Goal: Task Accomplishment & Management: Use online tool/utility

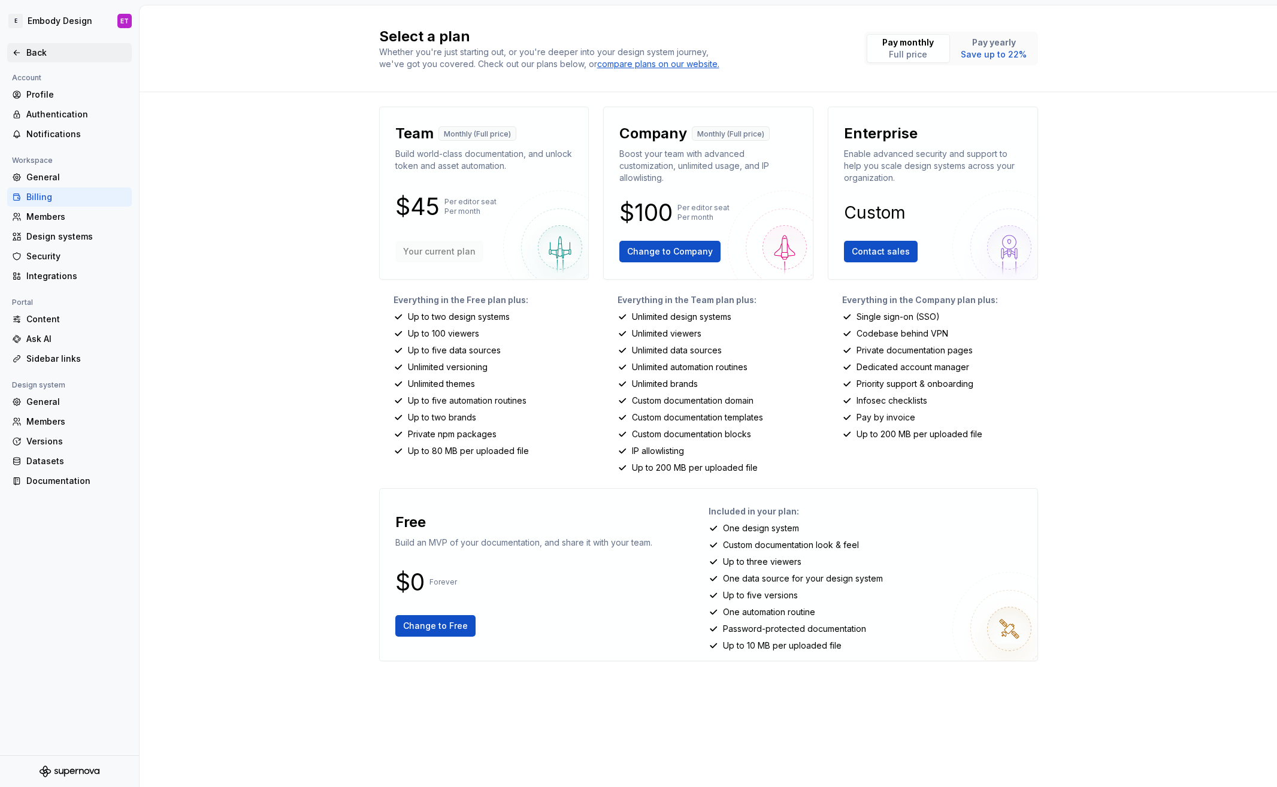
click at [32, 55] on div "Back" at bounding box center [76, 53] width 101 height 12
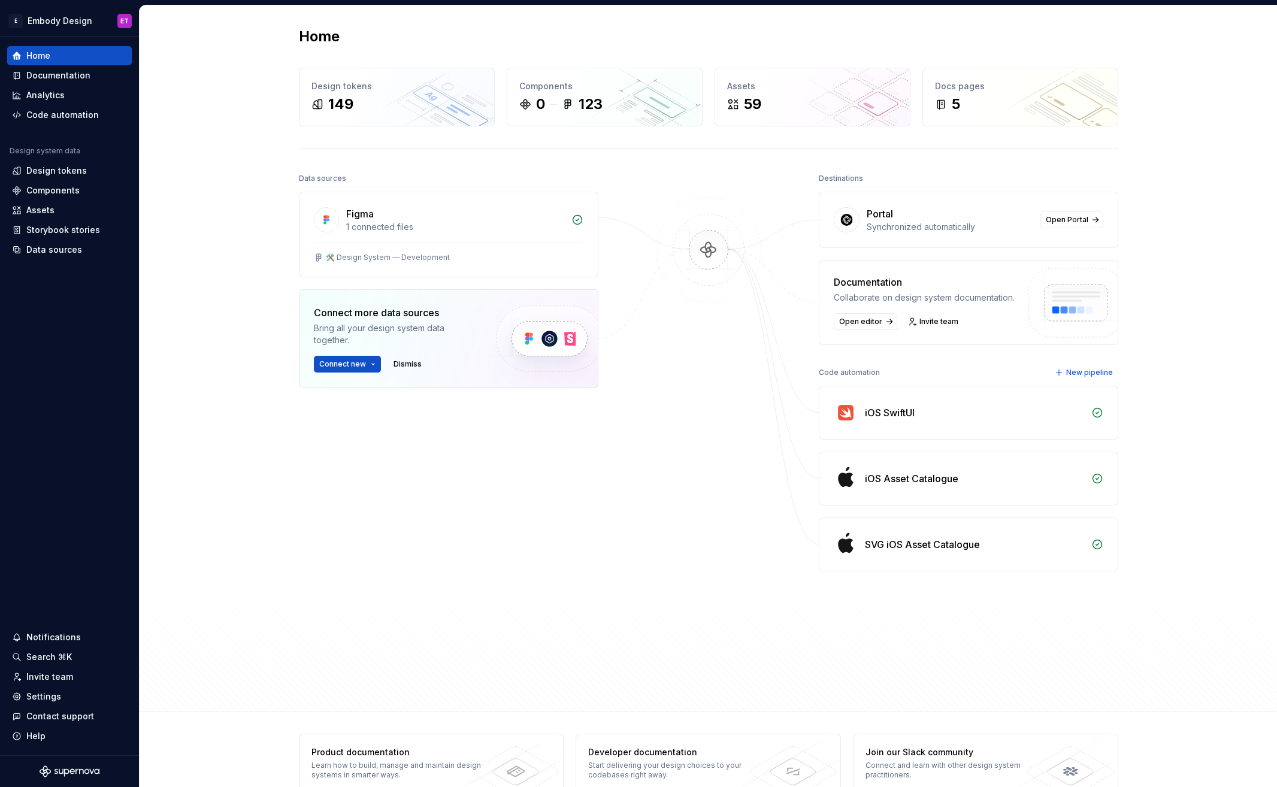
click at [905, 409] on div "iOS SwiftUI" at bounding box center [890, 413] width 50 height 14
click at [1102, 373] on span "New pipeline" at bounding box center [1089, 373] width 47 height 10
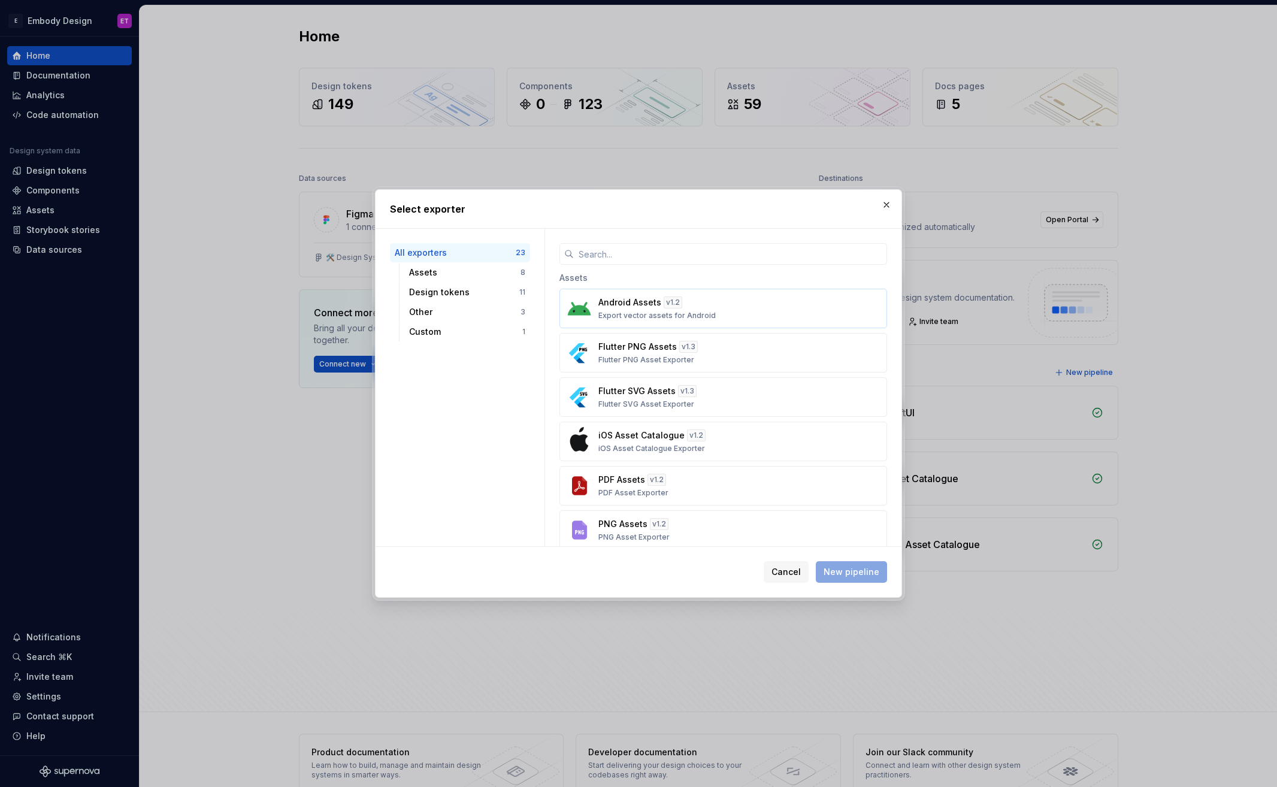
click at [732, 314] on div "Android Assets v 1.2 Export vector assets for Android" at bounding box center [719, 308] width 243 height 24
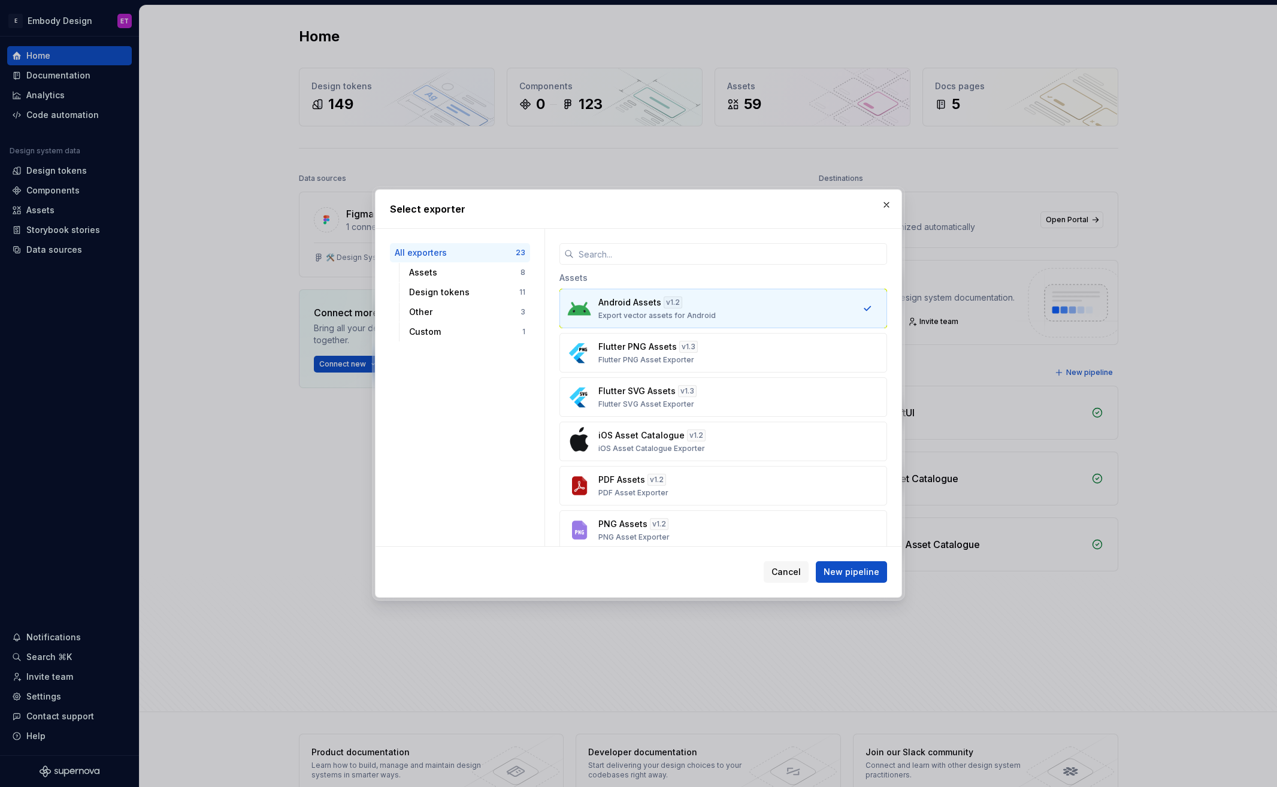
click at [749, 308] on div "Android Assets v 1.2 Export vector assets for Android" at bounding box center [719, 308] width 243 height 24
click at [789, 376] on div "Android Assets v 1.2 Export vector assets for Android Flutter PNG Assets v 1.3 …" at bounding box center [723, 464] width 328 height 350
click at [748, 348] on div "Flutter PNG Assets v 1.3 Flutter PNG Asset Exporter" at bounding box center [719, 353] width 243 height 24
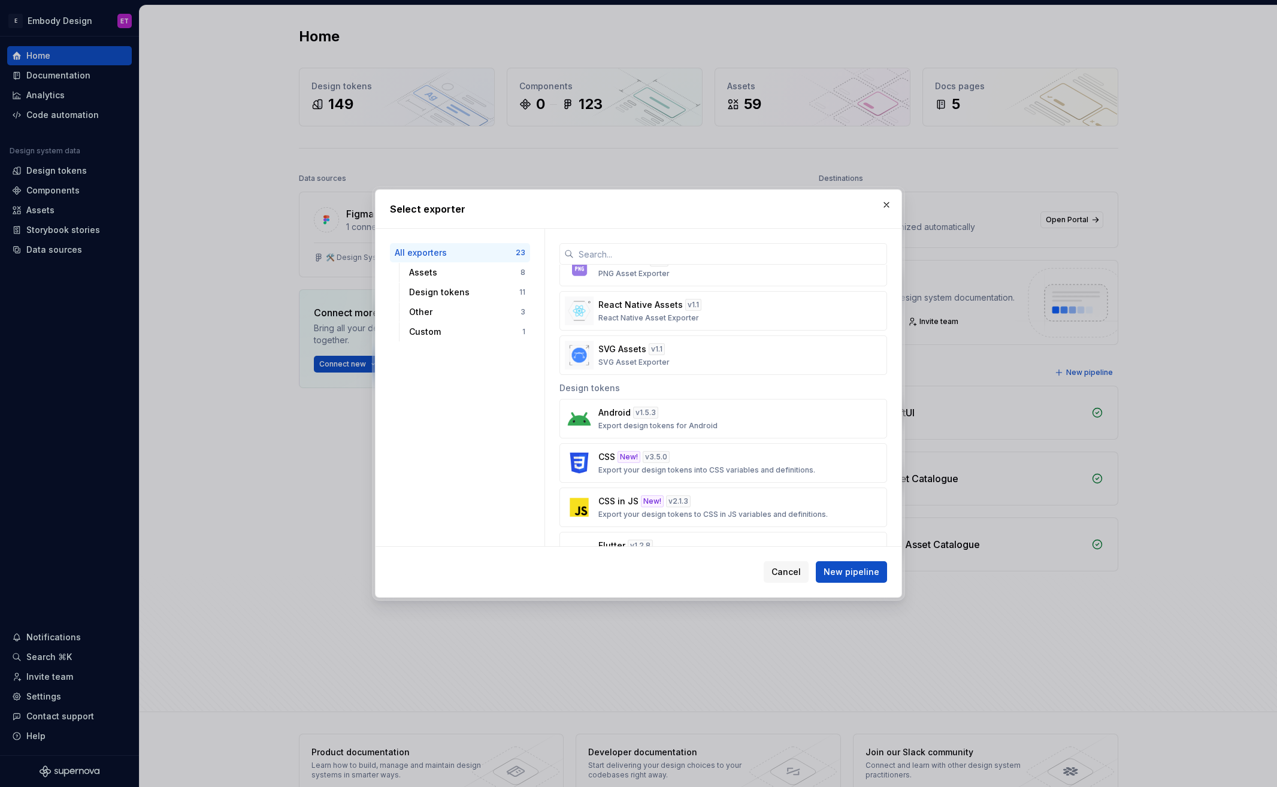
scroll to position [321, 0]
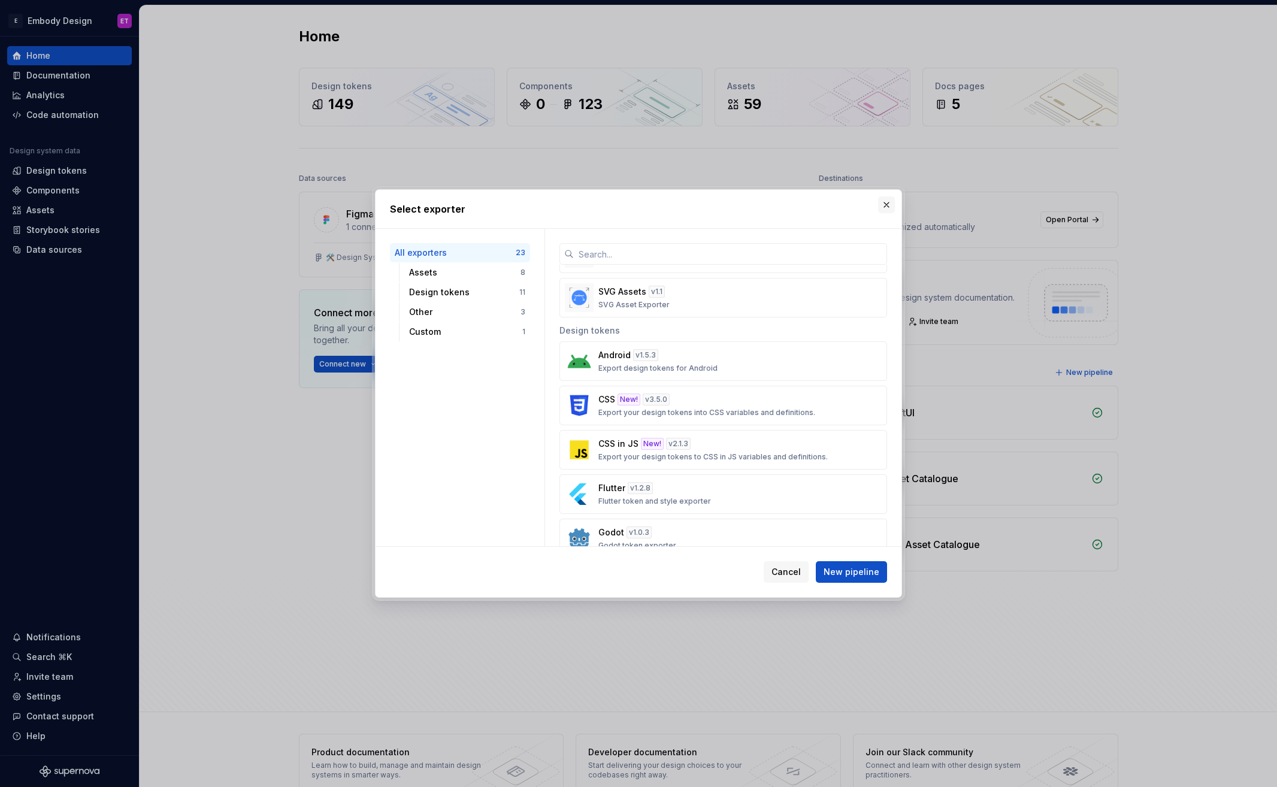
click at [885, 205] on button "button" at bounding box center [886, 204] width 17 height 17
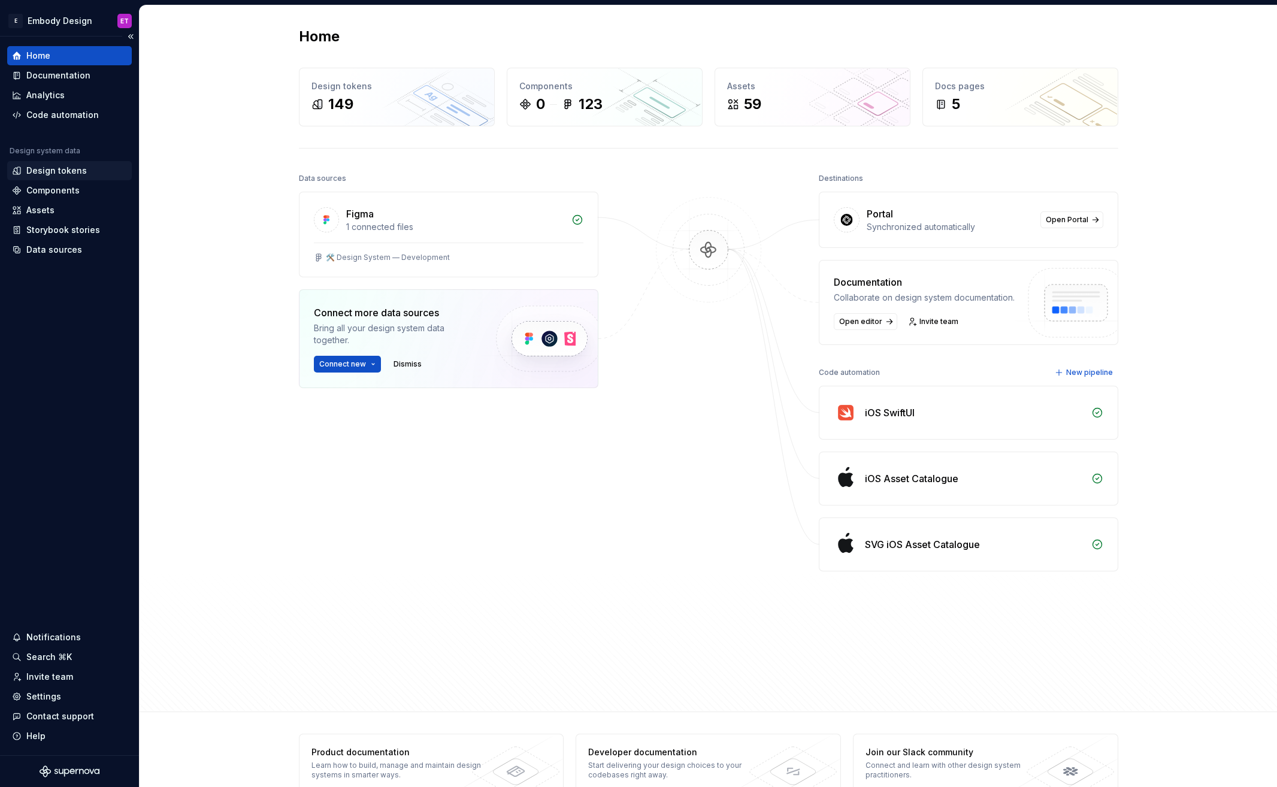
click at [91, 177] on div "Design tokens" at bounding box center [69, 170] width 125 height 19
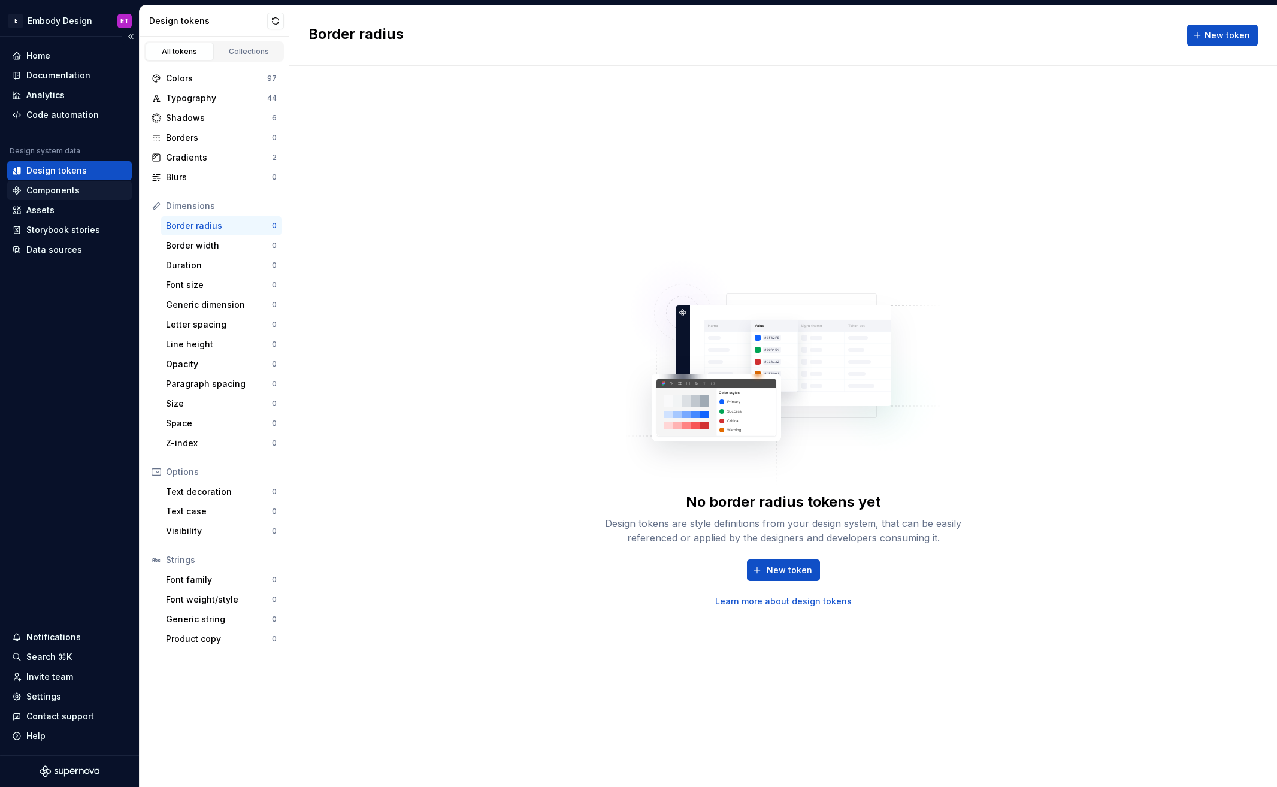
click at [62, 186] on div "Components" at bounding box center [52, 190] width 53 height 12
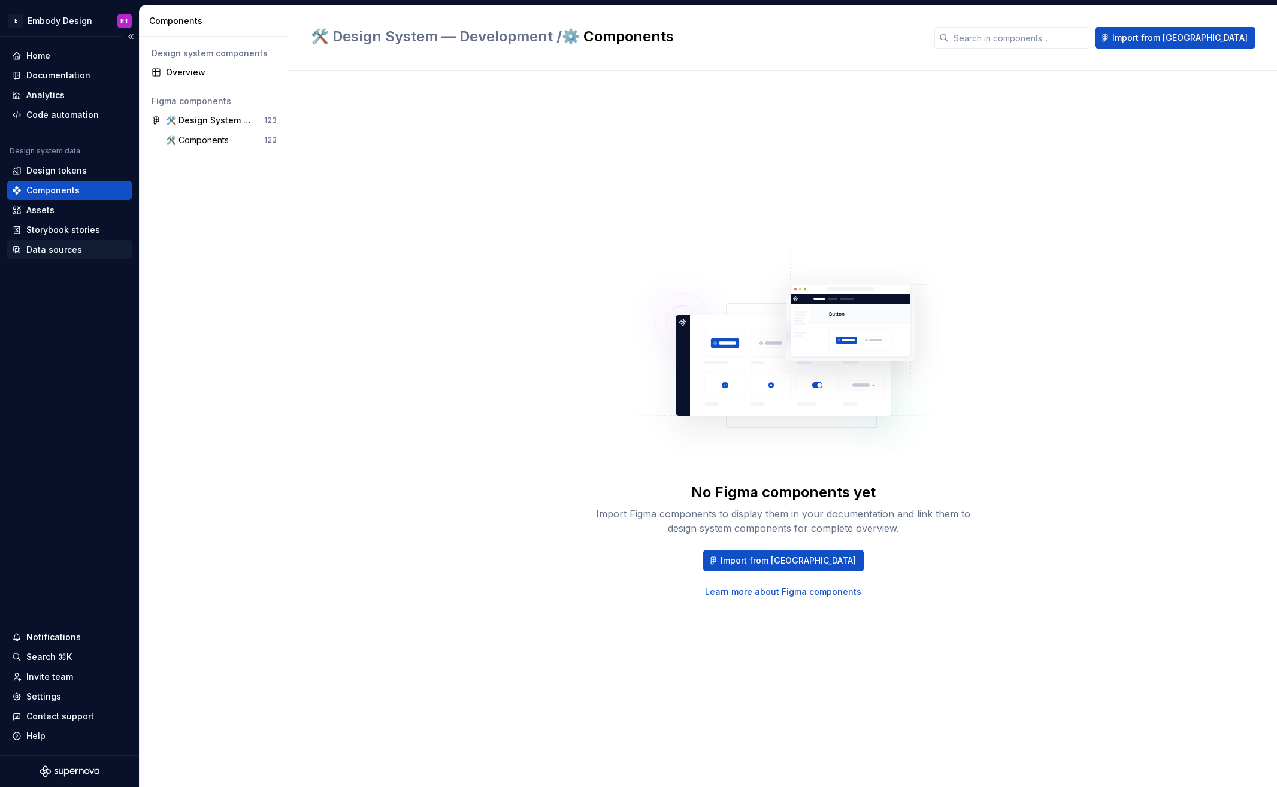
click at [60, 253] on div "Data sources" at bounding box center [54, 250] width 56 height 12
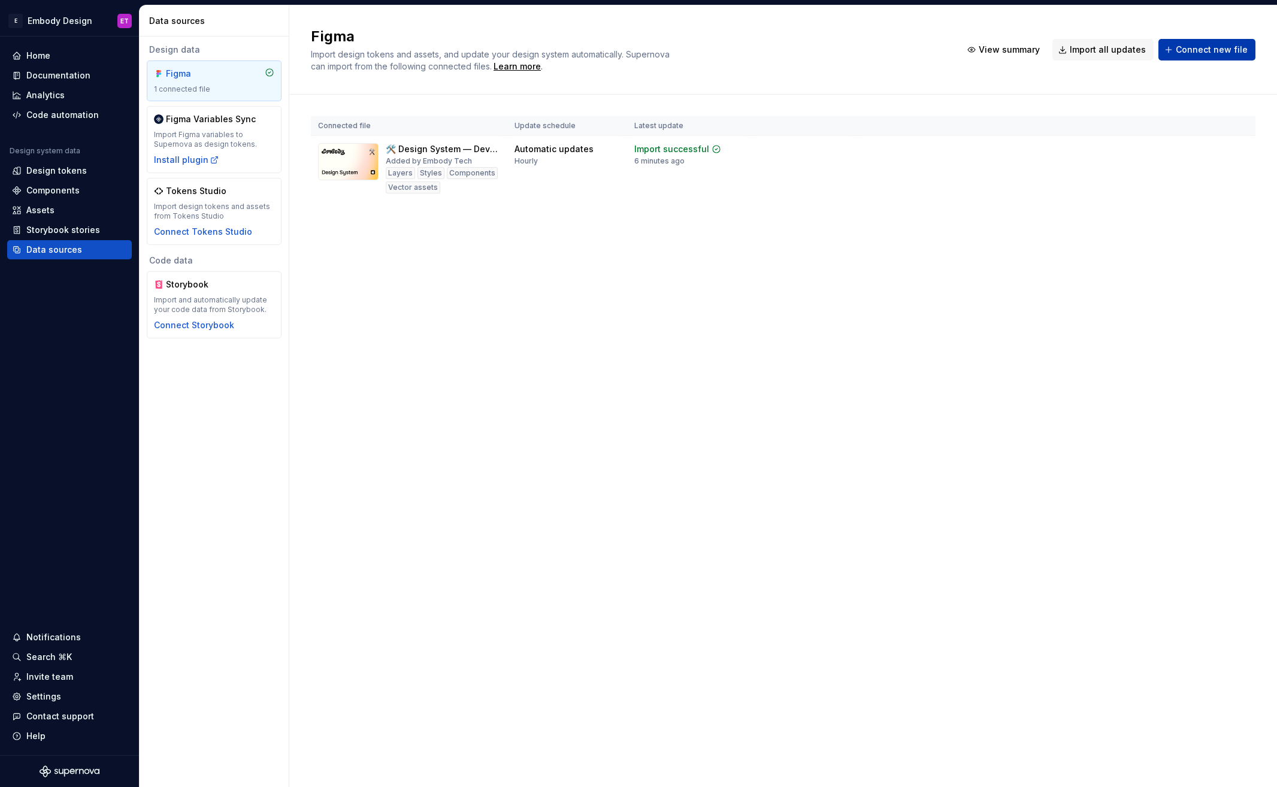
click at [1236, 55] on button "Connect new file" at bounding box center [1206, 50] width 97 height 22
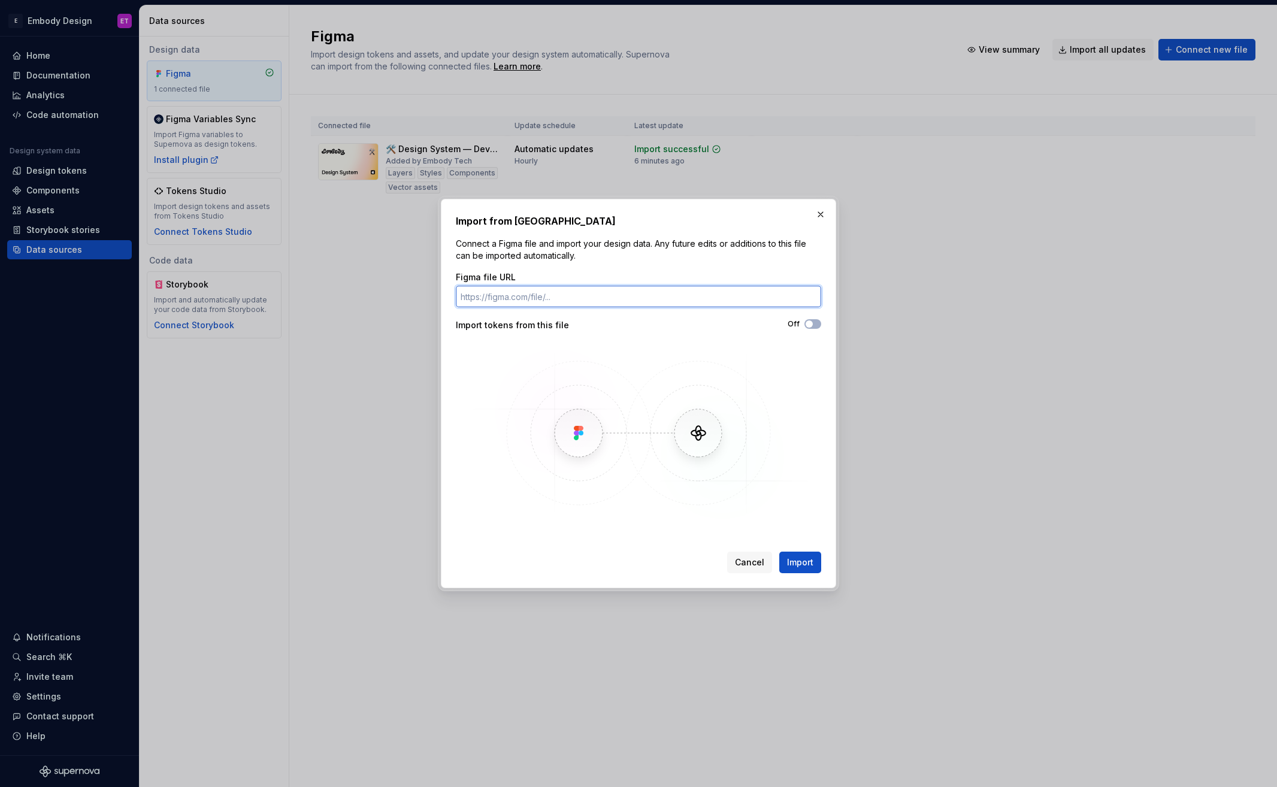
paste input "https://www.figma.com/design/aLMrMQOGd6D77gNyRmtP31/%F0%9F%9B%A0%EF%B8%8F-Andro…"
type input "https://www.figma.com/design/aLMrMQOGd6D77gNyRmtP31/%F0%9F%9B%A0%EF%B8%8F-Andro…"
click at [817, 326] on button "Off" at bounding box center [812, 324] width 17 height 10
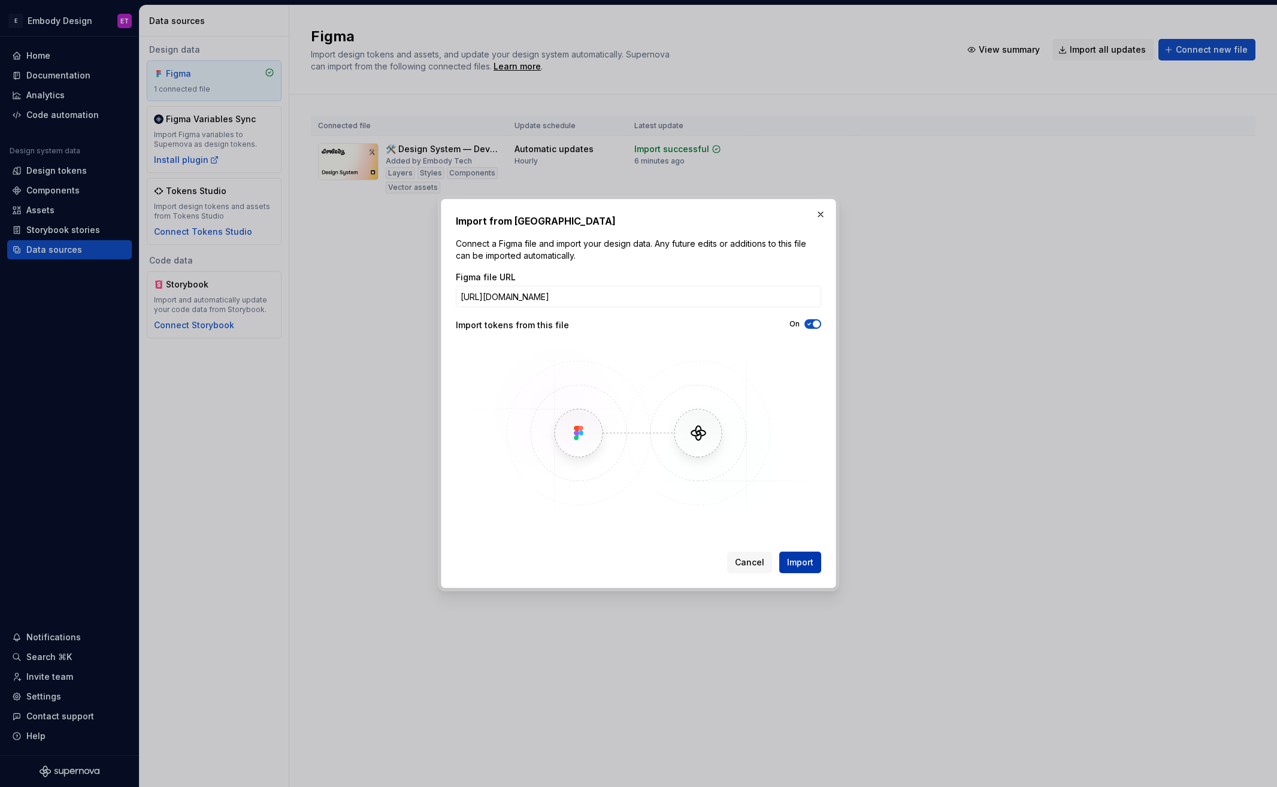
click at [800, 556] on span "Import" at bounding box center [800, 562] width 26 height 12
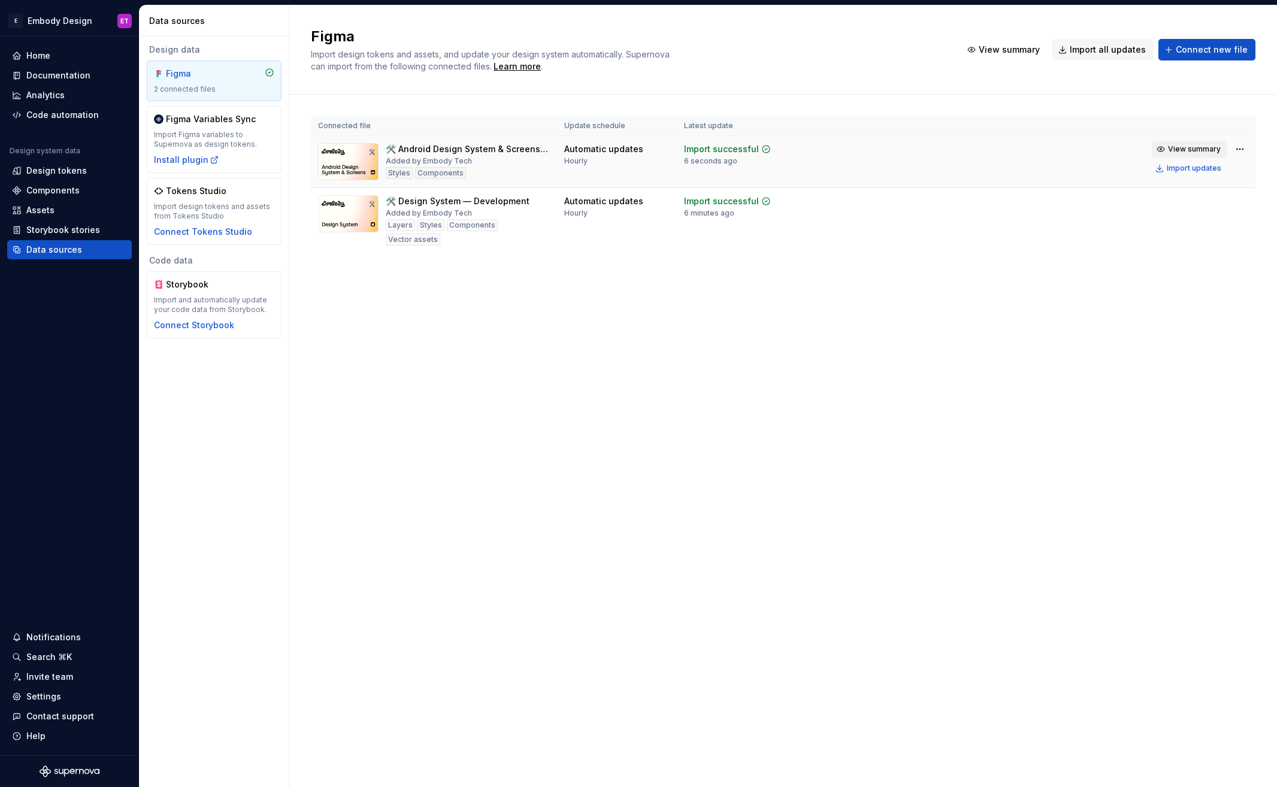
click at [1205, 150] on span "View summary" at bounding box center [1194, 149] width 53 height 10
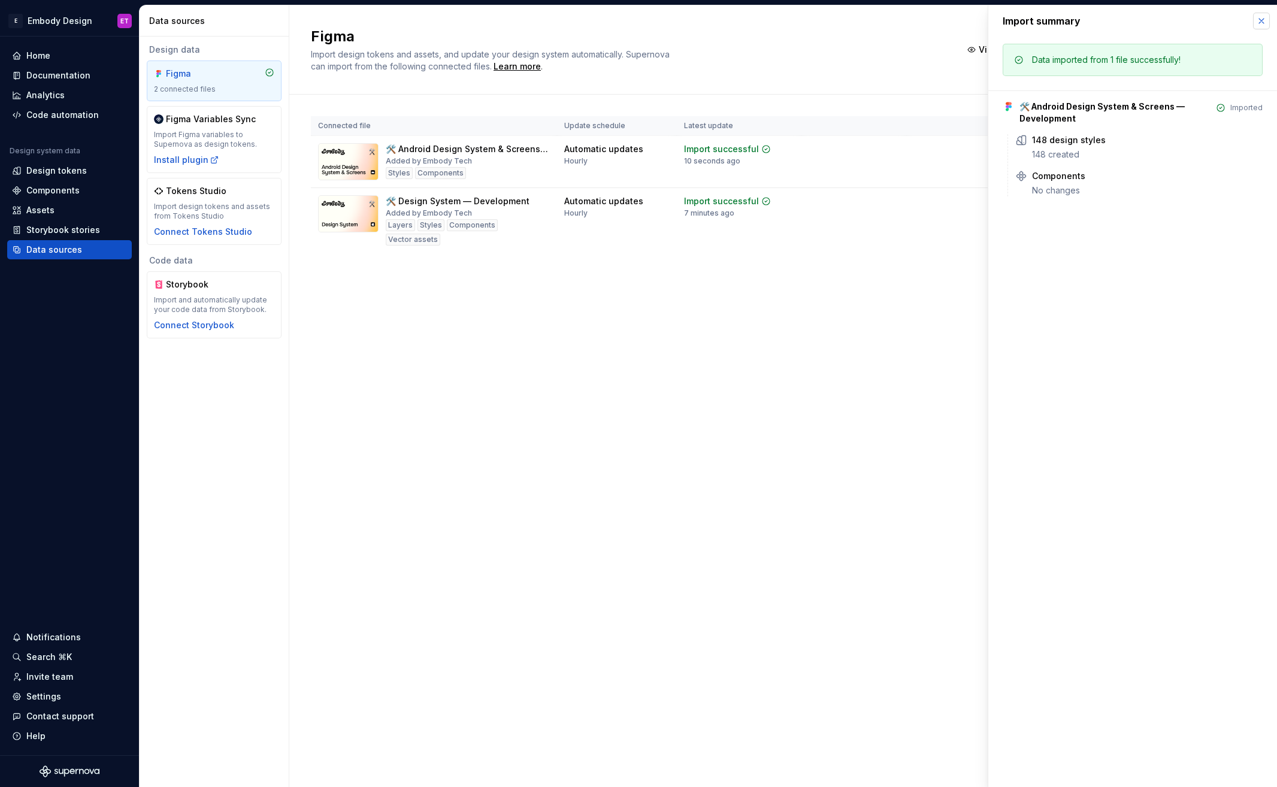
click at [1266, 23] on button "button" at bounding box center [1261, 21] width 17 height 17
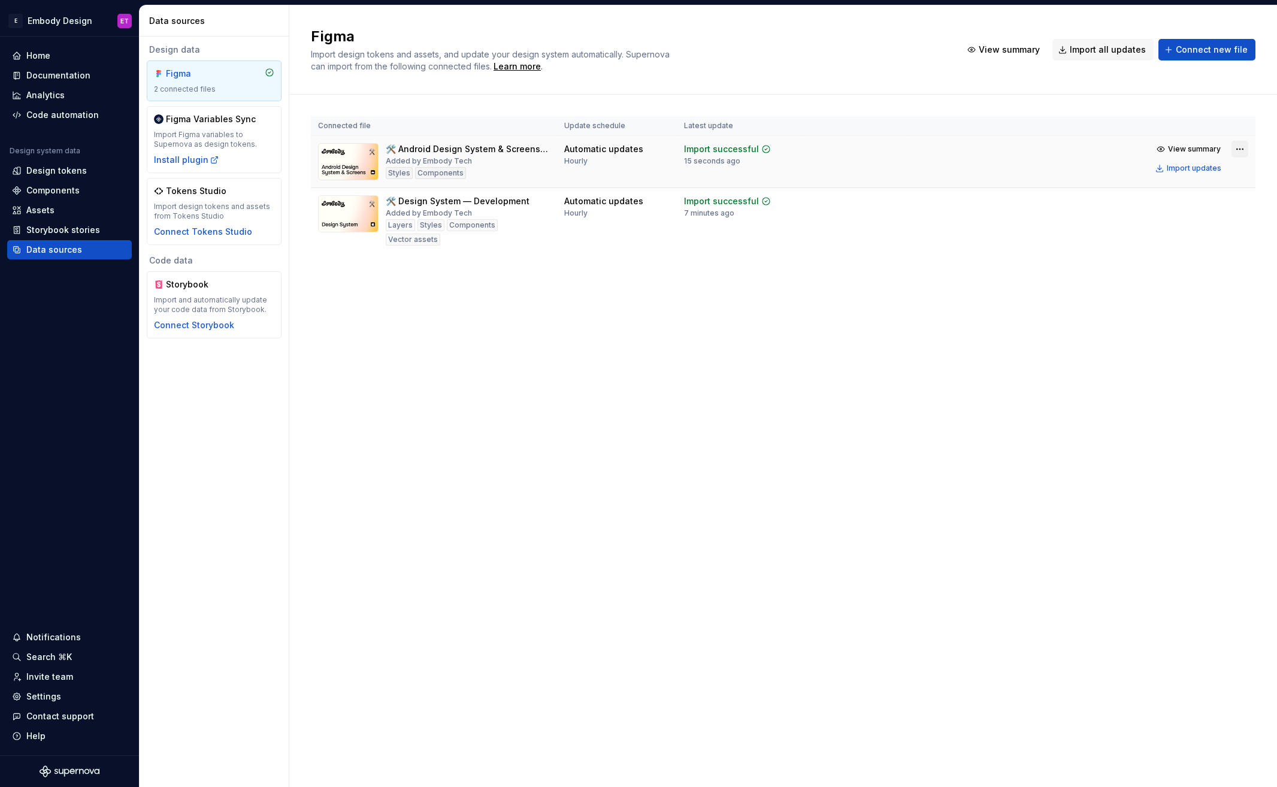
click at [1241, 152] on html "E Embody Design ET Home Documentation Analytics Code automation Design system d…" at bounding box center [638, 393] width 1277 height 787
click at [992, 244] on html "E Embody Design ET Home Documentation Analytics Code automation Design system d…" at bounding box center [638, 393] width 1277 height 787
click at [61, 202] on div "Assets" at bounding box center [69, 210] width 125 height 19
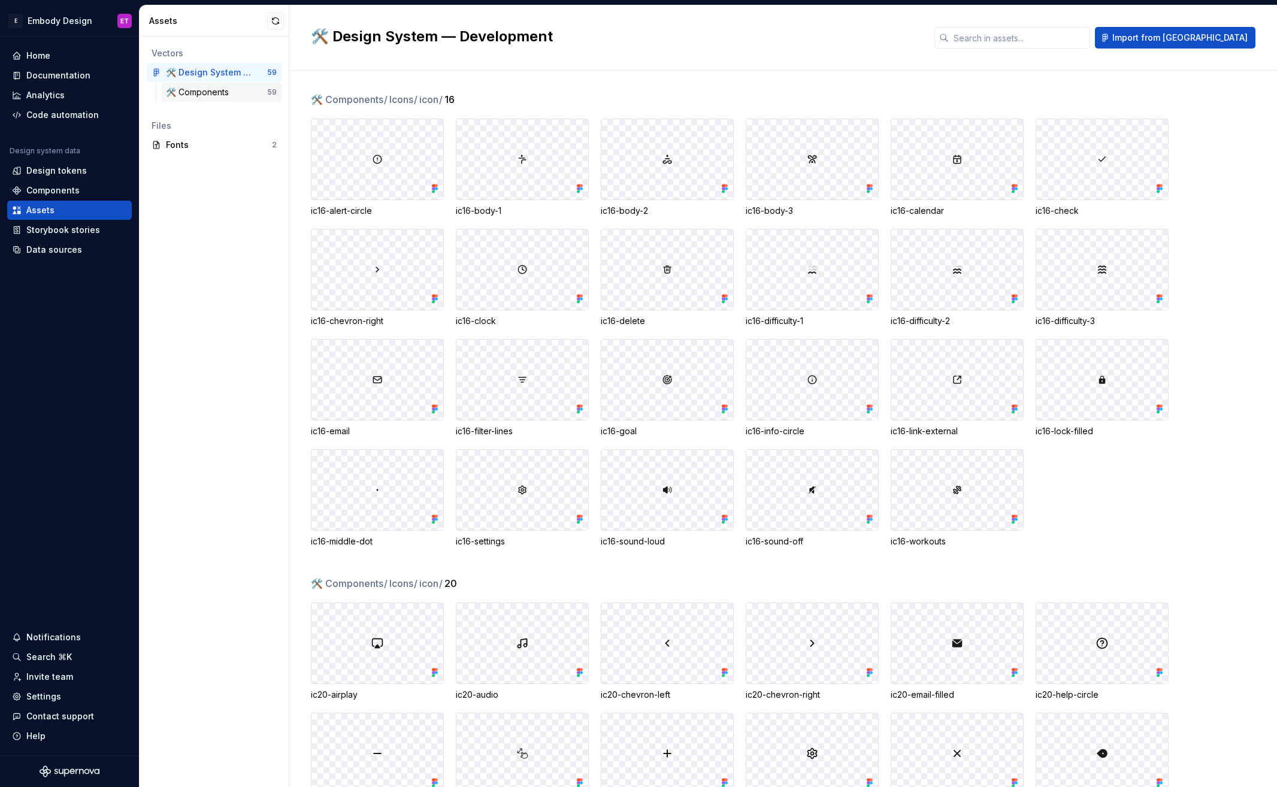
click at [229, 90] on div "🛠️ Components" at bounding box center [200, 92] width 68 height 12
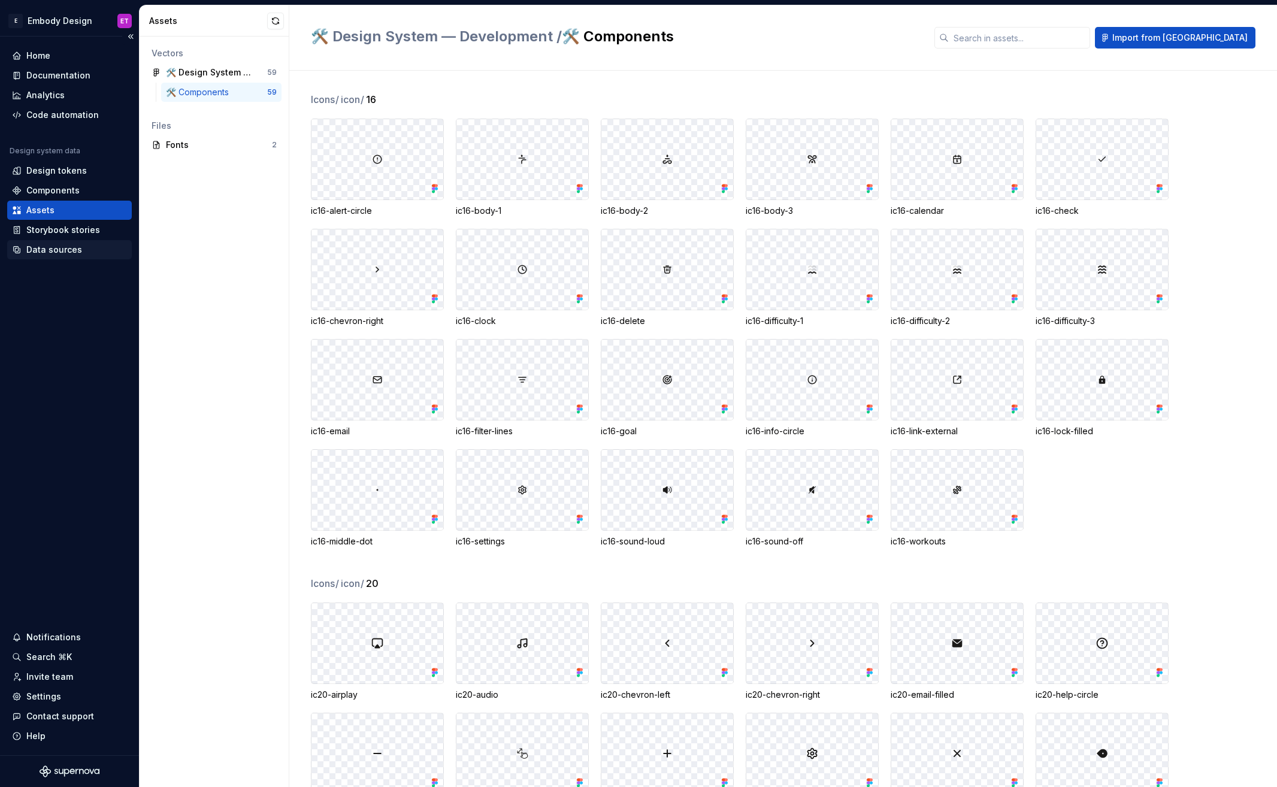
click at [69, 244] on div "Data sources" at bounding box center [54, 250] width 56 height 12
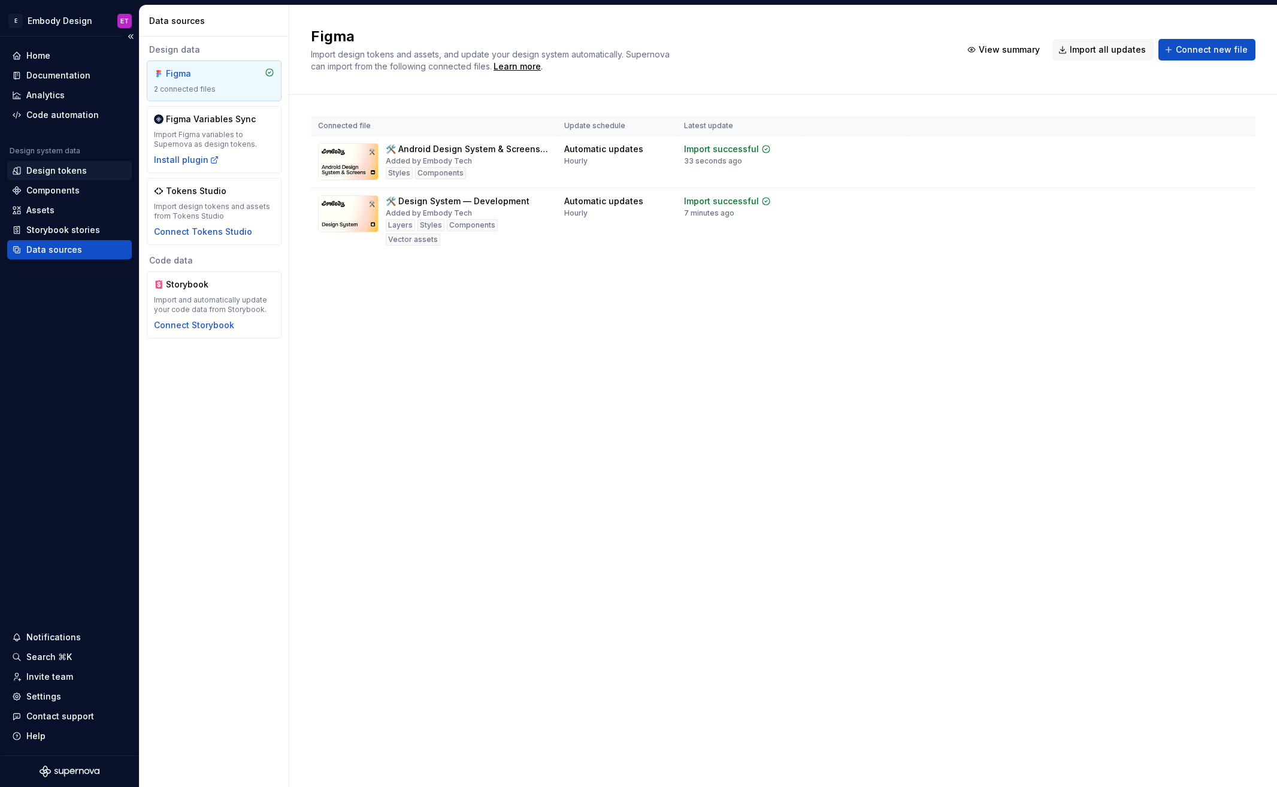
click at [80, 173] on div "Design tokens" at bounding box center [56, 171] width 60 height 12
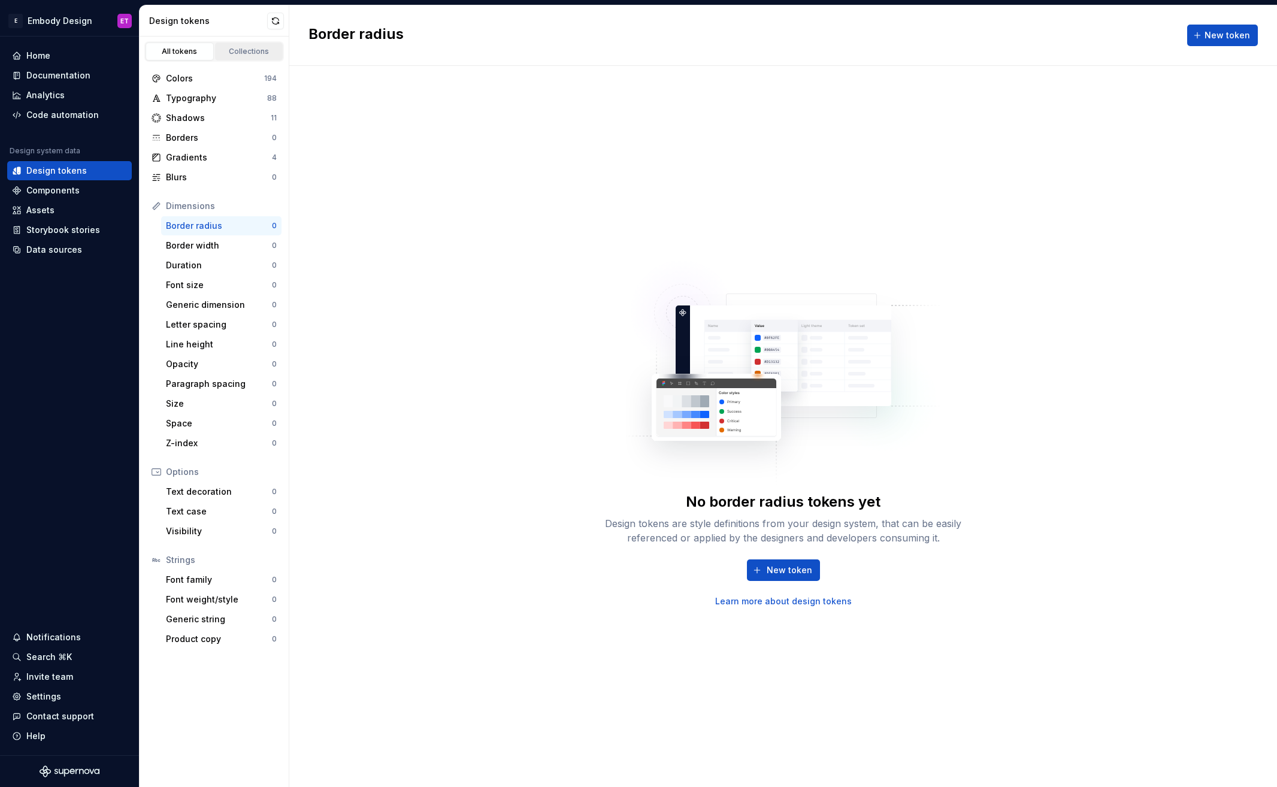
click at [244, 50] on div "Collections" at bounding box center [249, 52] width 60 height 10
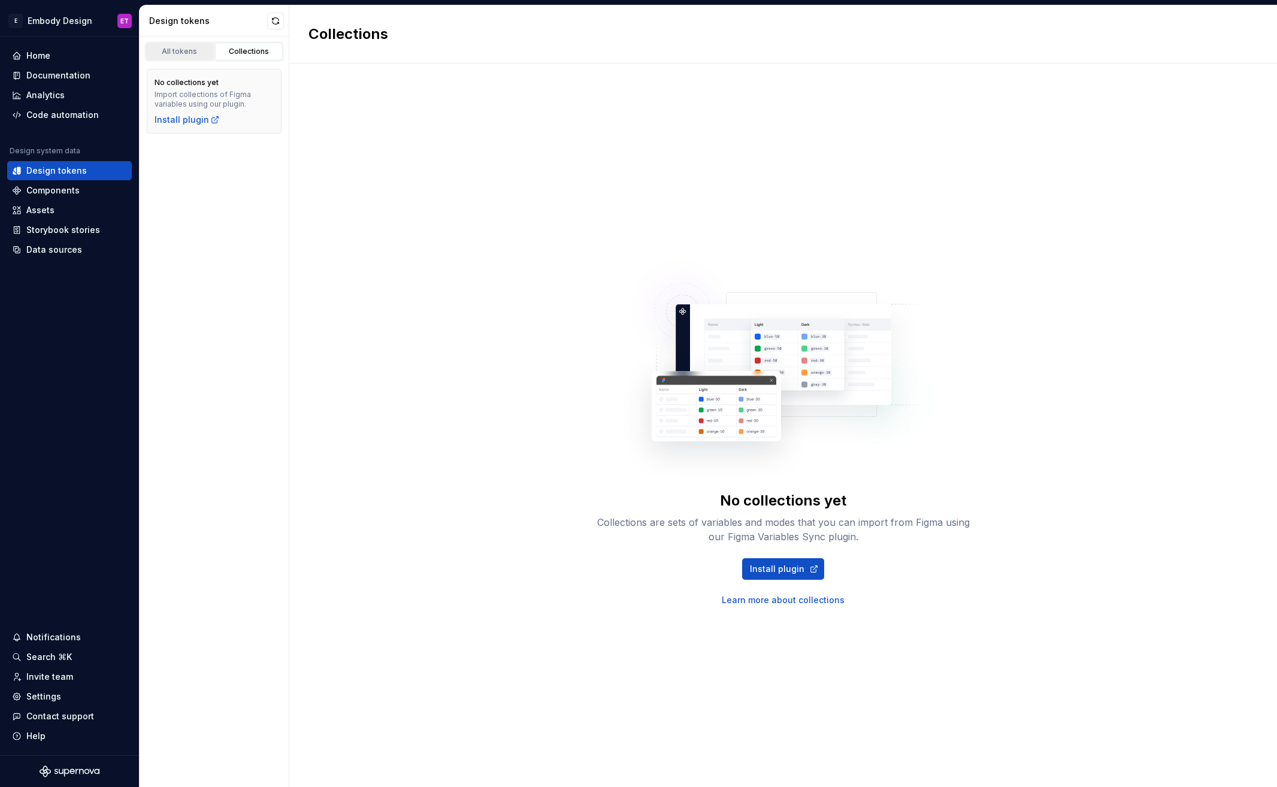
click at [172, 50] on div "All tokens" at bounding box center [180, 52] width 60 height 10
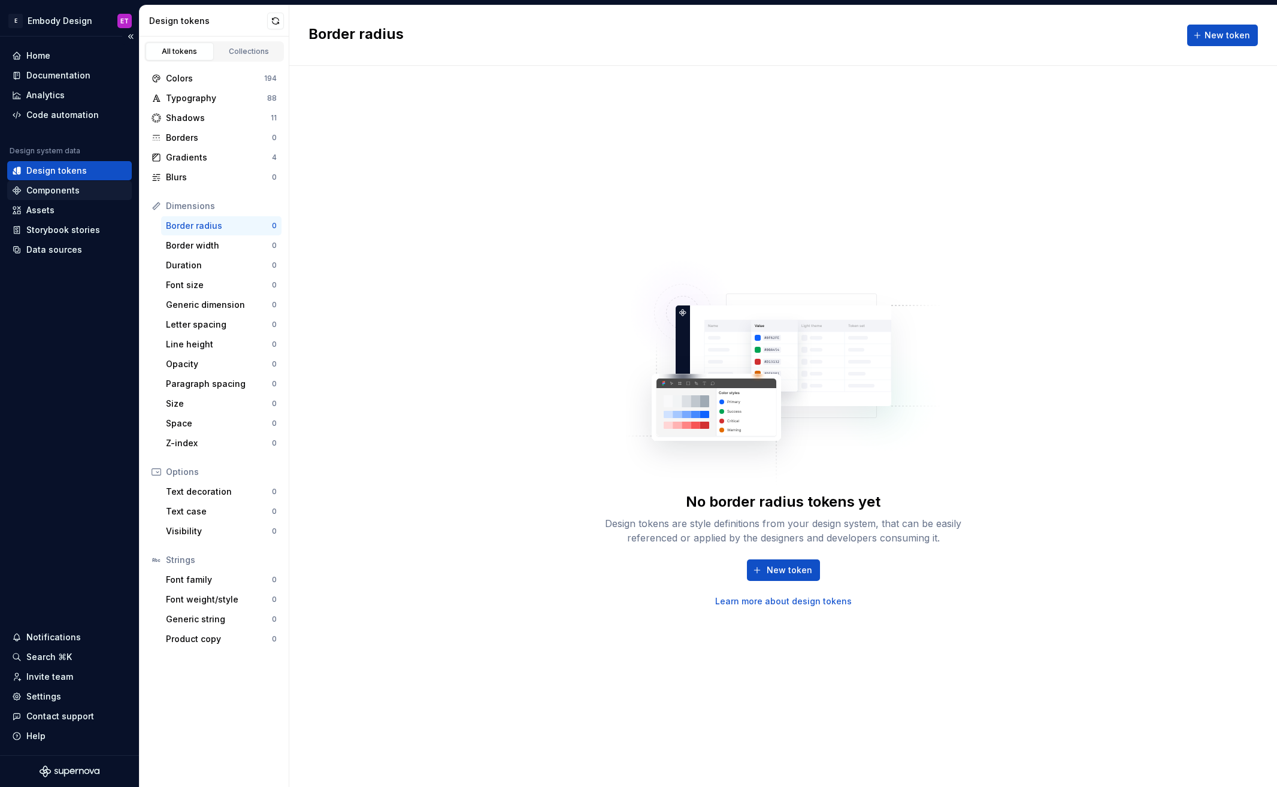
click at [79, 189] on div "Components" at bounding box center [69, 190] width 115 height 12
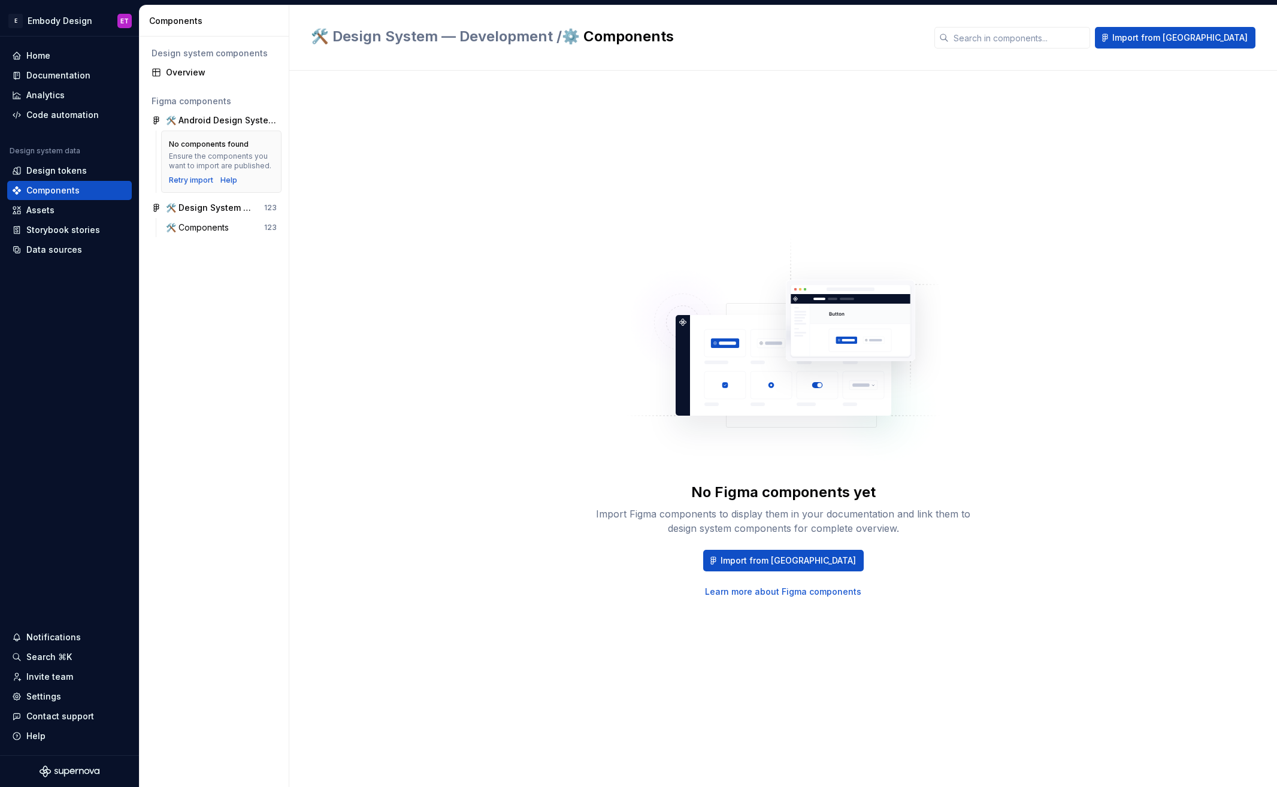
drag, startPoint x: 291, startPoint y: 133, endPoint x: 352, endPoint y: 137, distance: 61.2
click at [352, 137] on div "No Figma components yet Import Figma components to display them in your documen…" at bounding box center [783, 429] width 988 height 716
click at [204, 232] on div "🛠️ Components" at bounding box center [200, 228] width 68 height 12
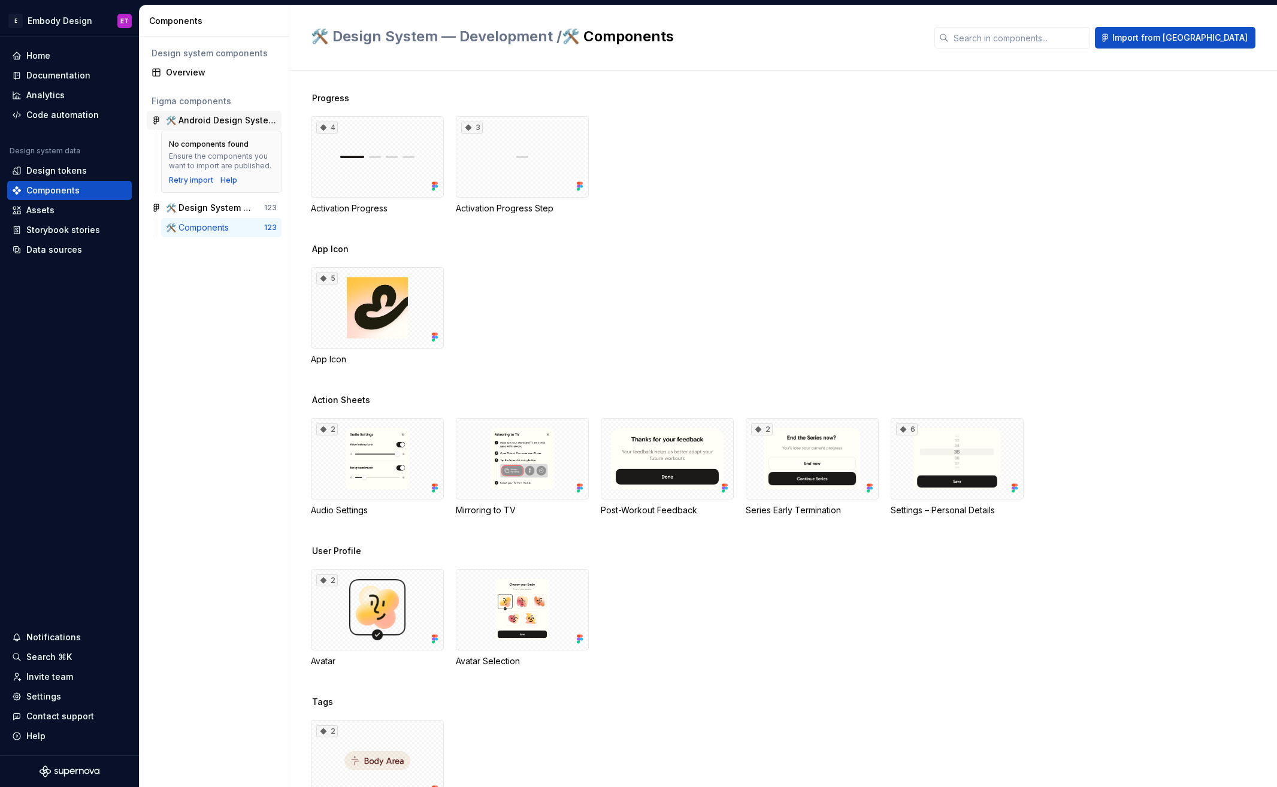
click at [213, 120] on div "🛠️ Android Design System & Screens — Development" at bounding box center [221, 120] width 111 height 12
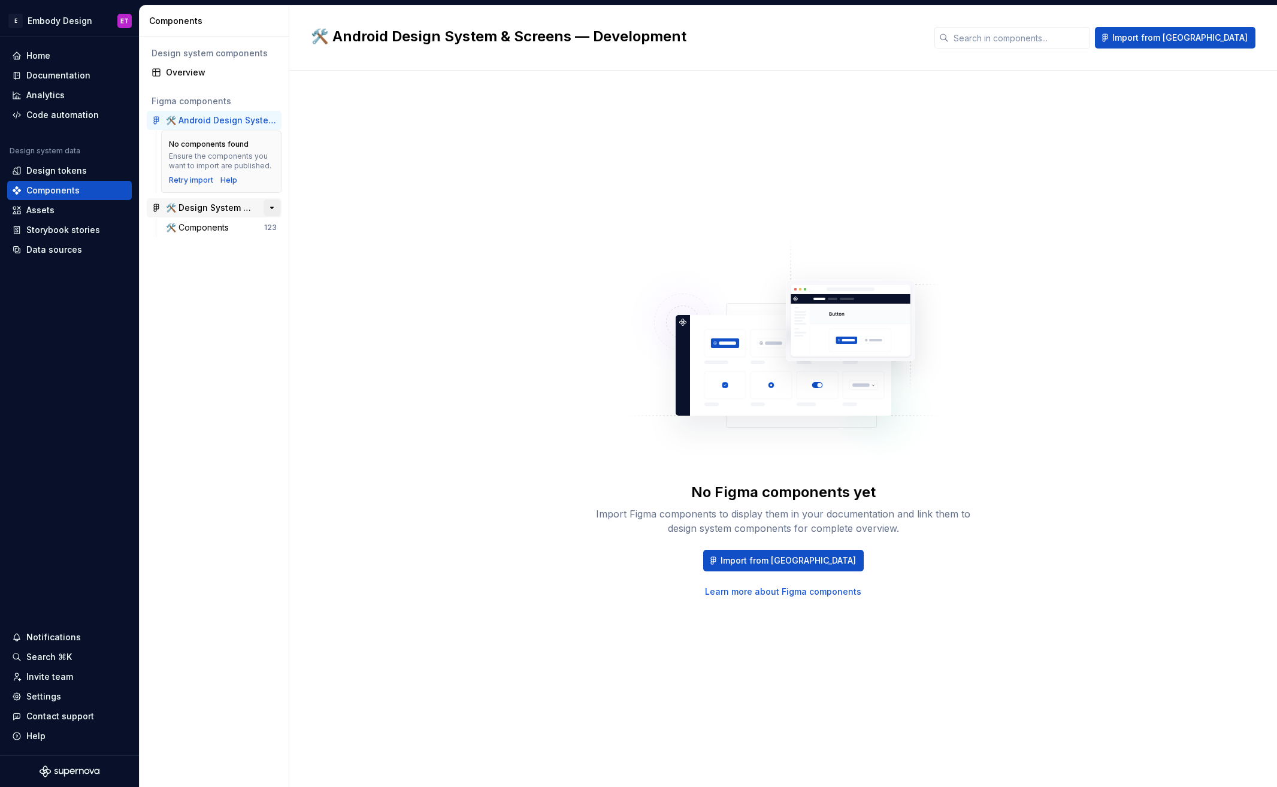
click at [277, 207] on button "button" at bounding box center [272, 207] width 17 height 17
click at [75, 175] on div "Design tokens" at bounding box center [56, 171] width 60 height 12
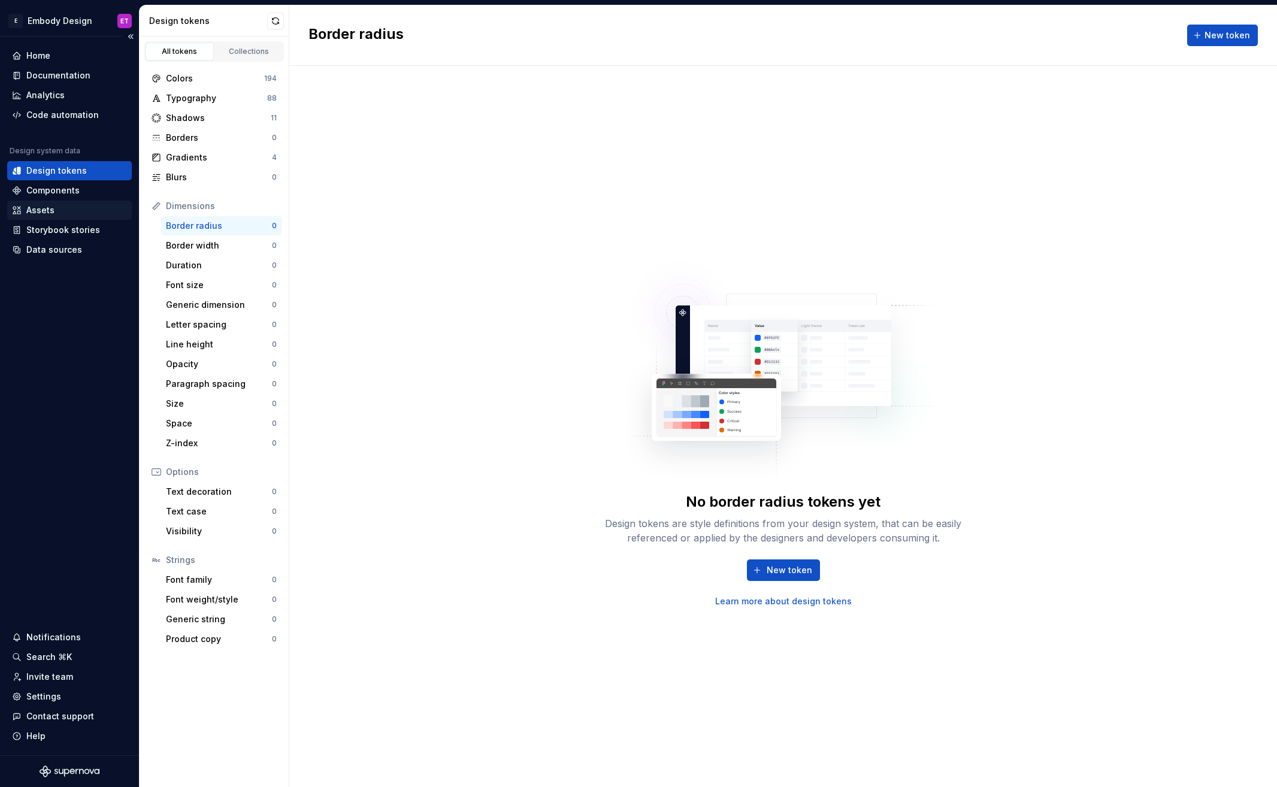
click at [66, 209] on div "Assets" at bounding box center [69, 210] width 115 height 12
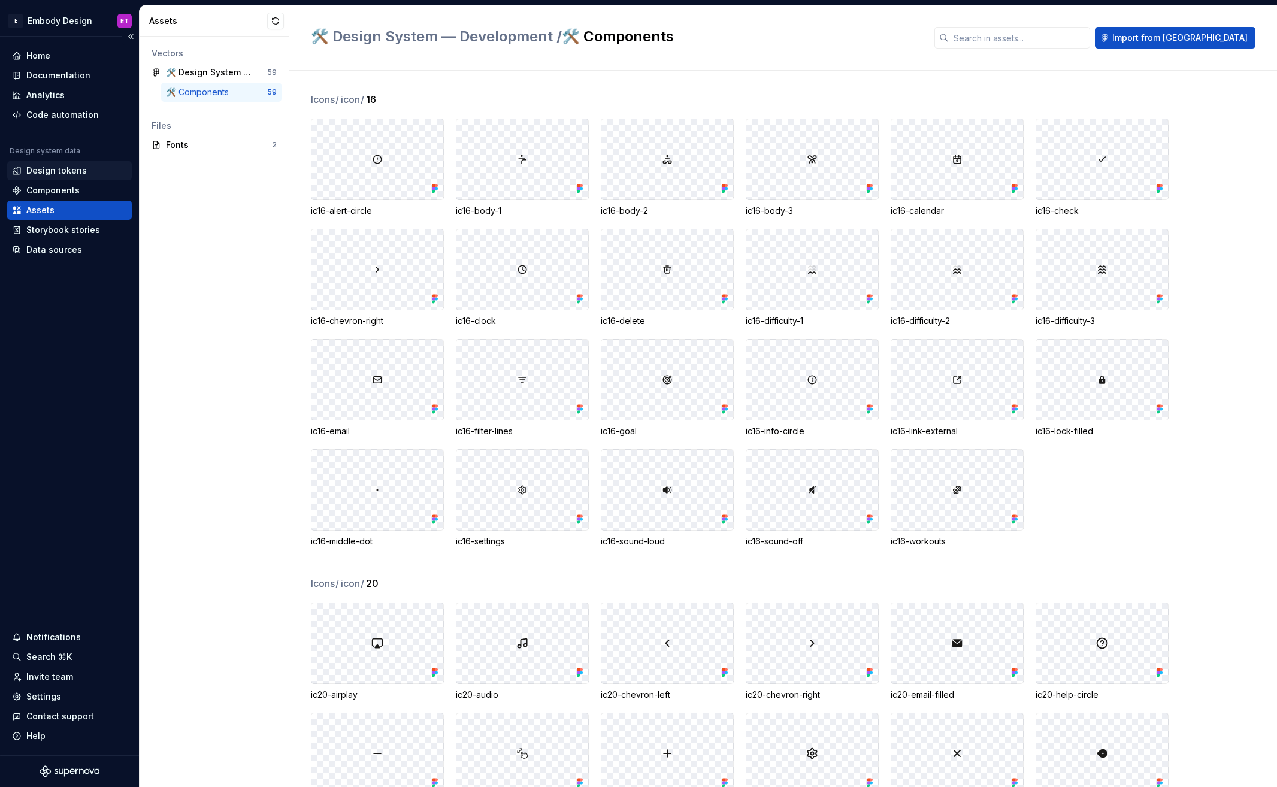
click at [69, 171] on div "Design tokens" at bounding box center [56, 171] width 60 height 12
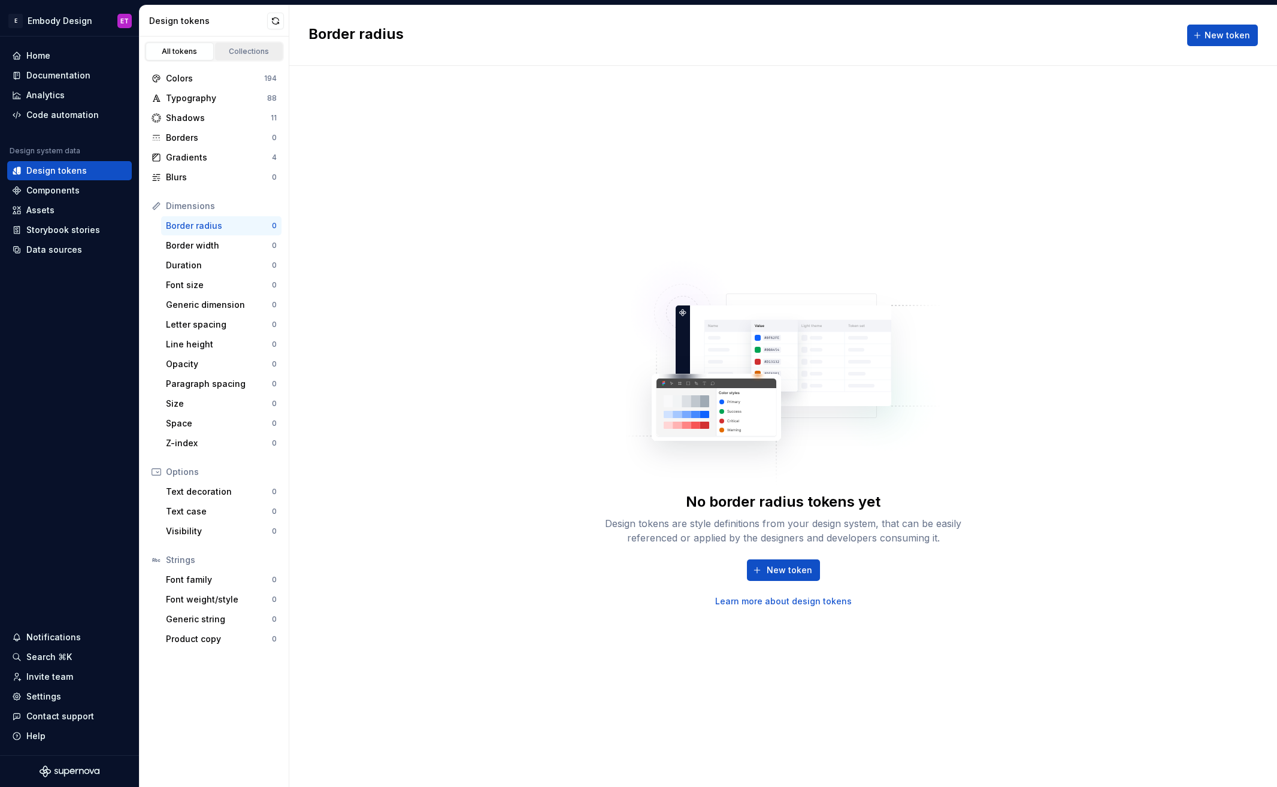
click at [246, 53] on div "Collections" at bounding box center [249, 52] width 60 height 10
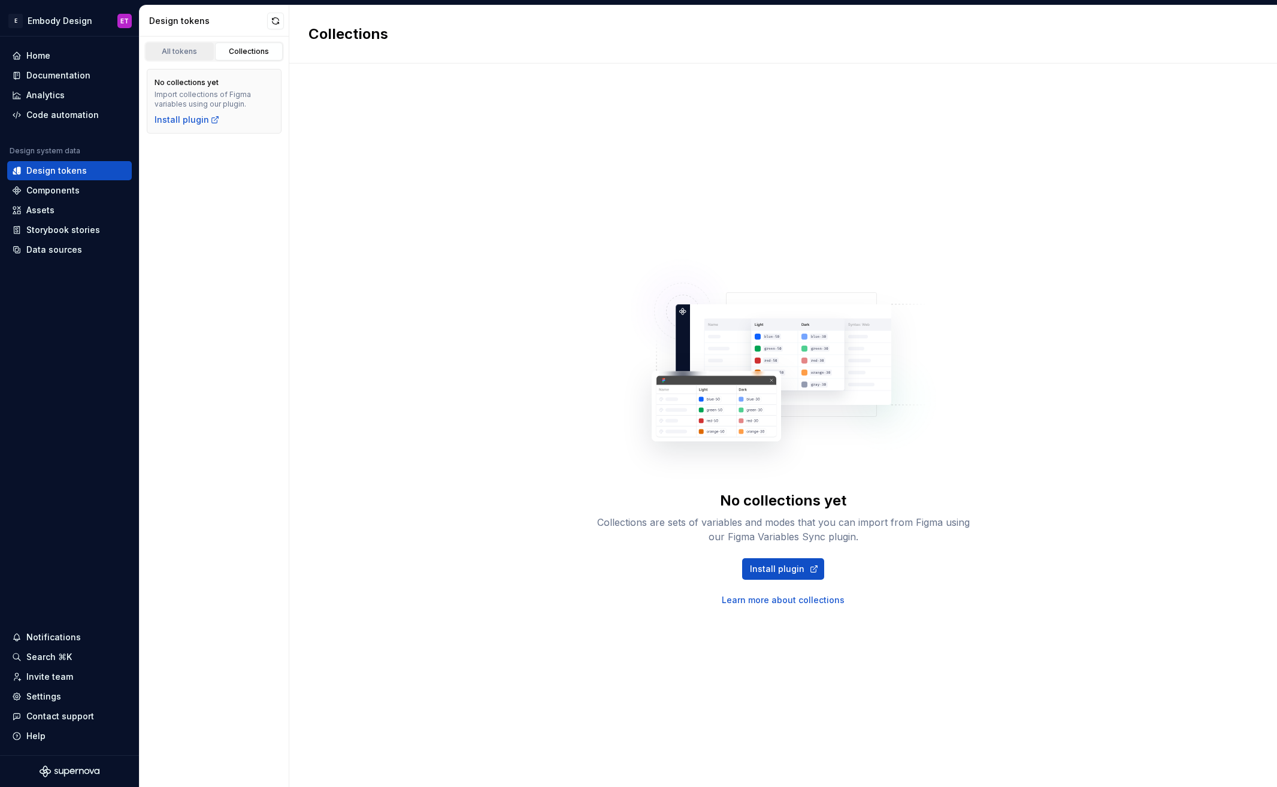
click at [196, 52] on div "All tokens" at bounding box center [180, 52] width 60 height 10
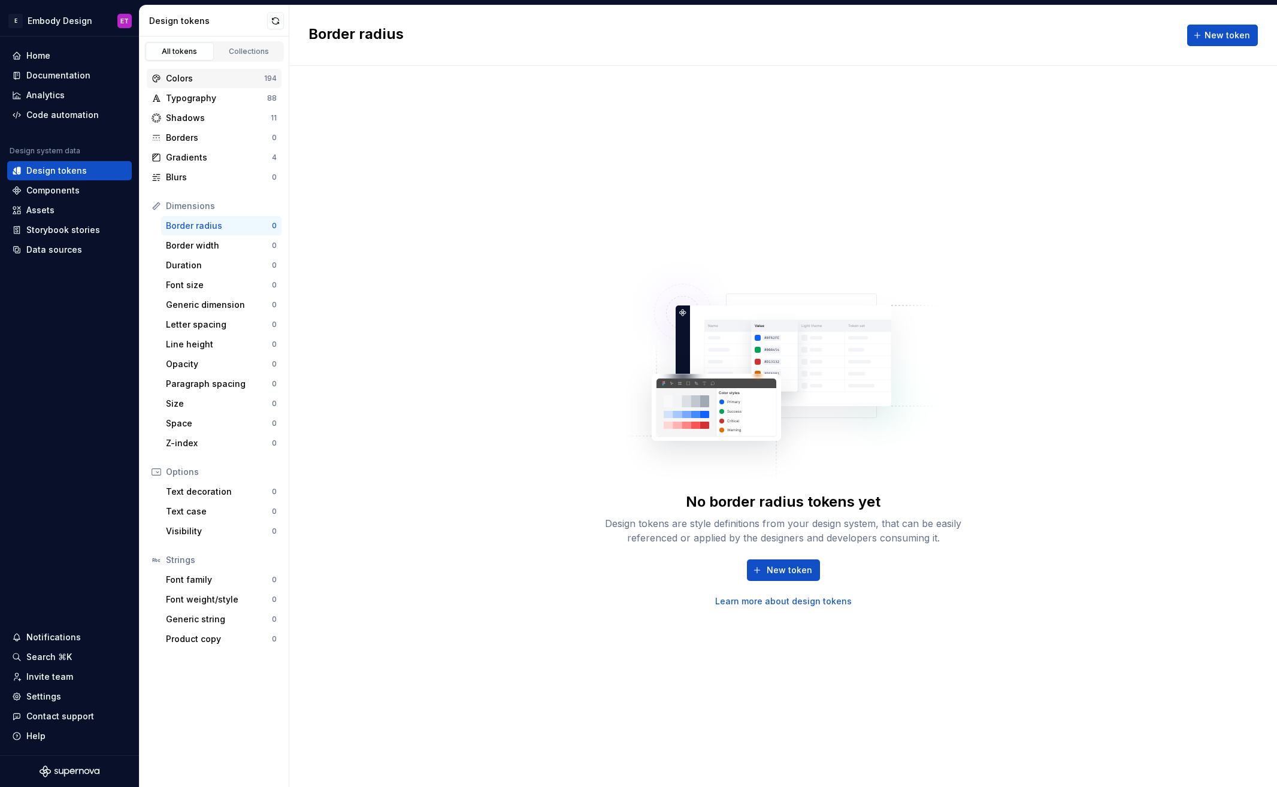
click at [234, 74] on div "Colors" at bounding box center [215, 78] width 98 height 12
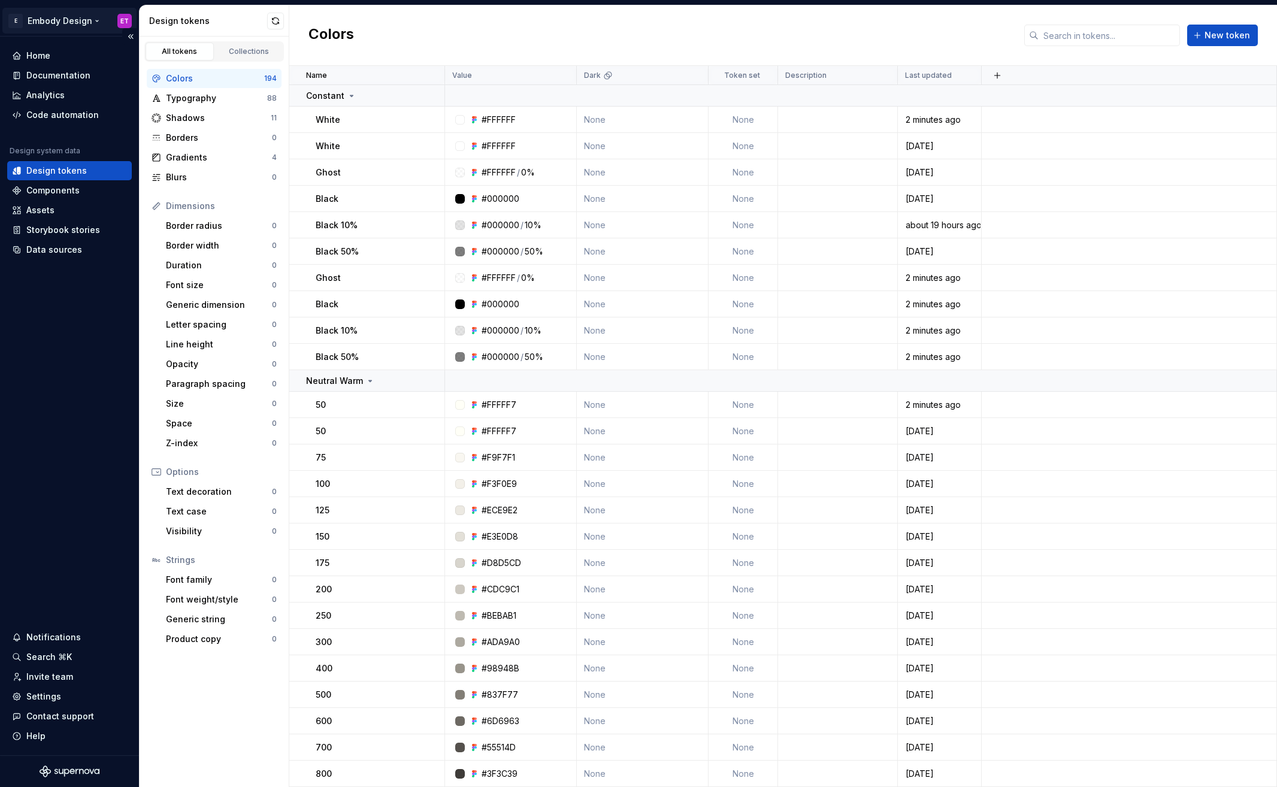
click at [90, 21] on html "E Embody Design ET Home Documentation Analytics Code automation Design system d…" at bounding box center [638, 393] width 1277 height 787
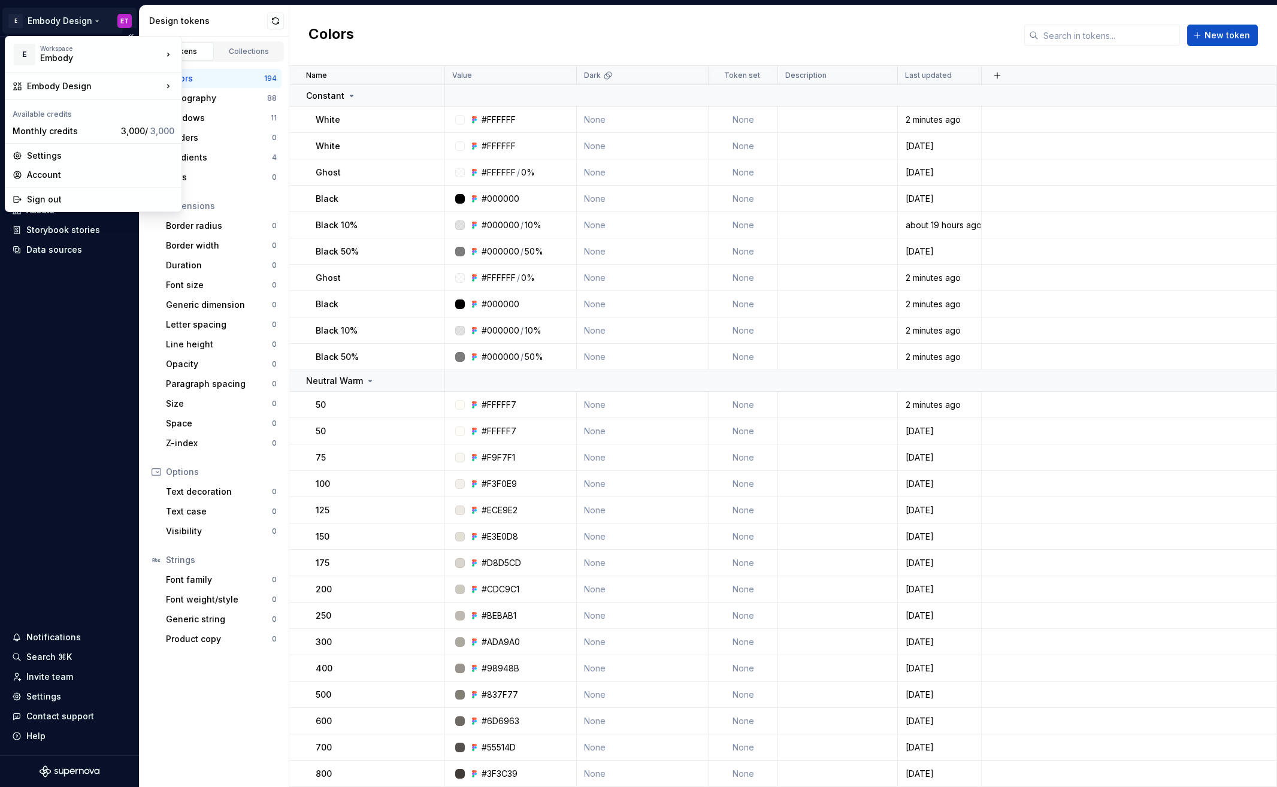
drag, startPoint x: 62, startPoint y: 365, endPoint x: 98, endPoint y: 283, distance: 89.0
click at [62, 364] on html "E Embody Design ET Home Documentation Analytics Code automation Design system d…" at bounding box center [638, 393] width 1277 height 787
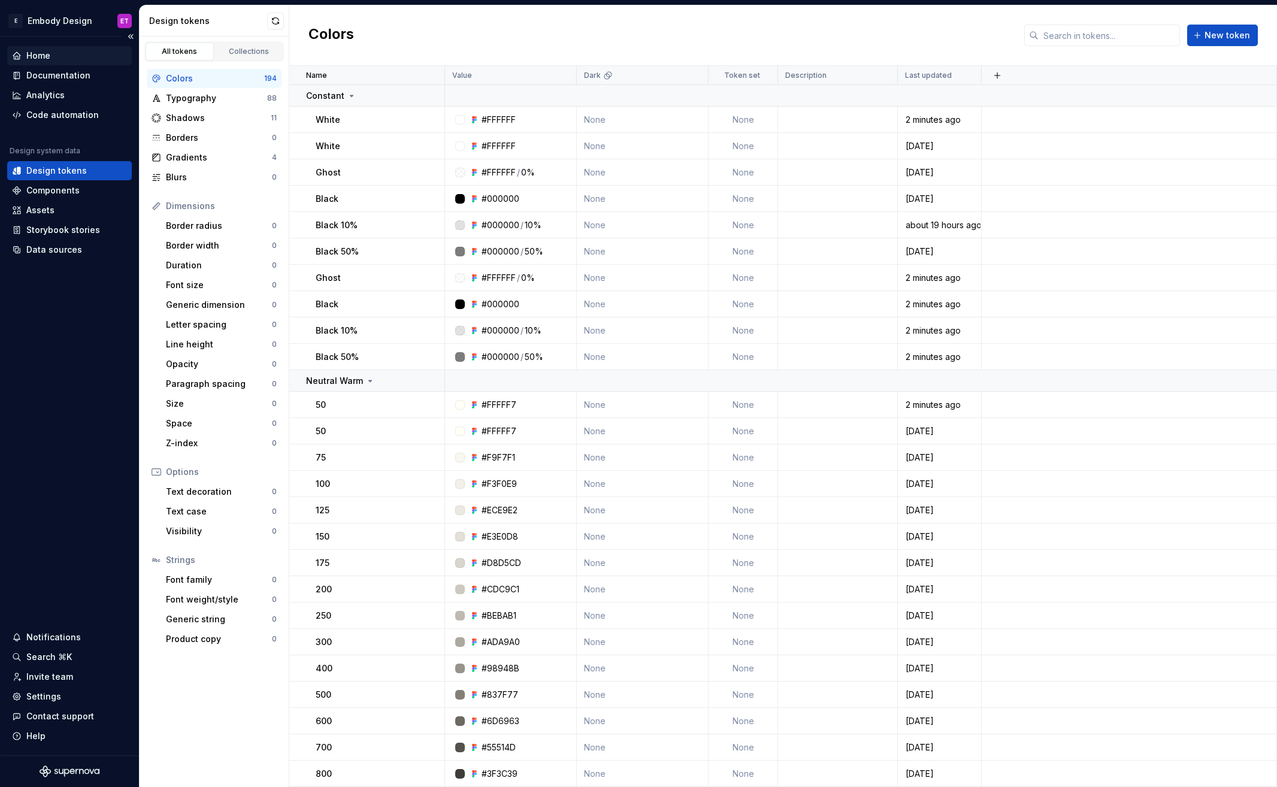
click at [72, 62] on div "Home" at bounding box center [69, 55] width 125 height 19
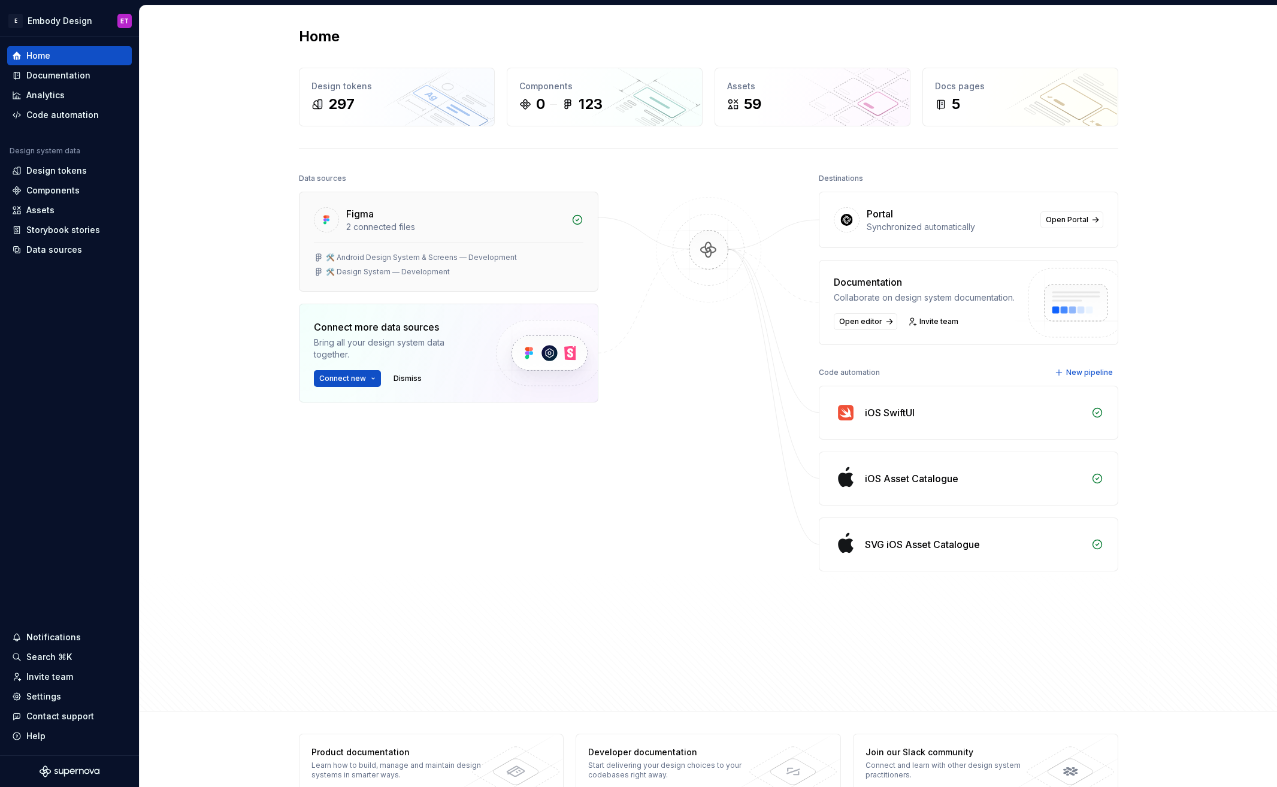
click at [581, 274] on div "🛠️ Android Design System & Screens — Development 🛠️ Design System — Development" at bounding box center [448, 267] width 298 height 49
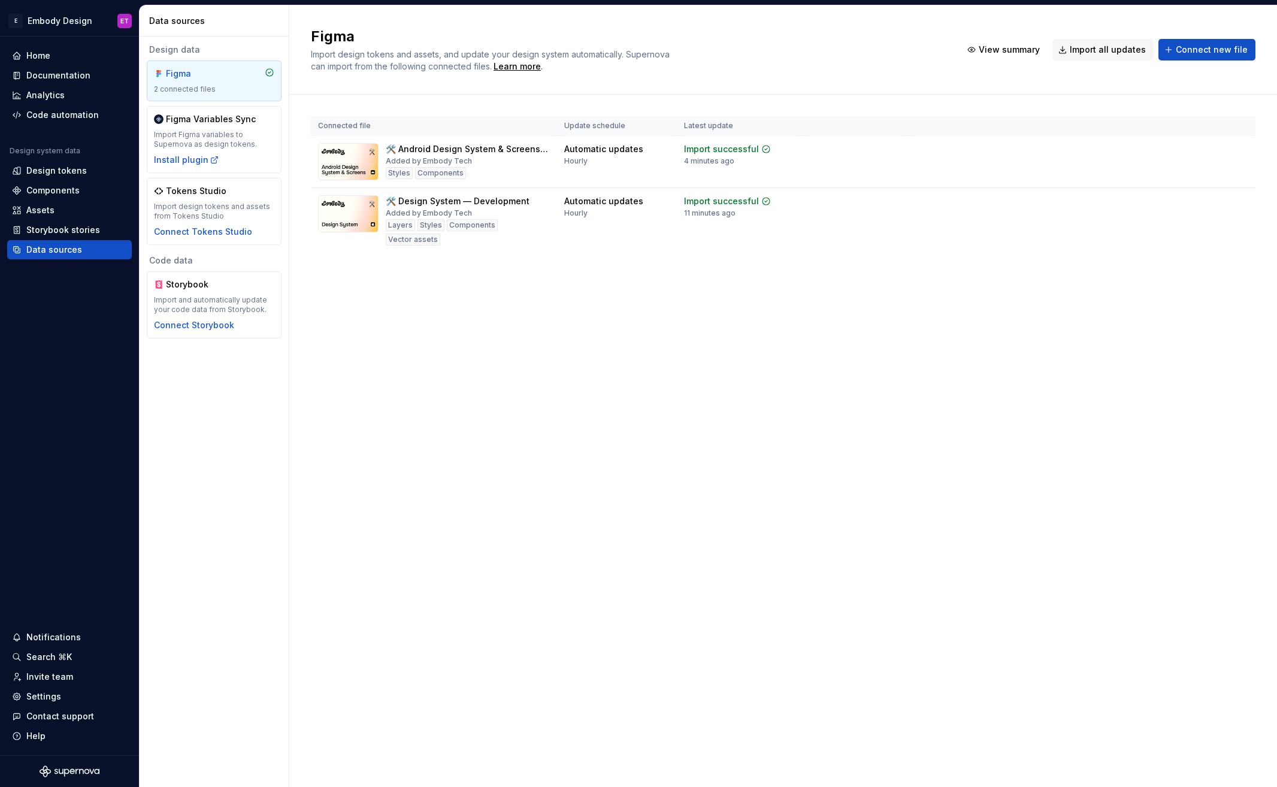
click at [503, 366] on div "Figma Import design tokens and assets, and update your design system automatica…" at bounding box center [783, 396] width 988 height 782
drag, startPoint x: 732, startPoint y: 317, endPoint x: 329, endPoint y: 84, distance: 465.1
click at [328, 82] on div "Figma Import design tokens and assets, and update your design system automatica…" at bounding box center [783, 396] width 988 height 782
click at [566, 337] on div "Figma Import design tokens and assets, and update your design system automatica…" at bounding box center [783, 396] width 988 height 782
click at [62, 189] on div "Components" at bounding box center [52, 190] width 53 height 12
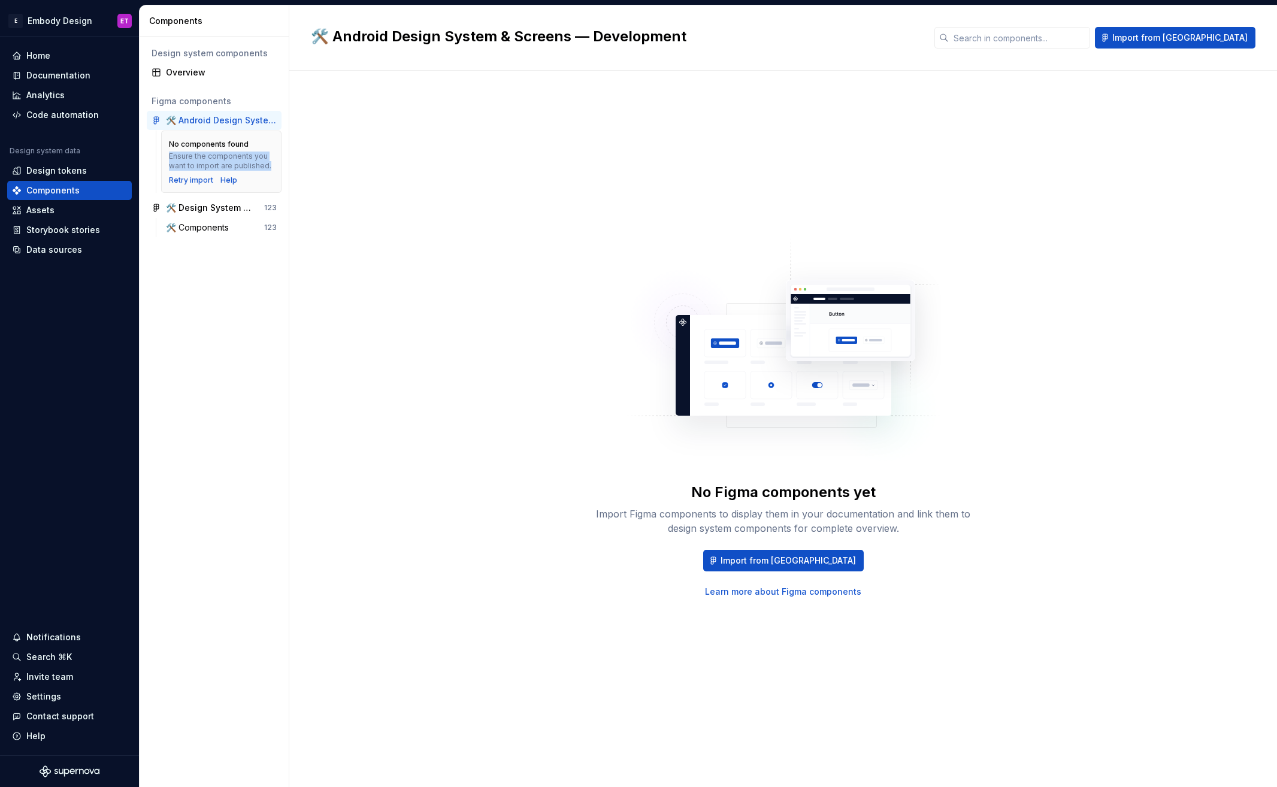
drag, startPoint x: 281, startPoint y: 167, endPoint x: 168, endPoint y: 151, distance: 113.7
click at [168, 151] on div "No components found Ensure the components you want to import are published. Ret…" at bounding box center [221, 162] width 120 height 62
click at [400, 171] on div "No Figma components yet Import Figma components to display them in your documen…" at bounding box center [783, 416] width 945 height 649
click at [74, 165] on div "Design tokens" at bounding box center [56, 171] width 60 height 12
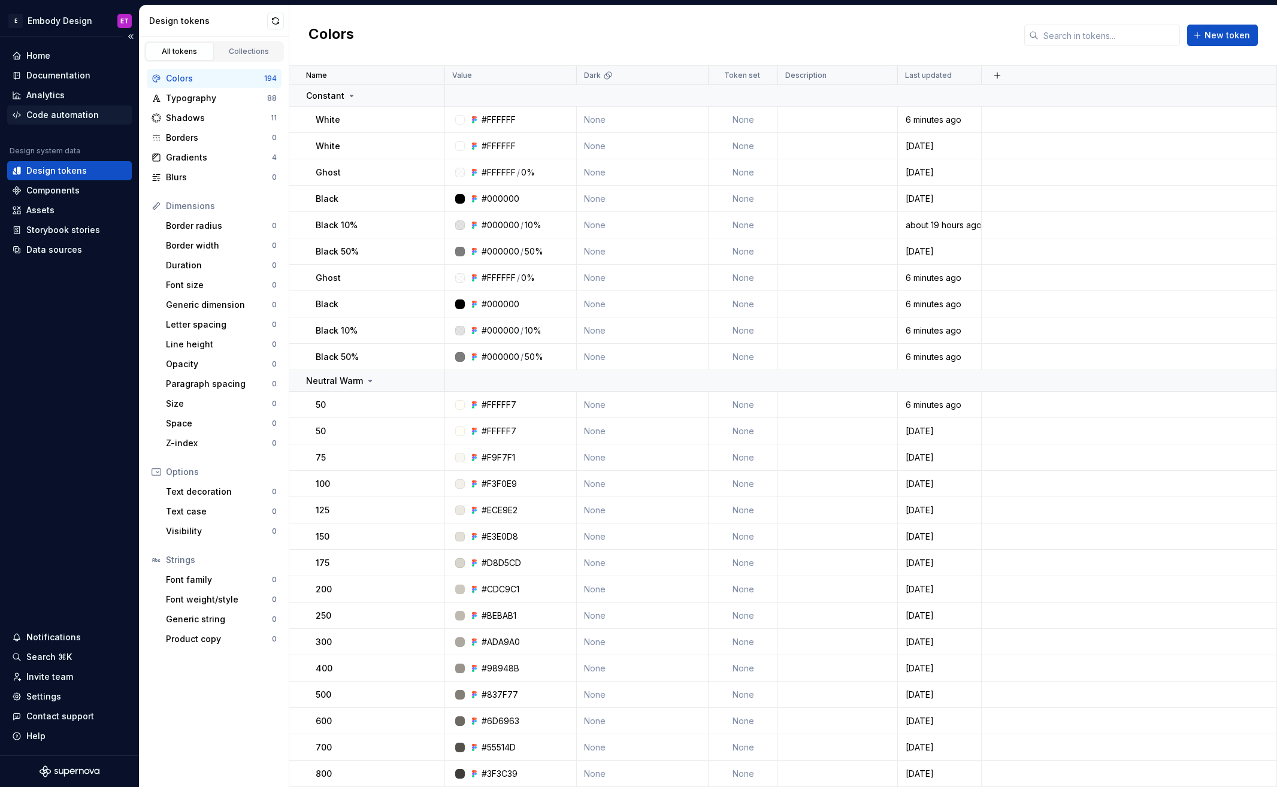
click at [82, 111] on div "Code automation" at bounding box center [62, 115] width 72 height 12
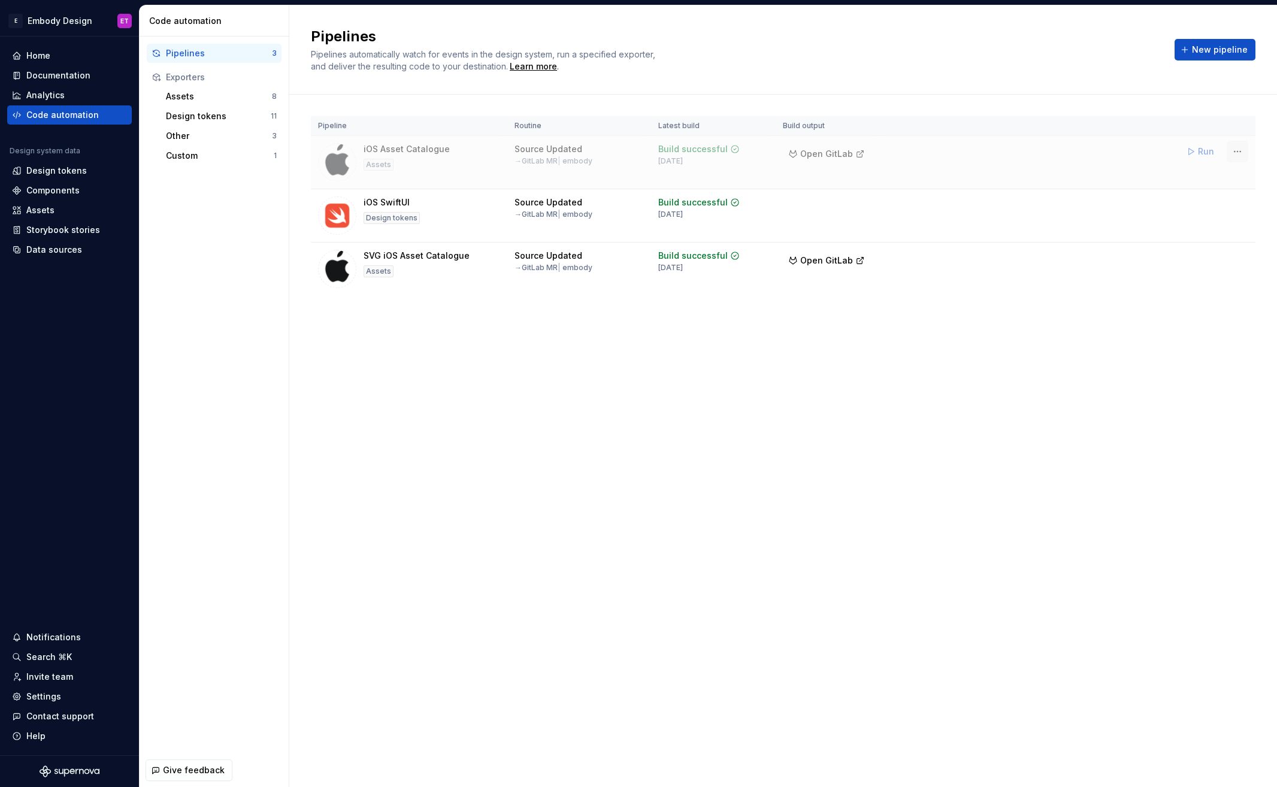
click at [1242, 152] on html "E Embody Design ET Home Documentation Analytics Code automation Design system d…" at bounding box center [638, 393] width 1277 height 787
click at [1167, 365] on html "E Embody Design ET Home Documentation Analytics Code automation Design system d…" at bounding box center [638, 393] width 1277 height 787
click at [1239, 151] on html "E Embody Design ET Home Documentation Analytics Code automation Design system d…" at bounding box center [638, 393] width 1277 height 787
click at [1199, 246] on div "Edit pipeline Run pipeline Resume routine View exporter on GitHub Delete pipeli…" at bounding box center [1215, 218] width 132 height 107
click at [1199, 255] on div "Delete pipeline" at bounding box center [1222, 259] width 102 height 12
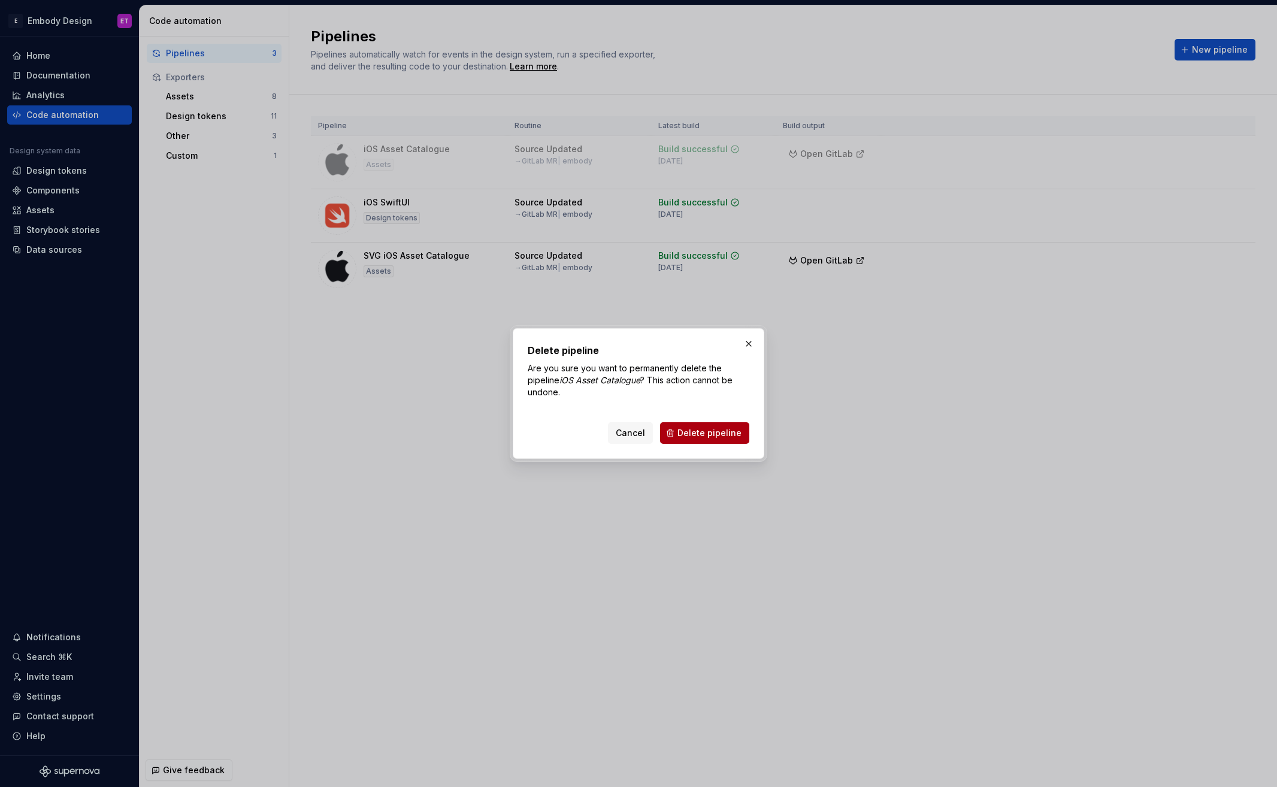
click at [707, 428] on span "Delete pipeline" at bounding box center [709, 433] width 64 height 12
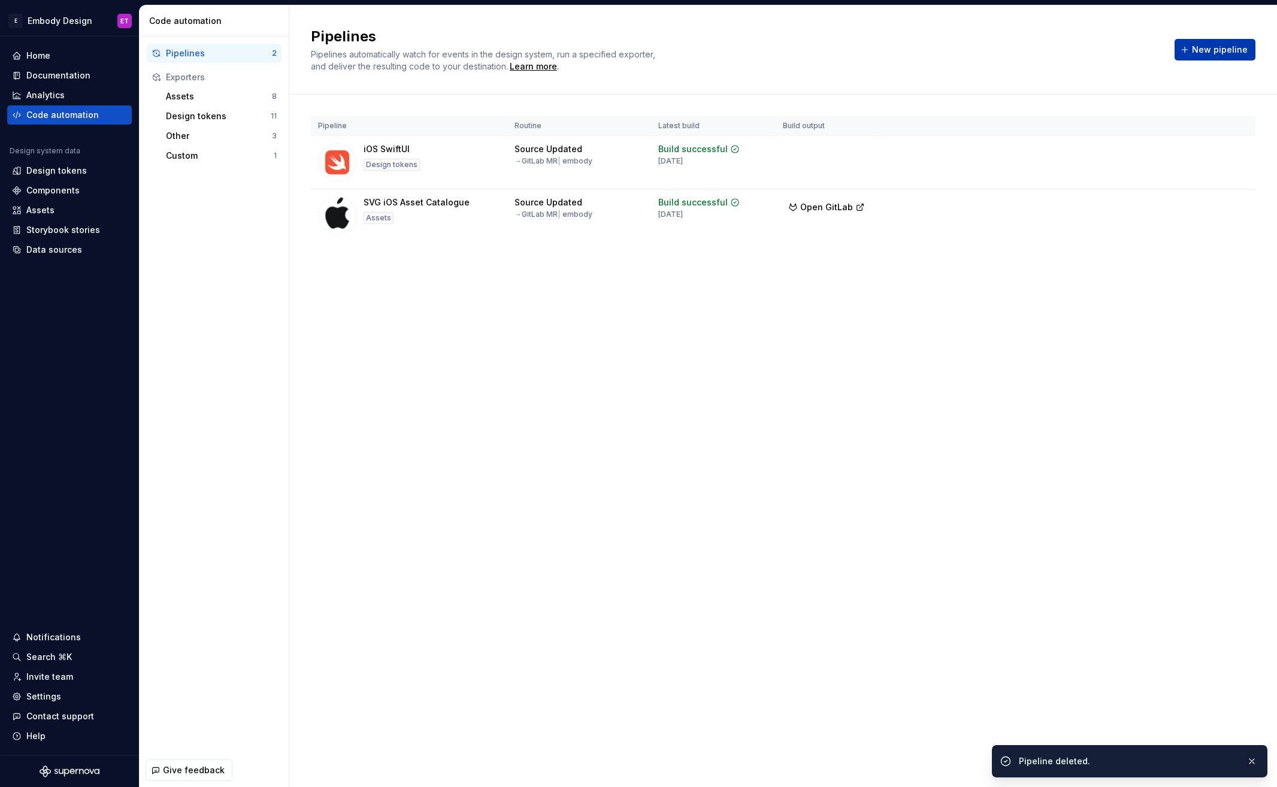
click at [1221, 49] on span "New pipeline" at bounding box center [1220, 50] width 56 height 12
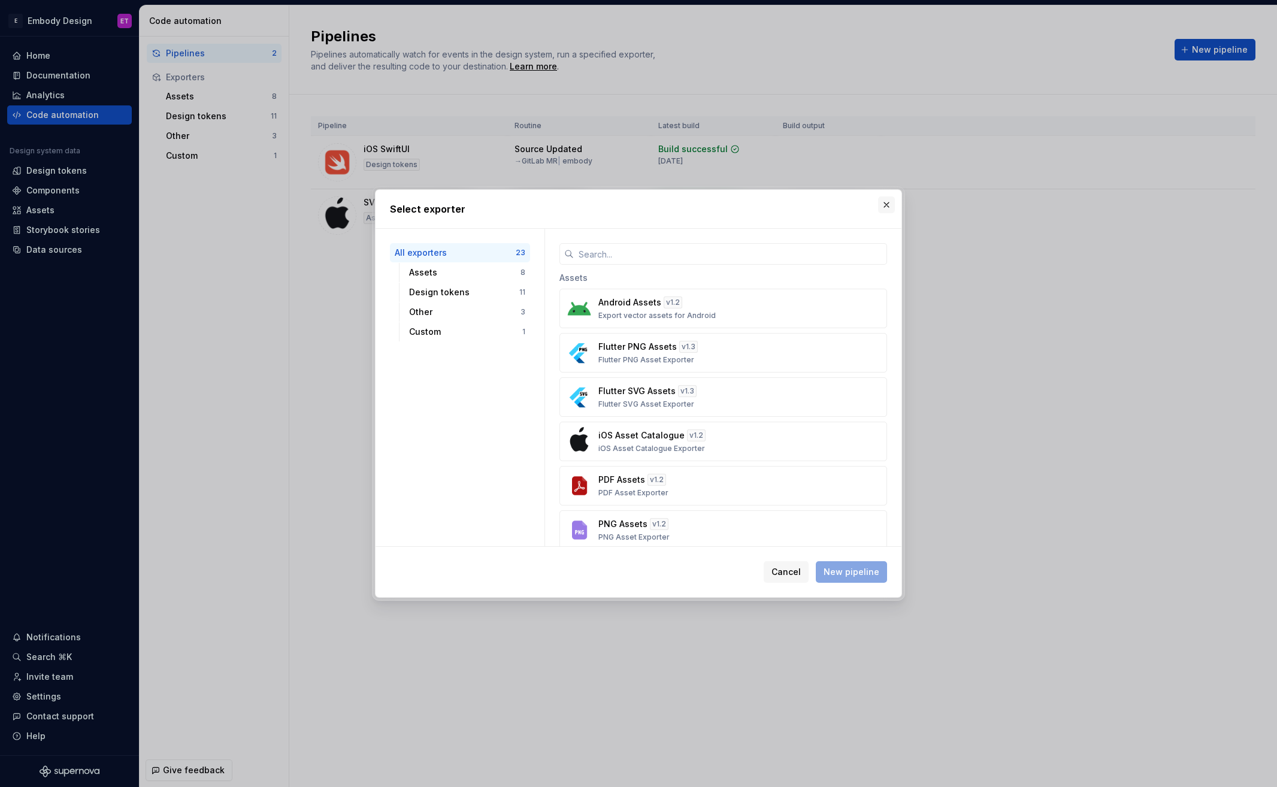
click at [885, 202] on button "button" at bounding box center [886, 204] width 17 height 17
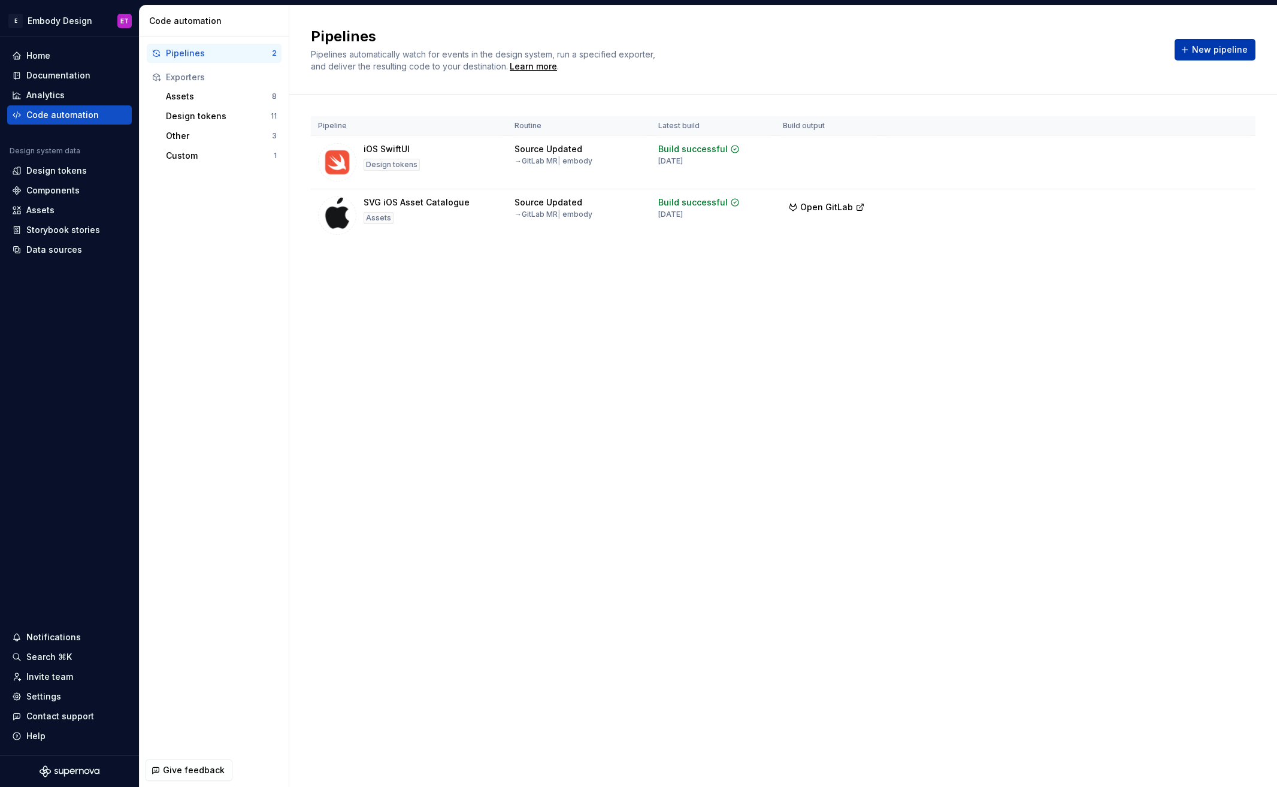
click at [1234, 45] on span "New pipeline" at bounding box center [1220, 50] width 56 height 12
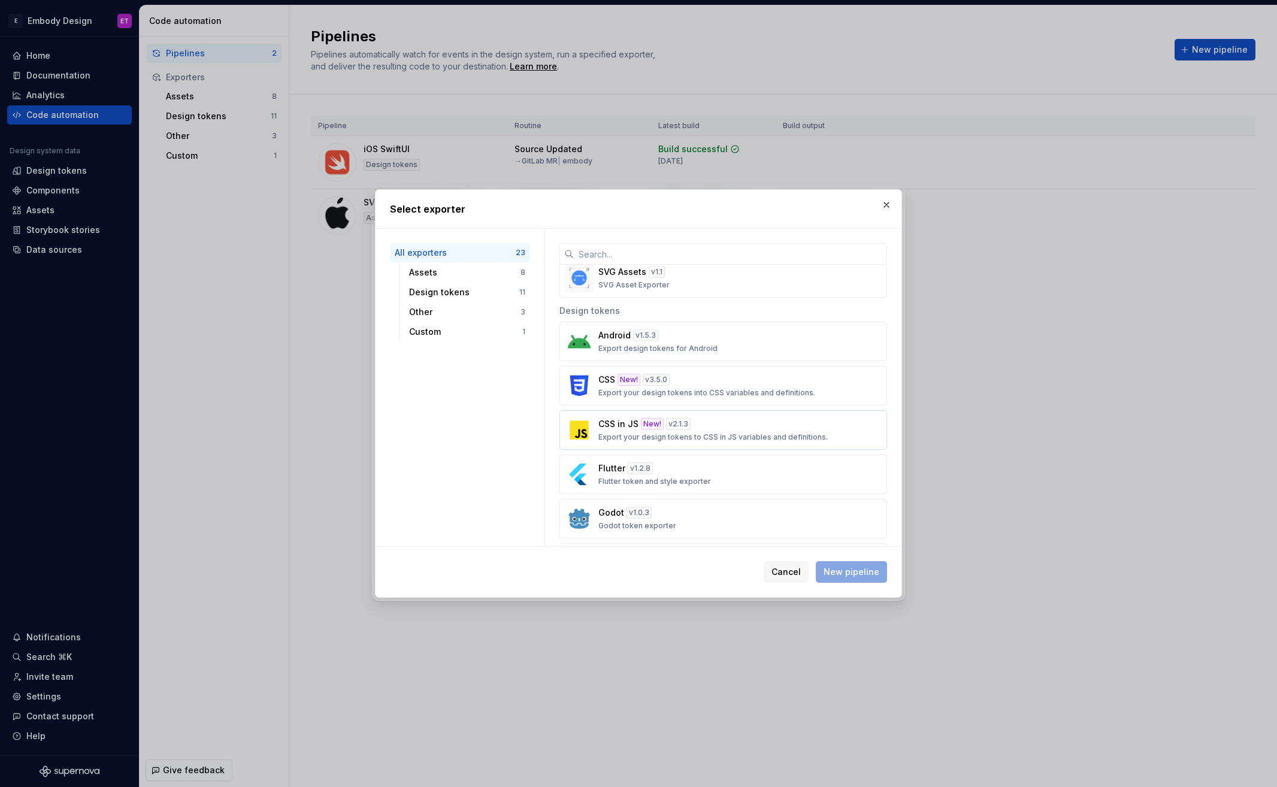
scroll to position [325, 0]
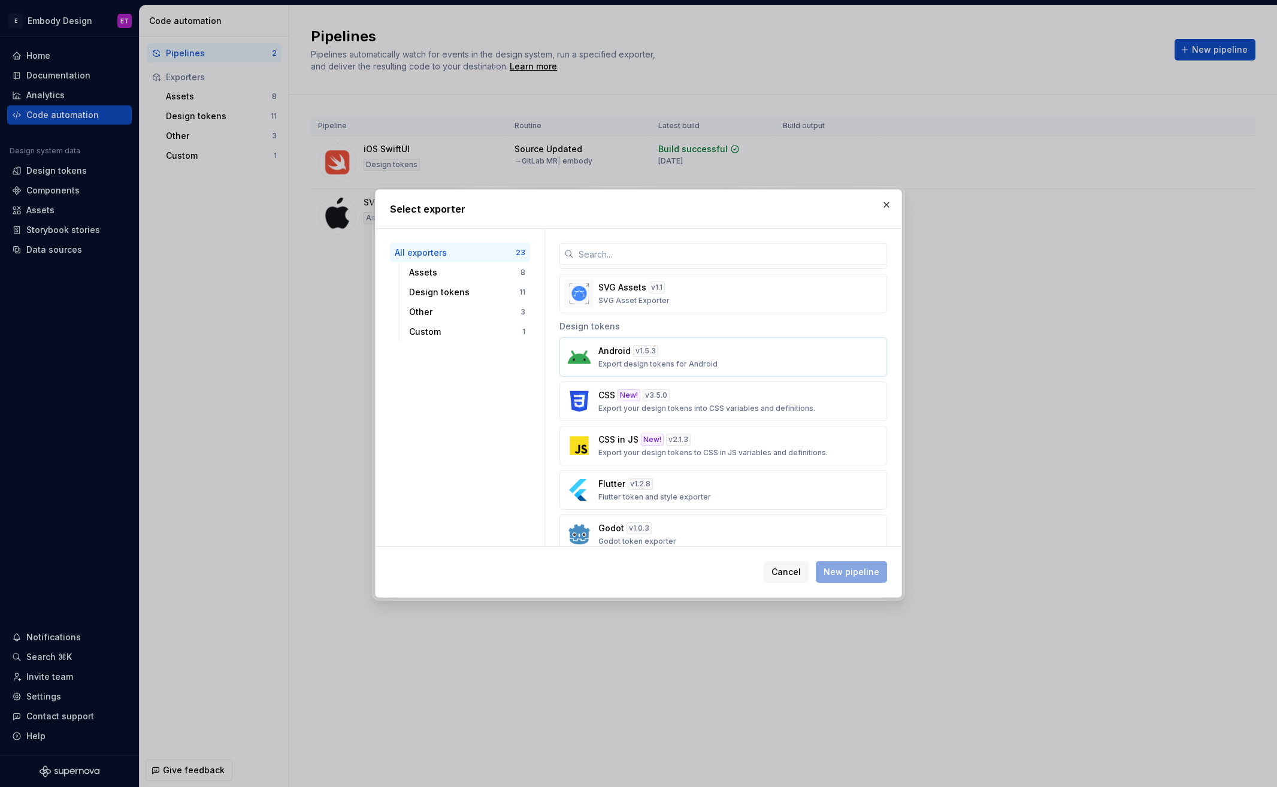
click at [666, 373] on button "Android v 1.5.3 Export design tokens for Android" at bounding box center [723, 357] width 328 height 40
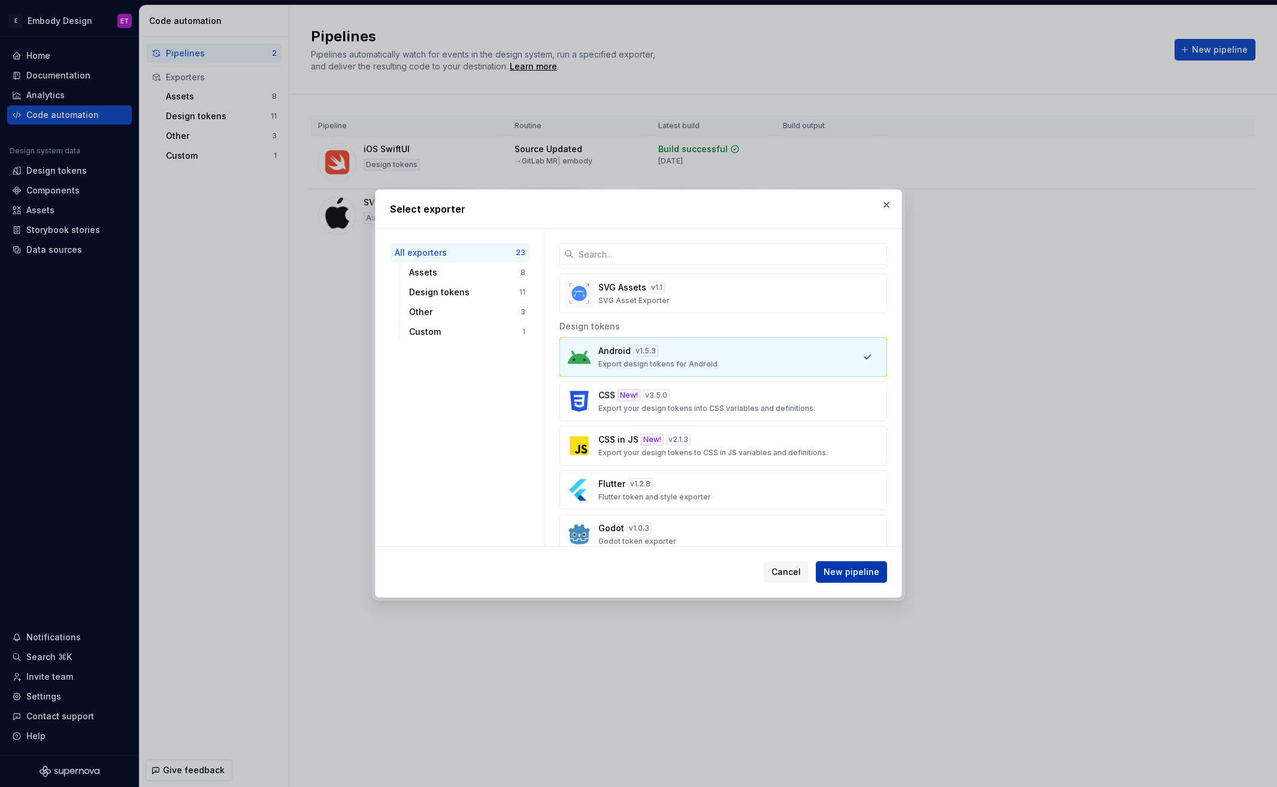
click at [851, 571] on span "New pipeline" at bounding box center [852, 572] width 56 height 12
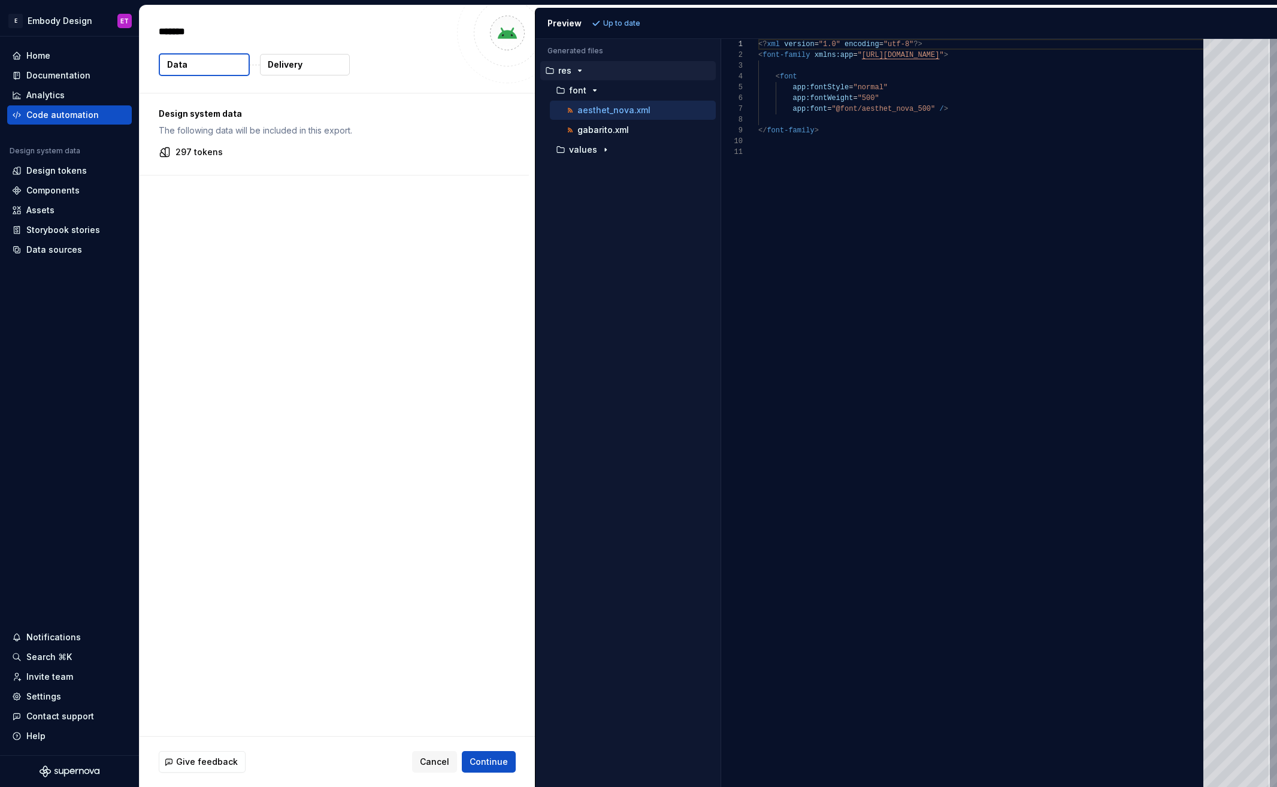
type textarea "*"
click at [602, 147] on icon "button" at bounding box center [606, 150] width 10 height 10
click at [227, 67] on button "Data" at bounding box center [204, 64] width 91 height 23
click at [286, 67] on p "Delivery" at bounding box center [285, 65] width 35 height 12
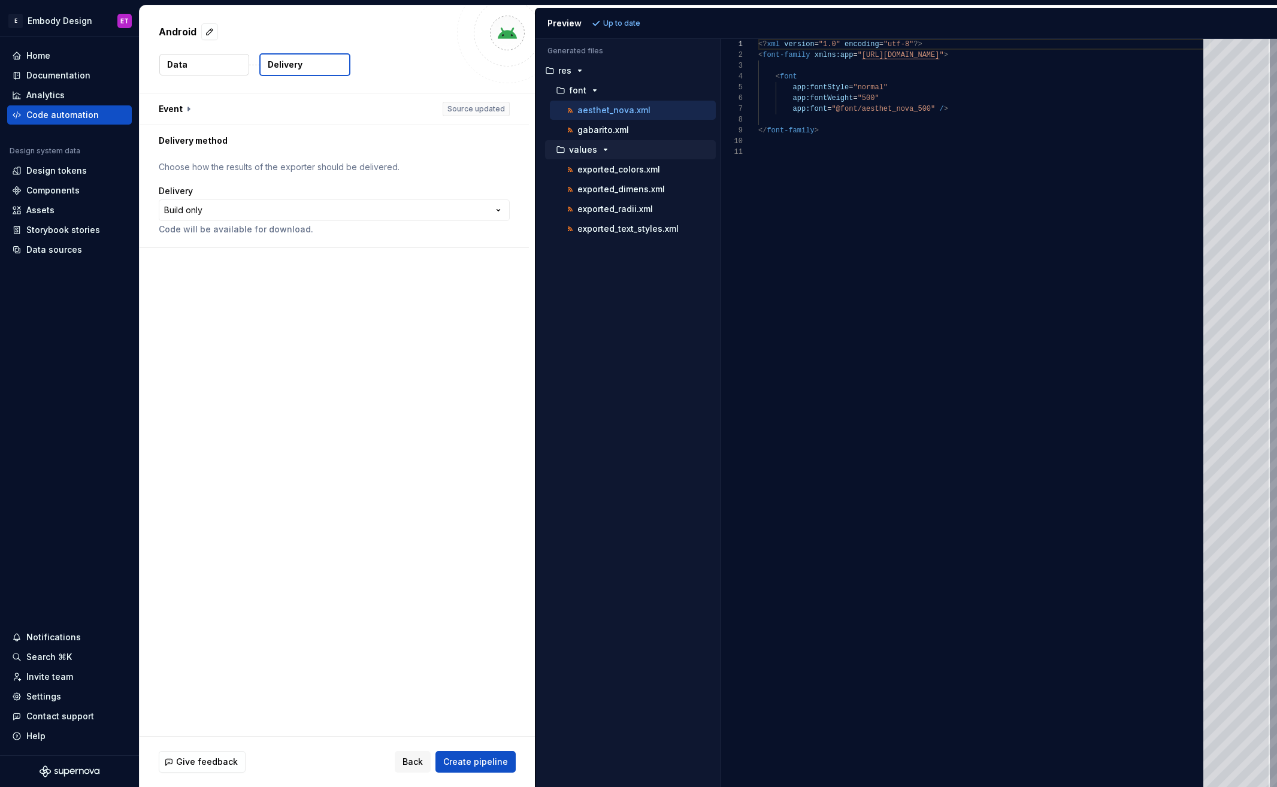
click at [214, 66] on button "Data" at bounding box center [204, 65] width 90 height 22
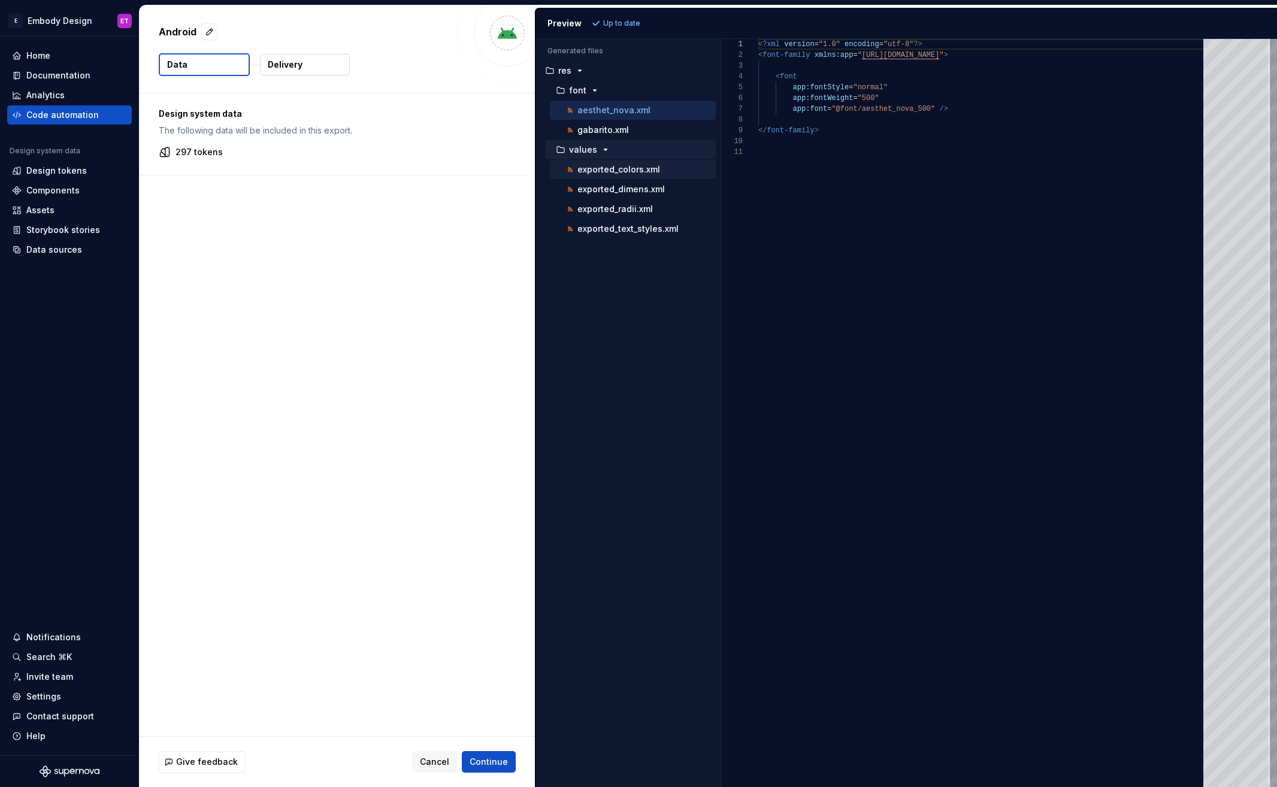
click at [645, 168] on p "exported_colors.xml" at bounding box center [618, 170] width 83 height 10
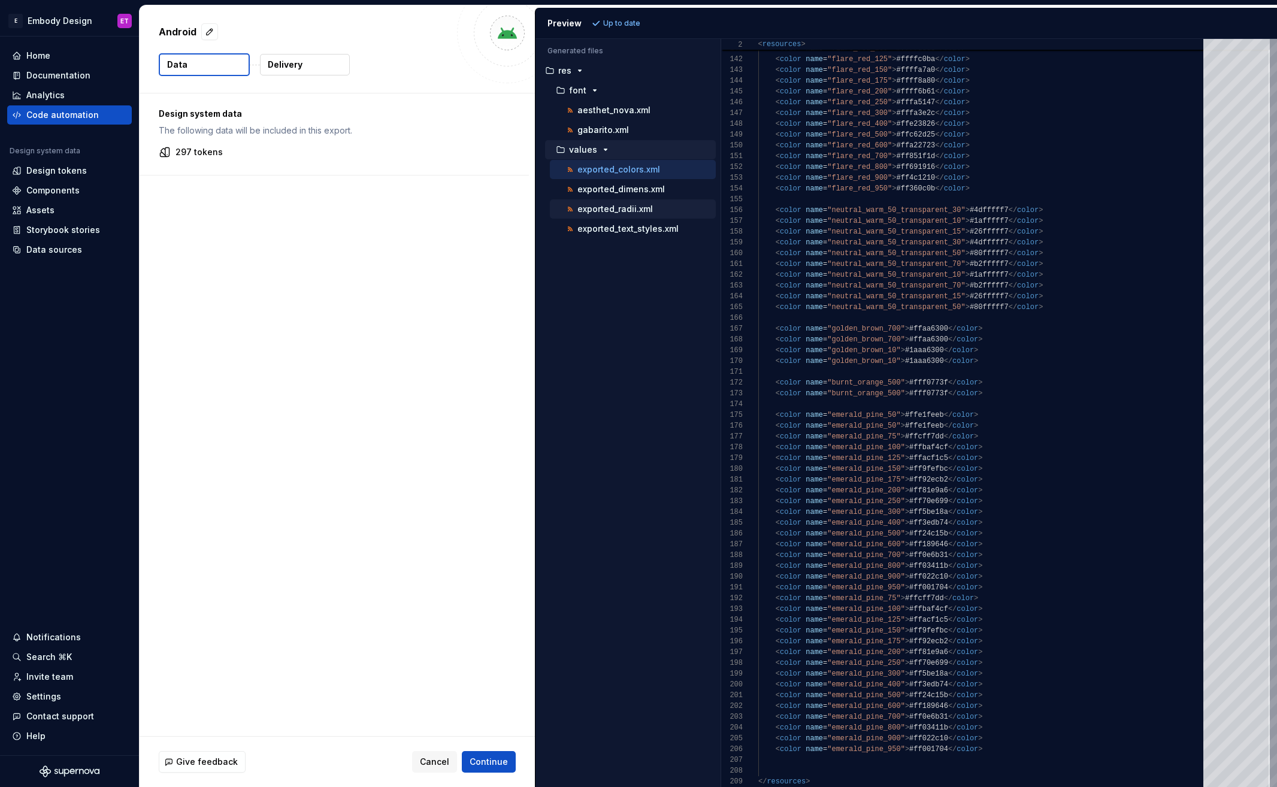
click at [633, 207] on p "exported_radii.xml" at bounding box center [614, 209] width 75 height 10
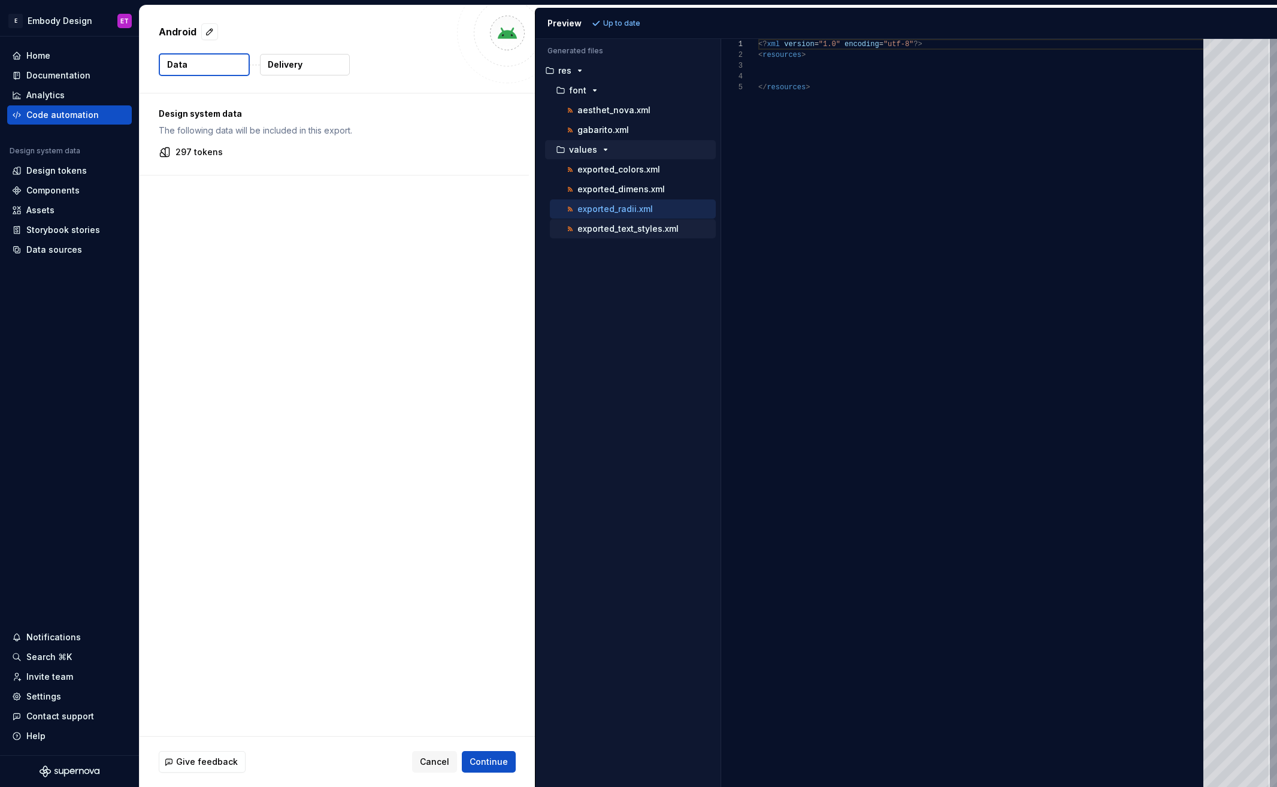
click at [652, 231] on p "exported_text_styles.xml" at bounding box center [627, 229] width 101 height 10
type textarea "**********"
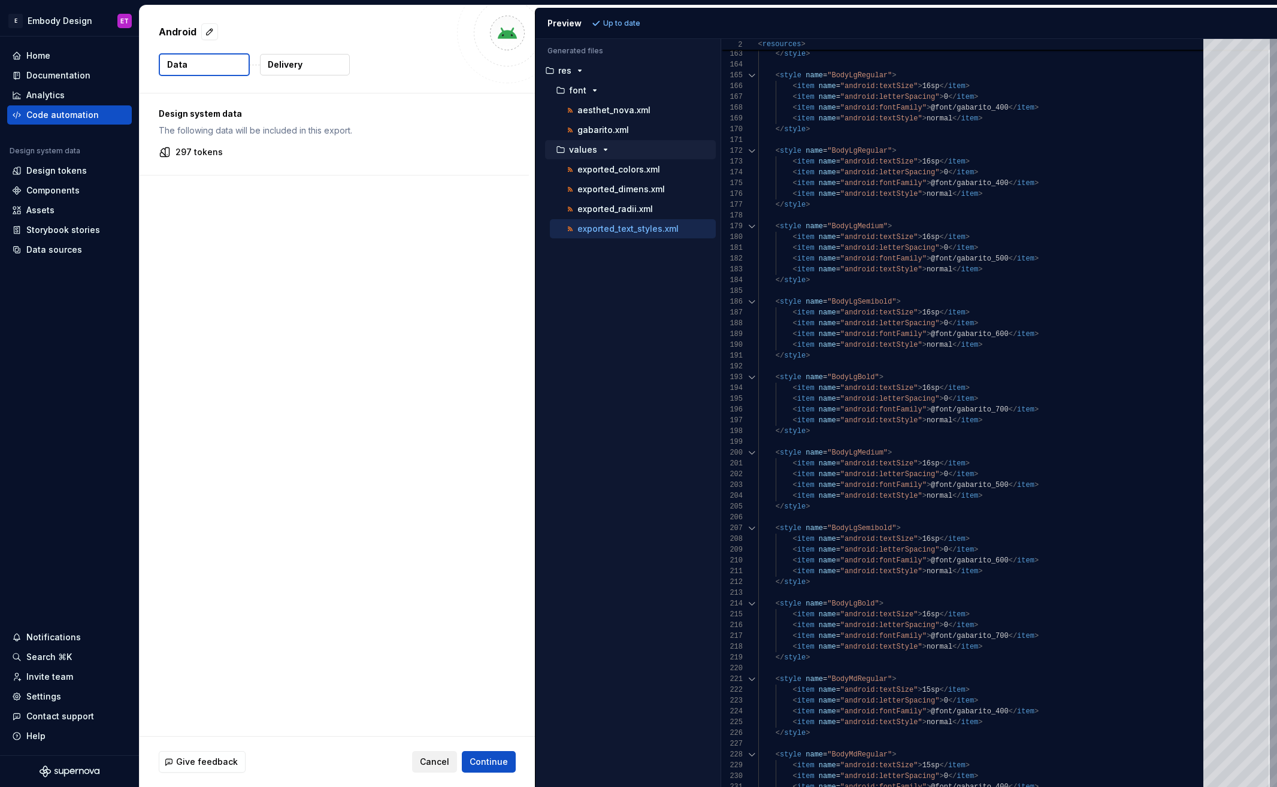
click at [434, 754] on button "Cancel" at bounding box center [434, 762] width 45 height 22
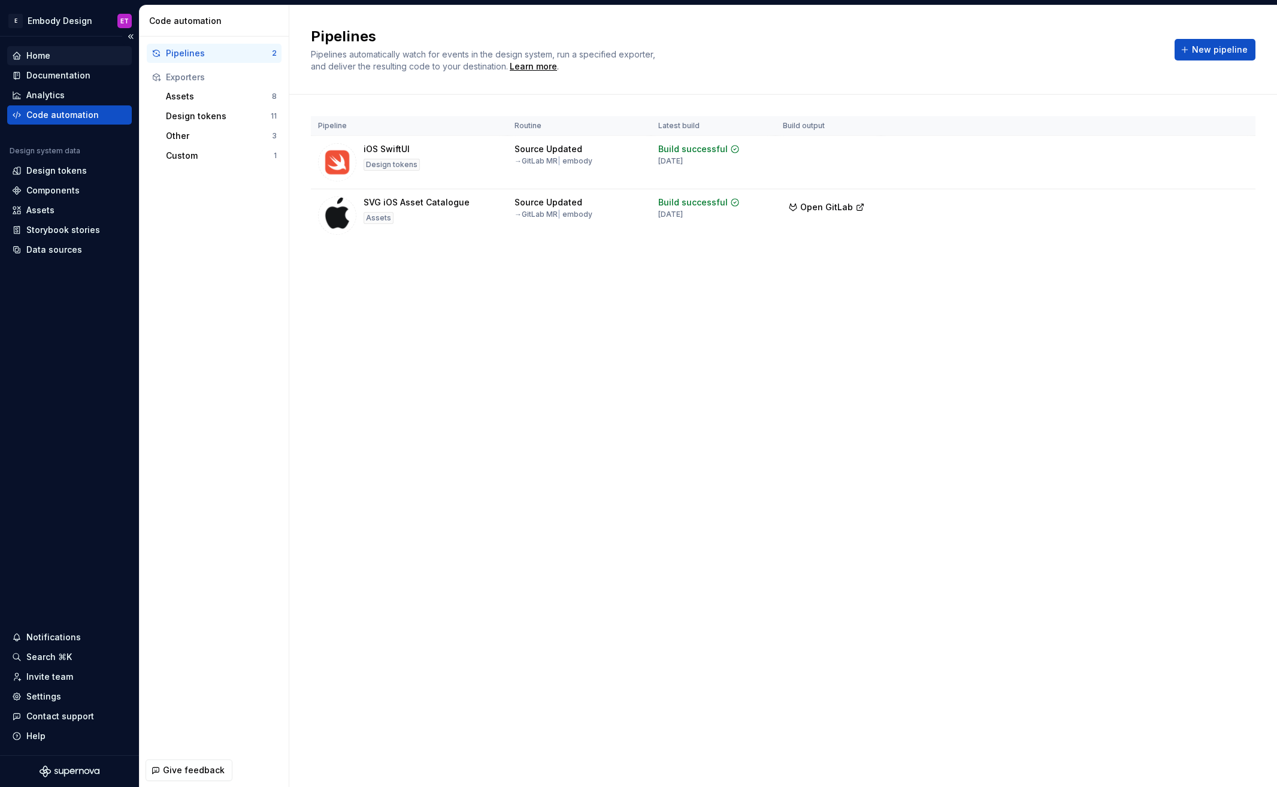
click at [77, 60] on div "Home" at bounding box center [69, 56] width 115 height 12
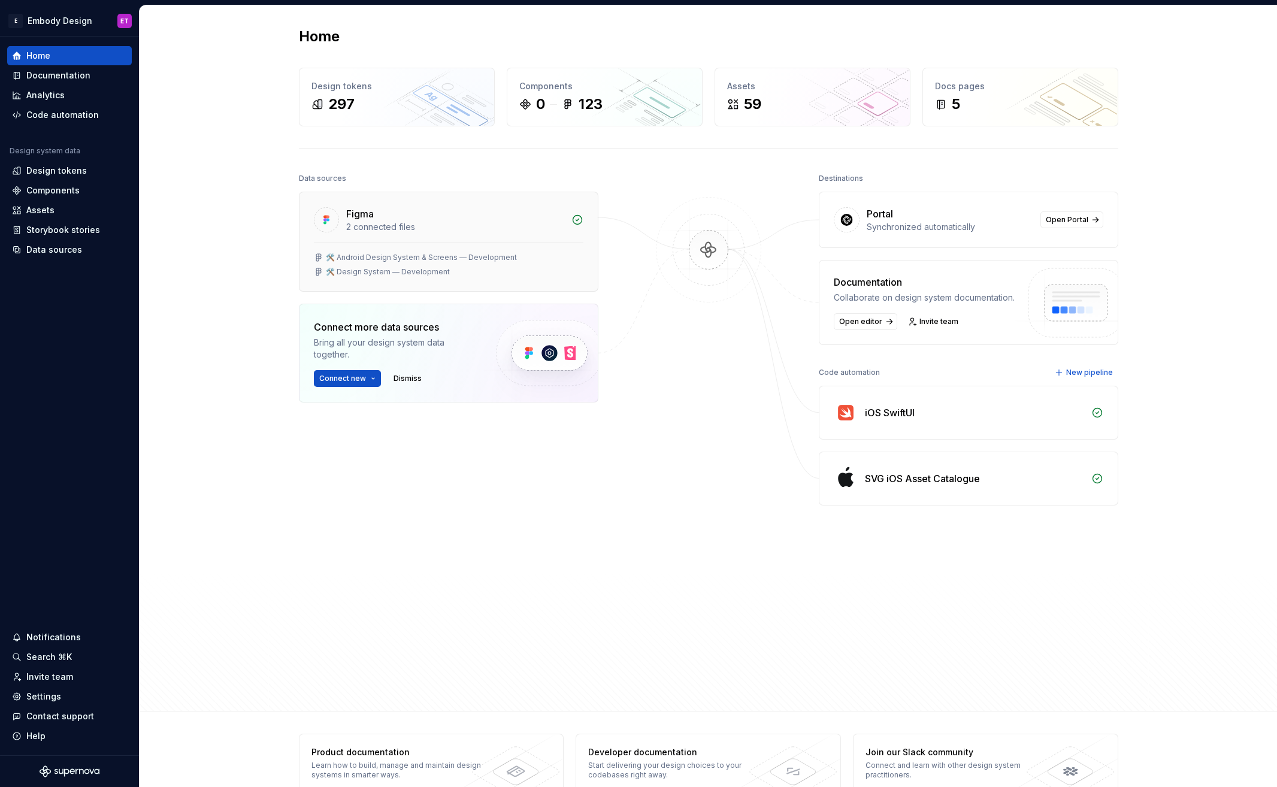
click at [521, 243] on div at bounding box center [449, 243] width 270 height 1
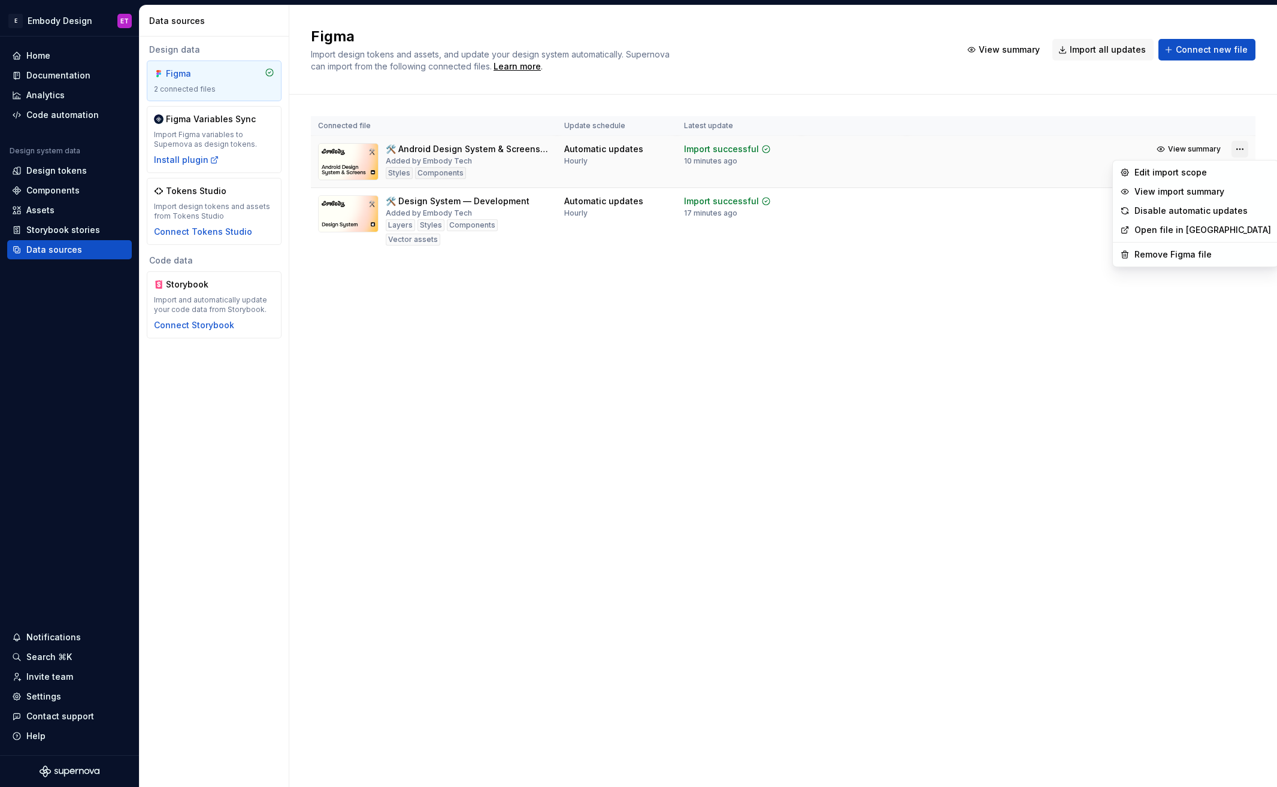
click at [1239, 149] on html "E Embody Design ET Home Documentation Analytics Code automation Design system d…" at bounding box center [638, 393] width 1277 height 787
click at [939, 244] on html "E Embody Design ET Home Documentation Analytics Code automation Design system d…" at bounding box center [638, 393] width 1277 height 787
click at [1245, 150] on html "E Embody Design ET Home Documentation Analytics Code automation Design system d…" at bounding box center [638, 393] width 1277 height 787
click at [1204, 174] on div "Edit import scope" at bounding box center [1202, 173] width 137 height 12
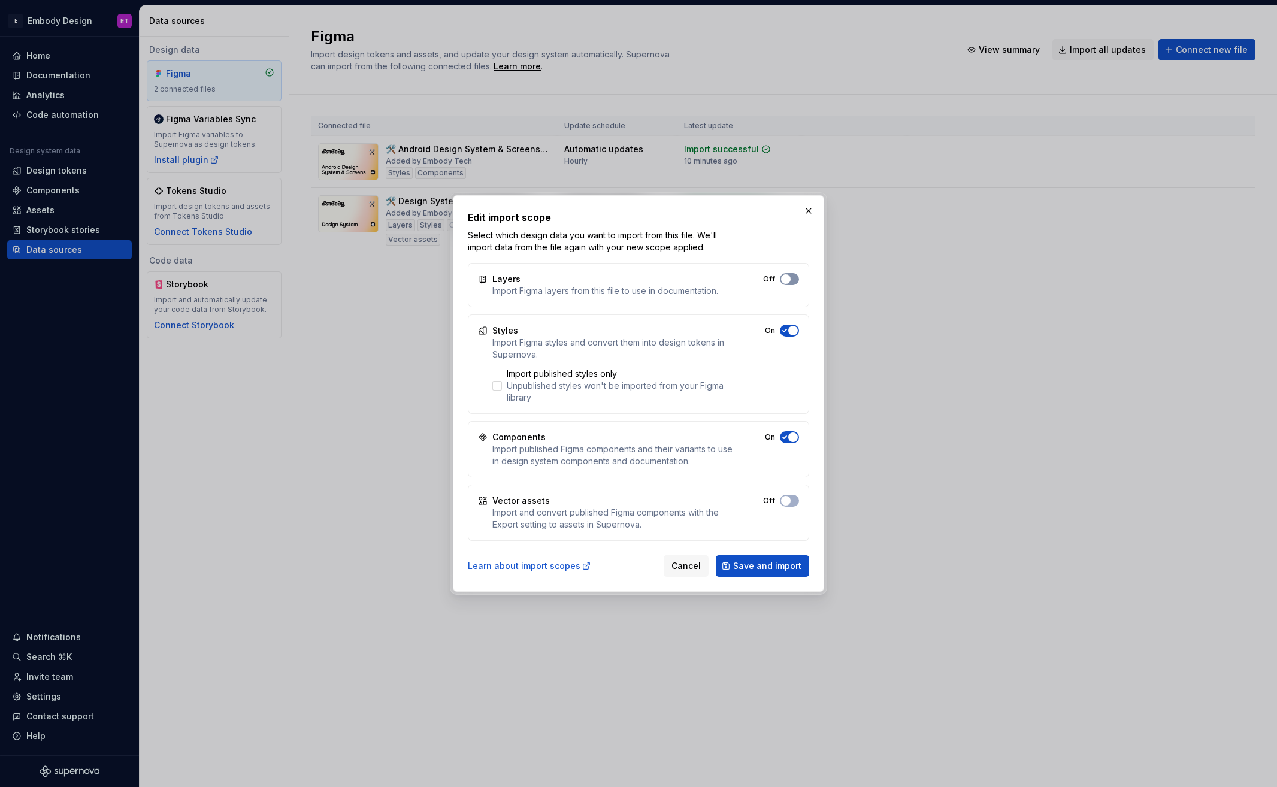
click at [794, 277] on button "Off" at bounding box center [789, 279] width 19 height 12
click at [794, 503] on button "On" at bounding box center [789, 501] width 19 height 12
click at [789, 562] on span "Save and import" at bounding box center [767, 566] width 68 height 12
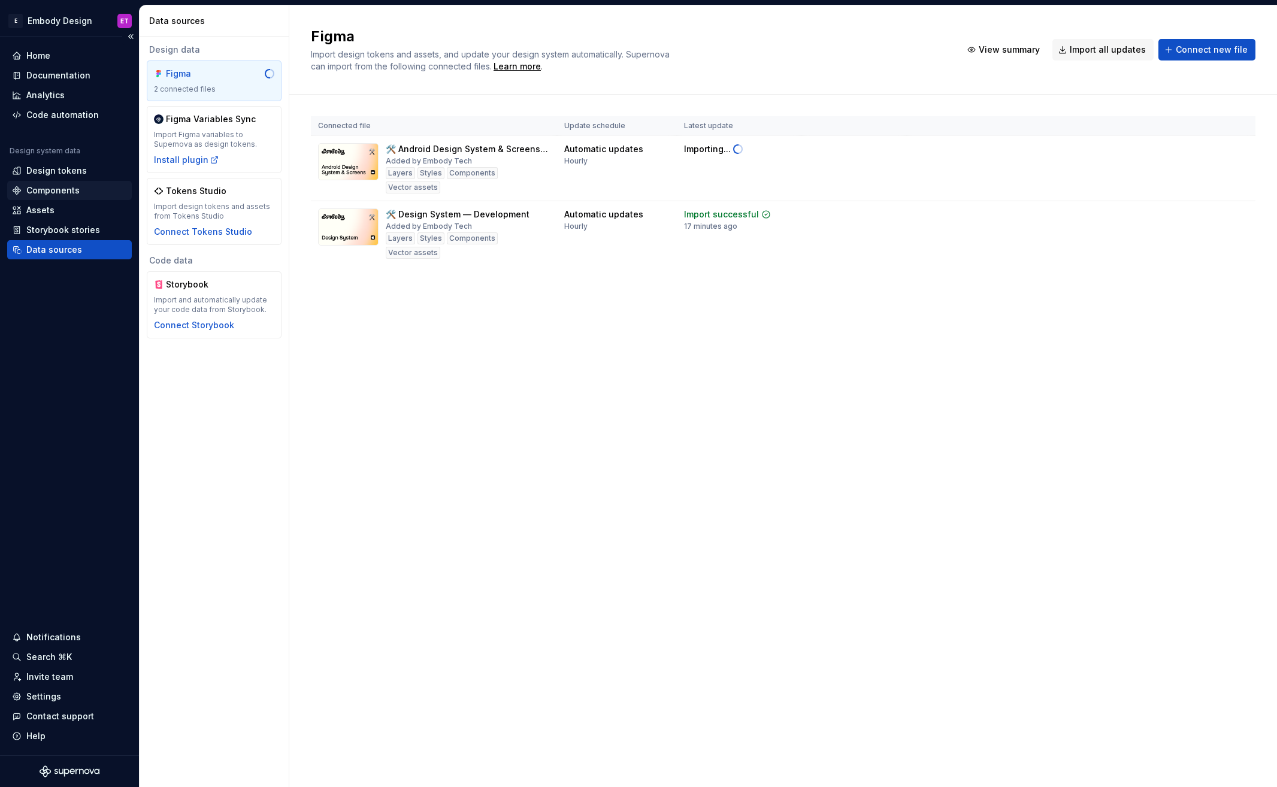
click at [40, 184] on div "Components" at bounding box center [52, 190] width 53 height 12
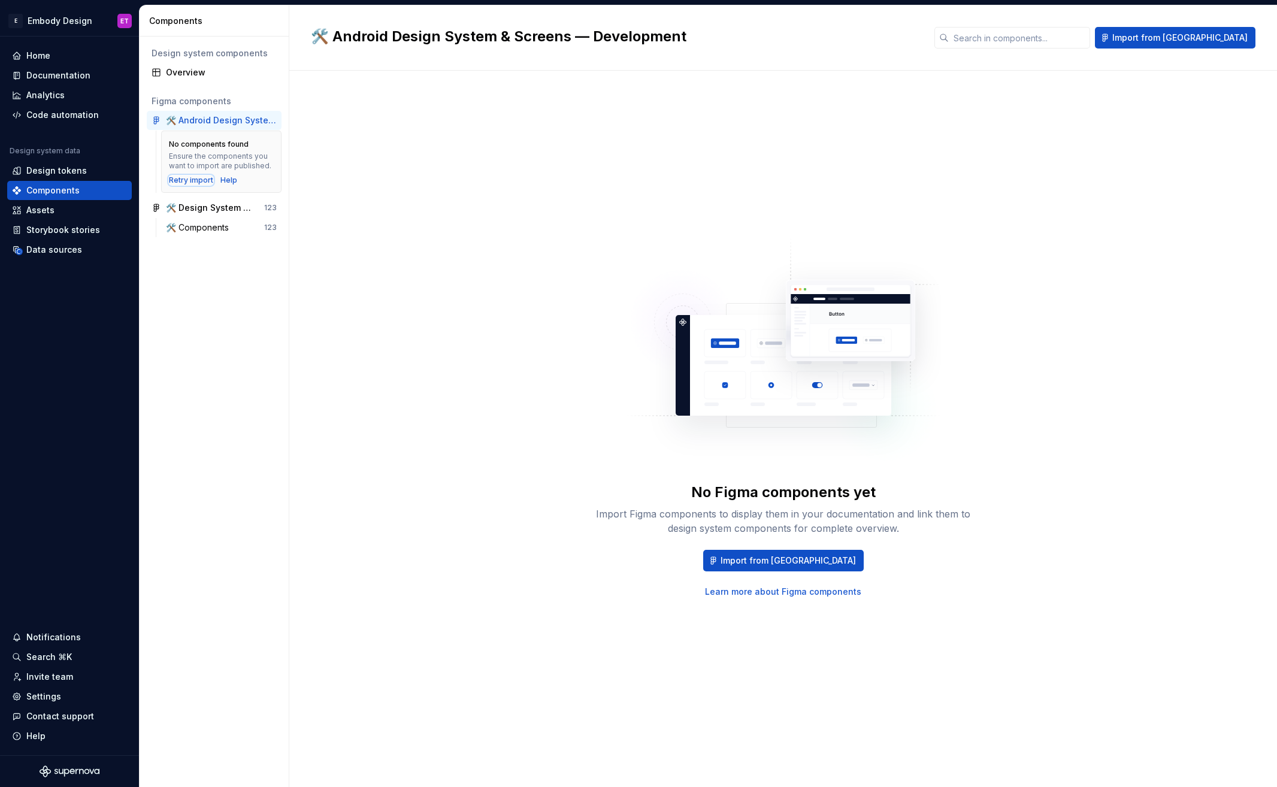
click at [188, 178] on div "Retry import" at bounding box center [191, 181] width 44 height 10
click at [77, 249] on div "Data sources" at bounding box center [54, 250] width 56 height 12
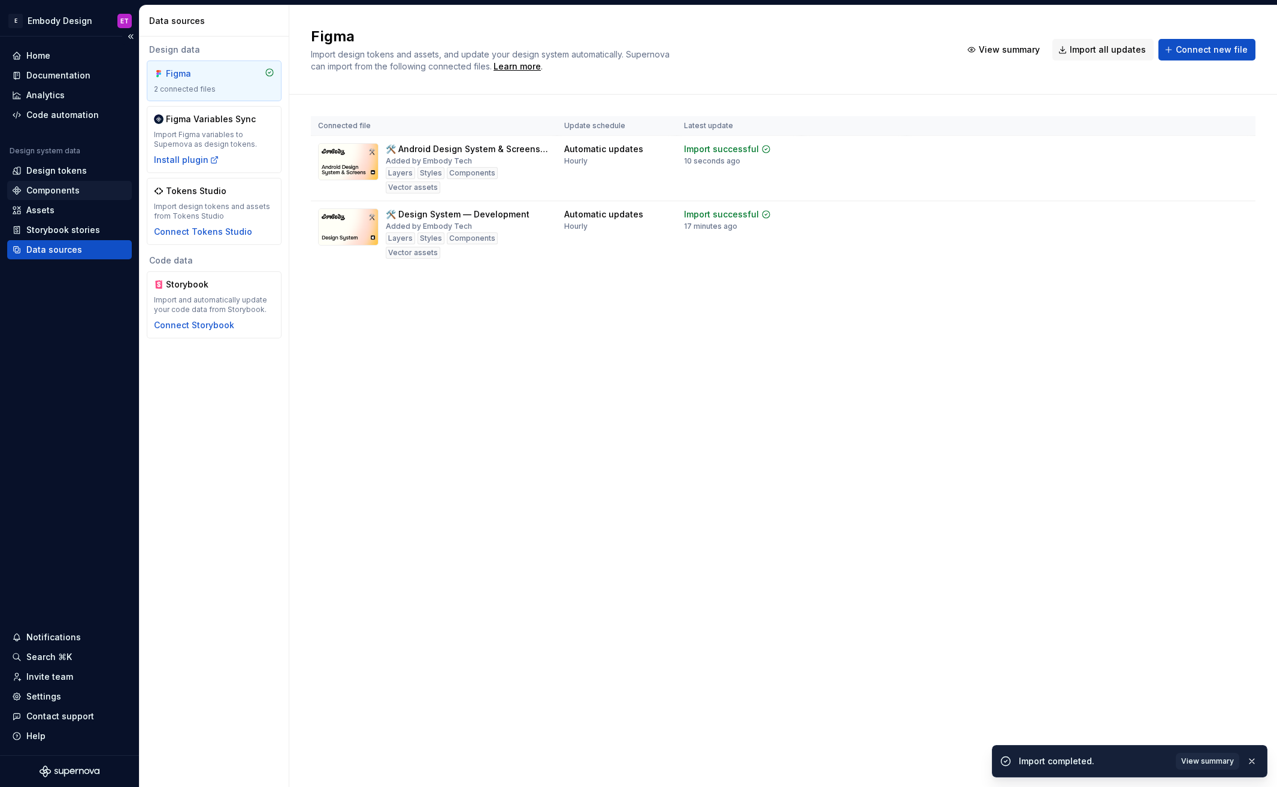
click at [81, 189] on div "Components" at bounding box center [69, 190] width 115 height 12
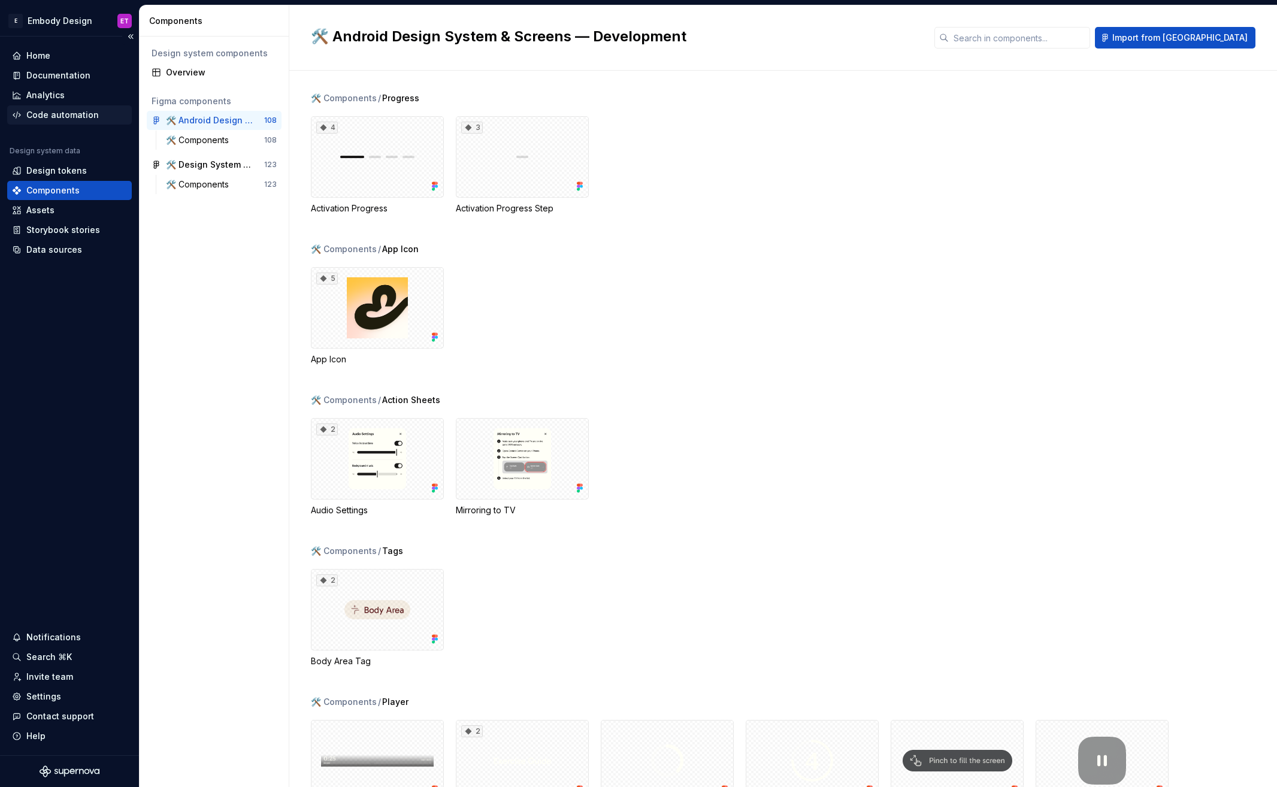
click at [62, 117] on div "Code automation" at bounding box center [62, 115] width 72 height 12
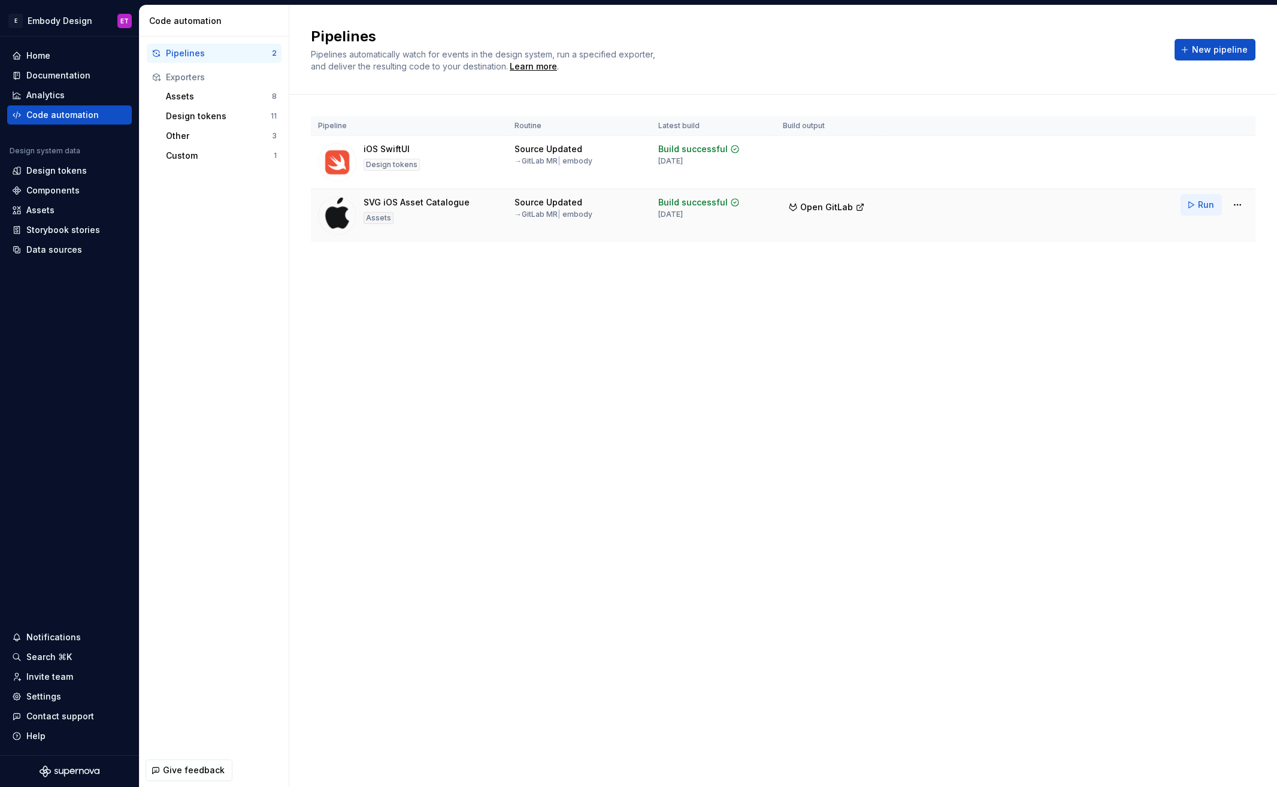
click at [1211, 207] on span "Run" at bounding box center [1206, 205] width 16 height 12
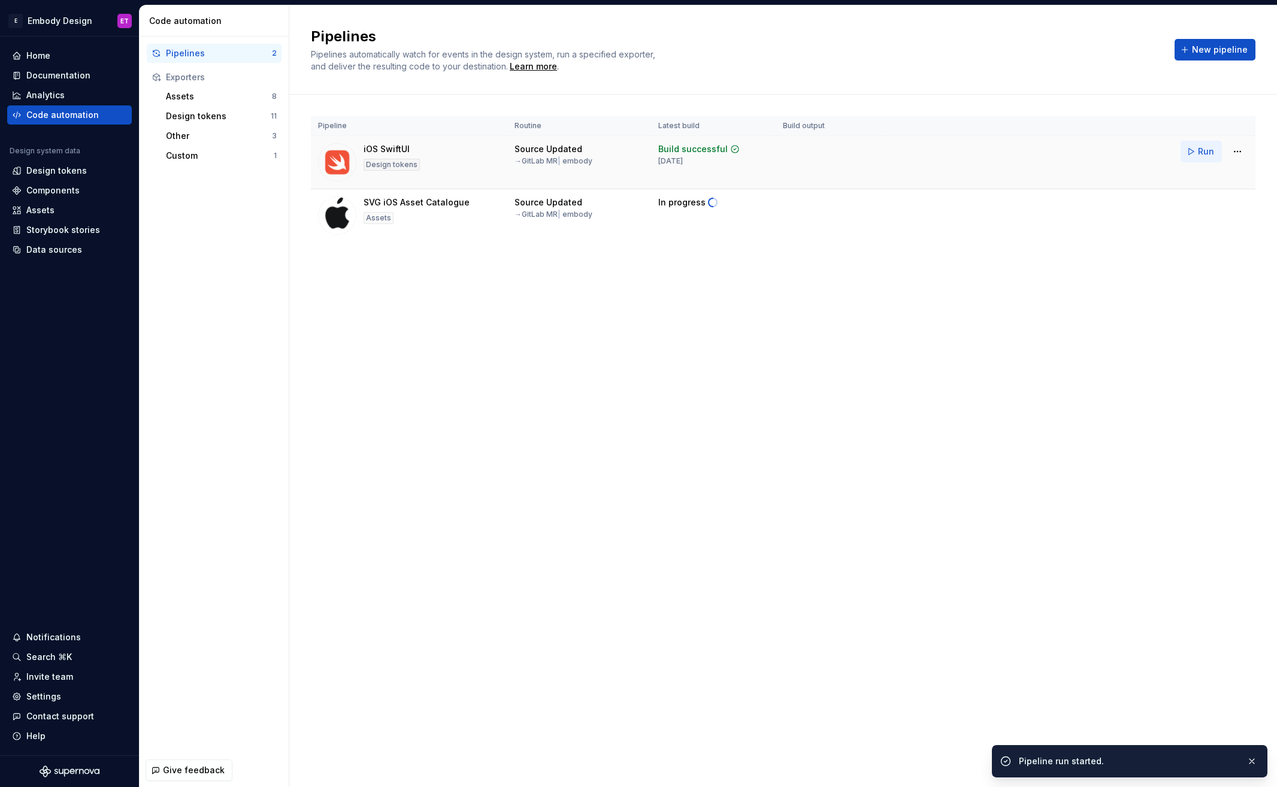
click at [1198, 152] on span "Run" at bounding box center [1206, 152] width 16 height 12
click at [891, 365] on div "Pipelines Pipelines automatically watch for events in the design system, run a …" at bounding box center [783, 396] width 988 height 782
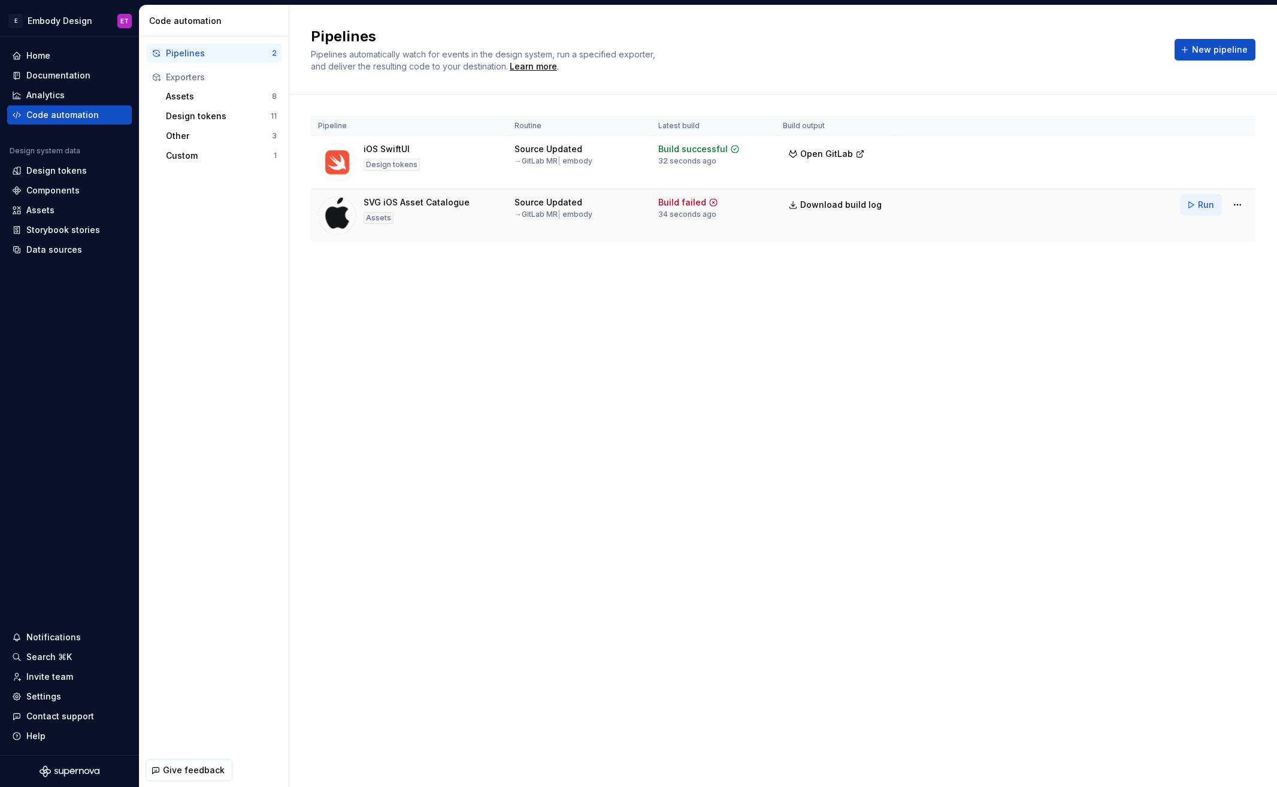
click at [1206, 204] on span "Run" at bounding box center [1206, 205] width 16 height 12
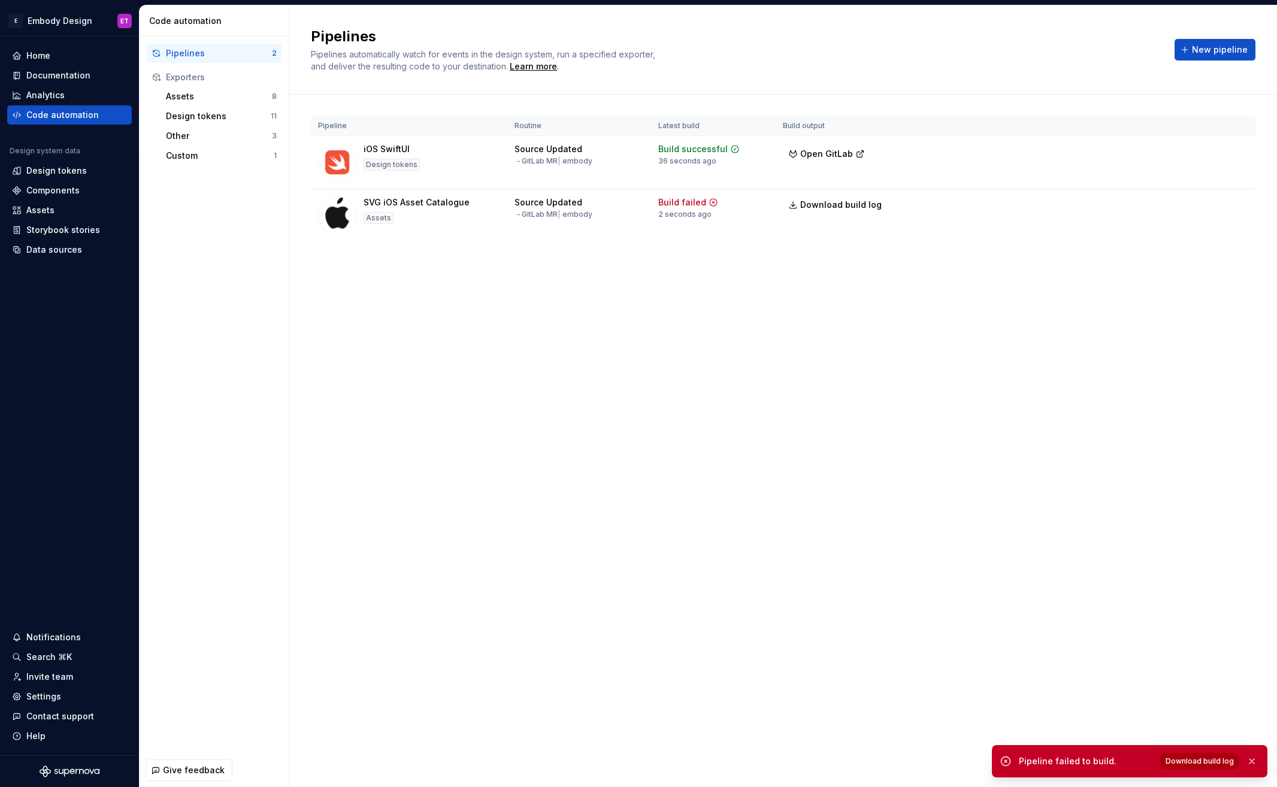
click at [1212, 759] on span "Download build log" at bounding box center [1200, 762] width 68 height 10
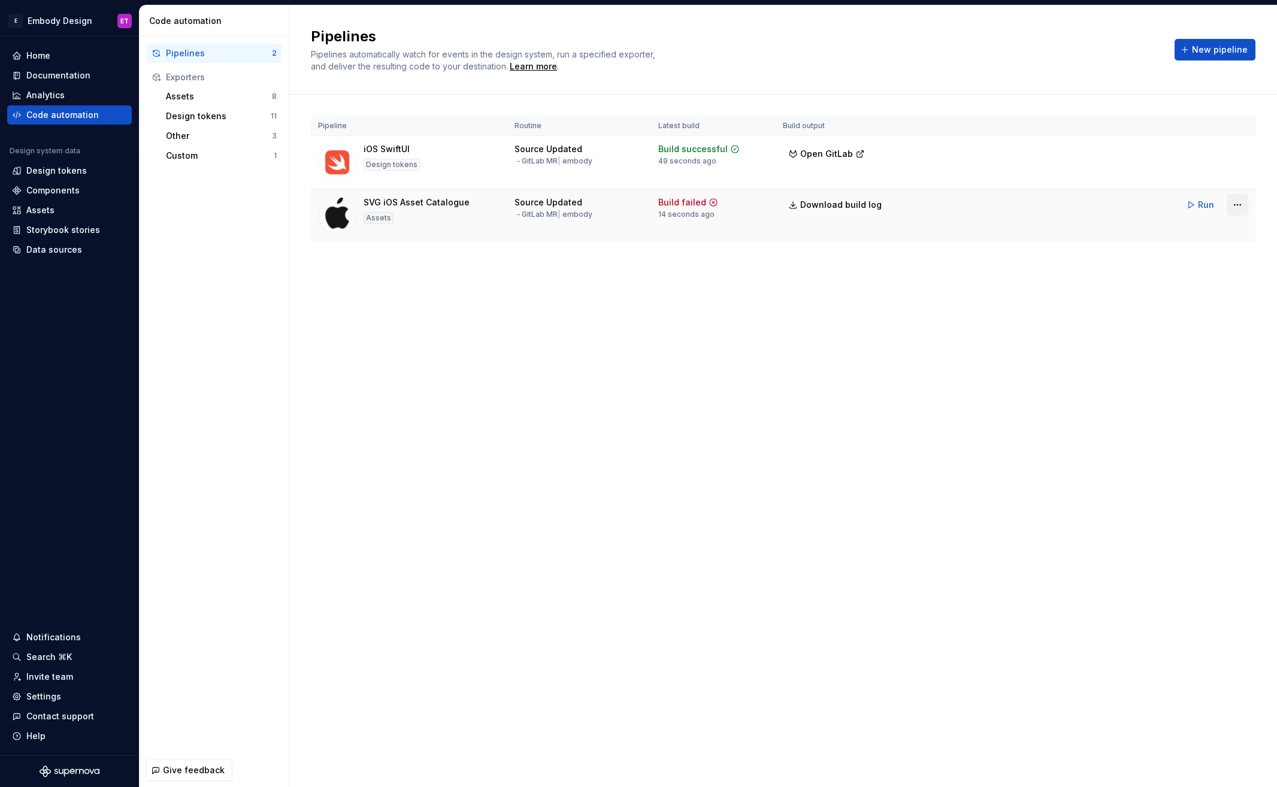
click at [1233, 203] on html "E Embody Design ET Home Documentation Analytics Code automation Design system d…" at bounding box center [638, 393] width 1277 height 787
click at [1099, 277] on html "E Embody Design ET Home Documentation Analytics Code automation Design system d…" at bounding box center [638, 393] width 1277 height 787
click at [1198, 203] on span "Run" at bounding box center [1206, 205] width 16 height 12
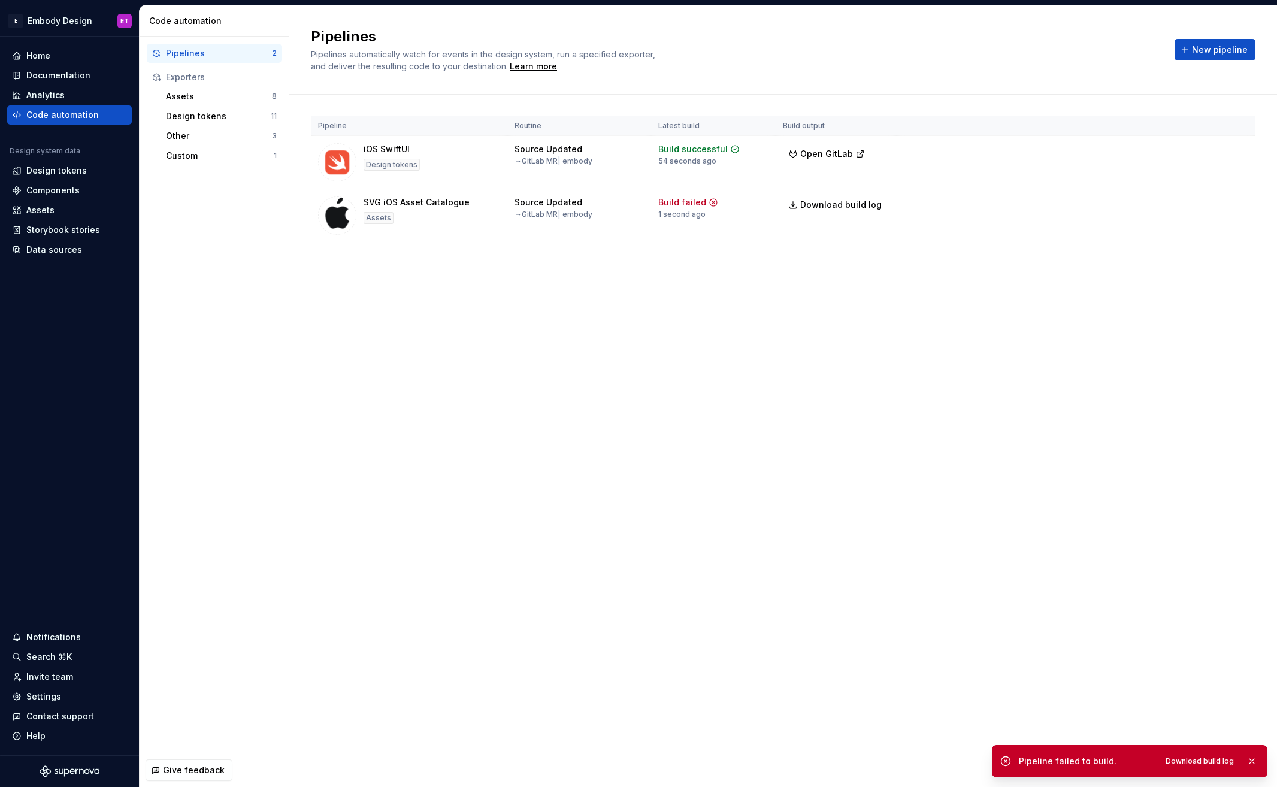
click at [1013, 758] on div "Pipeline failed to build. Download build log" at bounding box center [1130, 761] width 276 height 32
click at [1079, 758] on div "Pipeline failed to build." at bounding box center [1086, 761] width 134 height 12
click at [1179, 759] on span "Download build log" at bounding box center [1200, 762] width 68 height 10
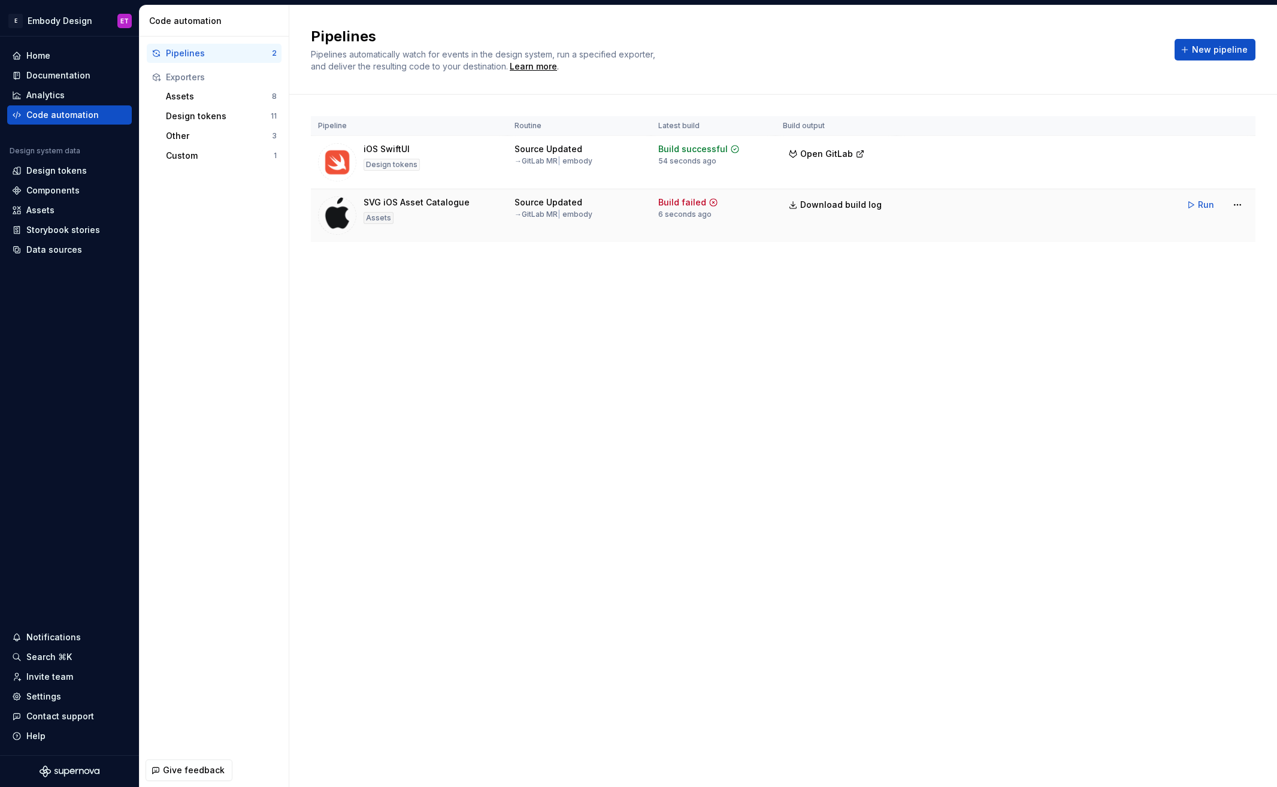
click at [377, 216] on div "Assets" at bounding box center [379, 218] width 30 height 12
click at [343, 214] on img at bounding box center [337, 215] width 38 height 38
click at [1235, 212] on html "E Embody Design ET Home Documentation Analytics Code automation Design system d…" at bounding box center [638, 393] width 1277 height 787
click at [1239, 207] on html "E Embody Design ET Home Documentation Analytics Code automation Design system d…" at bounding box center [638, 393] width 1277 height 787
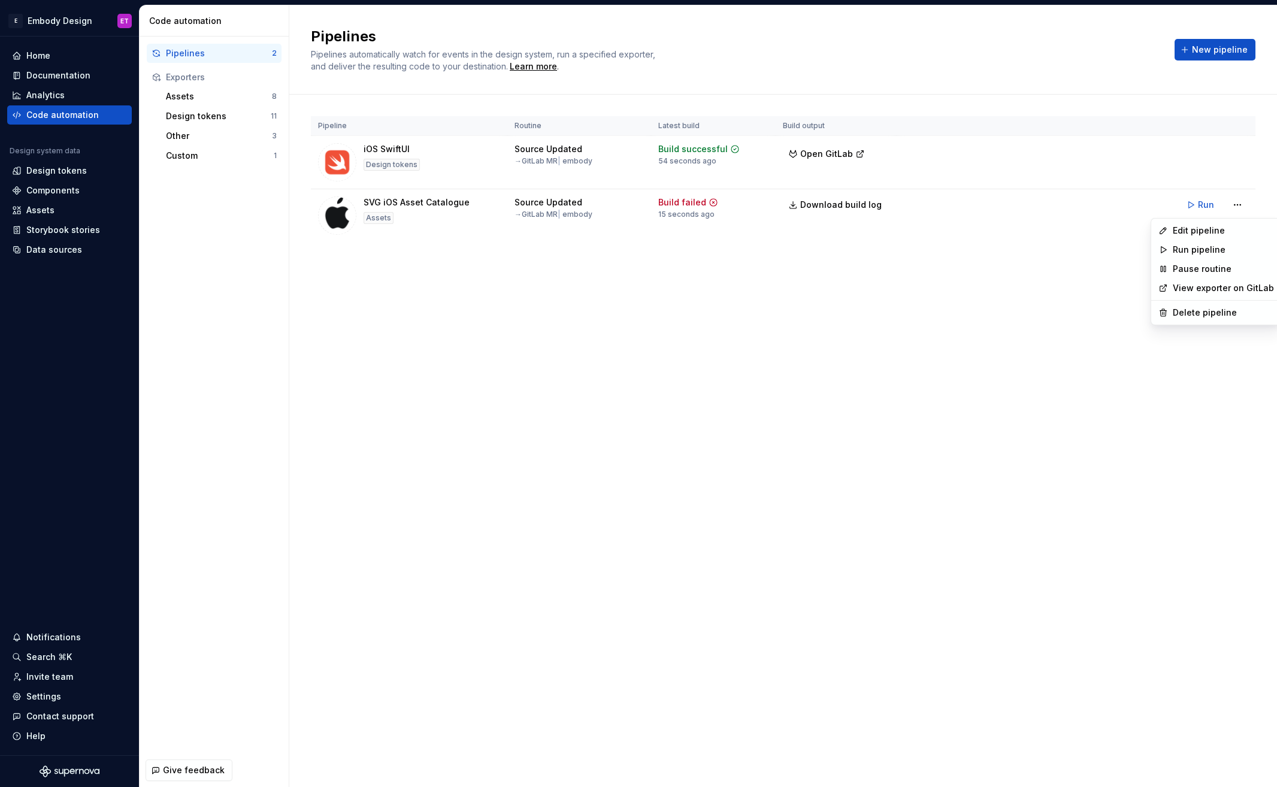
click at [976, 322] on html "E Embody Design ET Home Documentation Analytics Code automation Design system d…" at bounding box center [638, 393] width 1277 height 787
click at [62, 213] on div "Assets" at bounding box center [69, 210] width 115 height 12
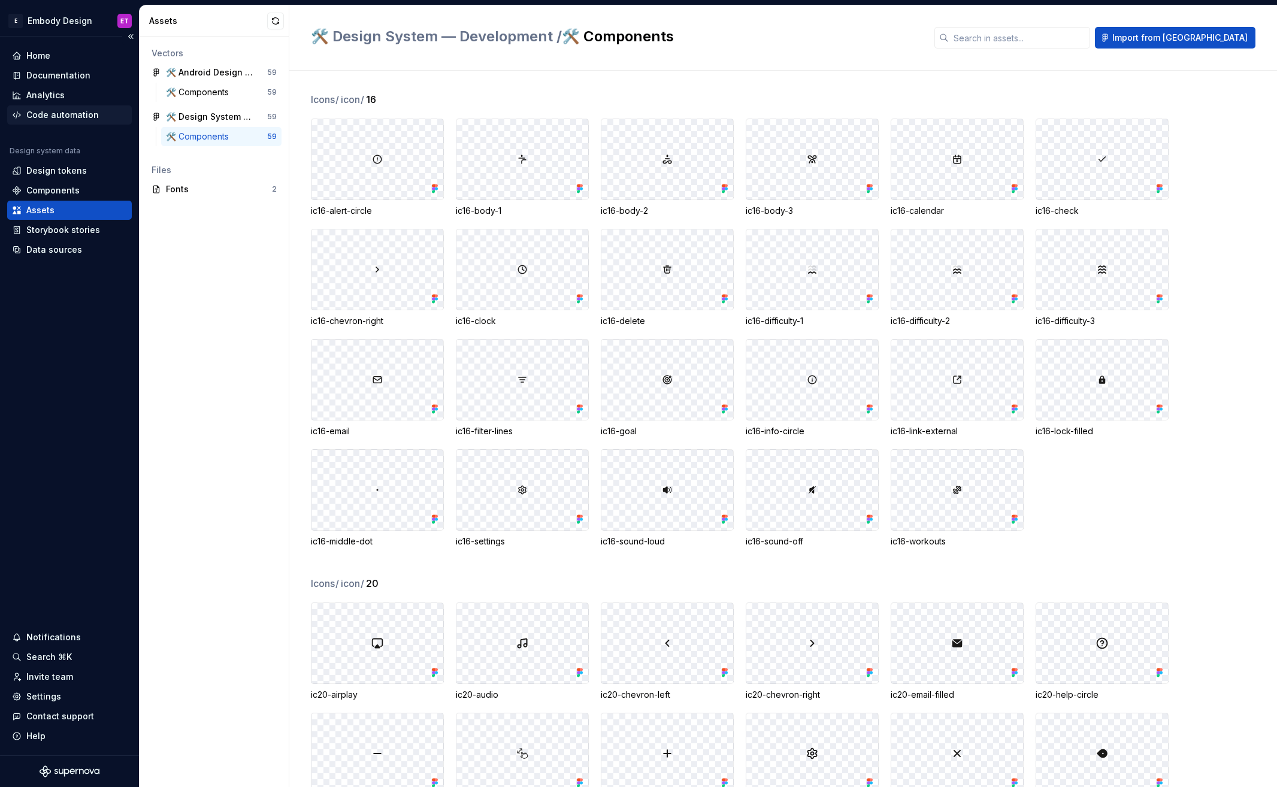
click at [69, 117] on div "Code automation" at bounding box center [62, 115] width 72 height 12
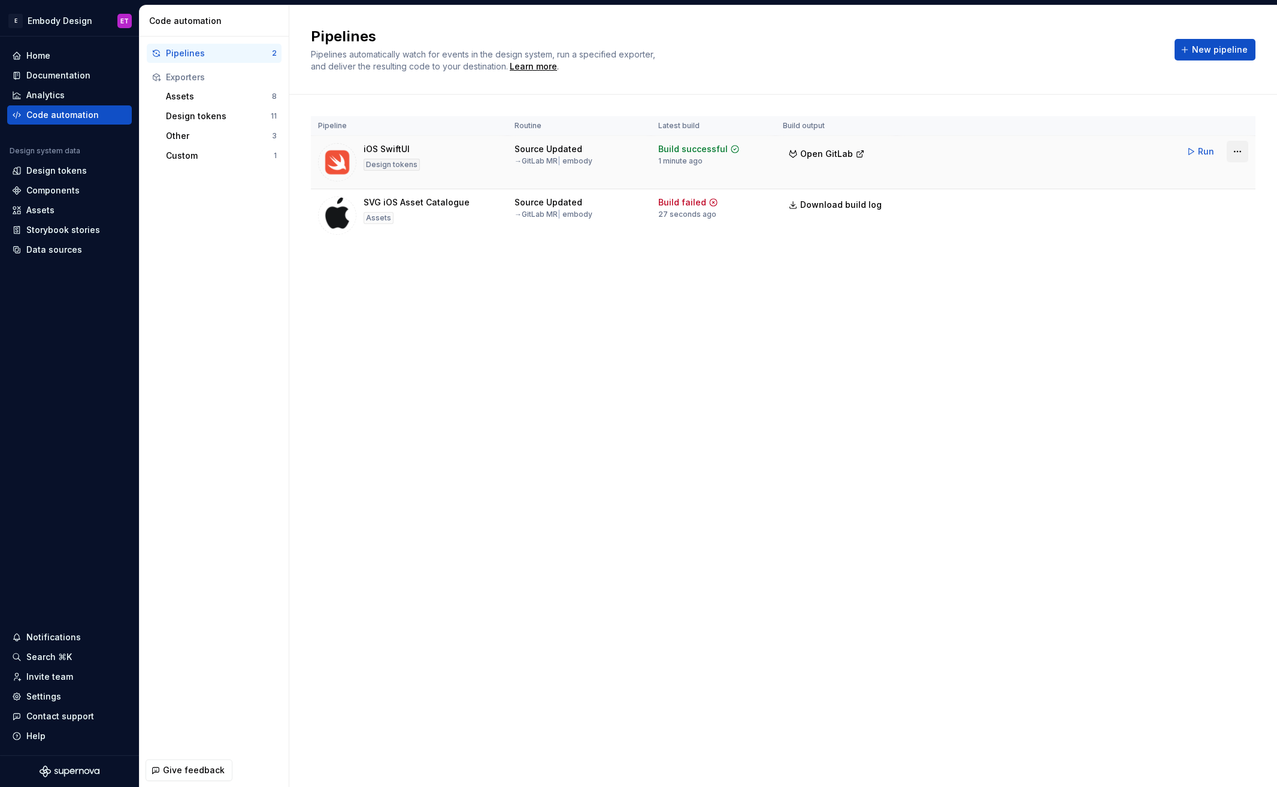
click at [1242, 149] on html "E Embody Design ET Home Documentation Analytics Code automation Design system d…" at bounding box center [638, 393] width 1277 height 787
click at [1216, 178] on div "Edit pipeline" at bounding box center [1222, 177] width 102 height 12
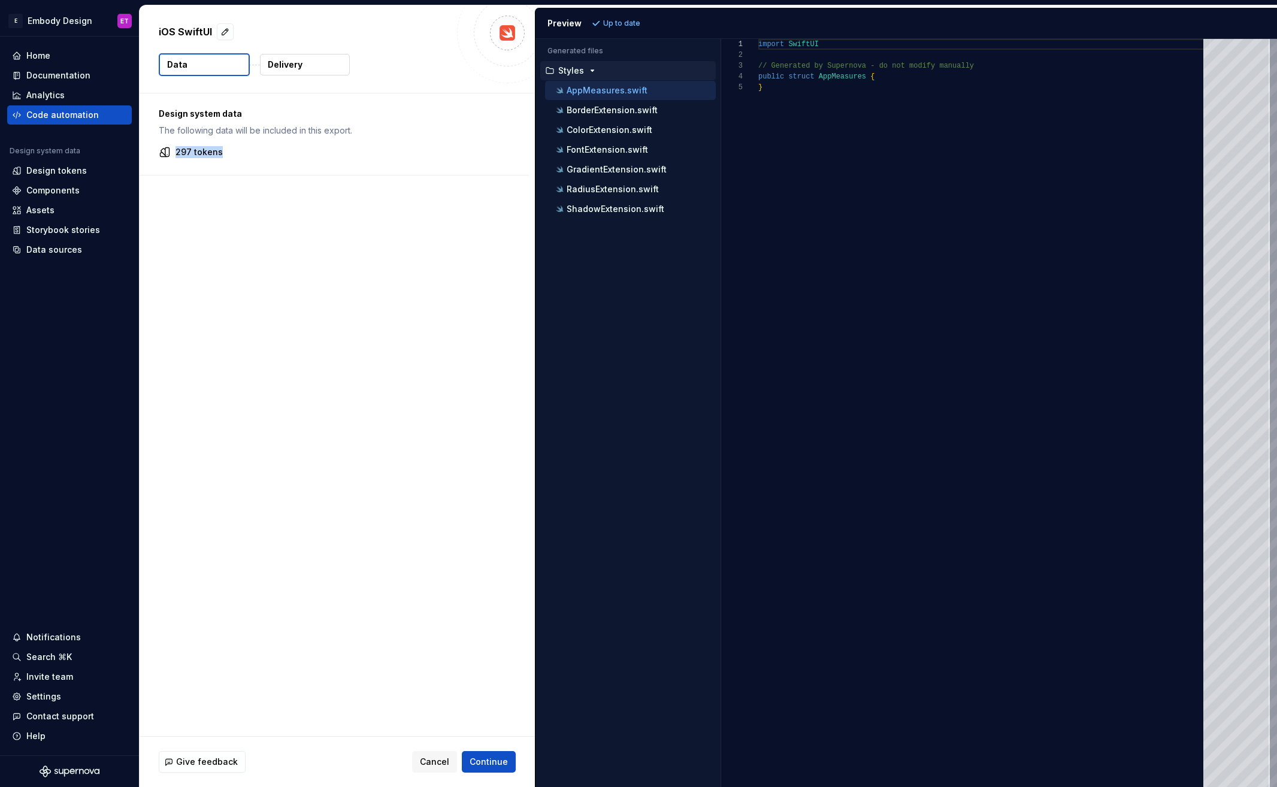
drag, startPoint x: 222, startPoint y: 150, endPoint x: 175, endPoint y: 146, distance: 47.0
click at [175, 146] on div "297 tokens" at bounding box center [334, 152] width 351 height 12
click at [585, 136] on button "ColorExtension.swift" at bounding box center [630, 129] width 171 height 13
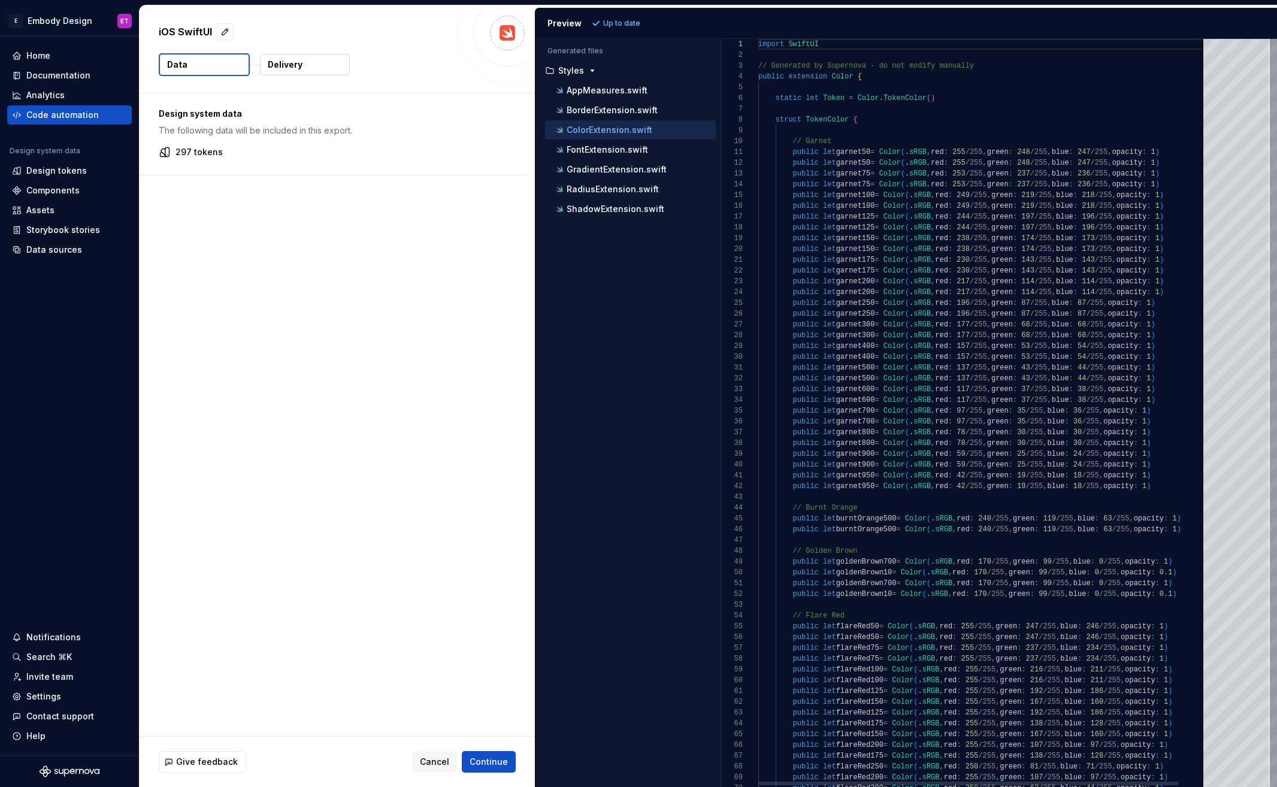
type textarea "**********"
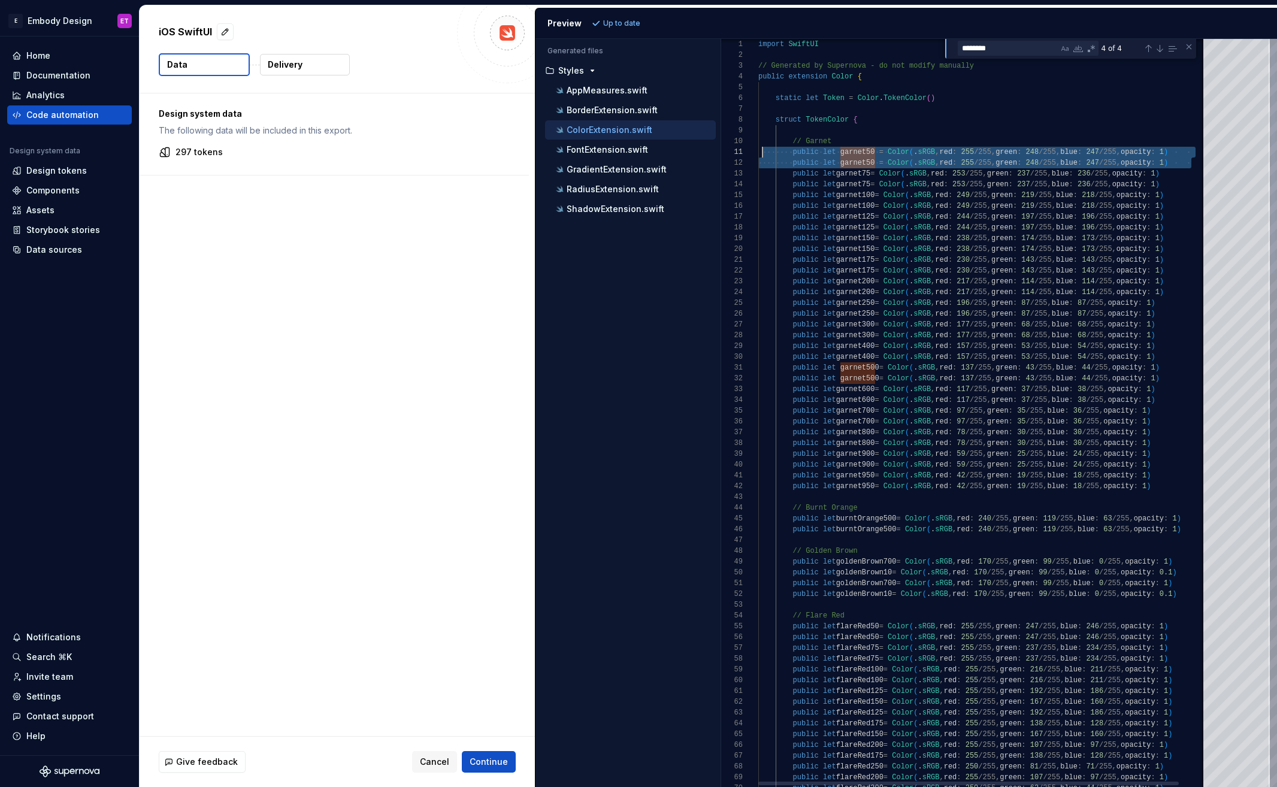
scroll to position [0, 0]
drag, startPoint x: 1191, startPoint y: 162, endPoint x: 751, endPoint y: 154, distance: 439.7
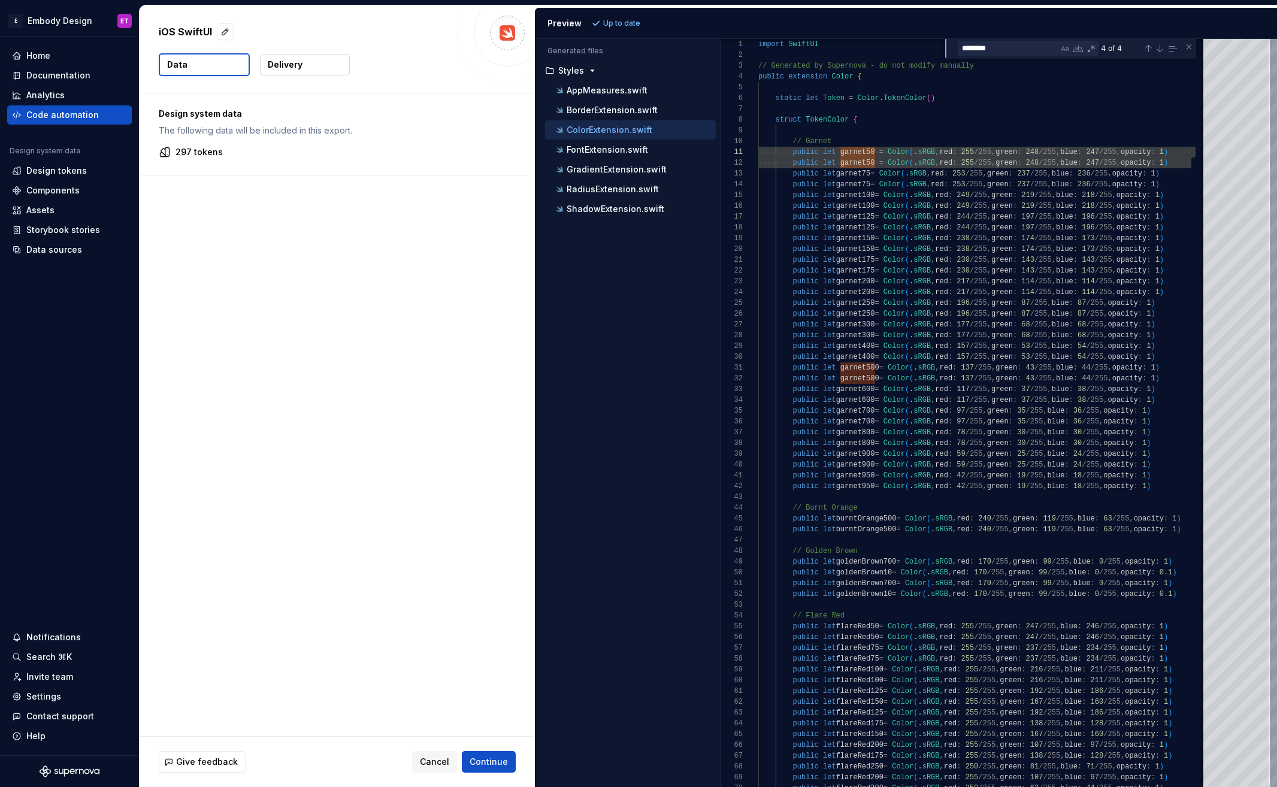
click at [202, 72] on button "Data" at bounding box center [204, 64] width 91 height 23
click at [274, 69] on p "Delivery" at bounding box center [285, 65] width 35 height 12
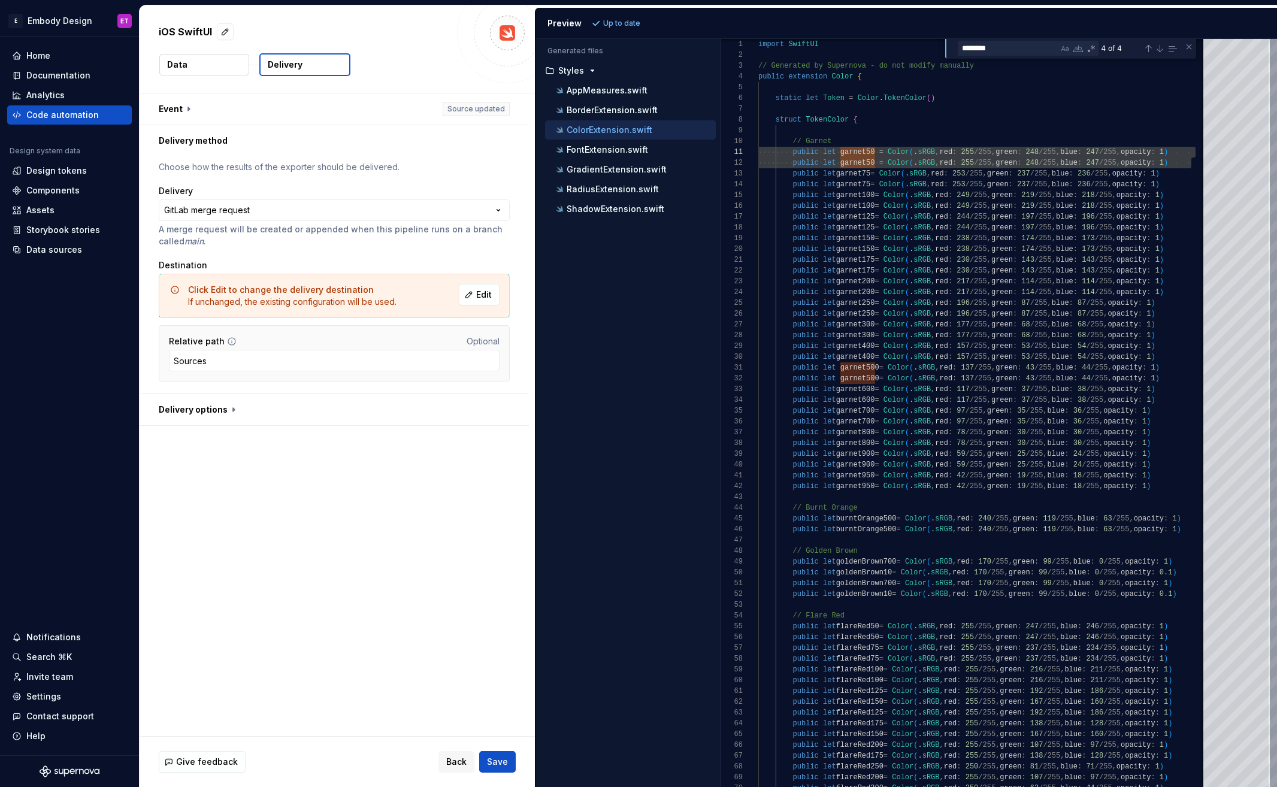
click at [226, 59] on button "Data" at bounding box center [204, 65] width 90 height 22
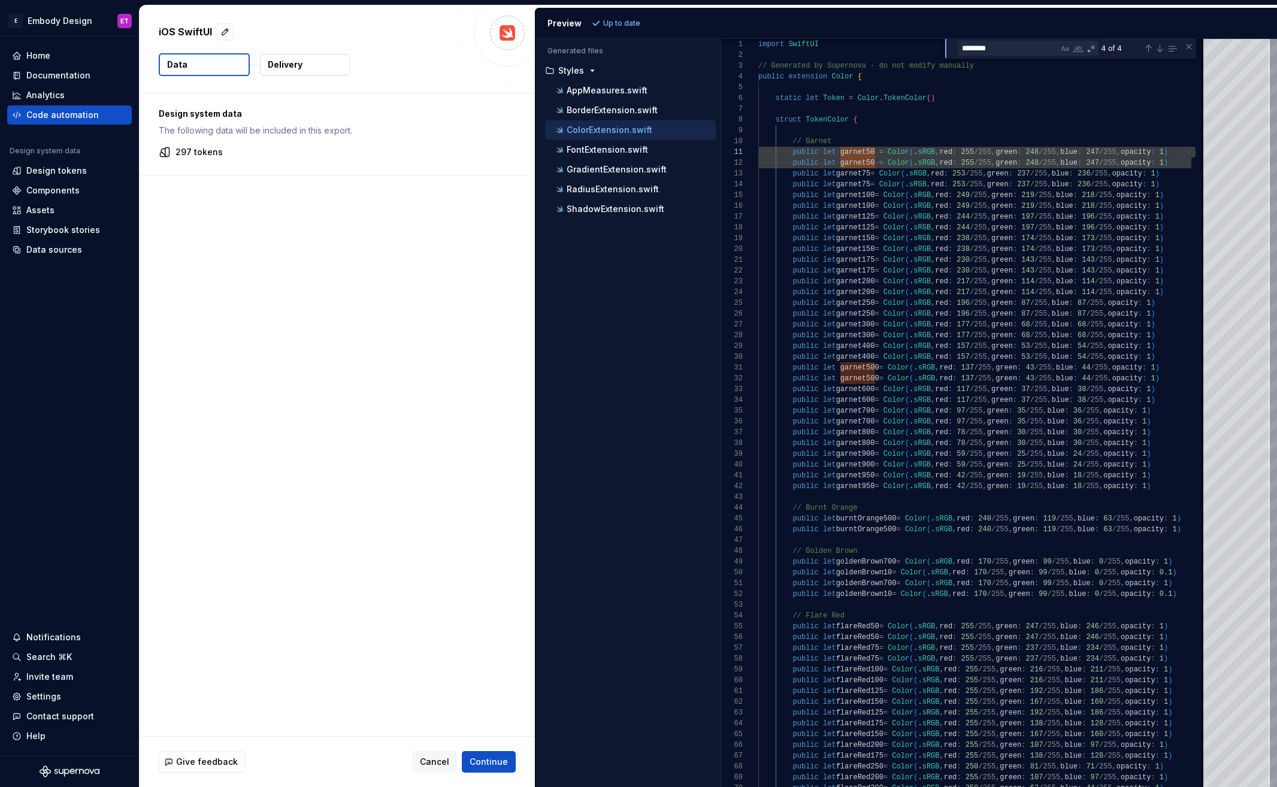
click at [199, 151] on p "297 tokens" at bounding box center [199, 152] width 47 height 12
click at [437, 751] on button "Cancel" at bounding box center [434, 762] width 45 height 22
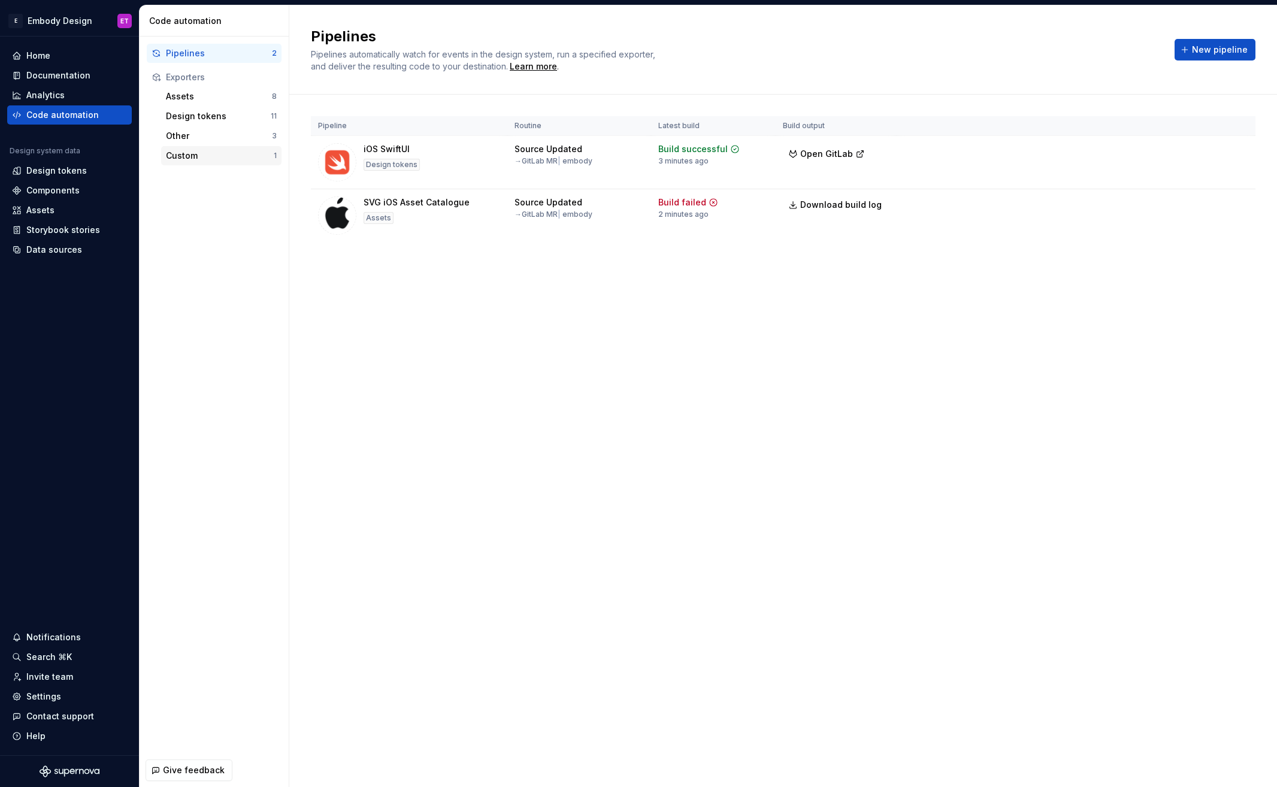
click at [252, 156] on div "Custom" at bounding box center [220, 156] width 108 height 12
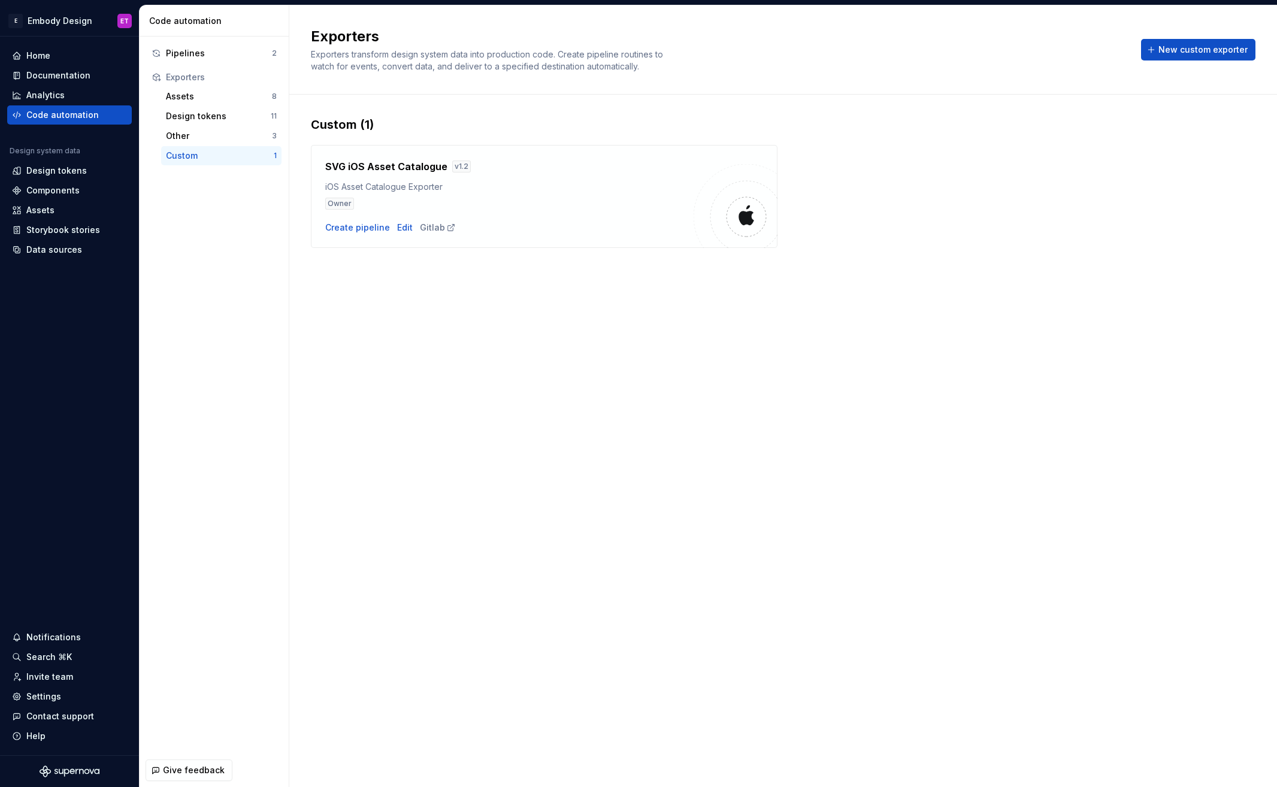
click at [389, 228] on div "Create pipeline Edit Gitlab" at bounding box center [509, 228] width 368 height 12
click at [58, 54] on div "Home" at bounding box center [69, 56] width 115 height 12
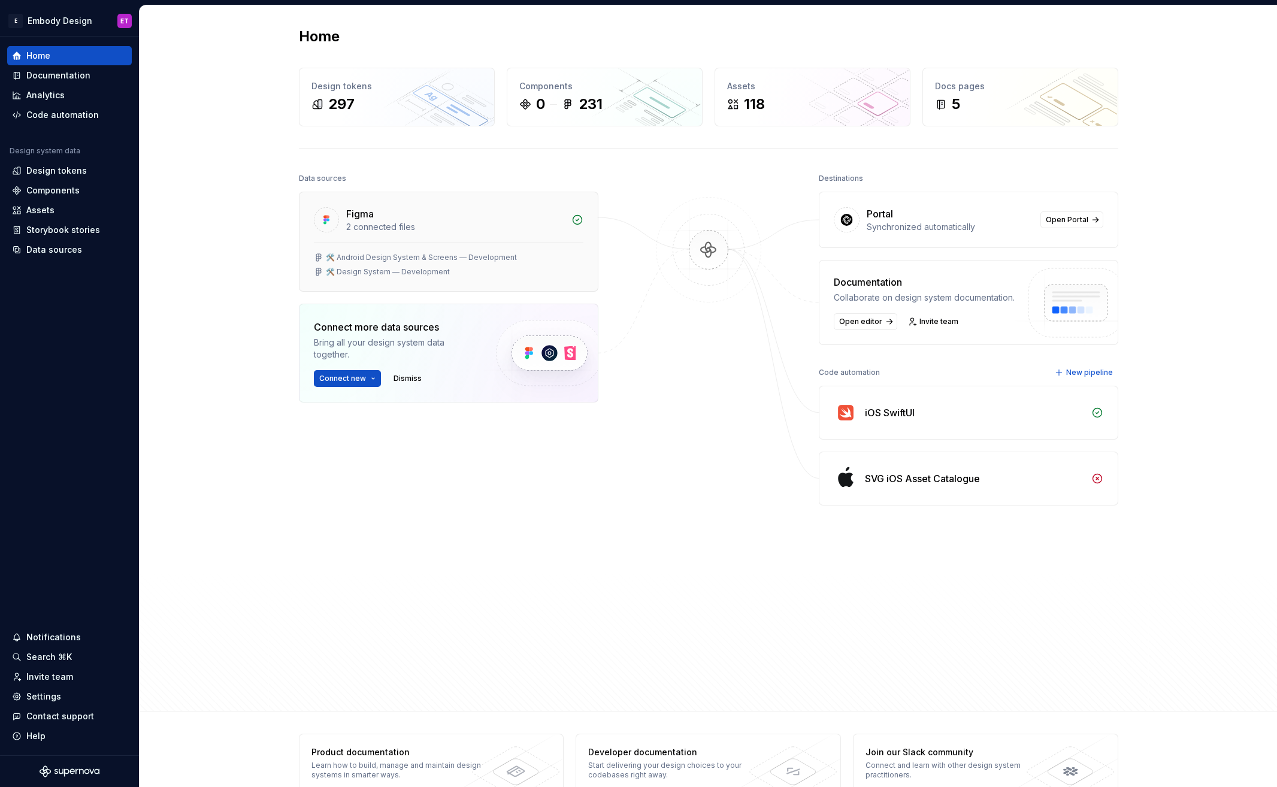
click at [544, 221] on div "2 connected files" at bounding box center [455, 227] width 218 height 12
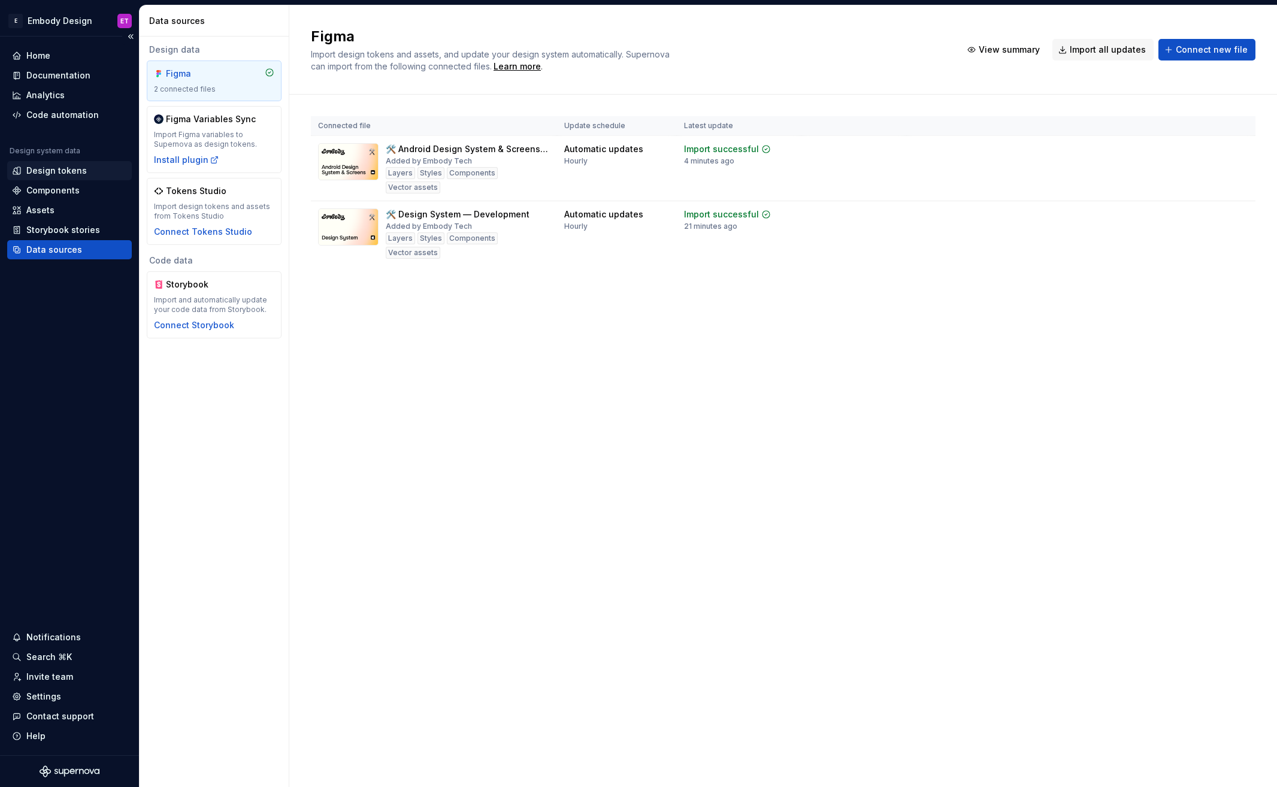
click at [74, 174] on div "Design tokens" at bounding box center [56, 171] width 60 height 12
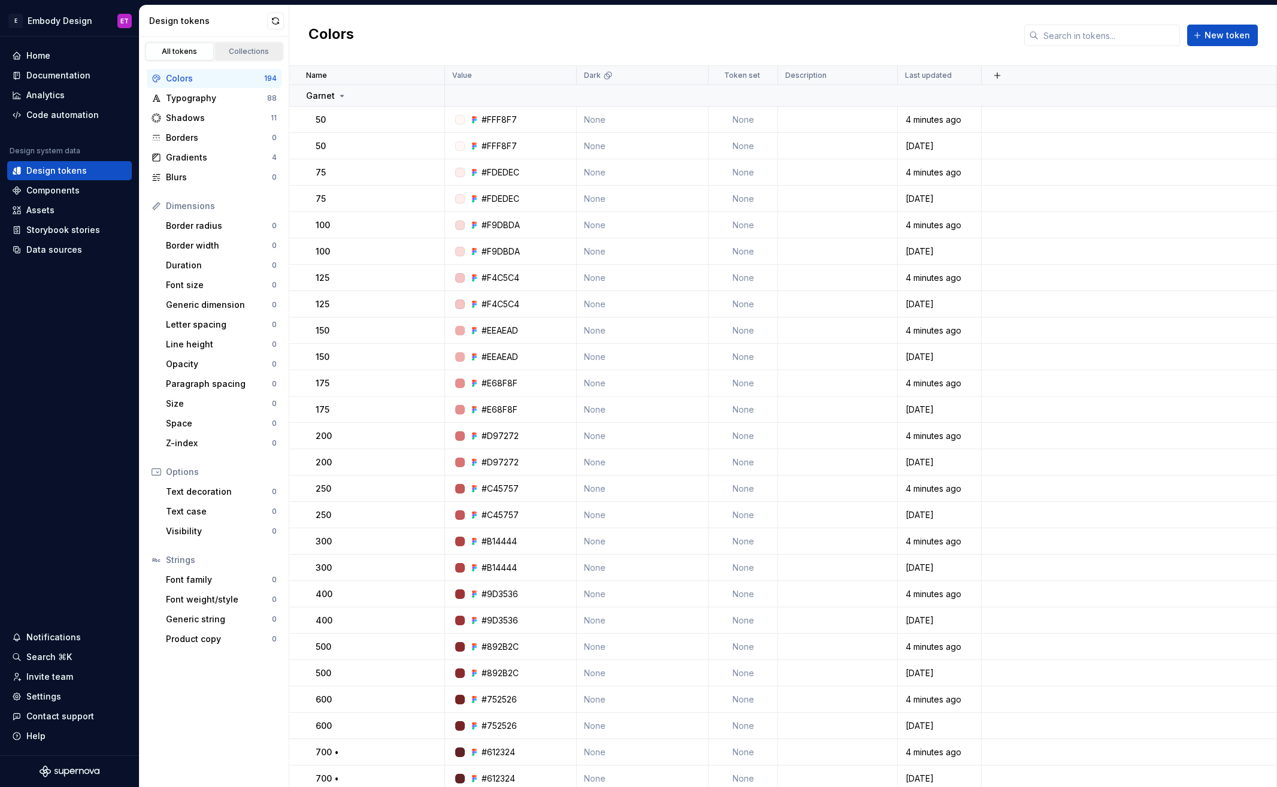
click at [253, 55] on div "Collections" at bounding box center [249, 52] width 60 height 10
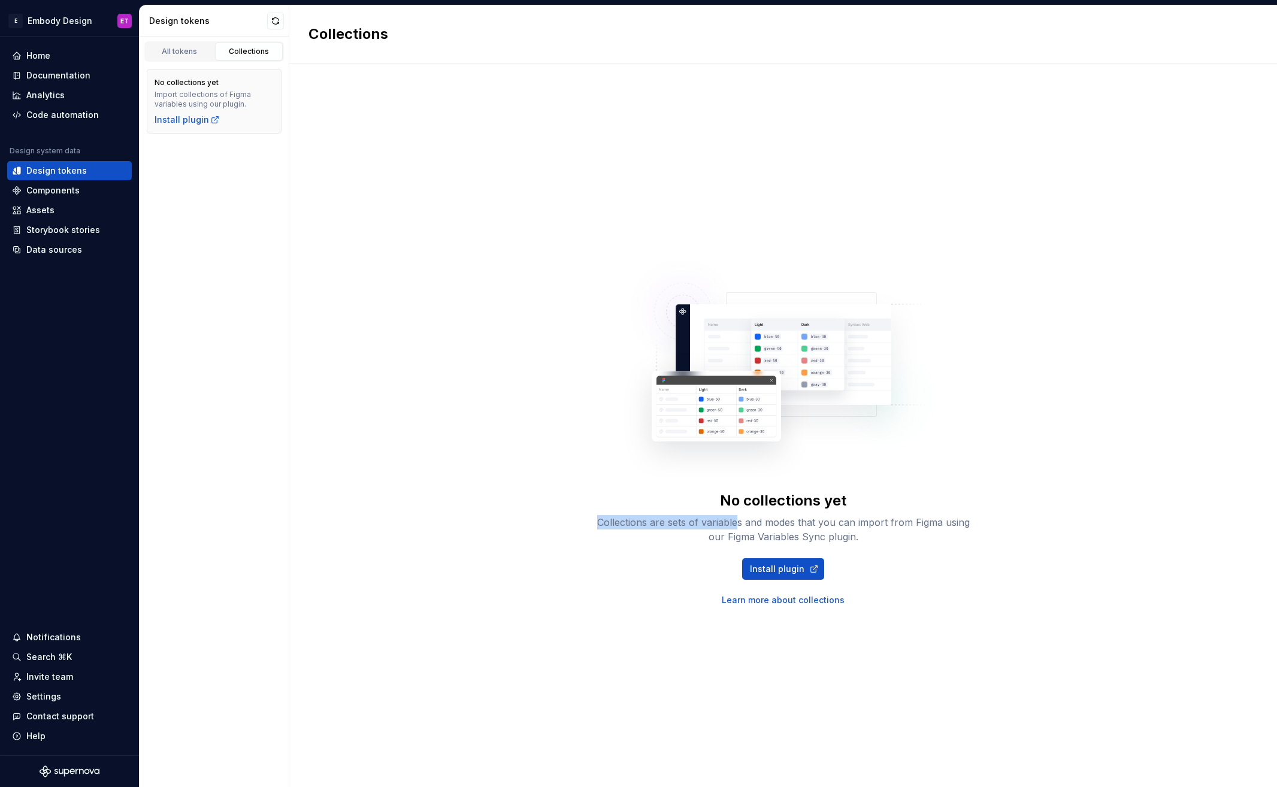
drag, startPoint x: 600, startPoint y: 521, endPoint x: 740, endPoint y: 523, distance: 139.6
click at [740, 523] on div "Collections are sets of variables and modes that you can import from Figma usin…" at bounding box center [783, 529] width 383 height 29
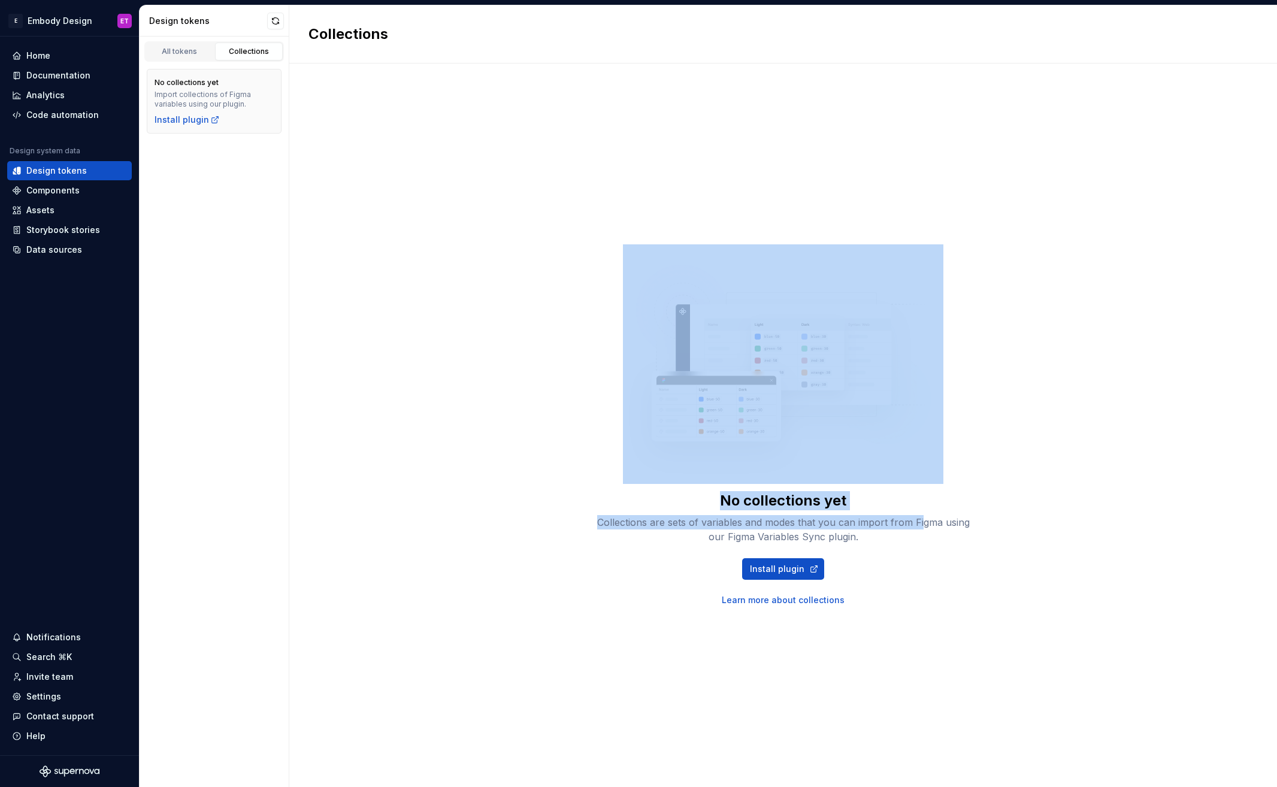
drag, startPoint x: 920, startPoint y: 529, endPoint x: 719, endPoint y: 486, distance: 205.7
click at [719, 486] on div "No collections yet Collections are sets of variables and modes that you can imp…" at bounding box center [783, 425] width 383 height 362
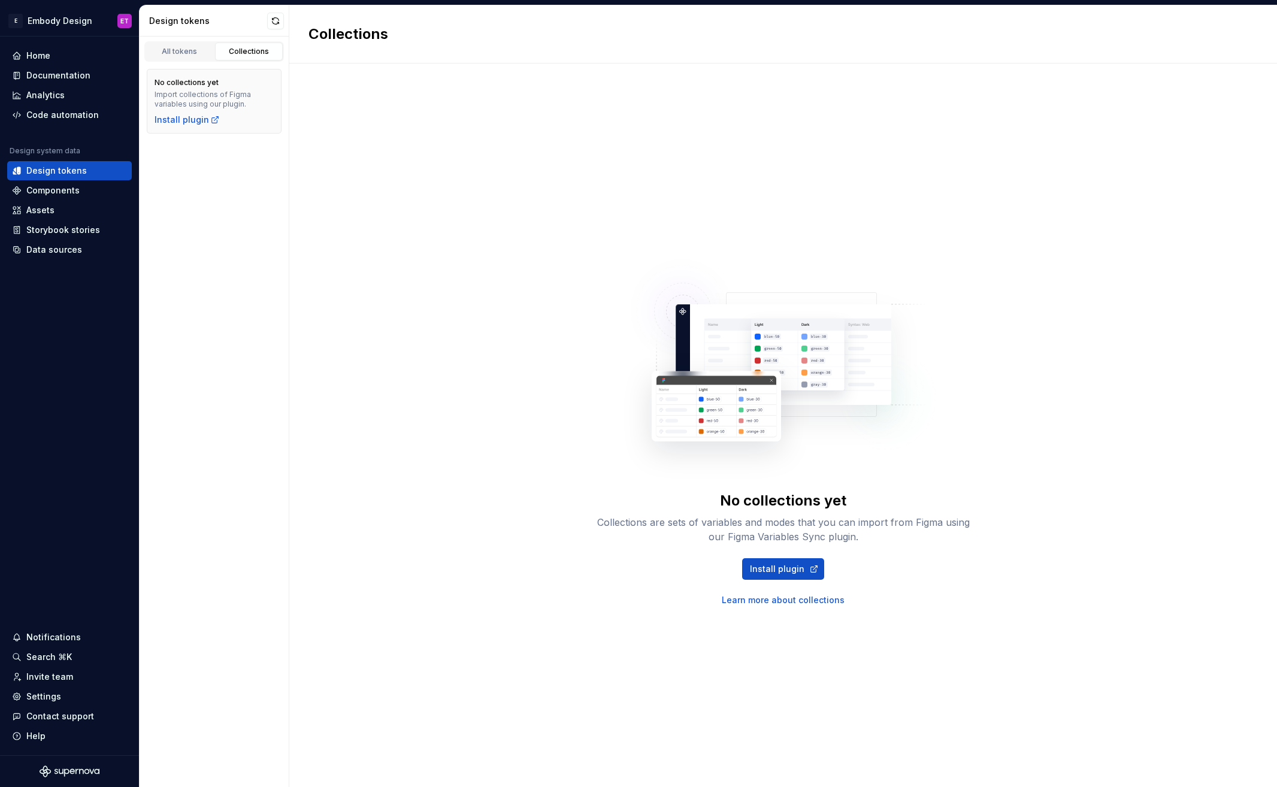
click at [925, 532] on div "Collections are sets of variables and modes that you can import from Figma usin…" at bounding box center [783, 529] width 383 height 29
click at [184, 52] on div "All tokens" at bounding box center [180, 52] width 60 height 10
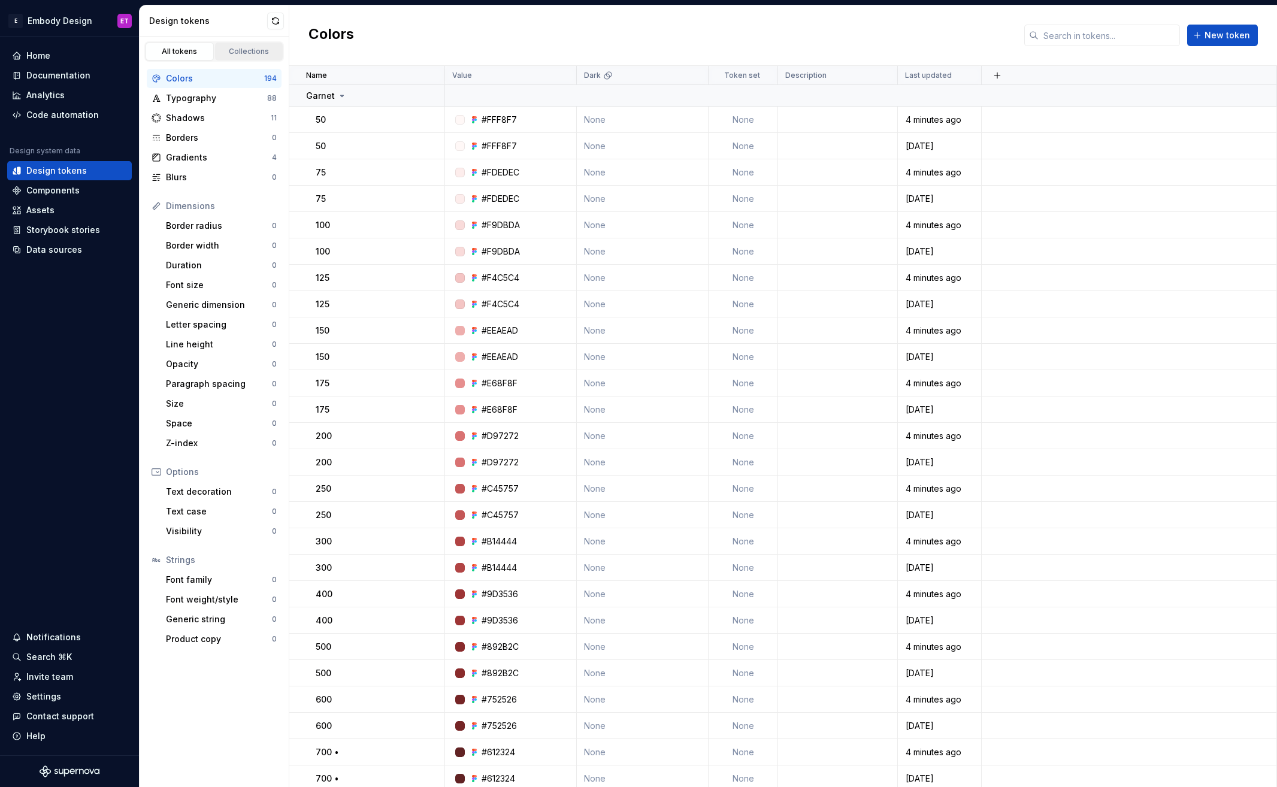
click at [250, 53] on div "Collections" at bounding box center [249, 52] width 60 height 10
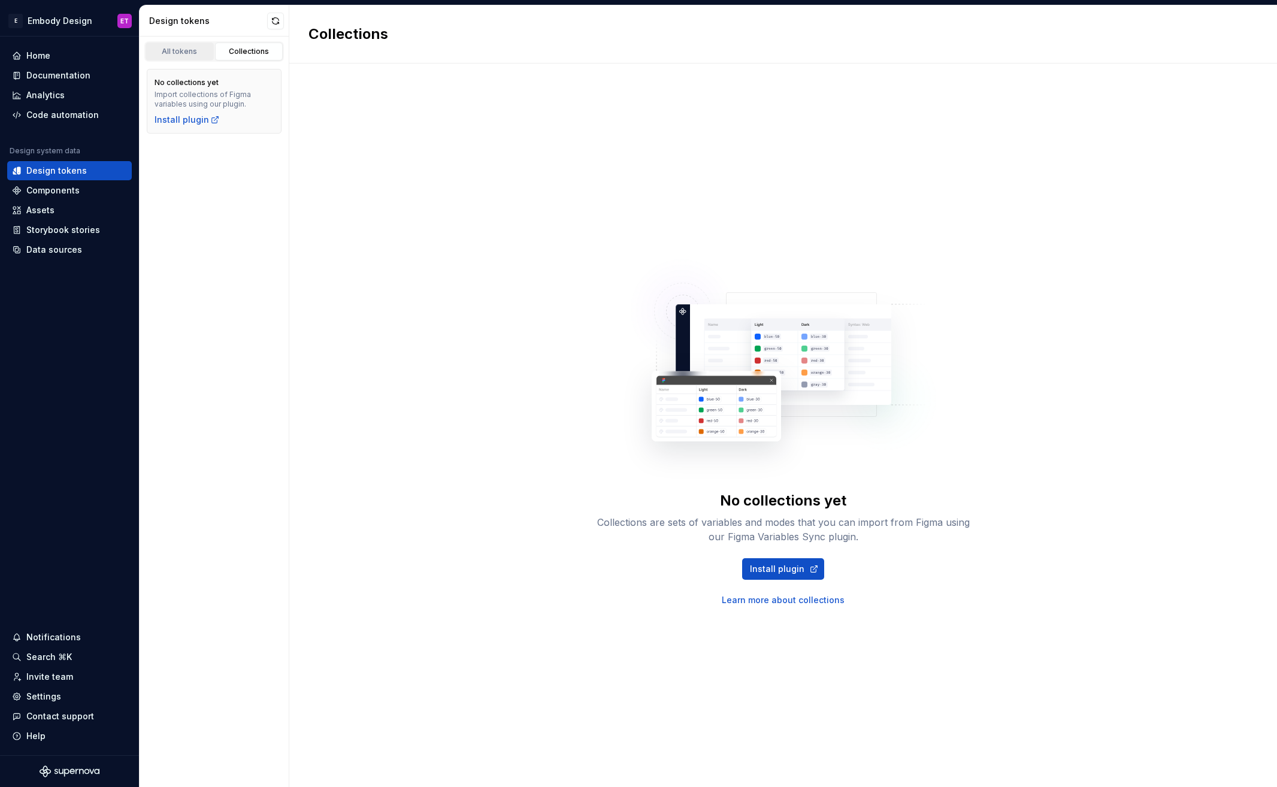
click at [192, 49] on div "All tokens" at bounding box center [180, 52] width 60 height 10
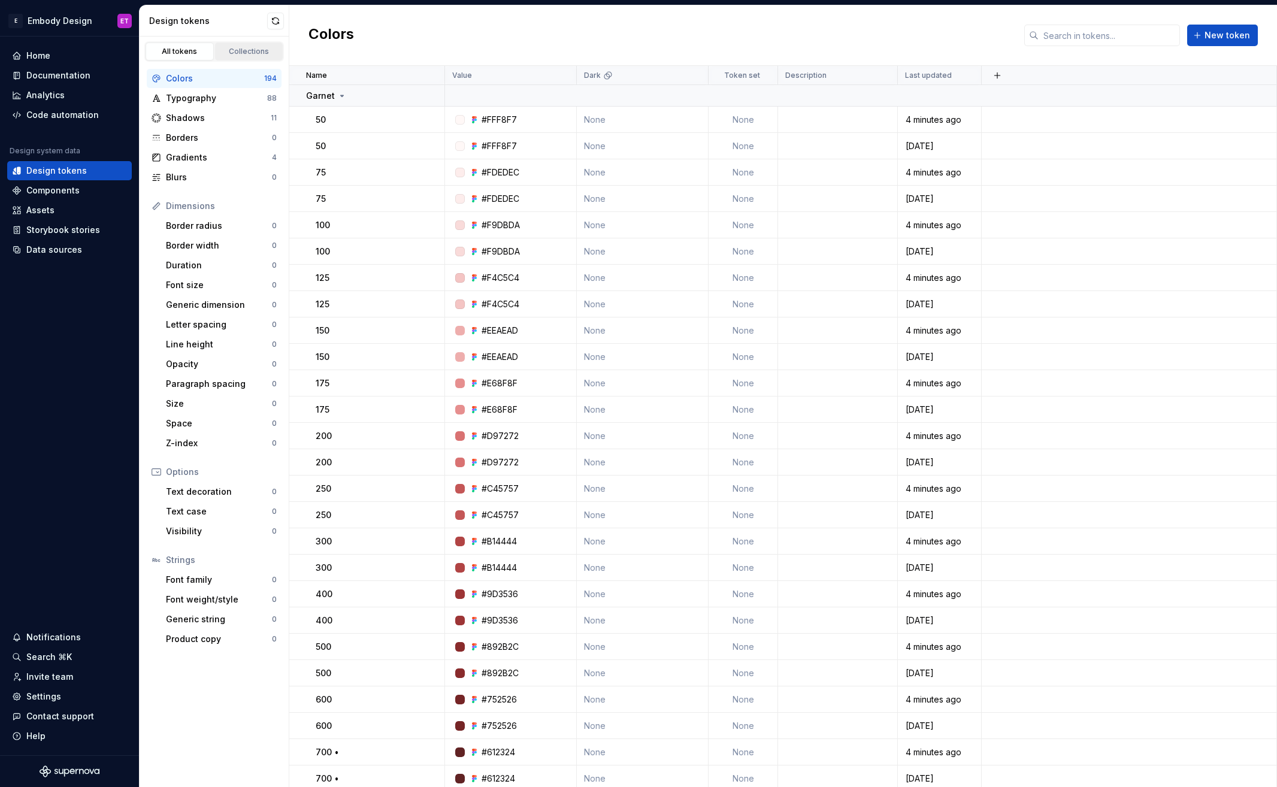
click at [237, 52] on div "Collections" at bounding box center [249, 52] width 60 height 10
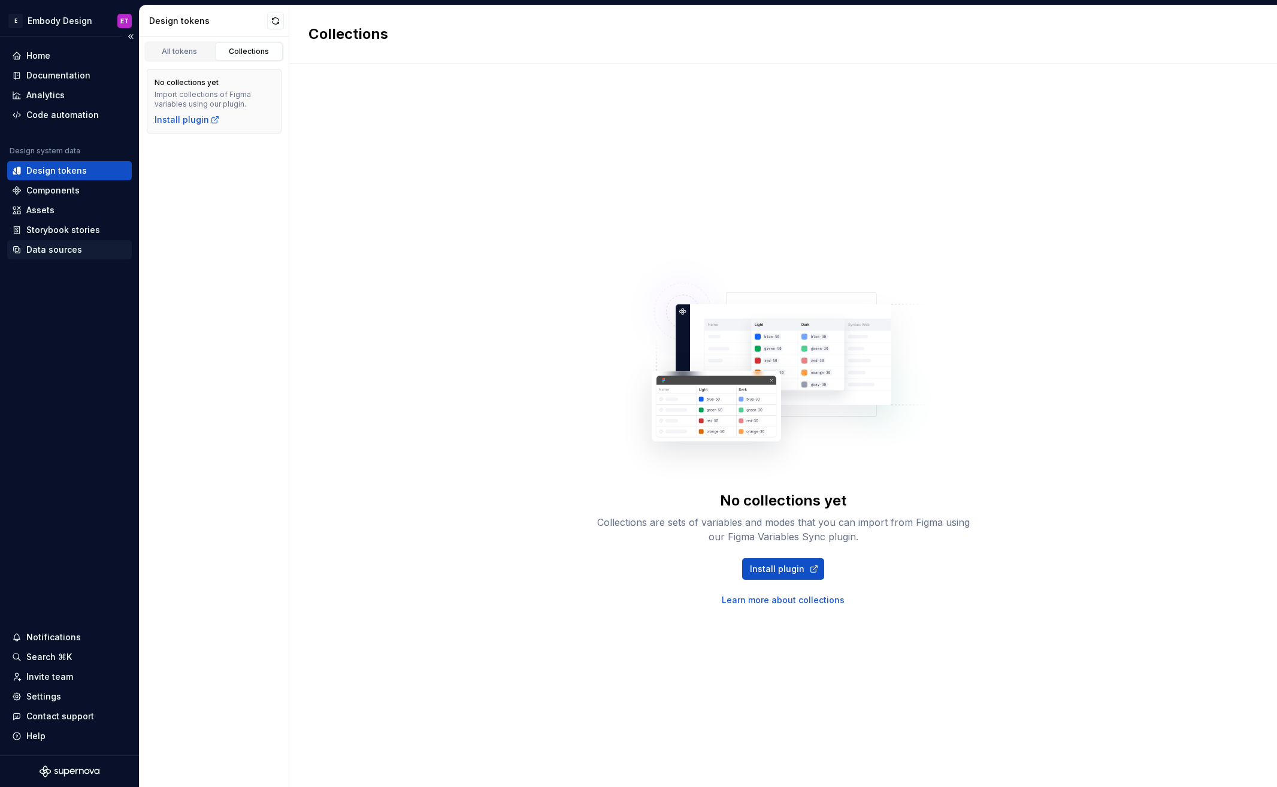
click at [66, 250] on div "Data sources" at bounding box center [54, 250] width 56 height 12
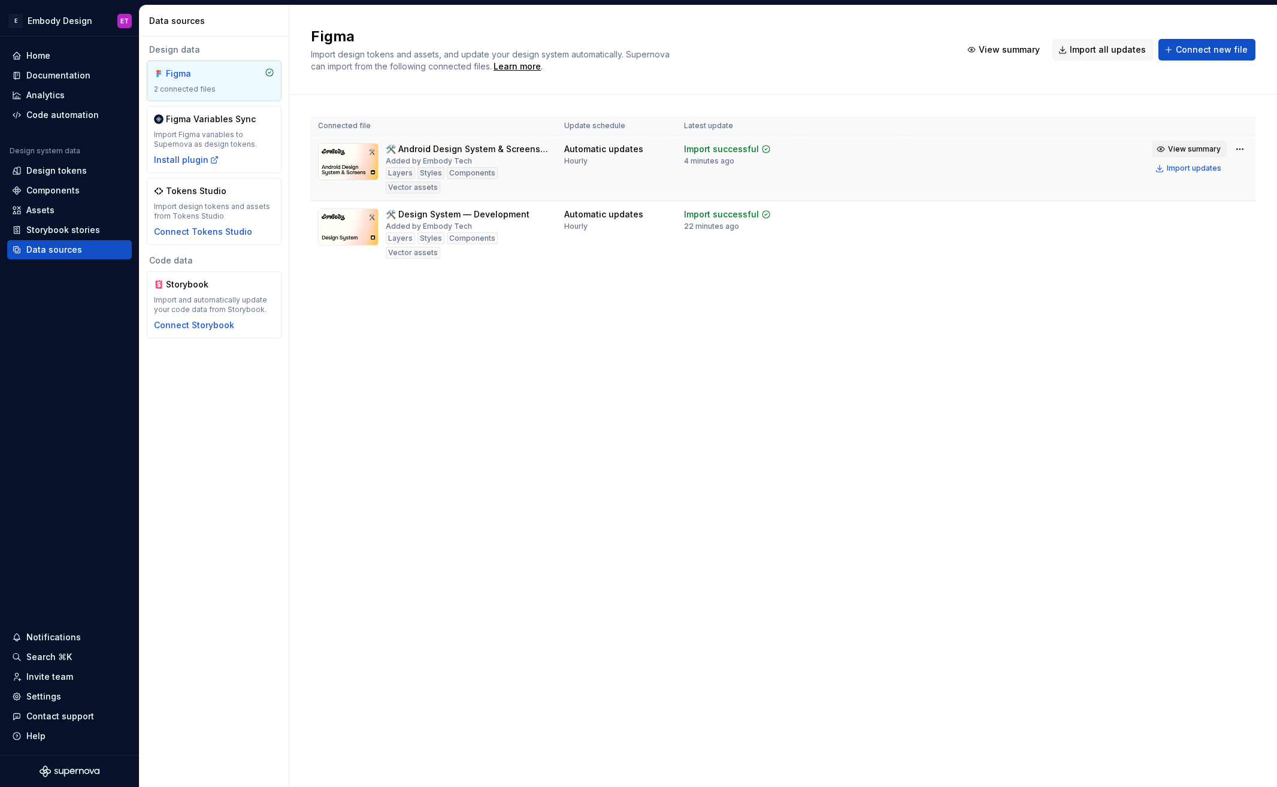
click at [1214, 146] on span "View summary" at bounding box center [1194, 149] width 53 height 10
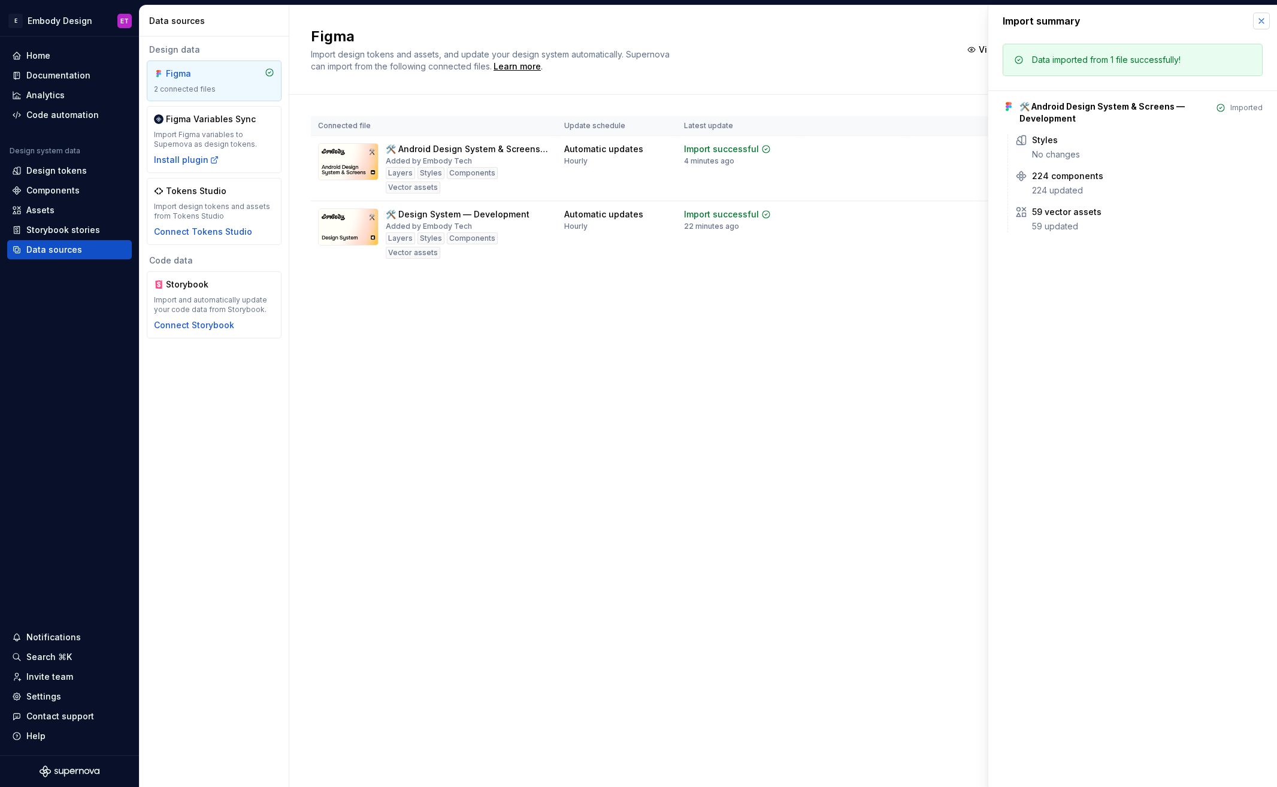
click at [1261, 24] on button "button" at bounding box center [1261, 21] width 17 height 17
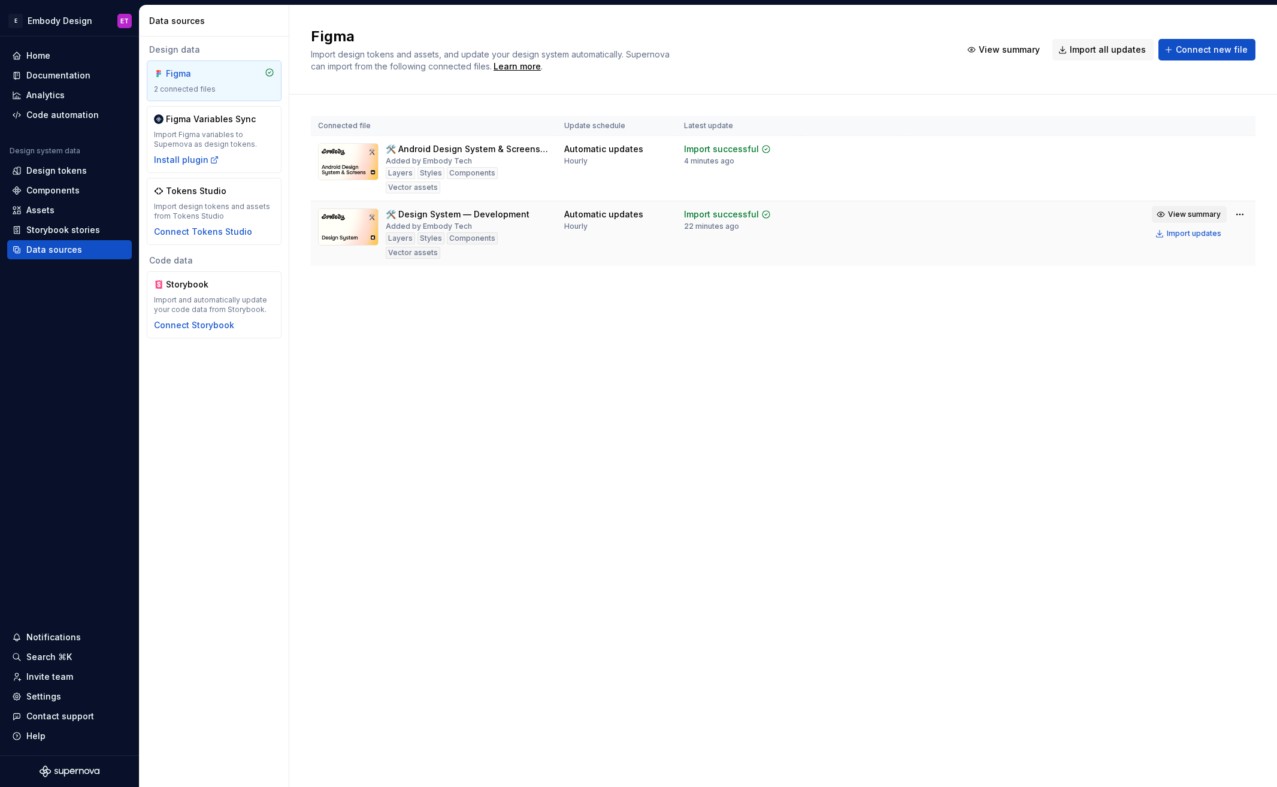
click at [1195, 217] on span "View summary" at bounding box center [1194, 215] width 53 height 10
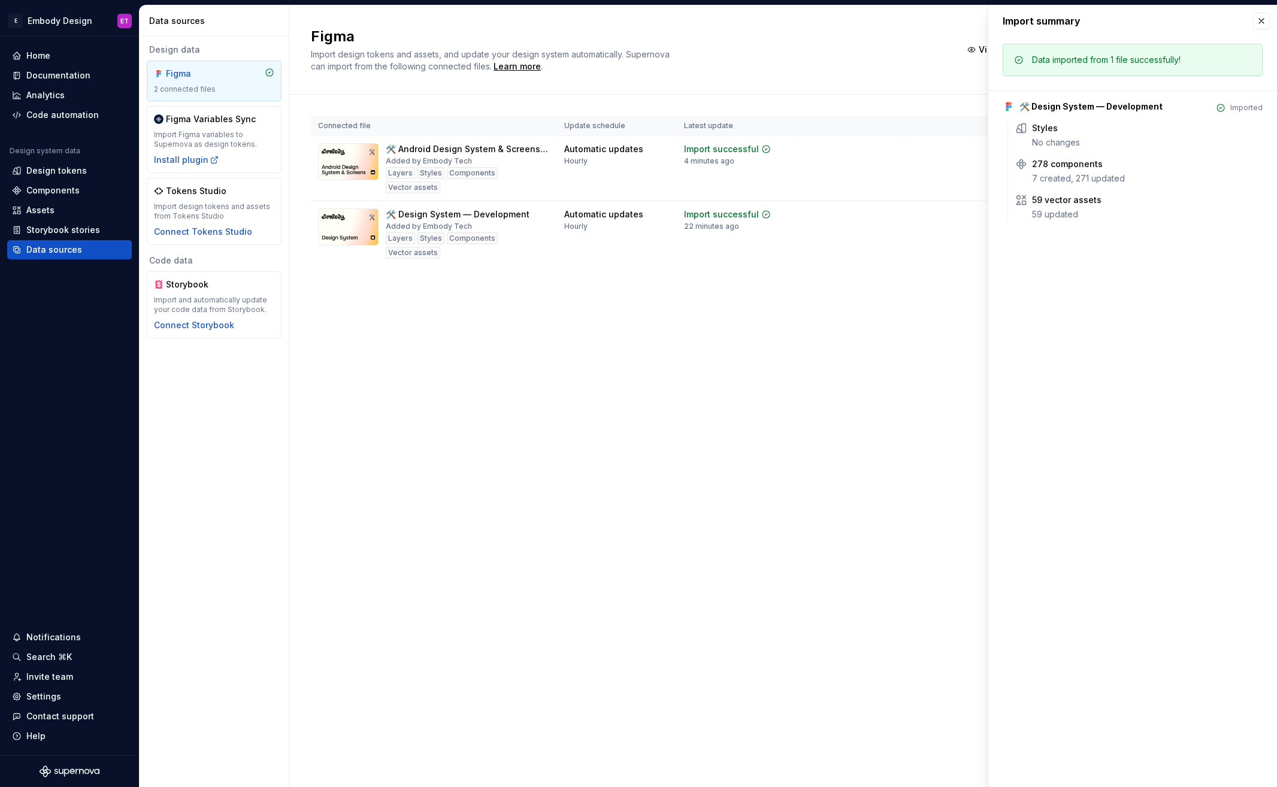
click at [819, 416] on div "Figma Import design tokens and assets, and update your design system automatica…" at bounding box center [783, 396] width 988 height 782
click at [1263, 19] on button "button" at bounding box center [1261, 21] width 17 height 17
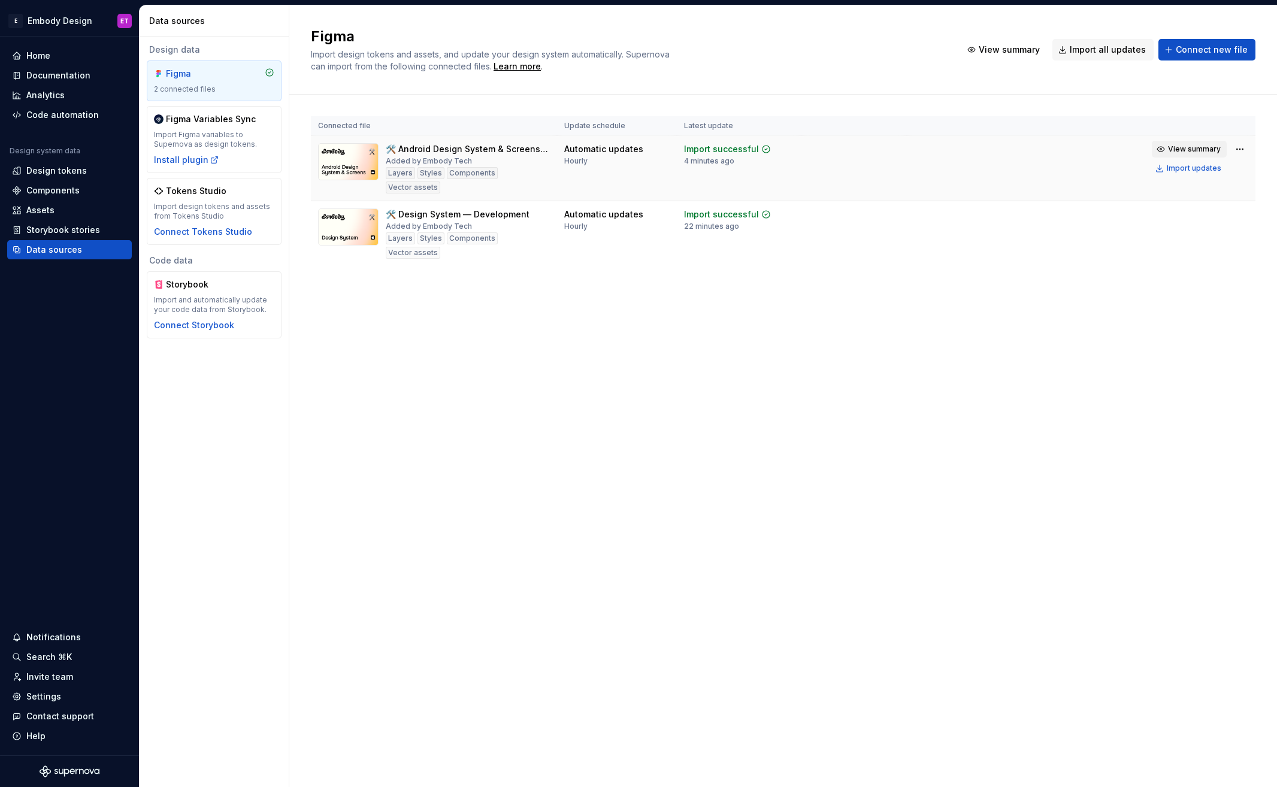
click at [1189, 144] on span "View summary" at bounding box center [1194, 149] width 53 height 10
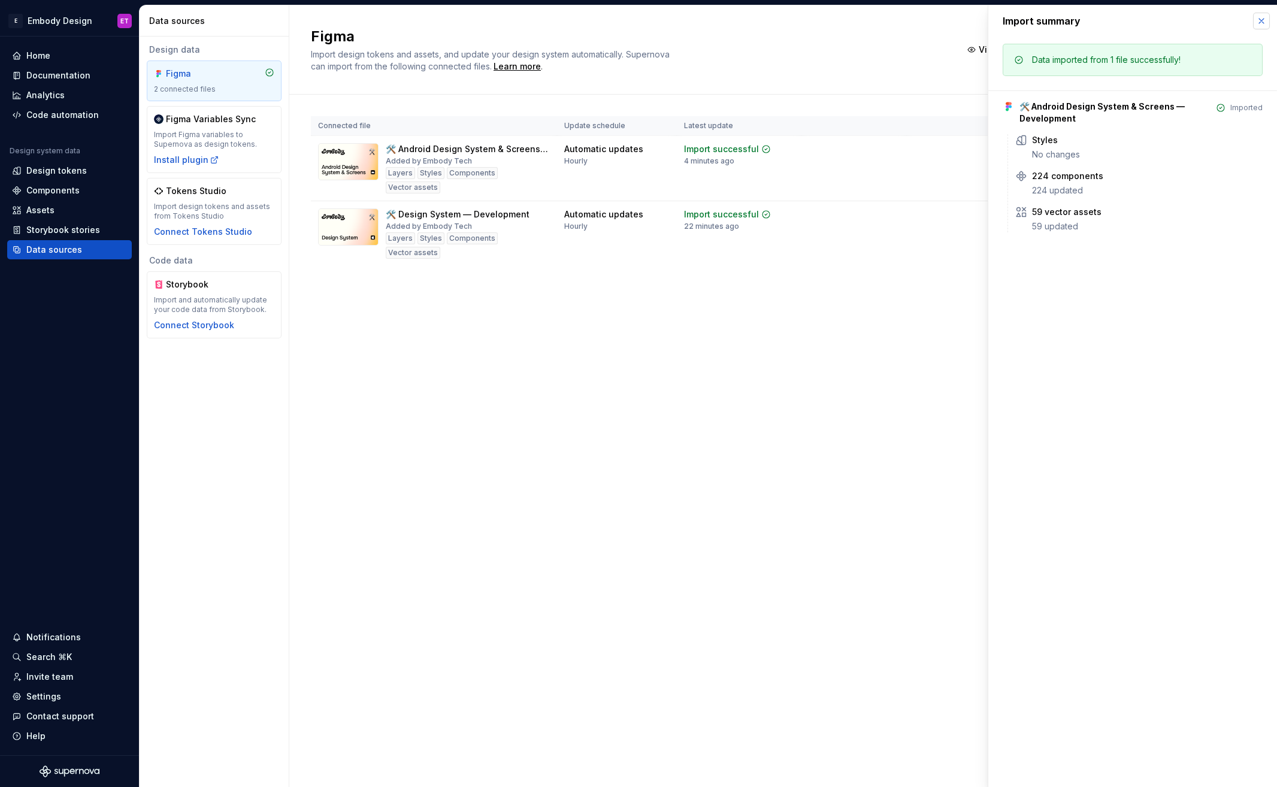
click at [1261, 18] on button "button" at bounding box center [1261, 21] width 17 height 17
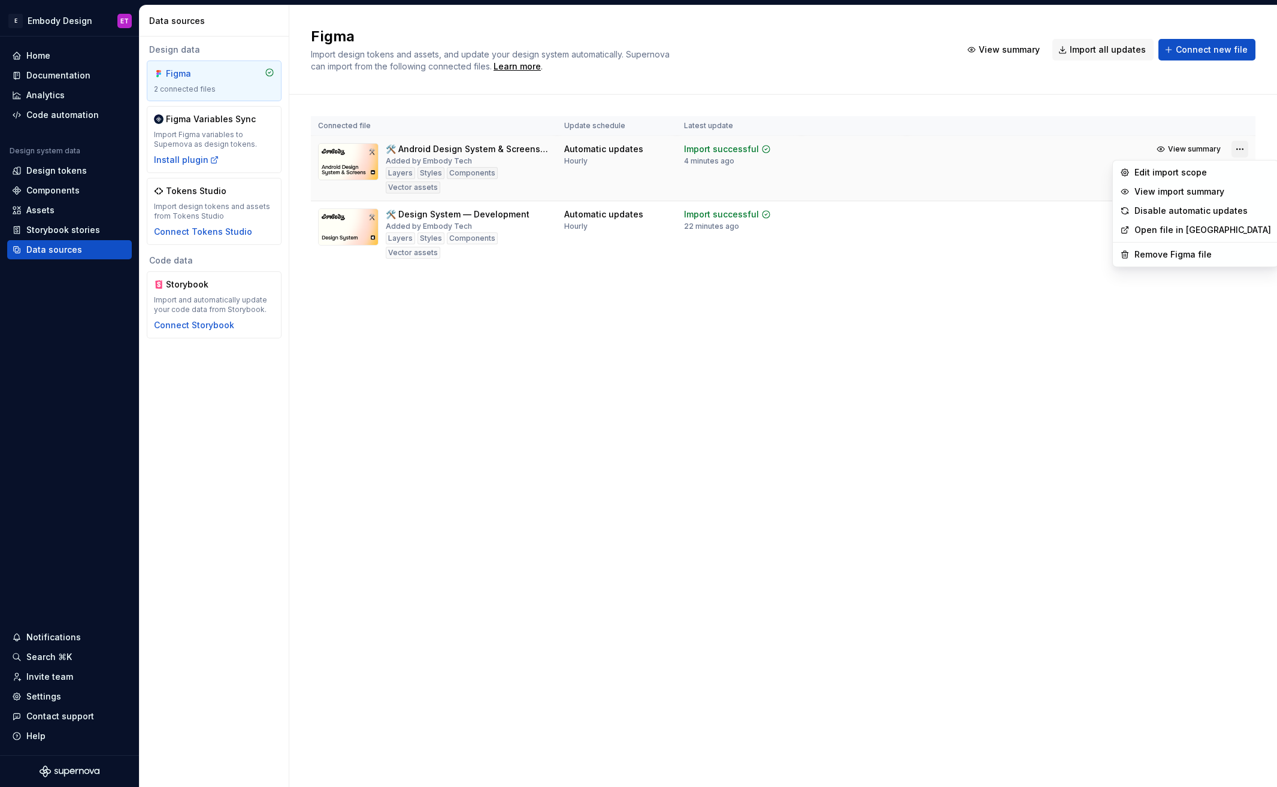
click at [1243, 147] on html "E Embody Design ET Home Documentation Analytics Code automation Design system d…" at bounding box center [638, 393] width 1277 height 787
click at [1208, 171] on div "Edit import scope" at bounding box center [1202, 173] width 137 height 12
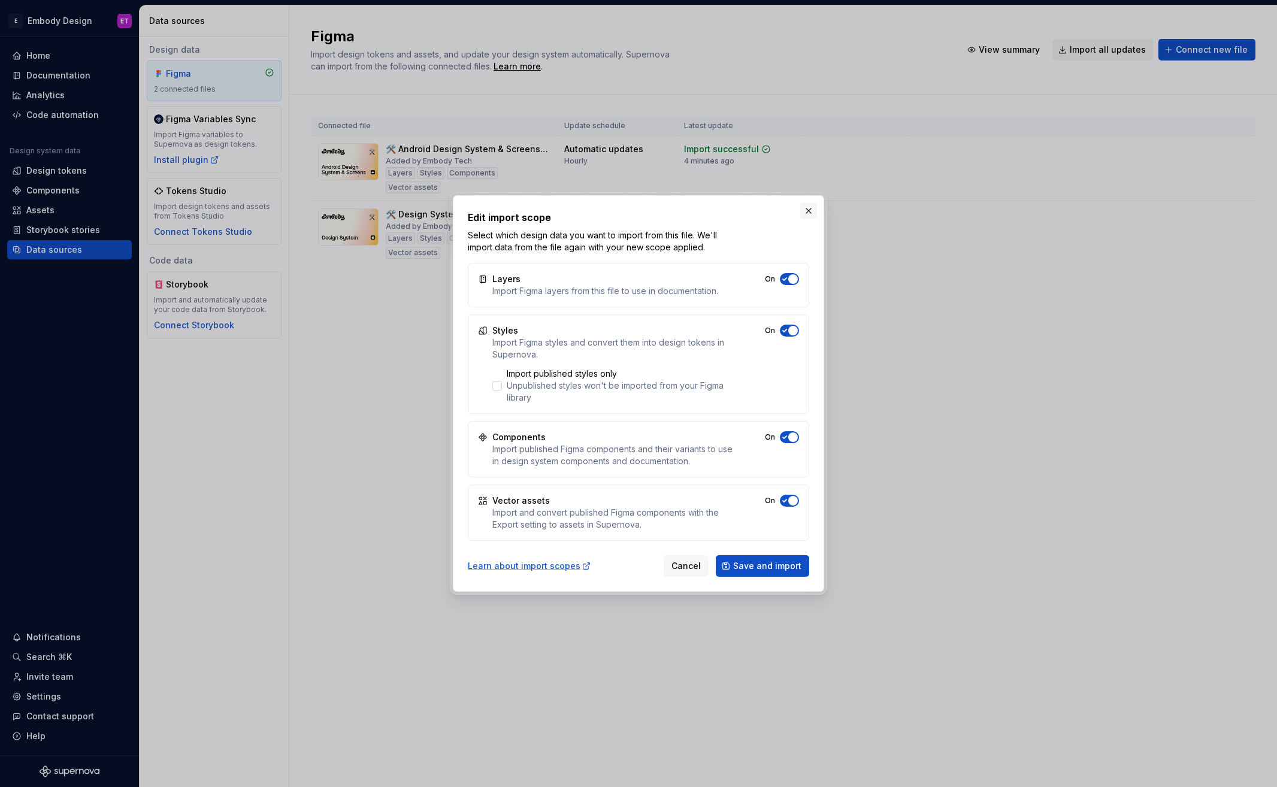
click at [813, 213] on button "button" at bounding box center [808, 210] width 17 height 17
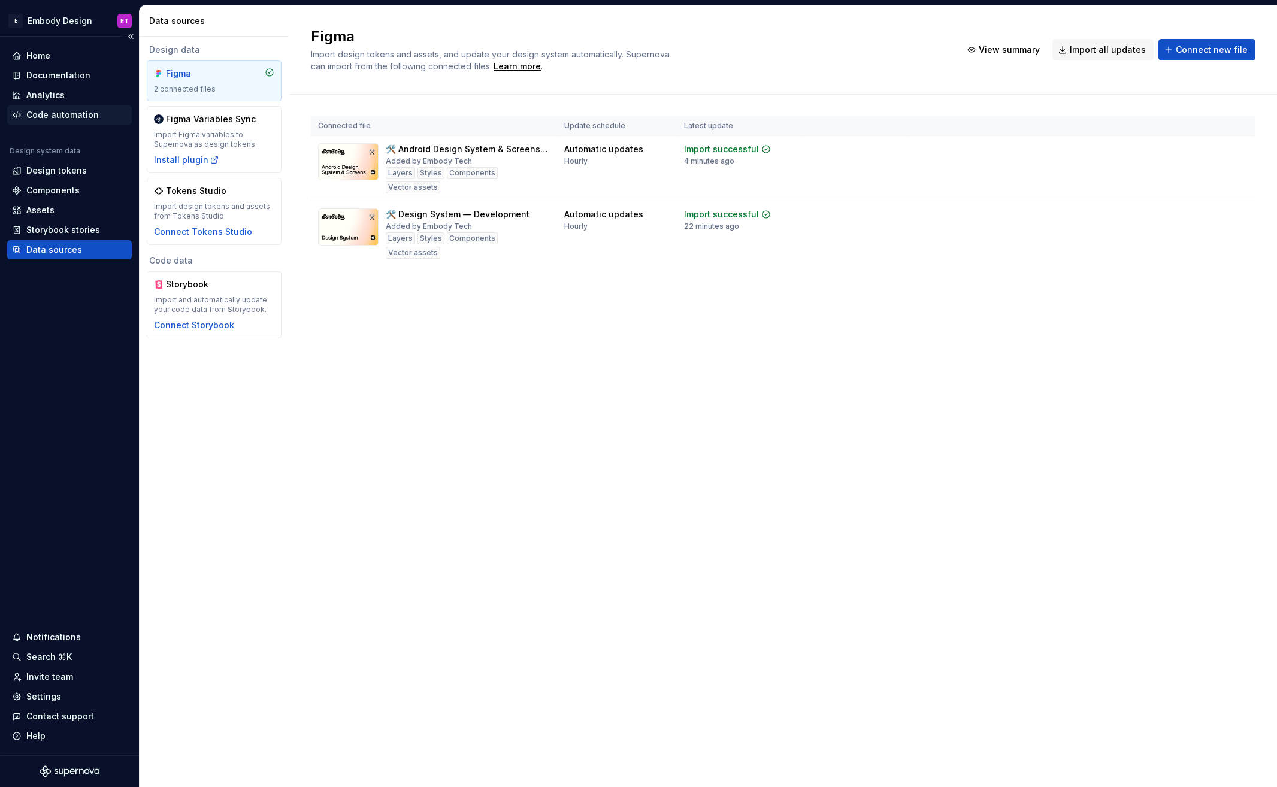
click at [75, 111] on div "Code automation" at bounding box center [62, 115] width 72 height 12
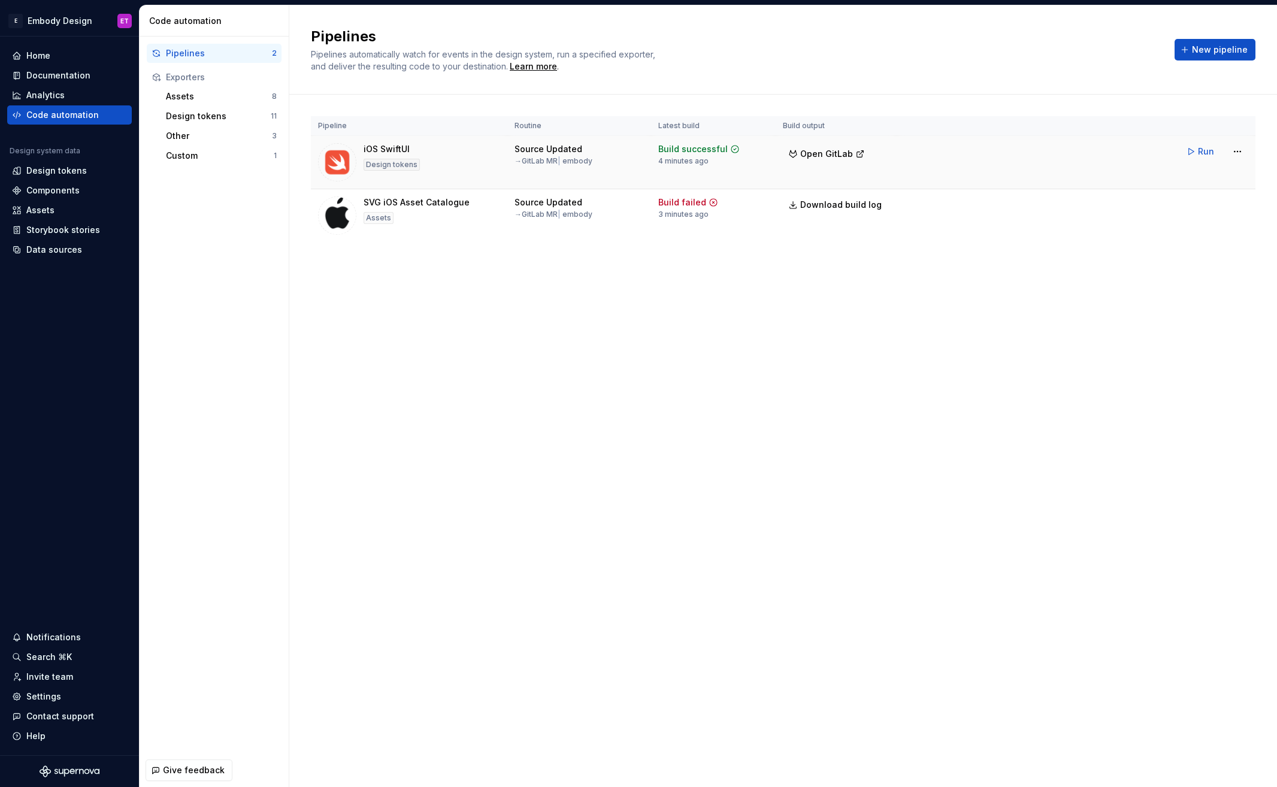
click at [1240, 138] on td "Run" at bounding box center [1076, 151] width 359 height 31
click at [1239, 149] on html "E Embody Design ET Home Documentation Analytics Code automation Design system d…" at bounding box center [638, 393] width 1277 height 787
click at [1221, 178] on div "Edit pipeline" at bounding box center [1222, 177] width 102 height 12
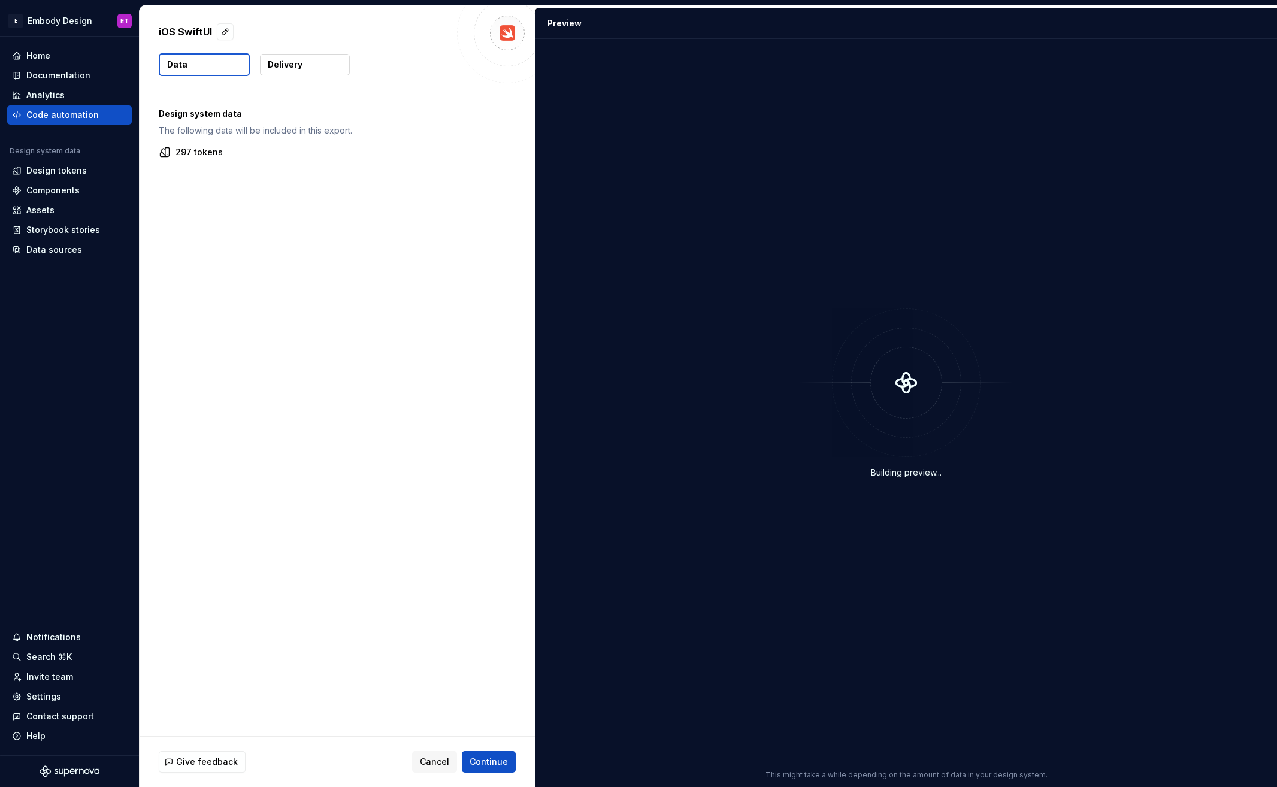
click at [266, 132] on p "The following data will be included in this export." at bounding box center [334, 131] width 351 height 12
drag, startPoint x: 264, startPoint y: 131, endPoint x: 198, endPoint y: 123, distance: 66.3
click at [262, 131] on p "The following data will be included in this export." at bounding box center [334, 131] width 351 height 12
click at [193, 123] on div "Design system data The following data will be included in this export." at bounding box center [334, 122] width 351 height 29
click at [196, 123] on div "Design system data The following data will be included in this export." at bounding box center [334, 122] width 351 height 29
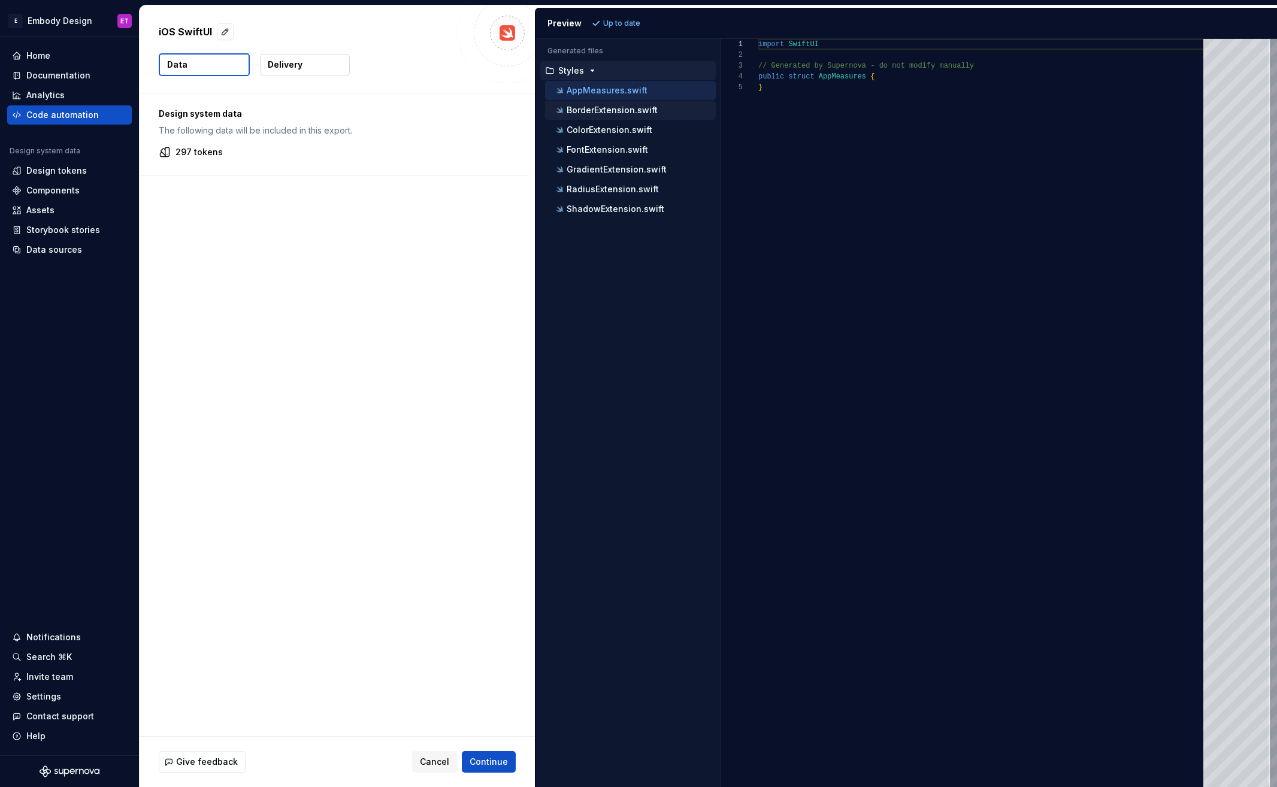
click at [610, 117] on div "BorderExtension.swift" at bounding box center [630, 110] width 171 height 19
click at [606, 131] on p "ColorExtension.swift" at bounding box center [610, 130] width 86 height 10
type textarea "**********"
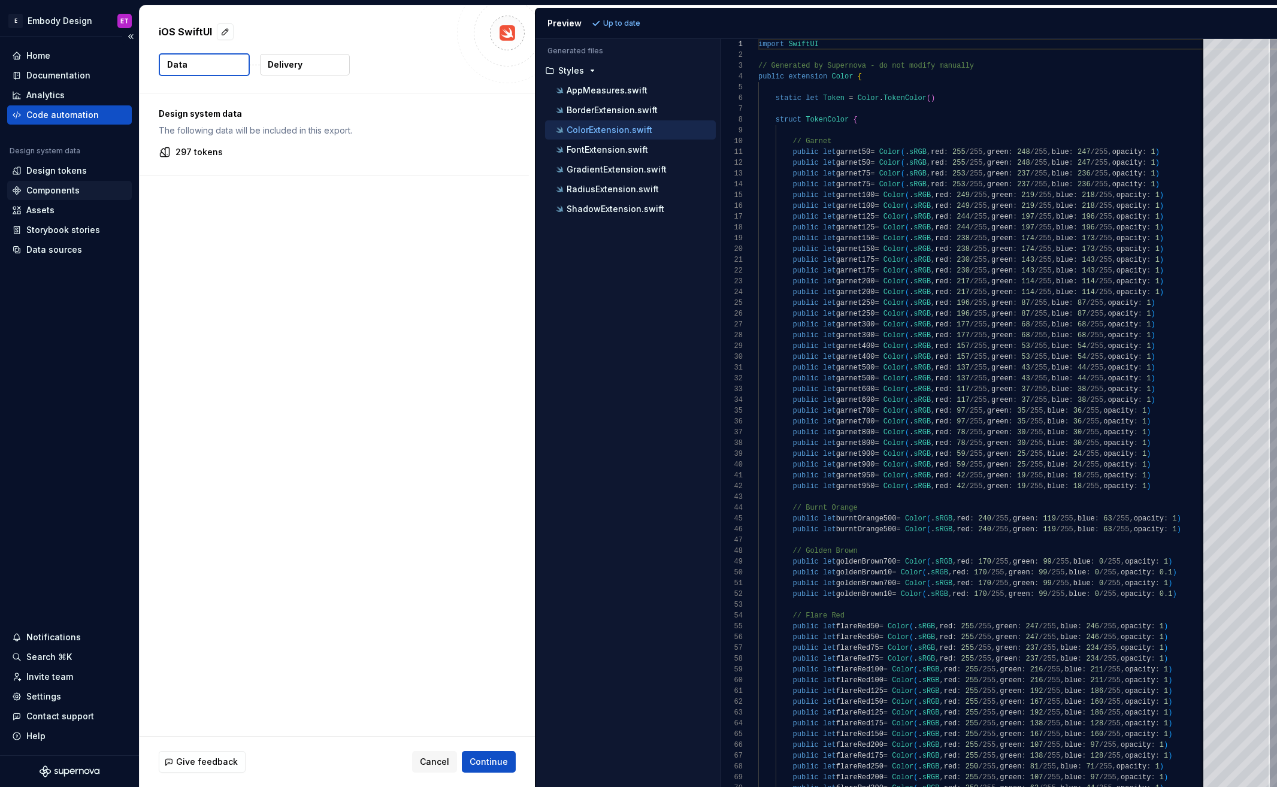
click at [77, 191] on div "Components" at bounding box center [52, 190] width 53 height 12
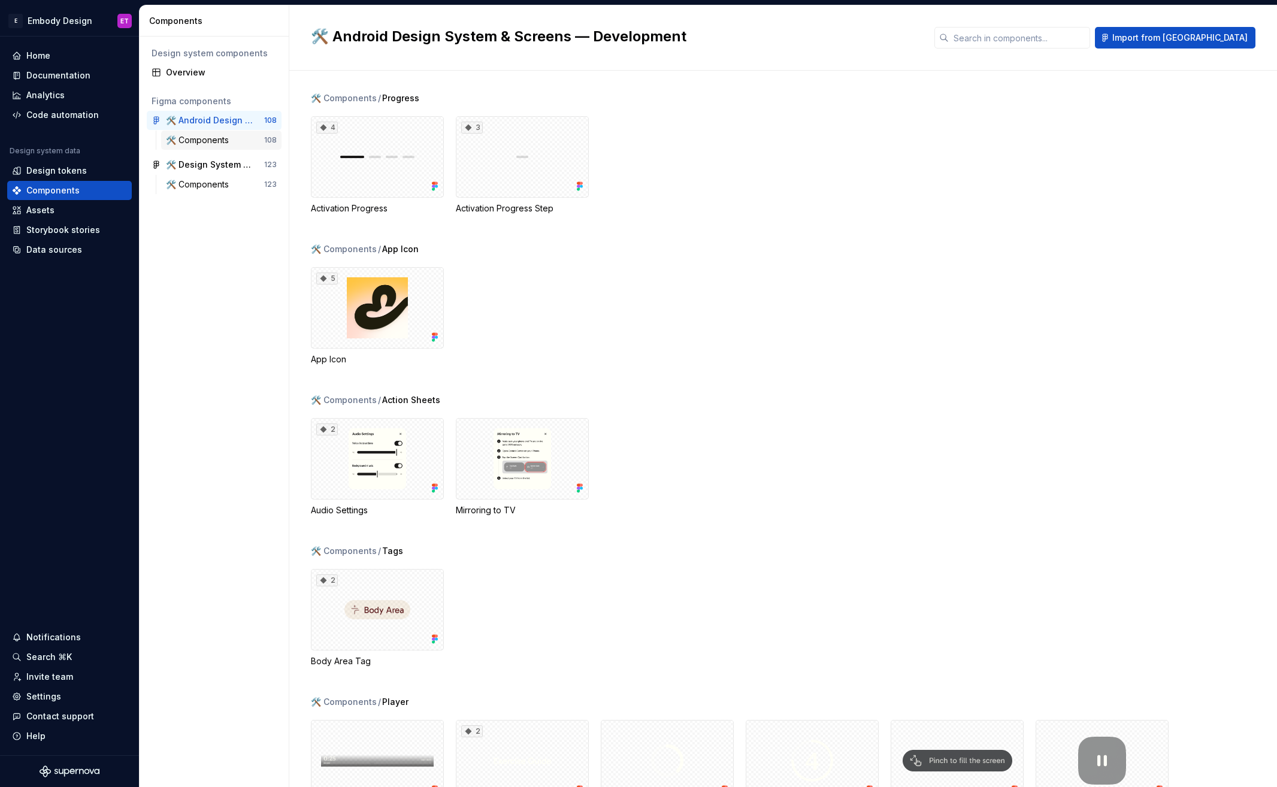
click at [199, 141] on div "🛠️ Components" at bounding box center [200, 140] width 68 height 12
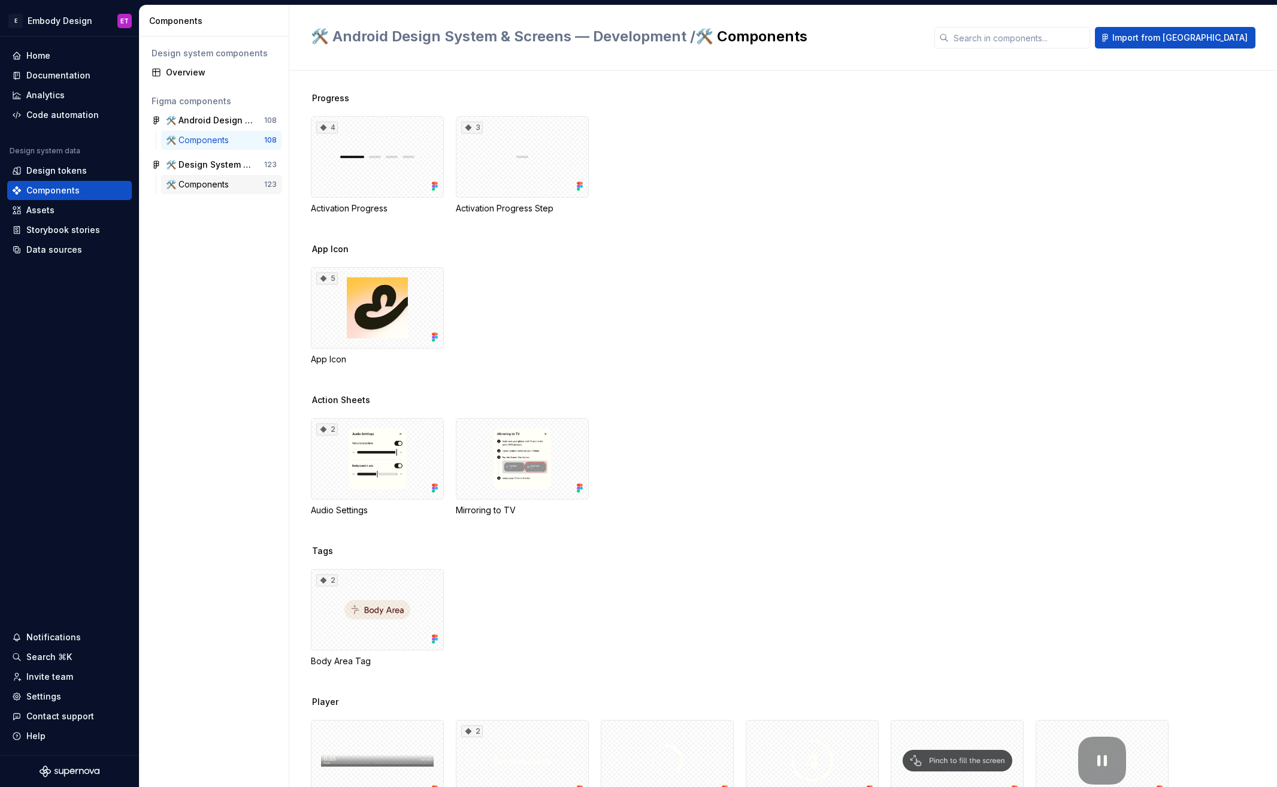
click at [219, 186] on div "🛠️ Components" at bounding box center [200, 184] width 68 height 12
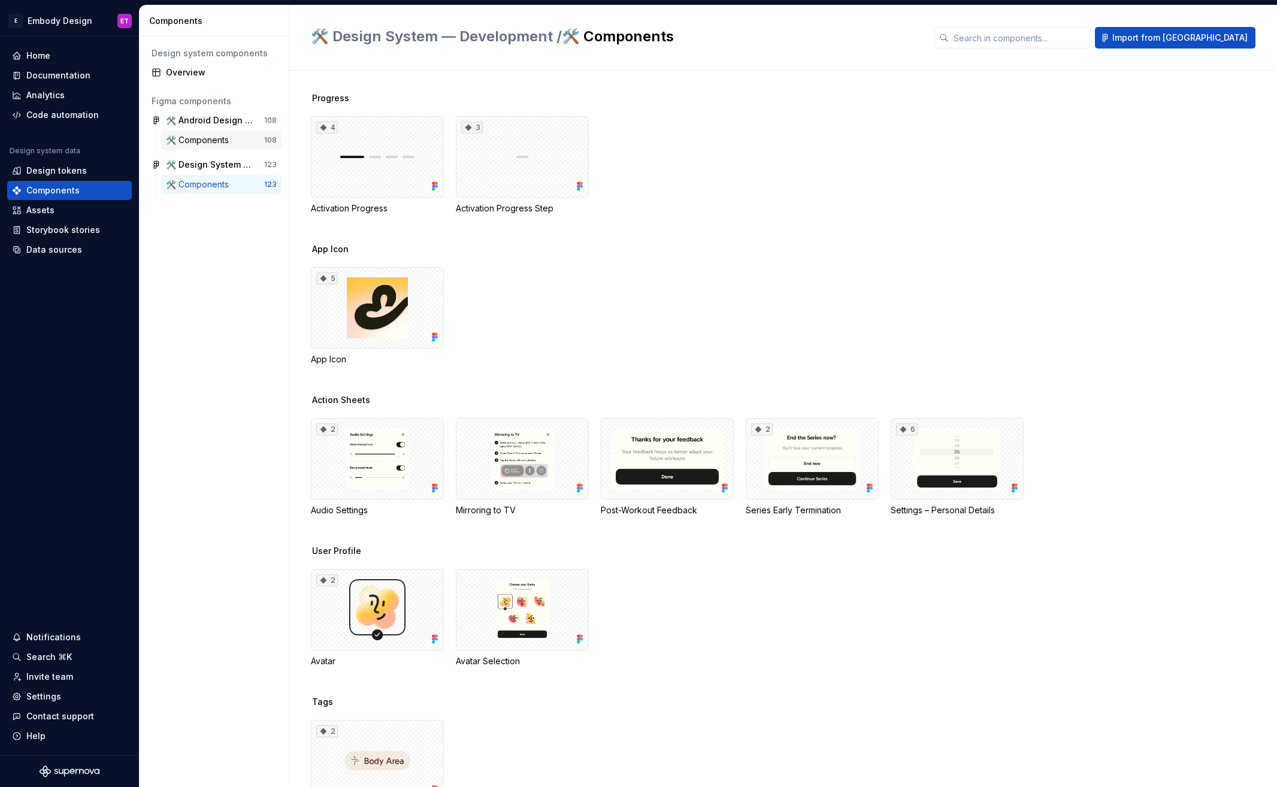
click at [216, 139] on div "🛠️ Components" at bounding box center [200, 140] width 68 height 12
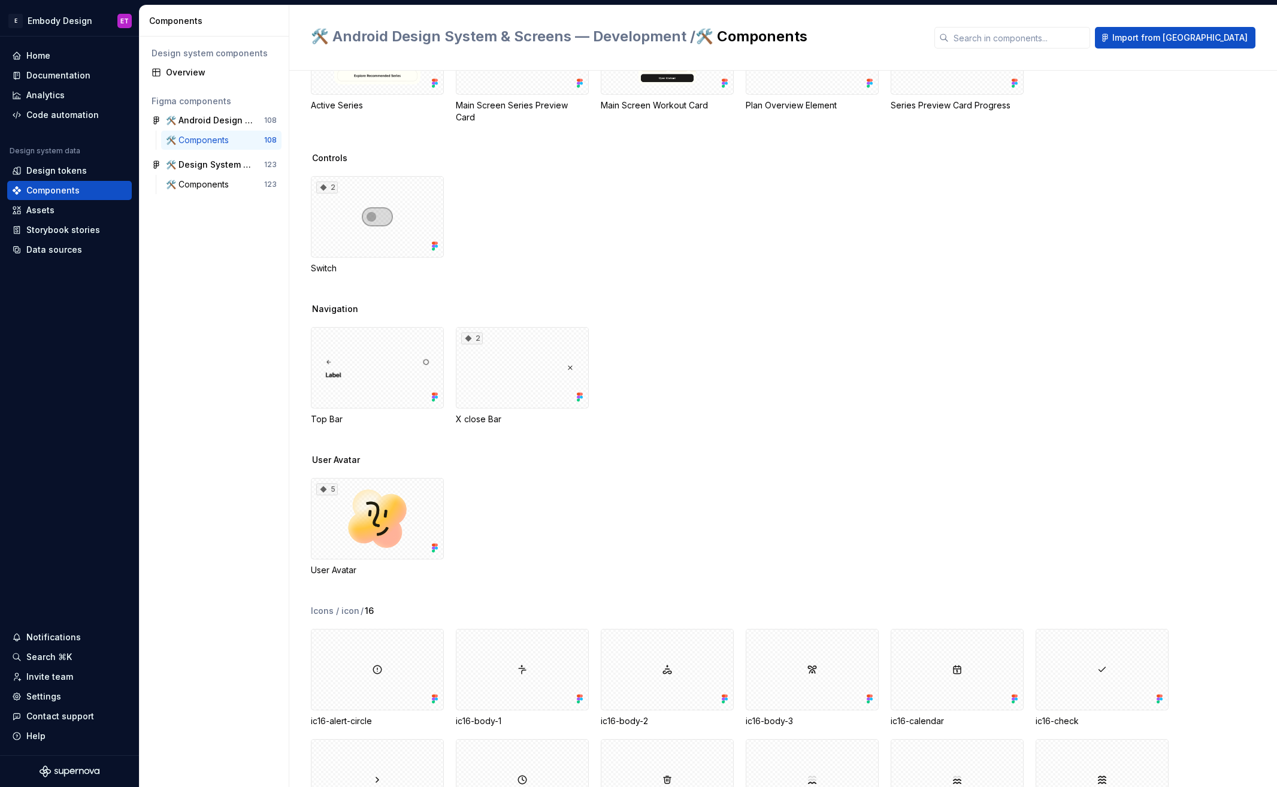
scroll to position [2017, 0]
click at [207, 183] on div "🛠️ Components" at bounding box center [200, 184] width 68 height 12
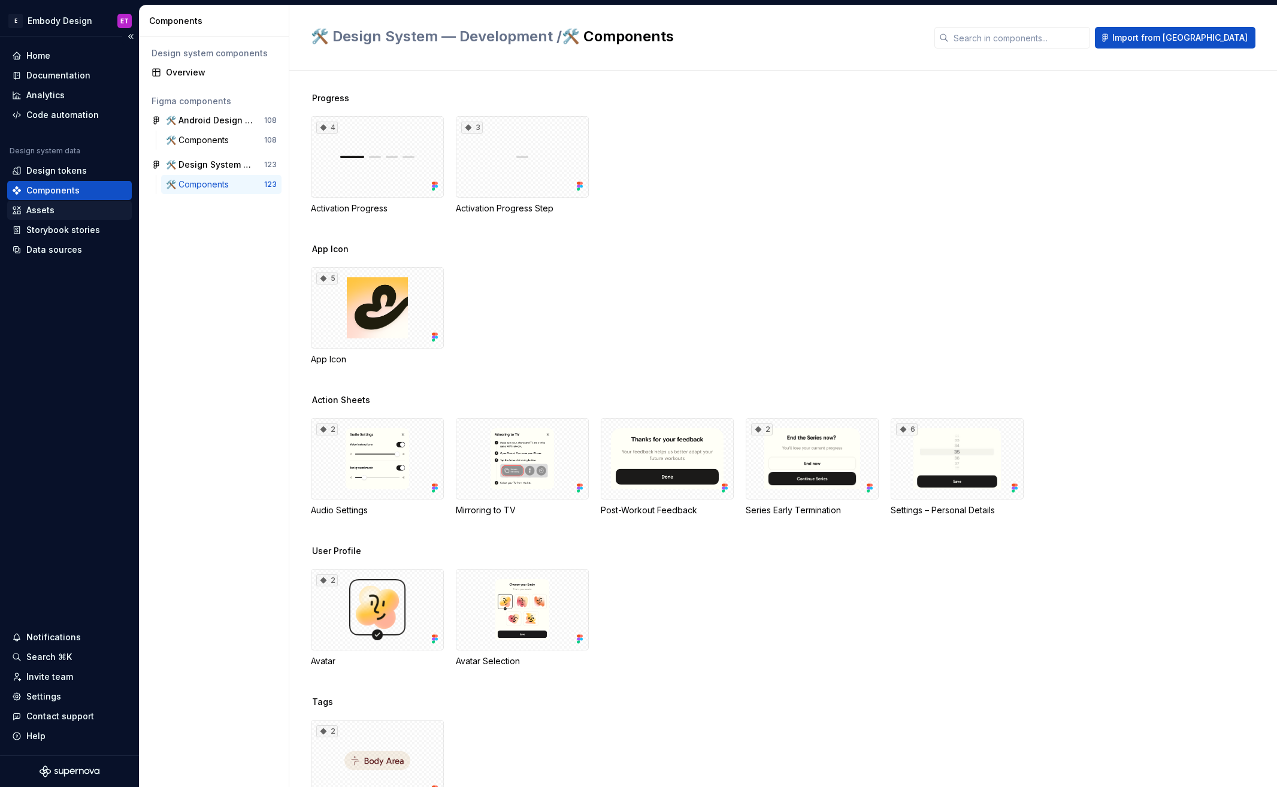
click at [58, 202] on div "Assets" at bounding box center [69, 210] width 125 height 19
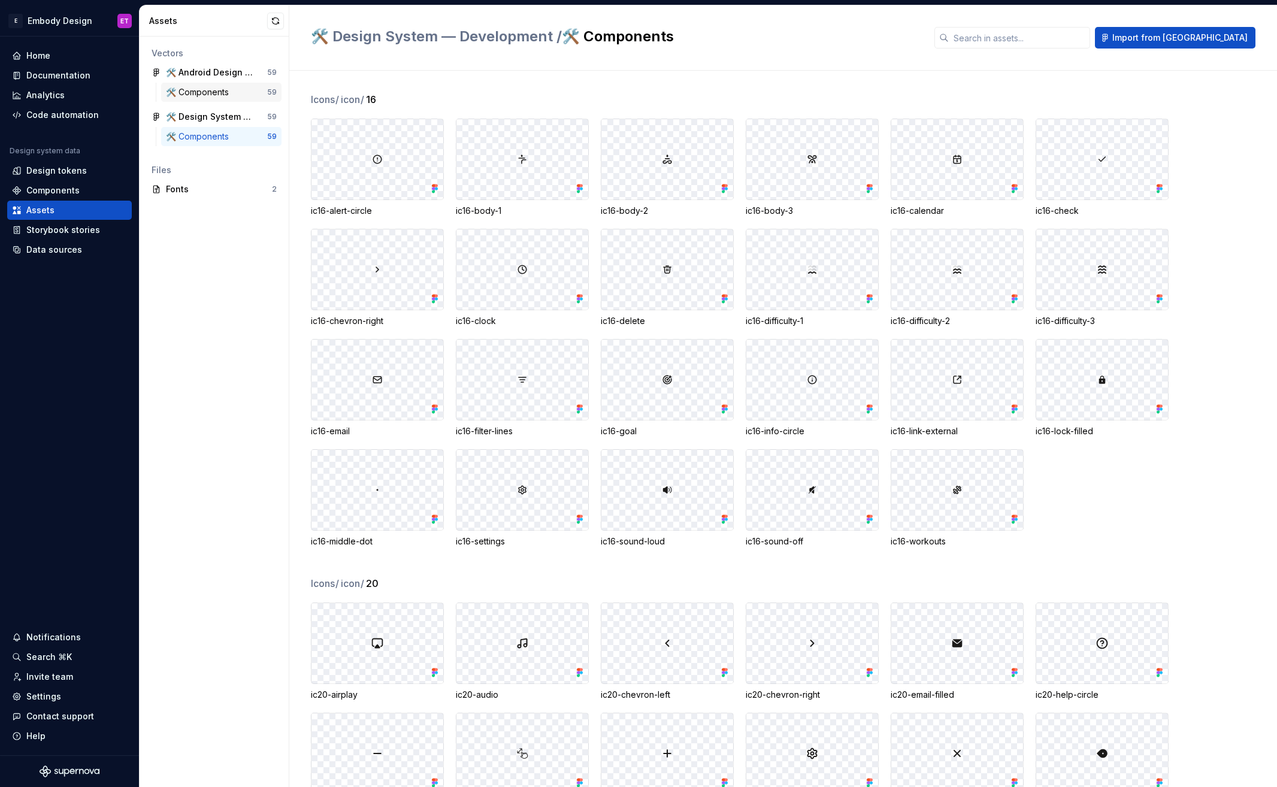
click at [220, 83] on div "🛠️ Components 59" at bounding box center [221, 92] width 120 height 19
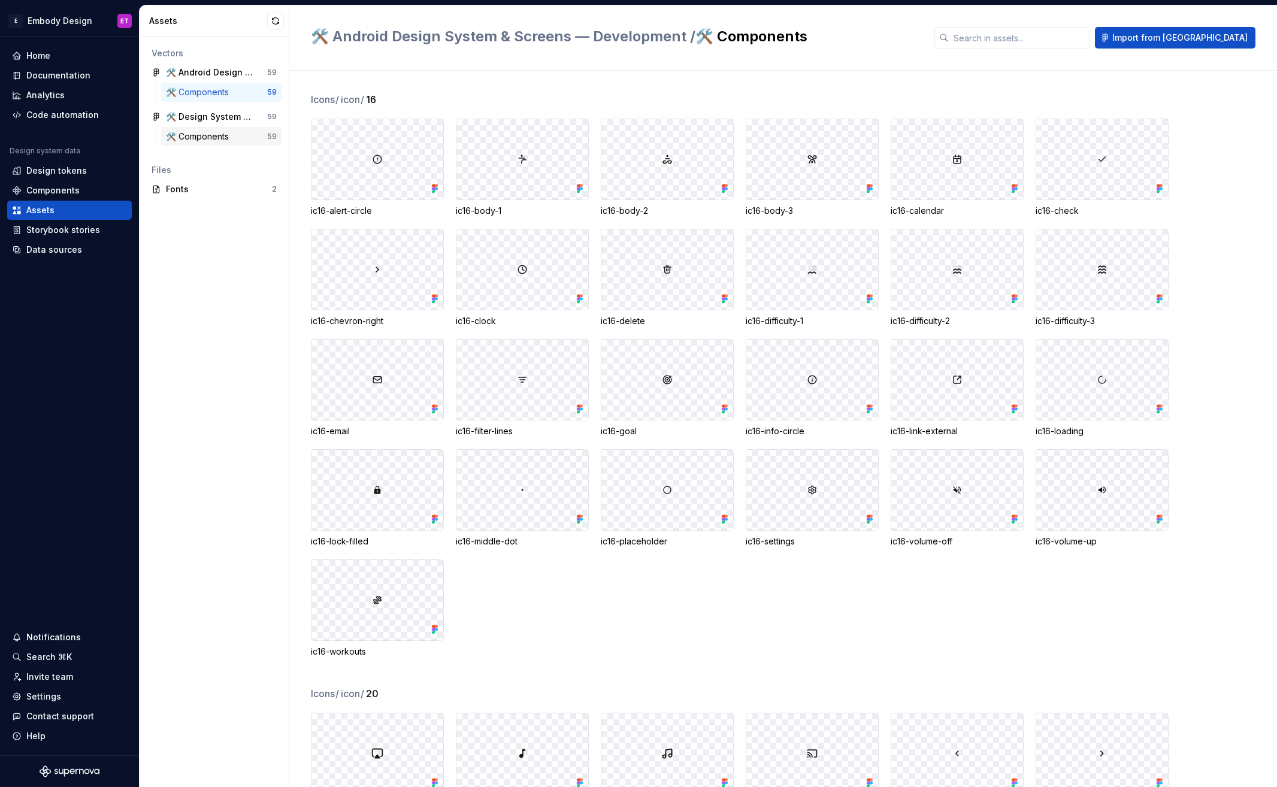
click at [241, 137] on div "🛠️ Components" at bounding box center [216, 137] width 101 height 12
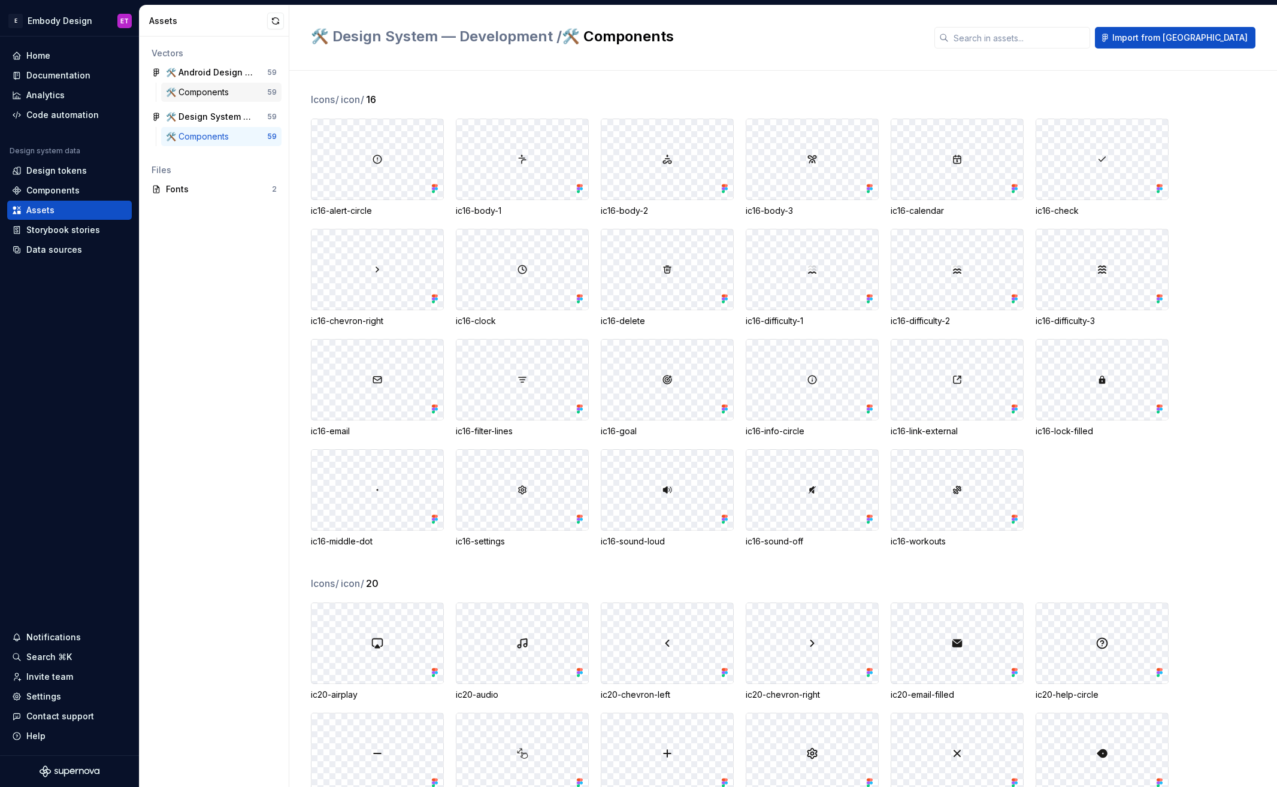
click at [228, 92] on div "🛠️ Components" at bounding box center [200, 92] width 68 height 12
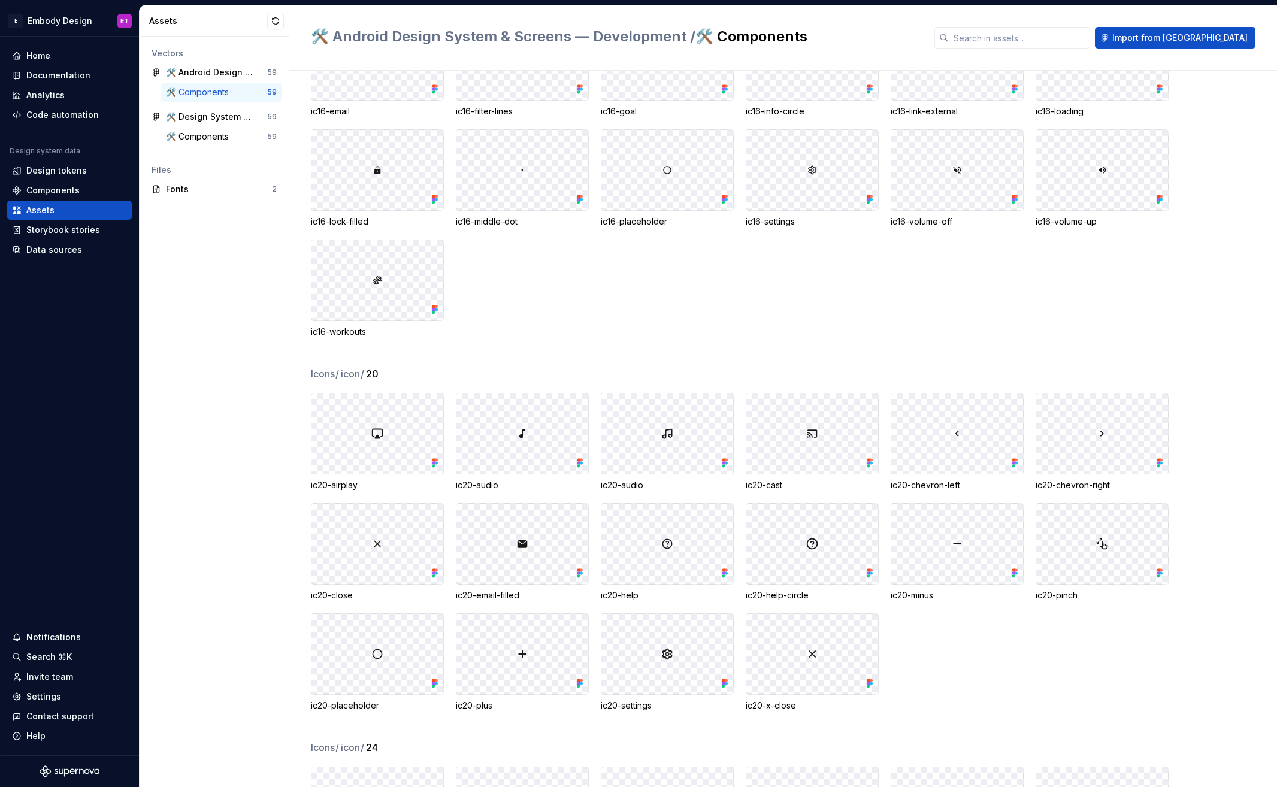
scroll to position [779, 0]
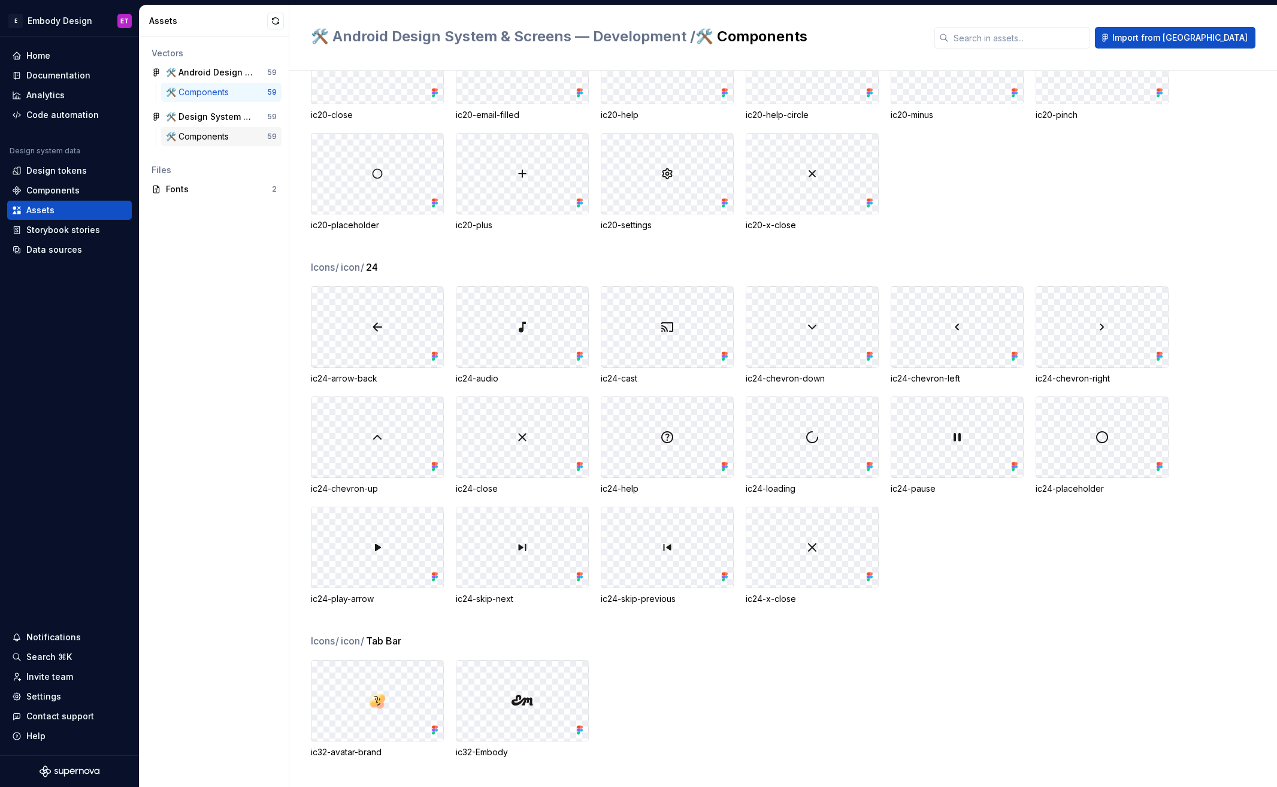
click at [192, 135] on div "🛠️ Components" at bounding box center [200, 137] width 68 height 12
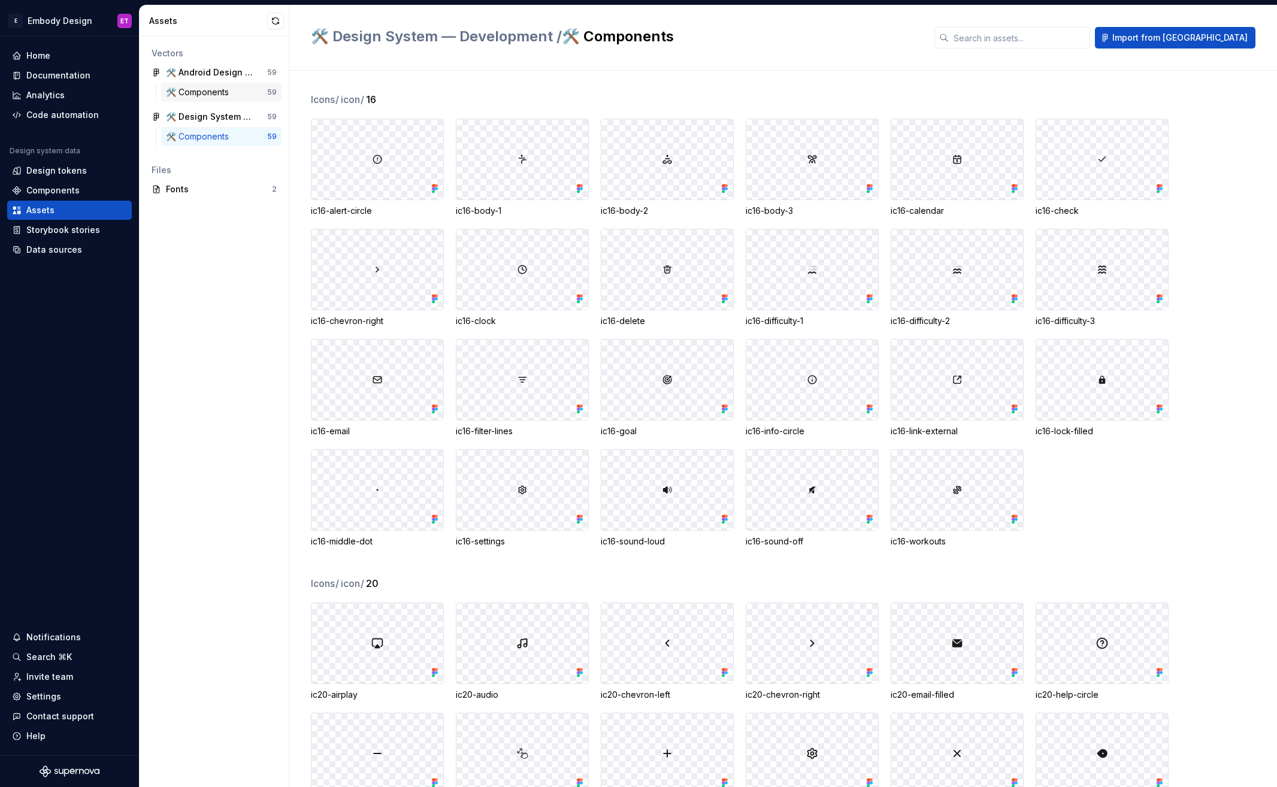
click at [223, 90] on div "🛠️ Components" at bounding box center [200, 92] width 68 height 12
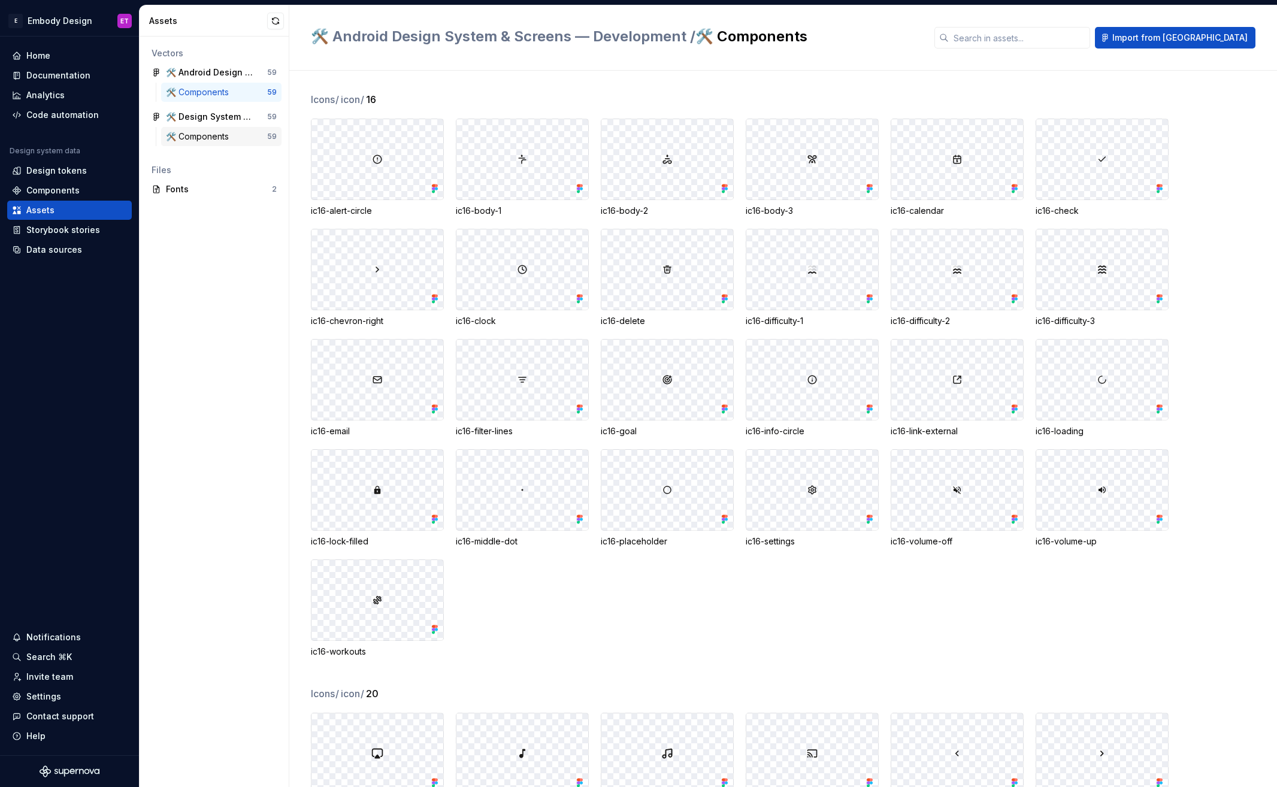
click at [220, 138] on div "🛠️ Components" at bounding box center [200, 137] width 68 height 12
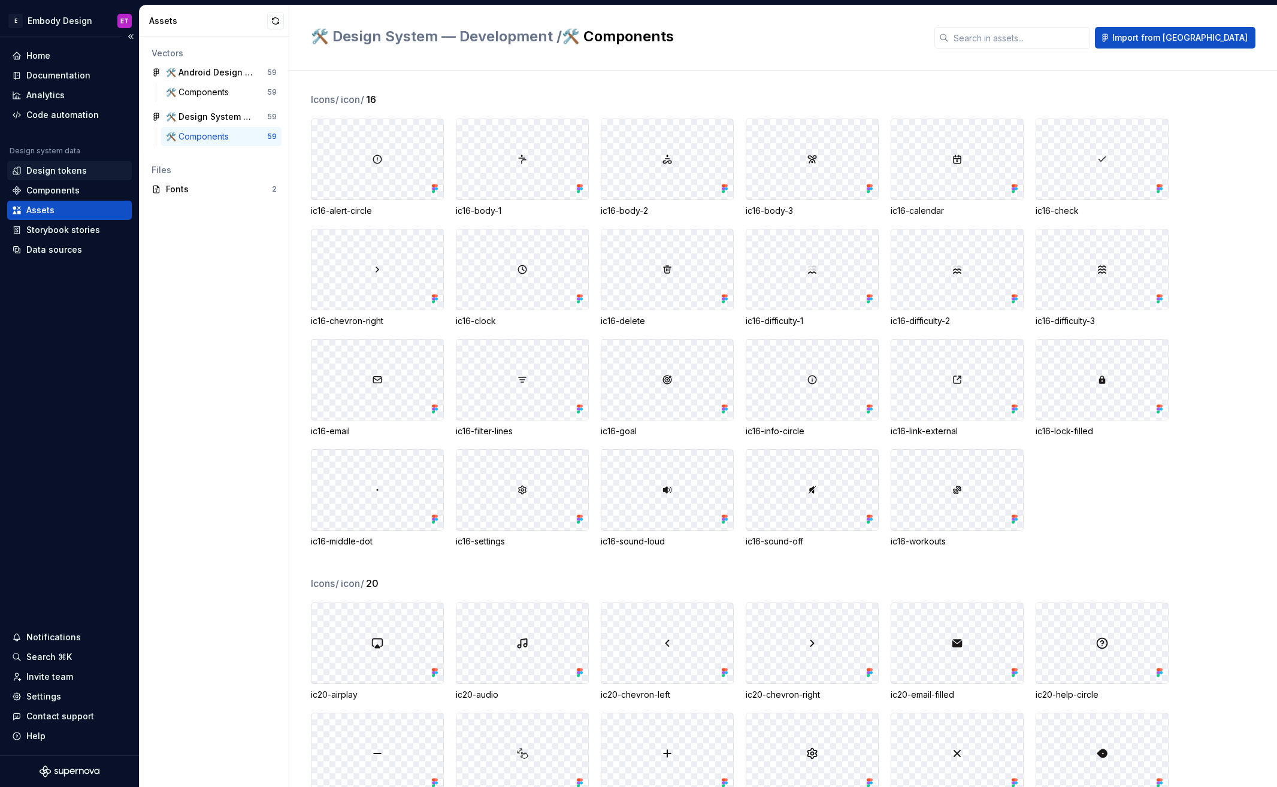
click at [71, 171] on div "Design tokens" at bounding box center [56, 171] width 60 height 12
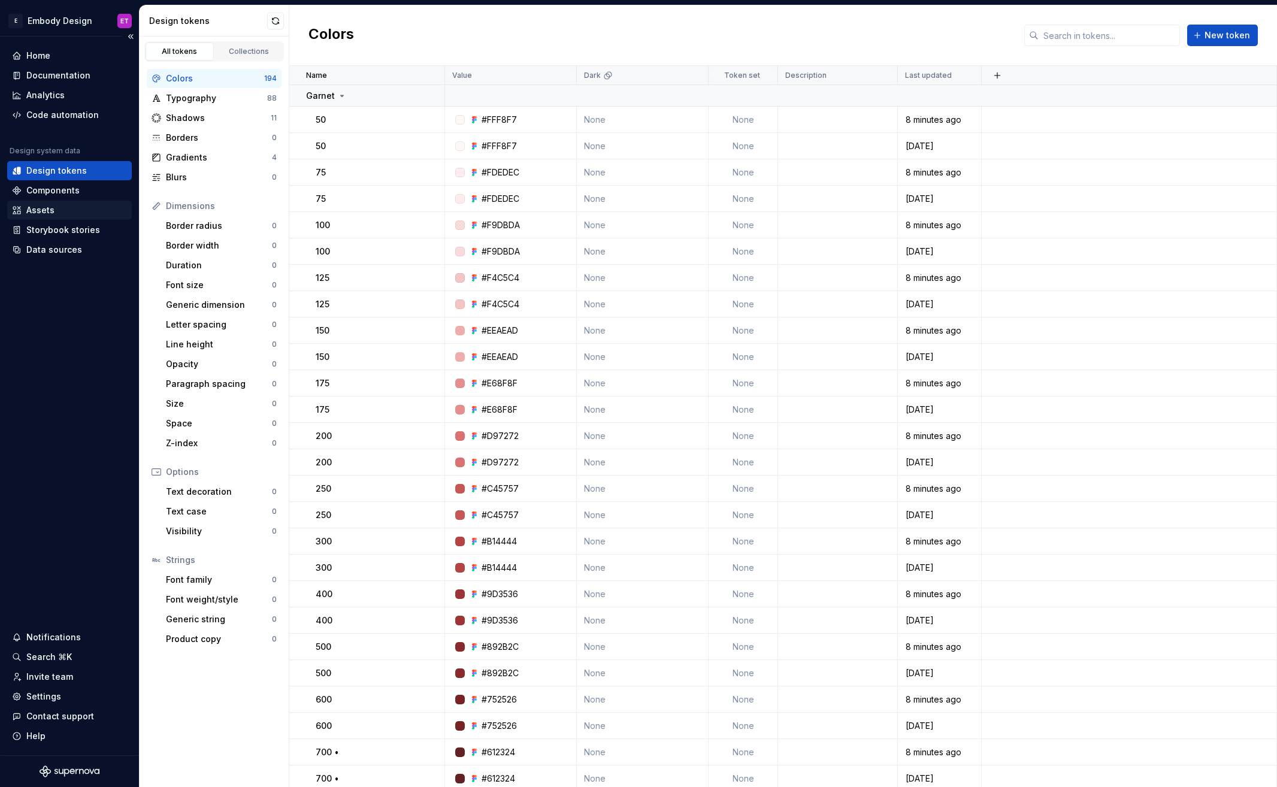
click at [69, 211] on div "Assets" at bounding box center [69, 210] width 115 height 12
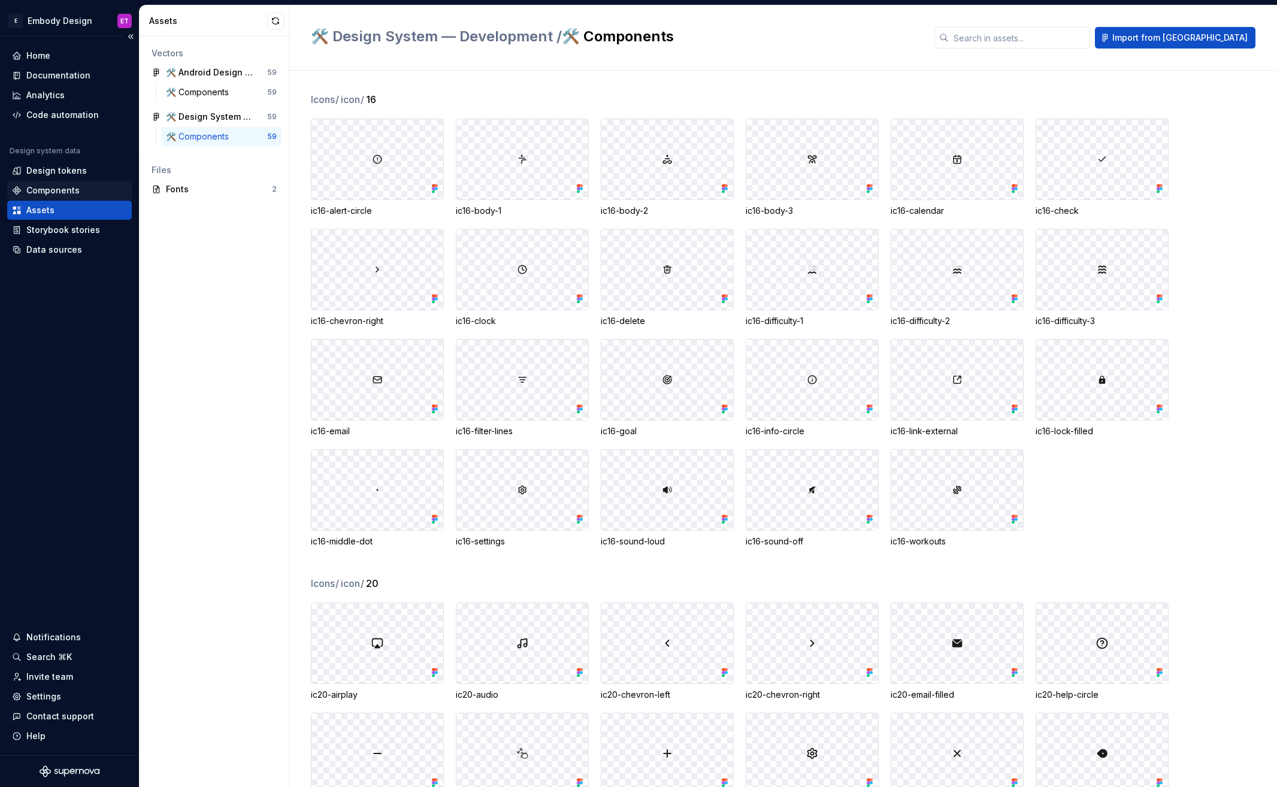
click at [81, 181] on div "Components" at bounding box center [69, 190] width 125 height 19
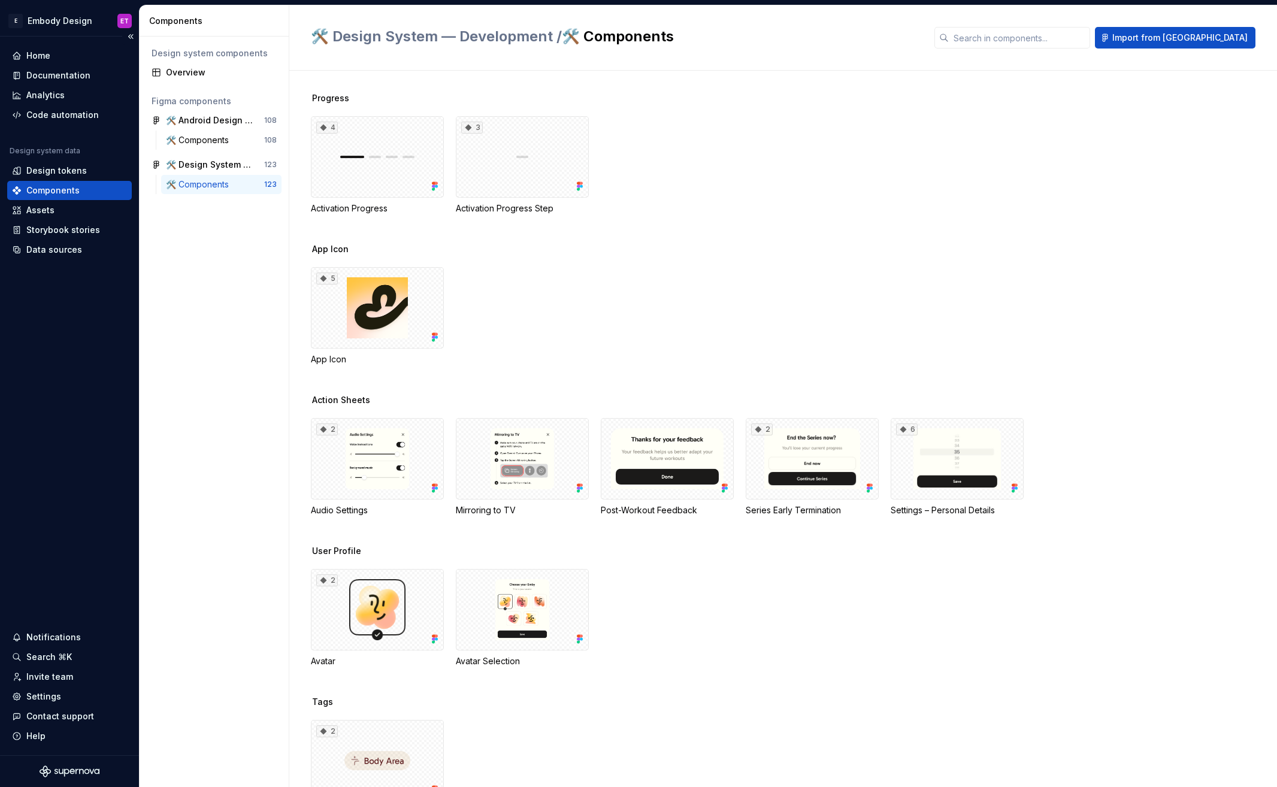
click at [74, 181] on div "Components" at bounding box center [69, 190] width 125 height 19
click at [81, 173] on div "Design tokens" at bounding box center [56, 171] width 60 height 12
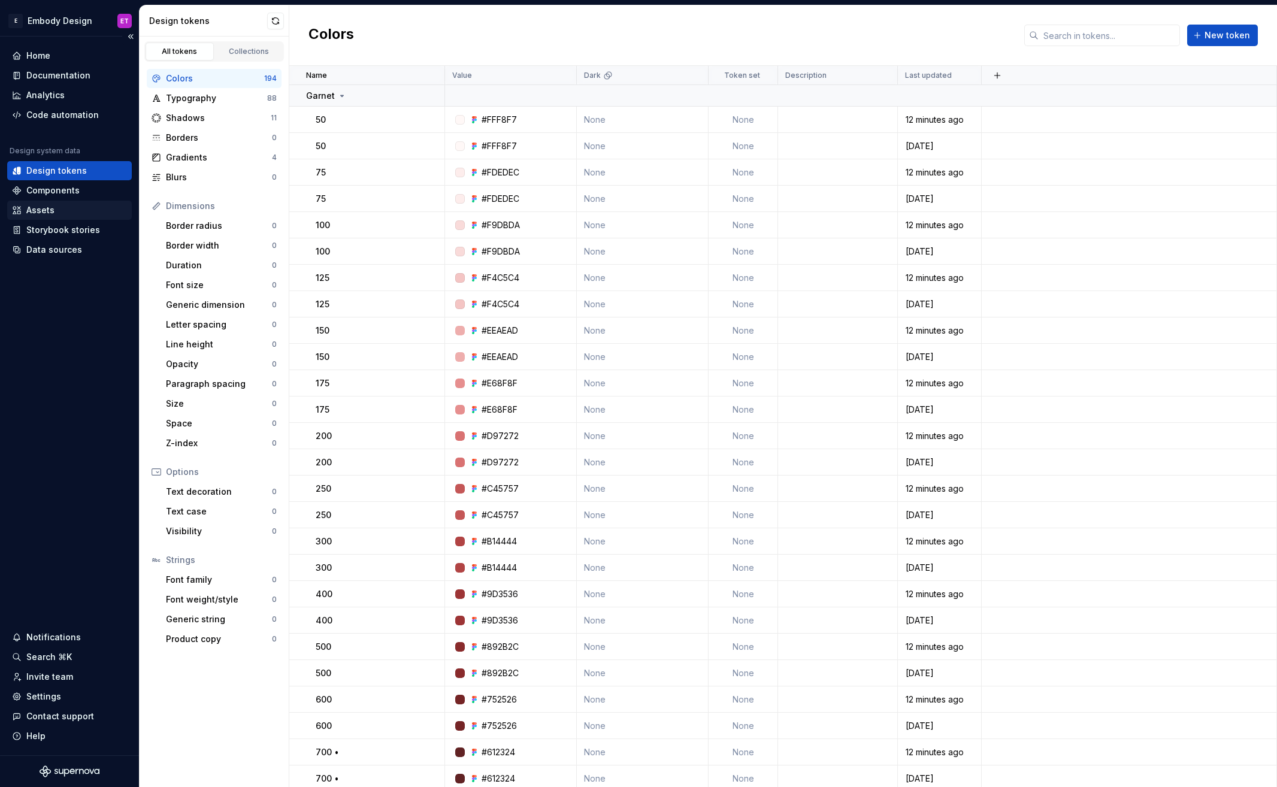
click at [80, 207] on div "Assets" at bounding box center [69, 210] width 115 height 12
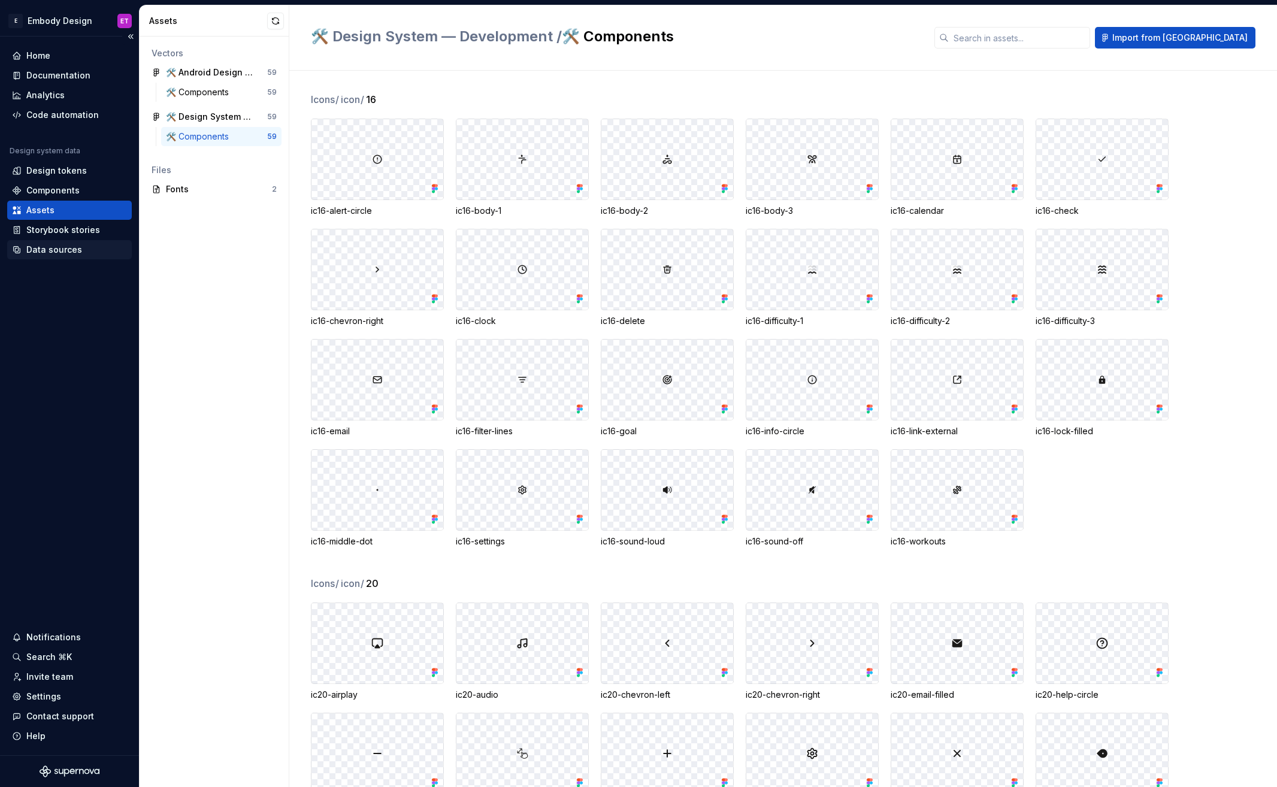
click at [81, 246] on div "Data sources" at bounding box center [69, 250] width 115 height 12
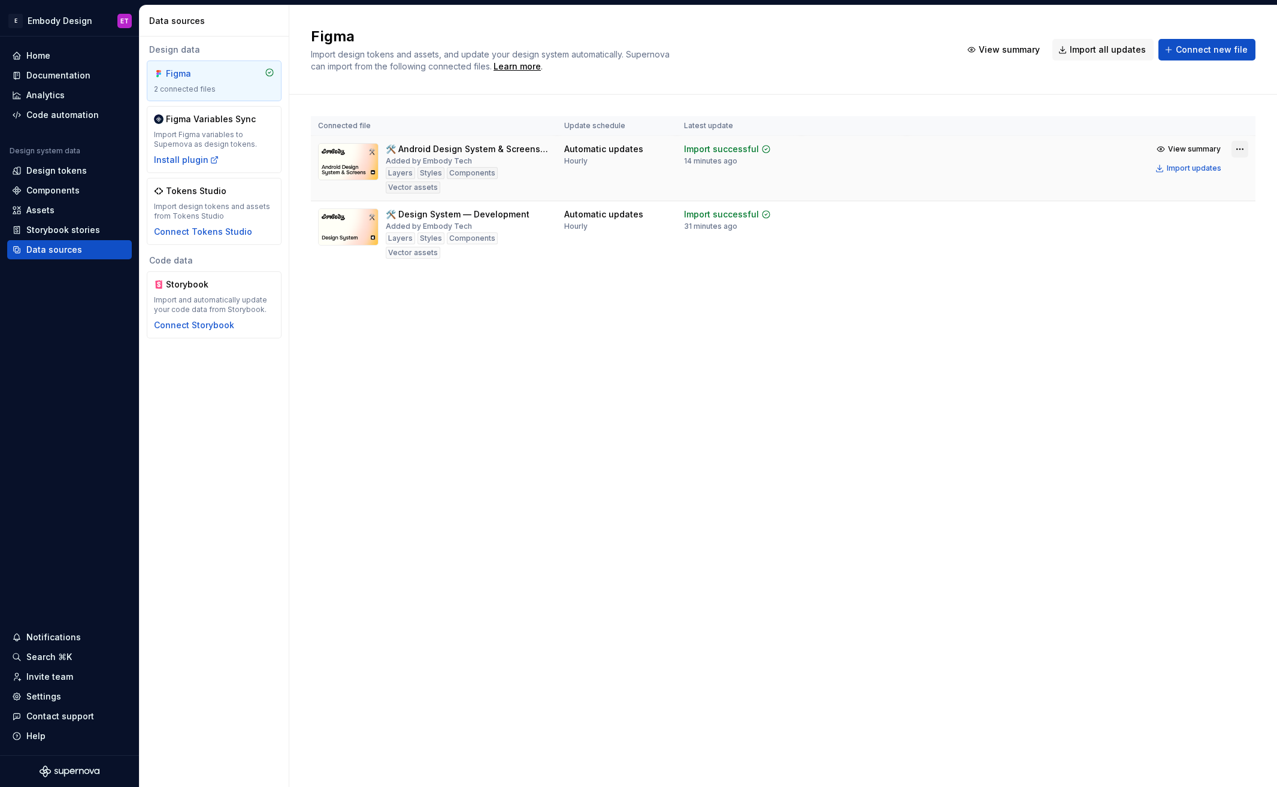
click at [1242, 150] on html "E Embody Design ET Home Documentation Analytics Code automation Design system d…" at bounding box center [638, 393] width 1277 height 787
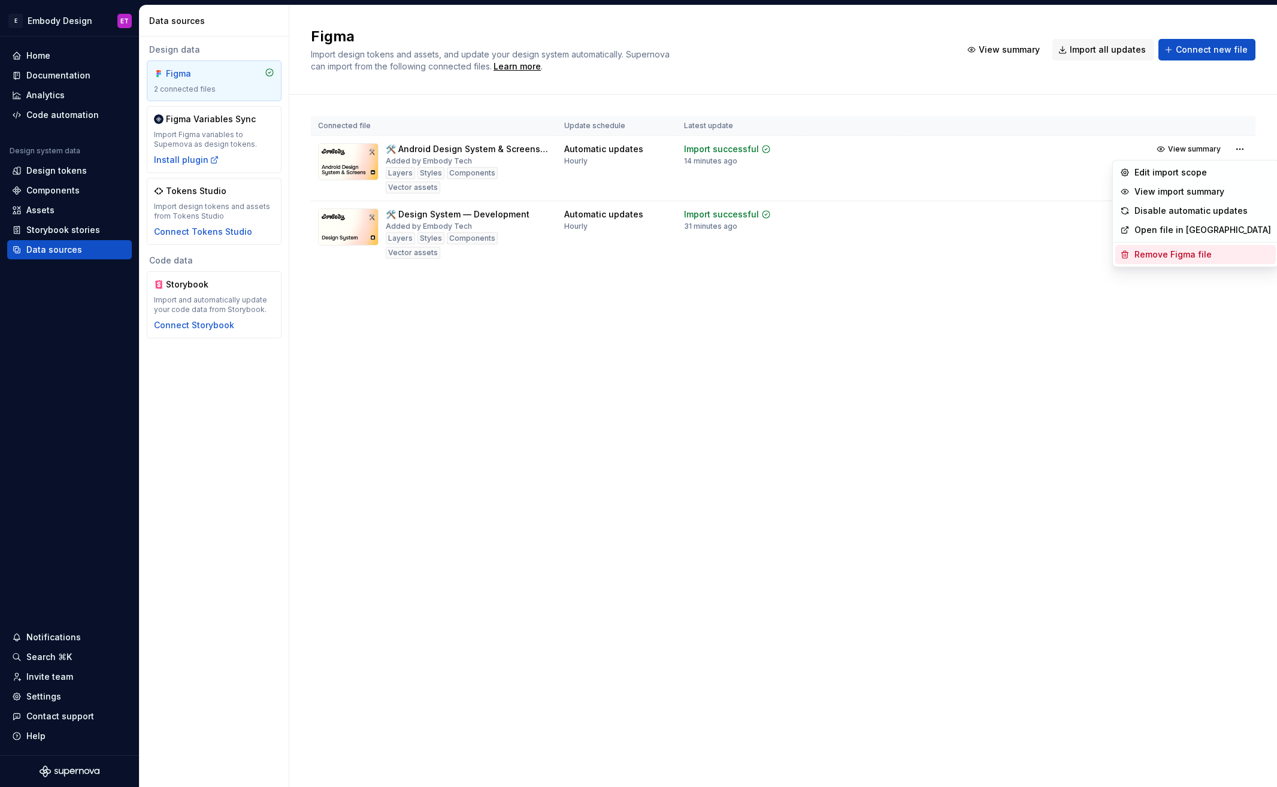
click at [1210, 252] on div "Remove Figma file" at bounding box center [1202, 255] width 137 height 12
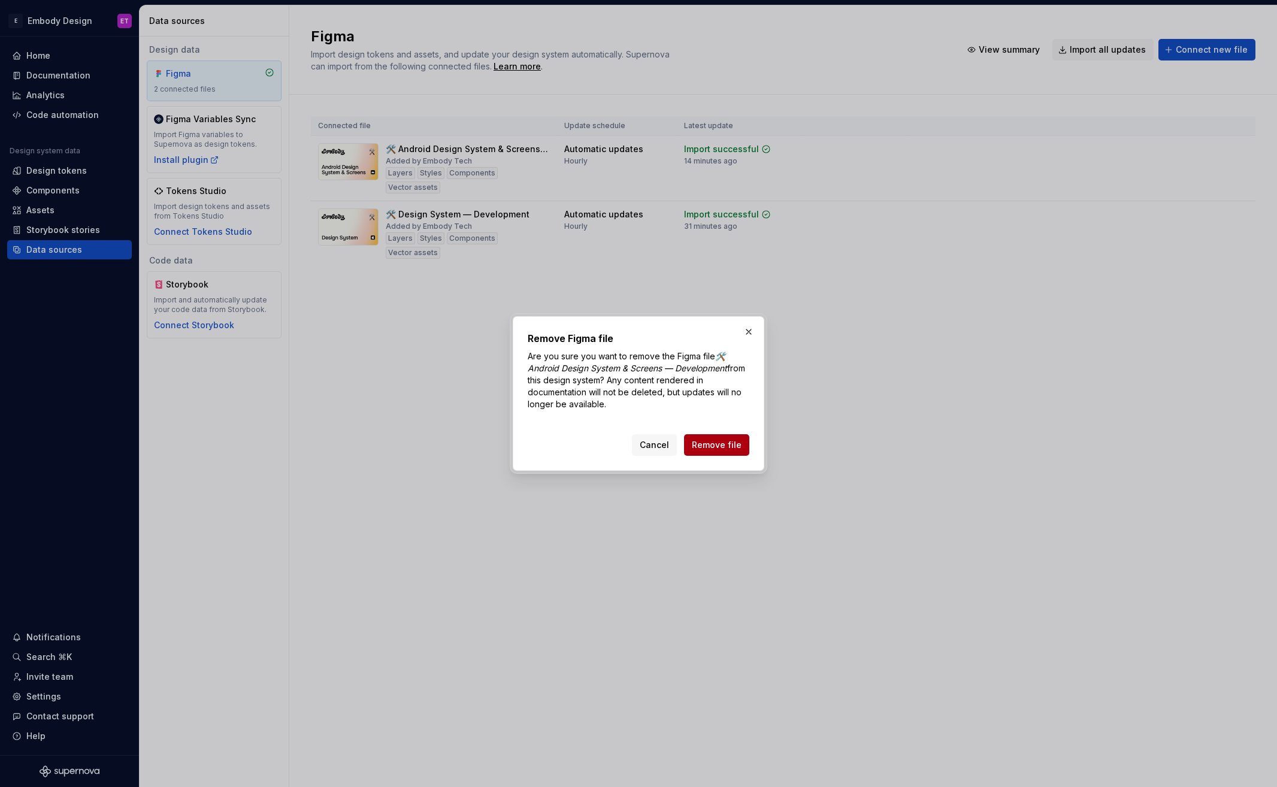
click at [739, 445] on span "Remove file" at bounding box center [717, 445] width 50 height 12
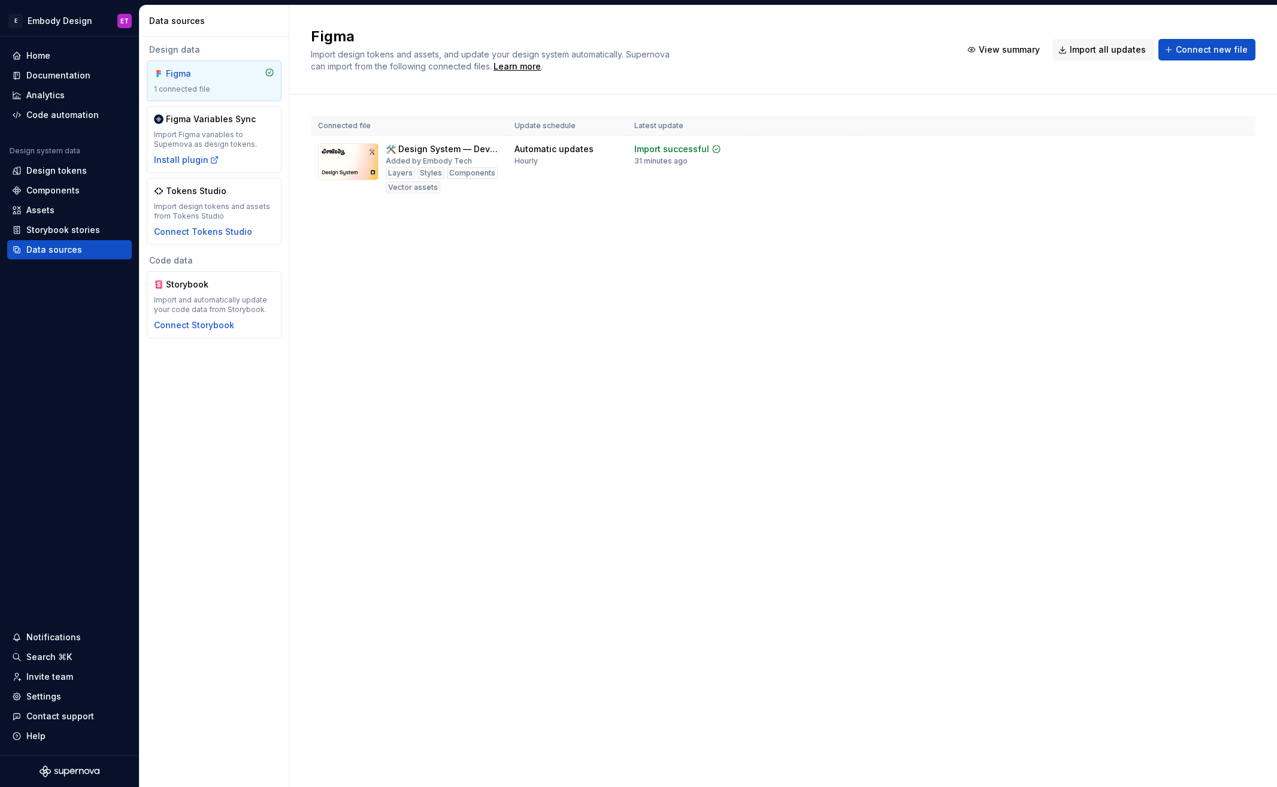
click at [611, 347] on div "Figma Import design tokens and assets, and update your design system automatica…" at bounding box center [783, 396] width 988 height 782
click at [85, 114] on div "Code automation" at bounding box center [62, 115] width 72 height 12
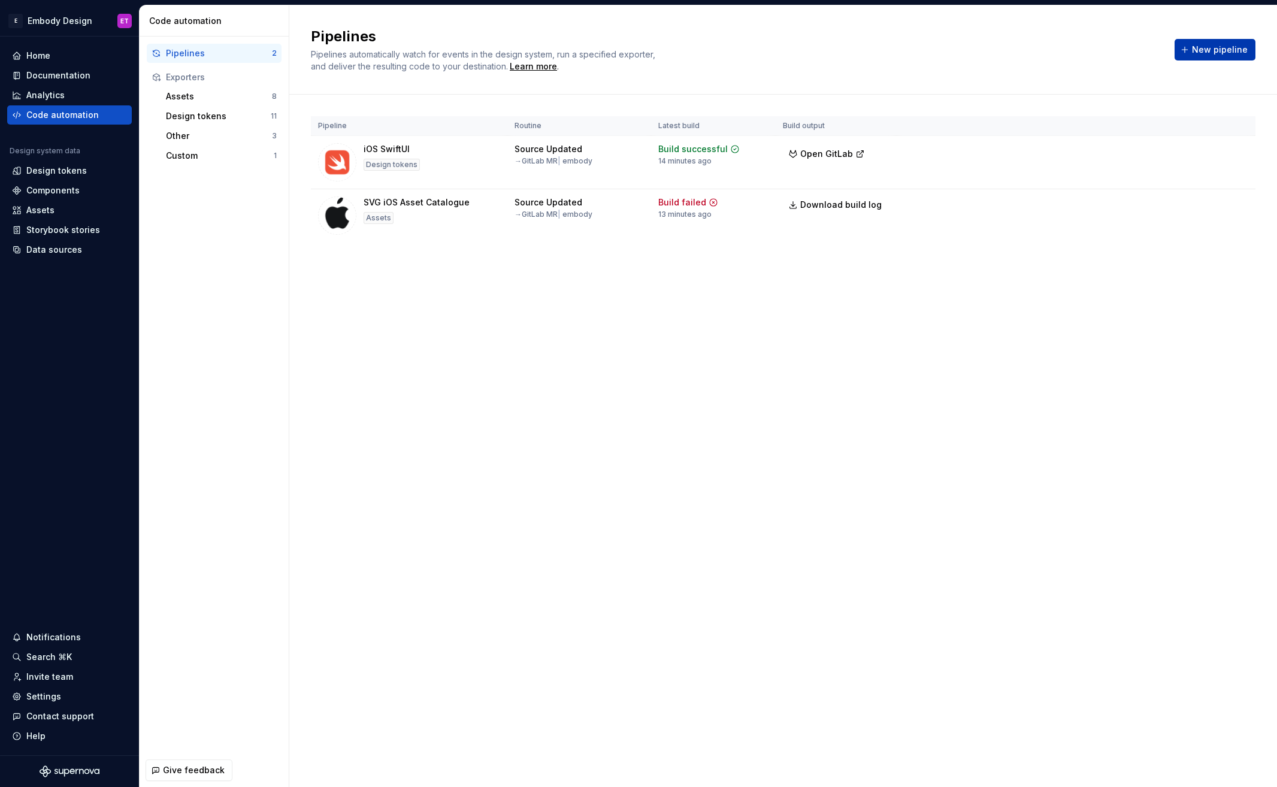
click at [1224, 53] on span "New pipeline" at bounding box center [1220, 50] width 56 height 12
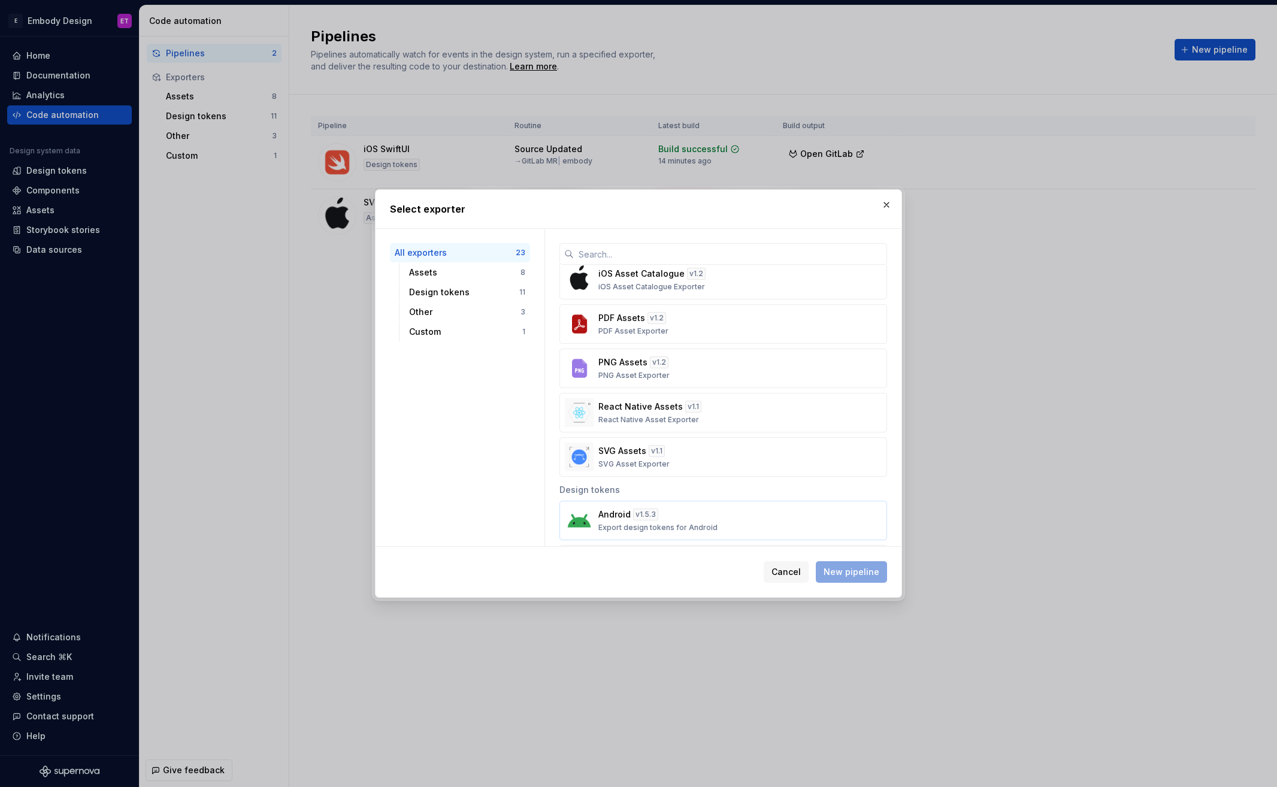
scroll to position [176, 0]
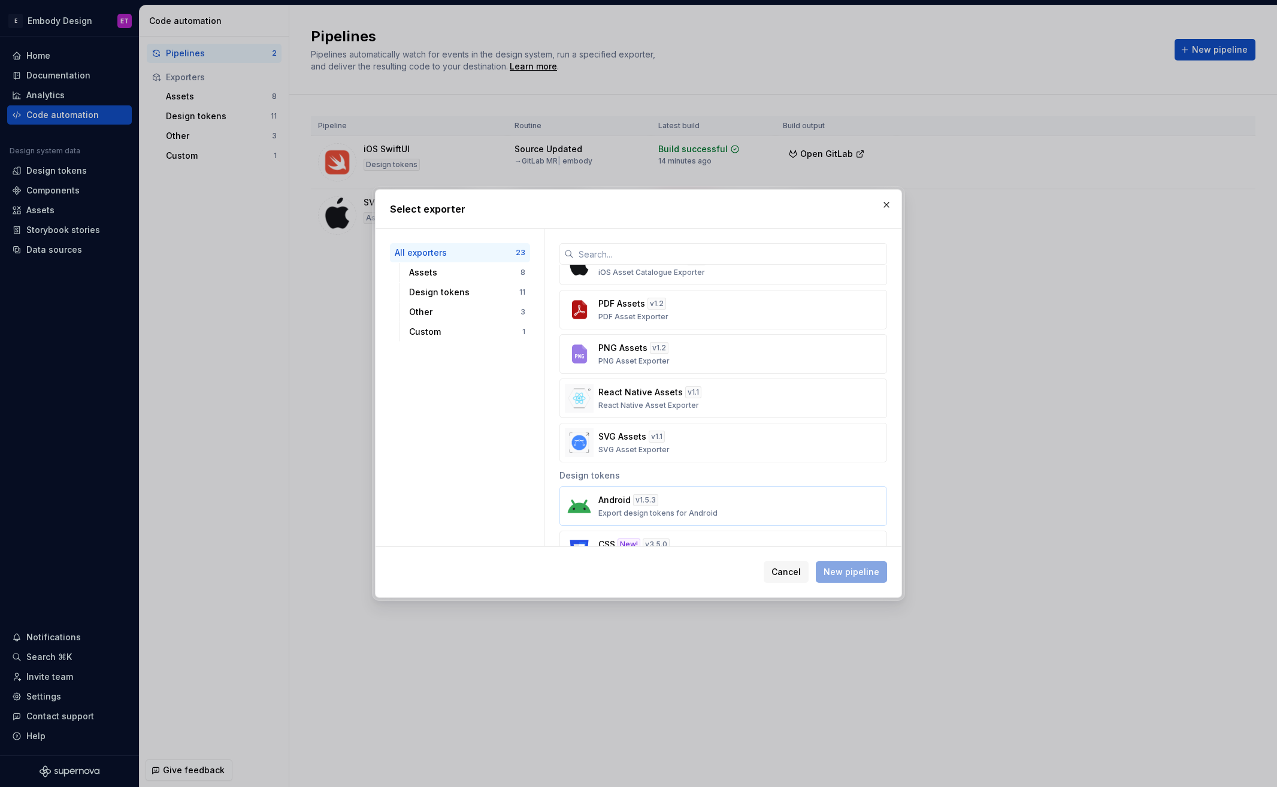
click at [713, 510] on div "Android v 1.5.3 Export design tokens for Android" at bounding box center [719, 506] width 243 height 24
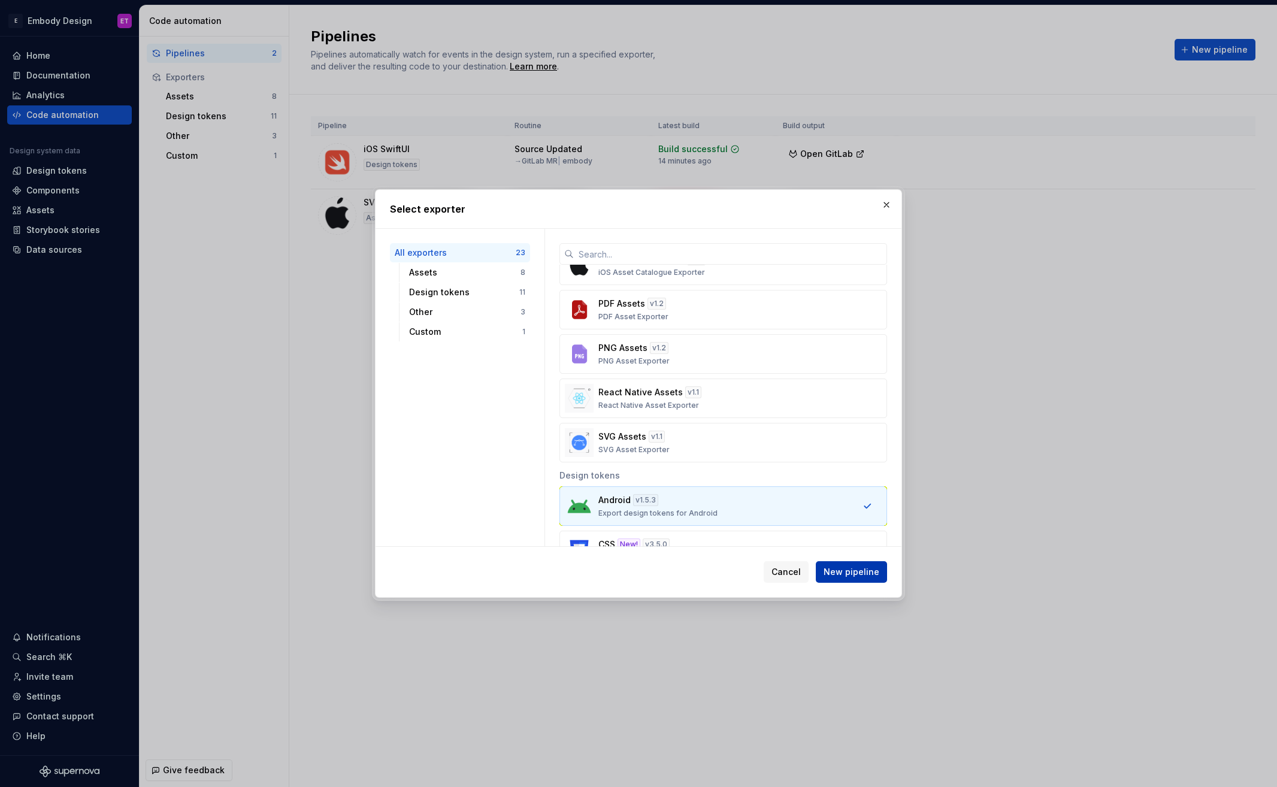
click at [841, 565] on button "New pipeline" at bounding box center [851, 572] width 71 height 22
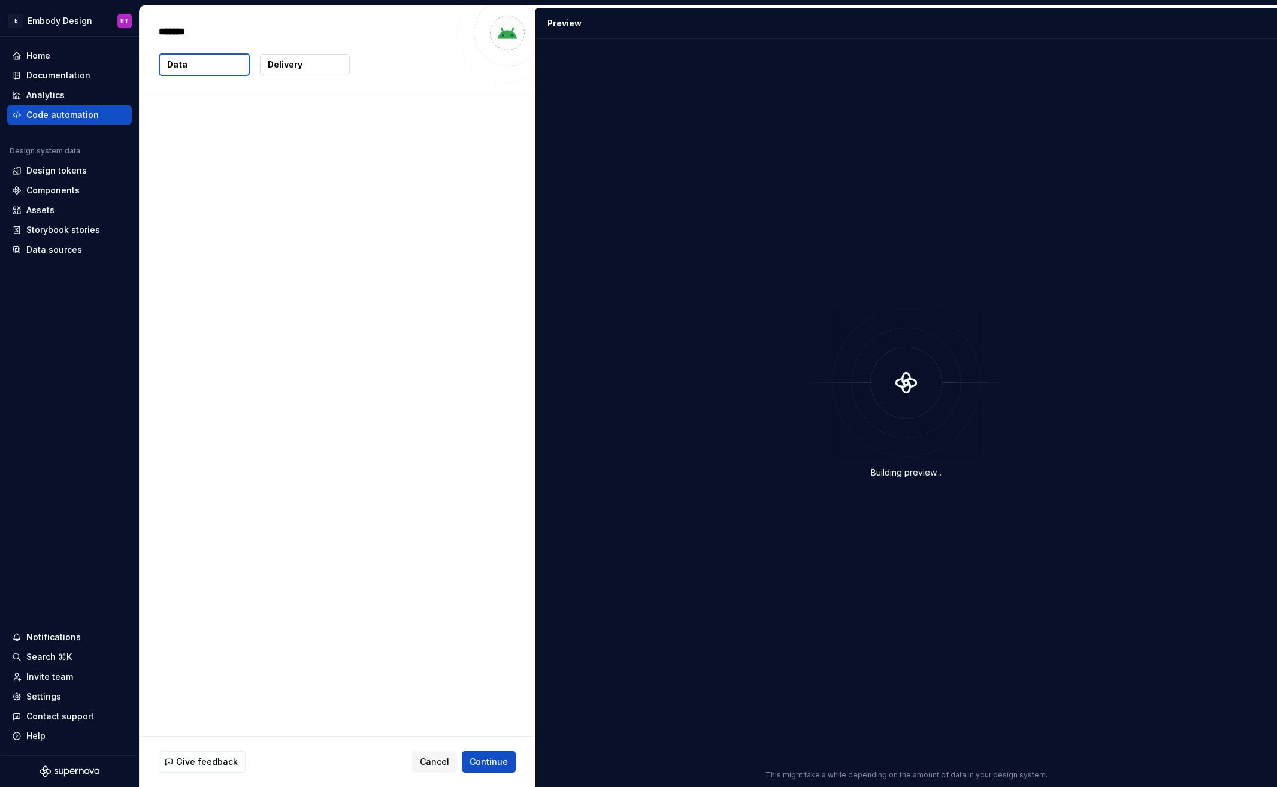
type textarea "*"
click at [440, 759] on span "Cancel" at bounding box center [434, 762] width 29 height 12
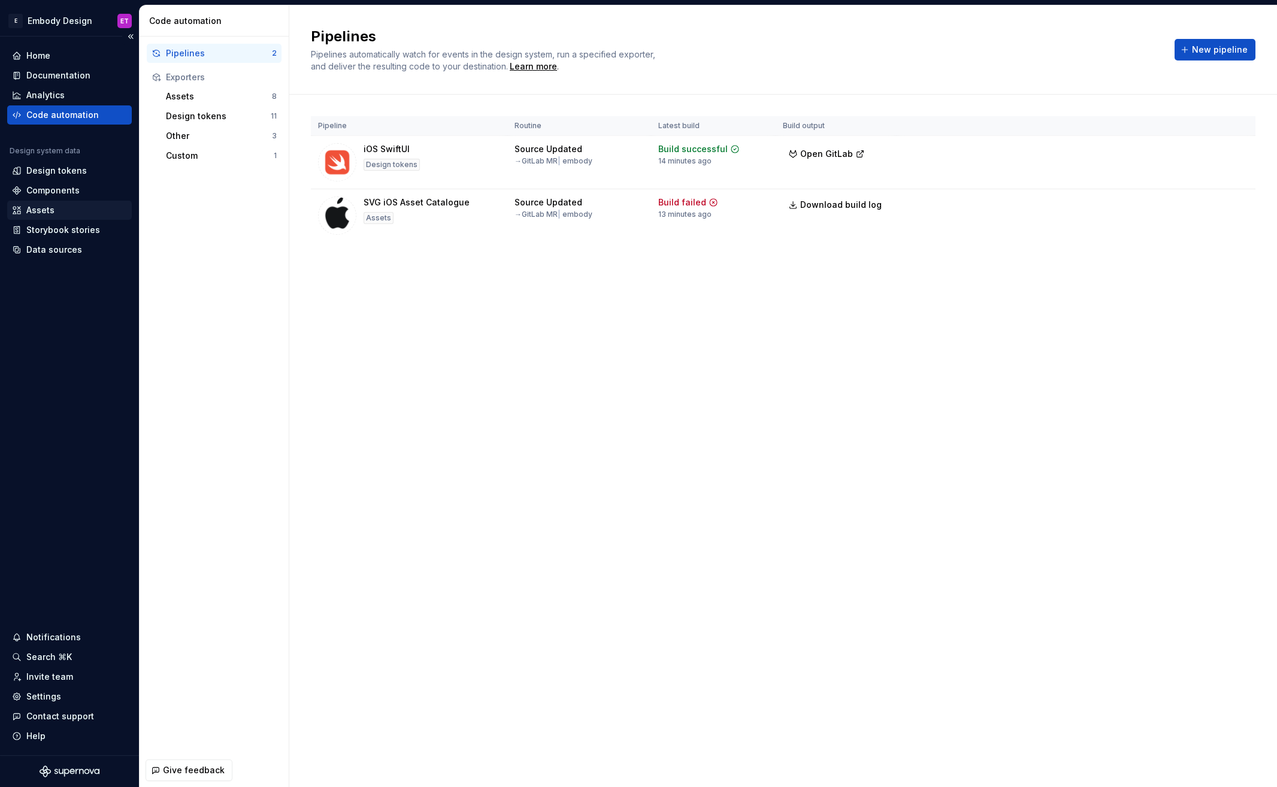
click at [88, 205] on div "Assets" at bounding box center [69, 210] width 115 height 12
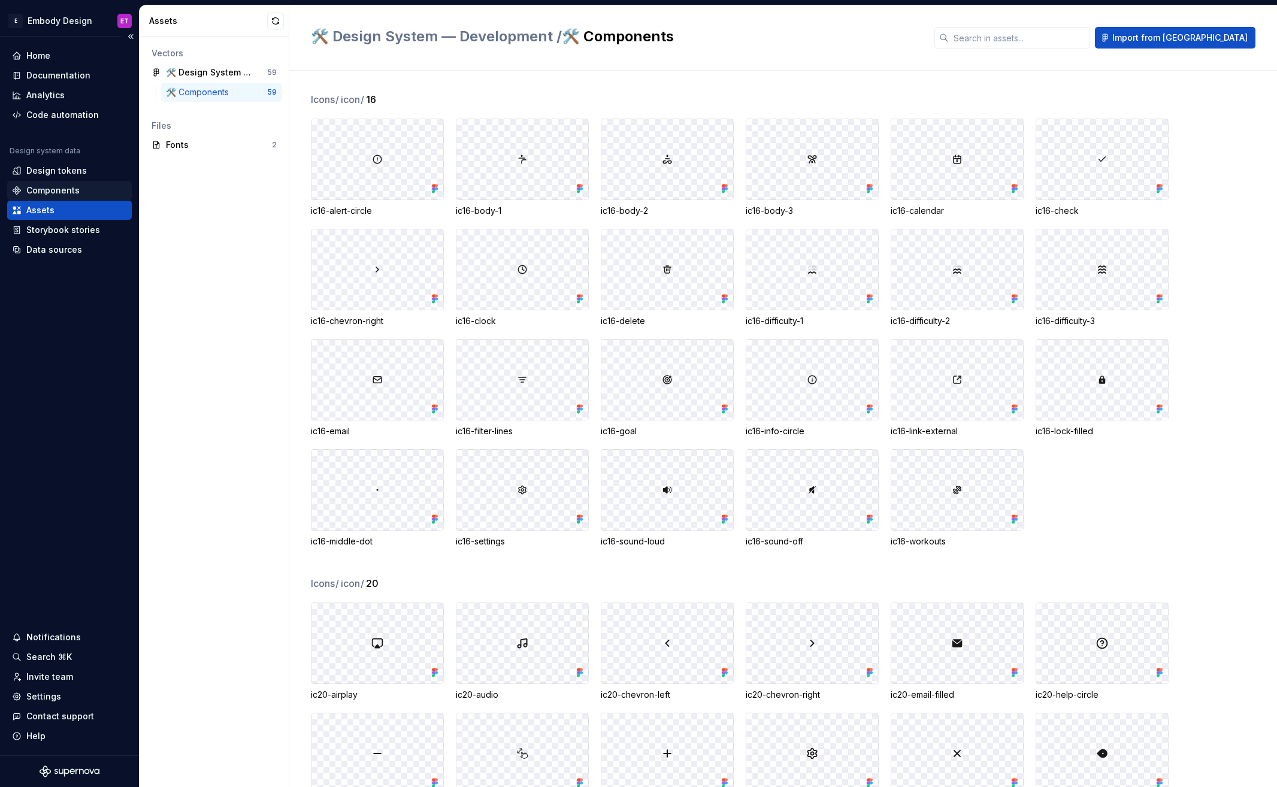
click at [72, 193] on div "Components" at bounding box center [52, 190] width 53 height 12
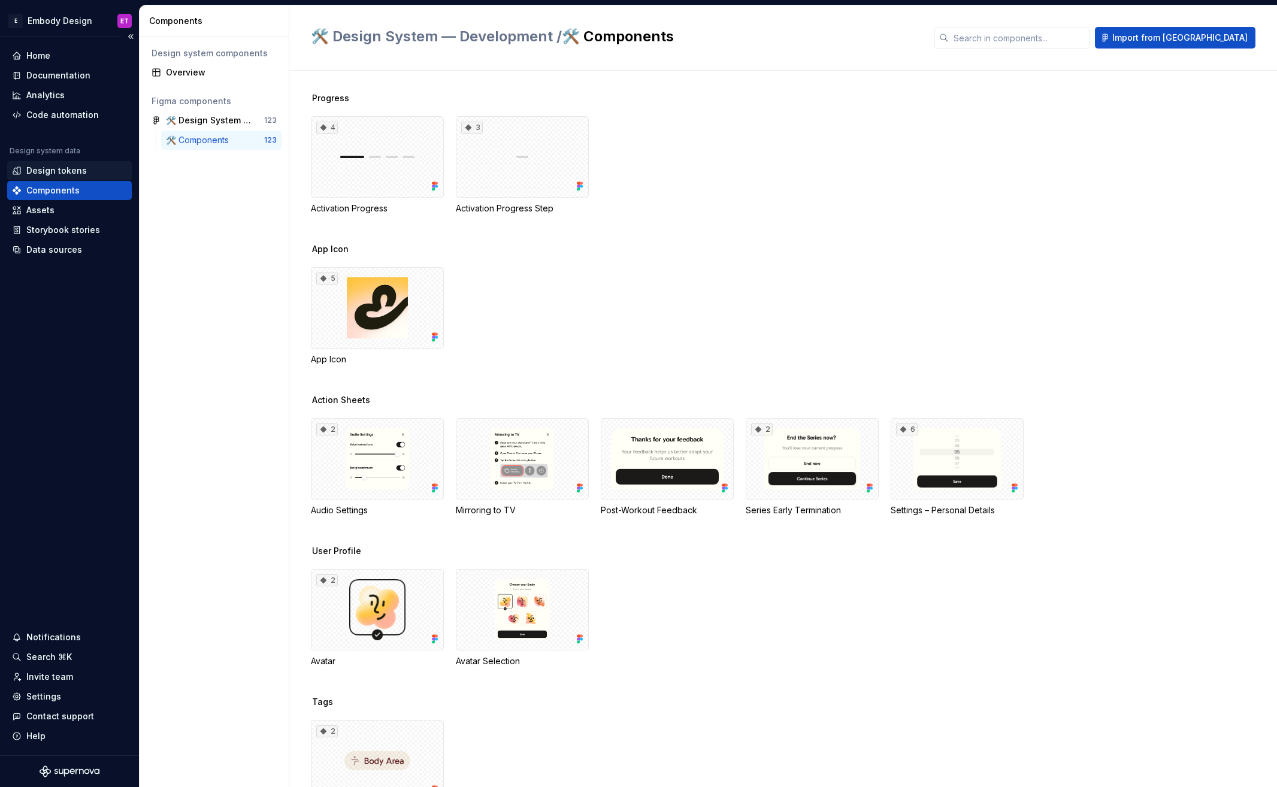
click at [77, 172] on div "Design tokens" at bounding box center [56, 171] width 60 height 12
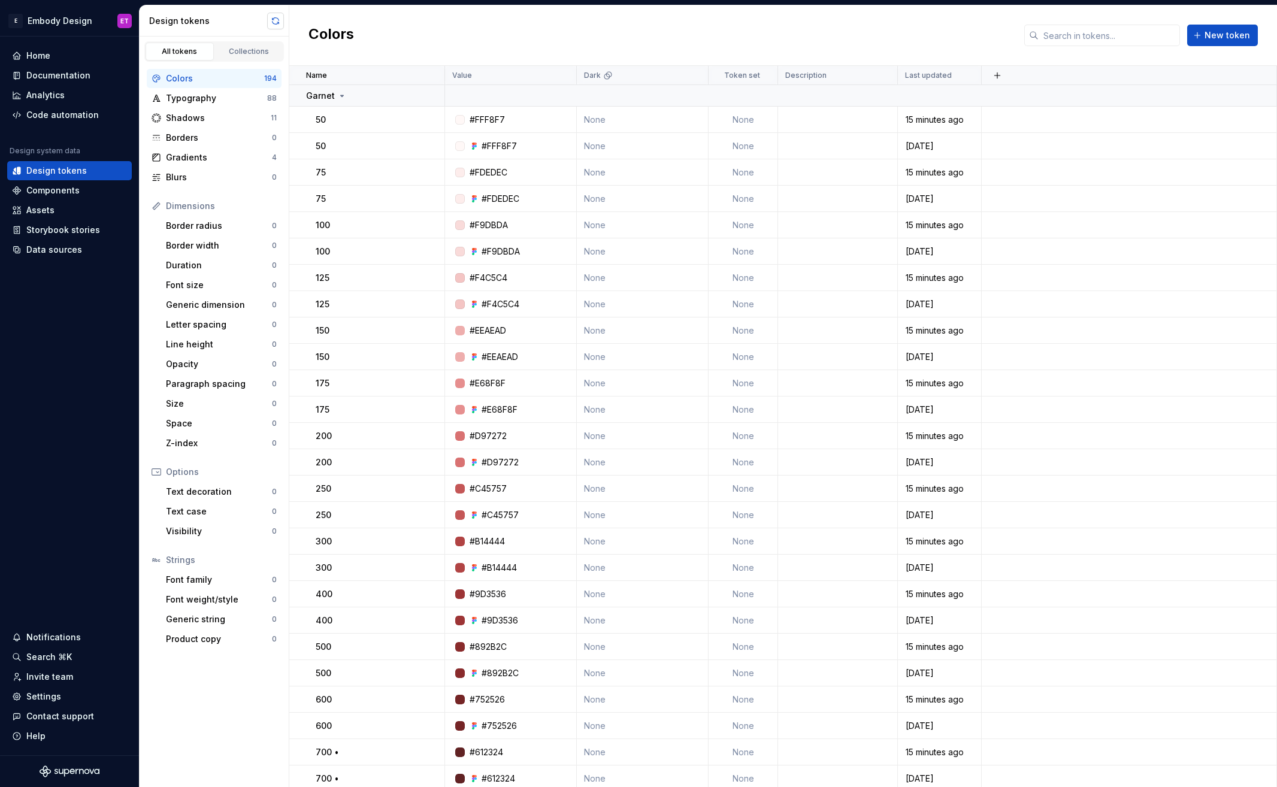
click at [275, 20] on button "button" at bounding box center [275, 21] width 17 height 17
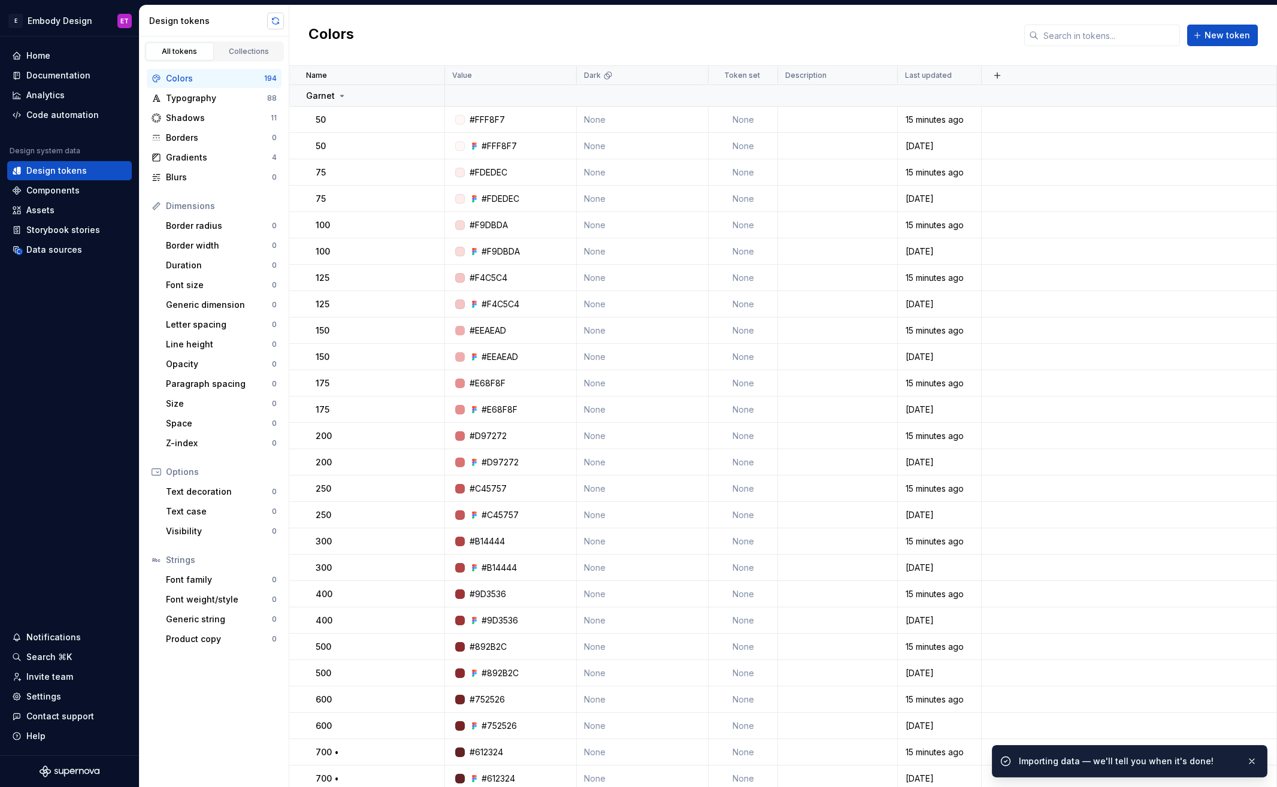
click at [267, 23] on button "button" at bounding box center [275, 21] width 17 height 17
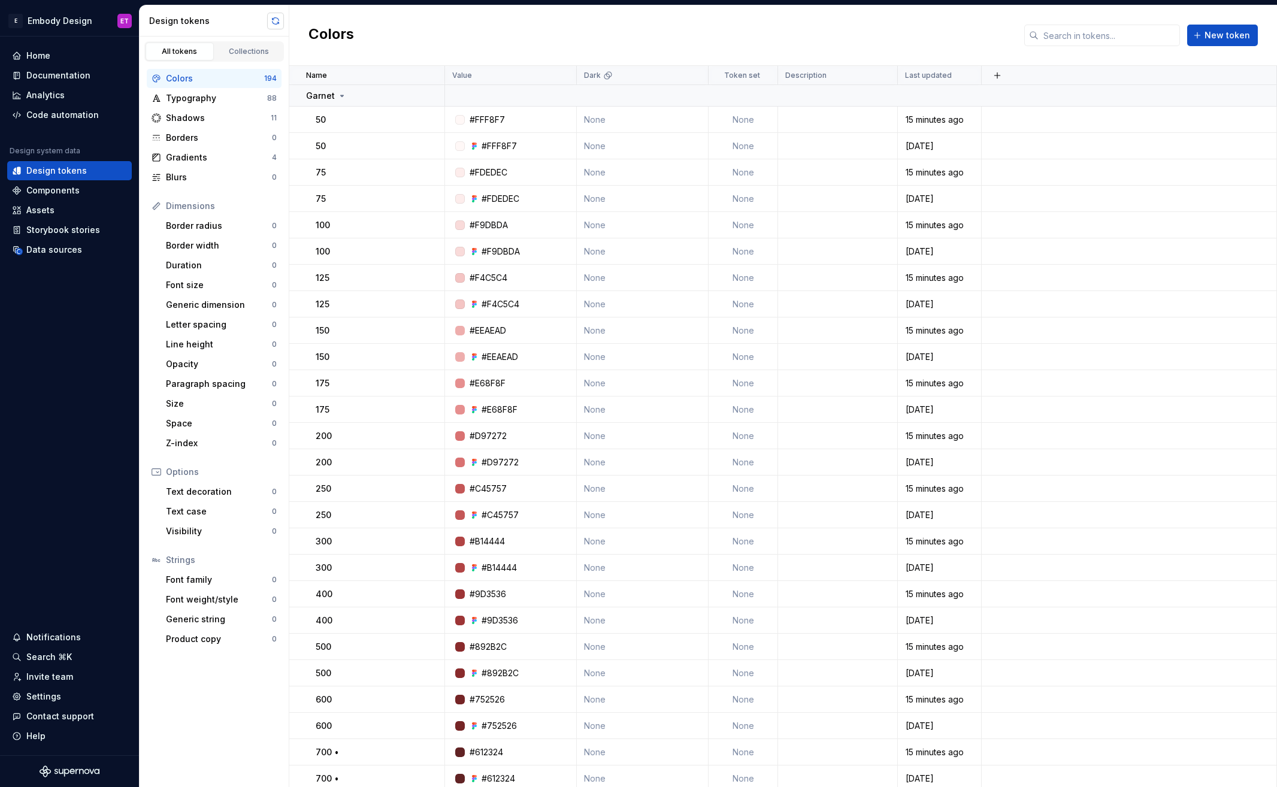
click at [276, 23] on button "button" at bounding box center [275, 21] width 17 height 17
click at [252, 58] on link "Collections" at bounding box center [249, 52] width 68 height 18
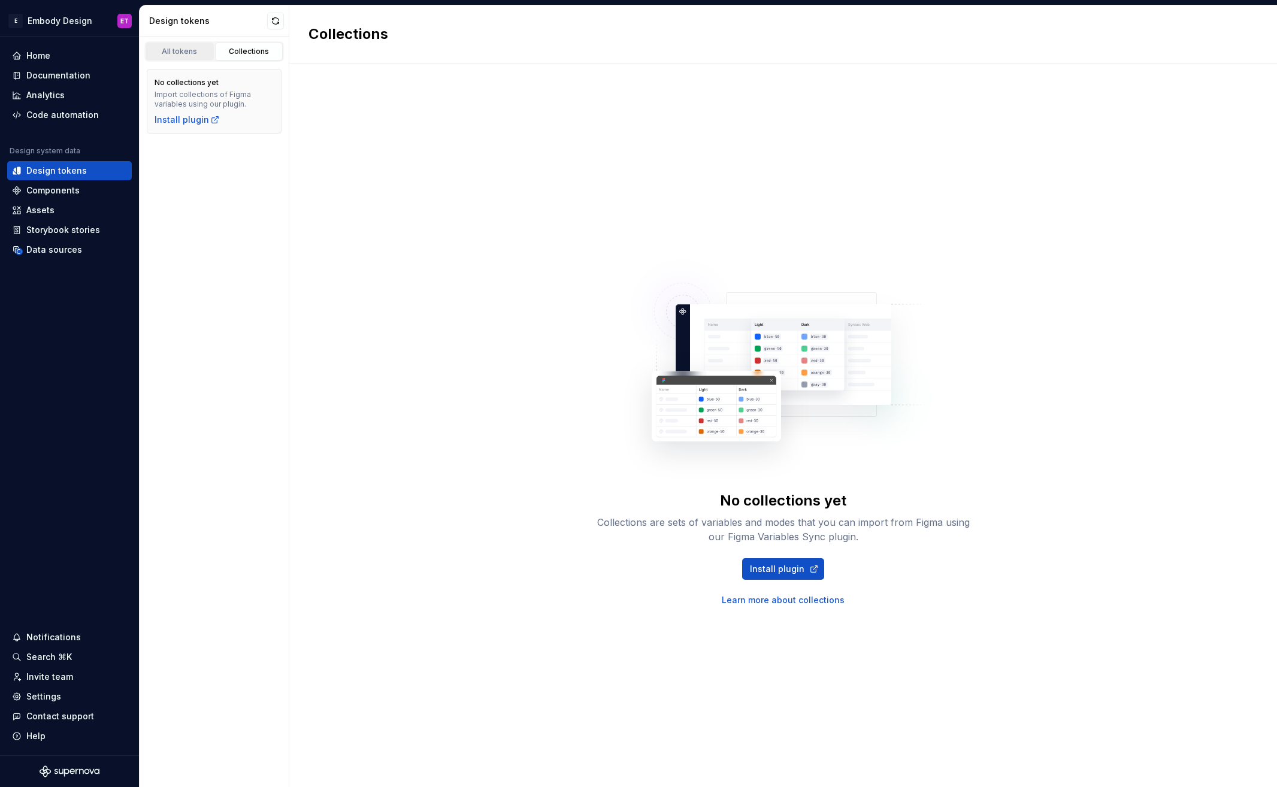
click at [193, 55] on div "All tokens" at bounding box center [180, 52] width 60 height 10
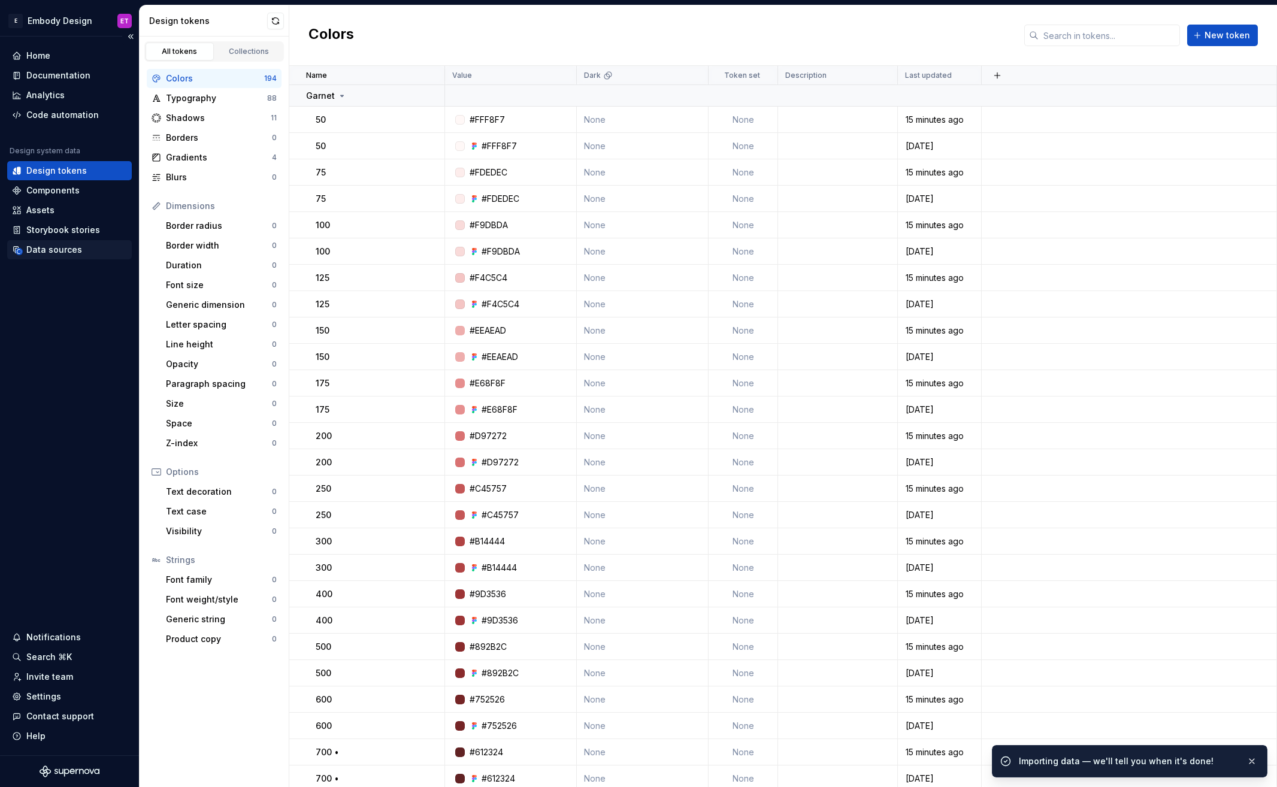
click at [69, 245] on div "Data sources" at bounding box center [54, 250] width 56 height 12
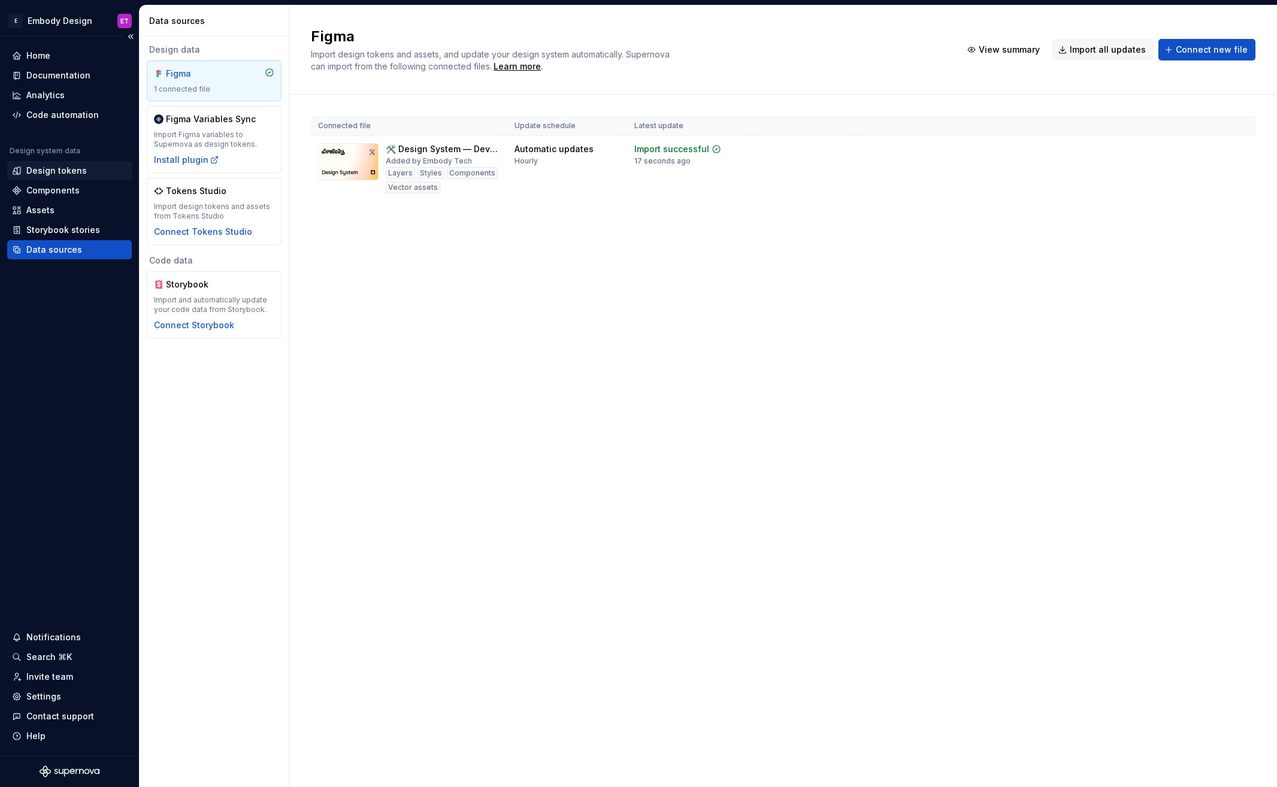
click at [63, 169] on div "Design tokens" at bounding box center [56, 171] width 60 height 12
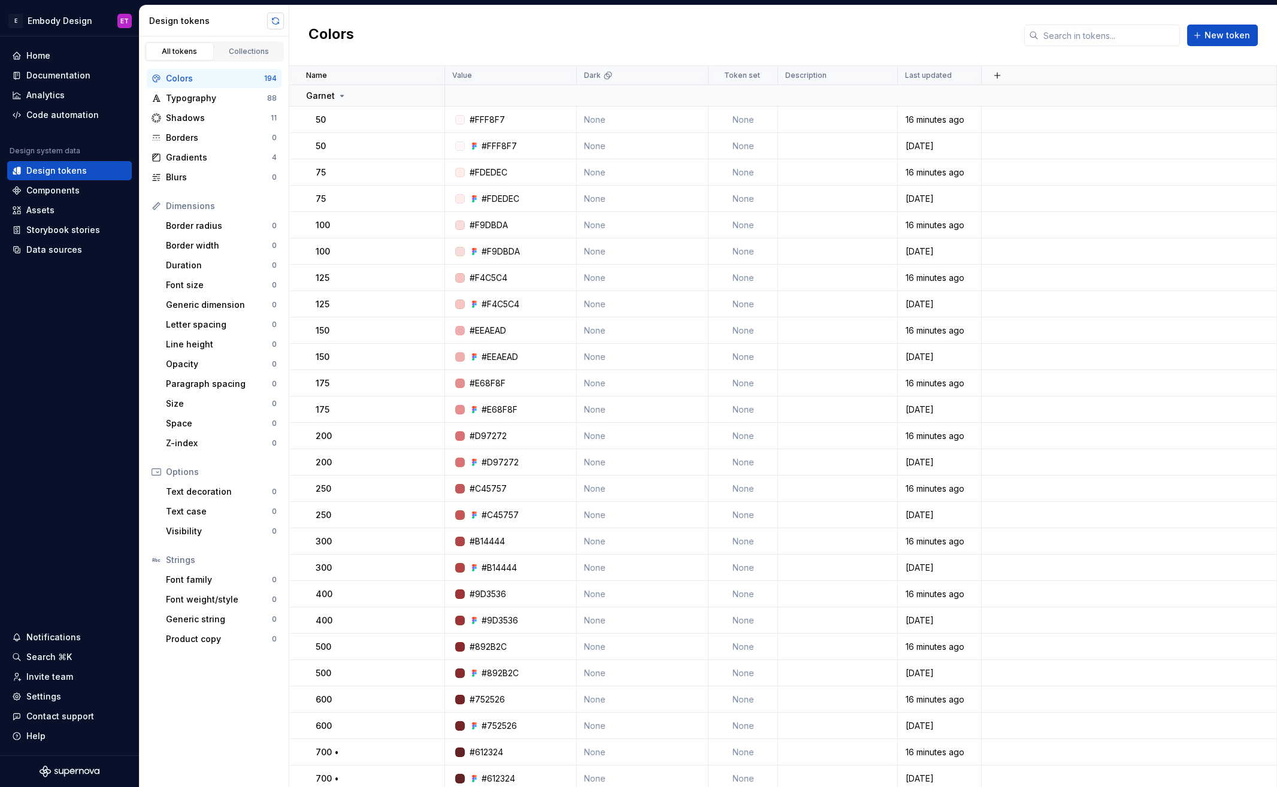
click at [273, 20] on button "button" at bounding box center [275, 21] width 17 height 17
click at [277, 21] on button "button" at bounding box center [275, 21] width 17 height 17
click at [93, 240] on div "Data sources" at bounding box center [69, 249] width 125 height 19
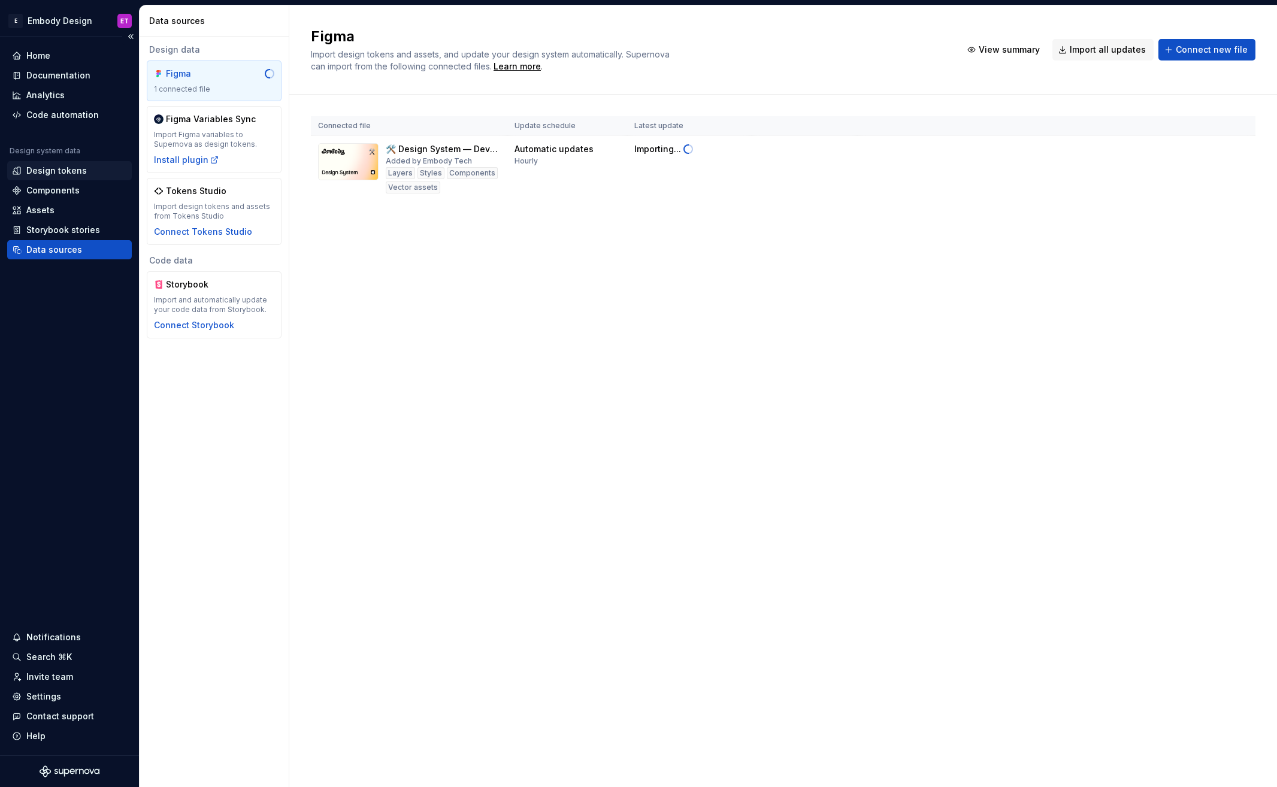
click at [66, 170] on div "Design tokens" at bounding box center [56, 171] width 60 height 12
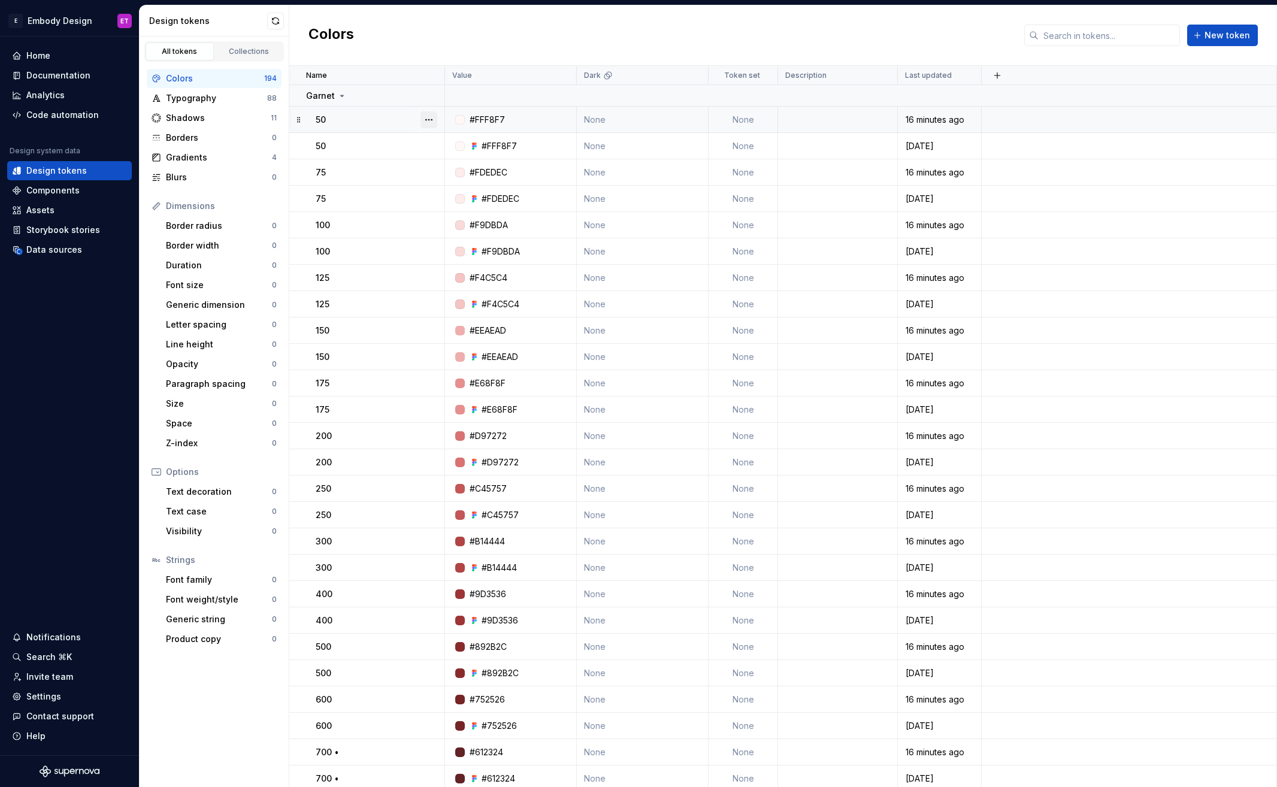
click at [434, 116] on button "button" at bounding box center [428, 119] width 17 height 17
click at [428, 117] on button "button" at bounding box center [428, 119] width 17 height 17
click at [422, 35] on html "E Embody Design ET Home Documentation Analytics Code automation Design system d…" at bounding box center [638, 393] width 1277 height 787
click at [68, 242] on div "Data sources" at bounding box center [69, 249] width 125 height 19
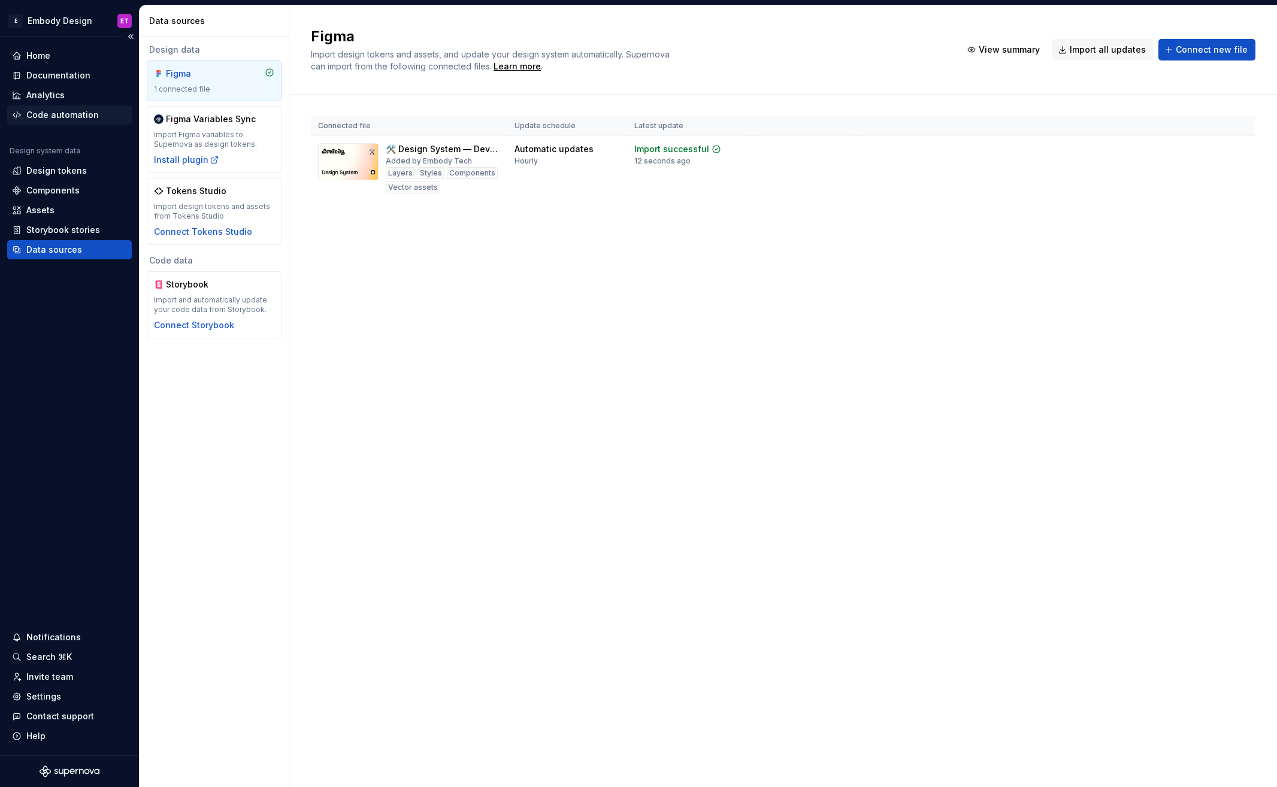
click at [80, 118] on div "Code automation" at bounding box center [62, 115] width 72 height 12
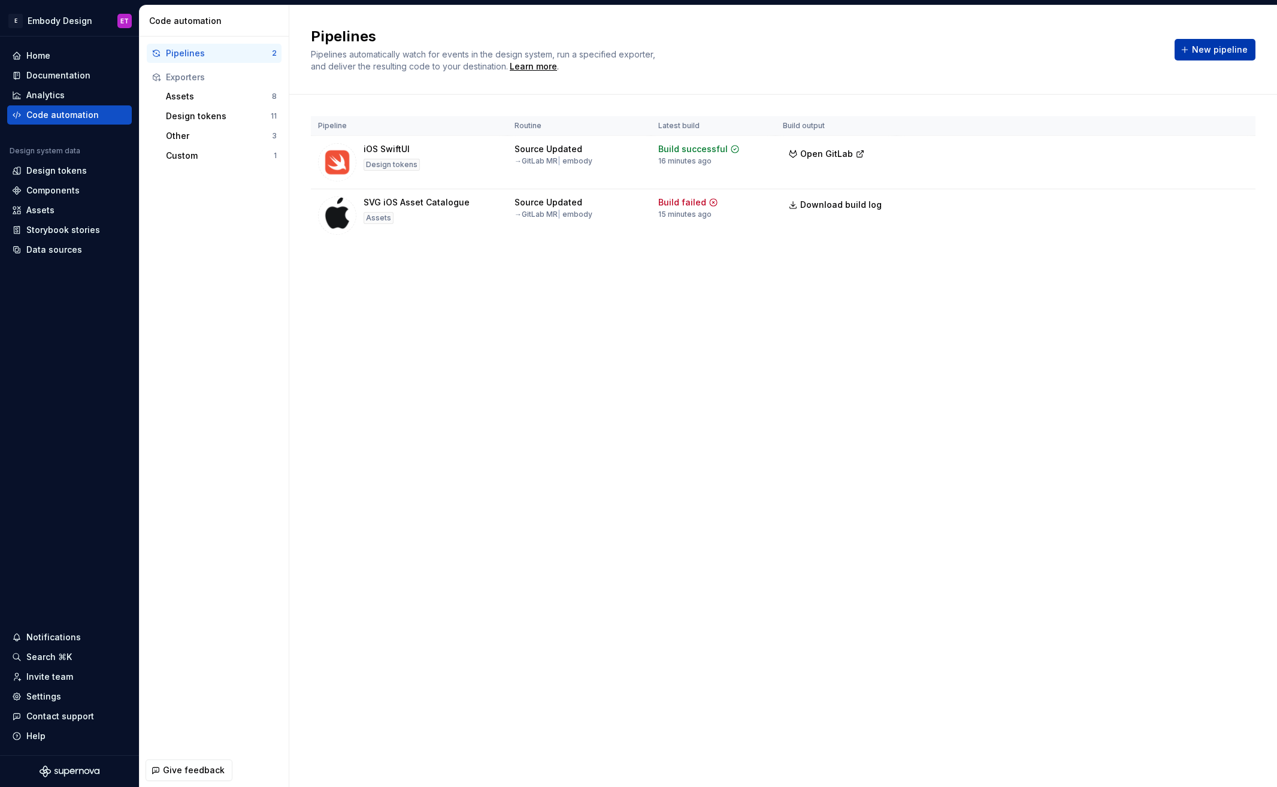
click at [1230, 47] on span "New pipeline" at bounding box center [1220, 50] width 56 height 12
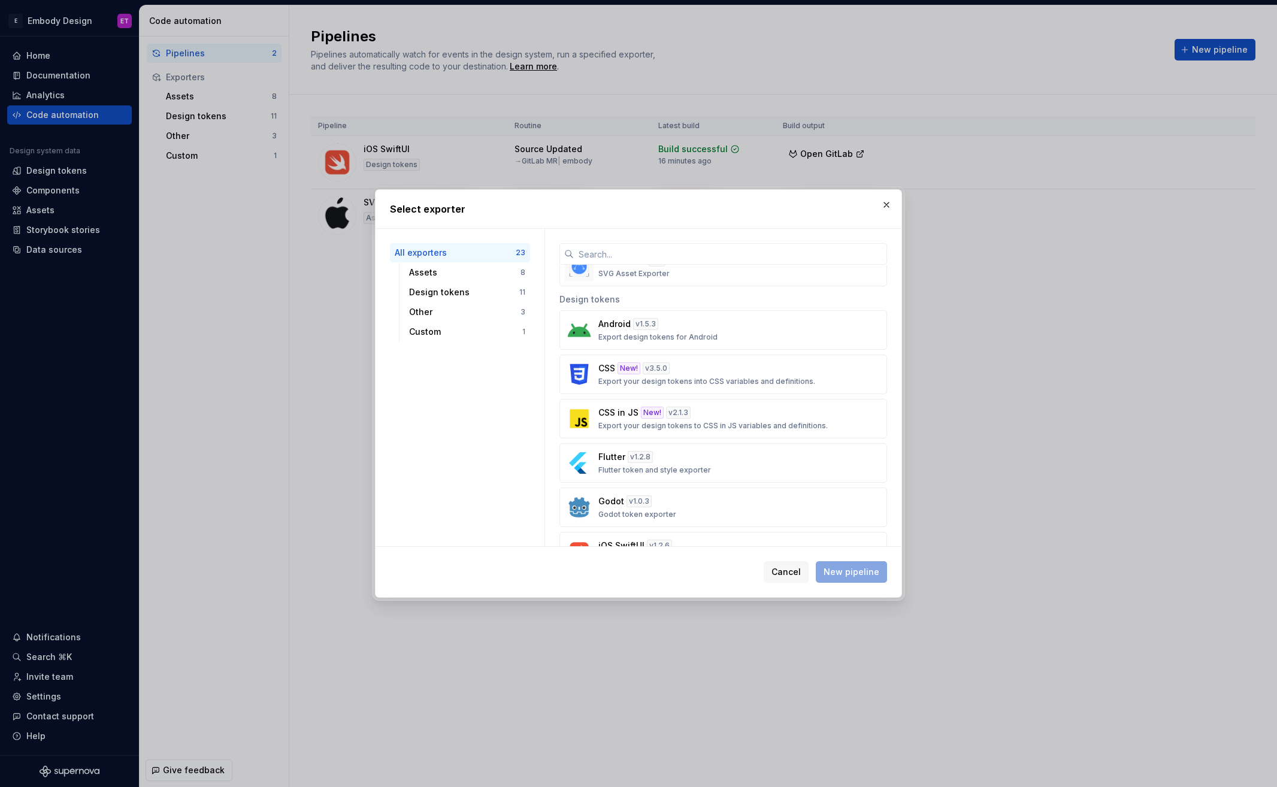
scroll to position [197, 0]
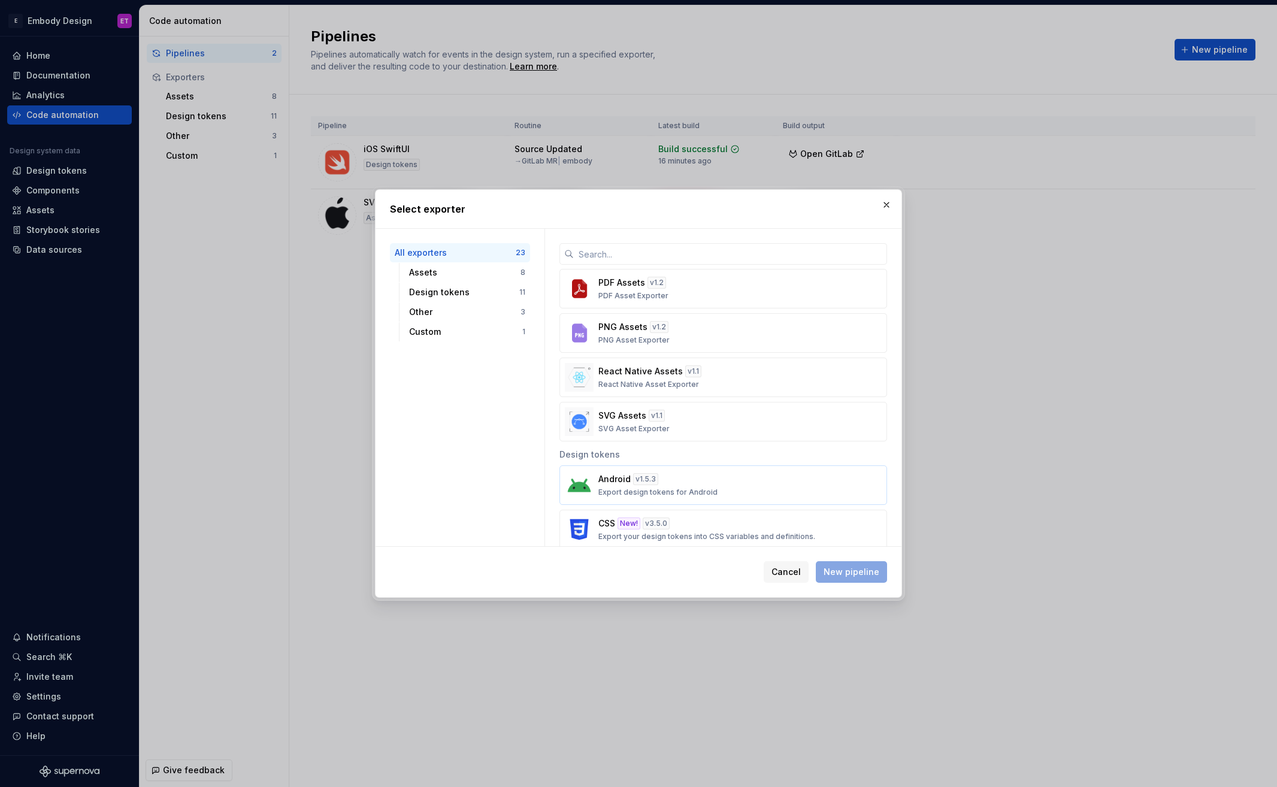
click at [686, 489] on p "Export design tokens for Android" at bounding box center [657, 493] width 119 height 10
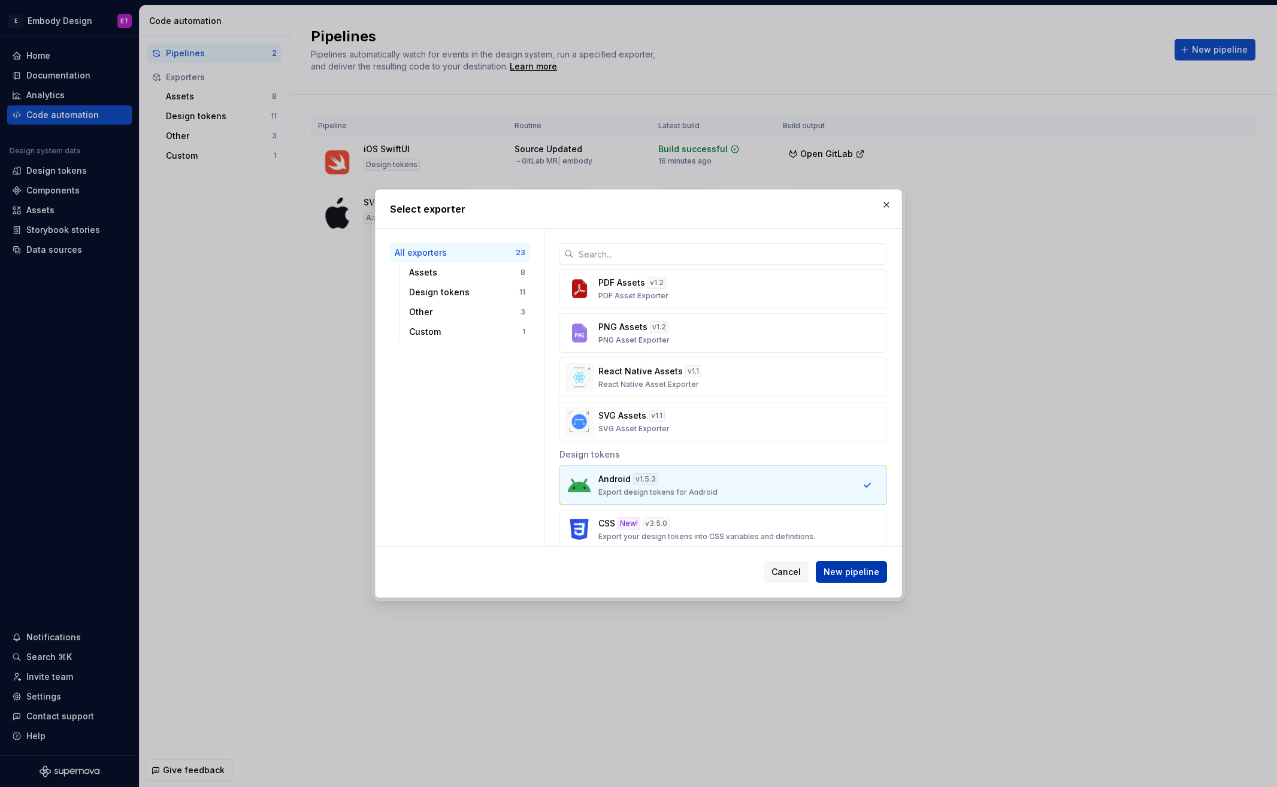
click at [841, 570] on span "New pipeline" at bounding box center [852, 572] width 56 height 12
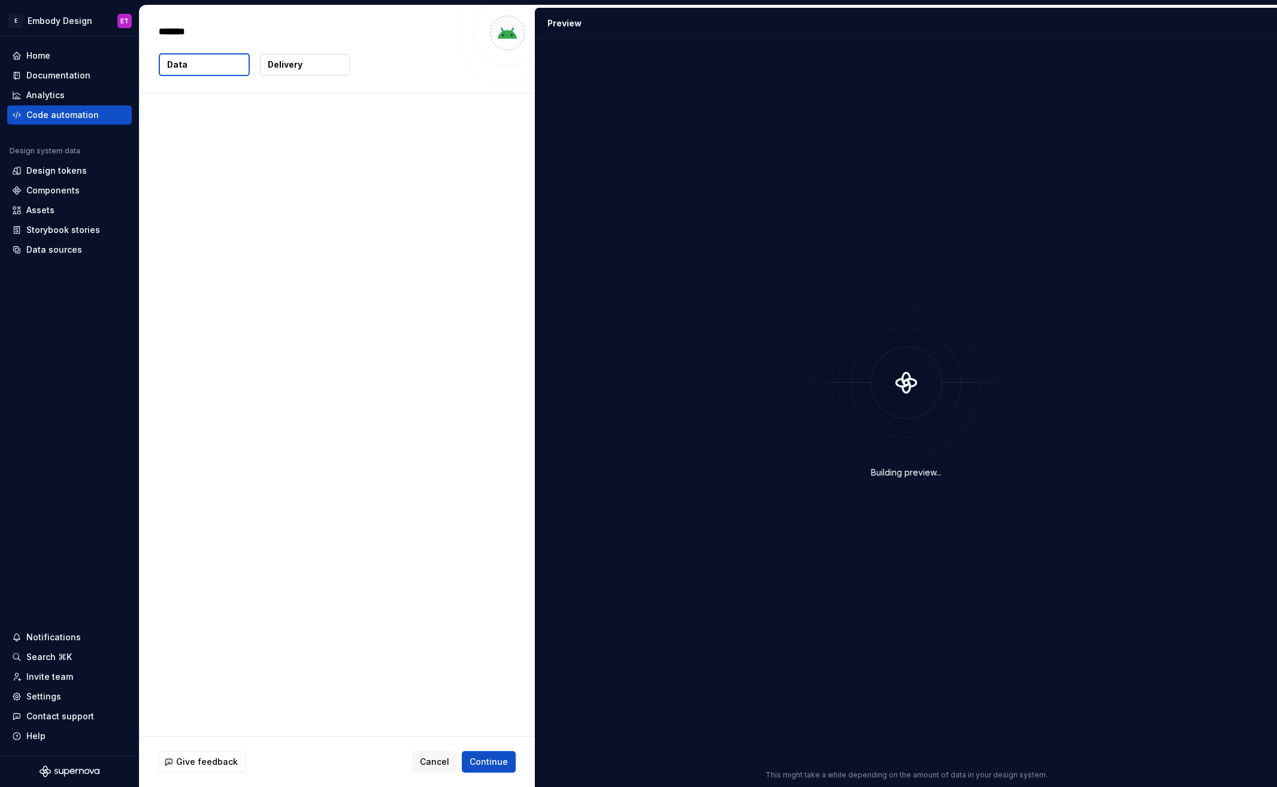
type textarea "*"
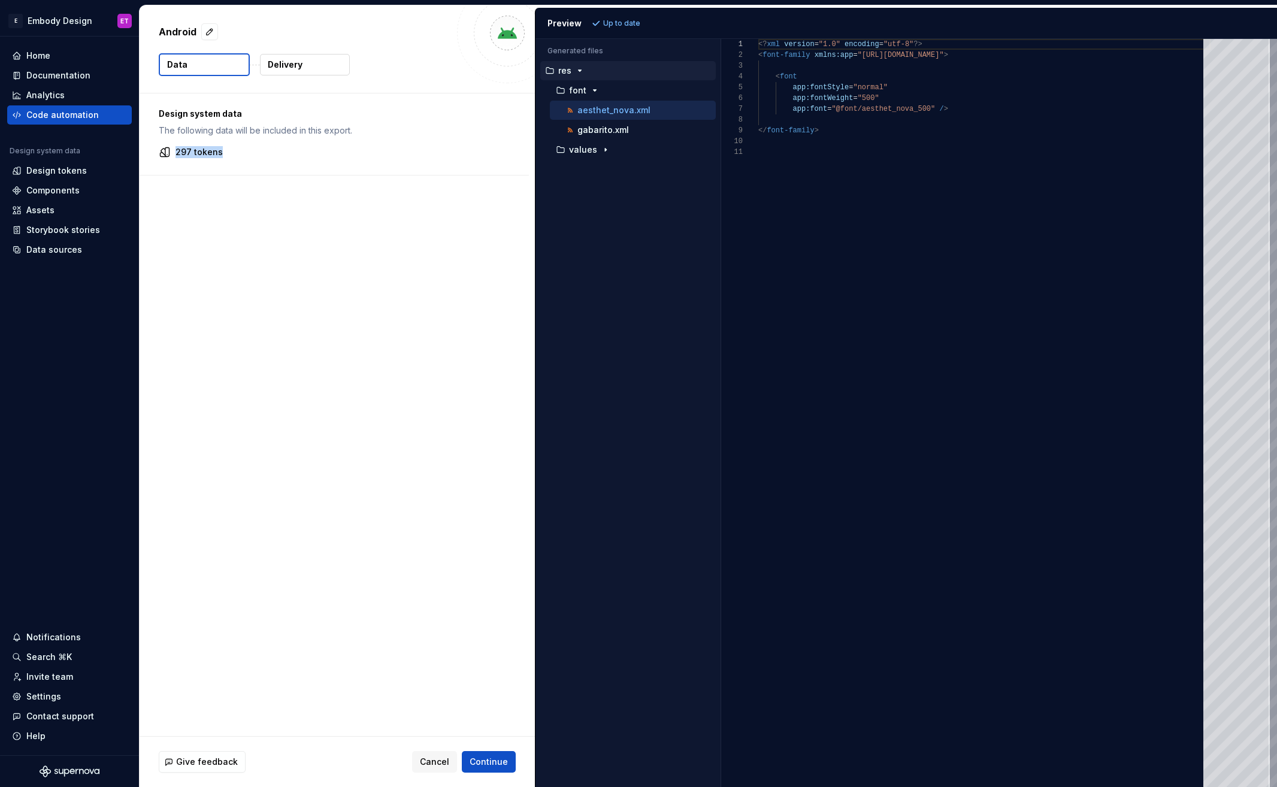
click at [176, 154] on div "297 tokens" at bounding box center [334, 152] width 351 height 12
click at [598, 144] on button "values" at bounding box center [630, 149] width 171 height 13
click at [659, 164] on div "exported_colors.xml" at bounding box center [640, 170] width 152 height 12
type textarea "**********"
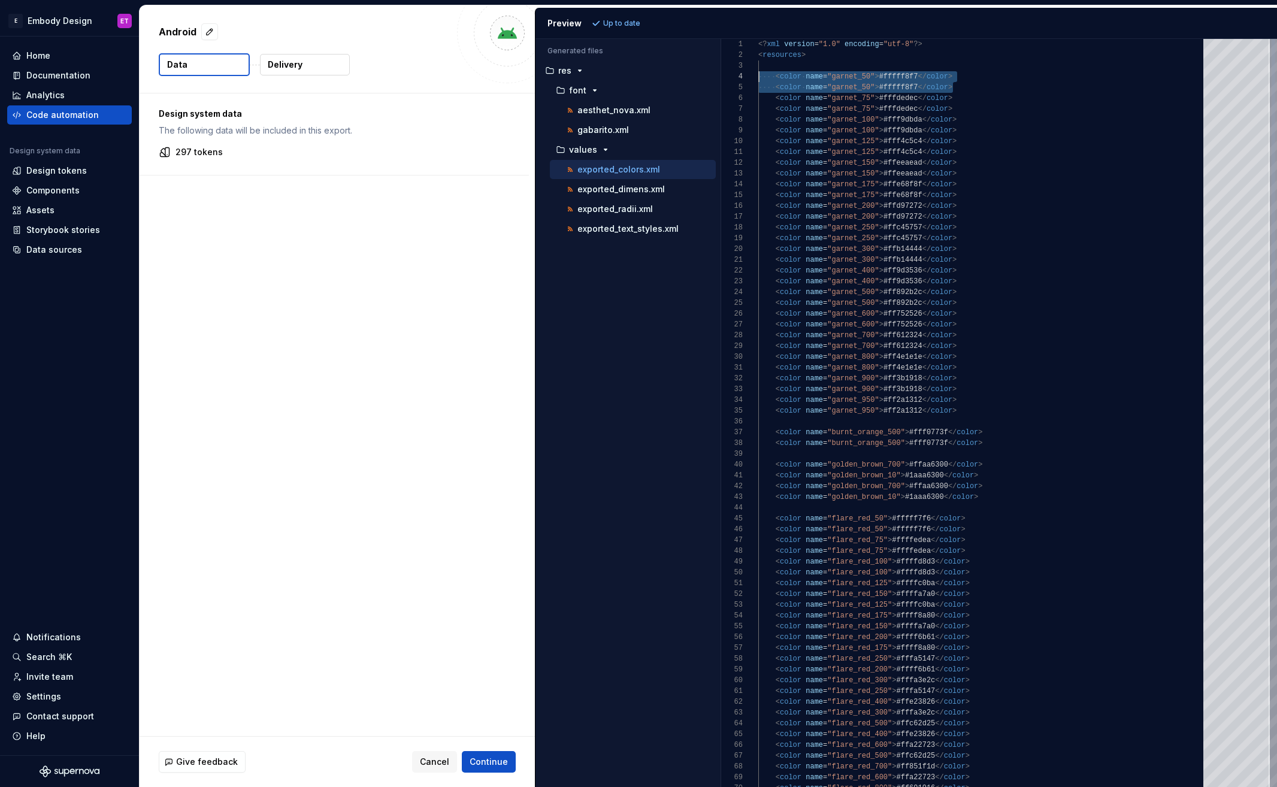
scroll to position [32, 0]
drag, startPoint x: 952, startPoint y: 86, endPoint x: 752, endPoint y: 76, distance: 200.9
drag, startPoint x: 976, startPoint y: 106, endPoint x: 754, endPoint y: 99, distance: 222.9
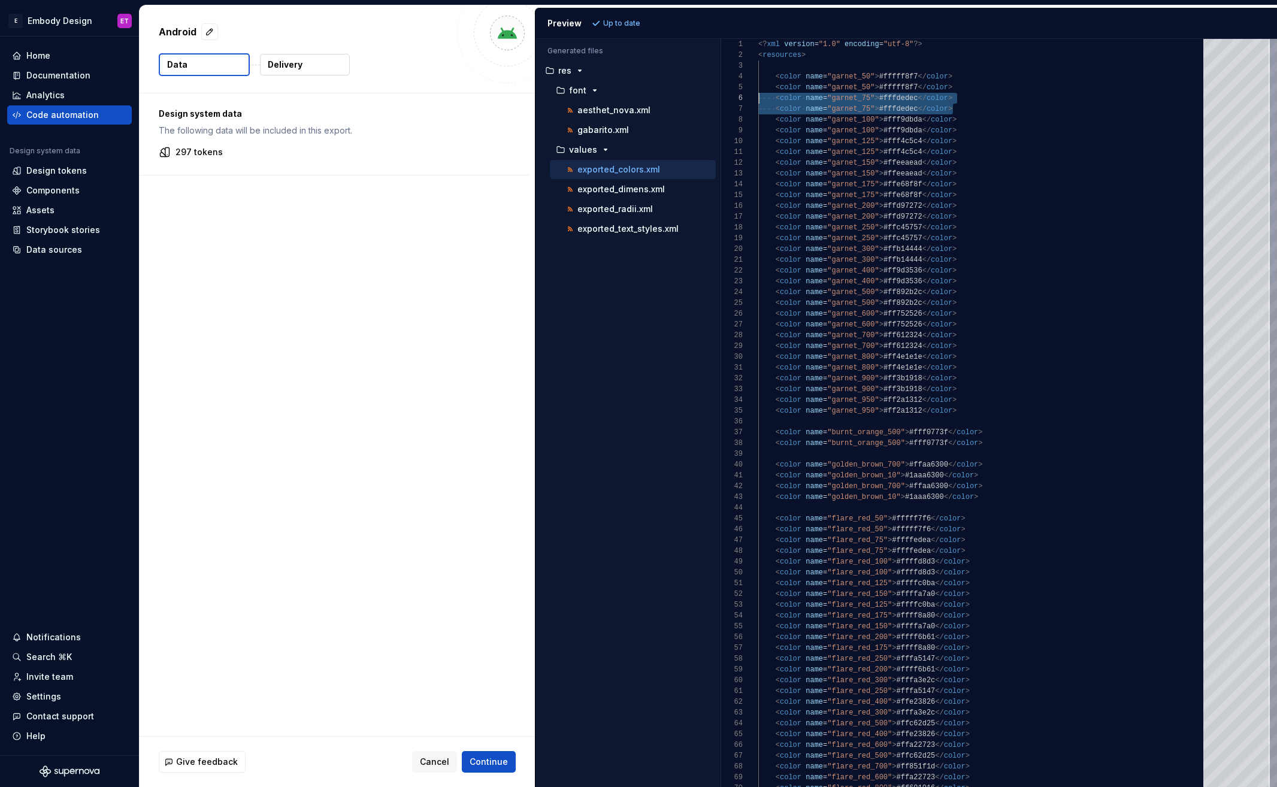
drag, startPoint x: 930, startPoint y: 124, endPoint x: 712, endPoint y: 115, distance: 218.8
click at [431, 763] on span "Cancel" at bounding box center [434, 762] width 29 height 12
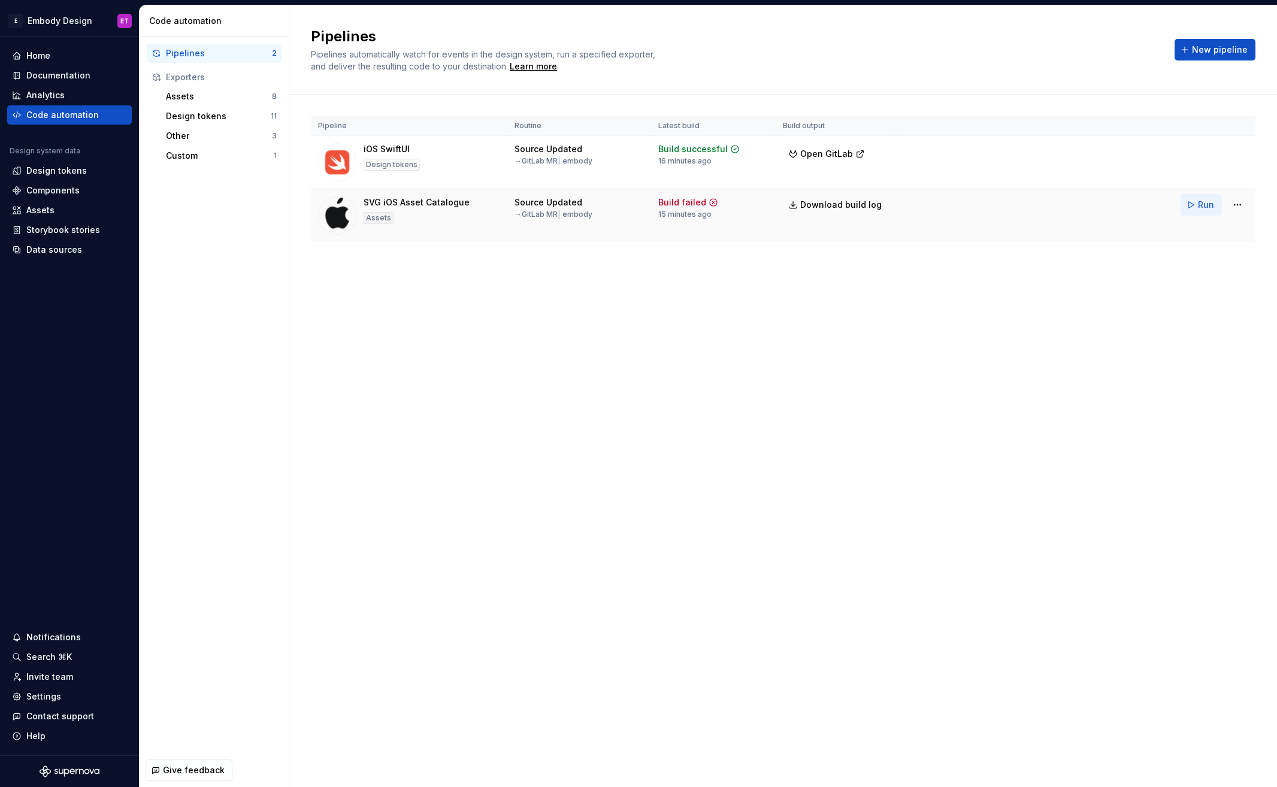
click at [1203, 196] on button "Run" at bounding box center [1201, 205] width 41 height 22
click at [1242, 204] on html "E Embody Design ET Home Documentation Analytics Code automation Design system d…" at bounding box center [638, 393] width 1277 height 787
click at [1217, 232] on div "Edit pipeline" at bounding box center [1223, 231] width 101 height 12
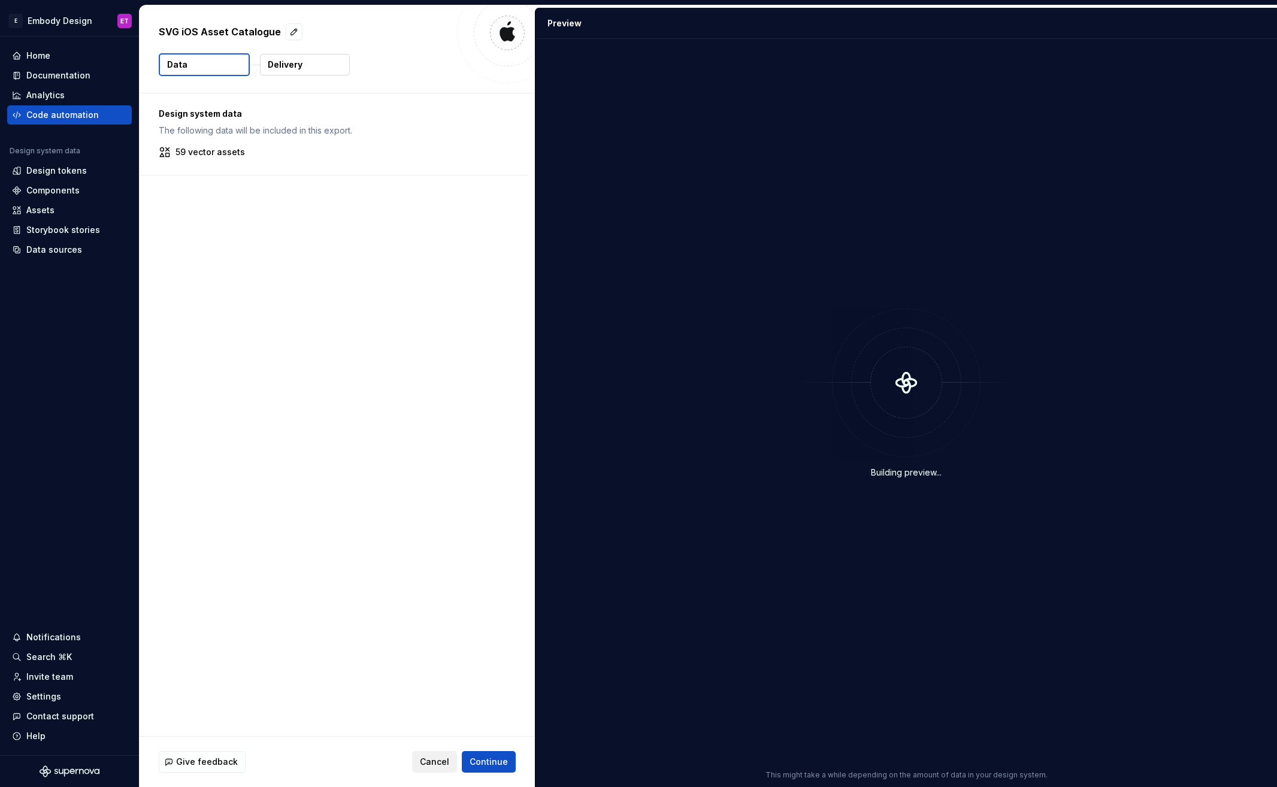
click at [428, 758] on span "Cancel" at bounding box center [434, 762] width 29 height 12
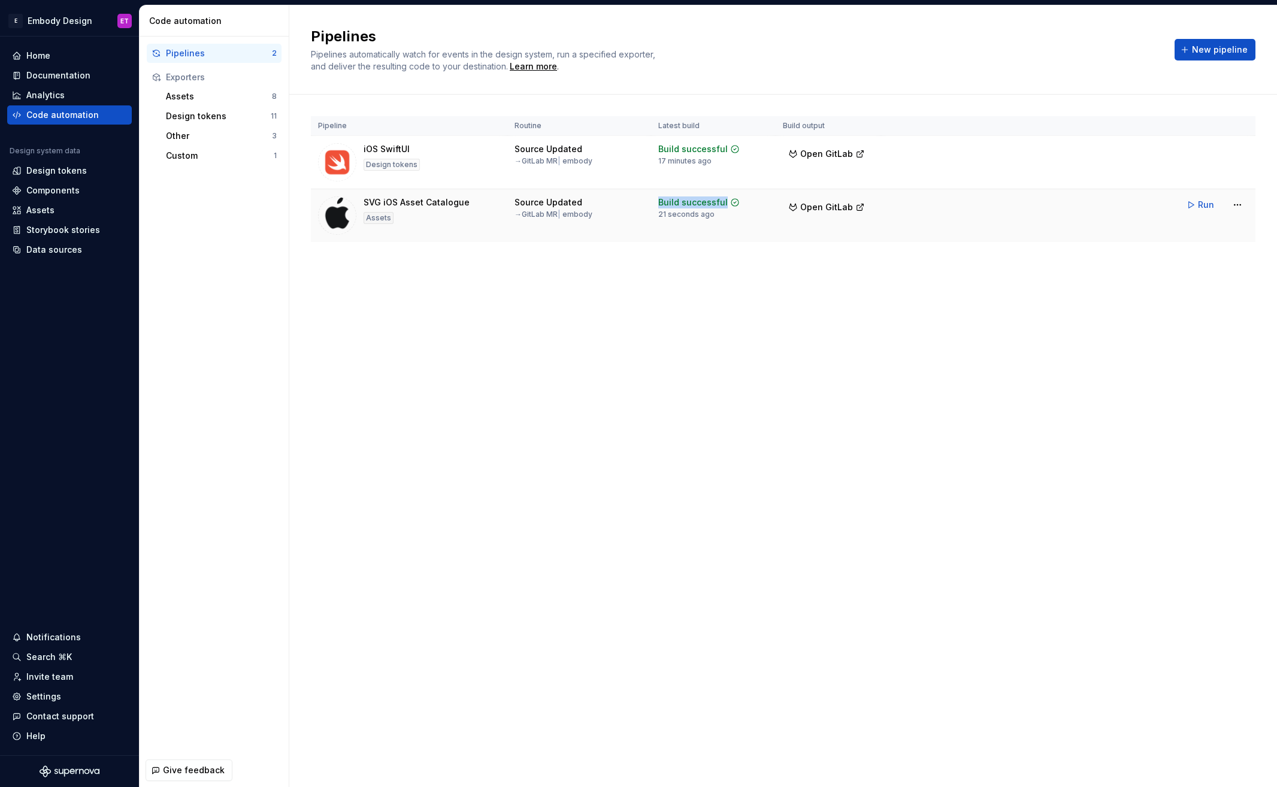
drag, startPoint x: 683, startPoint y: 214, endPoint x: 647, endPoint y: 214, distance: 35.9
click at [647, 214] on tr "SVG iOS Asset Catalogue Assets Source Updated → GitLab MR | embody Build succes…" at bounding box center [783, 215] width 945 height 53
click at [718, 314] on div "Pipelines Pipelines automatically watch for events in the design system, run a …" at bounding box center [783, 396] width 988 height 782
click at [277, 288] on div "Pipelines 2 Exporters Assets 8 Design tokens 11 Other 3 Custom 1" at bounding box center [214, 395] width 149 height 717
click at [72, 172] on div "Design tokens" at bounding box center [56, 171] width 60 height 12
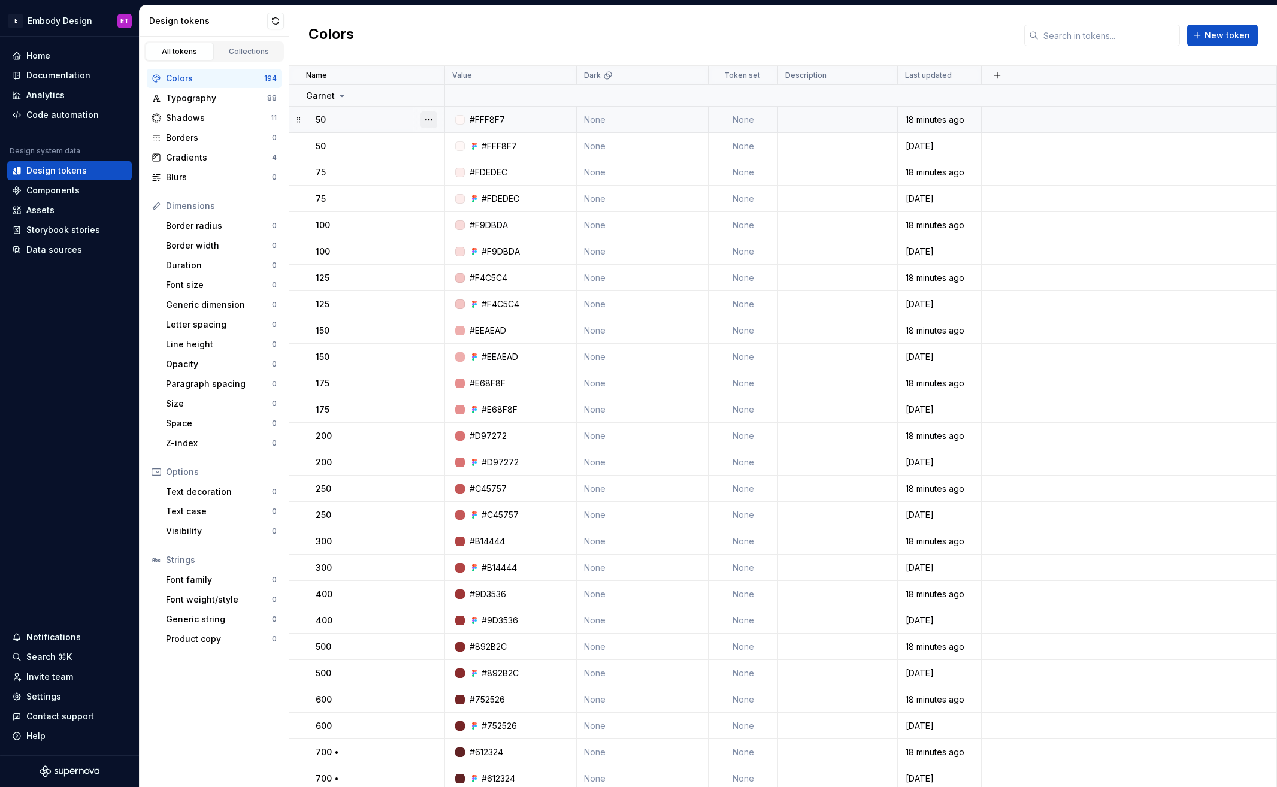
click at [434, 123] on button "button" at bounding box center [428, 119] width 17 height 17
click at [462, 187] on div "Delete token" at bounding box center [482, 187] width 78 height 12
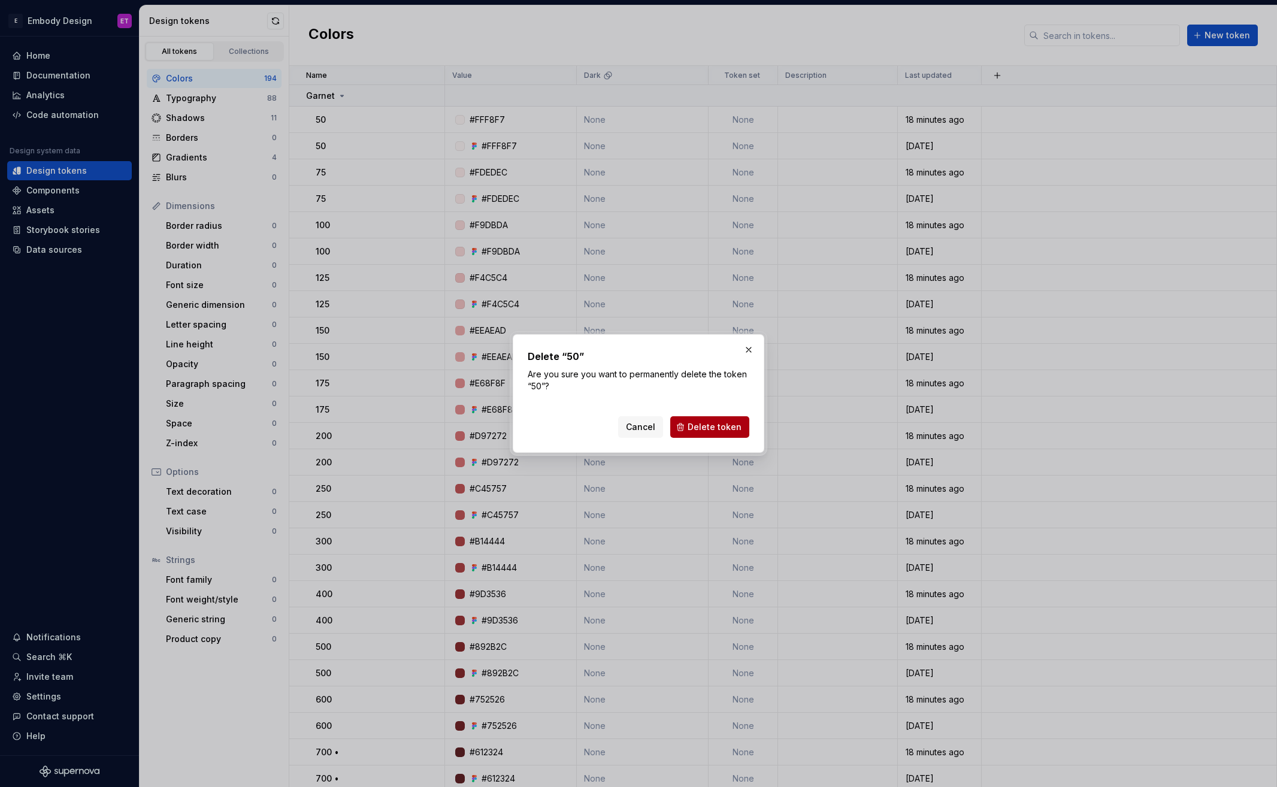
click at [707, 435] on button "Delete token" at bounding box center [709, 427] width 79 height 22
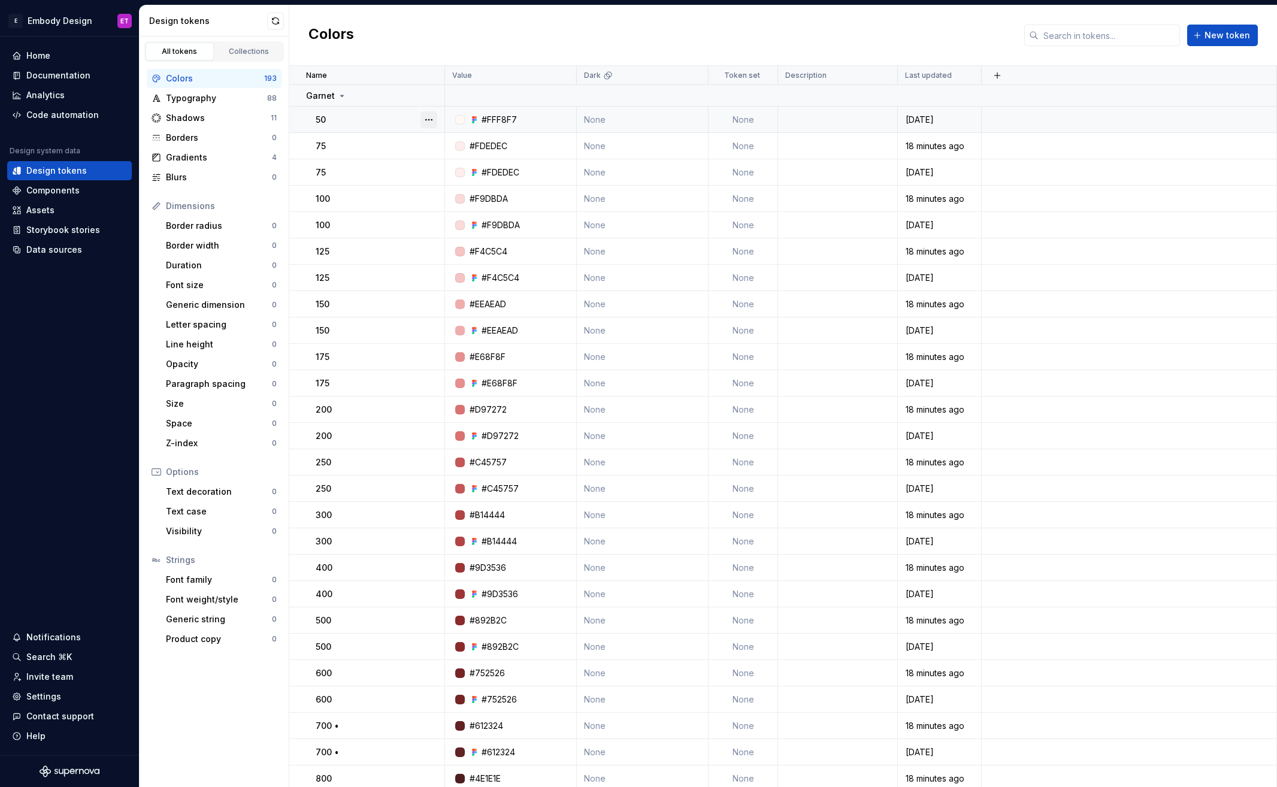
click at [434, 122] on button "button" at bounding box center [428, 119] width 17 height 17
click at [443, 44] on html "E Embody Design ET Home Documentation Analytics Code automation Design system d…" at bounding box center [638, 393] width 1277 height 787
click at [430, 146] on button "button" at bounding box center [428, 146] width 17 height 17
click at [467, 213] on div "Delete token" at bounding box center [482, 213] width 78 height 12
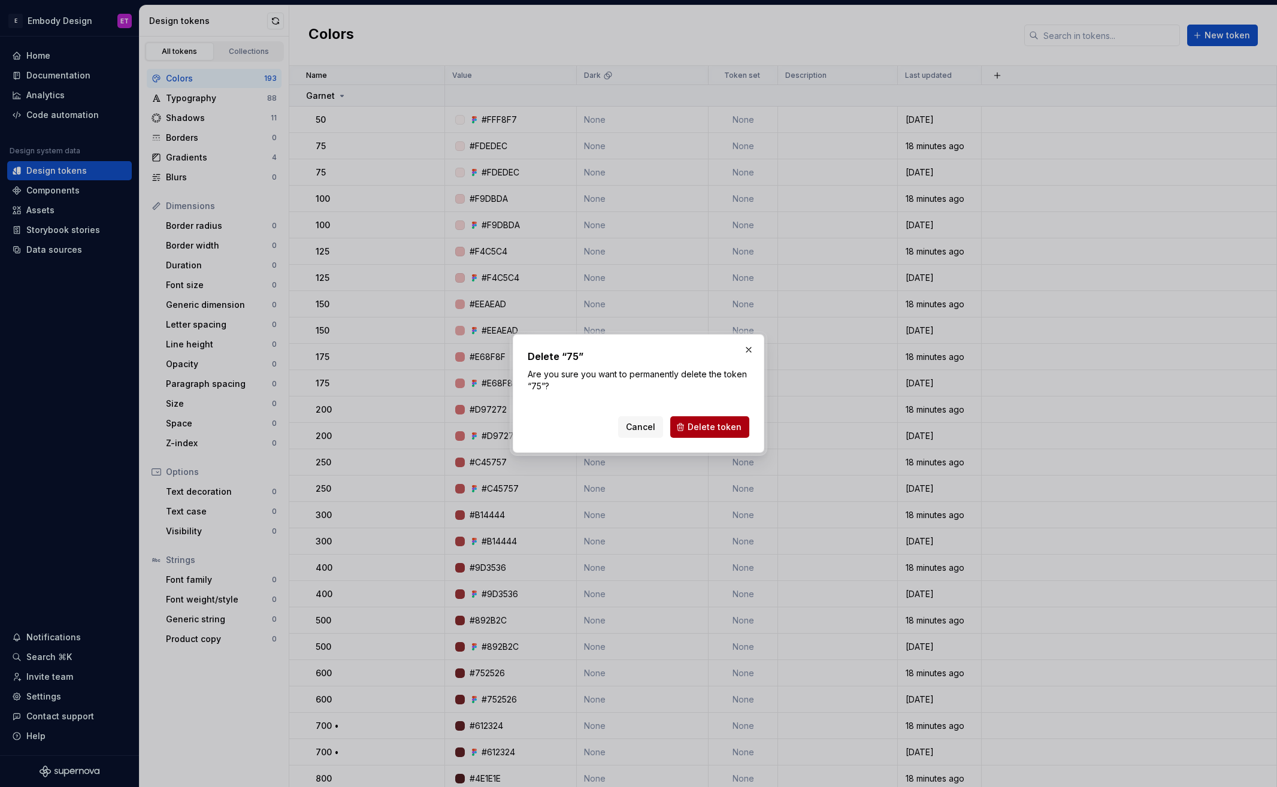
click at [712, 419] on button "Delete token" at bounding box center [709, 427] width 79 height 22
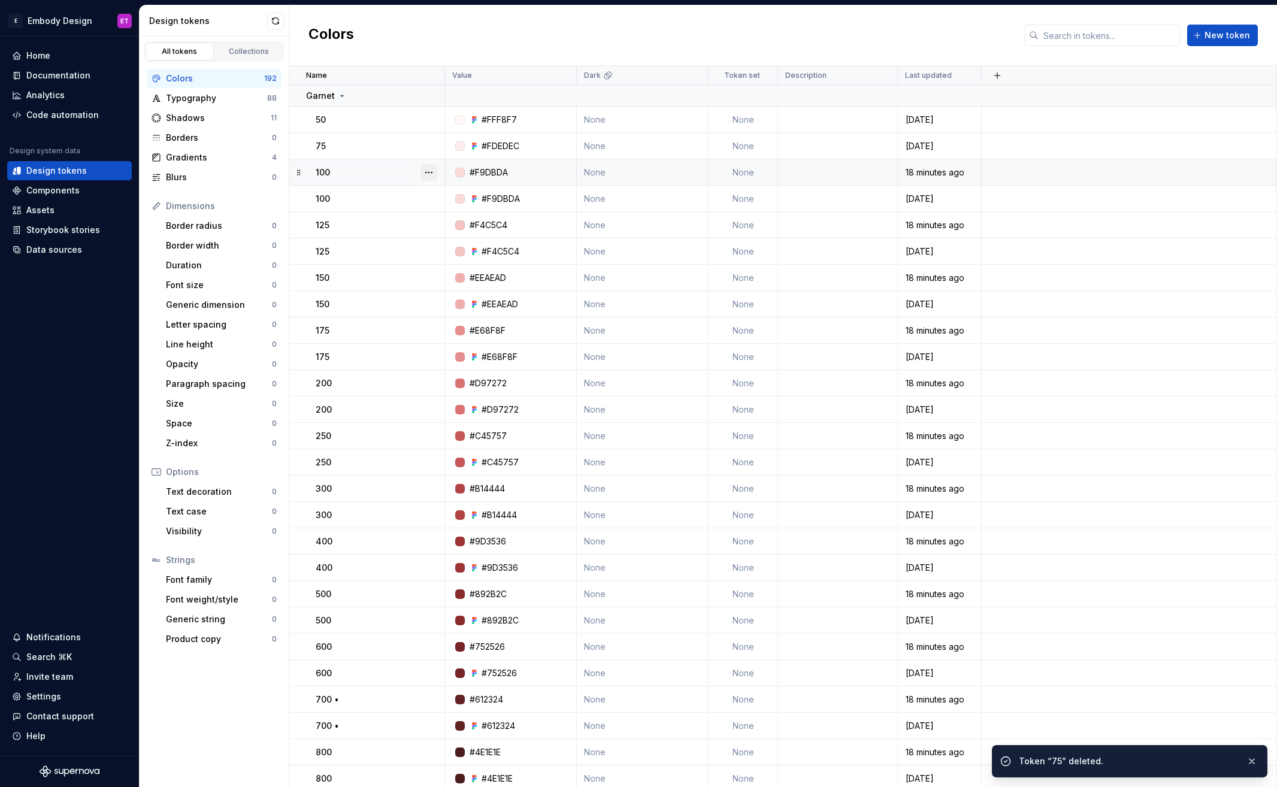
click at [428, 171] on button "button" at bounding box center [428, 172] width 17 height 17
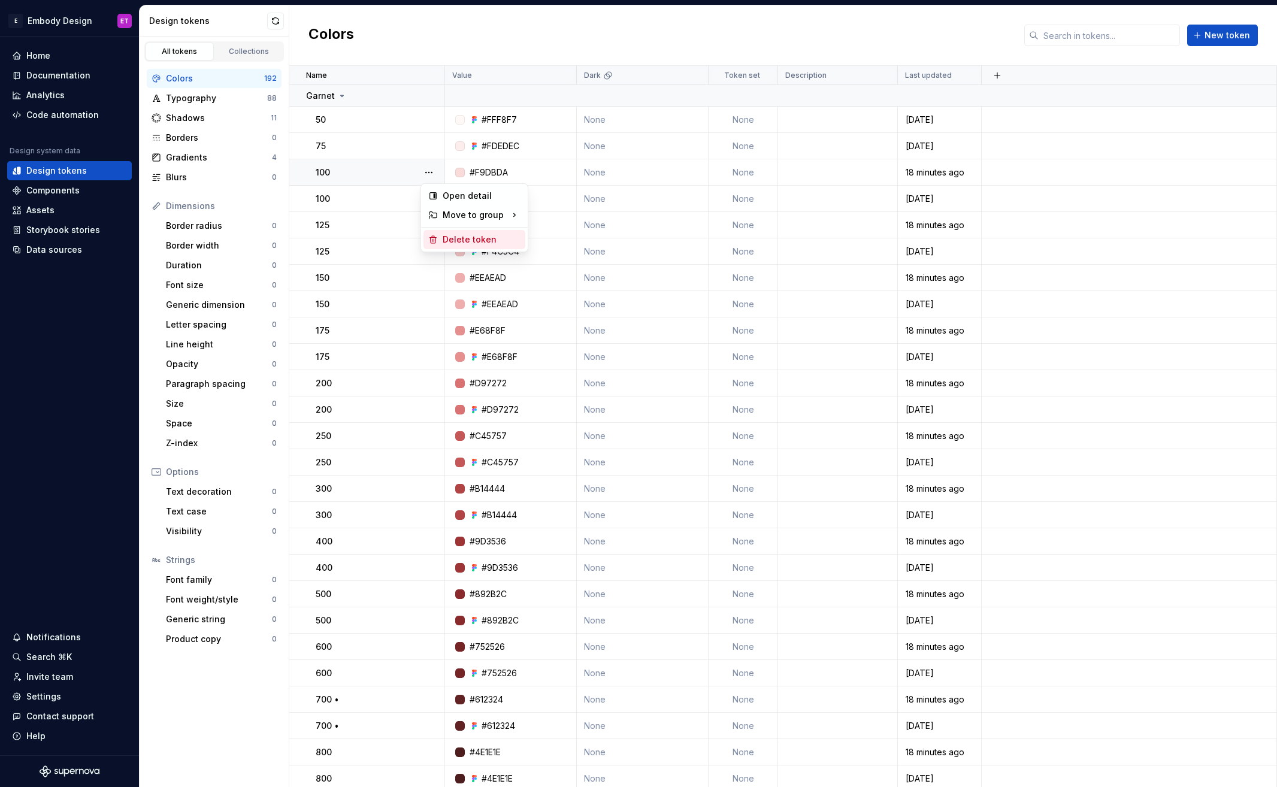
click at [467, 238] on div "Delete token" at bounding box center [482, 240] width 78 height 12
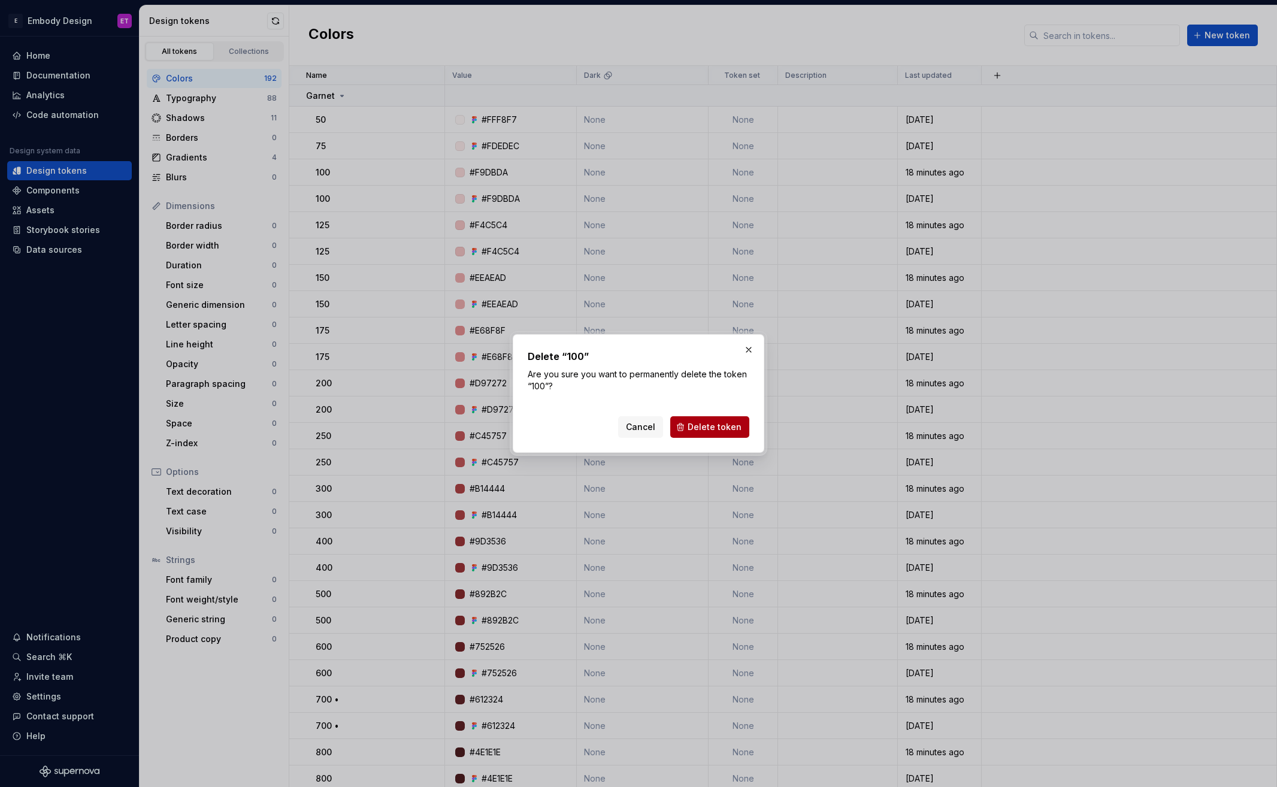
click at [715, 423] on span "Delete token" at bounding box center [715, 427] width 54 height 12
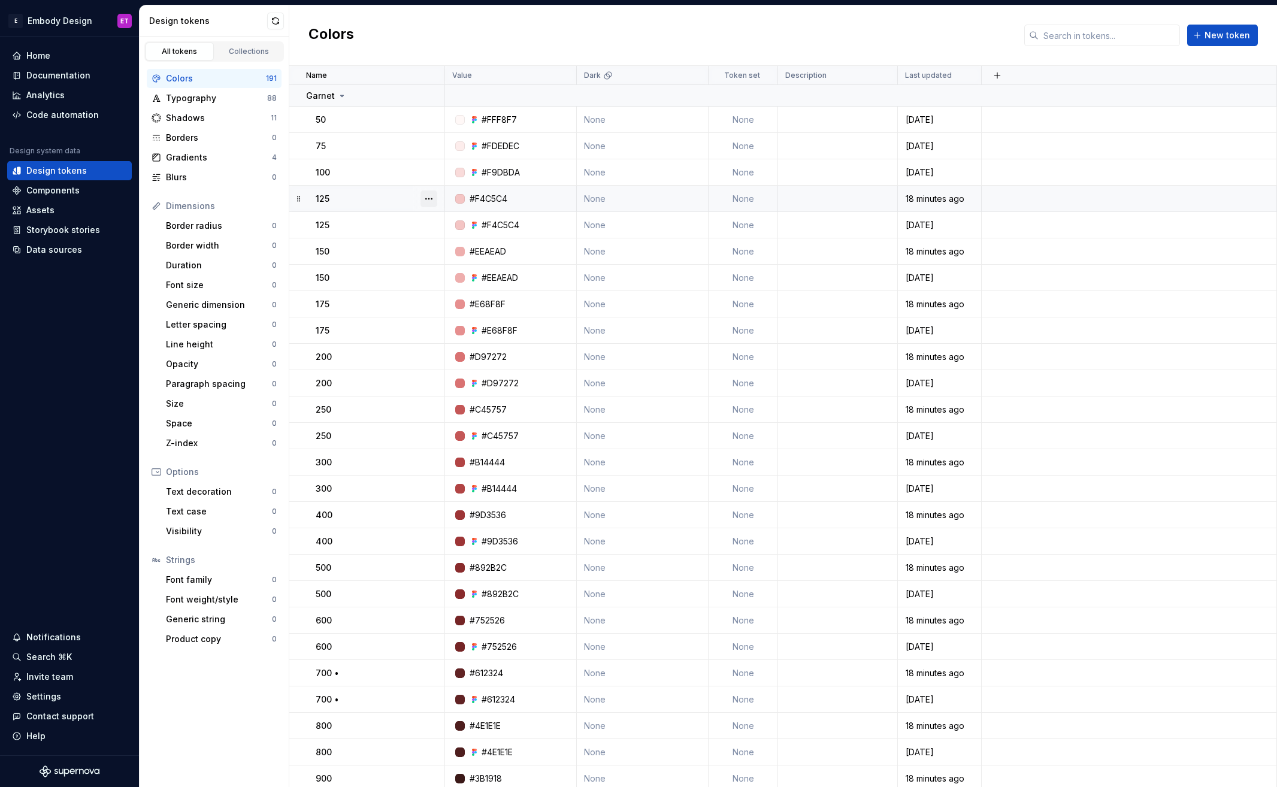
click at [426, 197] on button "button" at bounding box center [428, 198] width 17 height 17
click at [486, 268] on div "Delete token" at bounding box center [482, 266] width 78 height 12
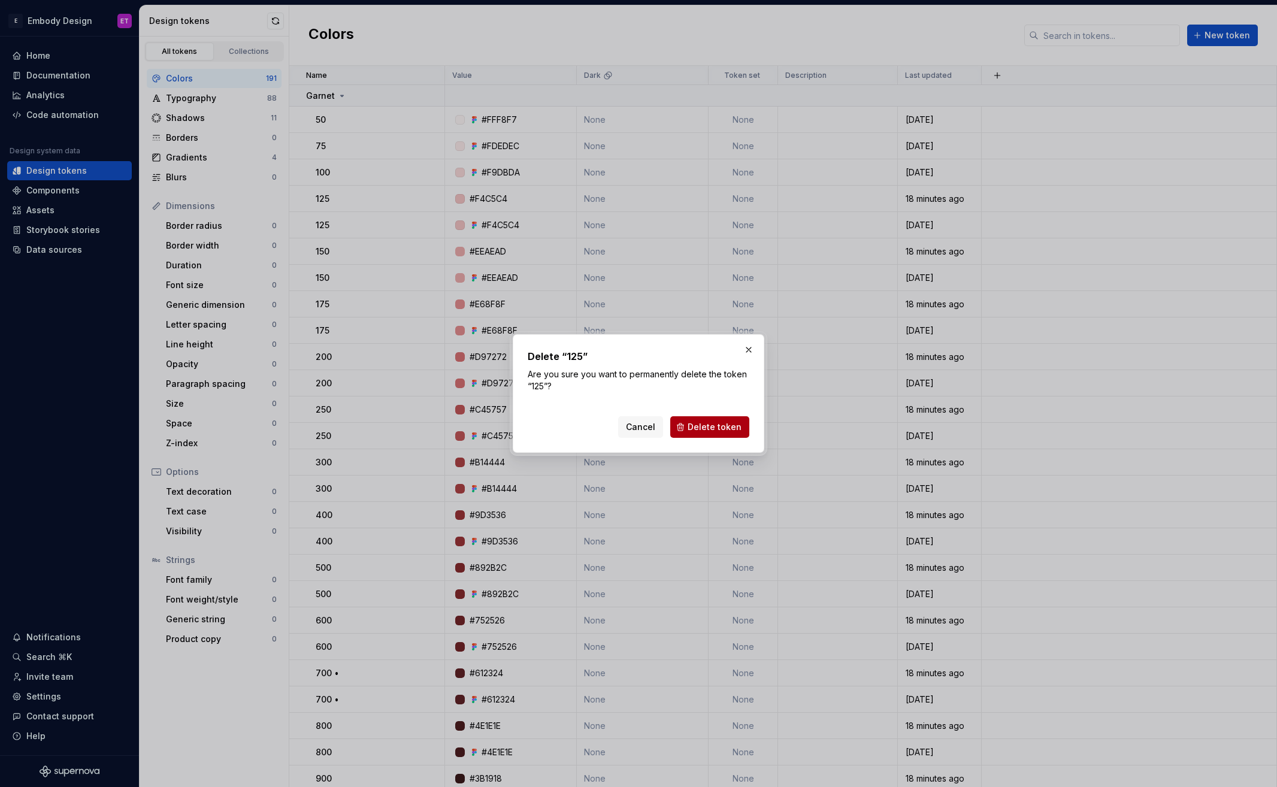
click at [718, 427] on span "Delete token" at bounding box center [715, 427] width 54 height 12
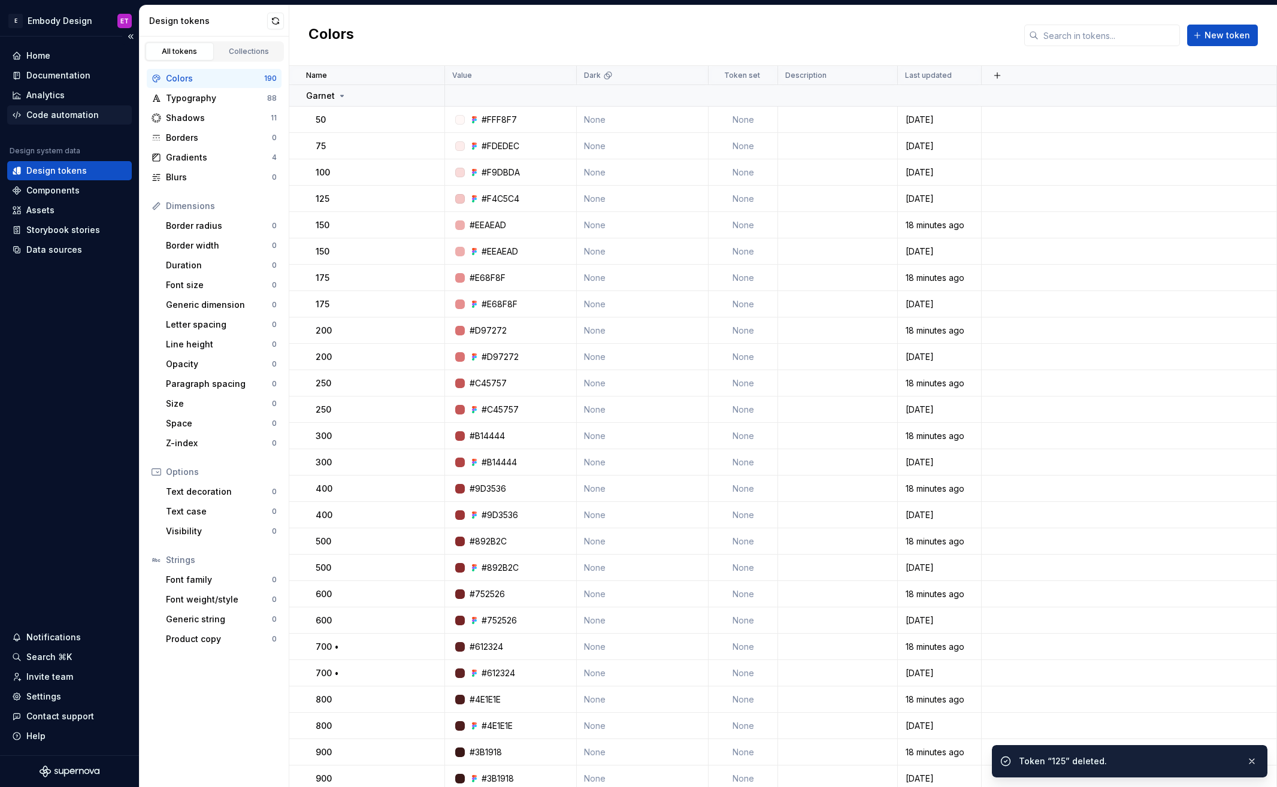
click at [86, 117] on div "Code automation" at bounding box center [62, 115] width 72 height 12
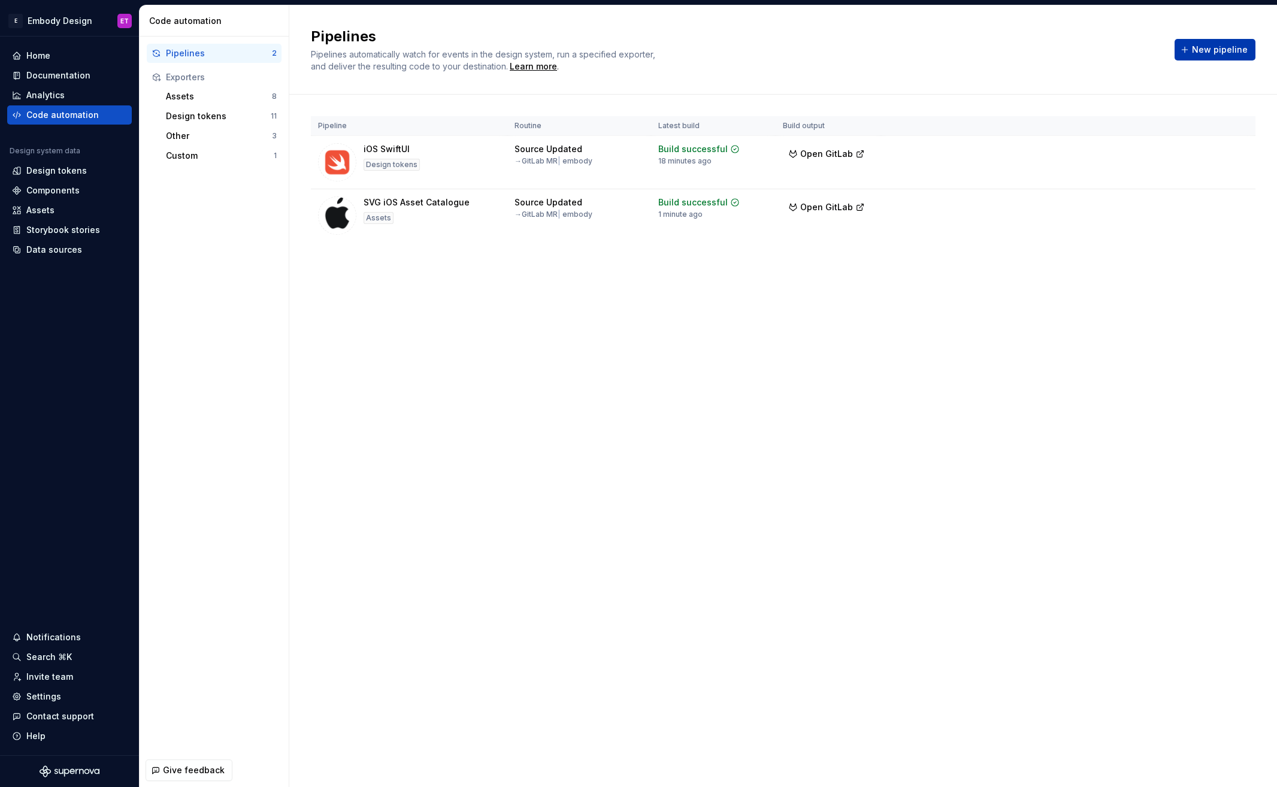
click at [1237, 54] on span "New pipeline" at bounding box center [1220, 50] width 56 height 12
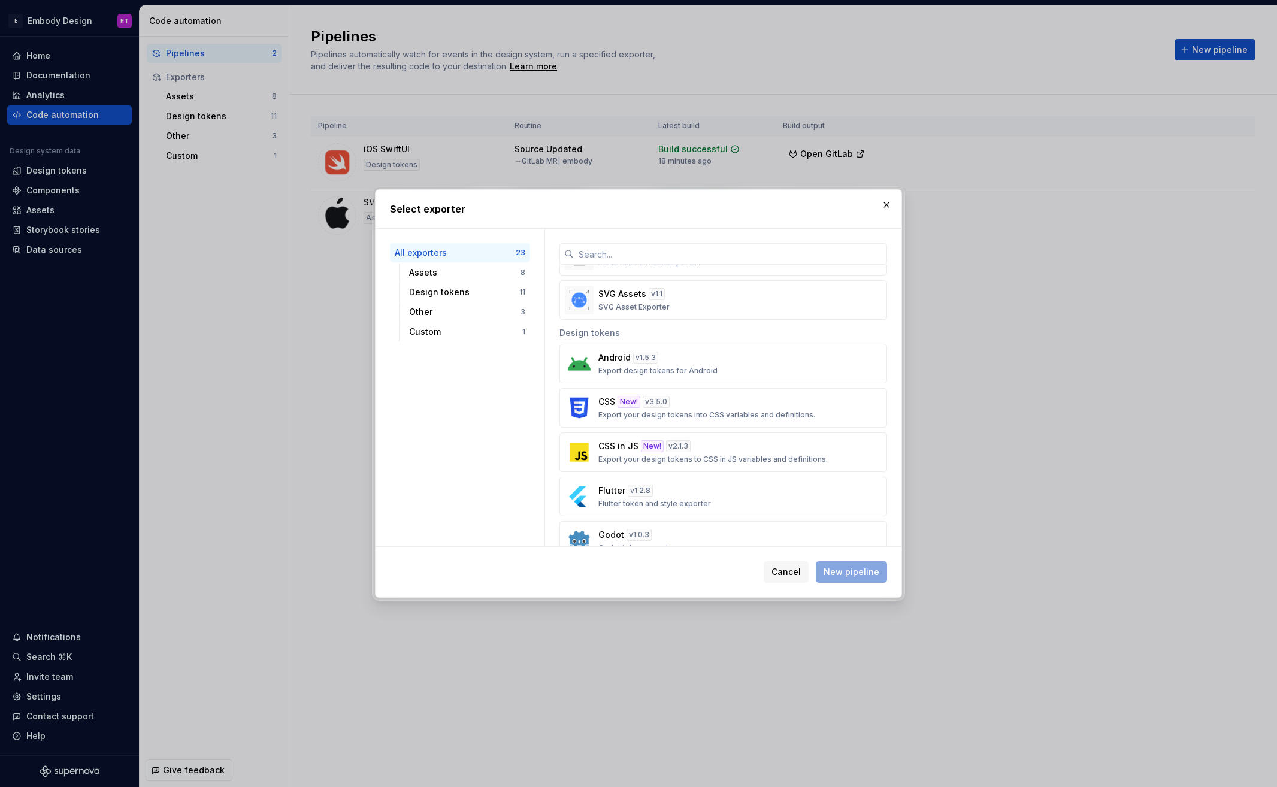
scroll to position [307, 0]
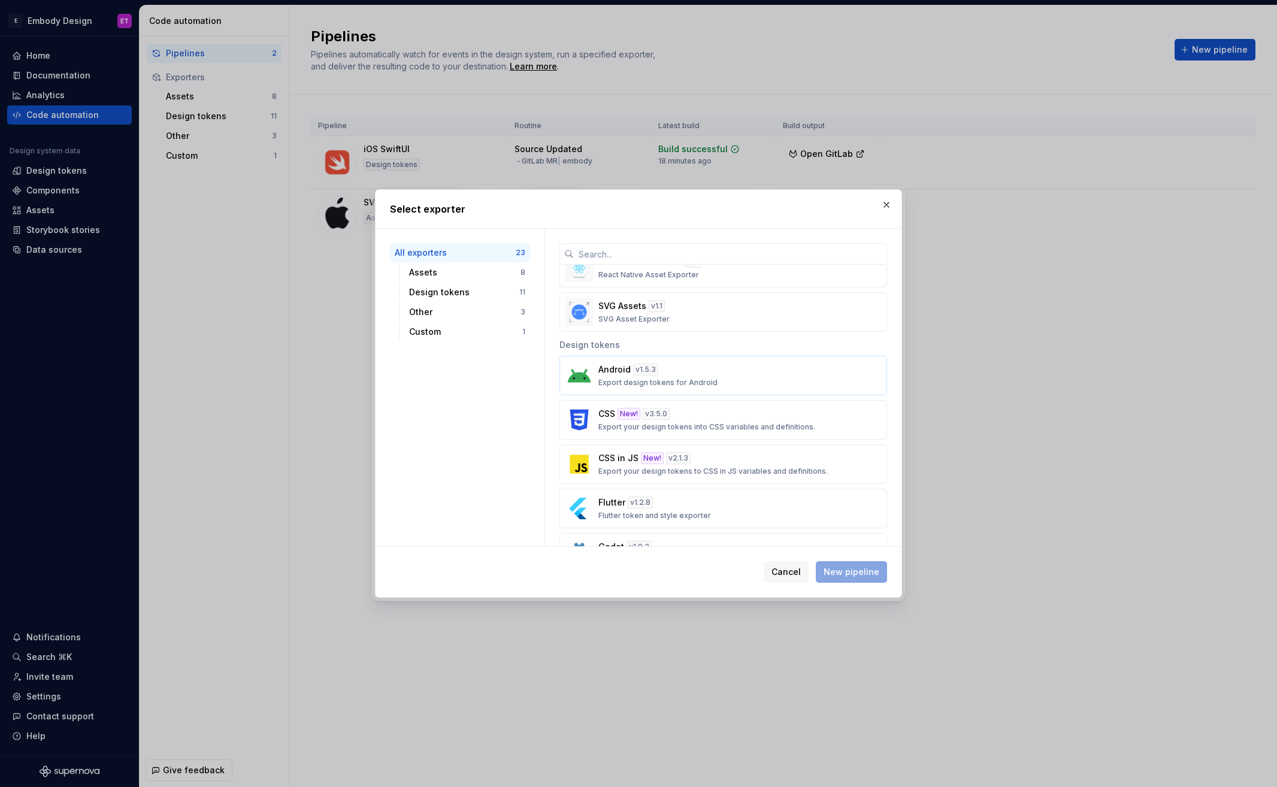
click at [749, 377] on div "Android v 1.5.3 Export design tokens for Android" at bounding box center [719, 376] width 243 height 24
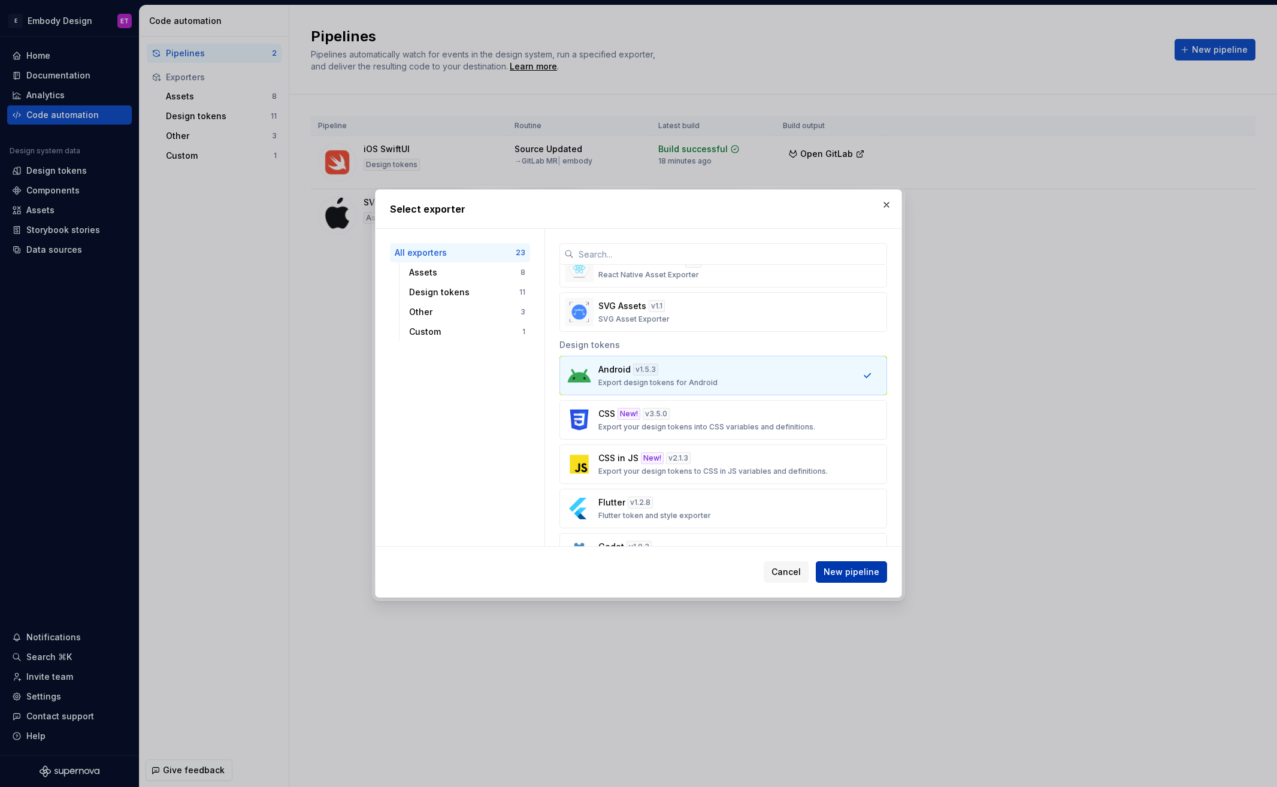
click at [841, 572] on span "New pipeline" at bounding box center [852, 572] width 56 height 12
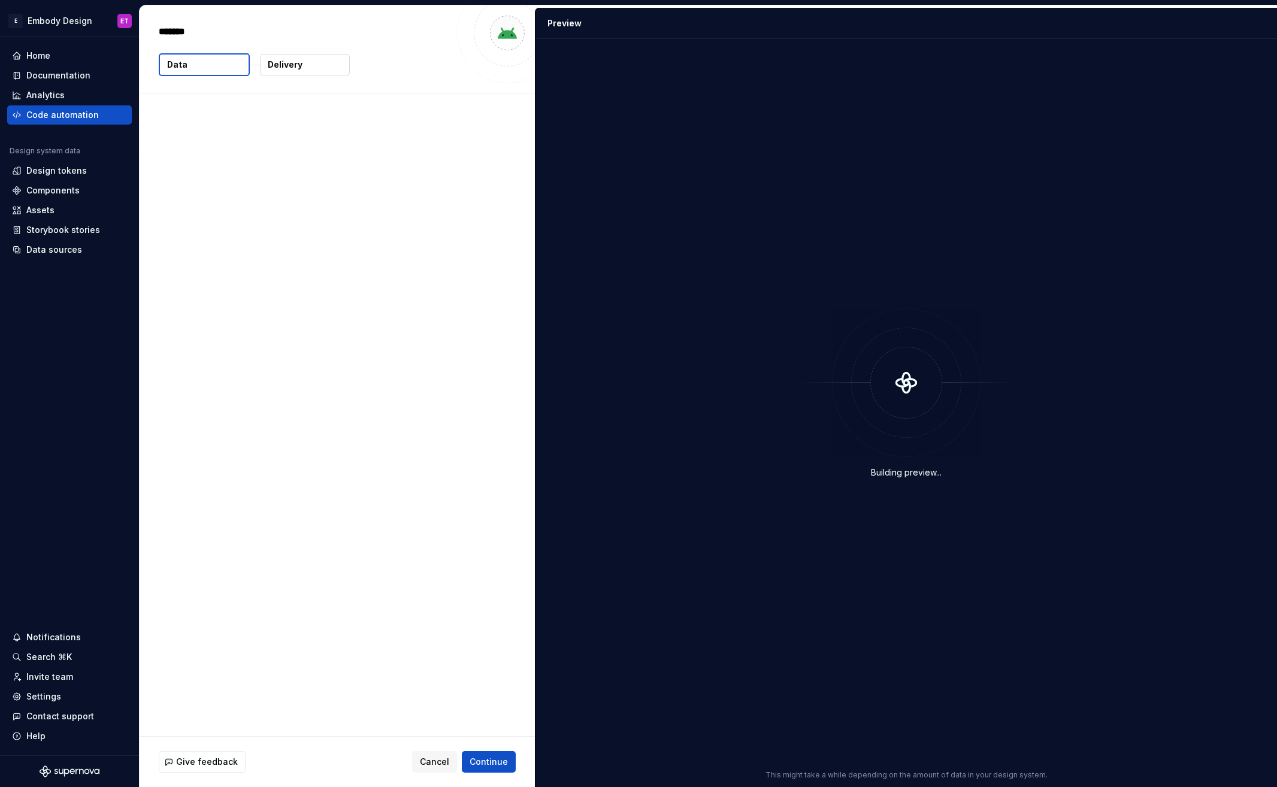
type textarea "*"
drag, startPoint x: 215, startPoint y: 154, endPoint x: 168, endPoint y: 155, distance: 46.7
click at [168, 155] on div "293 tokens" at bounding box center [334, 152] width 351 height 12
click at [279, 192] on div "Design system data The following data will be included in this export. 293 toke…" at bounding box center [337, 414] width 395 height 643
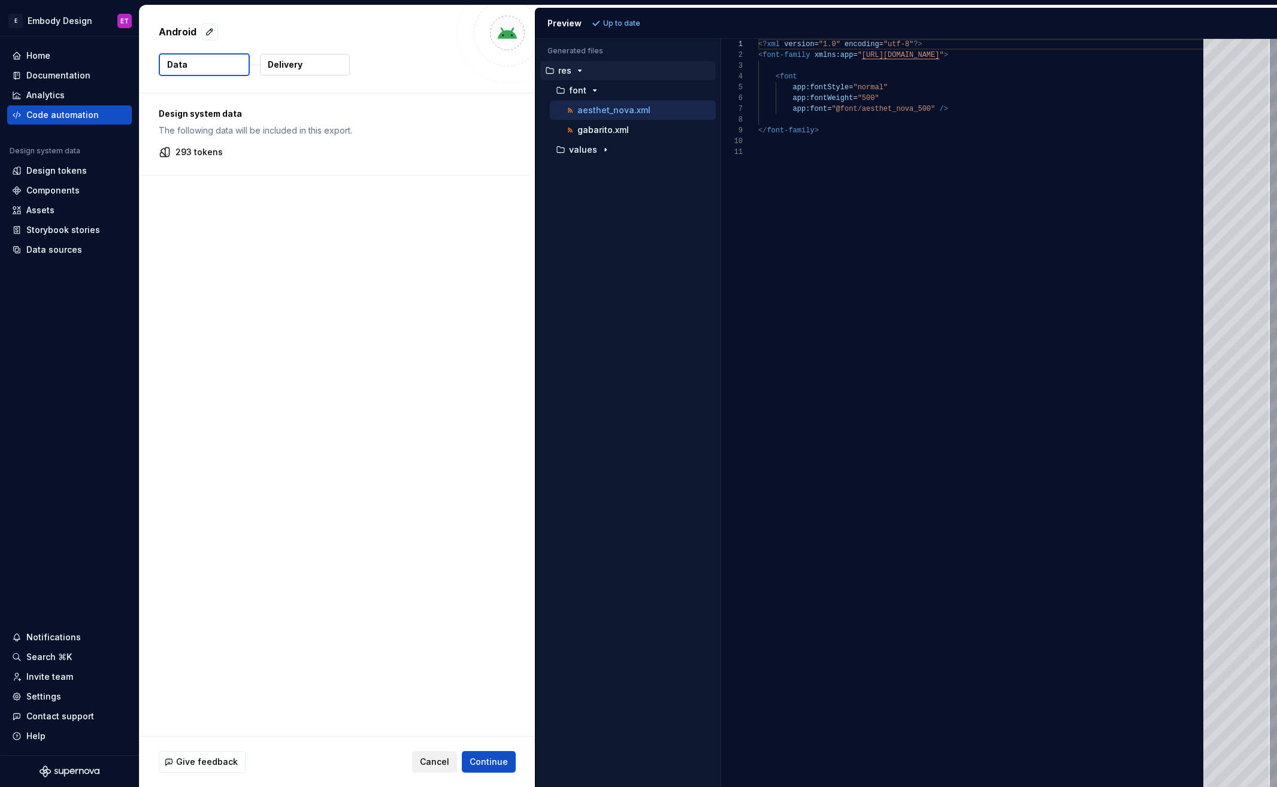
click at [440, 756] on span "Cancel" at bounding box center [434, 762] width 29 height 12
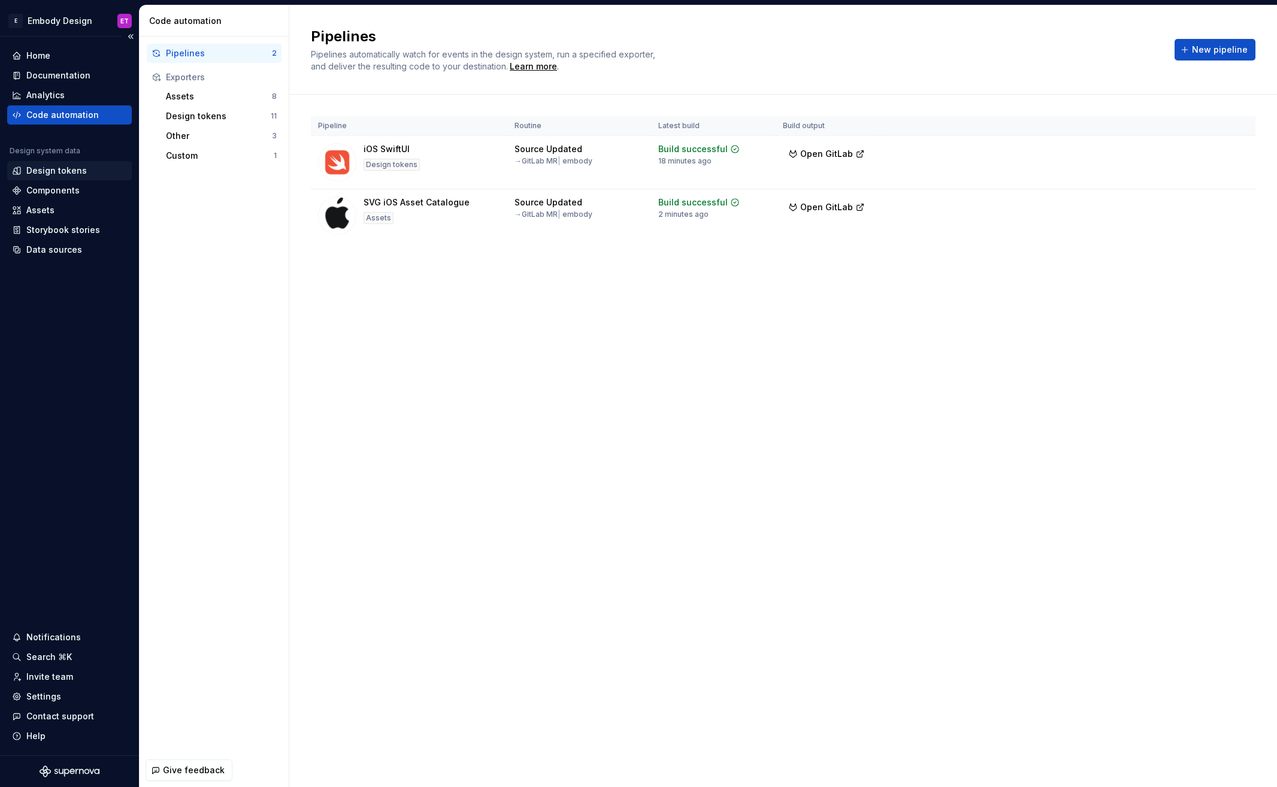
click at [80, 176] on div "Design tokens" at bounding box center [56, 171] width 60 height 12
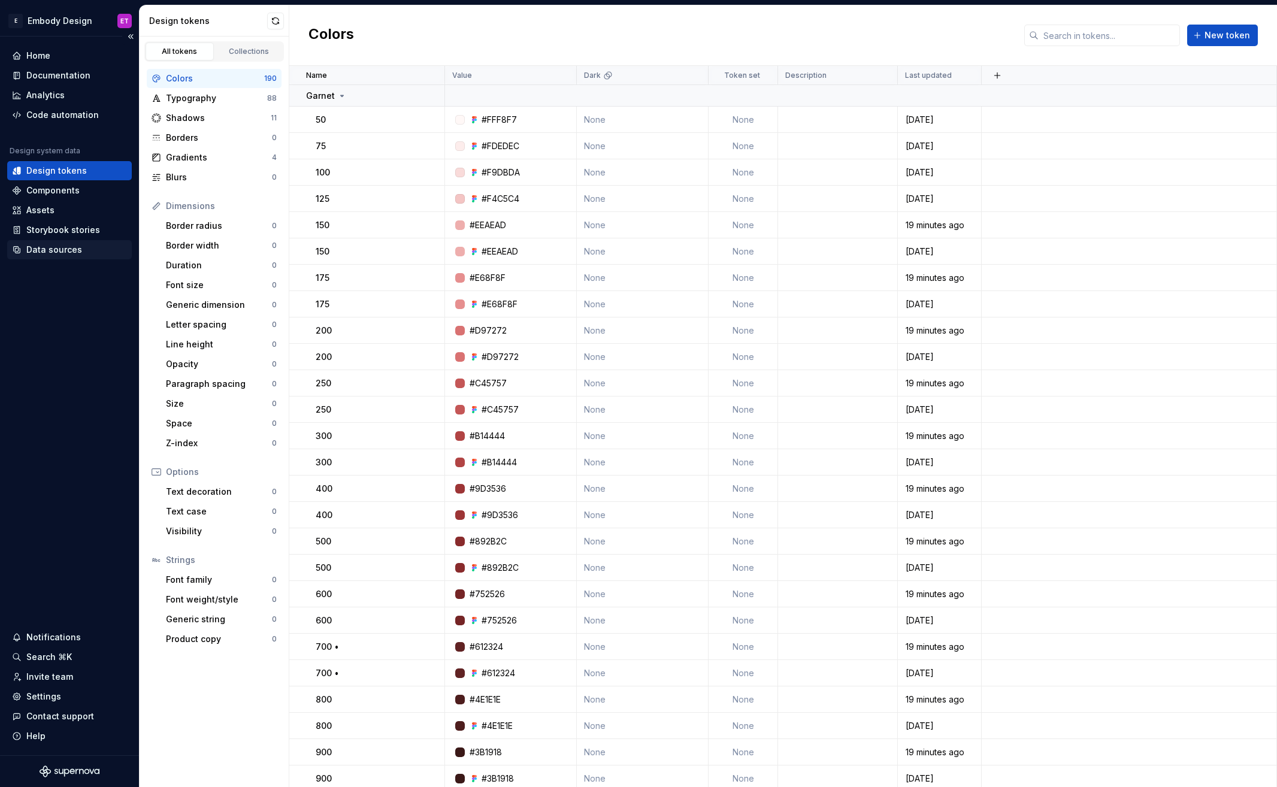
click at [59, 253] on div "Data sources" at bounding box center [54, 250] width 56 height 12
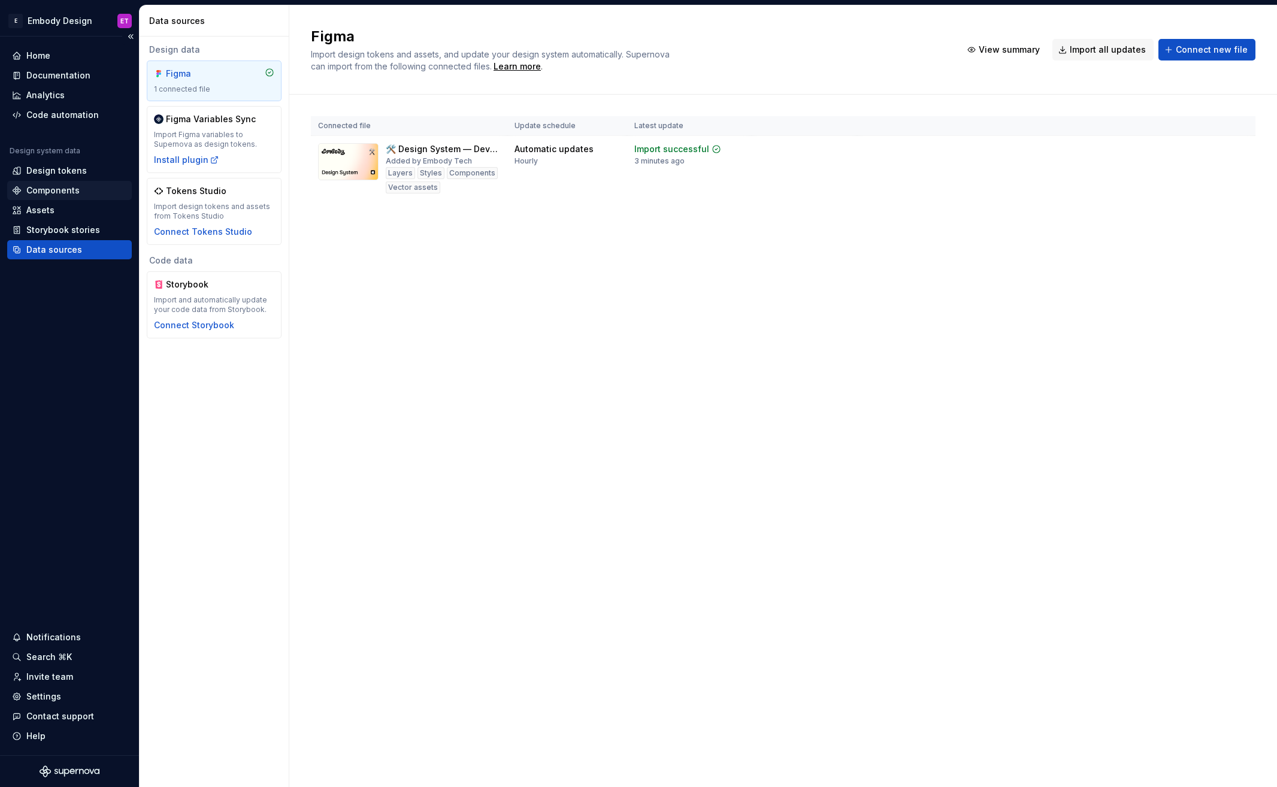
click at [80, 184] on div "Components" at bounding box center [69, 190] width 115 height 12
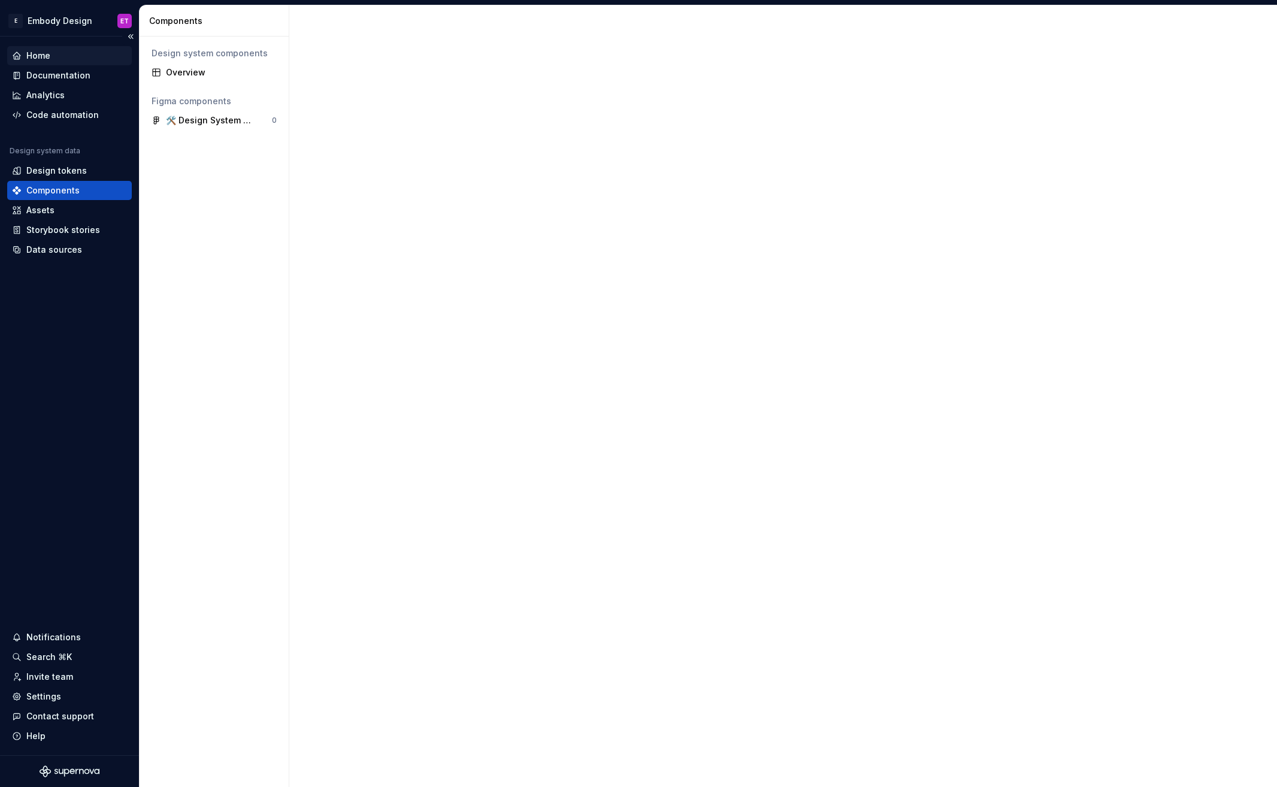
click at [80, 54] on div "Home" at bounding box center [69, 56] width 115 height 12
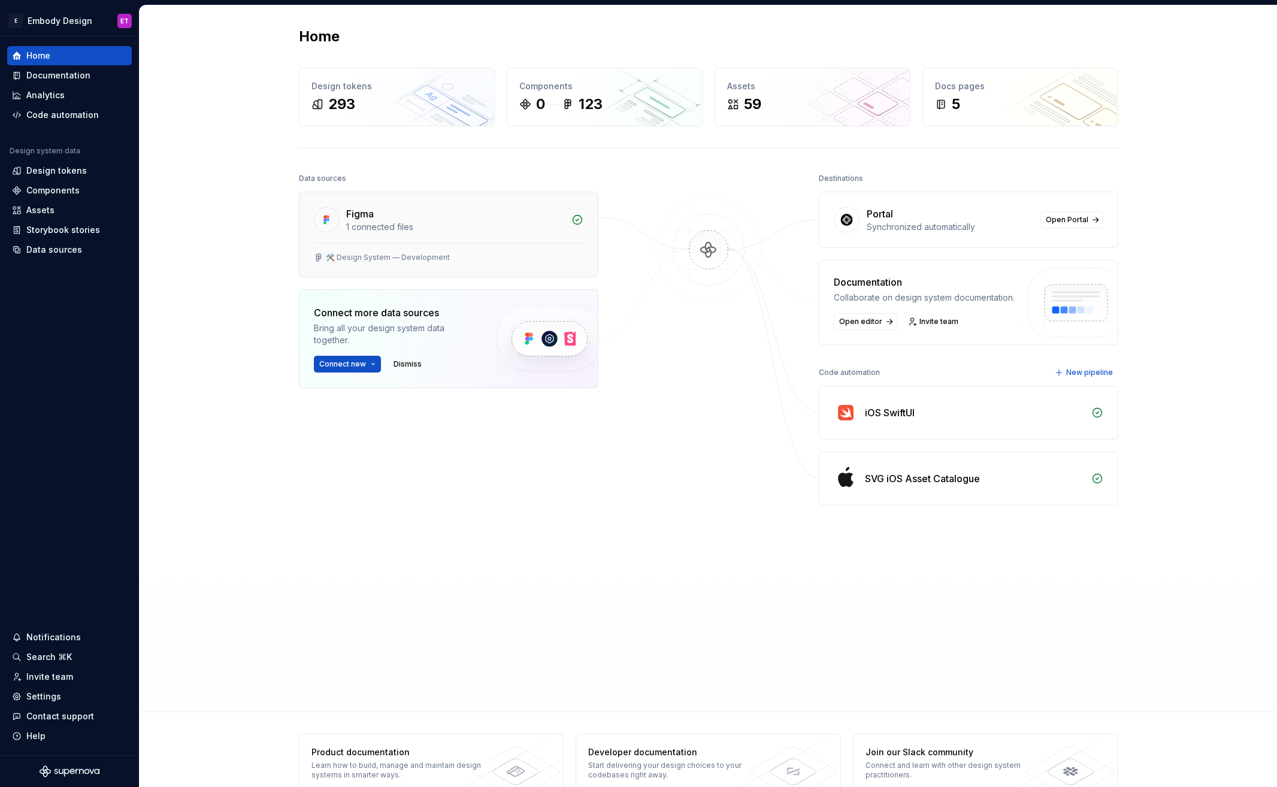
click at [522, 223] on div "1 connected files" at bounding box center [455, 227] width 218 height 12
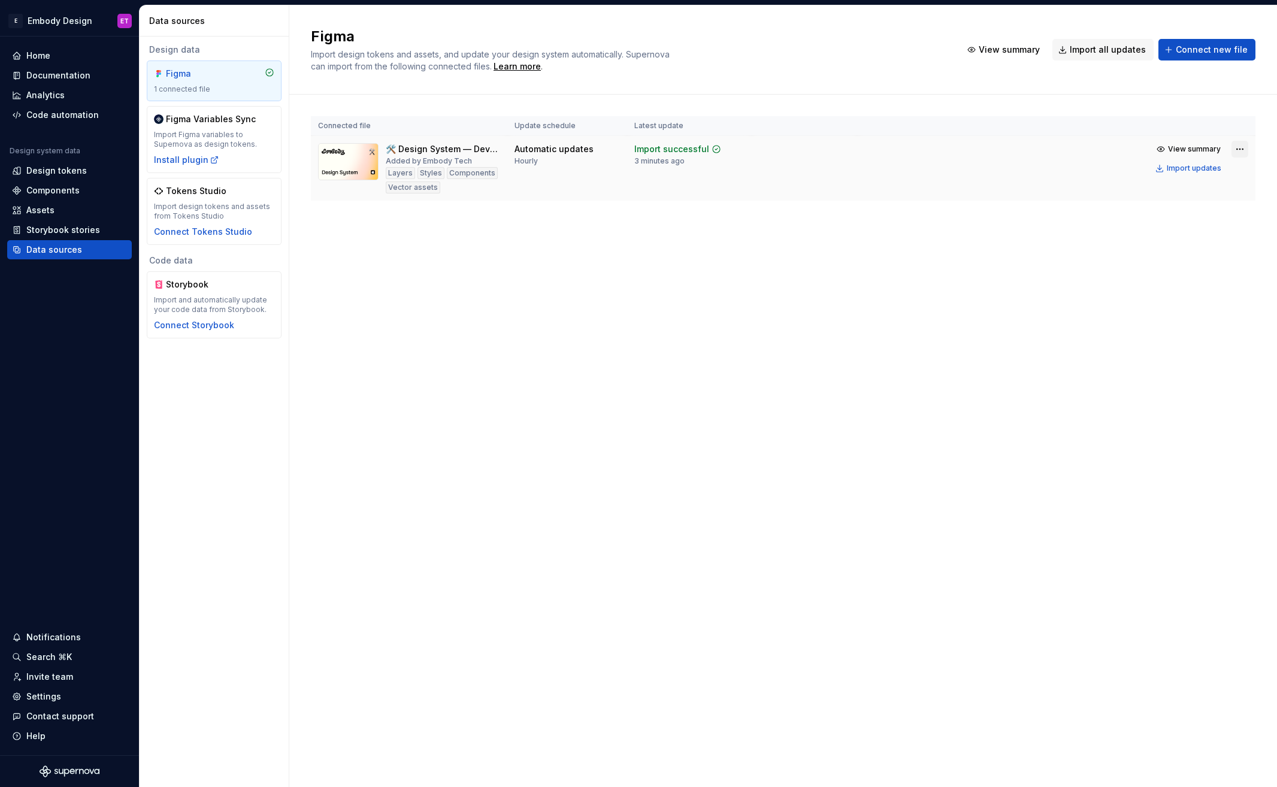
click at [1240, 152] on html "E Embody Design ET Home Documentation Analytics Code automation Design system d…" at bounding box center [638, 393] width 1277 height 787
click at [541, 402] on html "E Embody Design ET Home Documentation Analytics Code automation Design system d…" at bounding box center [638, 393] width 1277 height 787
click at [63, 192] on div "Components" at bounding box center [52, 190] width 53 height 12
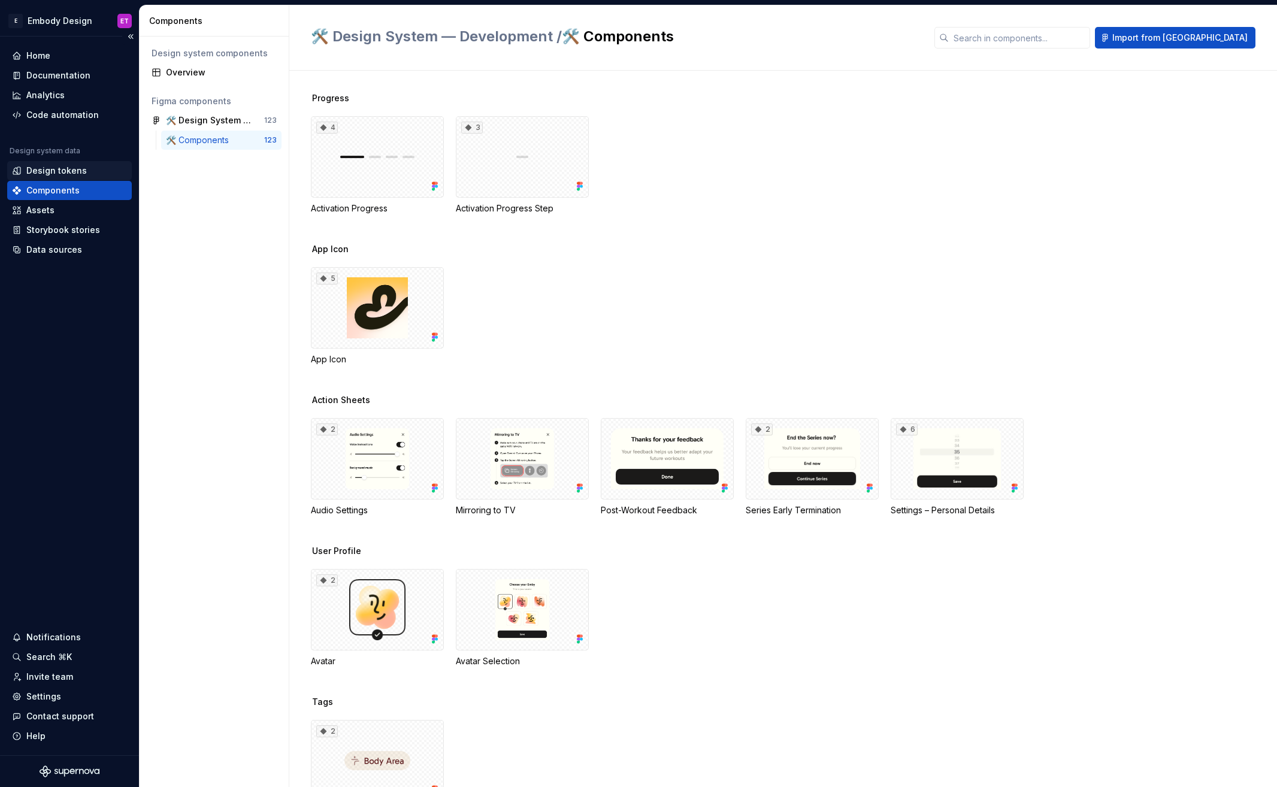
click at [87, 163] on div "Design tokens" at bounding box center [69, 170] width 125 height 19
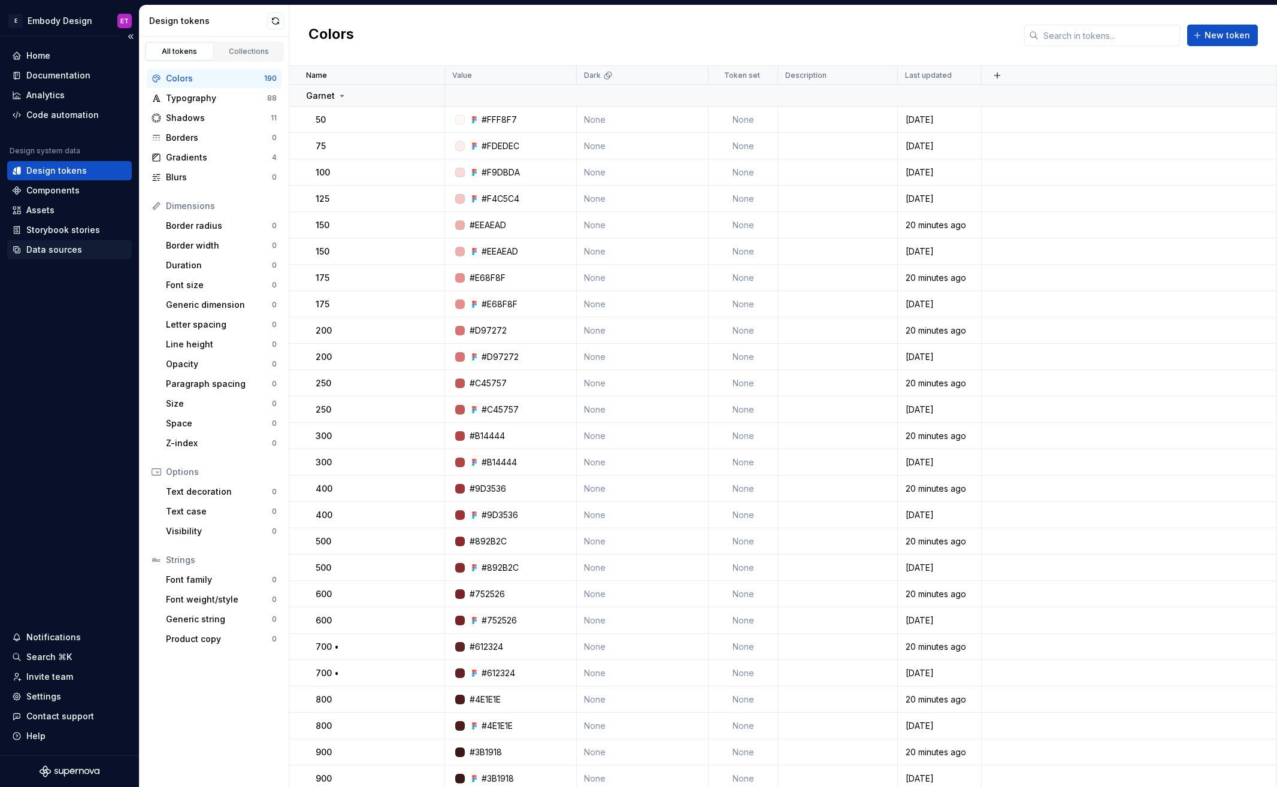
click at [71, 250] on div "Data sources" at bounding box center [54, 250] width 56 height 12
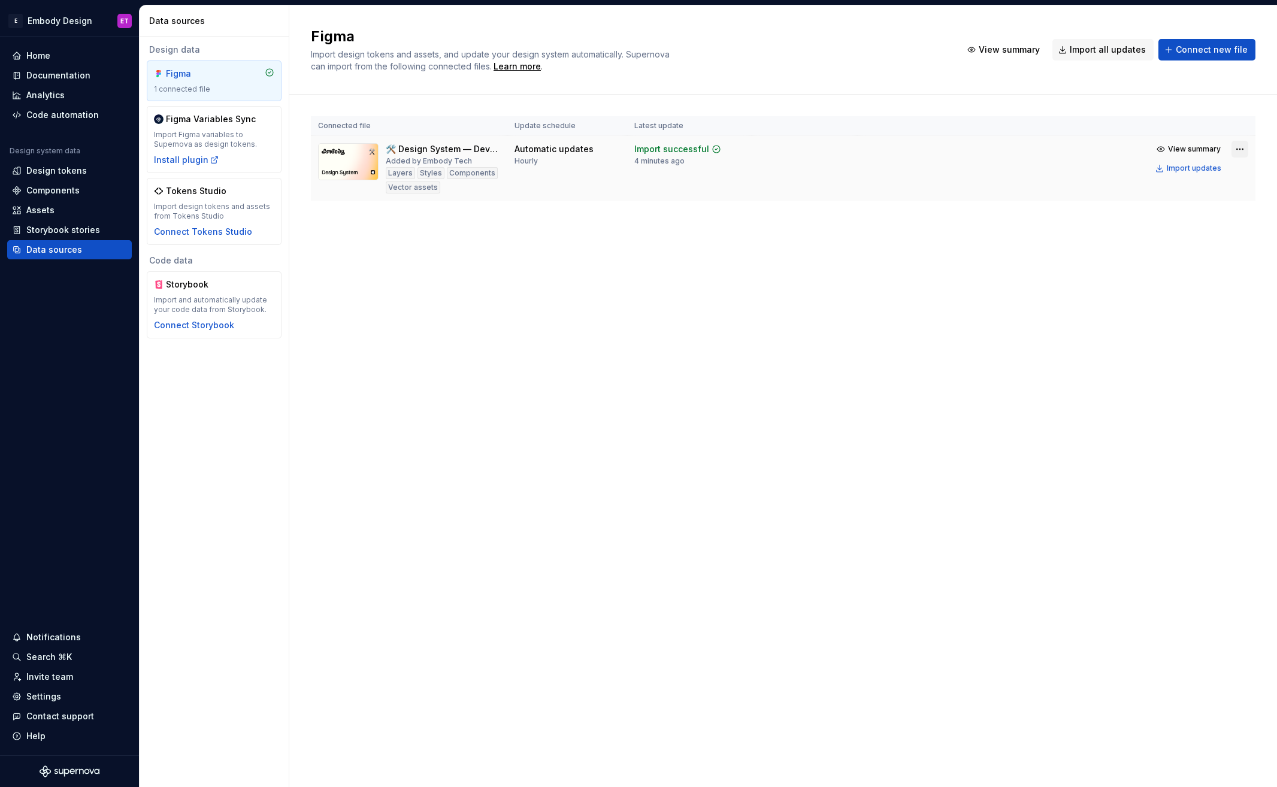
click at [1248, 152] on html "E Embody Design ET Home Documentation Analytics Code automation Design system d…" at bounding box center [638, 393] width 1277 height 787
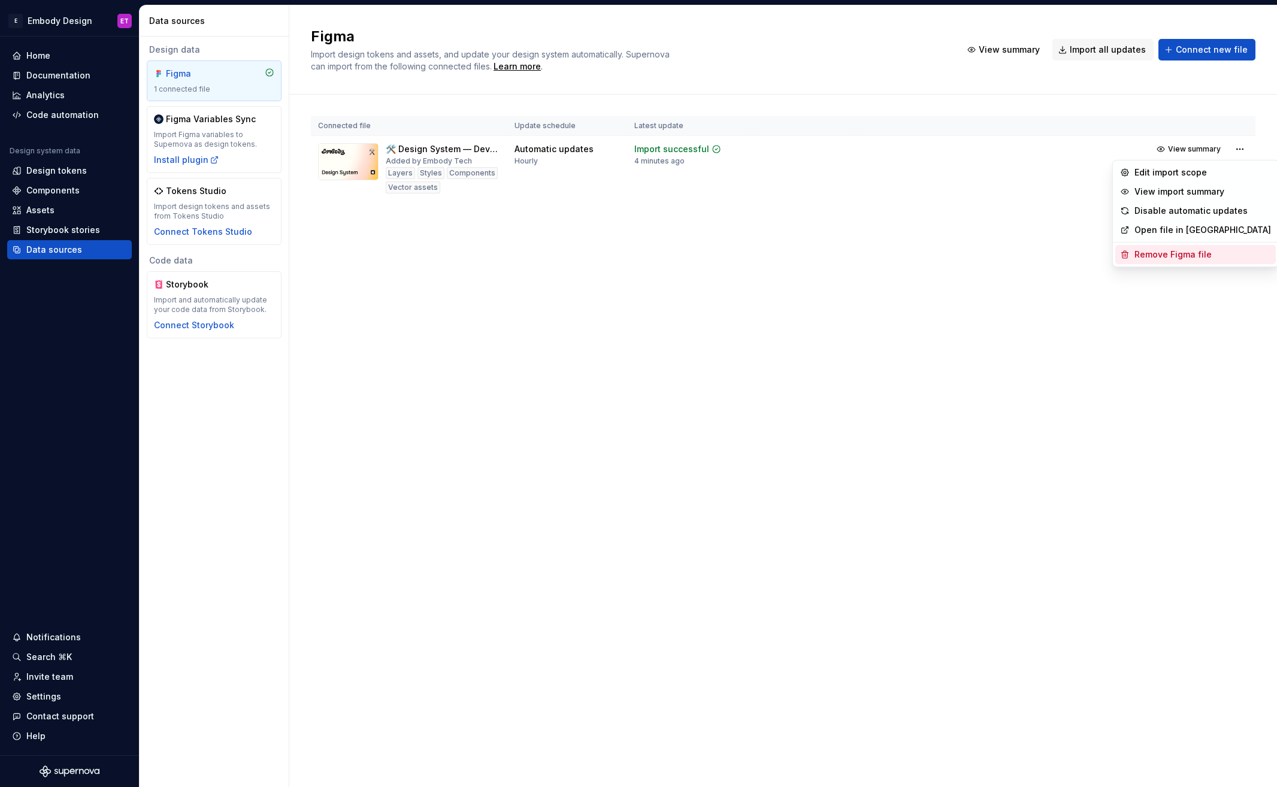
click at [1179, 249] on div "Remove Figma file" at bounding box center [1202, 255] width 137 height 12
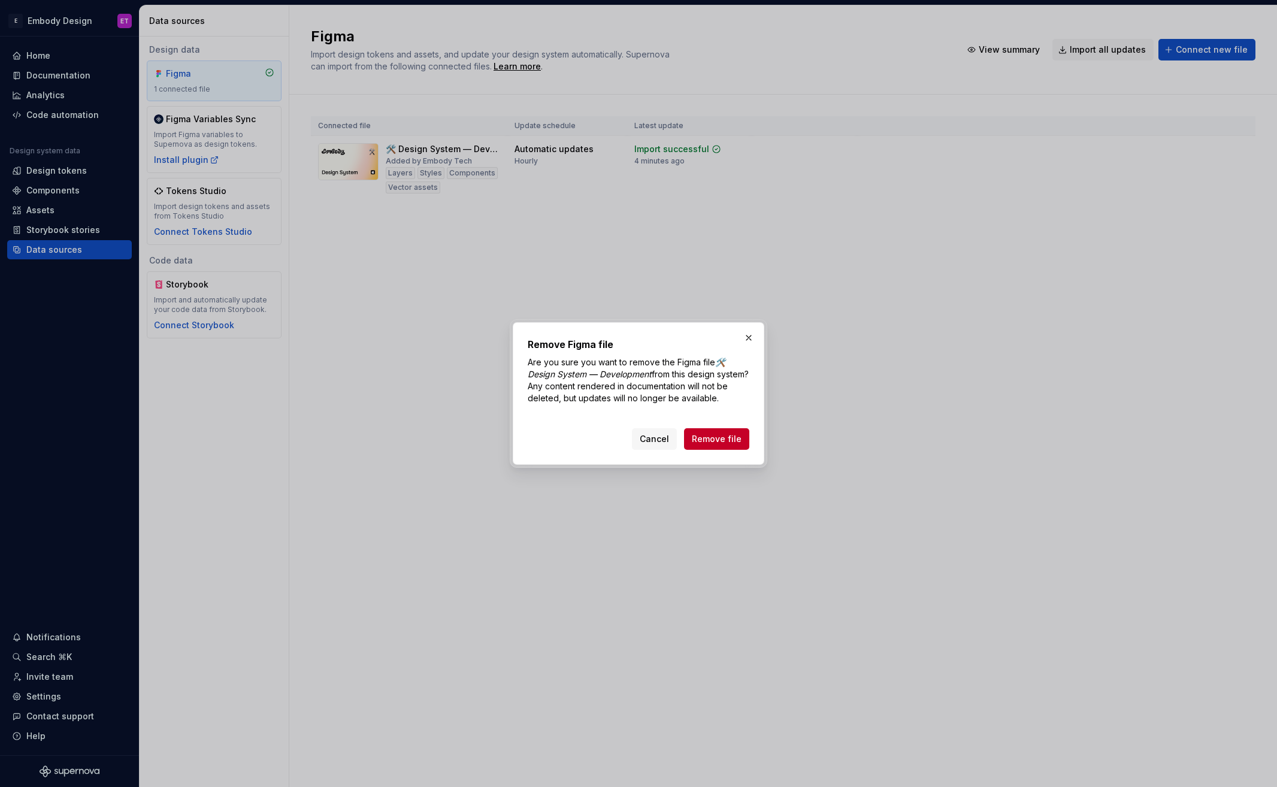
click at [728, 435] on span "Remove file" at bounding box center [717, 439] width 50 height 12
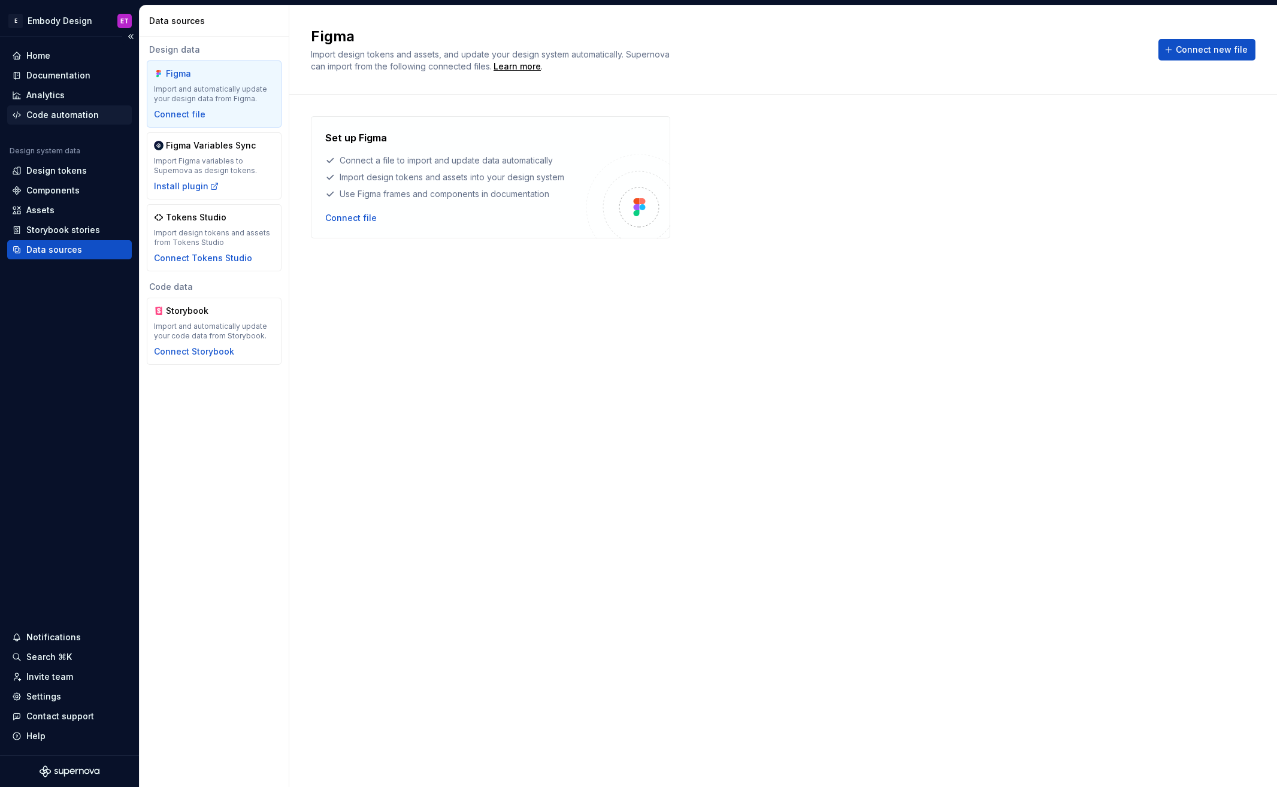
click at [81, 109] on div "Code automation" at bounding box center [62, 115] width 72 height 12
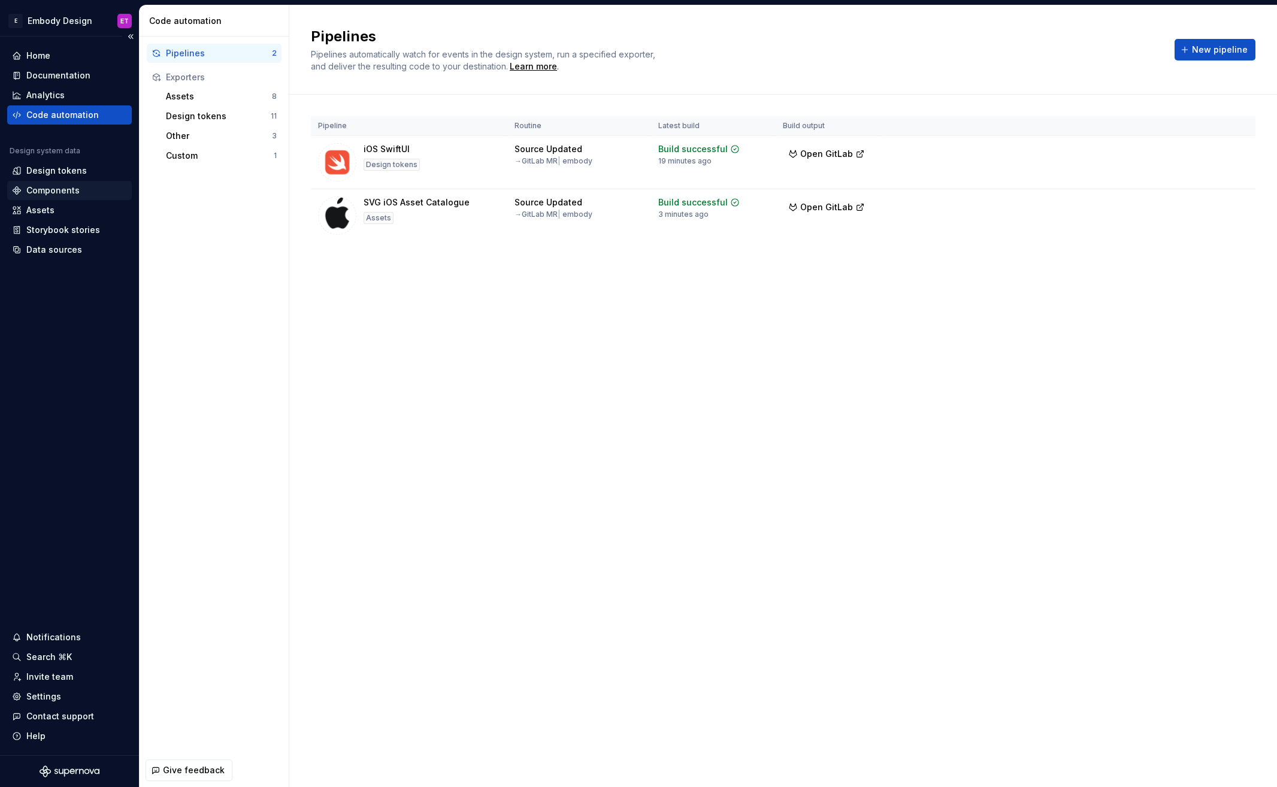
click at [83, 202] on div "Assets" at bounding box center [69, 210] width 125 height 19
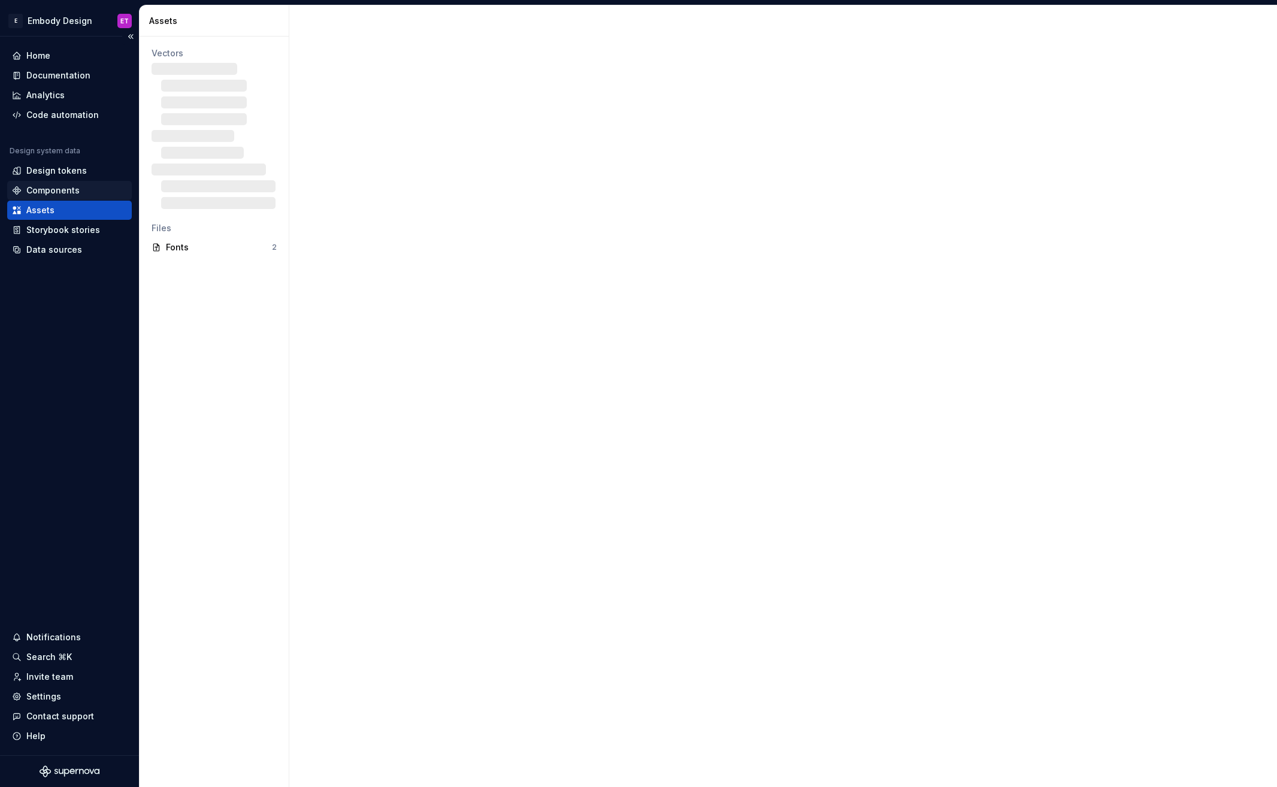
click at [80, 182] on div "Components" at bounding box center [69, 190] width 125 height 19
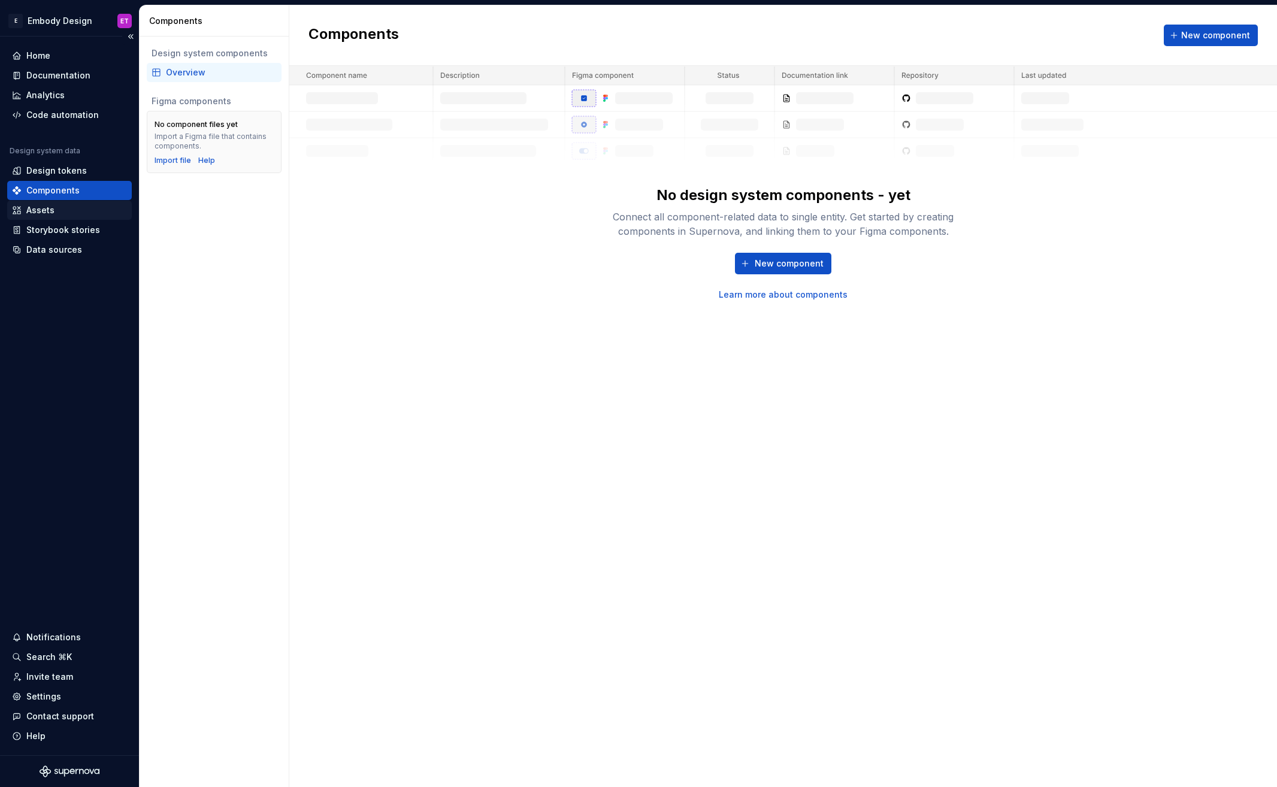
click at [69, 214] on div "Assets" at bounding box center [69, 210] width 115 height 12
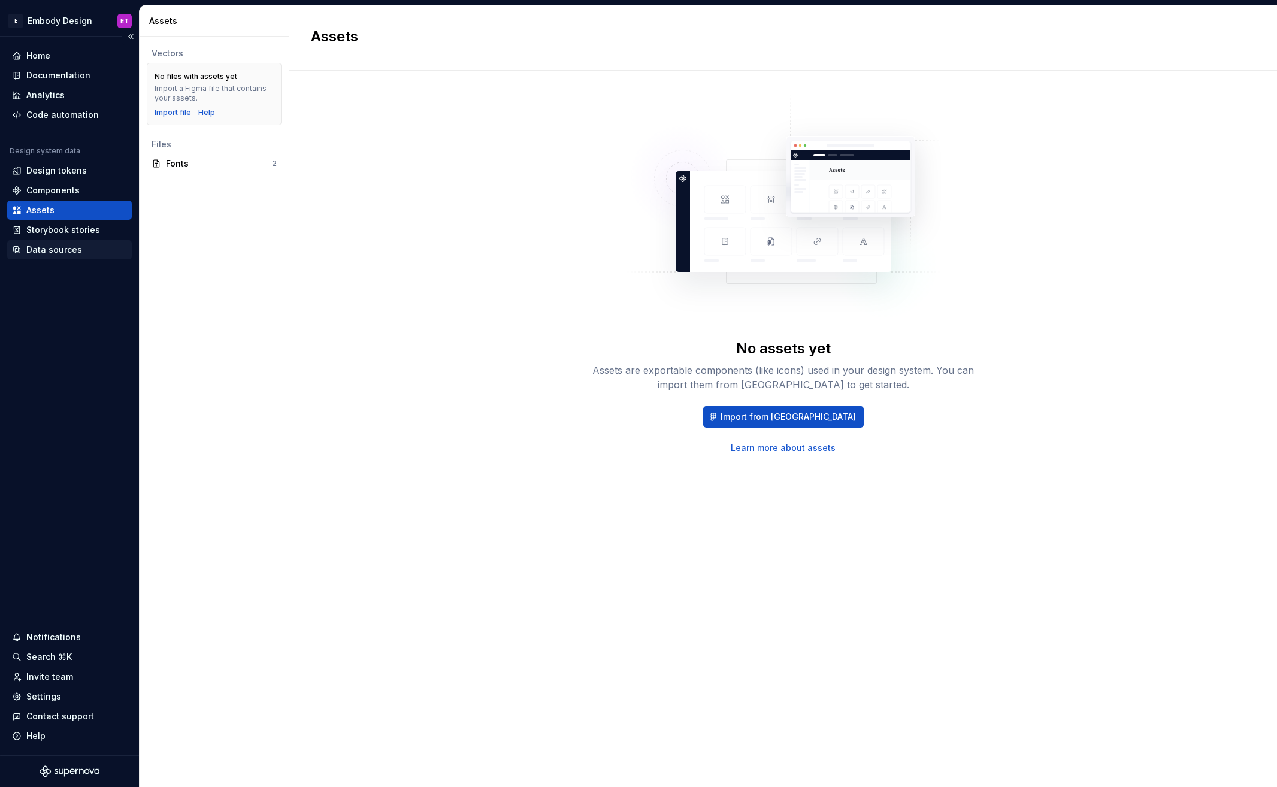
click at [86, 249] on div "Data sources" at bounding box center [69, 250] width 115 height 12
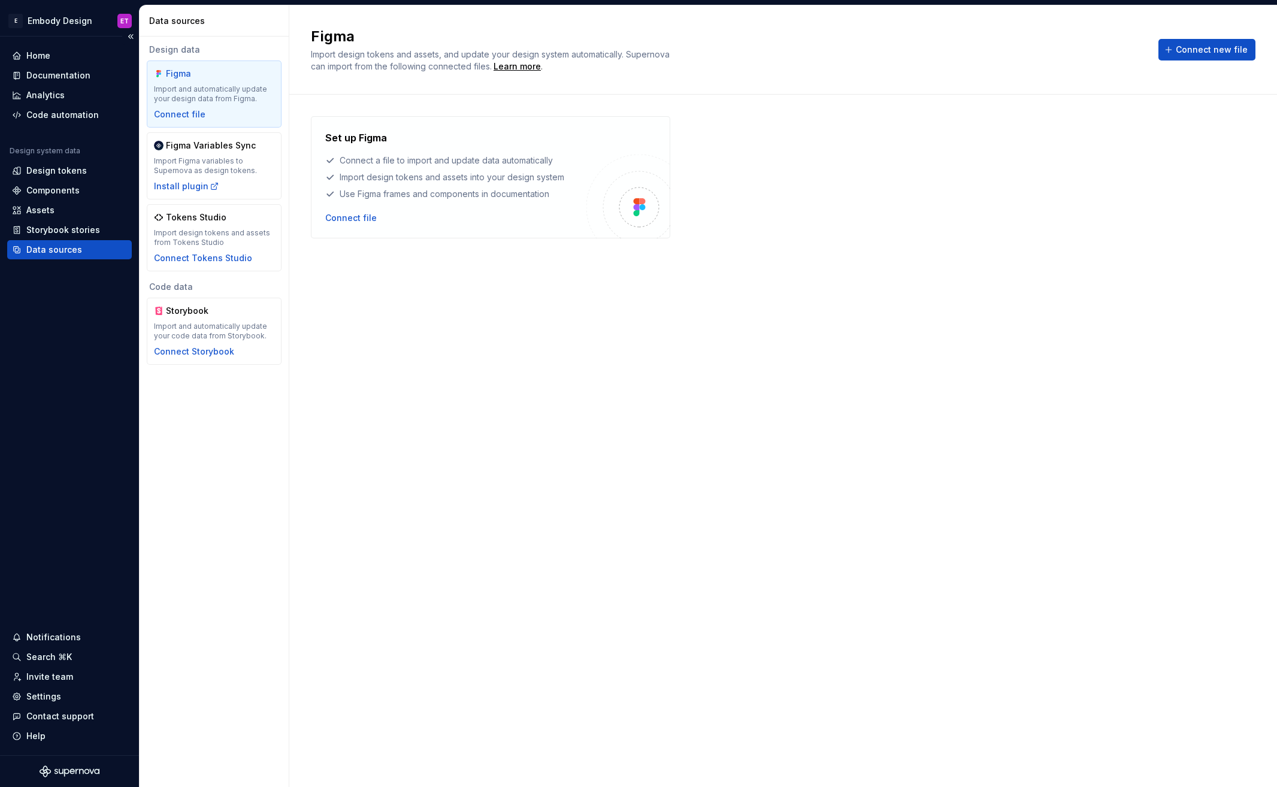
click at [83, 159] on div "Design system data" at bounding box center [69, 153] width 125 height 14
click at [81, 168] on div "Design tokens" at bounding box center [56, 171] width 60 height 12
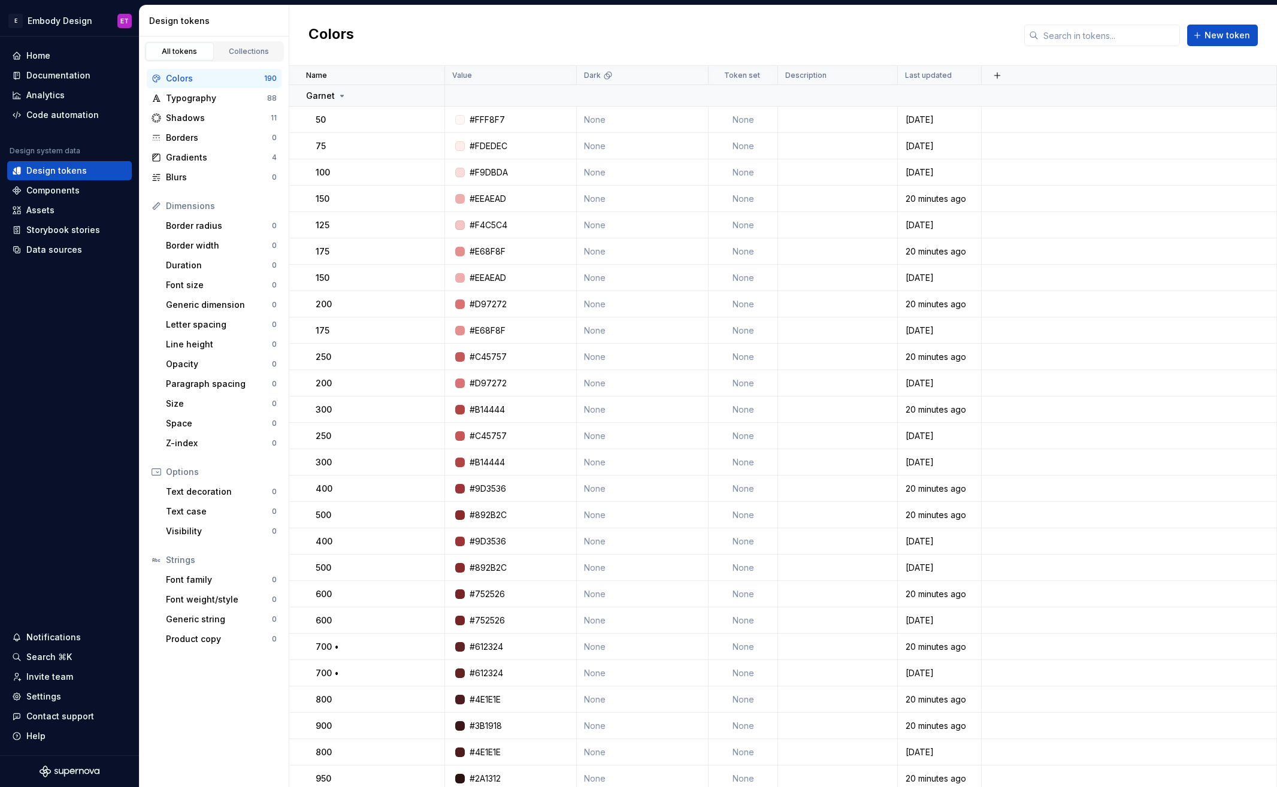
click at [259, 23] on div "Design tokens" at bounding box center [216, 21] width 135 height 12
click at [264, 20] on div "Design tokens" at bounding box center [216, 21] width 135 height 12
click at [333, 97] on p "Garnet" at bounding box center [320, 96] width 29 height 12
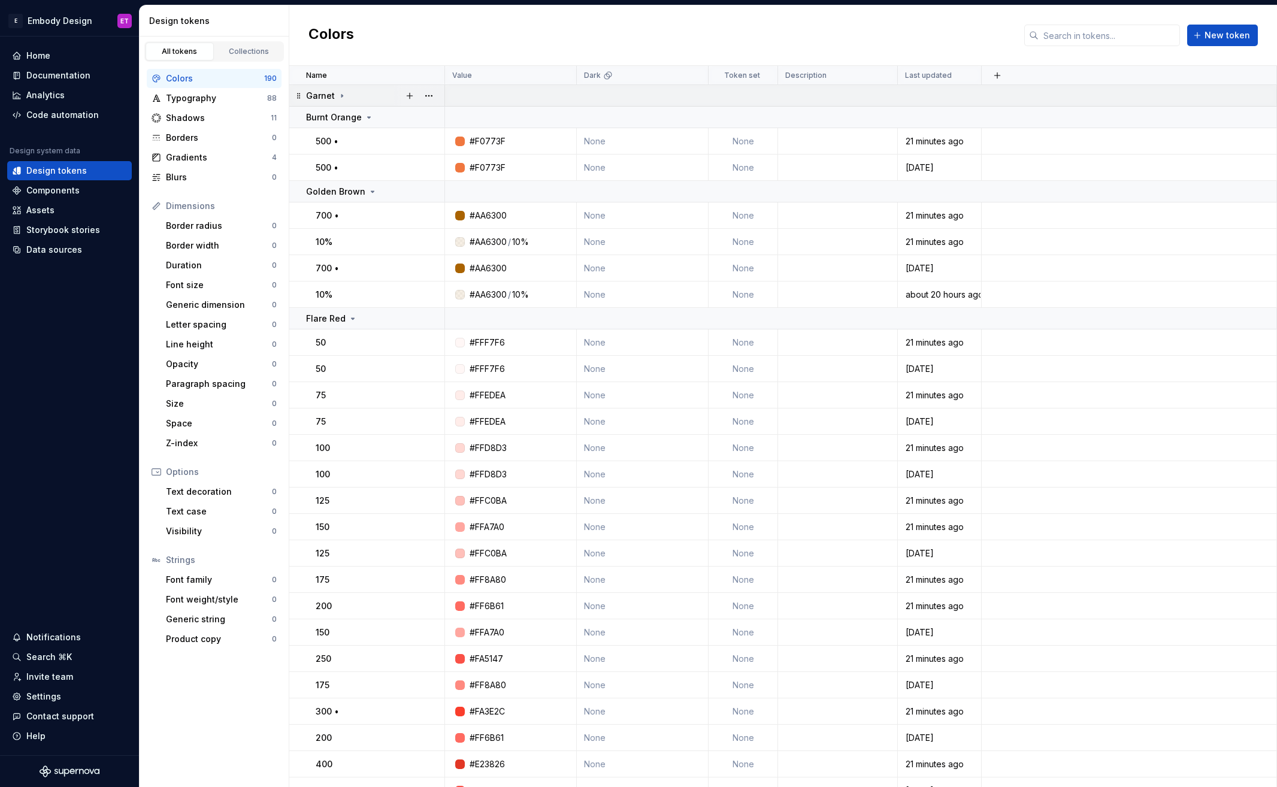
click at [337, 96] on icon at bounding box center [342, 96] width 10 height 10
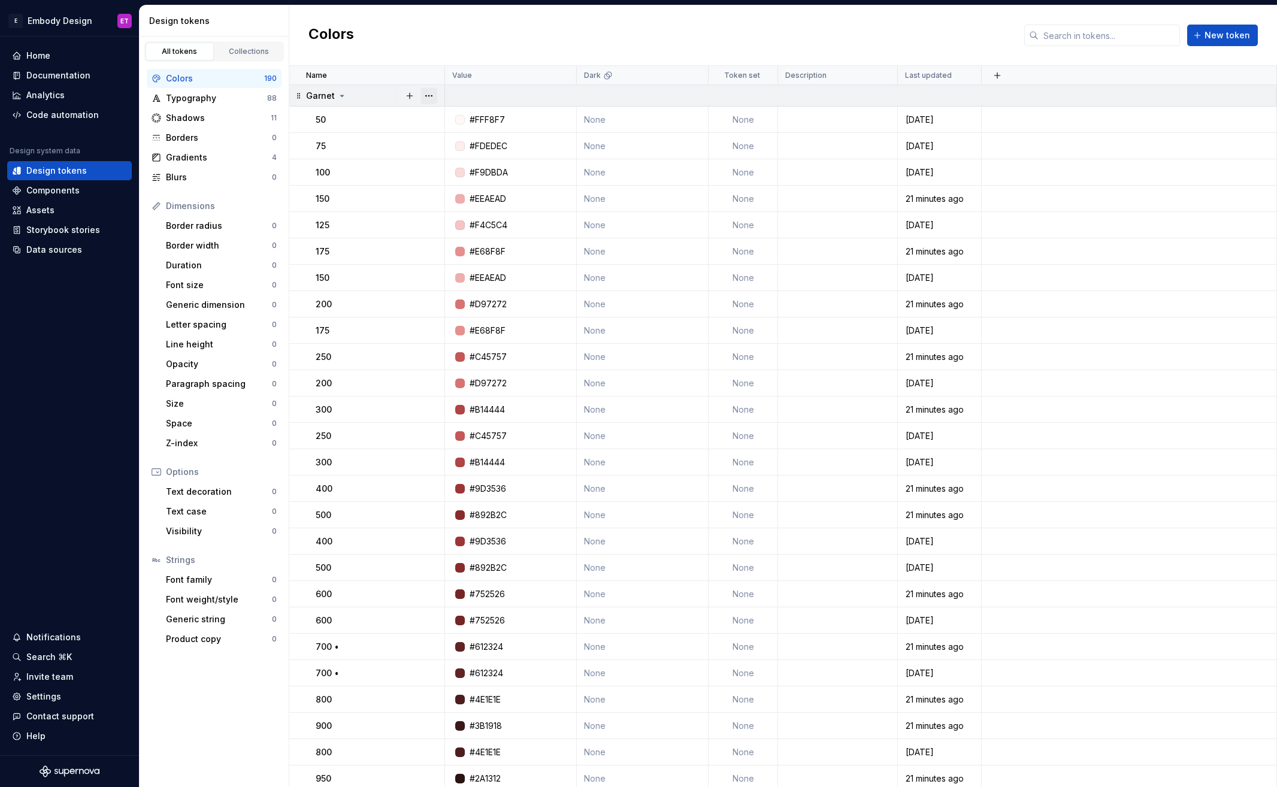
click at [430, 95] on button "button" at bounding box center [428, 95] width 17 height 17
click at [505, 234] on div "Delete group" at bounding box center [482, 231] width 78 height 12
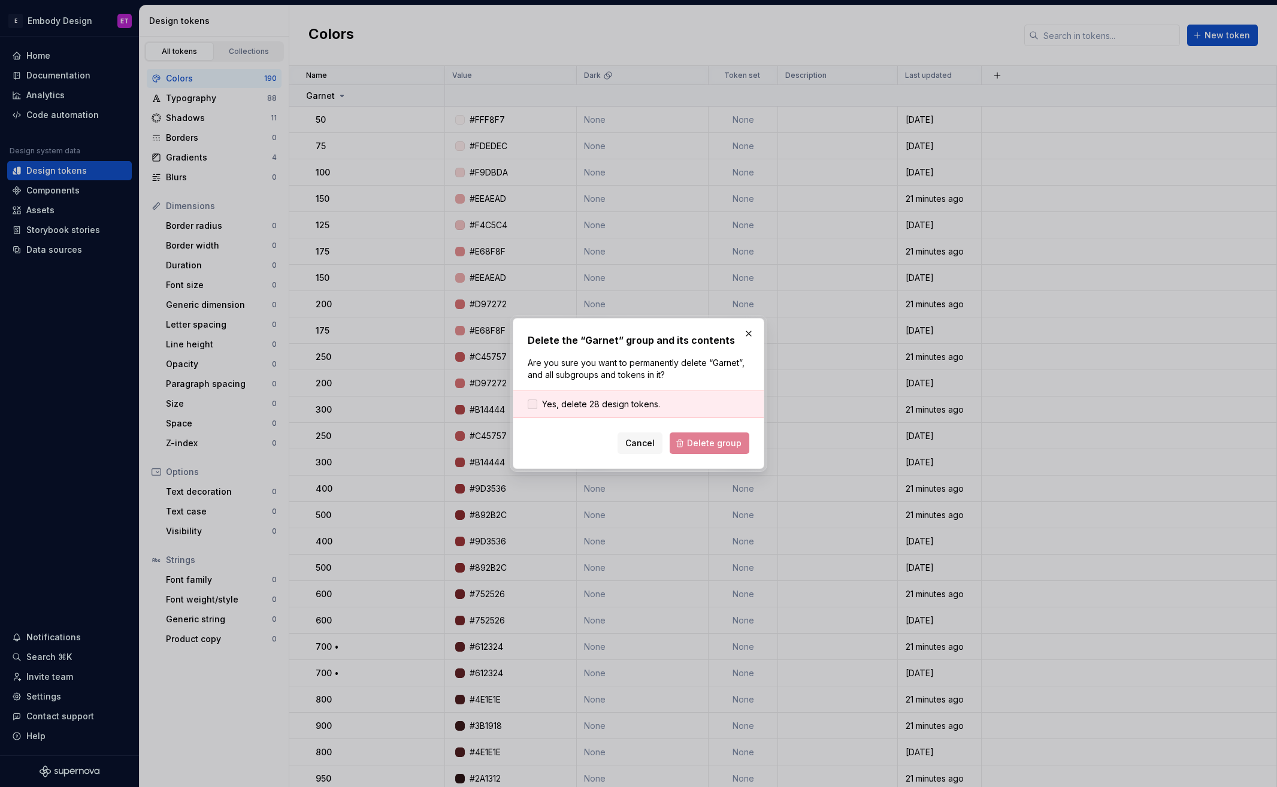
click at [551, 402] on span "Yes, delete 28 design tokens." at bounding box center [601, 404] width 118 height 12
click at [729, 435] on button "Delete group" at bounding box center [710, 443] width 80 height 22
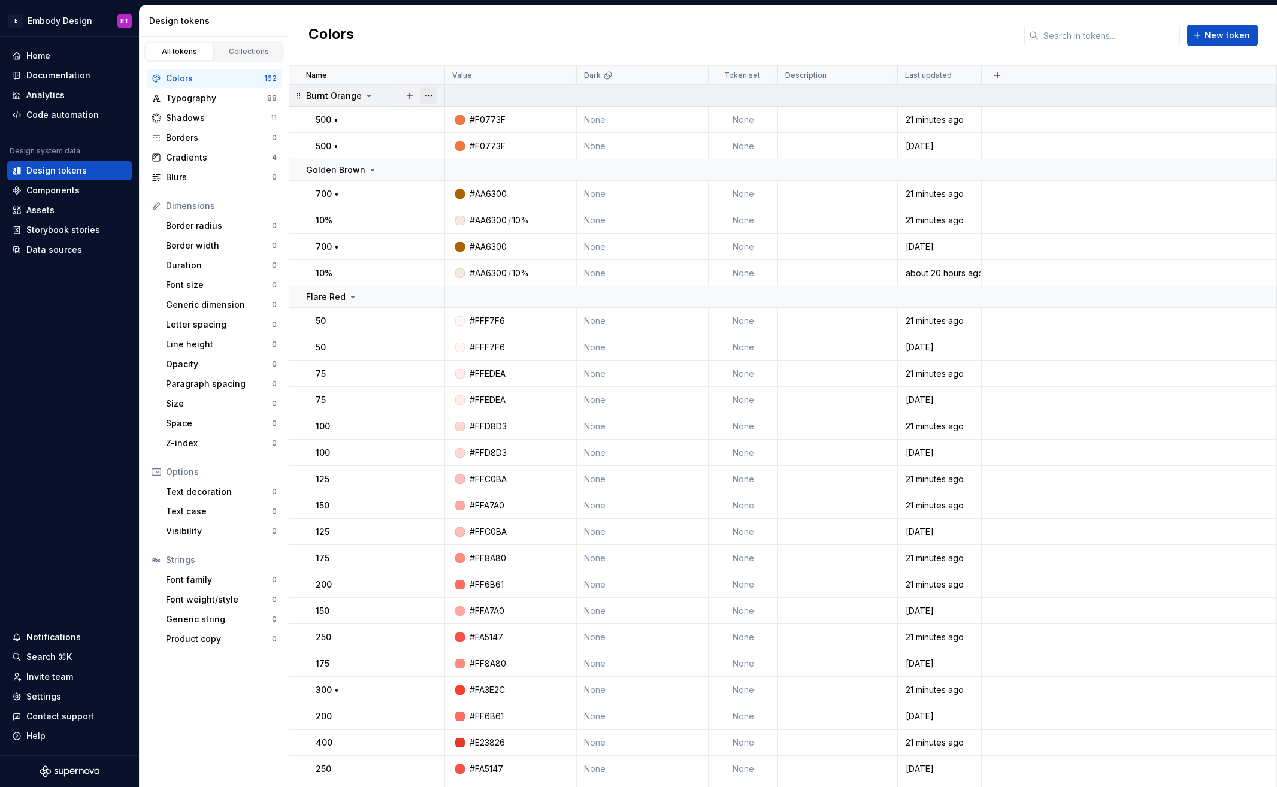
click at [431, 91] on button "button" at bounding box center [428, 95] width 17 height 17
click at [466, 228] on div "Delete group" at bounding box center [482, 231] width 78 height 12
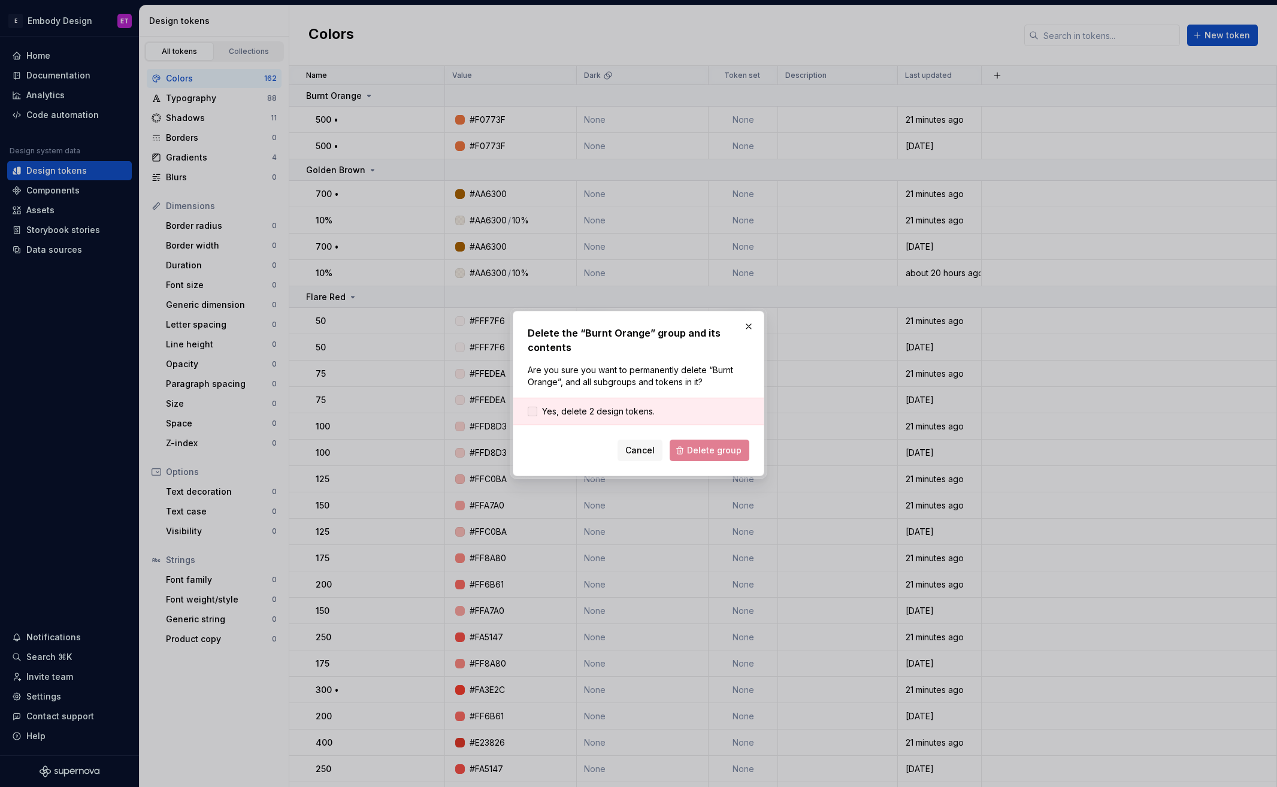
click at [618, 410] on span "Yes, delete 2 design tokens." at bounding box center [598, 412] width 113 height 12
click at [712, 451] on span "Delete group" at bounding box center [714, 450] width 55 height 12
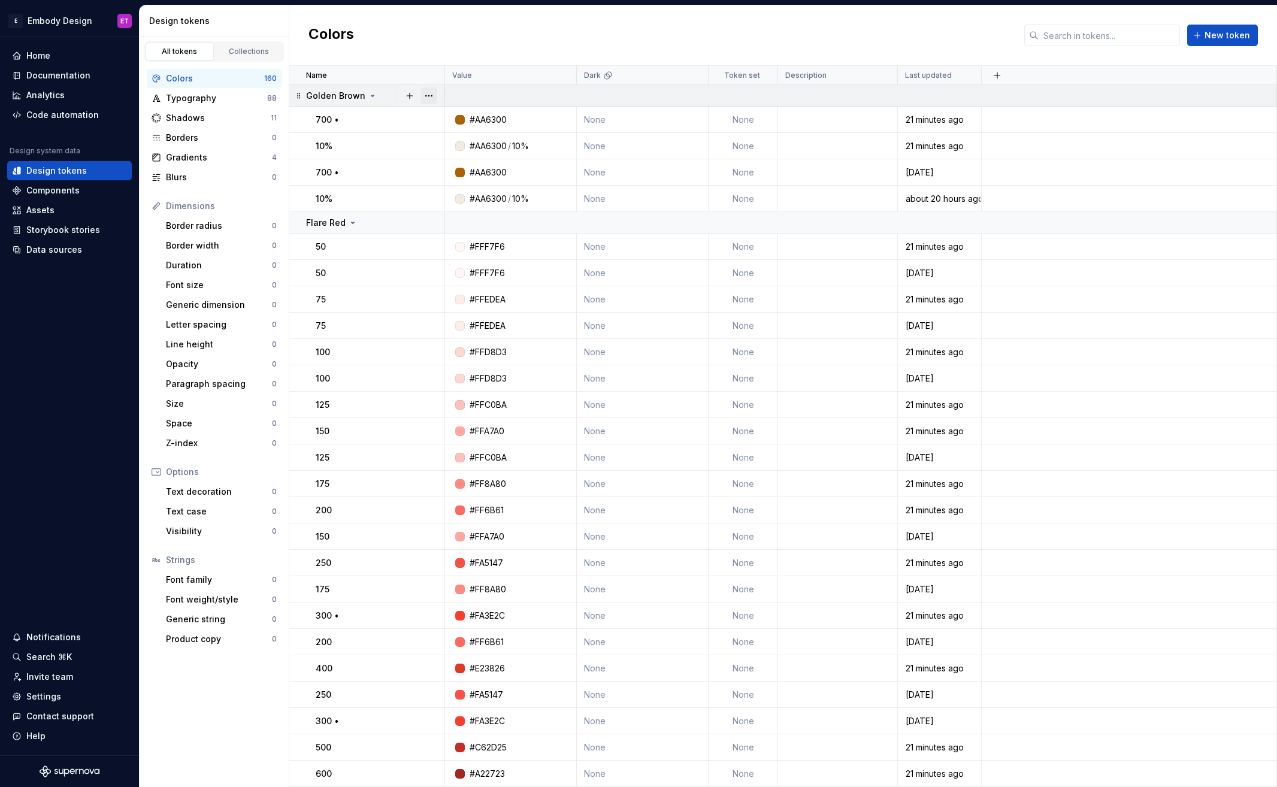
click at [428, 96] on button "button" at bounding box center [428, 95] width 17 height 17
click at [488, 234] on div "Delete group" at bounding box center [482, 231] width 78 height 12
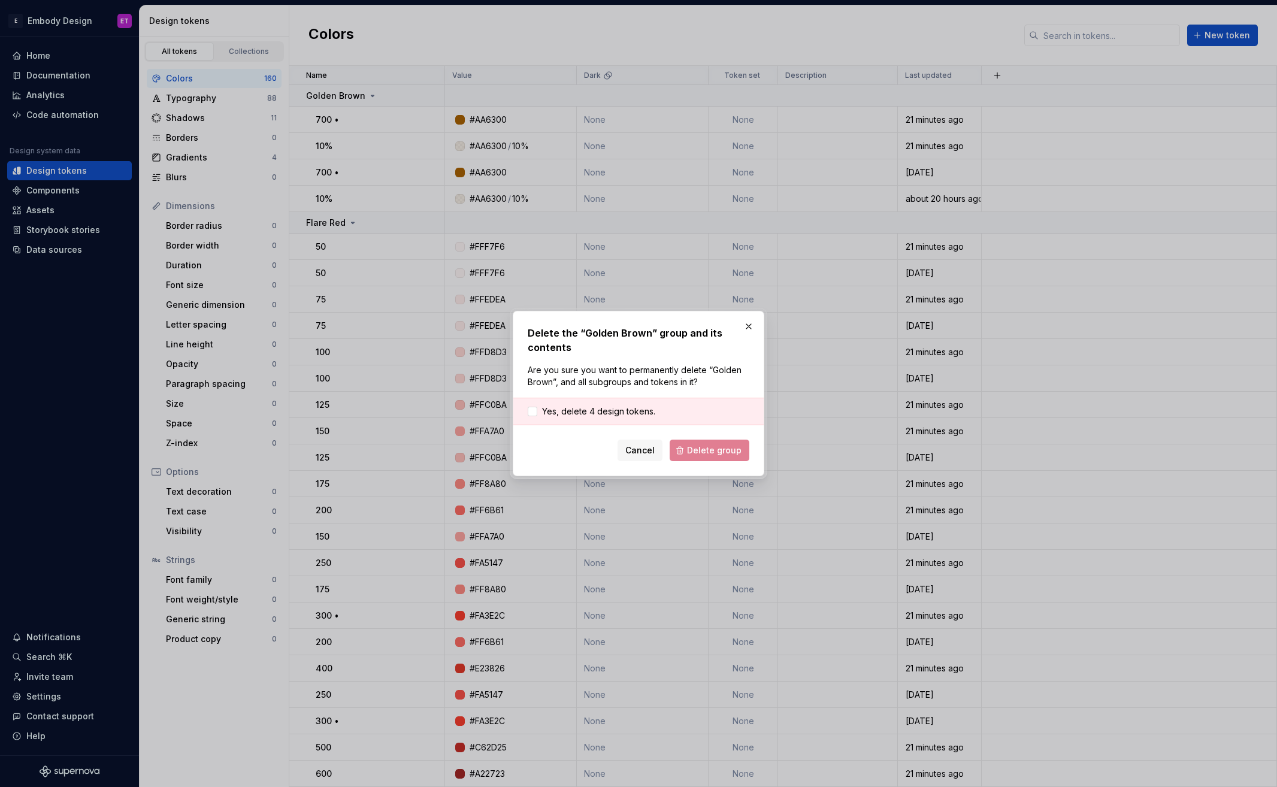
click at [650, 423] on div "Yes, delete 4 design tokens." at bounding box center [638, 412] width 250 height 28
click at [636, 413] on span "Yes, delete 4 design tokens." at bounding box center [598, 412] width 113 height 12
click at [710, 449] on span "Delete group" at bounding box center [714, 450] width 55 height 12
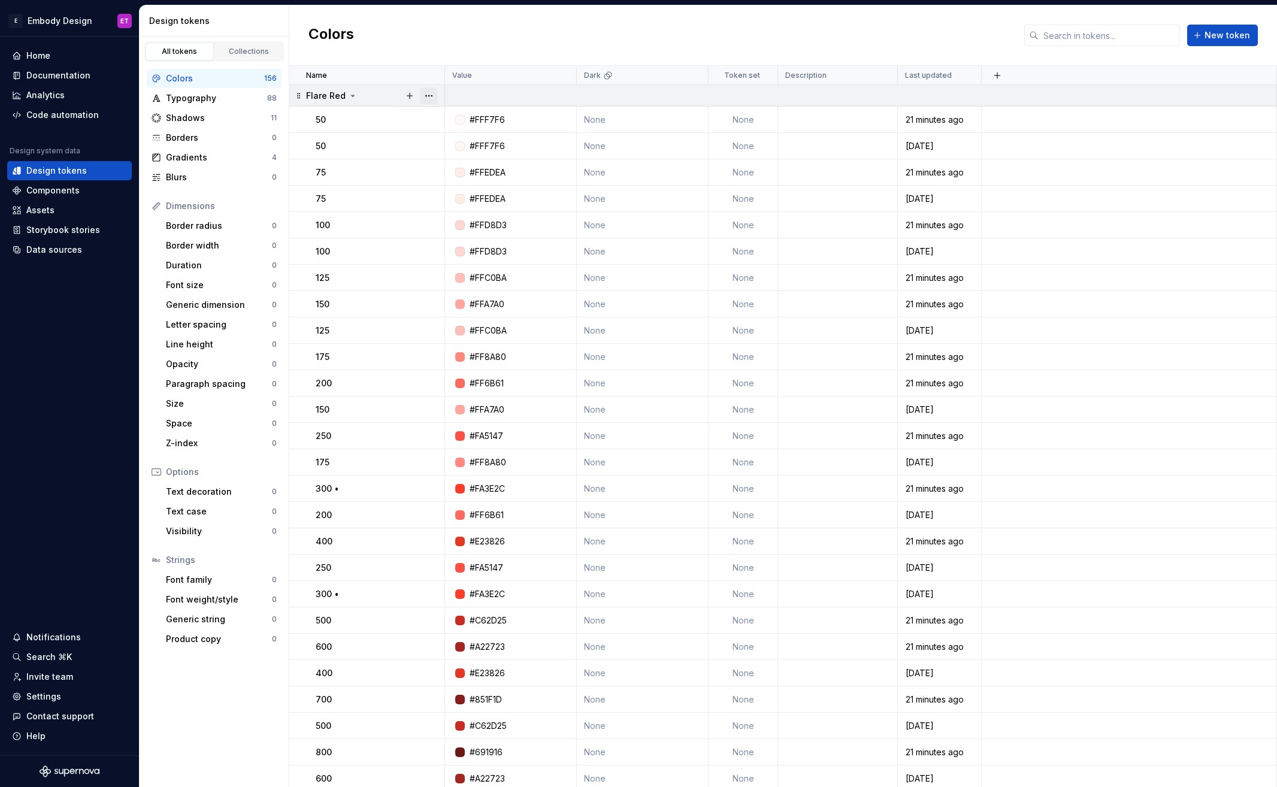
click at [426, 96] on button "button" at bounding box center [428, 95] width 17 height 17
click at [488, 225] on div "Delete group" at bounding box center [482, 231] width 78 height 12
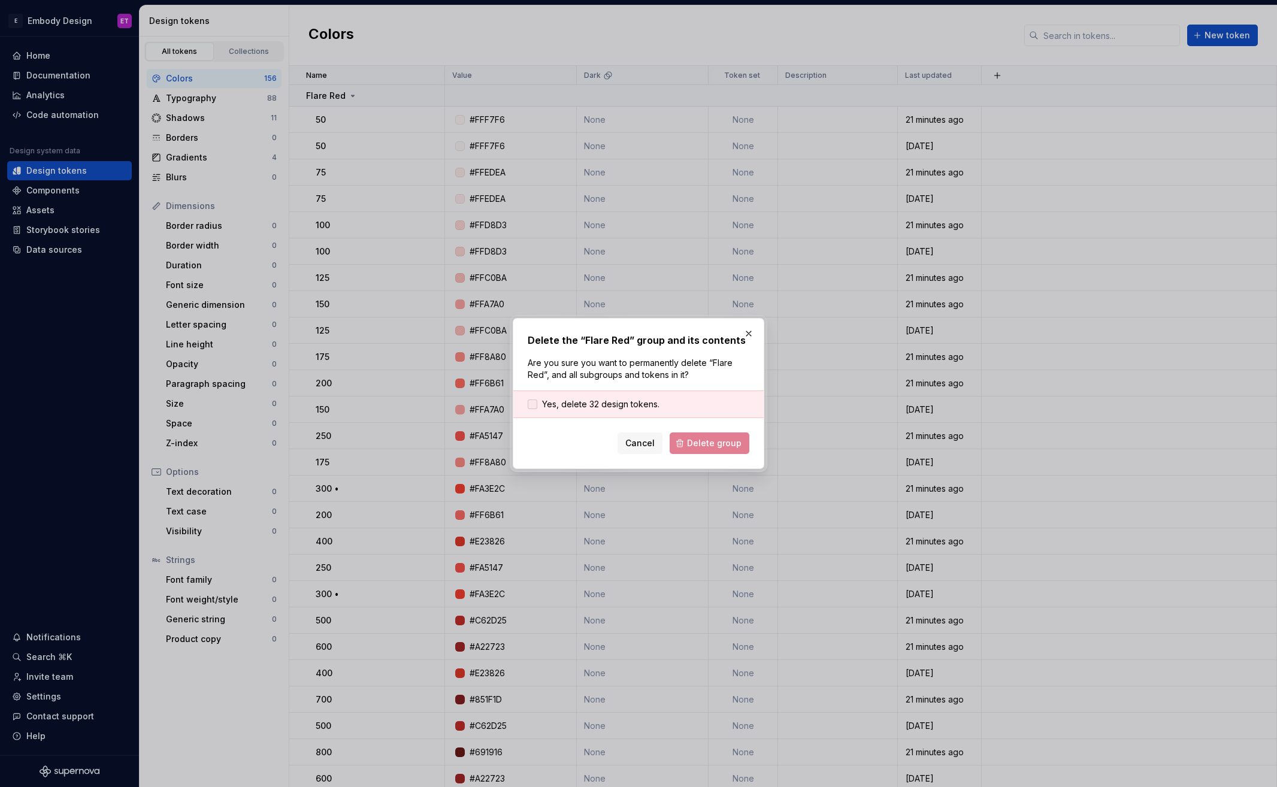
click at [630, 403] on span "Yes, delete 32 design tokens." at bounding box center [600, 404] width 117 height 12
click at [704, 441] on span "Delete group" at bounding box center [714, 443] width 55 height 12
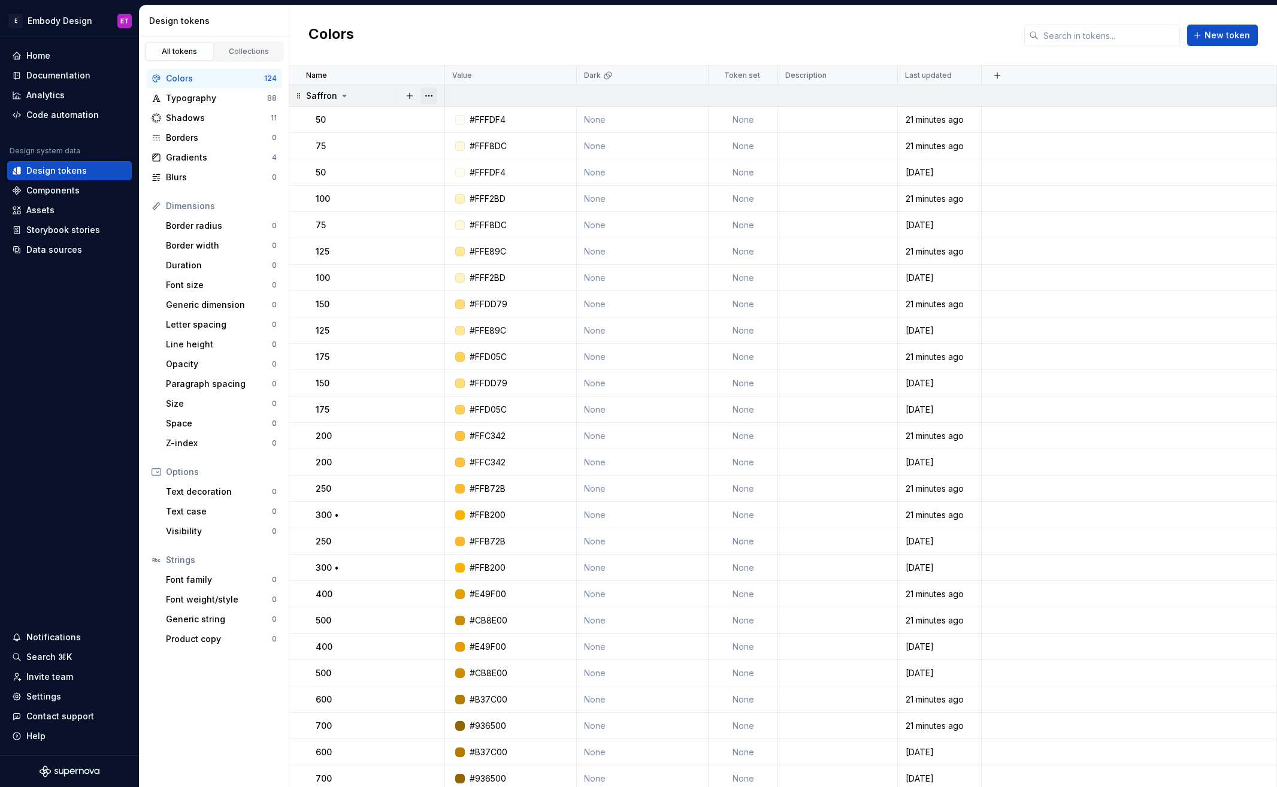
click at [431, 95] on button "button" at bounding box center [428, 95] width 17 height 17
click at [474, 228] on div "Delete group" at bounding box center [482, 231] width 78 height 12
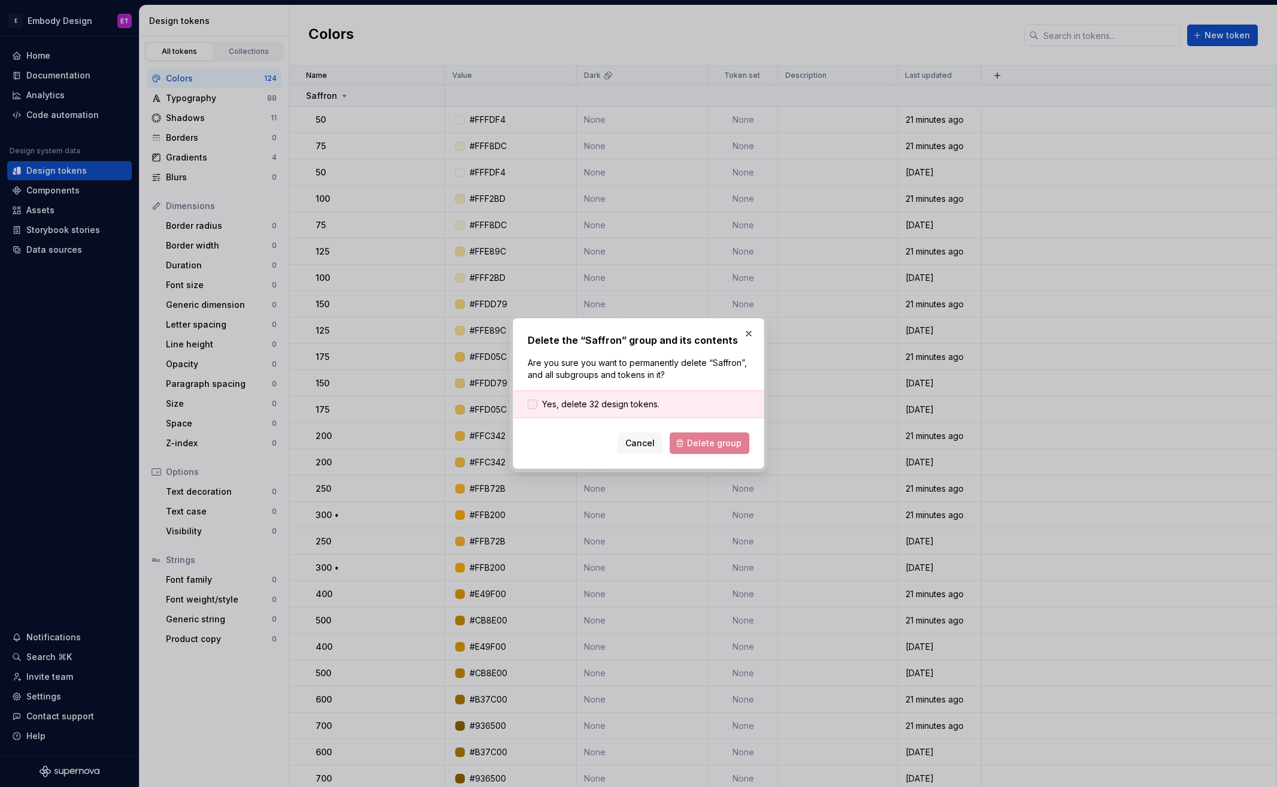
drag, startPoint x: 603, startPoint y: 405, endPoint x: 613, endPoint y: 407, distance: 11.0
click at [603, 404] on span "Yes, delete 32 design tokens." at bounding box center [600, 404] width 117 height 12
click at [747, 458] on div "Delete the “Saffron” group and its contents Are you sure you want to permanentl…" at bounding box center [639, 393] width 252 height 151
click at [738, 441] on span "Delete group" at bounding box center [714, 443] width 55 height 12
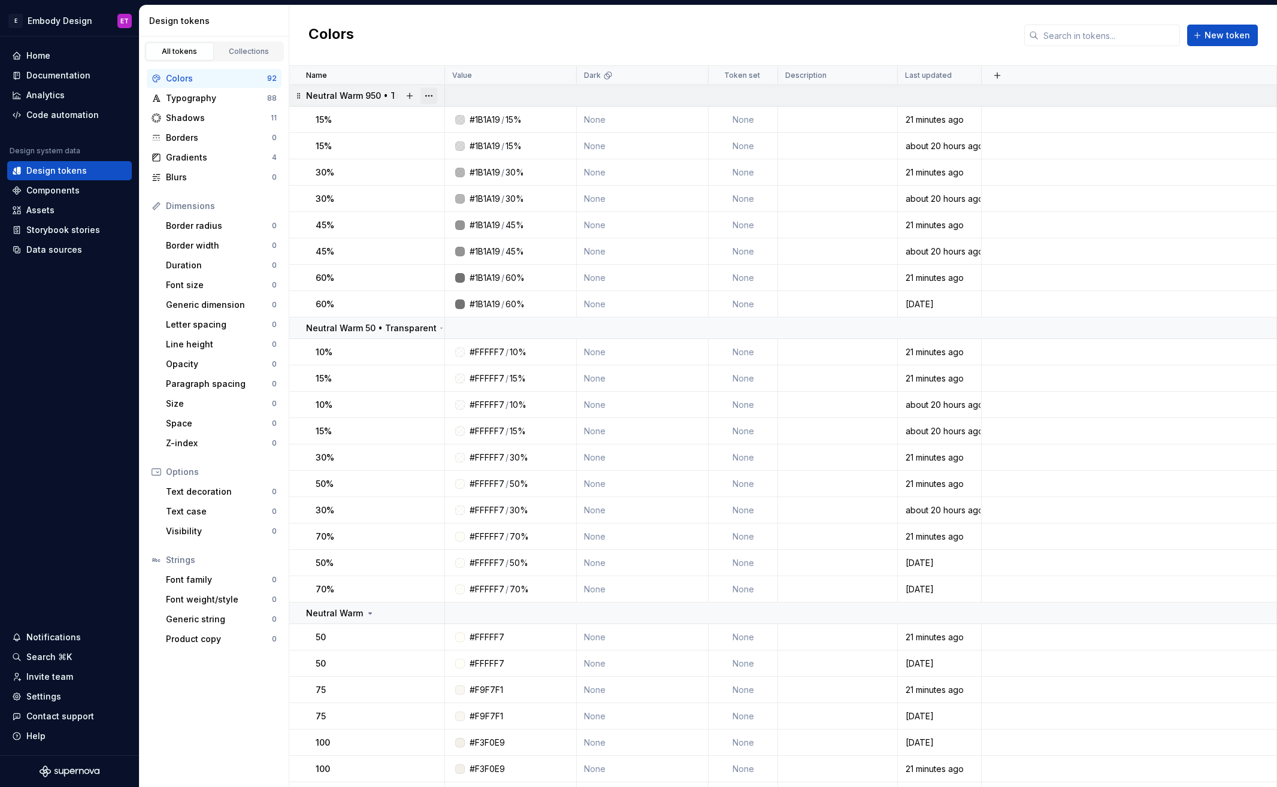
click at [436, 95] on button "button" at bounding box center [428, 95] width 17 height 17
click at [485, 229] on div "Delete group" at bounding box center [482, 231] width 78 height 12
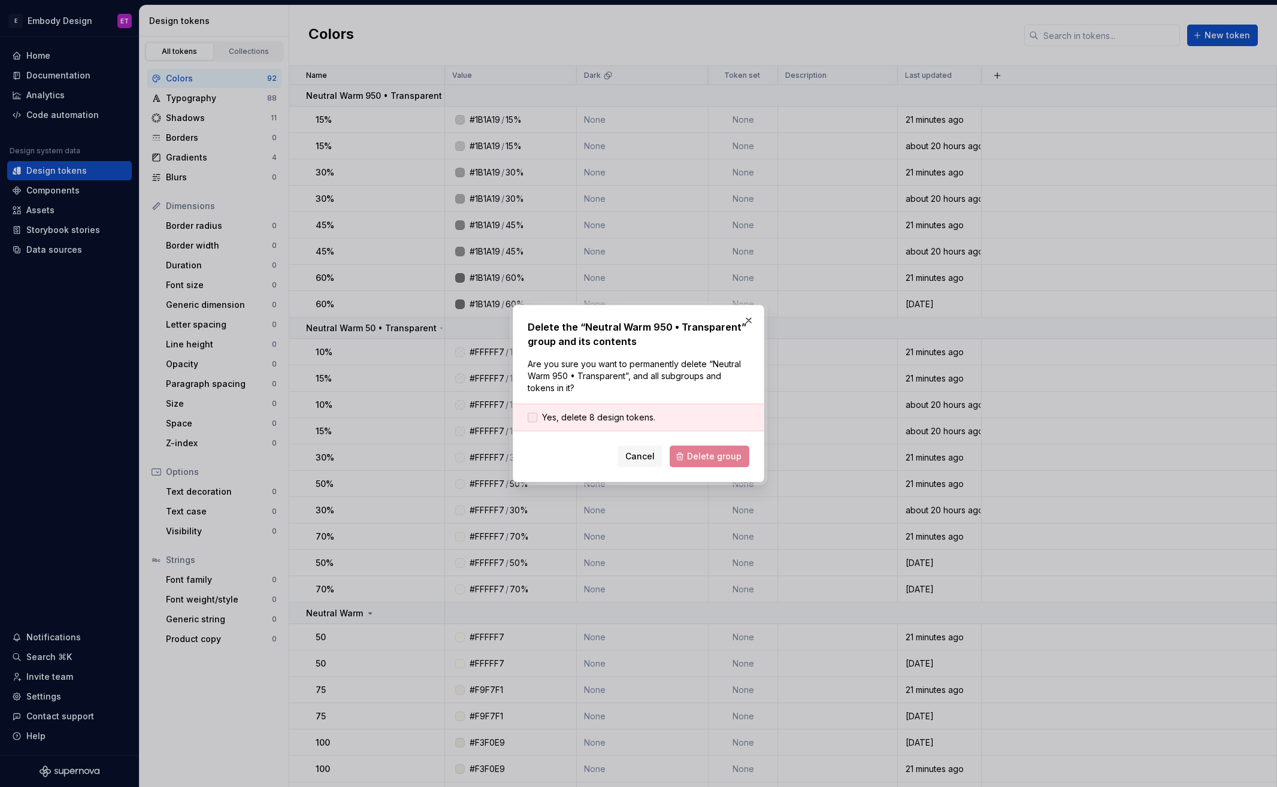
click at [633, 419] on span "Yes, delete 8 design tokens." at bounding box center [598, 418] width 113 height 12
click at [710, 450] on span "Delete group" at bounding box center [714, 456] width 55 height 12
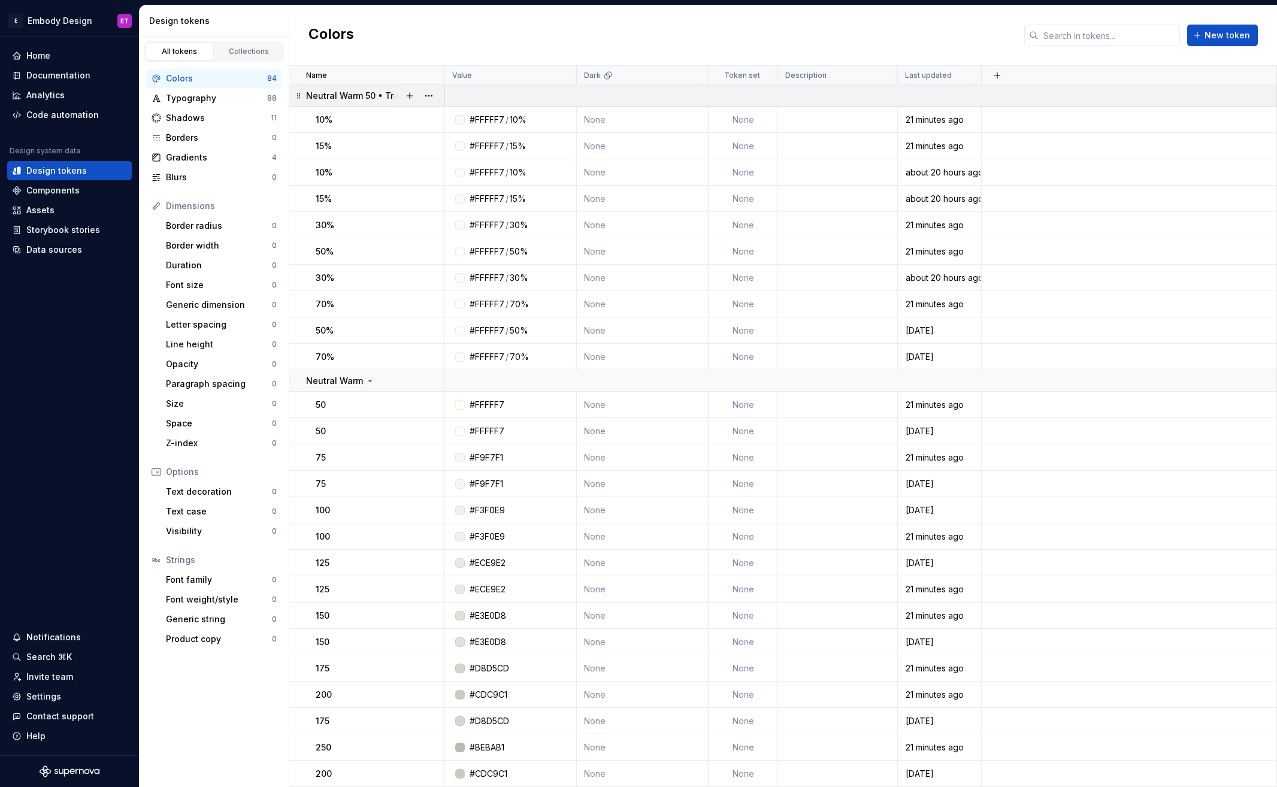
click at [441, 96] on div at bounding box center [419, 95] width 50 height 21
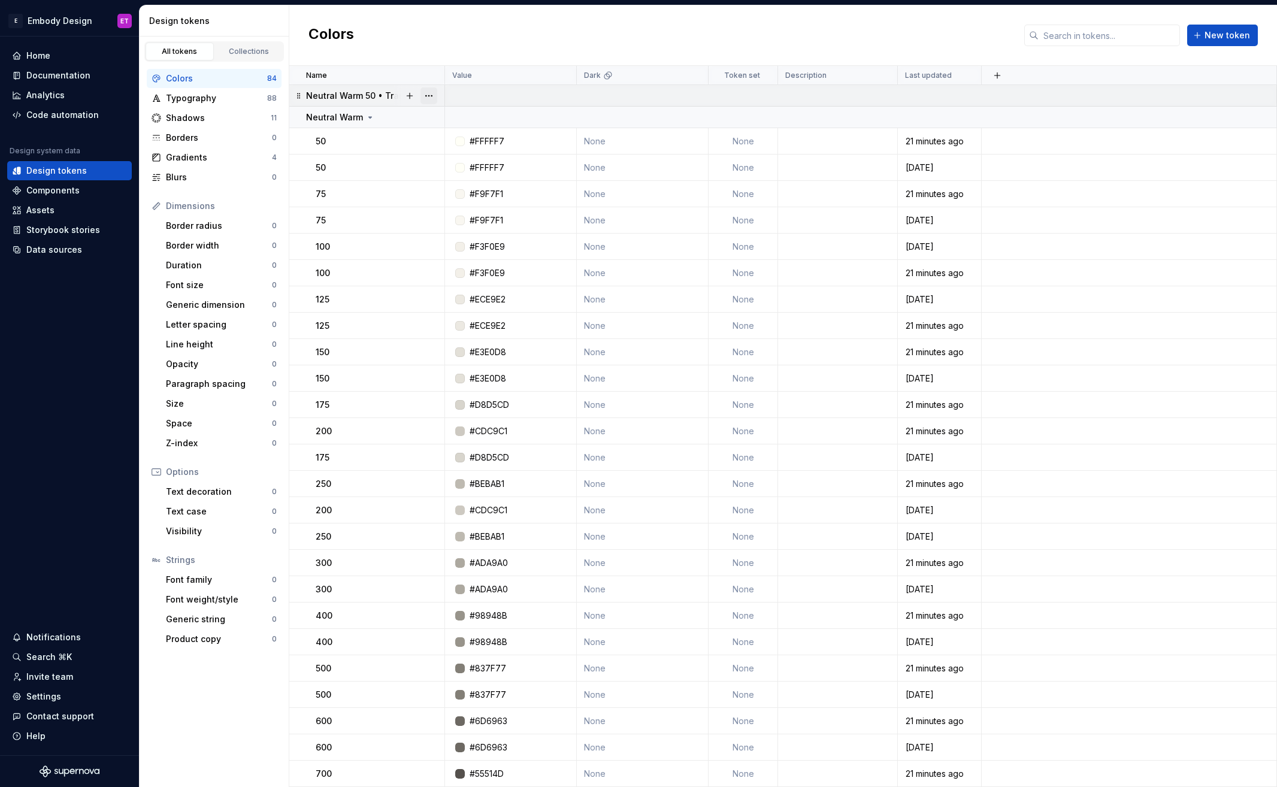
click at [435, 96] on button "button" at bounding box center [428, 95] width 17 height 17
click at [473, 229] on div "Delete group" at bounding box center [482, 231] width 78 height 12
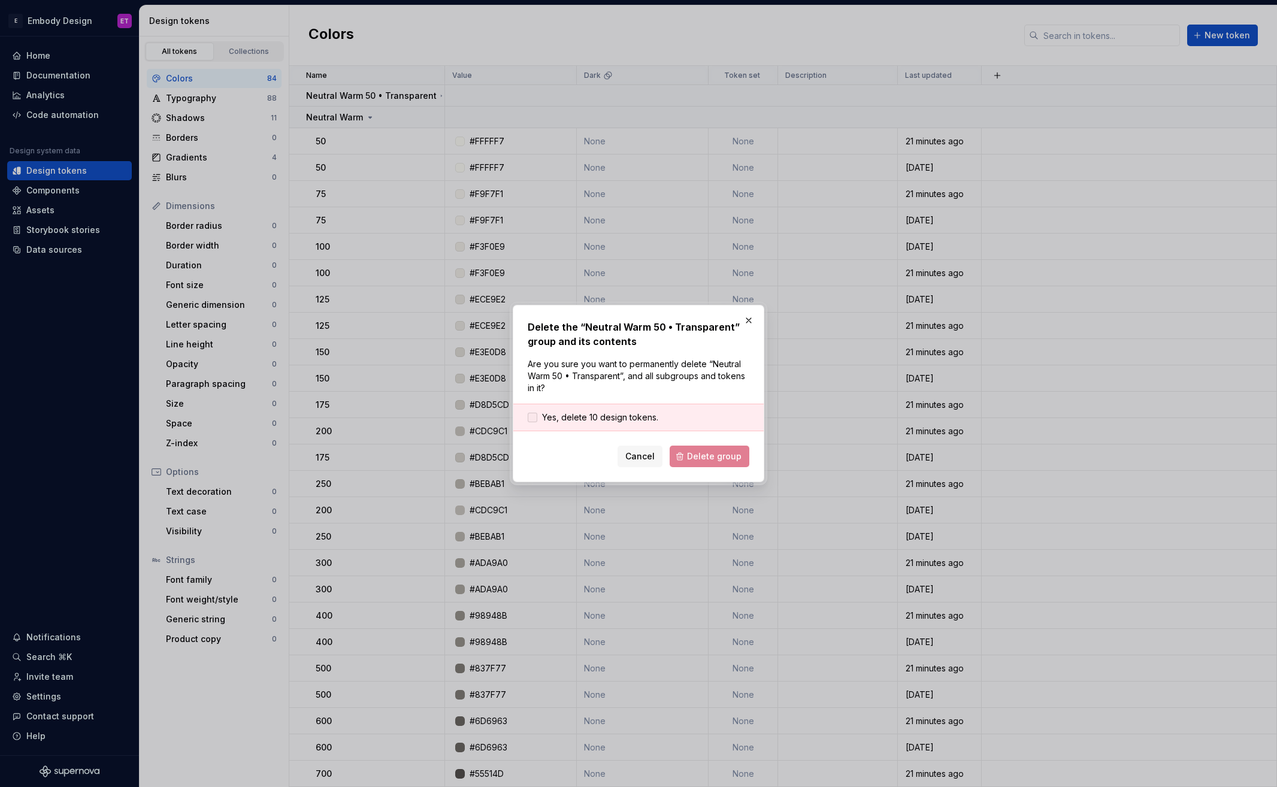
click at [614, 412] on span "Yes, delete 10 design tokens." at bounding box center [600, 418] width 116 height 12
click at [712, 452] on span "Delete group" at bounding box center [714, 456] width 55 height 12
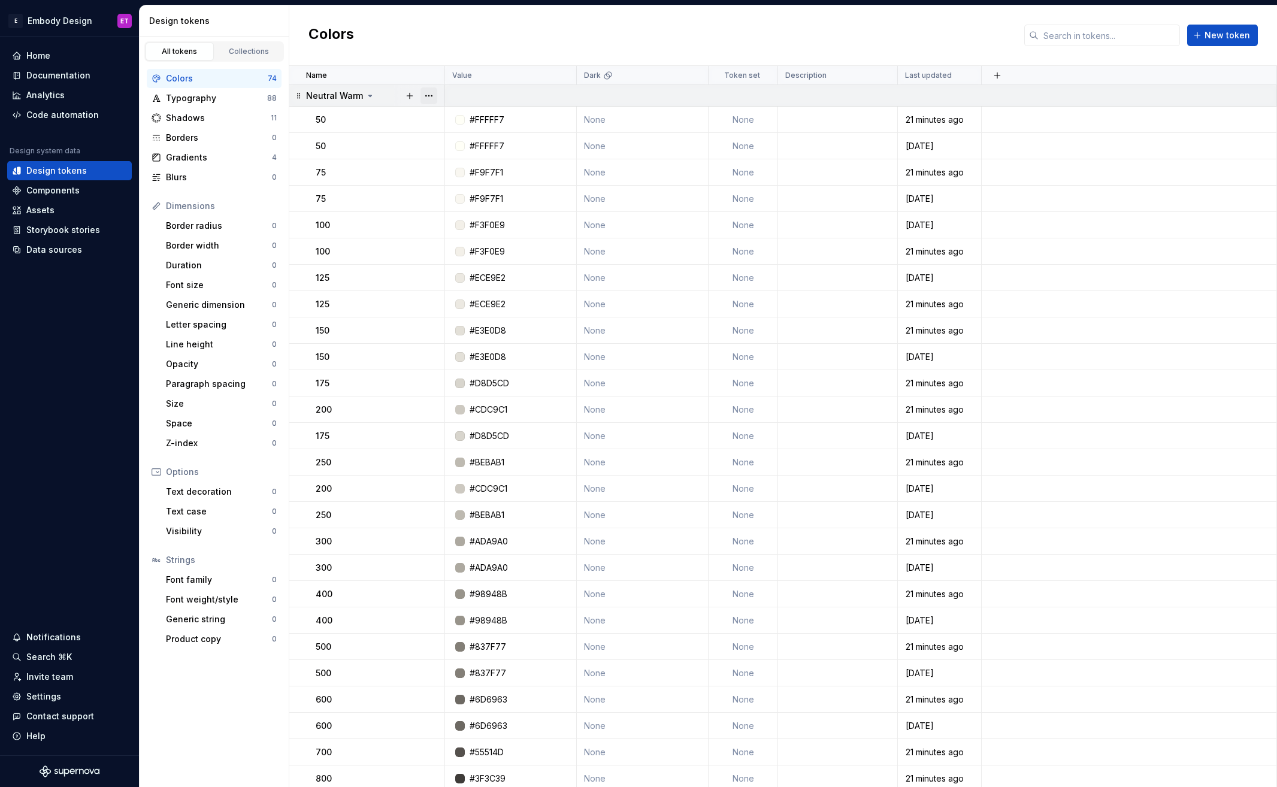
click at [429, 98] on button "button" at bounding box center [428, 95] width 17 height 17
click at [476, 232] on div "Delete group" at bounding box center [482, 231] width 78 height 12
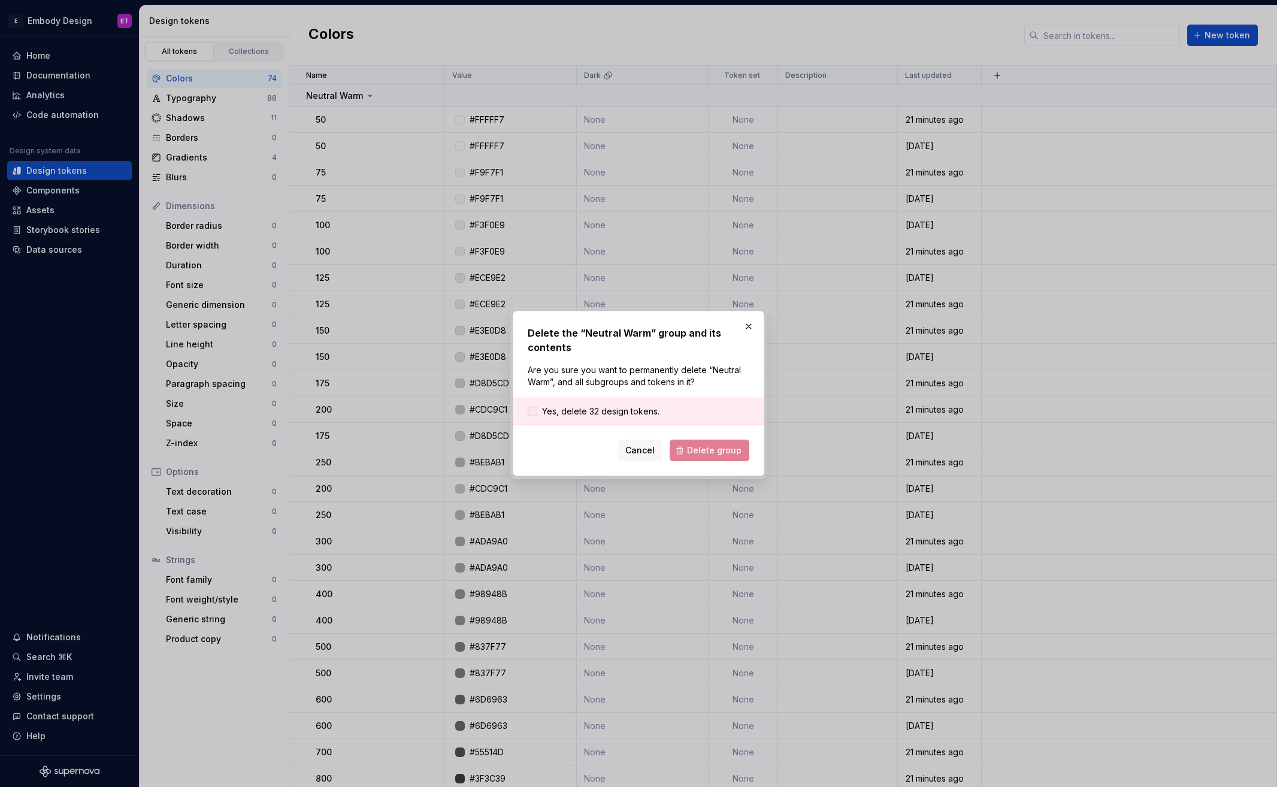
click at [627, 416] on span "Yes, delete 32 design tokens." at bounding box center [600, 412] width 117 height 12
click at [696, 448] on span "Delete group" at bounding box center [714, 450] width 55 height 12
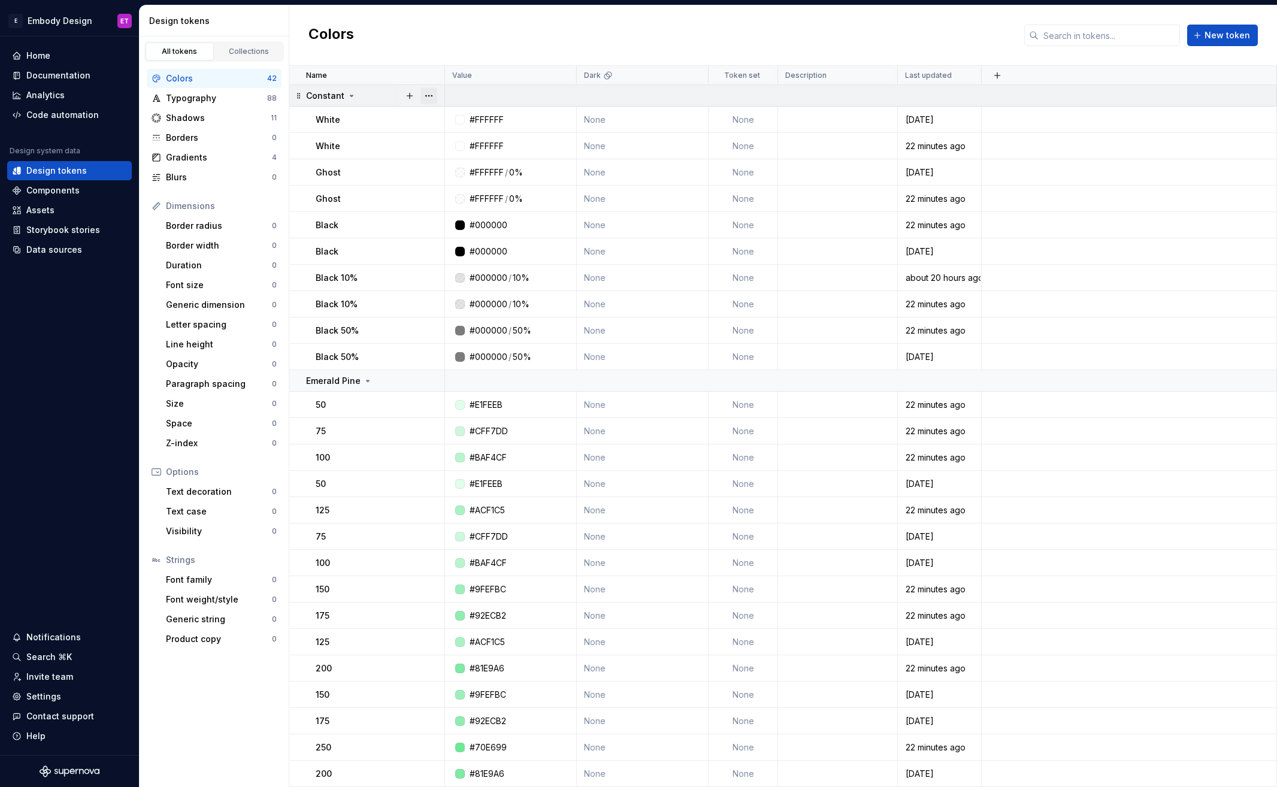
click at [427, 99] on button "button" at bounding box center [428, 95] width 17 height 17
click at [508, 229] on div "Delete group" at bounding box center [482, 231] width 78 height 12
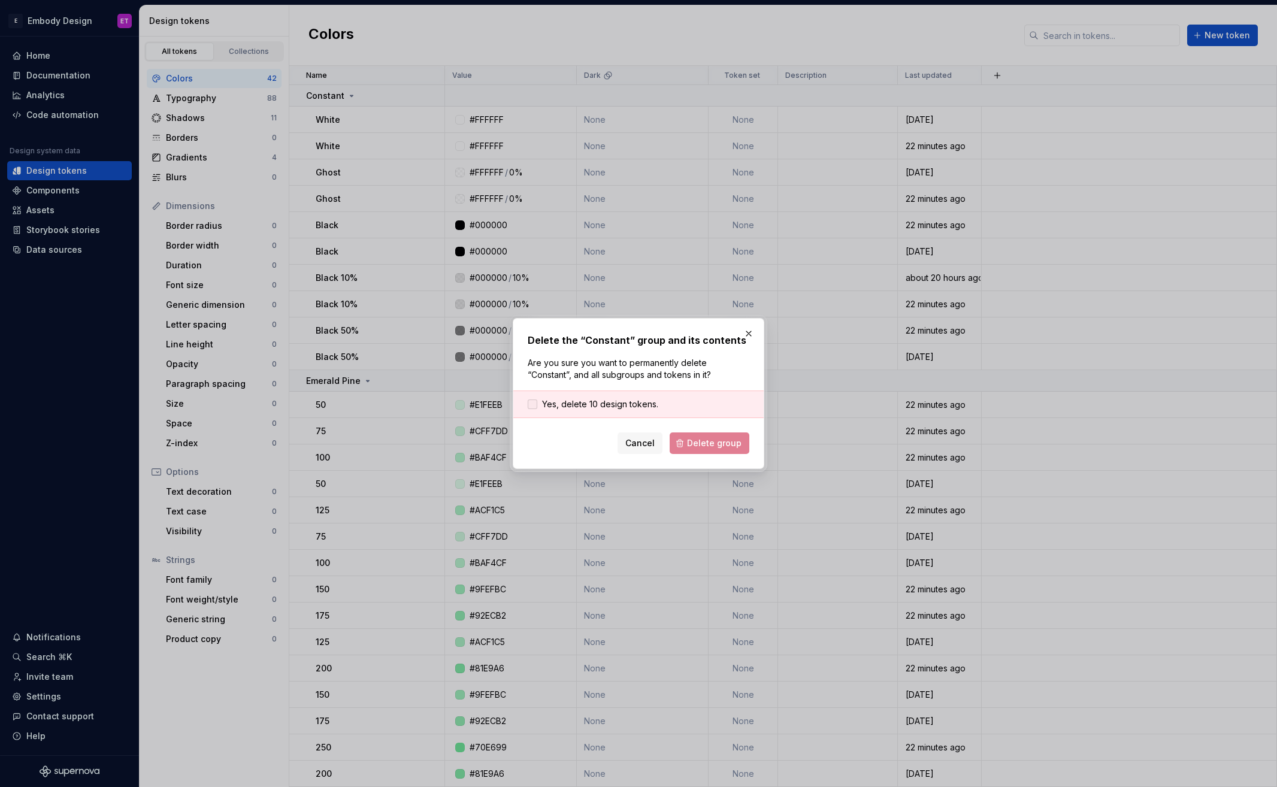
click at [646, 403] on span "Yes, delete 10 design tokens." at bounding box center [600, 404] width 116 height 12
click at [720, 441] on span "Delete group" at bounding box center [714, 443] width 55 height 12
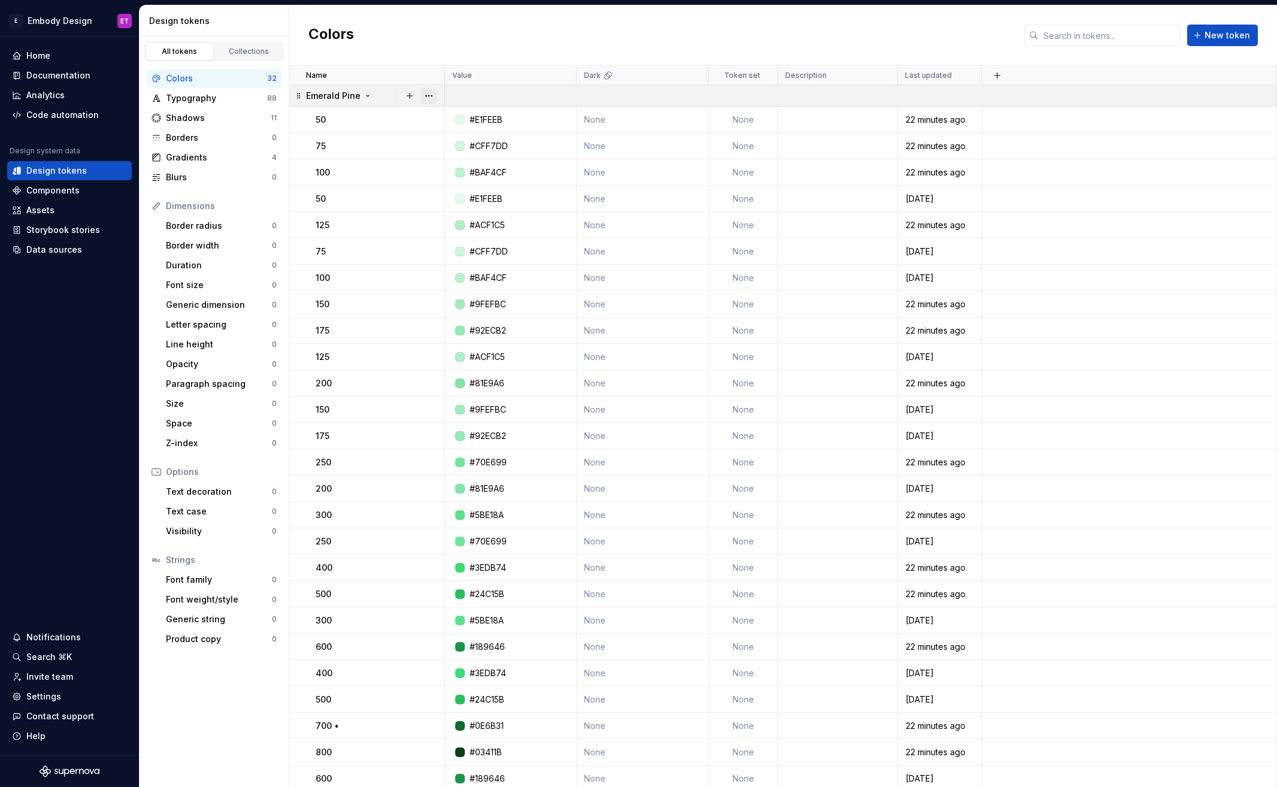
click at [435, 92] on button "button" at bounding box center [428, 95] width 17 height 17
click at [467, 236] on div "Delete group" at bounding box center [482, 231] width 78 height 12
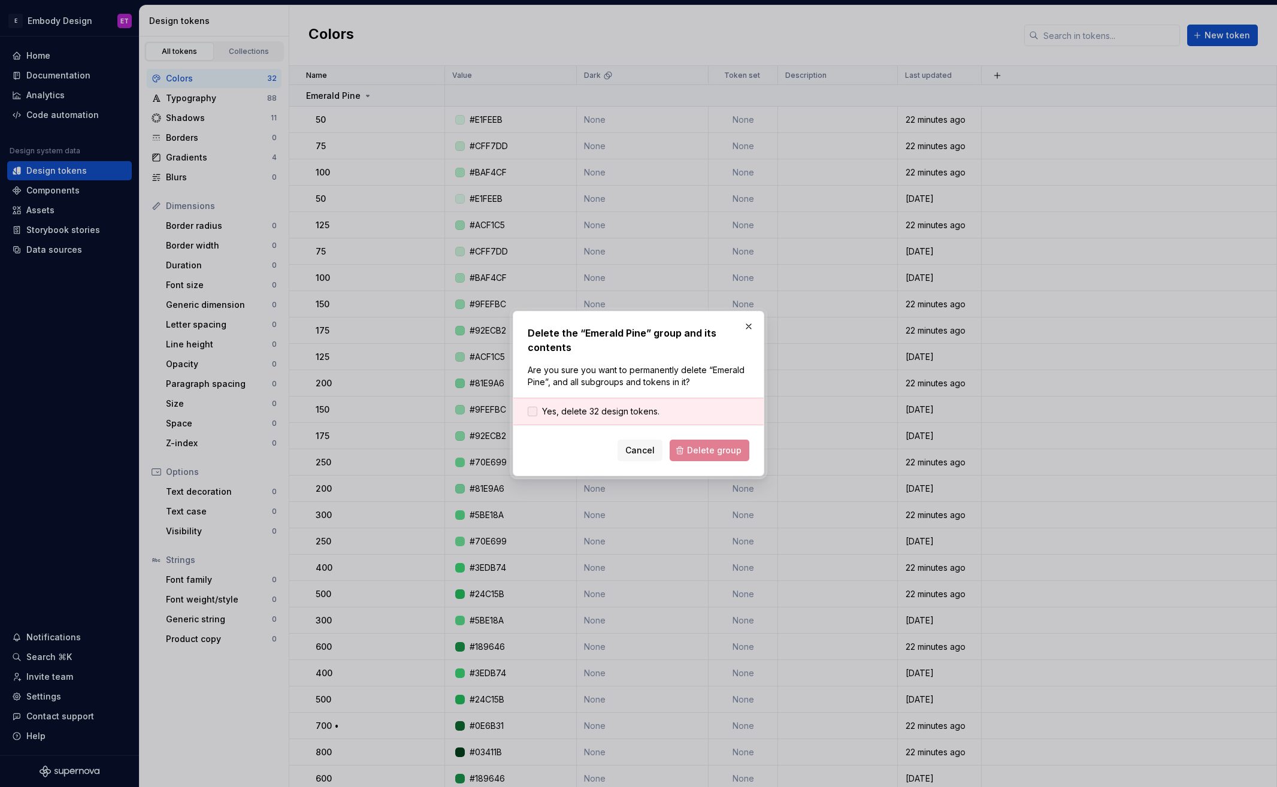
click at [634, 413] on span "Yes, delete 32 design tokens." at bounding box center [600, 412] width 117 height 12
click at [696, 444] on span "Delete group" at bounding box center [714, 450] width 55 height 12
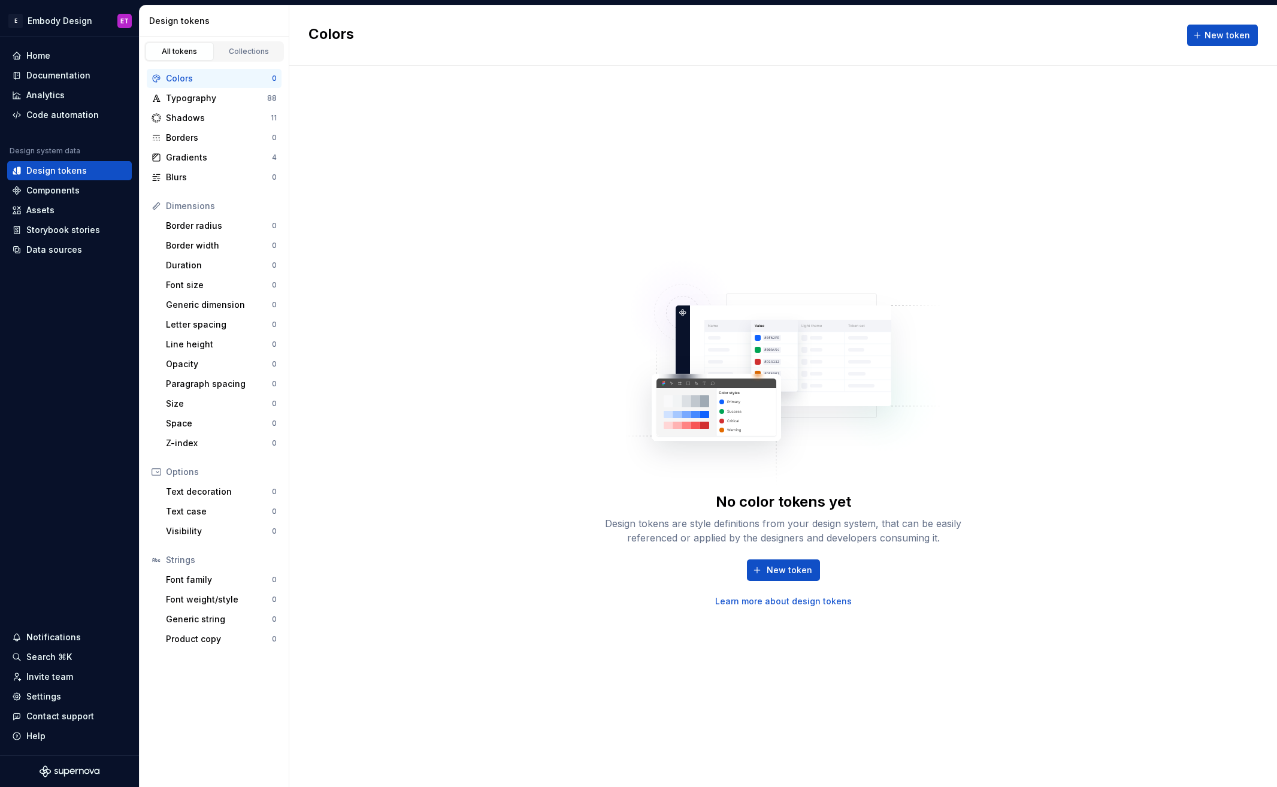
click at [489, 287] on div "No color tokens yet Design tokens are style definitions from your design system…" at bounding box center [783, 426] width 988 height 721
click at [226, 99] on div "Typography" at bounding box center [216, 98] width 101 height 12
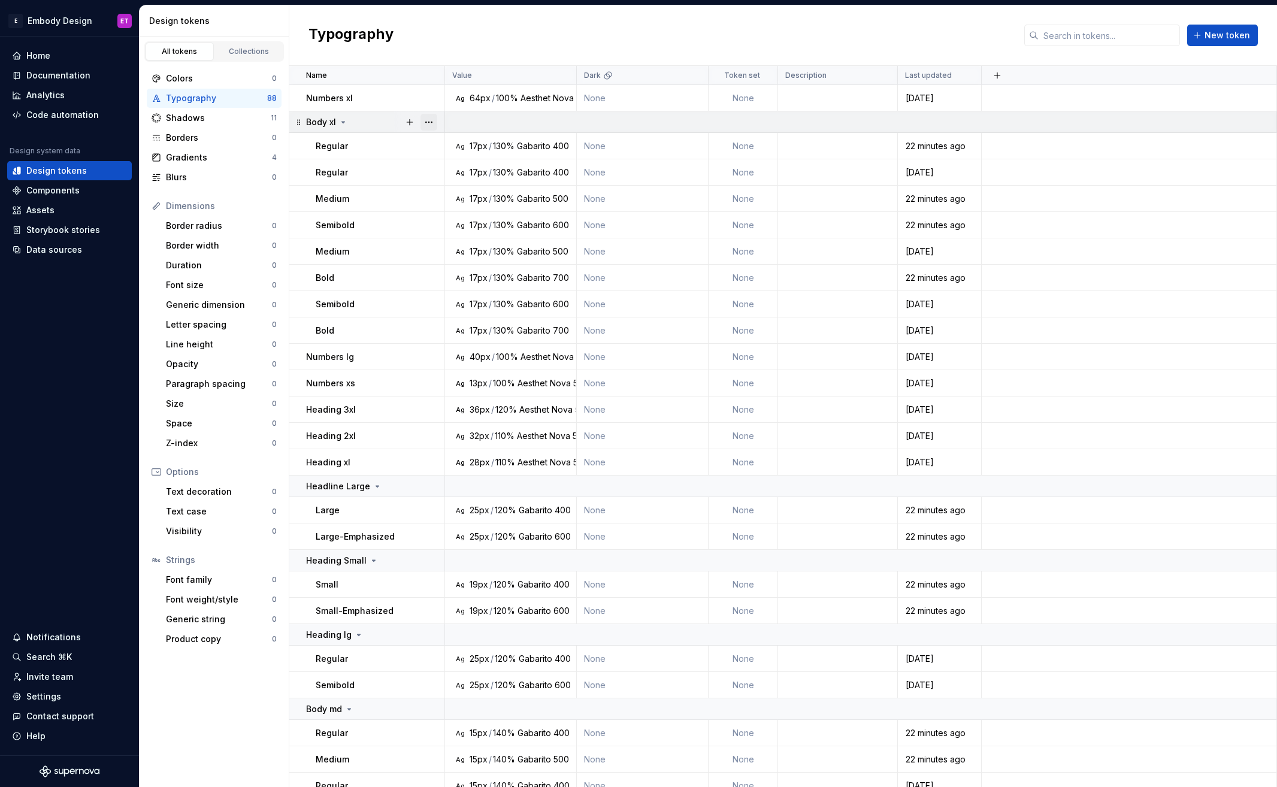
click at [433, 116] on button "button" at bounding box center [428, 122] width 17 height 17
click at [486, 254] on div "Delete group" at bounding box center [482, 258] width 78 height 12
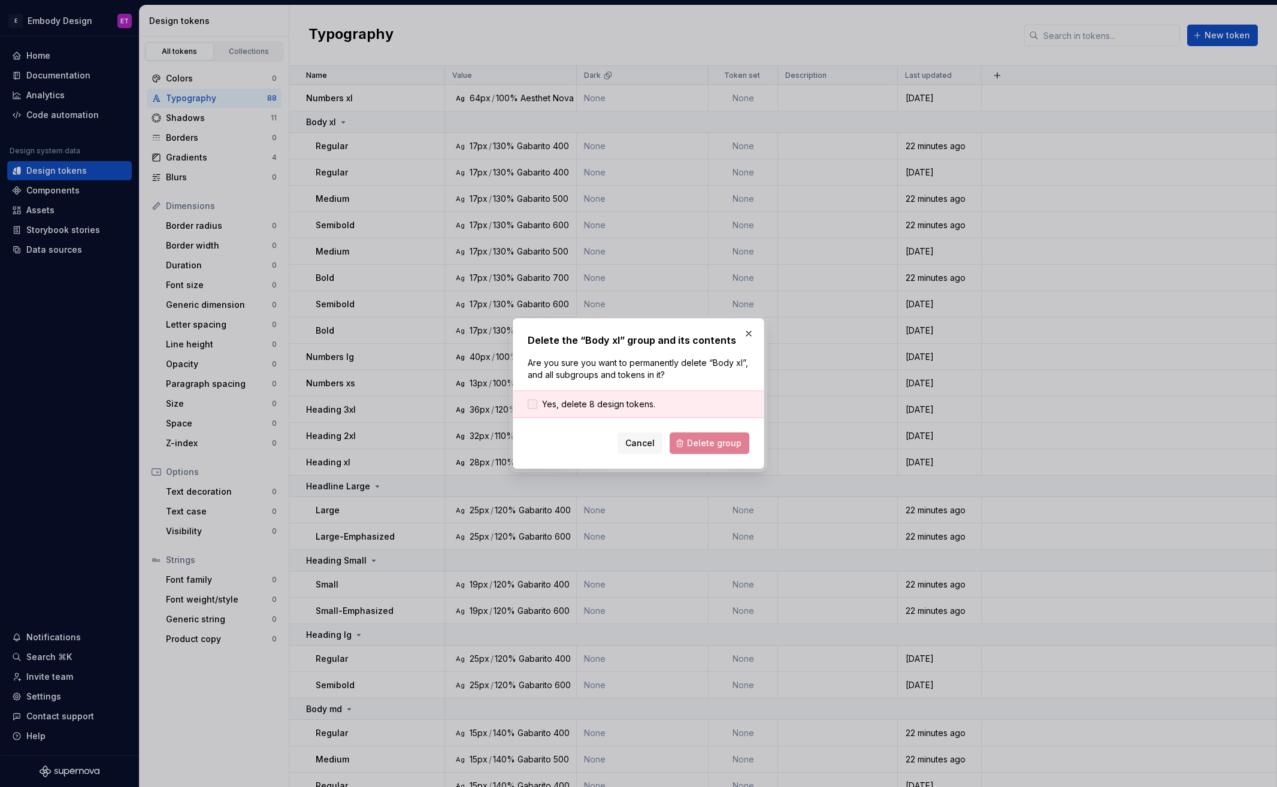
click at [582, 403] on span "Yes, delete 8 design tokens." at bounding box center [598, 404] width 113 height 12
click at [717, 440] on span "Delete group" at bounding box center [714, 443] width 55 height 12
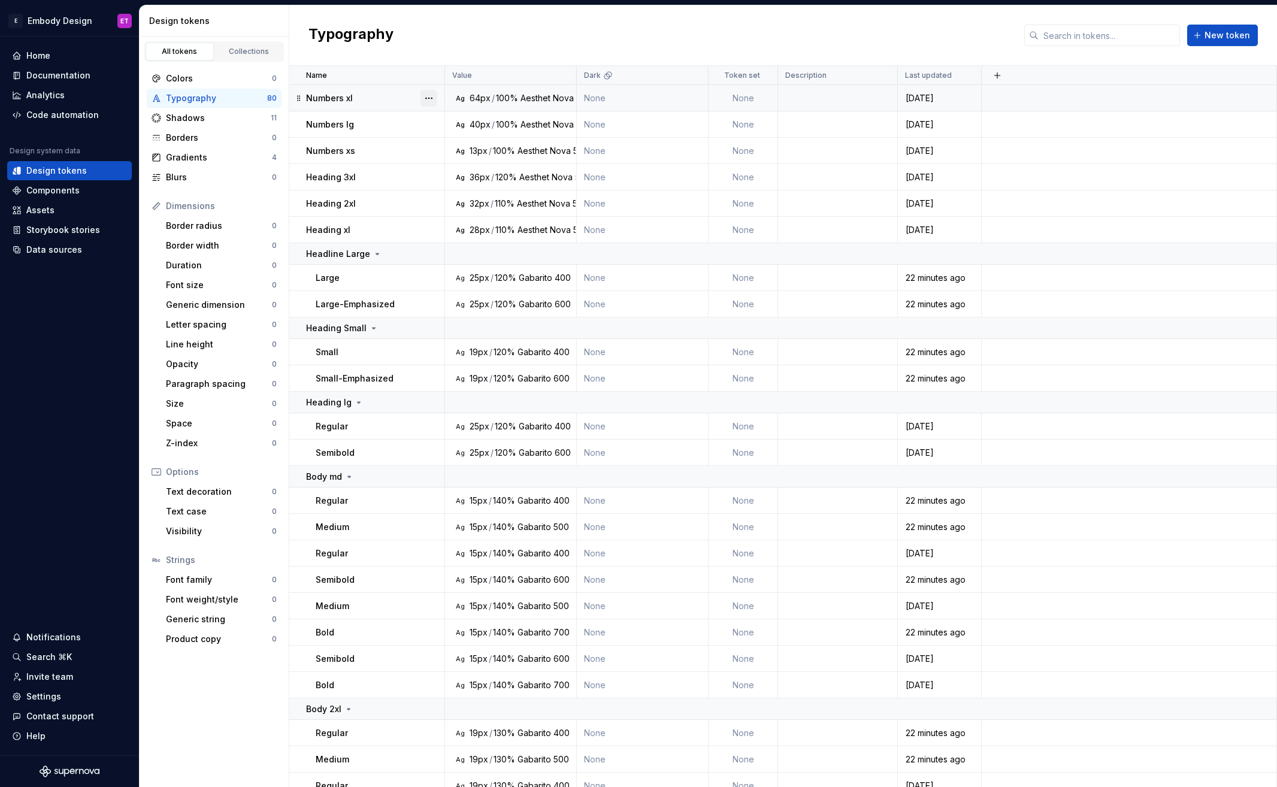
click at [431, 91] on button "button" at bounding box center [428, 98] width 17 height 17
click at [473, 163] on div "Delete token" at bounding box center [482, 165] width 78 height 12
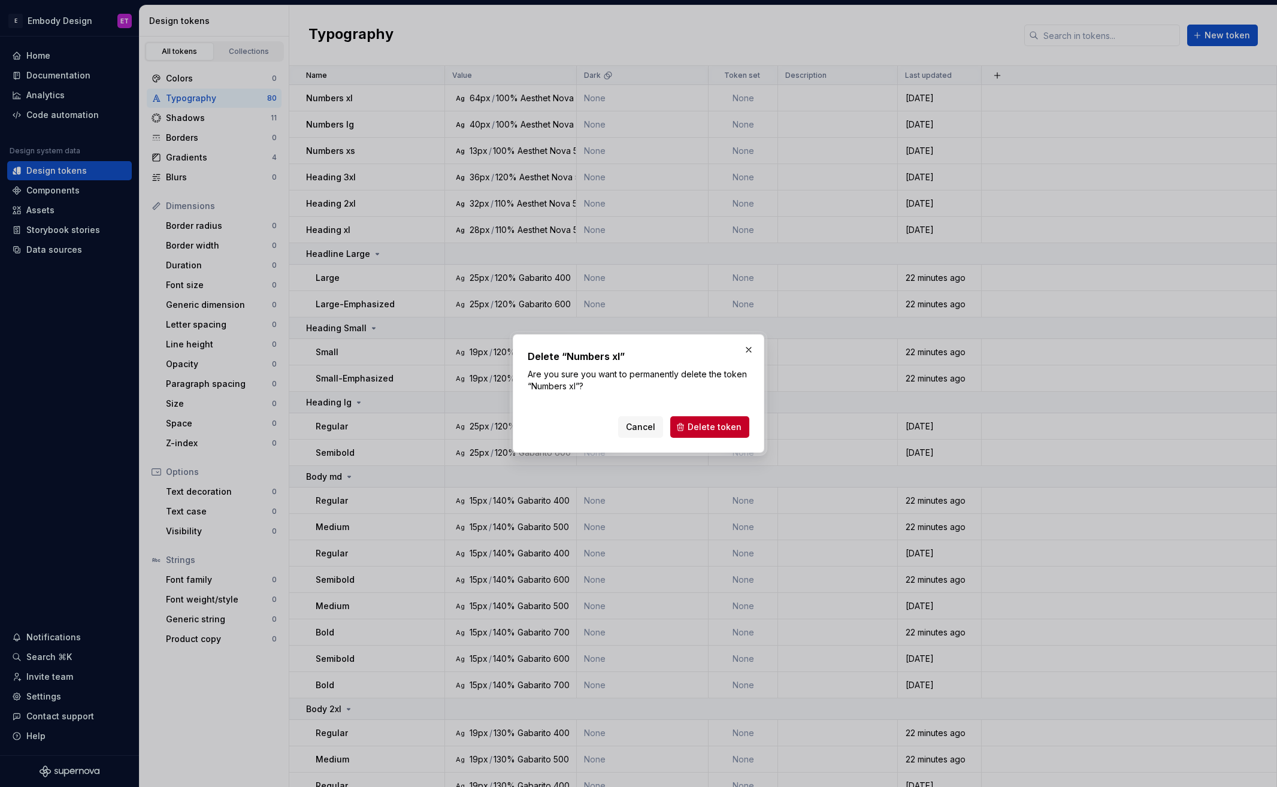
click at [699, 437] on button "Delete token" at bounding box center [709, 427] width 79 height 22
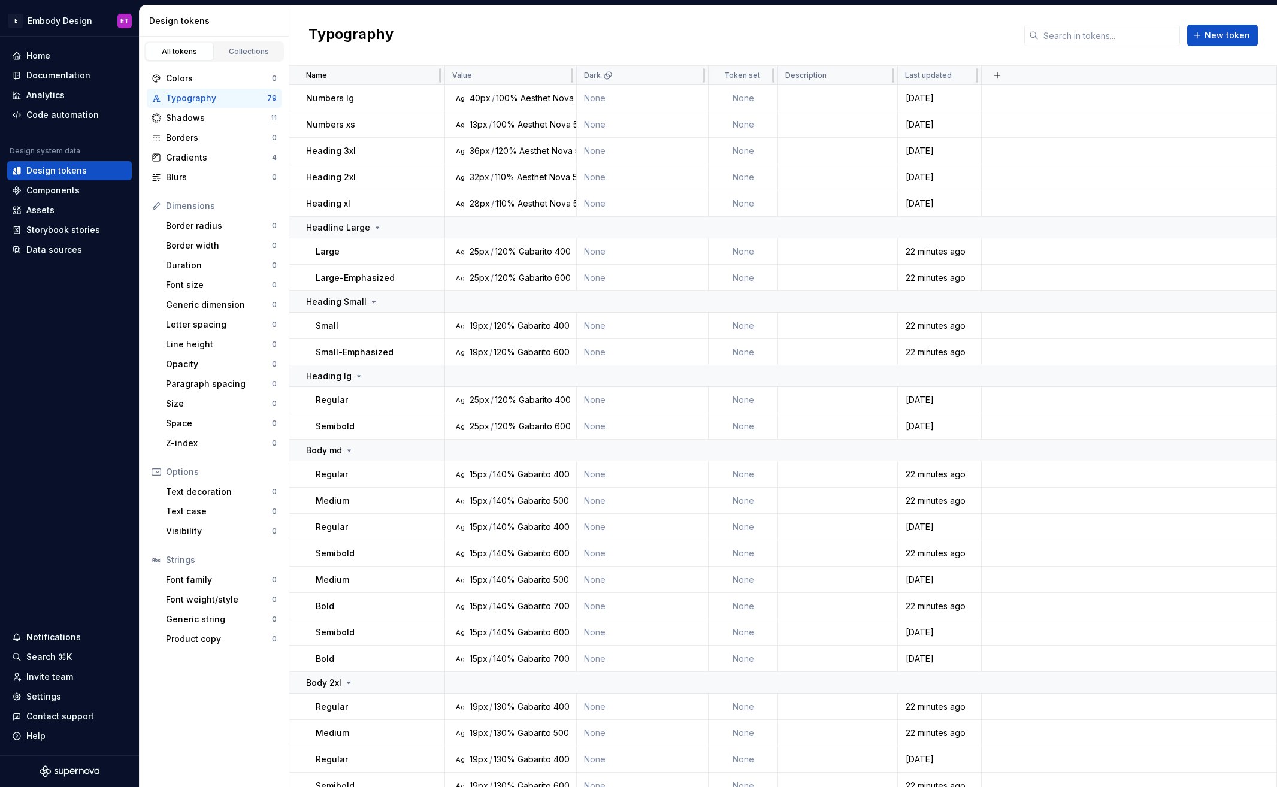
click at [419, 77] on div "Name" at bounding box center [371, 76] width 131 height 10
click at [432, 234] on button "button" at bounding box center [428, 227] width 17 height 17
click at [498, 360] on div "Delete group" at bounding box center [482, 363] width 78 height 12
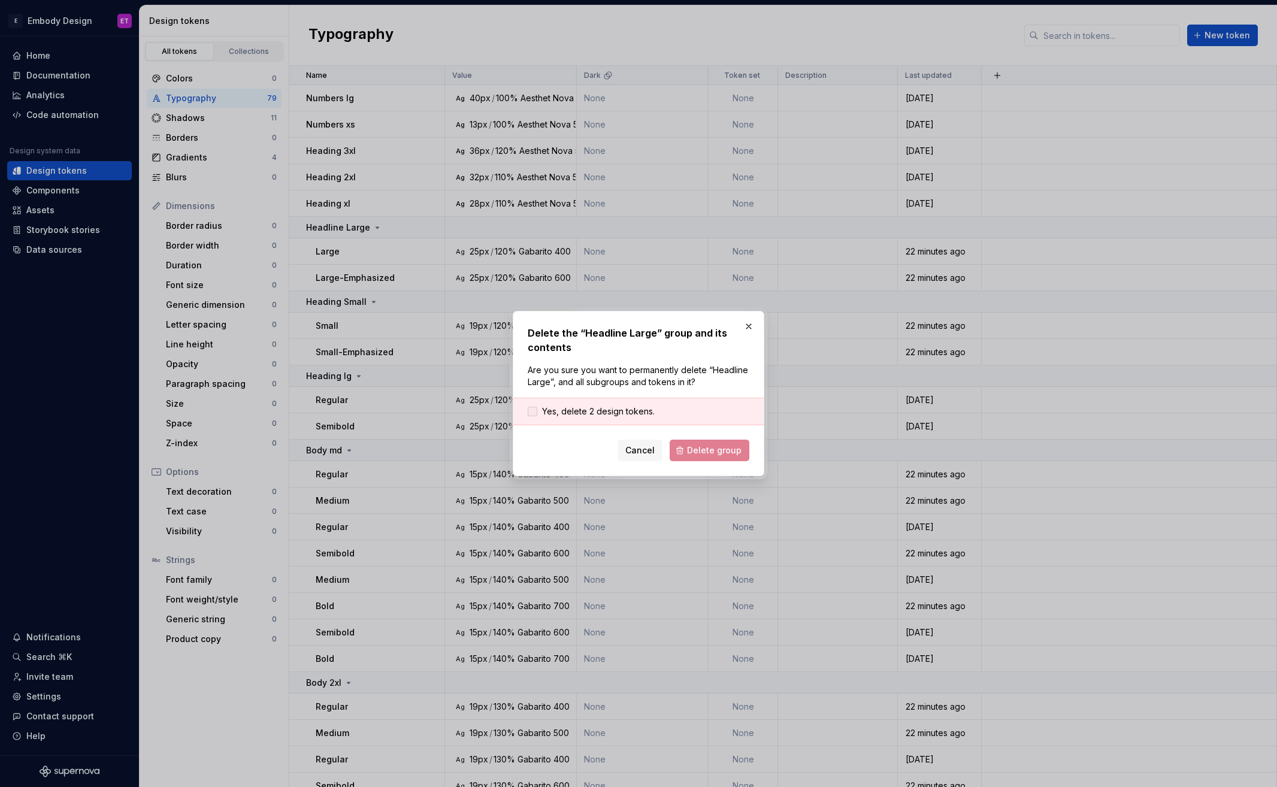
drag, startPoint x: 629, startPoint y: 407, endPoint x: 717, endPoint y: 469, distance: 107.9
click at [629, 407] on span "Yes, delete 2 design tokens." at bounding box center [598, 412] width 113 height 12
click at [718, 470] on div "Delete the “Headline Large” group and its contents Are you sure you want to per…" at bounding box center [639, 393] width 252 height 165
click at [715, 456] on button "Delete group" at bounding box center [710, 451] width 80 height 22
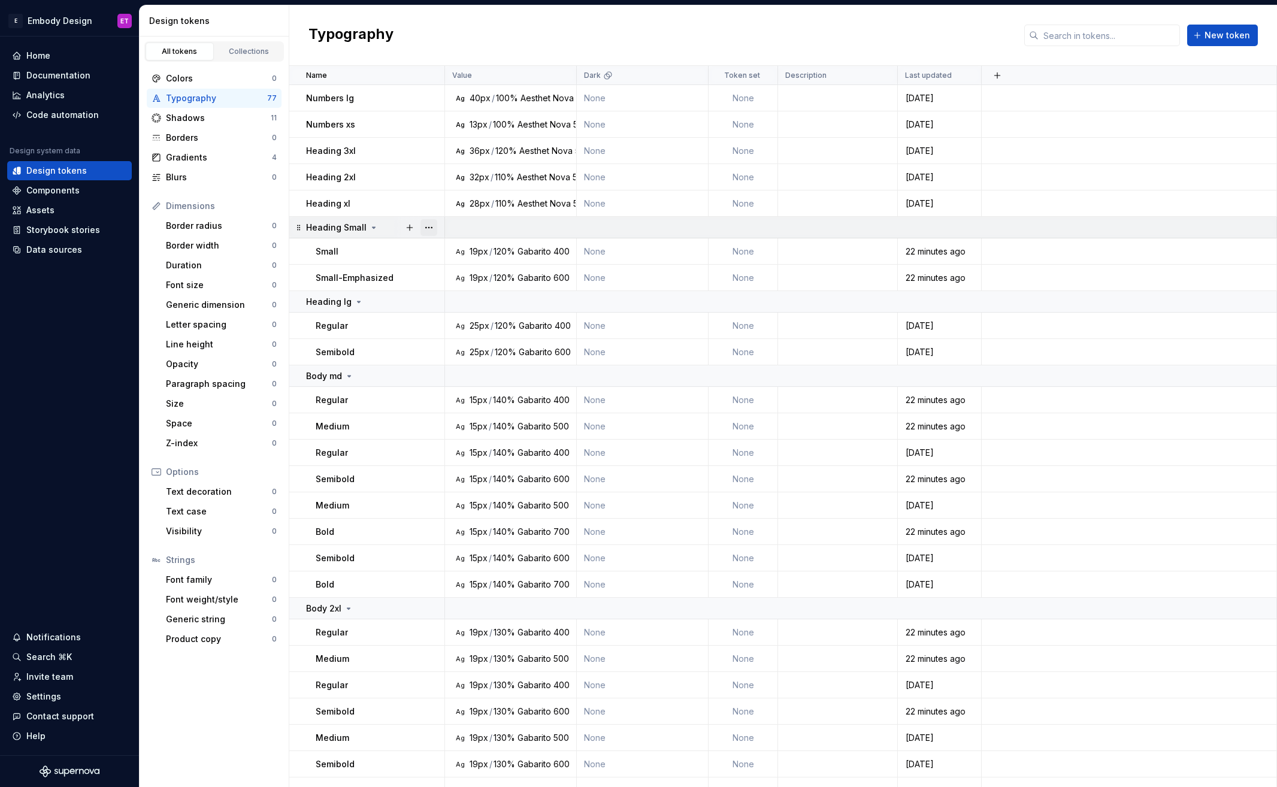
click at [429, 228] on button "button" at bounding box center [428, 227] width 17 height 17
click at [506, 358] on div "Delete group" at bounding box center [482, 363] width 78 height 12
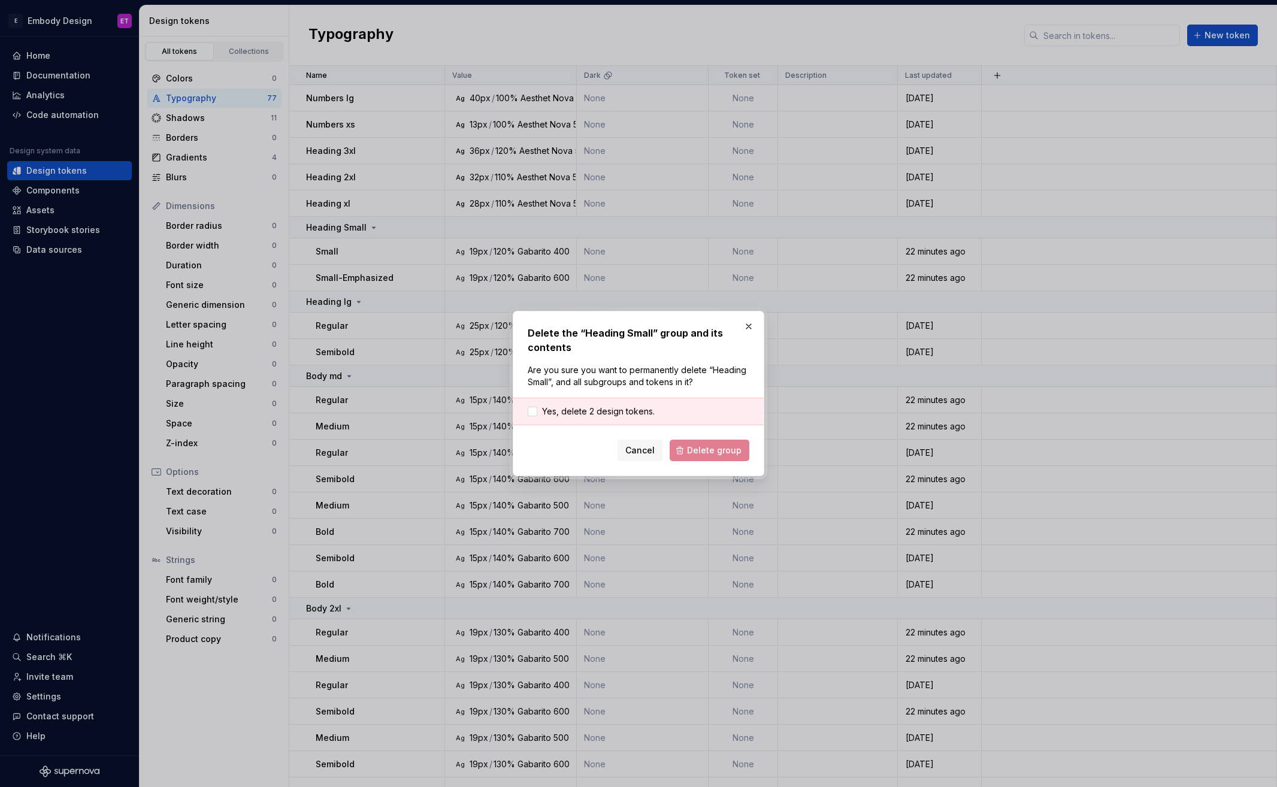
click at [653, 406] on div "Yes, delete 2 design tokens." at bounding box center [638, 412] width 250 height 28
drag, startPoint x: 633, startPoint y: 405, endPoint x: 634, endPoint y: 412, distance: 6.7
click at [633, 406] on div "Yes, delete 2 design tokens." at bounding box center [638, 412] width 250 height 28
click at [634, 412] on span "Yes, delete 2 design tokens." at bounding box center [598, 412] width 113 height 12
click at [716, 450] on span "Delete group" at bounding box center [714, 450] width 55 height 12
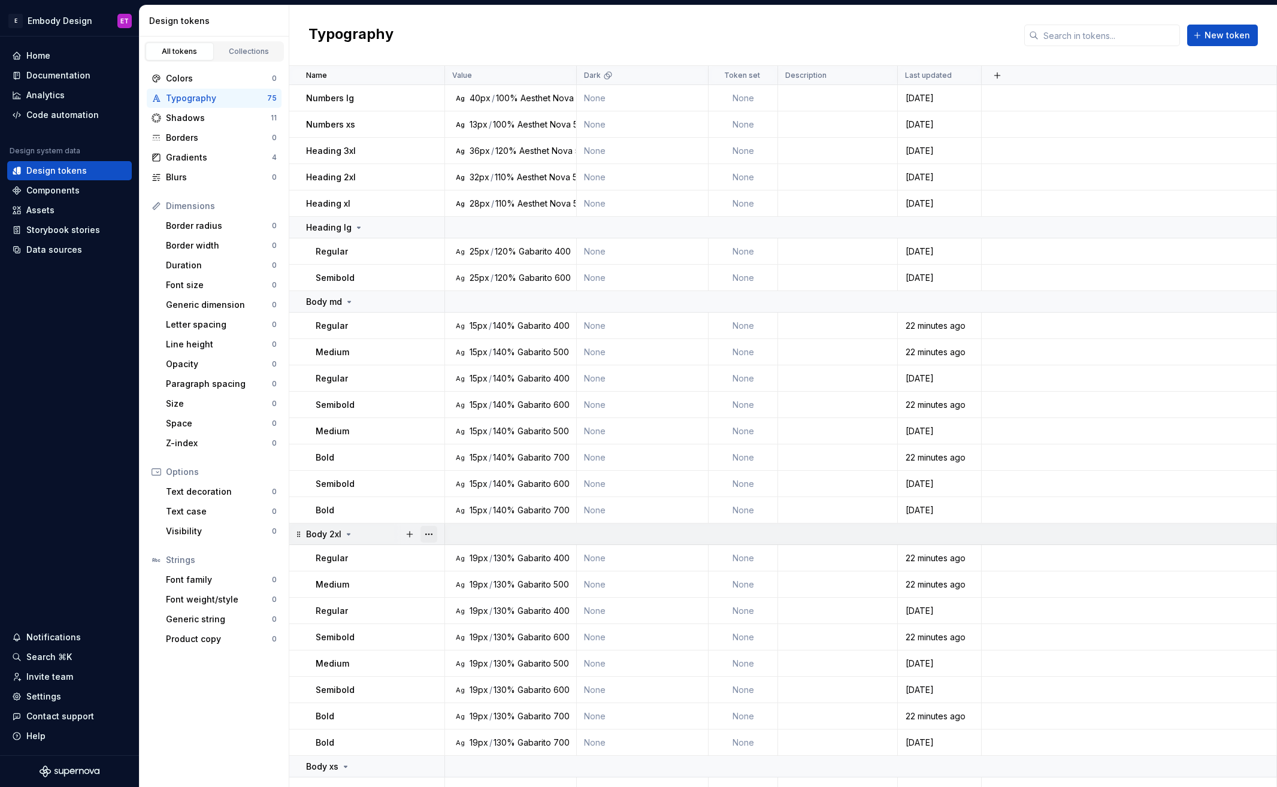
click at [435, 535] on button "button" at bounding box center [428, 534] width 17 height 17
click at [473, 664] on div "Delete group" at bounding box center [482, 670] width 78 height 12
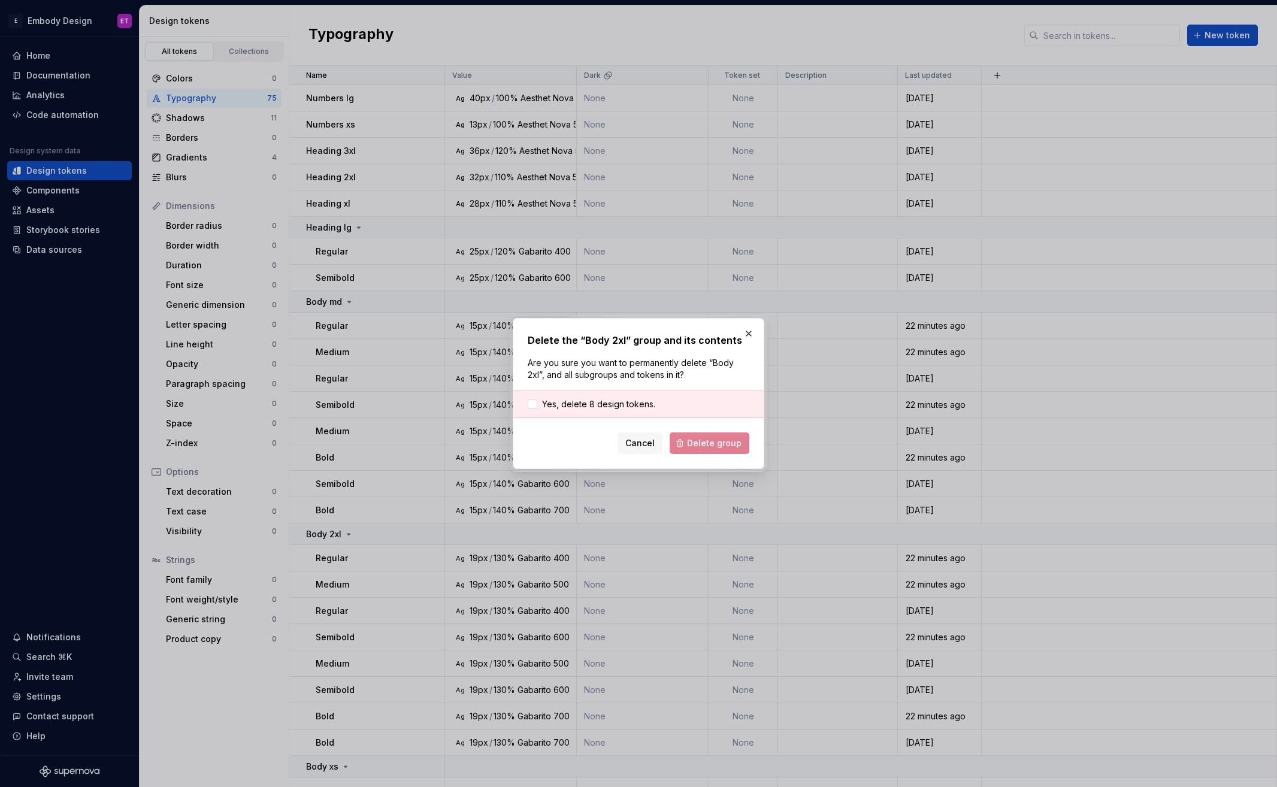
drag, startPoint x: 645, startPoint y: 407, endPoint x: 657, endPoint y: 410, distance: 12.3
click at [645, 407] on span "Yes, delete 8 design tokens." at bounding box center [598, 404] width 113 height 12
click at [732, 443] on span "Delete group" at bounding box center [714, 443] width 55 height 12
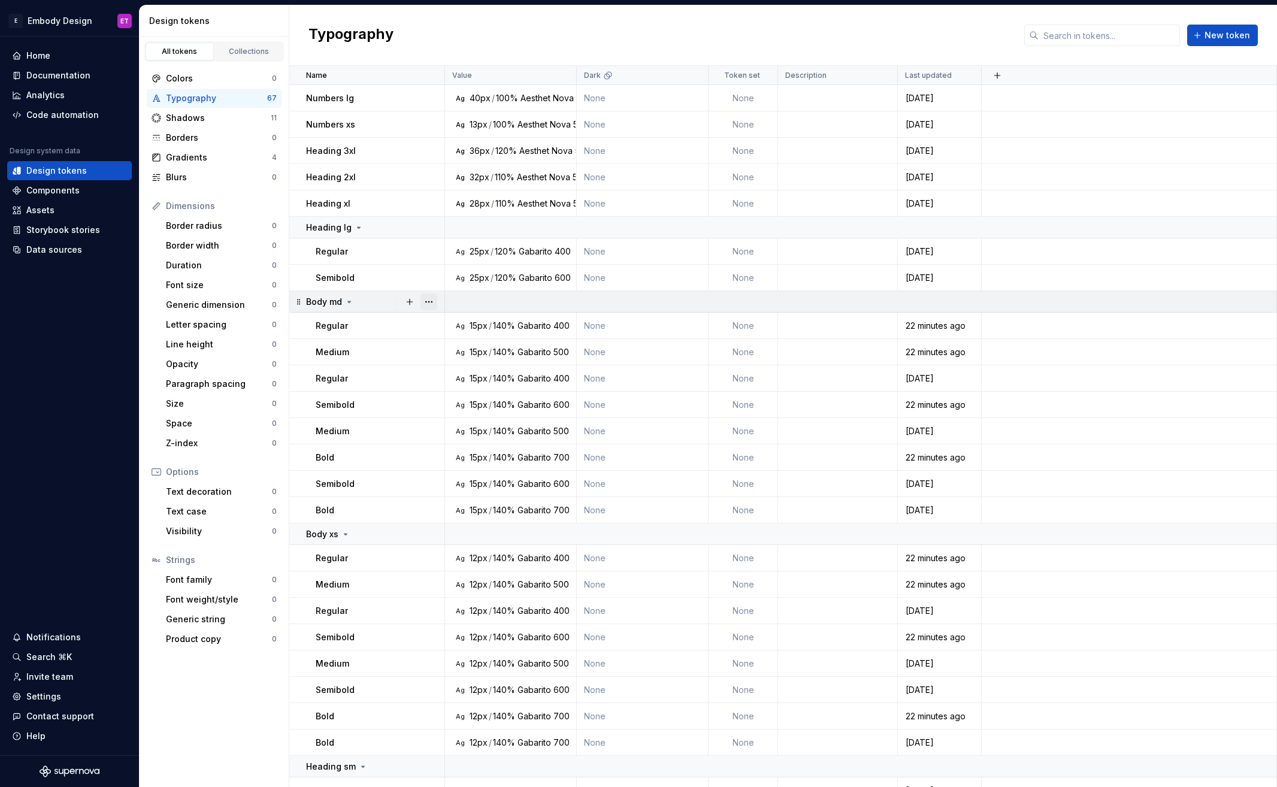
click at [428, 301] on button "button" at bounding box center [428, 302] width 17 height 17
click at [470, 432] on div "Delete group" at bounding box center [482, 437] width 78 height 12
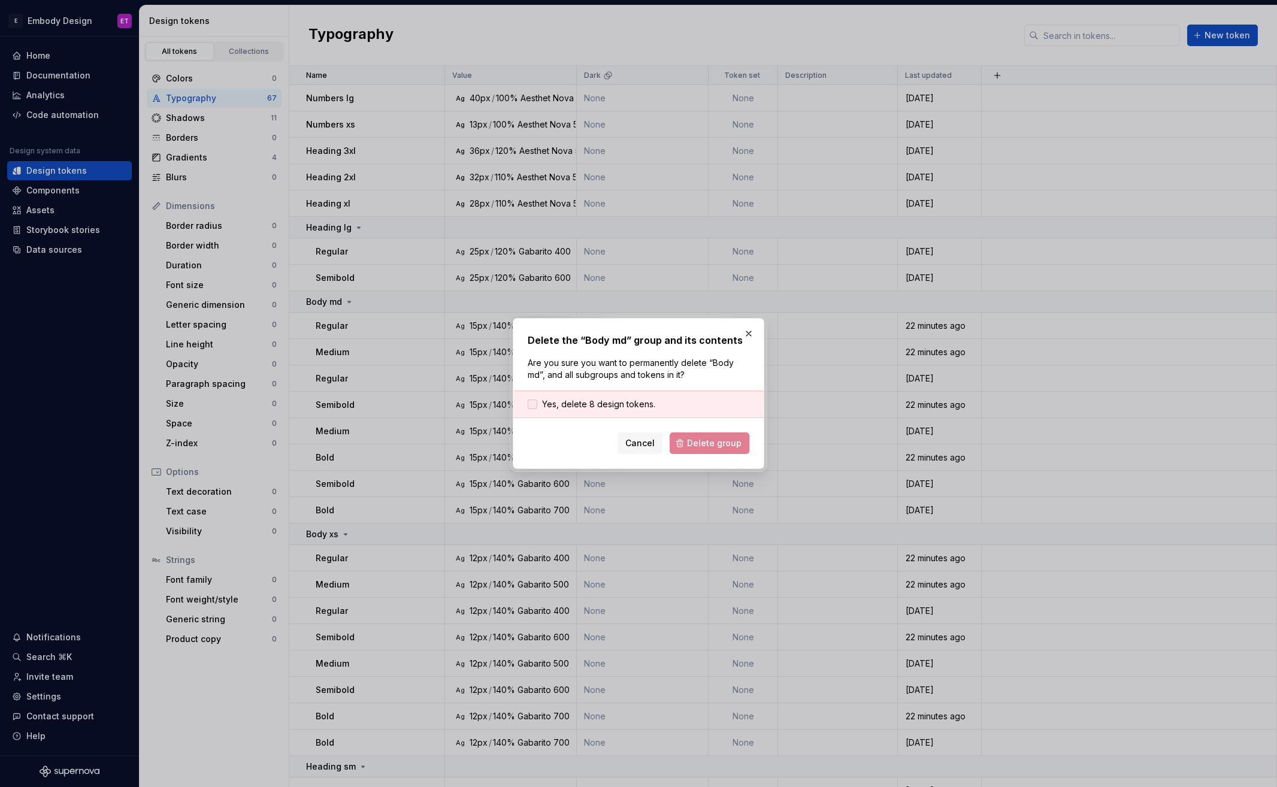
click at [580, 403] on span "Yes, delete 8 design tokens." at bounding box center [598, 404] width 113 height 12
click at [706, 438] on span "Delete group" at bounding box center [714, 443] width 55 height 12
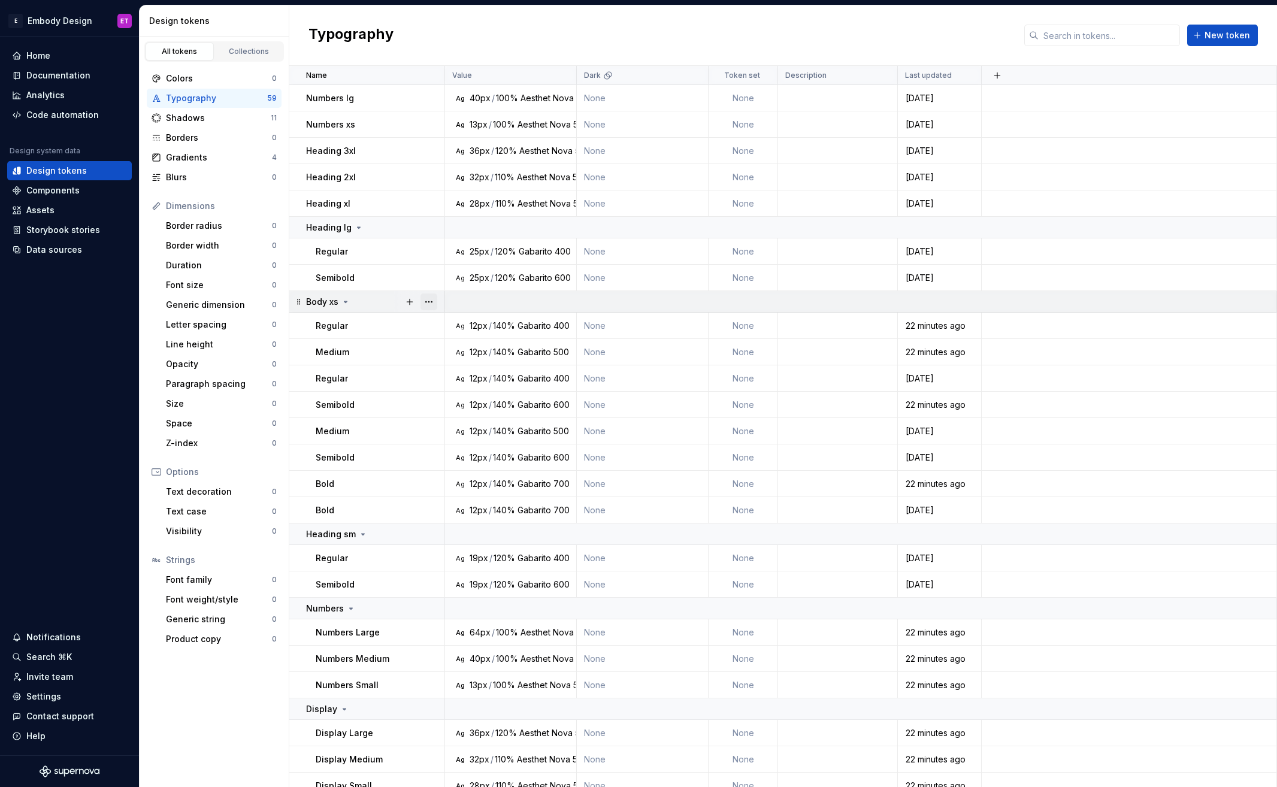
click at [429, 302] on button "button" at bounding box center [428, 302] width 17 height 17
click at [471, 434] on div "Delete group" at bounding box center [482, 437] width 78 height 12
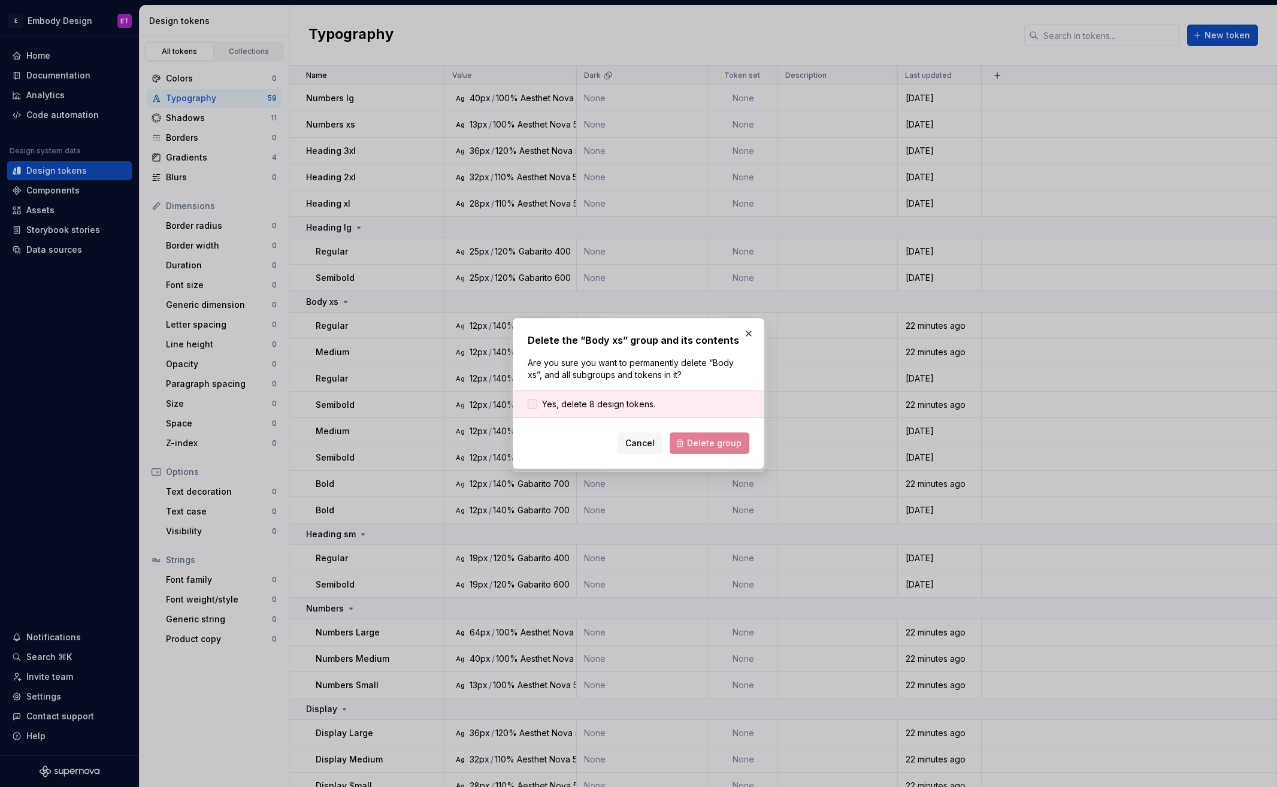
click at [601, 406] on span "Yes, delete 8 design tokens." at bounding box center [598, 404] width 113 height 12
click at [712, 444] on span "Delete group" at bounding box center [714, 443] width 55 height 12
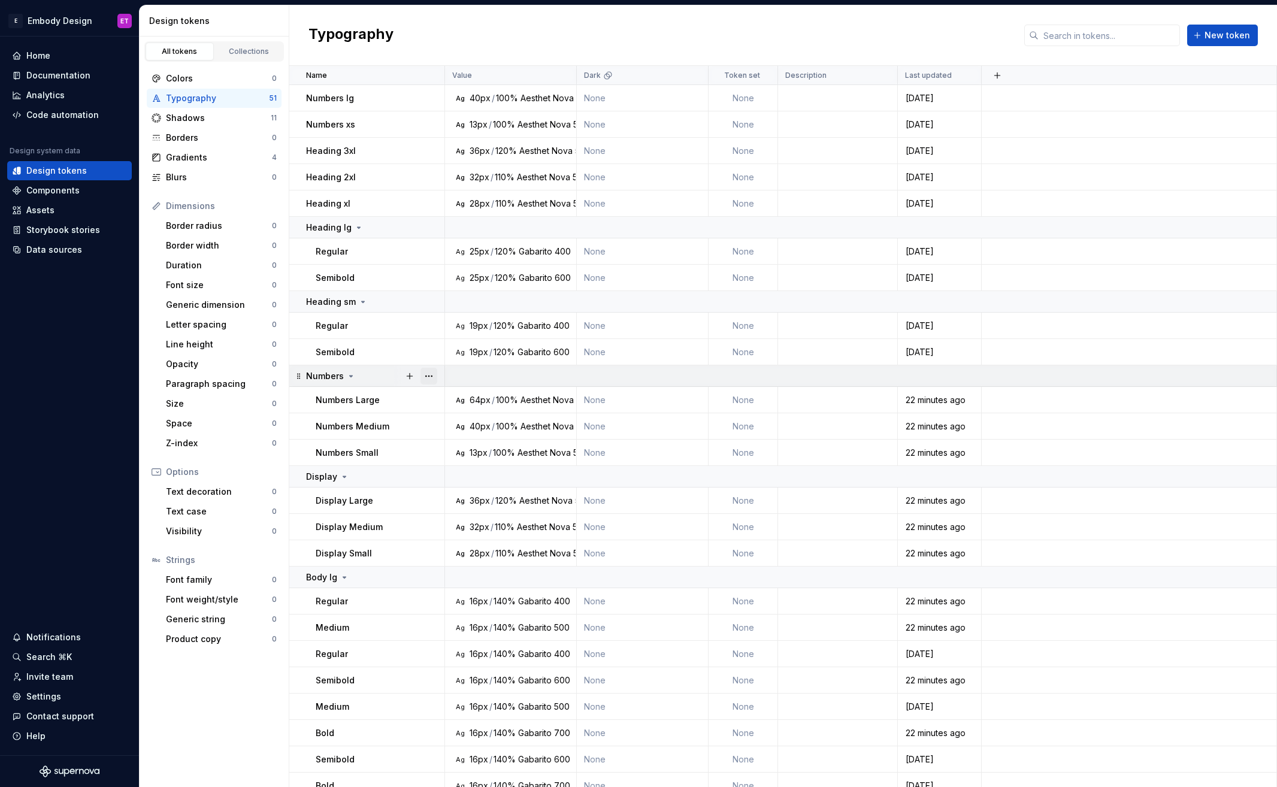
click at [428, 378] on button "button" at bounding box center [428, 376] width 17 height 17
click at [468, 511] on div "Delete group" at bounding box center [482, 512] width 78 height 12
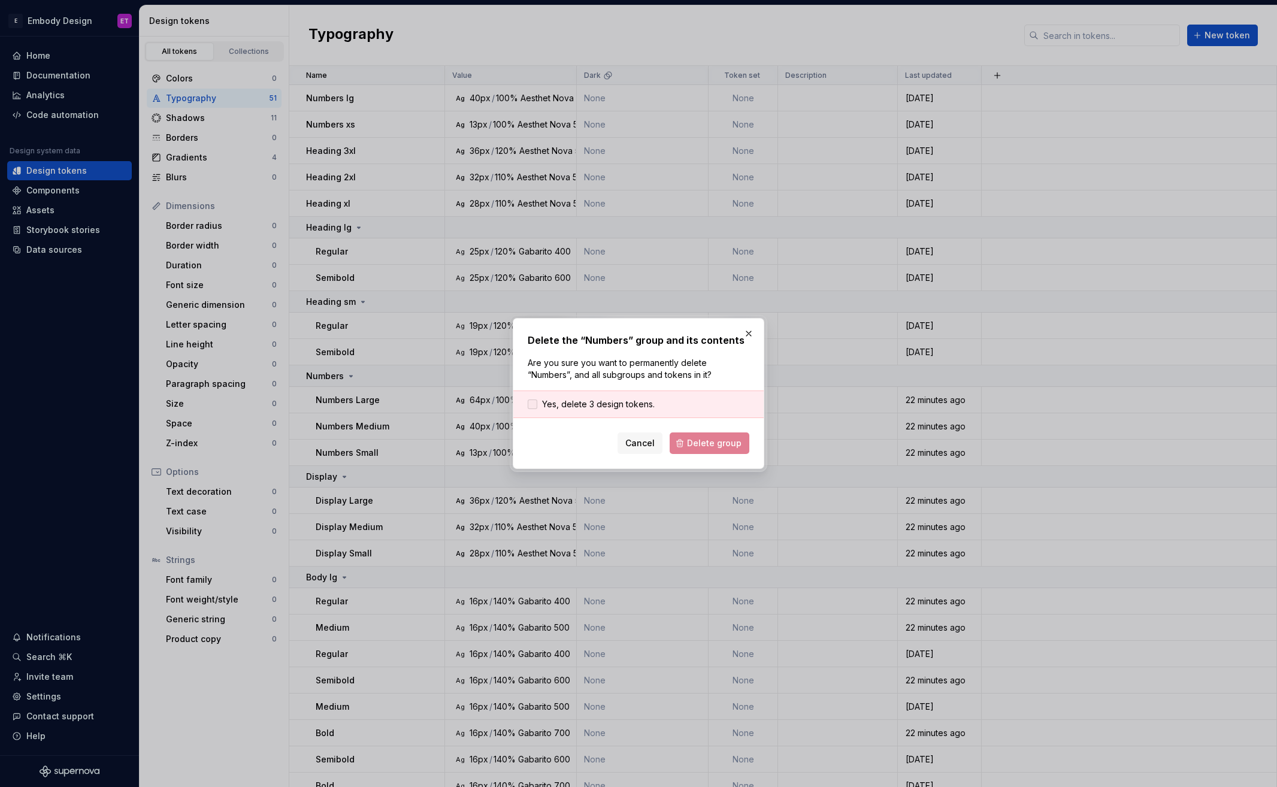
click at [595, 406] on span "Yes, delete 3 design tokens." at bounding box center [598, 404] width 113 height 12
click at [693, 439] on span "Delete group" at bounding box center [714, 443] width 55 height 12
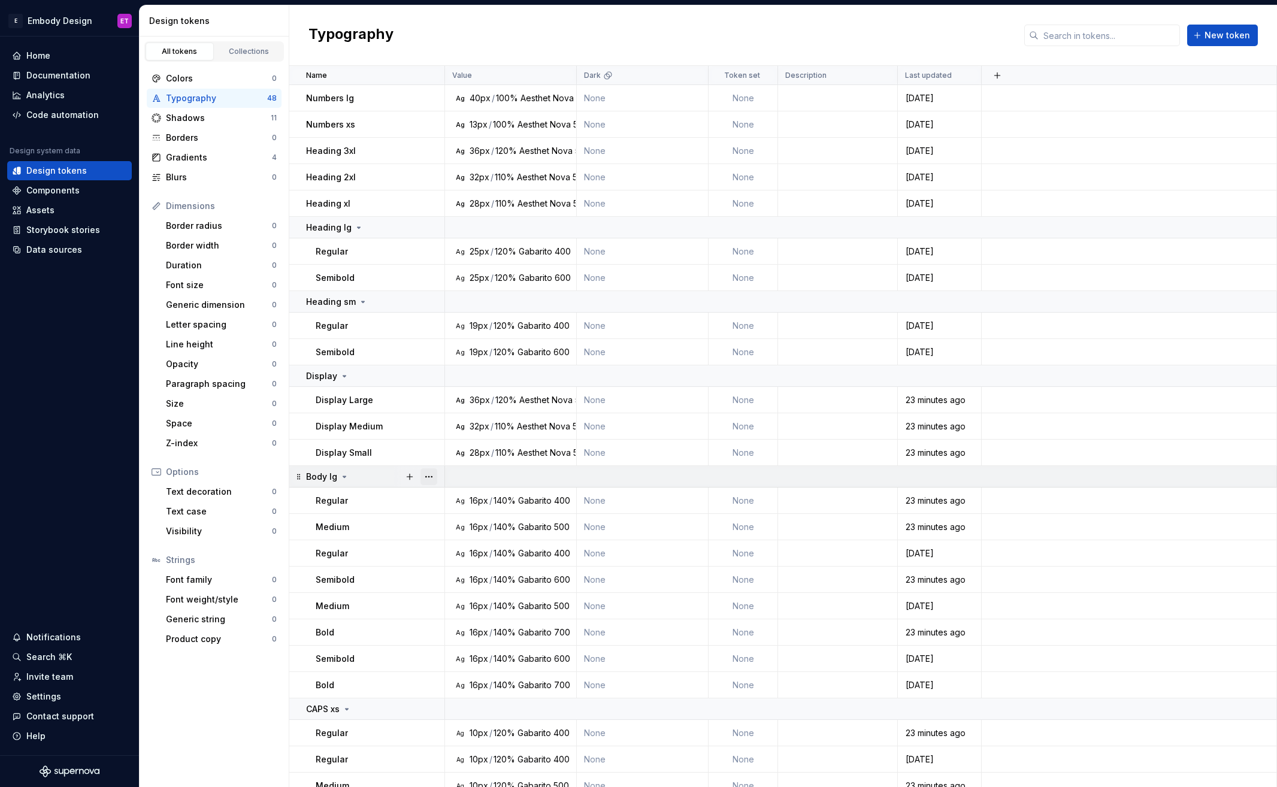
click at [429, 471] on button "button" at bounding box center [428, 476] width 17 height 17
click at [514, 610] on div "Delete group" at bounding box center [482, 612] width 78 height 12
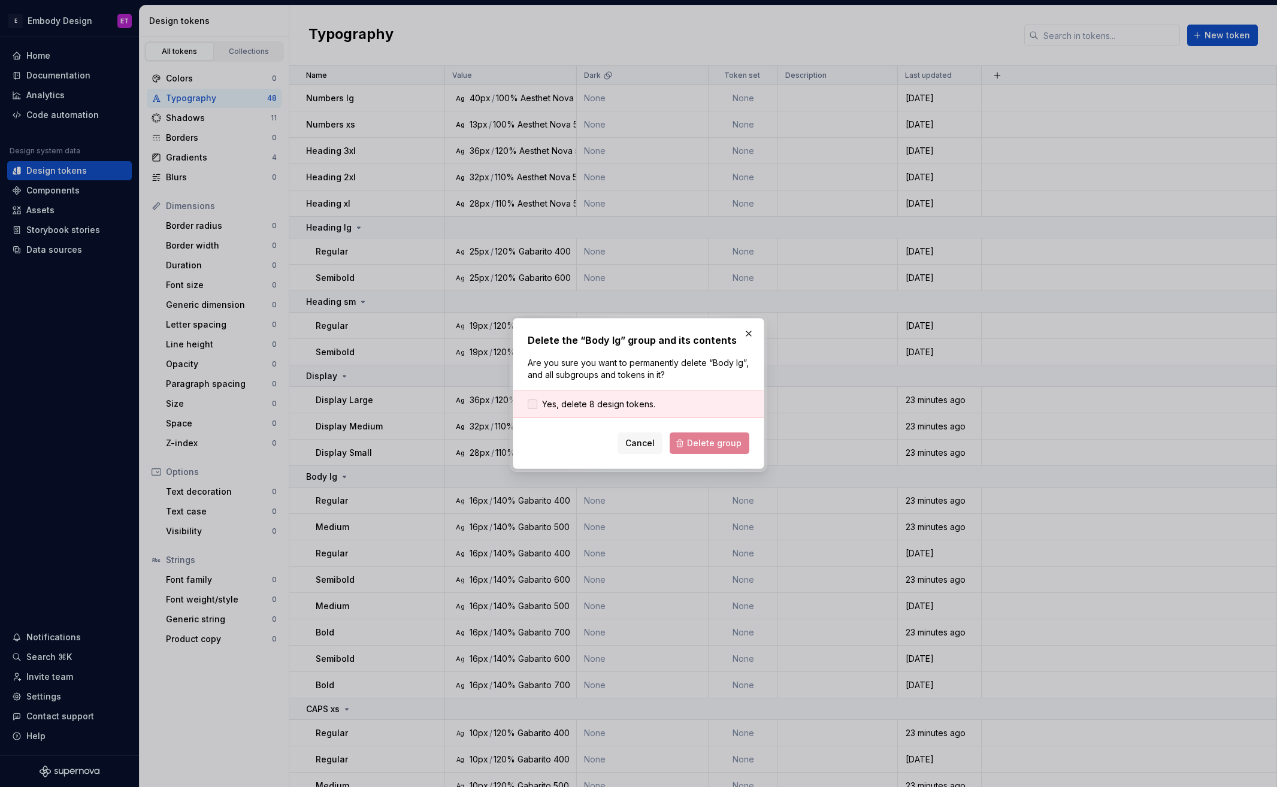
click at [627, 406] on span "Yes, delete 8 design tokens." at bounding box center [598, 404] width 113 height 12
click at [723, 445] on span "Delete group" at bounding box center [714, 443] width 55 height 12
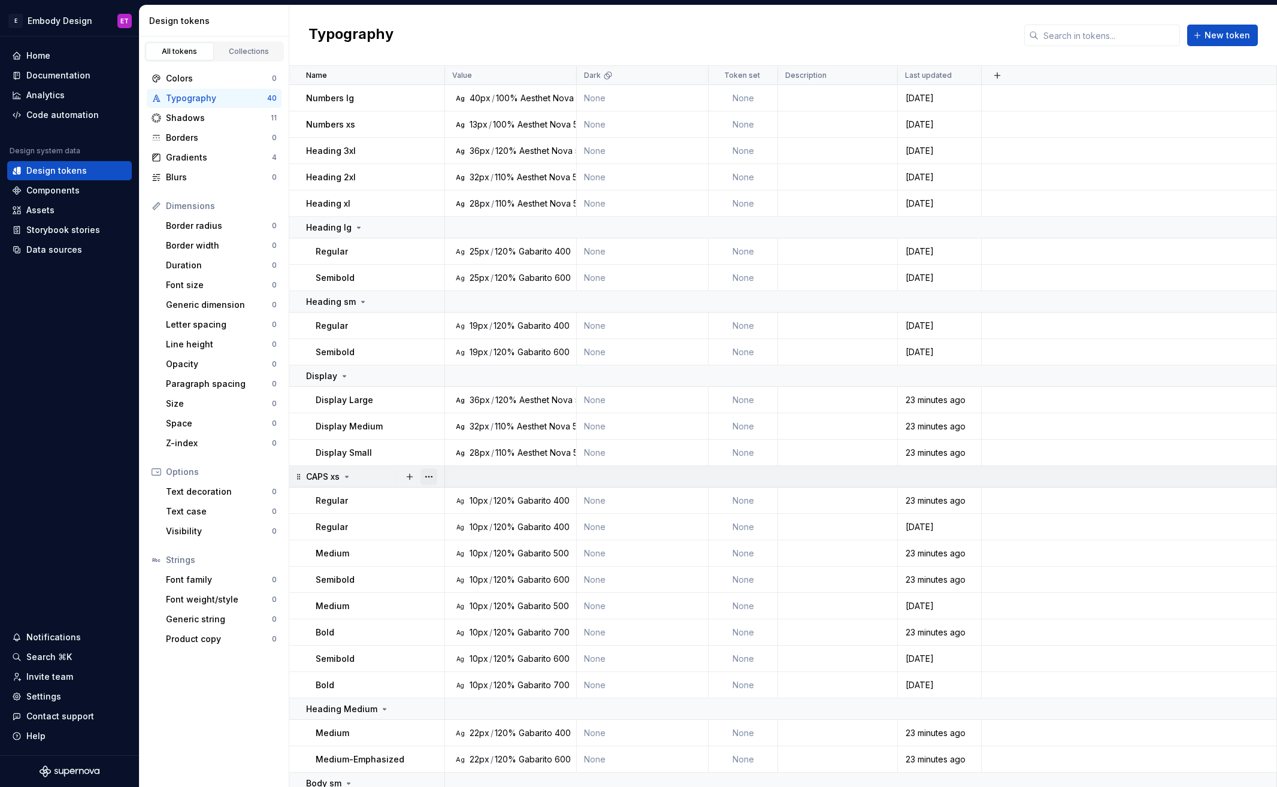
click at [427, 479] on button "button" at bounding box center [428, 476] width 17 height 17
click at [477, 614] on div "Delete group" at bounding box center [482, 612] width 78 height 12
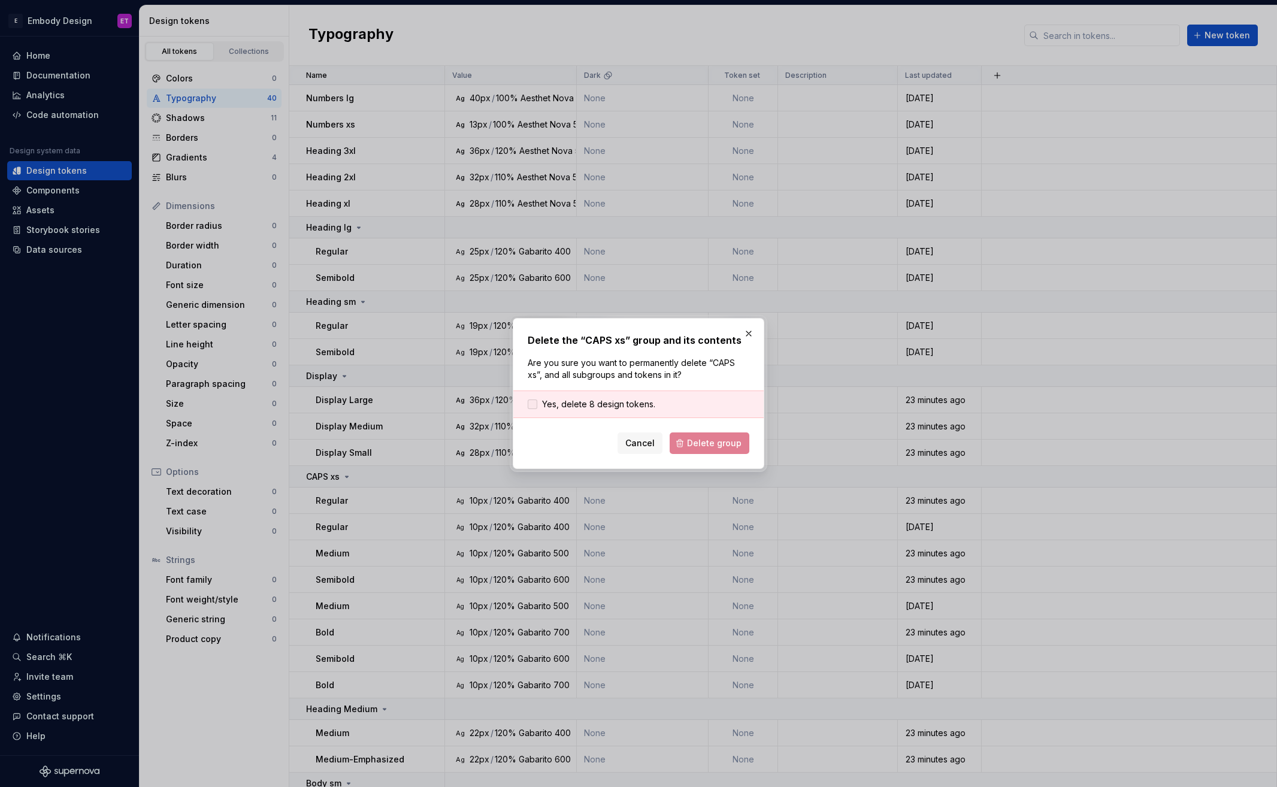
click at [613, 410] on span "Yes, delete 8 design tokens." at bounding box center [598, 404] width 113 height 12
click at [698, 441] on span "Delete group" at bounding box center [714, 443] width 55 height 12
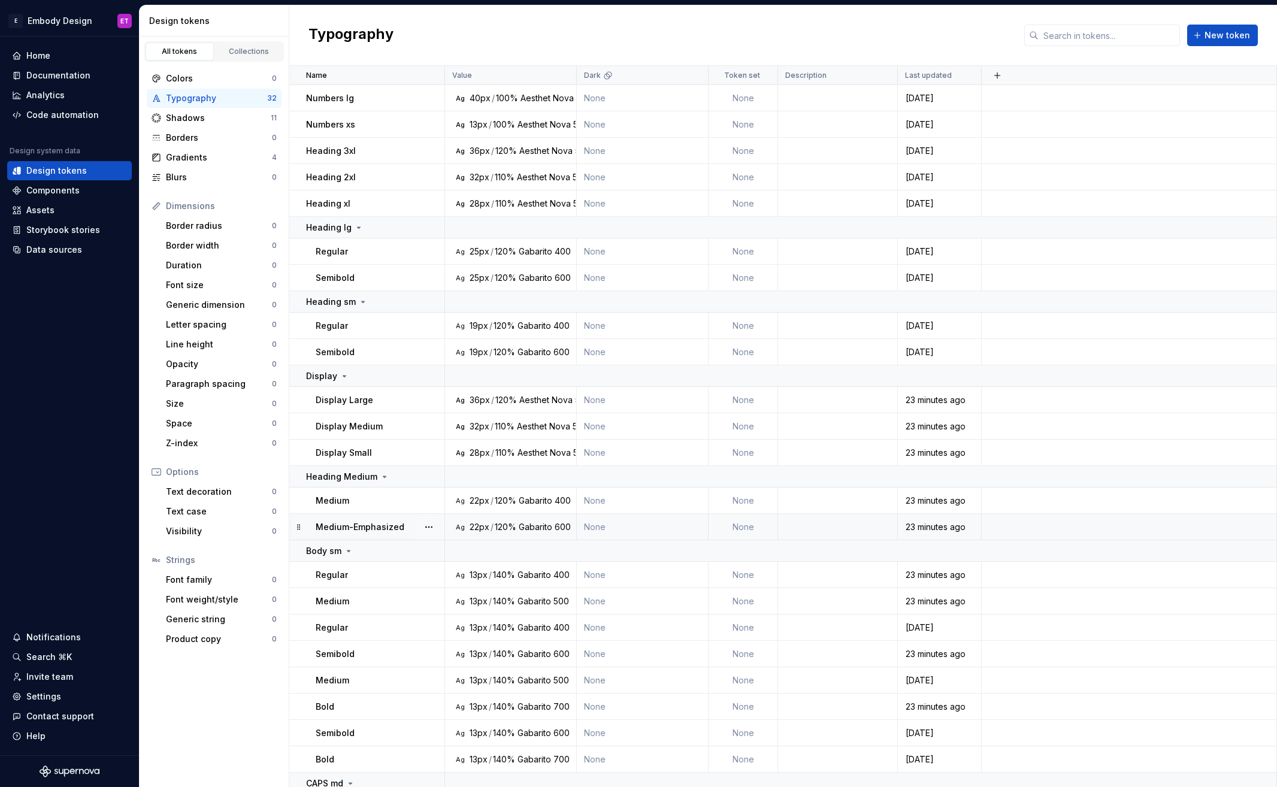
click at [429, 540] on div at bounding box center [419, 550] width 50 height 21
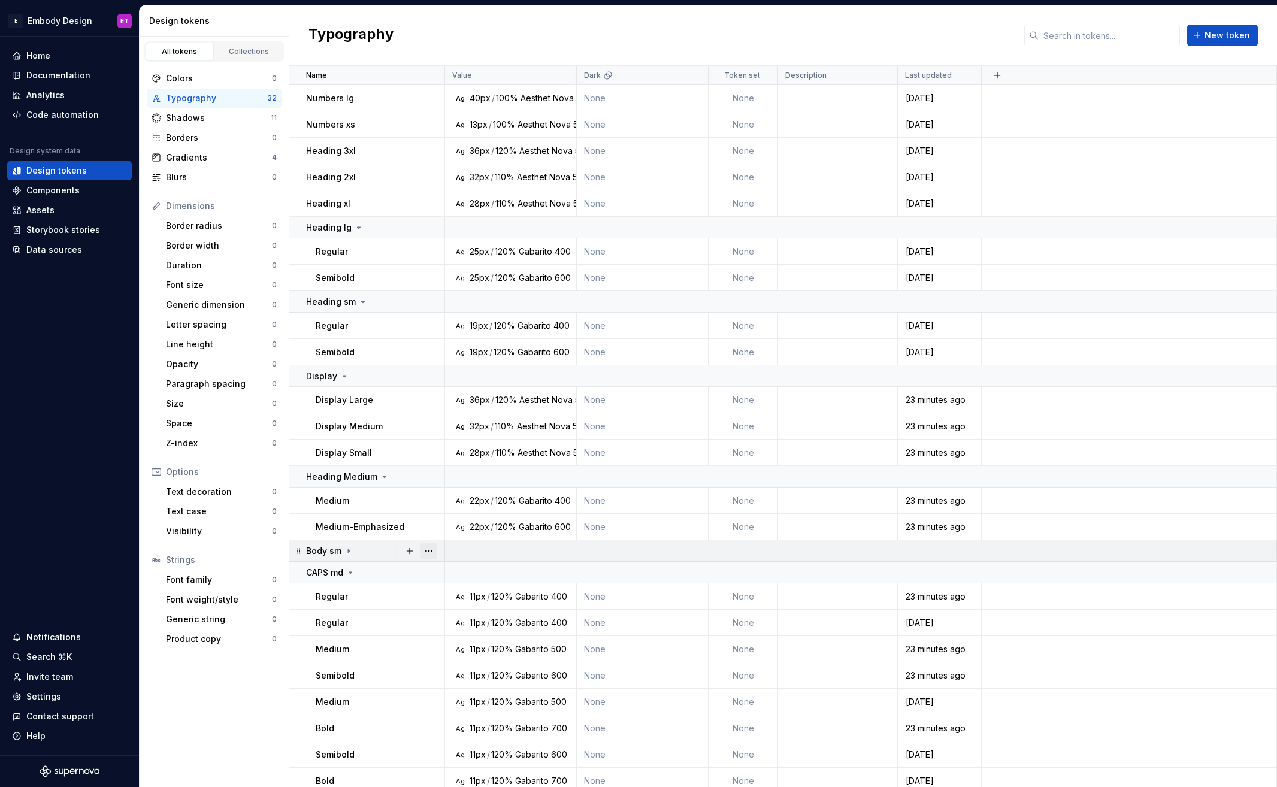
click at [431, 546] on button "button" at bounding box center [428, 551] width 17 height 17
click at [467, 681] on div "Delete group" at bounding box center [482, 686] width 78 height 12
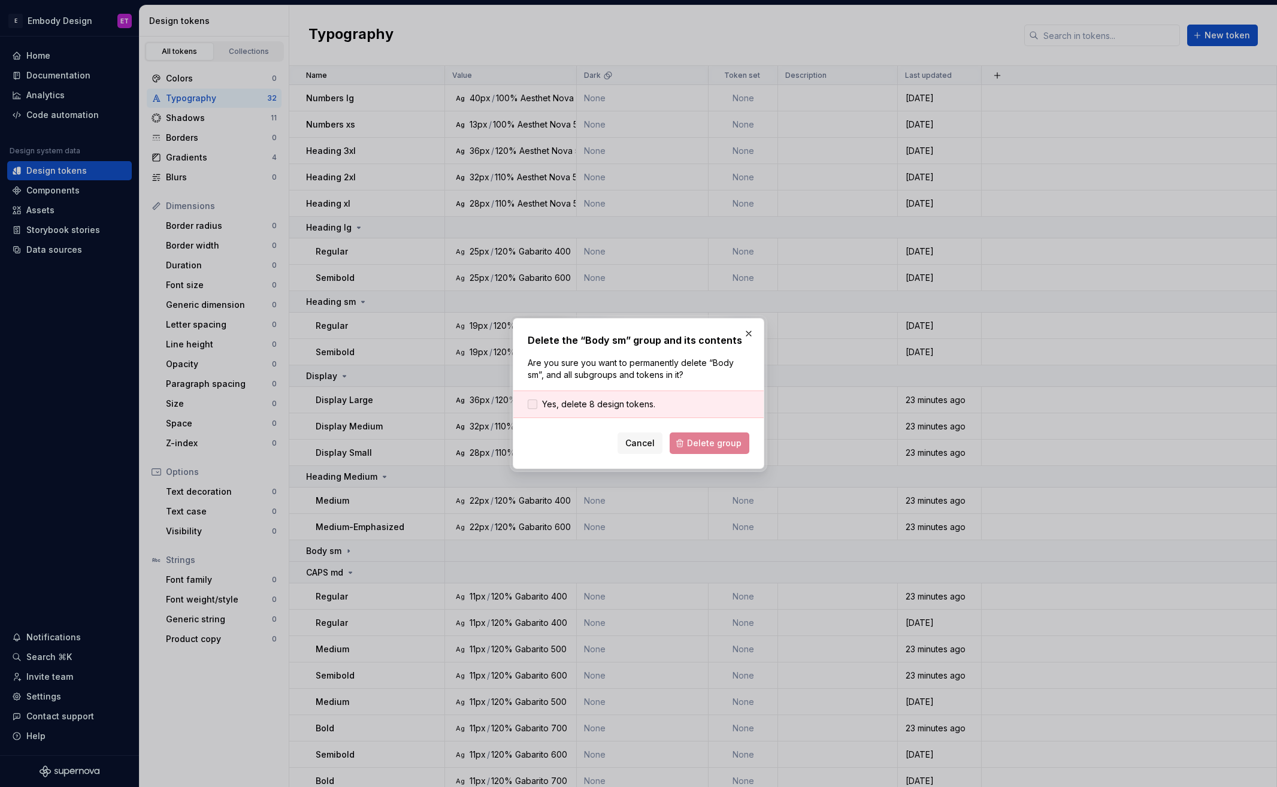
click at [612, 406] on span "Yes, delete 8 design tokens." at bounding box center [598, 404] width 113 height 12
click at [707, 450] on button "Delete group" at bounding box center [710, 443] width 80 height 22
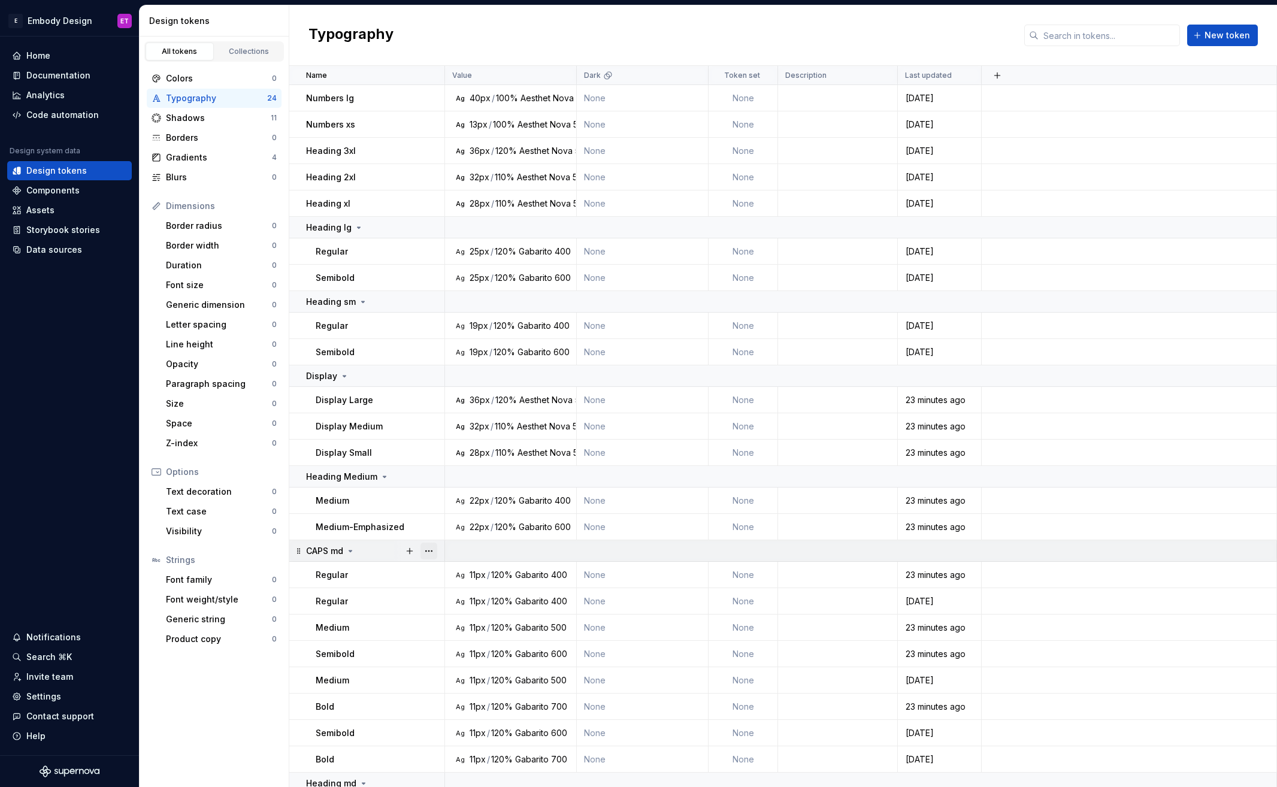
click at [431, 547] on button "button" at bounding box center [428, 551] width 17 height 17
click at [460, 691] on div "Delete group" at bounding box center [482, 686] width 78 height 12
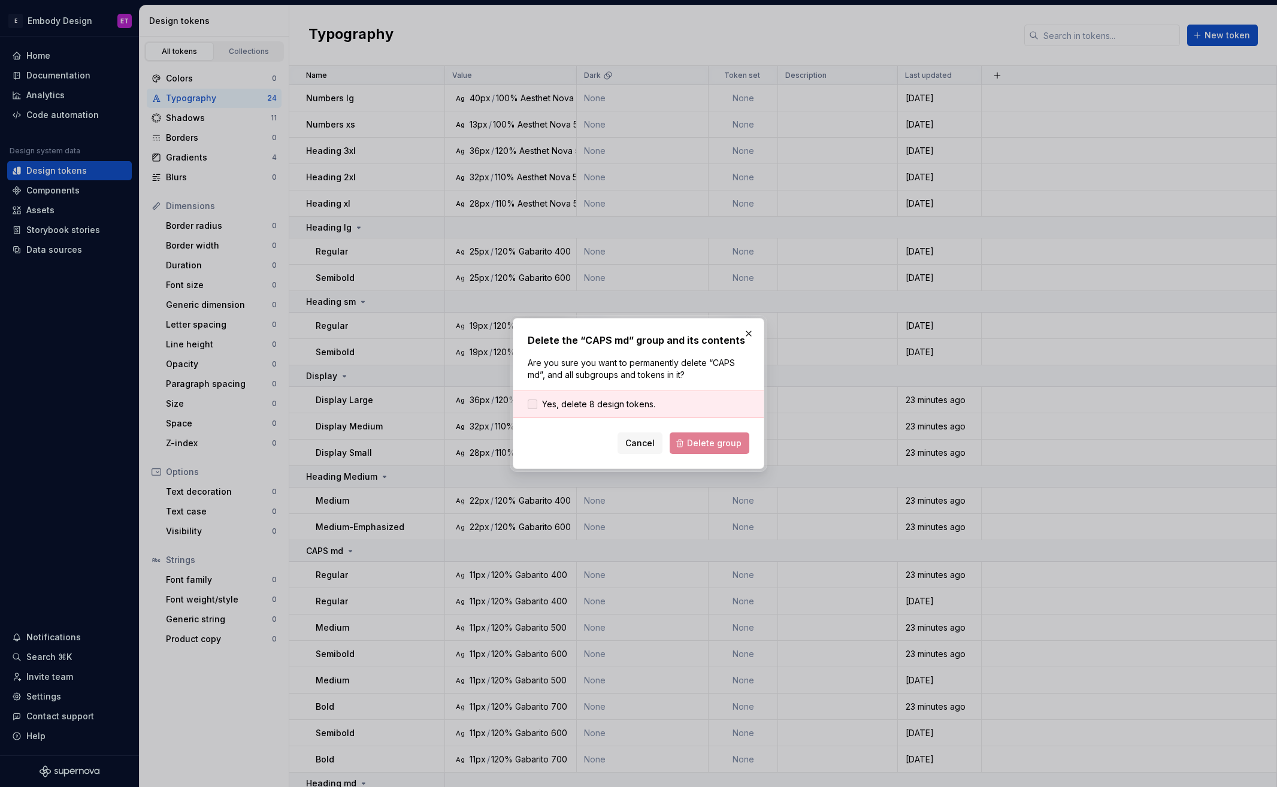
click at [604, 407] on span "Yes, delete 8 design tokens." at bounding box center [598, 404] width 113 height 12
click at [718, 440] on span "Delete group" at bounding box center [714, 443] width 55 height 12
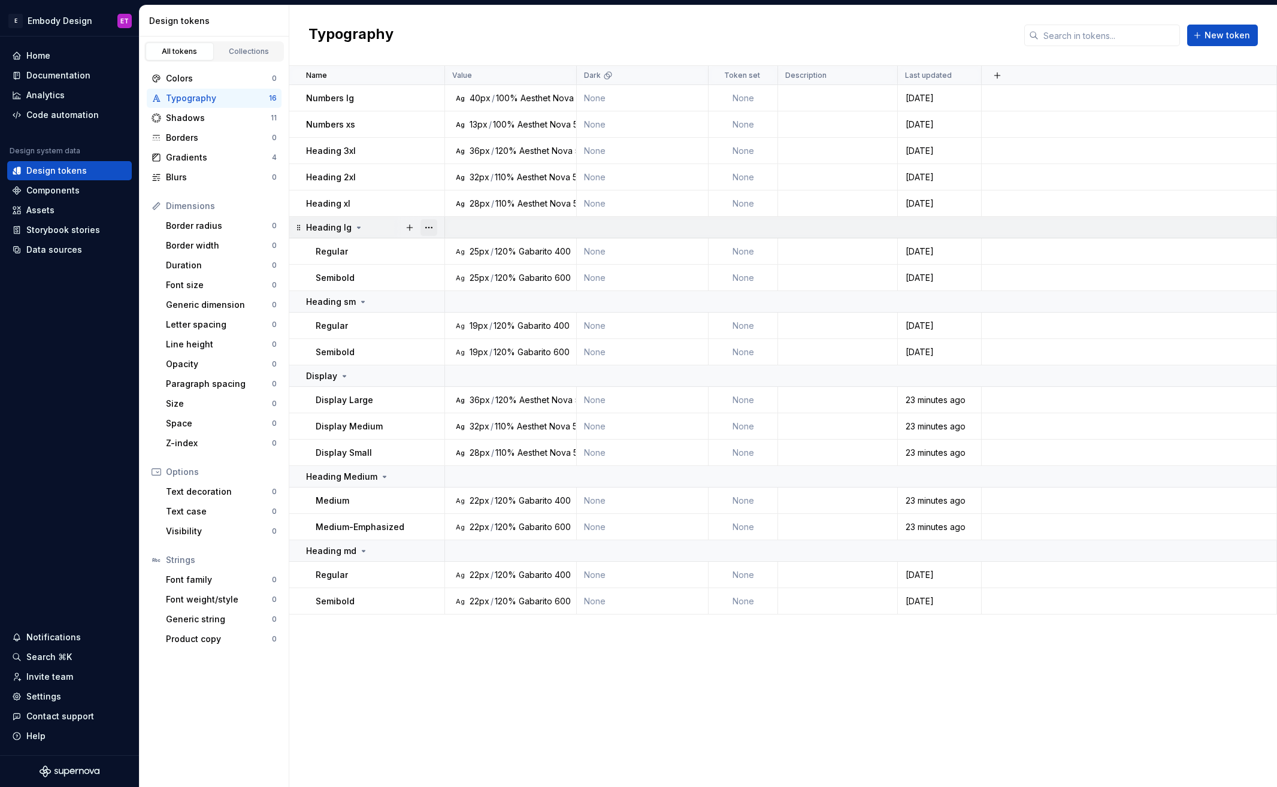
click at [431, 230] on button "button" at bounding box center [428, 227] width 17 height 17
click at [448, 361] on div "Delete group" at bounding box center [482, 363] width 78 height 12
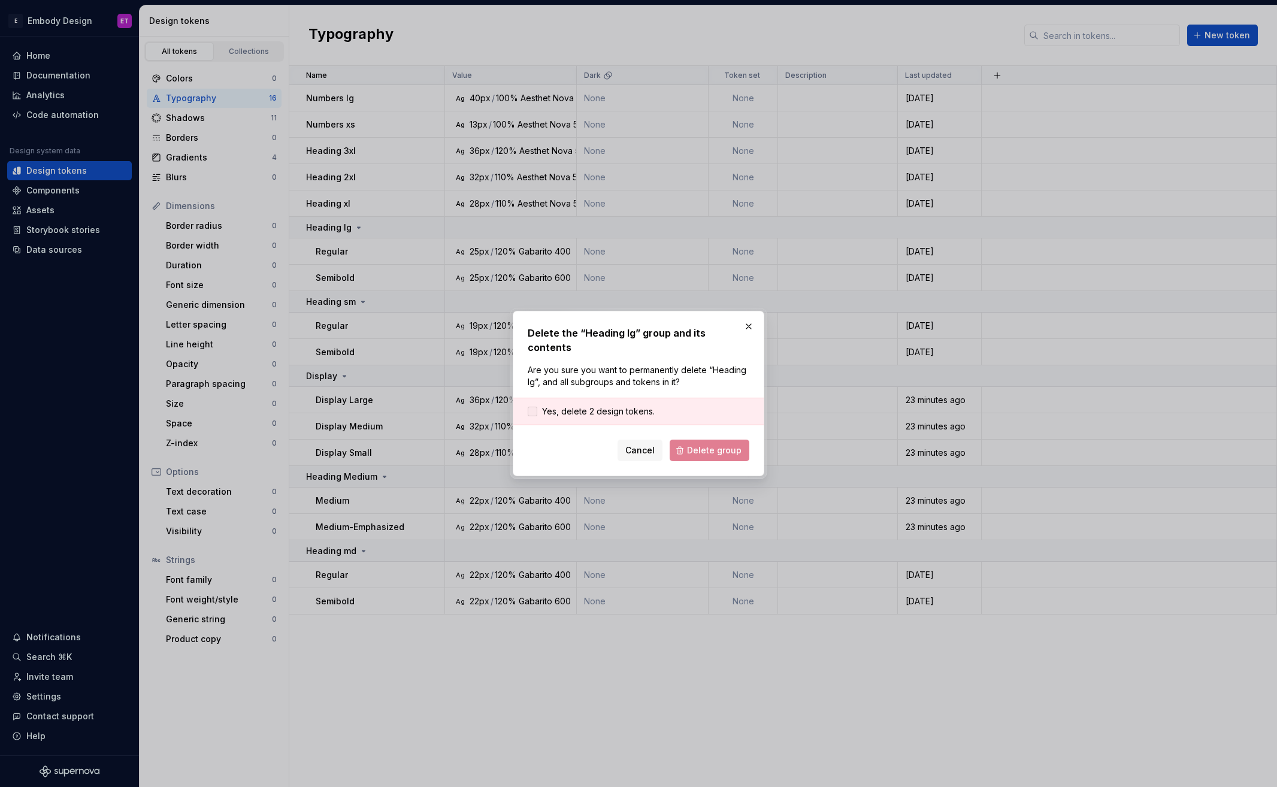
click at [562, 406] on span "Yes, delete 2 design tokens." at bounding box center [598, 412] width 113 height 12
click at [700, 444] on span "Delete group" at bounding box center [714, 450] width 55 height 12
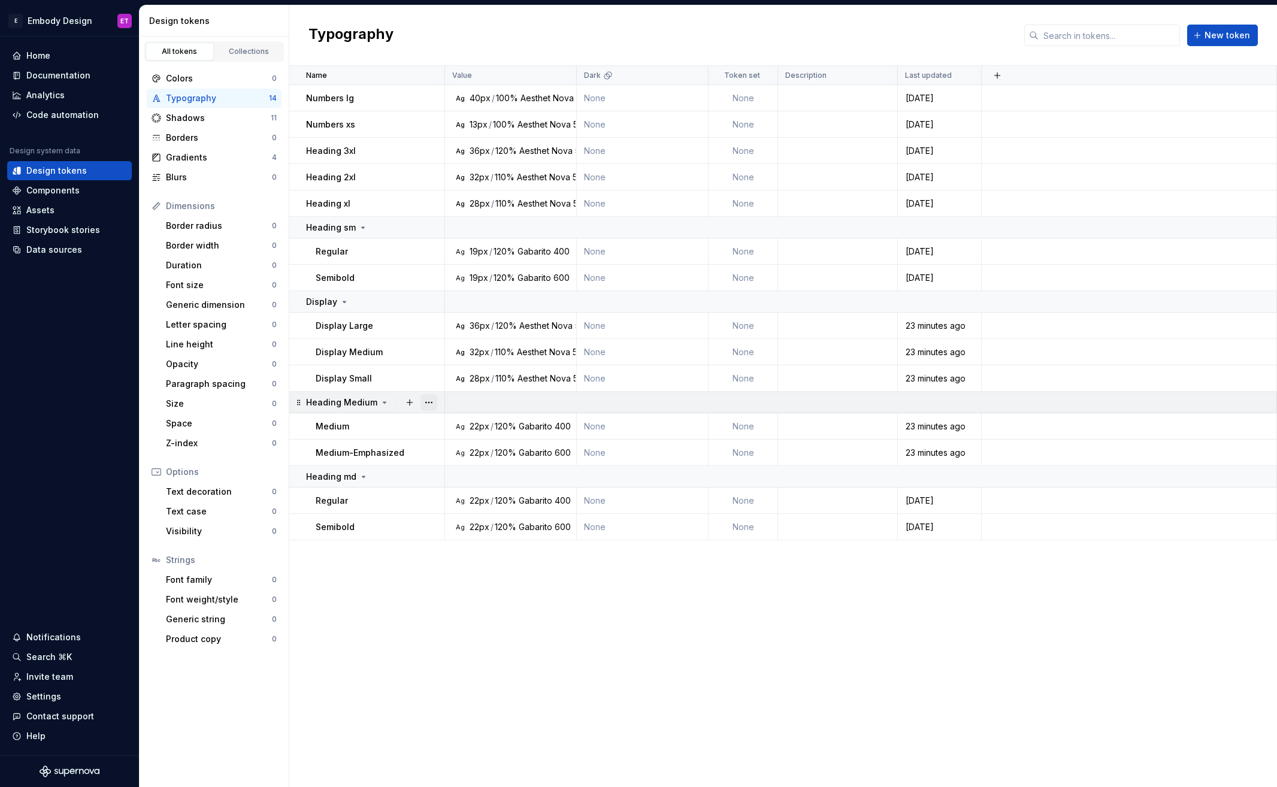
click at [427, 400] on button "button" at bounding box center [428, 402] width 17 height 17
click at [473, 531] on div "Delete group" at bounding box center [474, 537] width 102 height 19
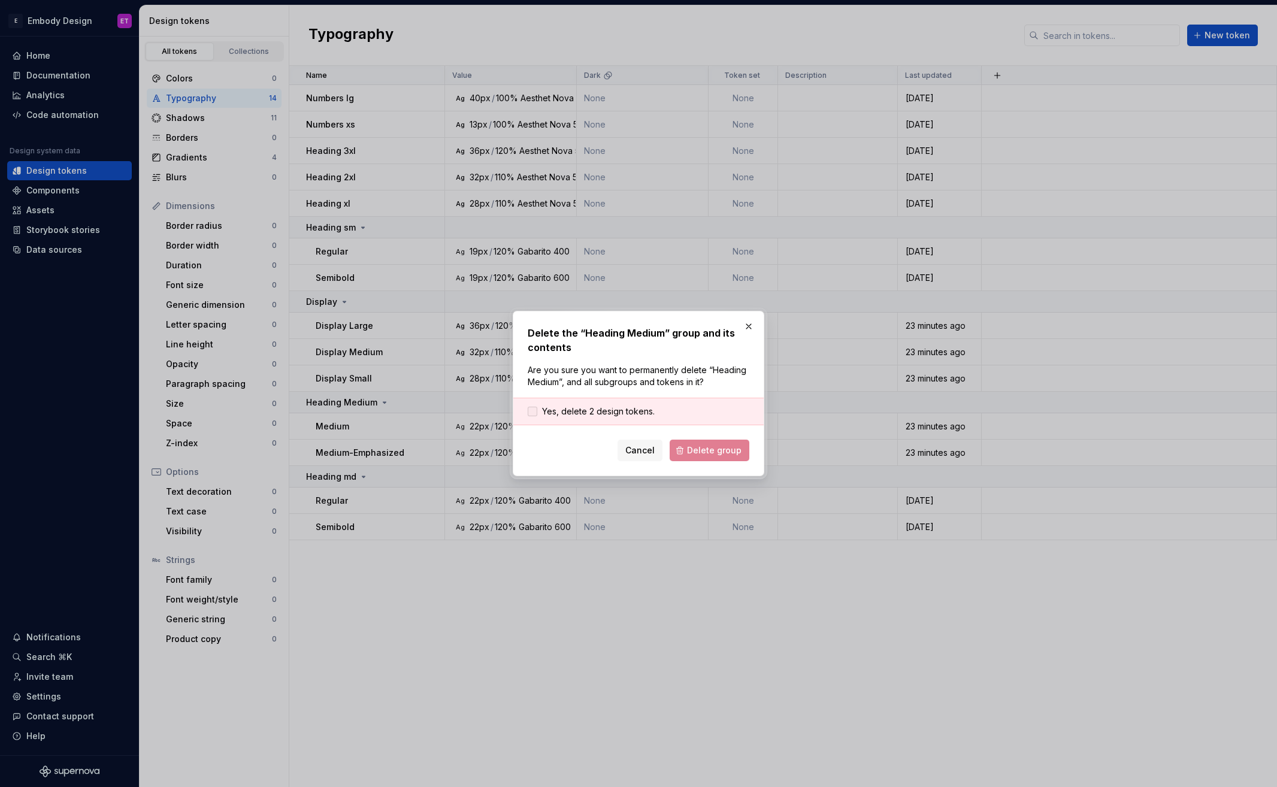
click at [571, 415] on span "Yes, delete 2 design tokens." at bounding box center [598, 412] width 113 height 12
click at [707, 453] on span "Delete group" at bounding box center [714, 450] width 55 height 12
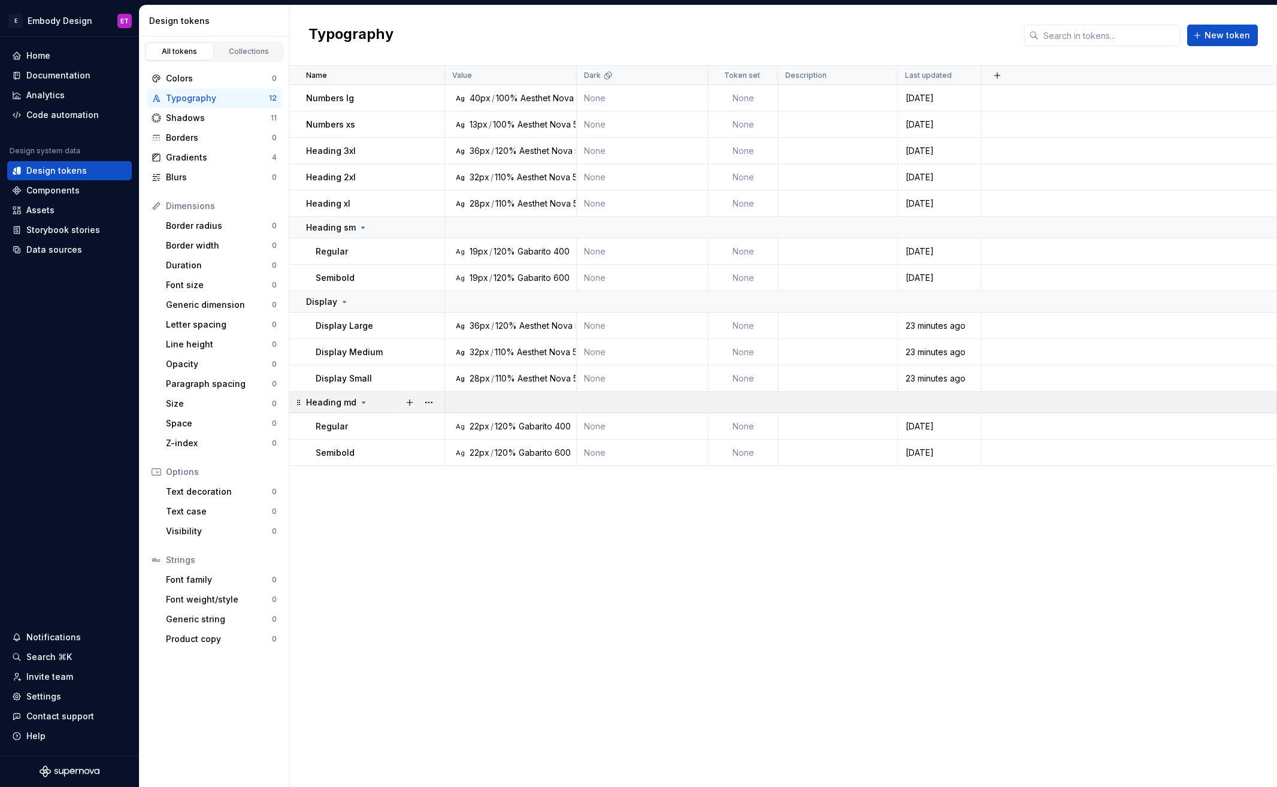
click at [438, 404] on div at bounding box center [419, 402] width 50 height 21
click at [435, 404] on button "button" at bounding box center [428, 402] width 17 height 17
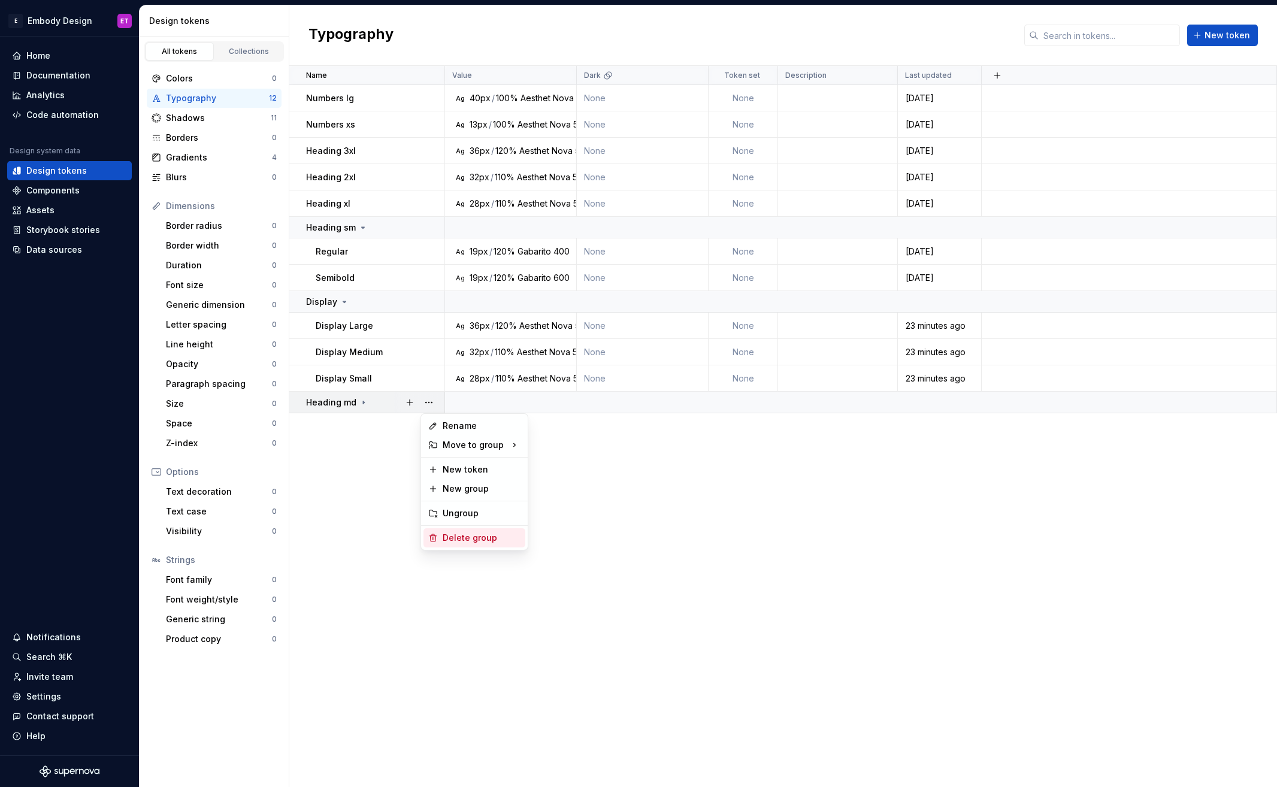
click at [477, 542] on div "Delete group" at bounding box center [482, 538] width 78 height 12
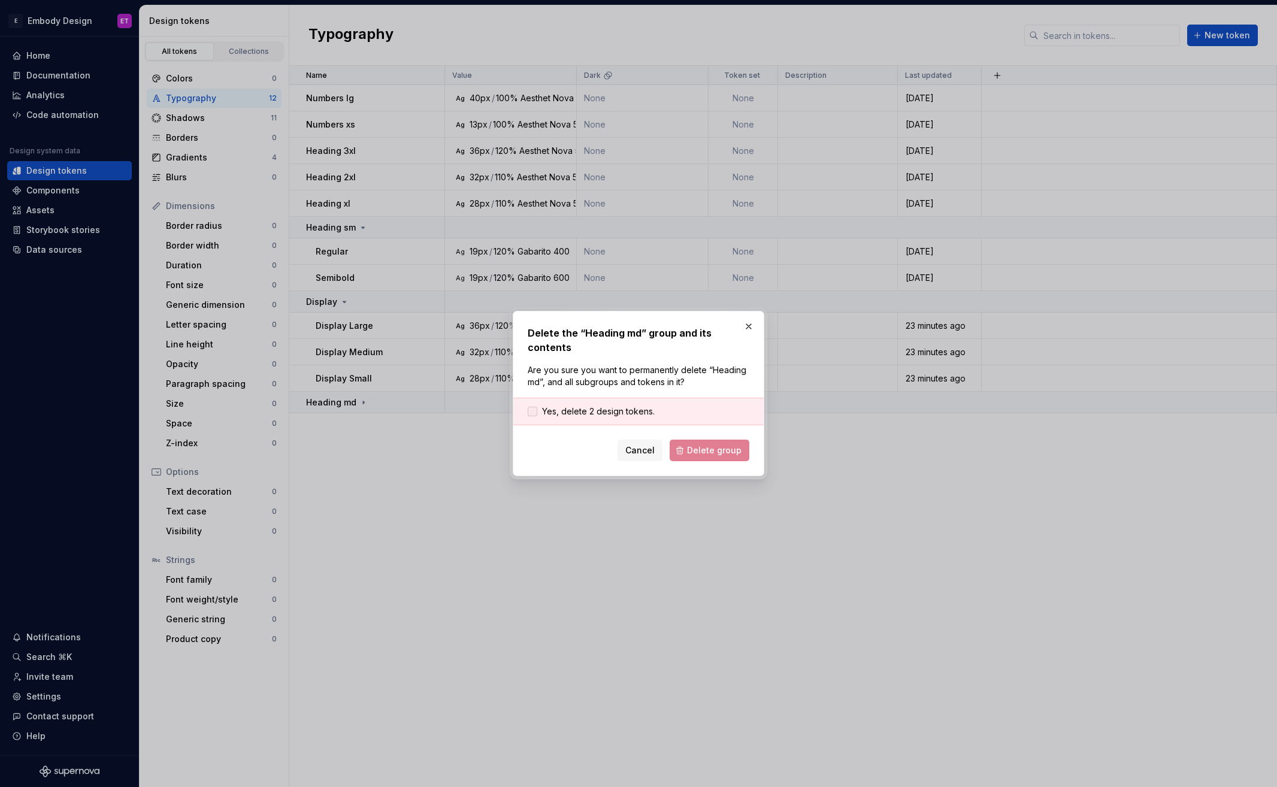
click at [630, 409] on span "Yes, delete 2 design tokens." at bounding box center [598, 412] width 113 height 12
click at [715, 446] on span "Delete group" at bounding box center [714, 450] width 55 height 12
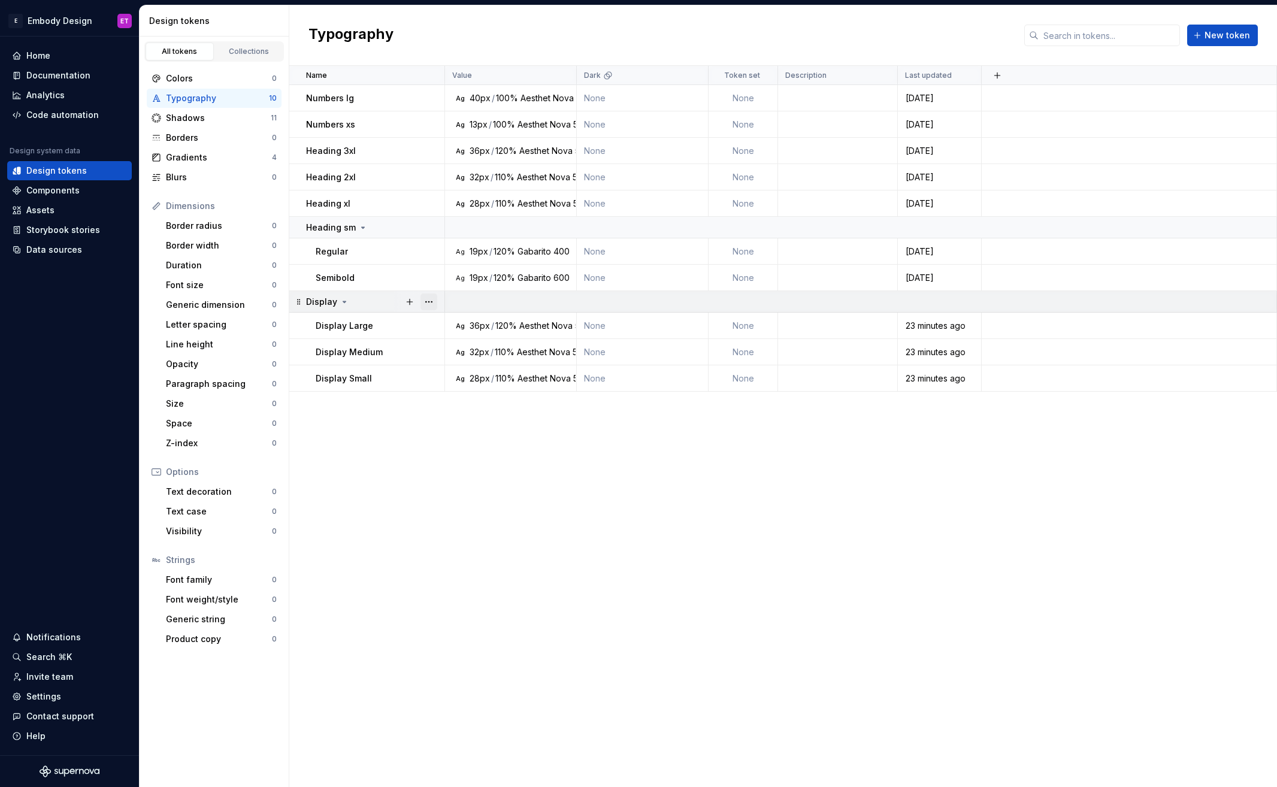
click at [433, 302] on button "button" at bounding box center [428, 302] width 17 height 17
click at [495, 441] on div "Delete group" at bounding box center [482, 437] width 78 height 12
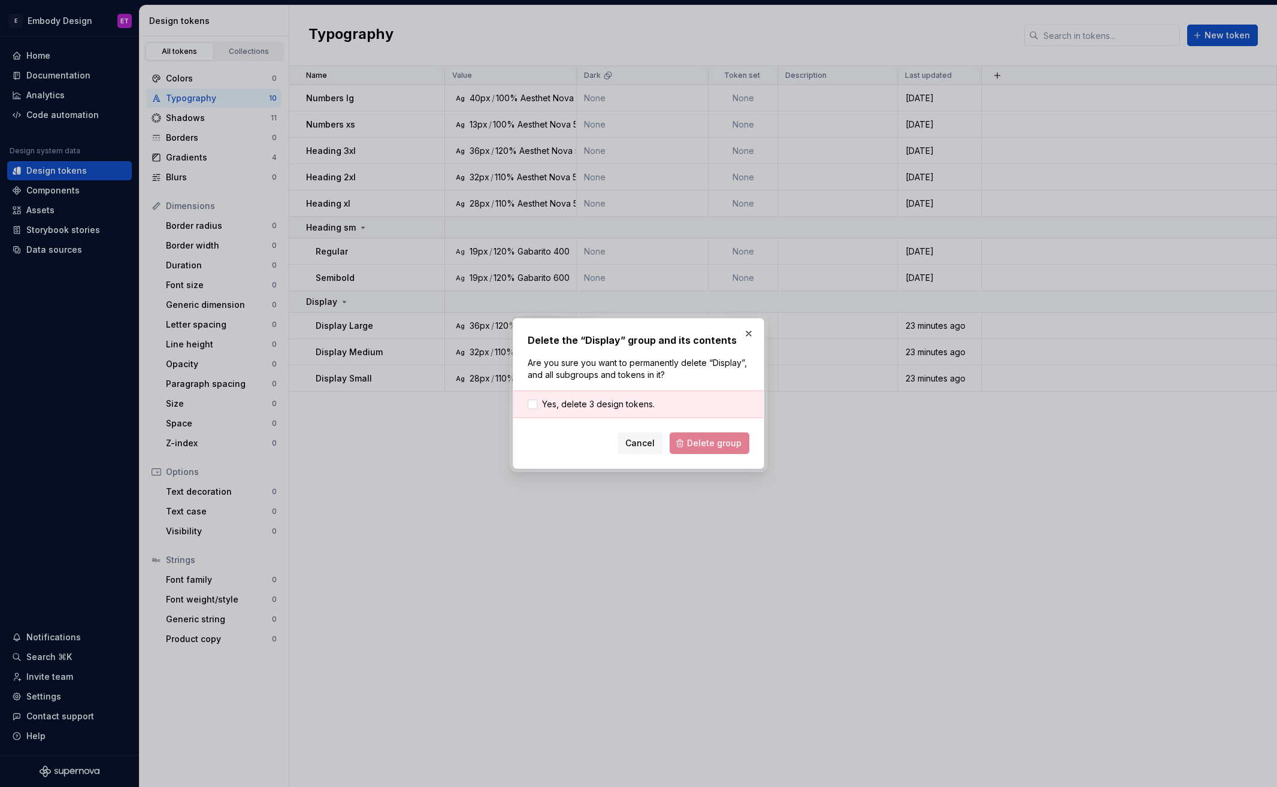
click at [657, 398] on div "Yes, delete 3 design tokens." at bounding box center [638, 405] width 250 height 28
click at [642, 401] on span "Yes, delete 3 design tokens." at bounding box center [598, 404] width 113 height 12
click at [752, 461] on div "Delete the “Display” group and its contents Are you sure you want to permanentl…" at bounding box center [639, 393] width 252 height 151
click at [727, 438] on span "Delete group" at bounding box center [714, 443] width 55 height 12
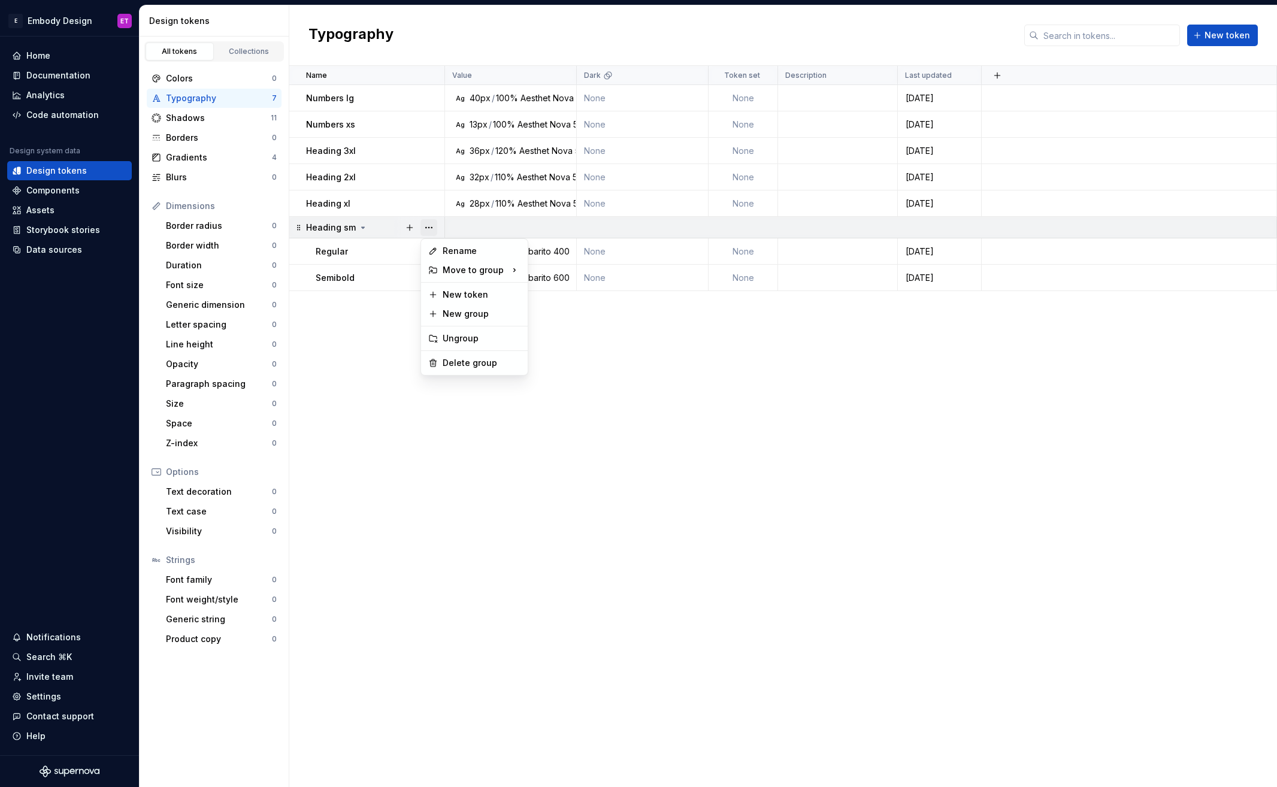
click at [429, 222] on button "button" at bounding box center [428, 227] width 17 height 17
click at [473, 357] on div "Delete group" at bounding box center [482, 363] width 78 height 12
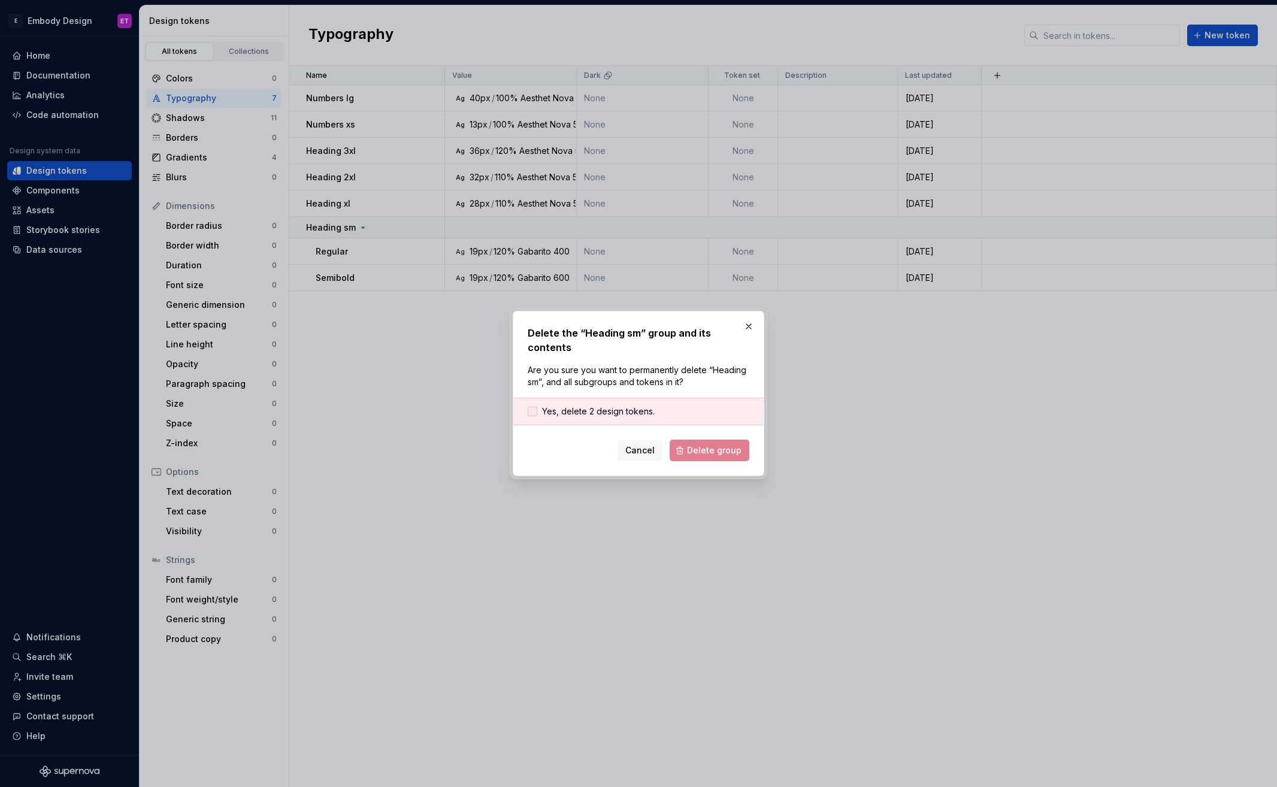
click at [606, 406] on span "Yes, delete 2 design tokens." at bounding box center [598, 412] width 113 height 12
click at [683, 440] on button "Delete group" at bounding box center [710, 451] width 80 height 22
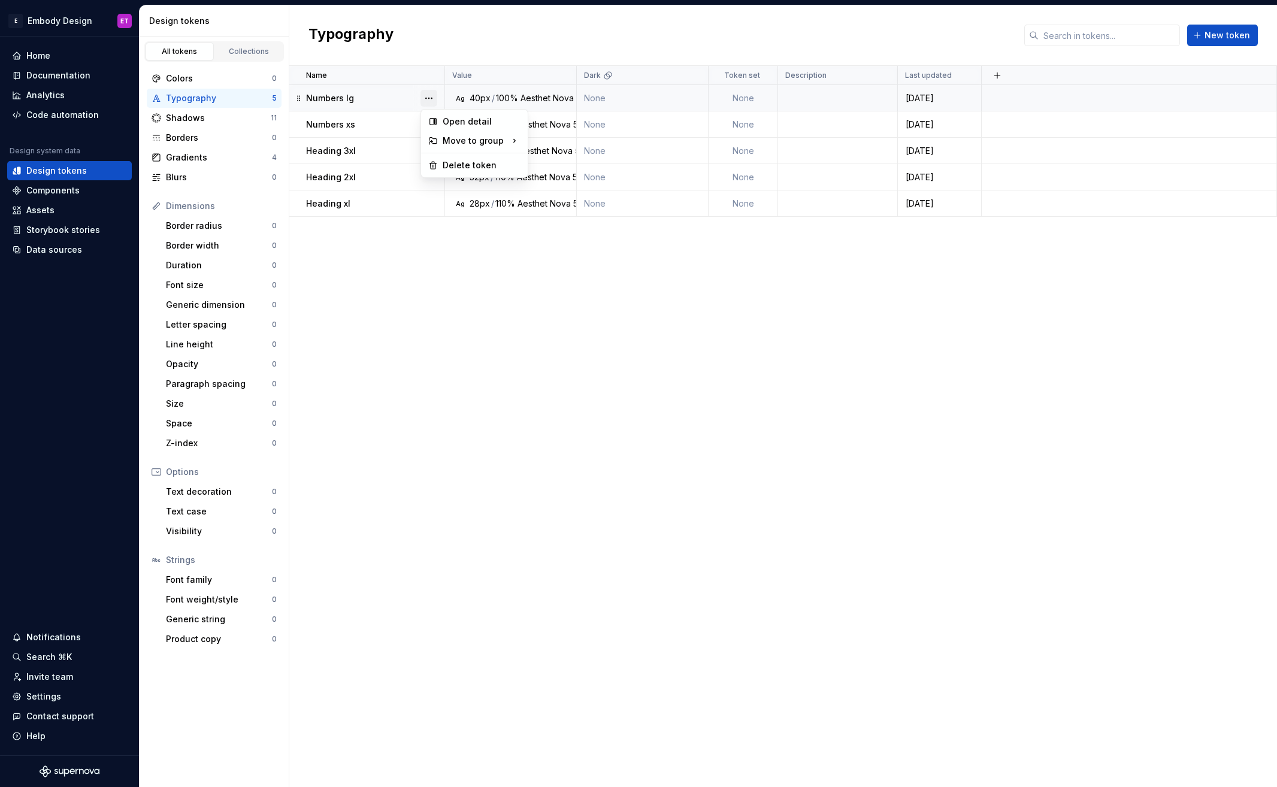
click at [429, 101] on button "button" at bounding box center [428, 98] width 17 height 17
click at [477, 164] on div "Delete token" at bounding box center [482, 165] width 78 height 12
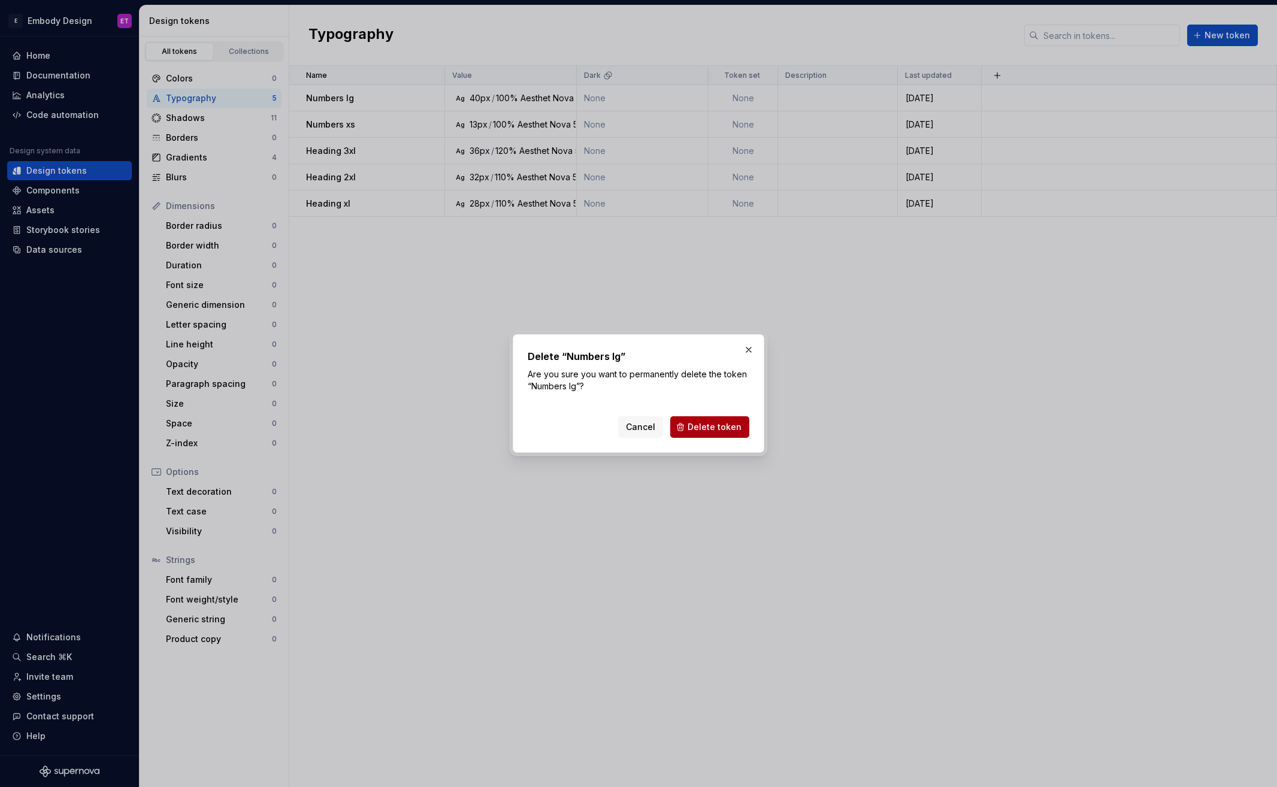
click at [709, 429] on span "Delete token" at bounding box center [715, 427] width 54 height 12
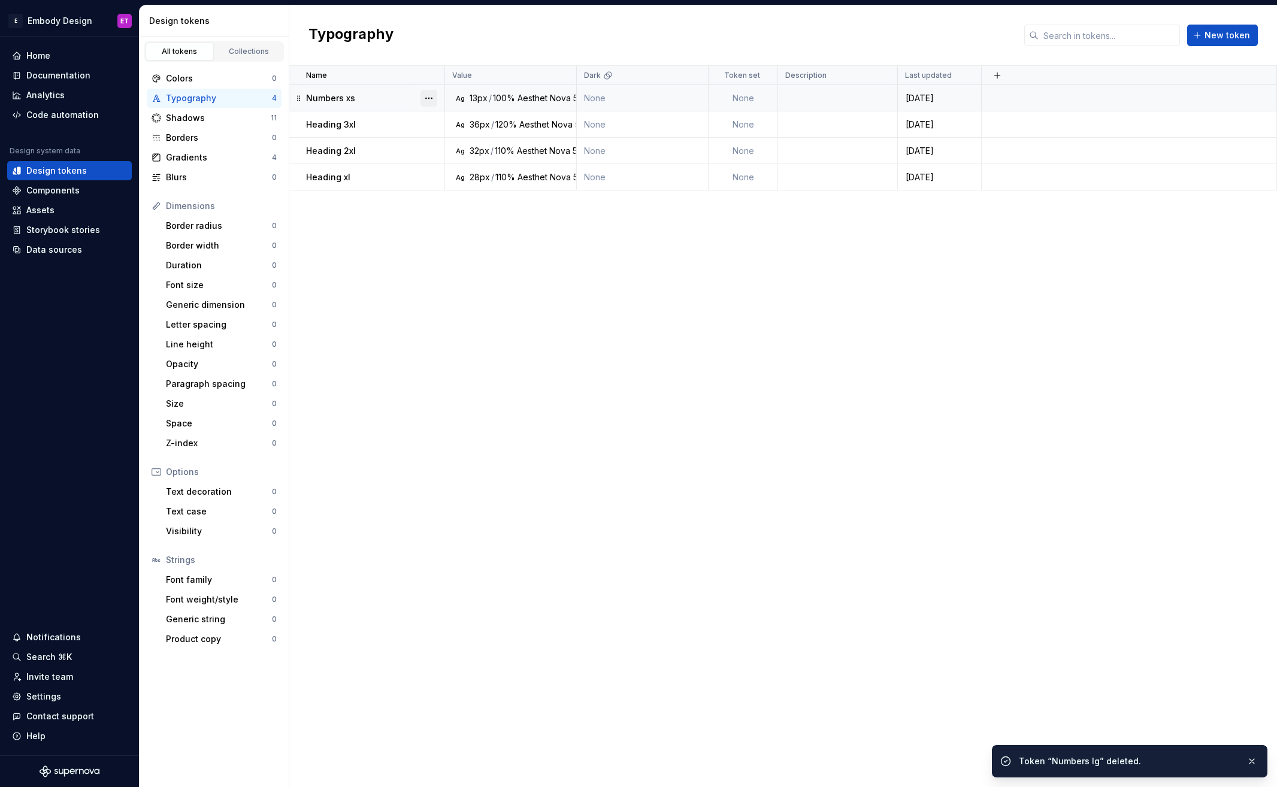
click at [428, 92] on button "button" at bounding box center [428, 98] width 17 height 17
click at [428, 93] on button "button" at bounding box center [428, 98] width 17 height 17
click at [431, 98] on button "button" at bounding box center [428, 98] width 17 height 17
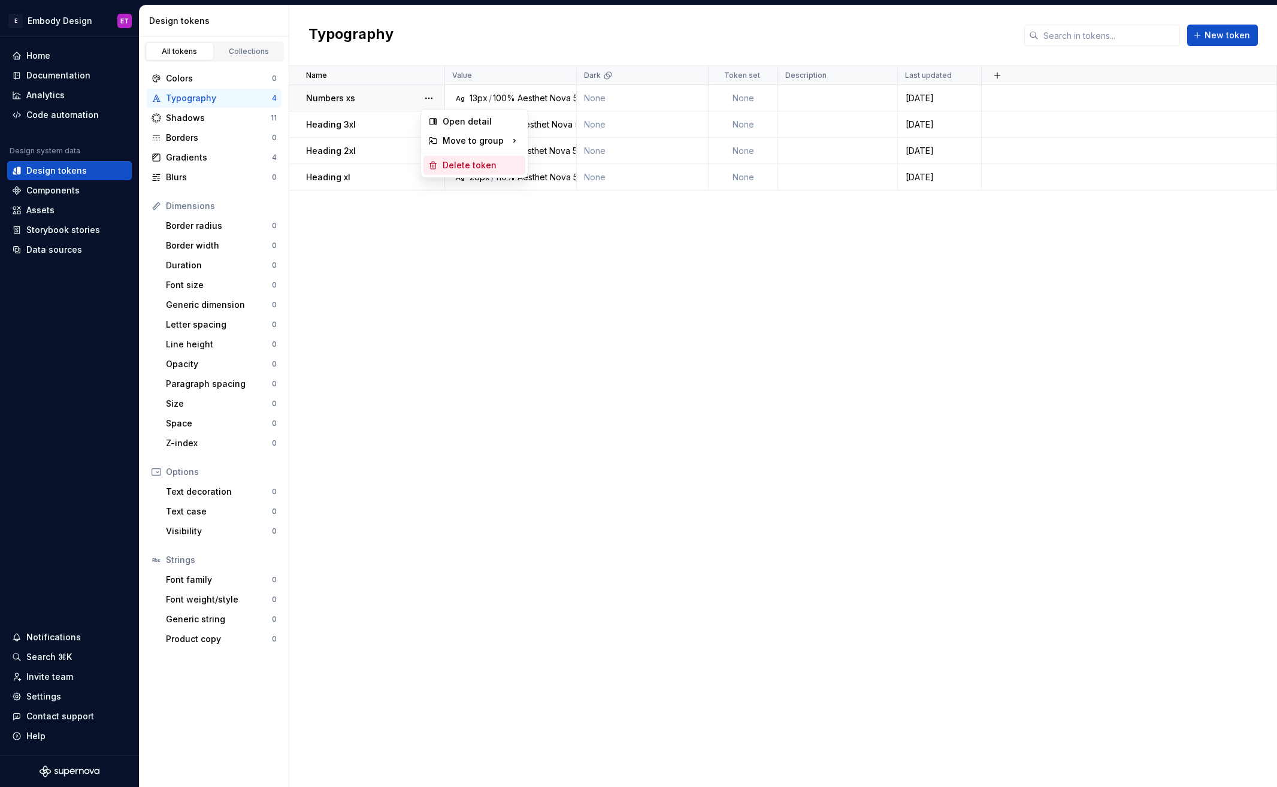
click at [459, 165] on div "Delete token" at bounding box center [482, 165] width 78 height 12
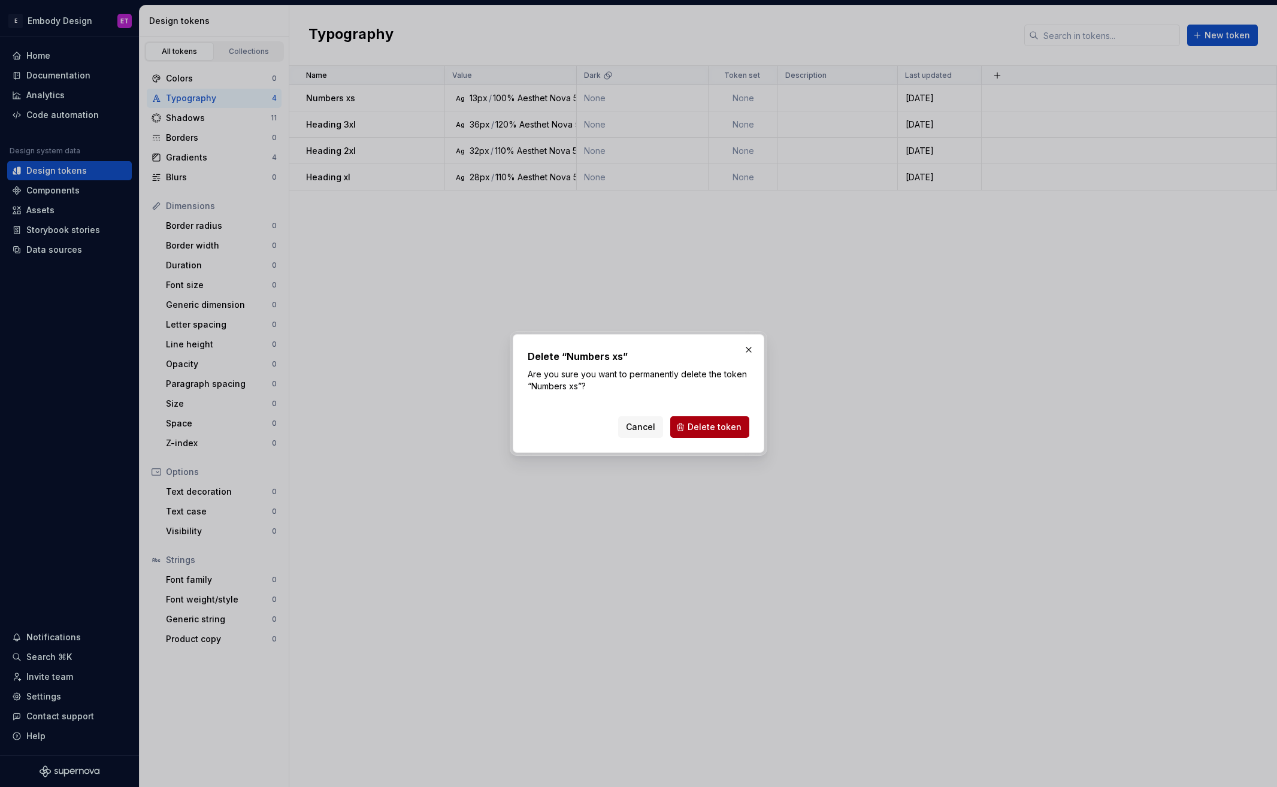
click at [683, 419] on button "Delete token" at bounding box center [709, 427] width 79 height 22
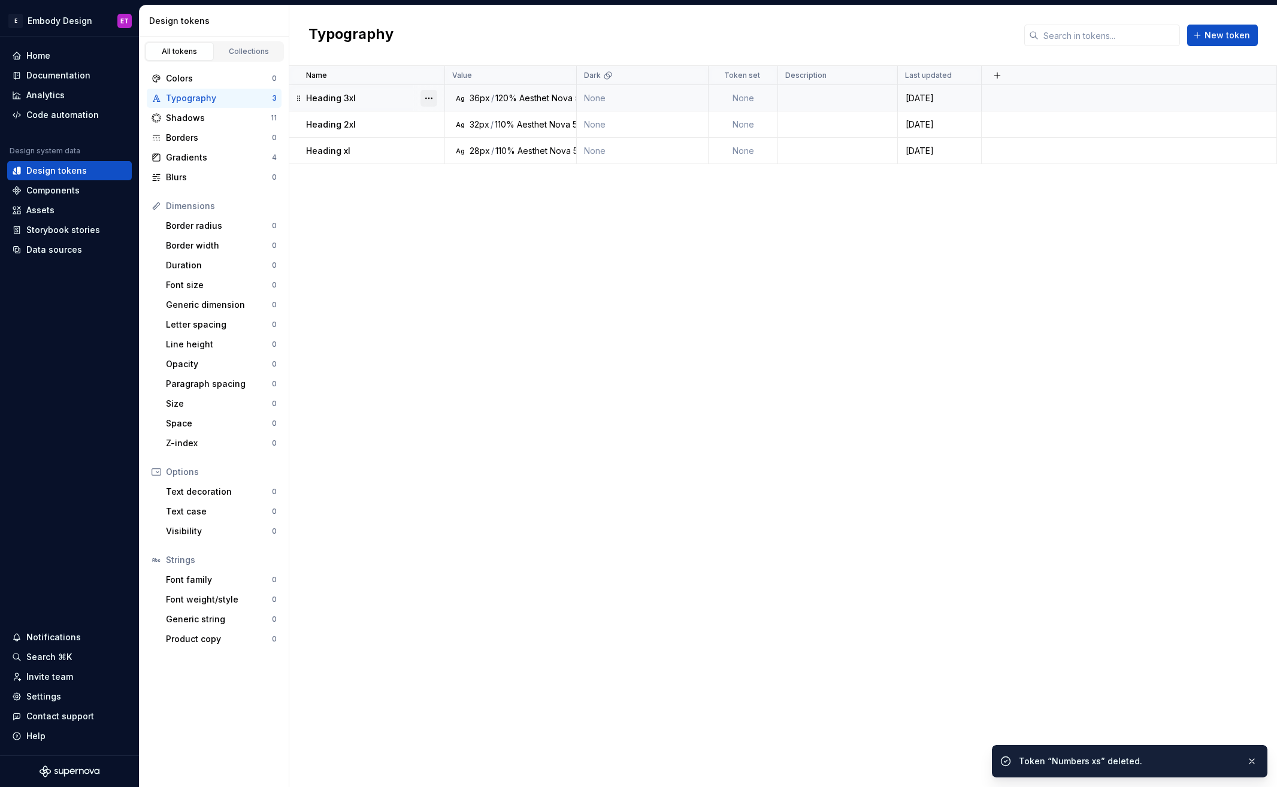
click at [432, 98] on button "button" at bounding box center [428, 98] width 17 height 17
click at [494, 161] on div "Delete token" at bounding box center [482, 165] width 78 height 12
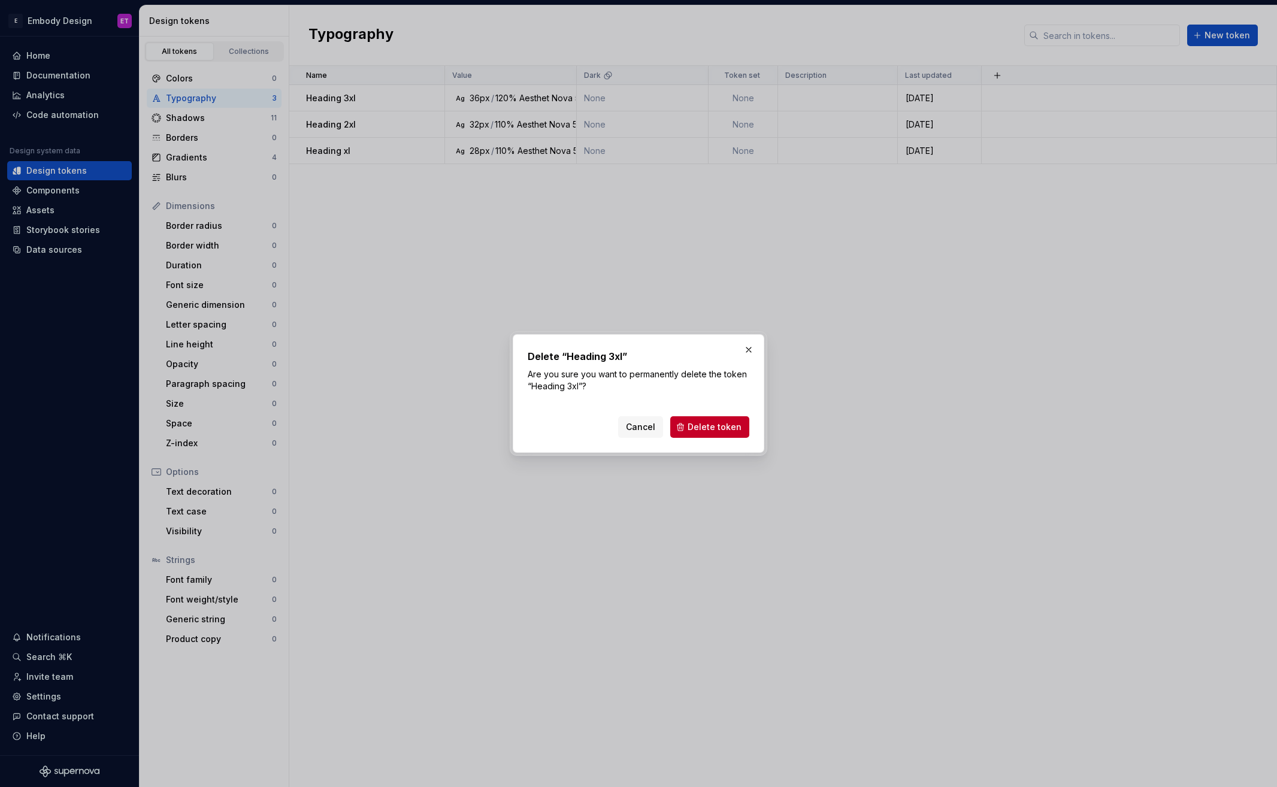
drag, startPoint x: 721, startPoint y: 431, endPoint x: 743, endPoint y: 430, distance: 21.6
click at [721, 431] on span "Delete token" at bounding box center [715, 427] width 54 height 12
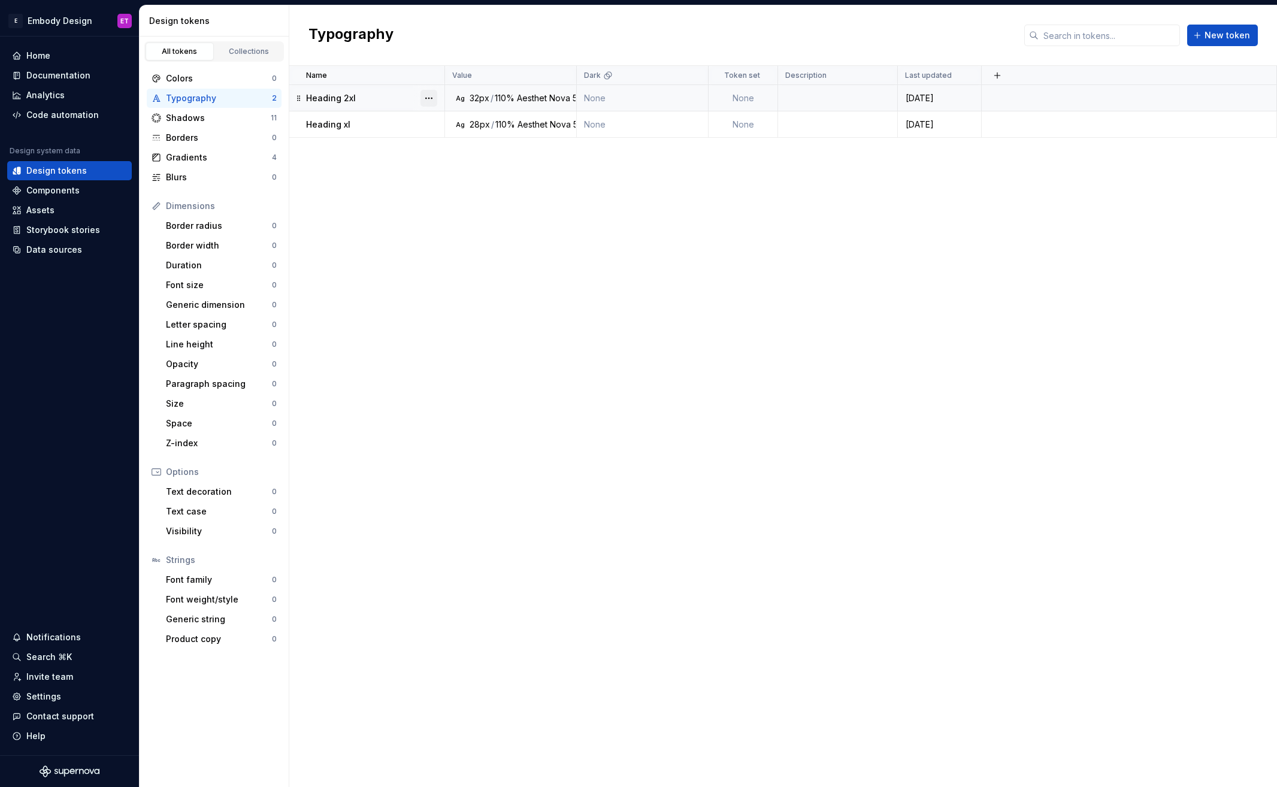
click at [432, 102] on button "button" at bounding box center [428, 98] width 17 height 17
click at [503, 168] on div "Delete token" at bounding box center [482, 165] width 78 height 12
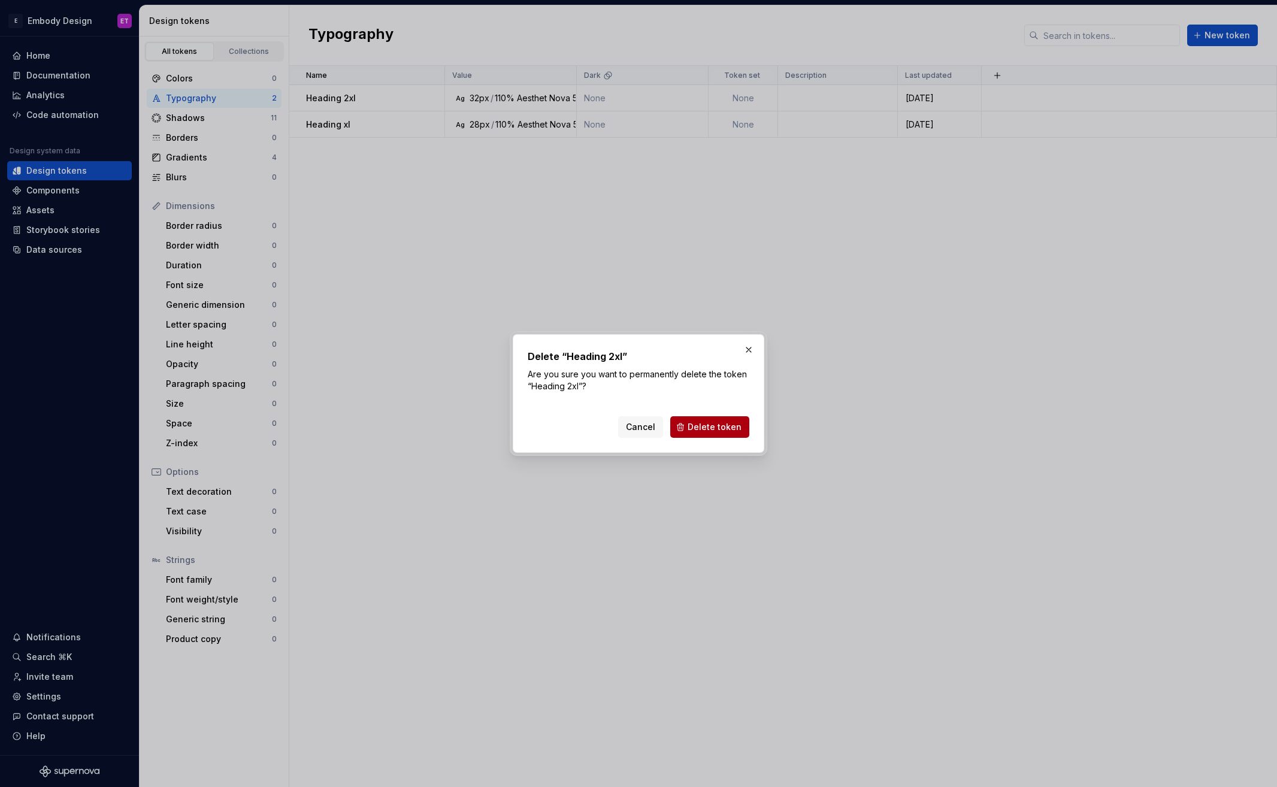
click at [745, 431] on button "Delete token" at bounding box center [709, 427] width 79 height 22
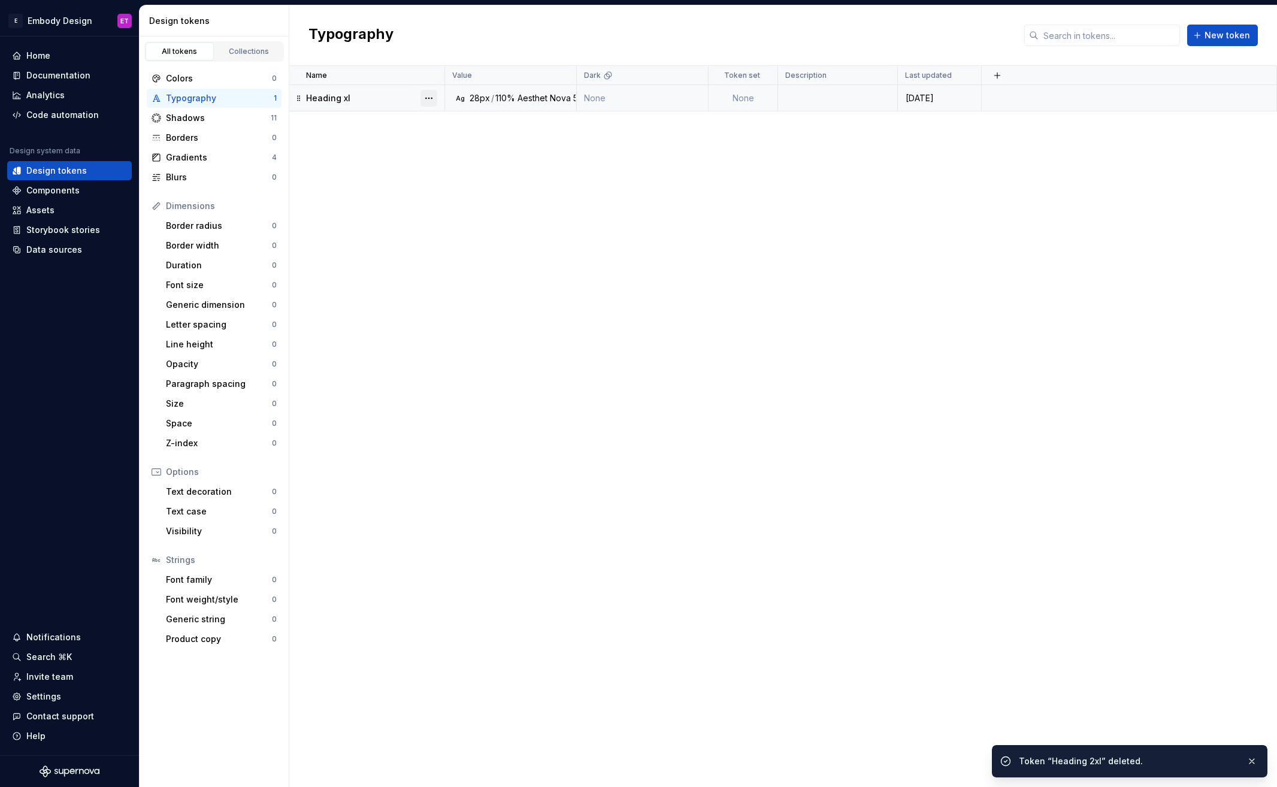
click at [435, 101] on button "button" at bounding box center [428, 98] width 17 height 17
click at [490, 161] on div "Delete token" at bounding box center [482, 165] width 78 height 12
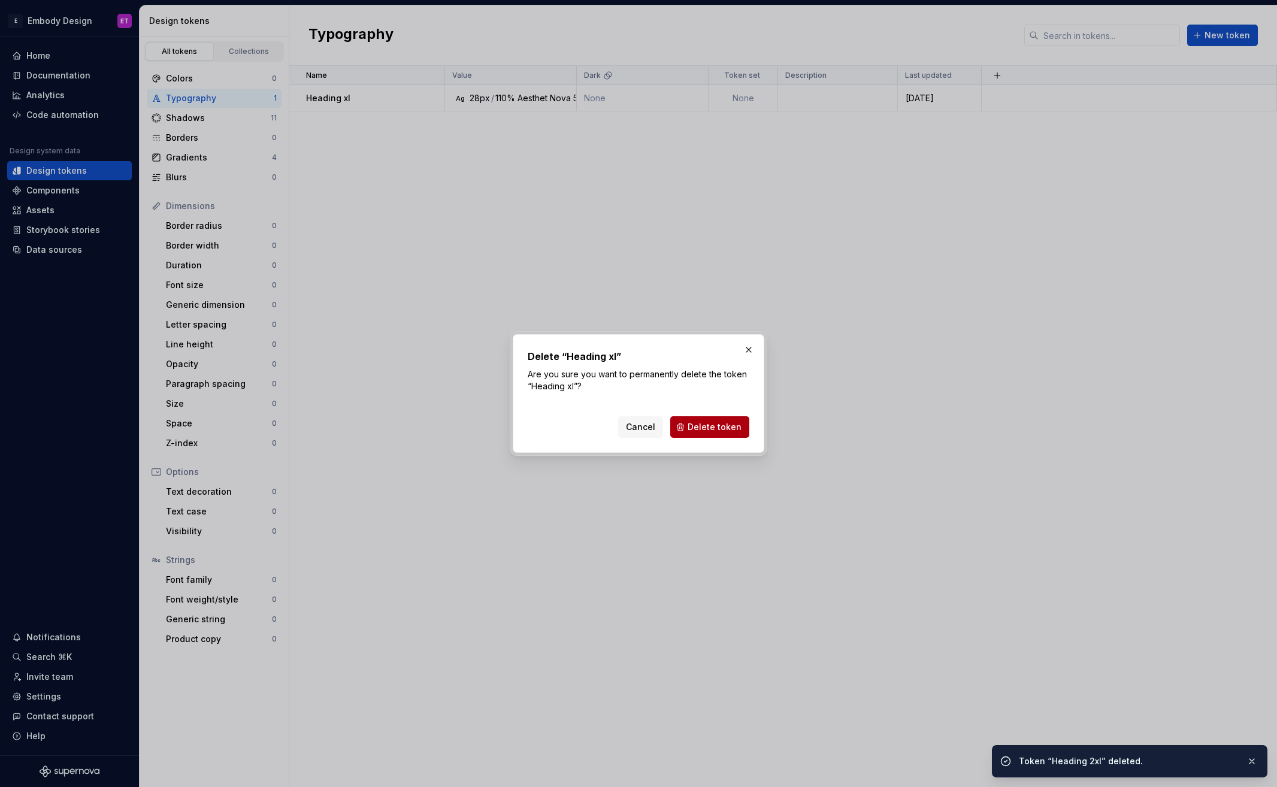
click at [716, 427] on span "Delete token" at bounding box center [715, 427] width 54 height 12
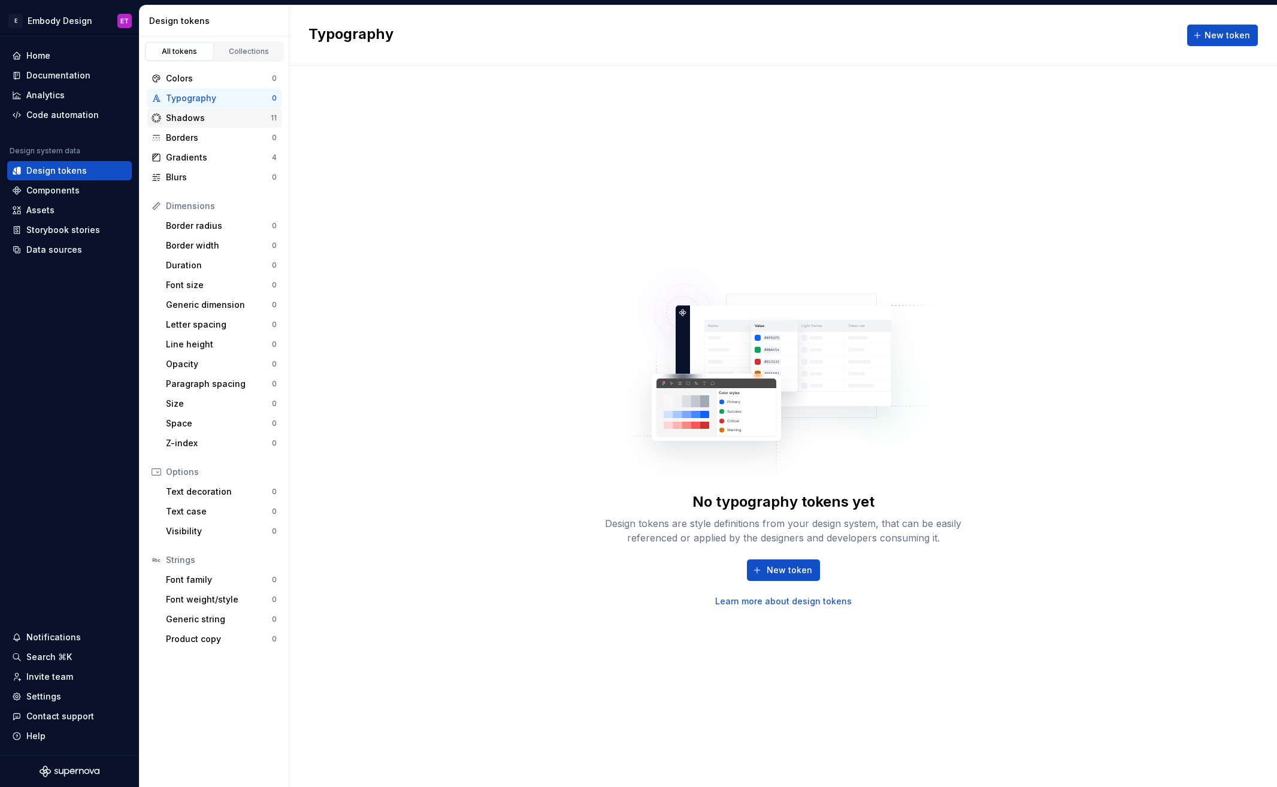
click at [199, 108] on div "Shadows 11" at bounding box center [214, 117] width 135 height 19
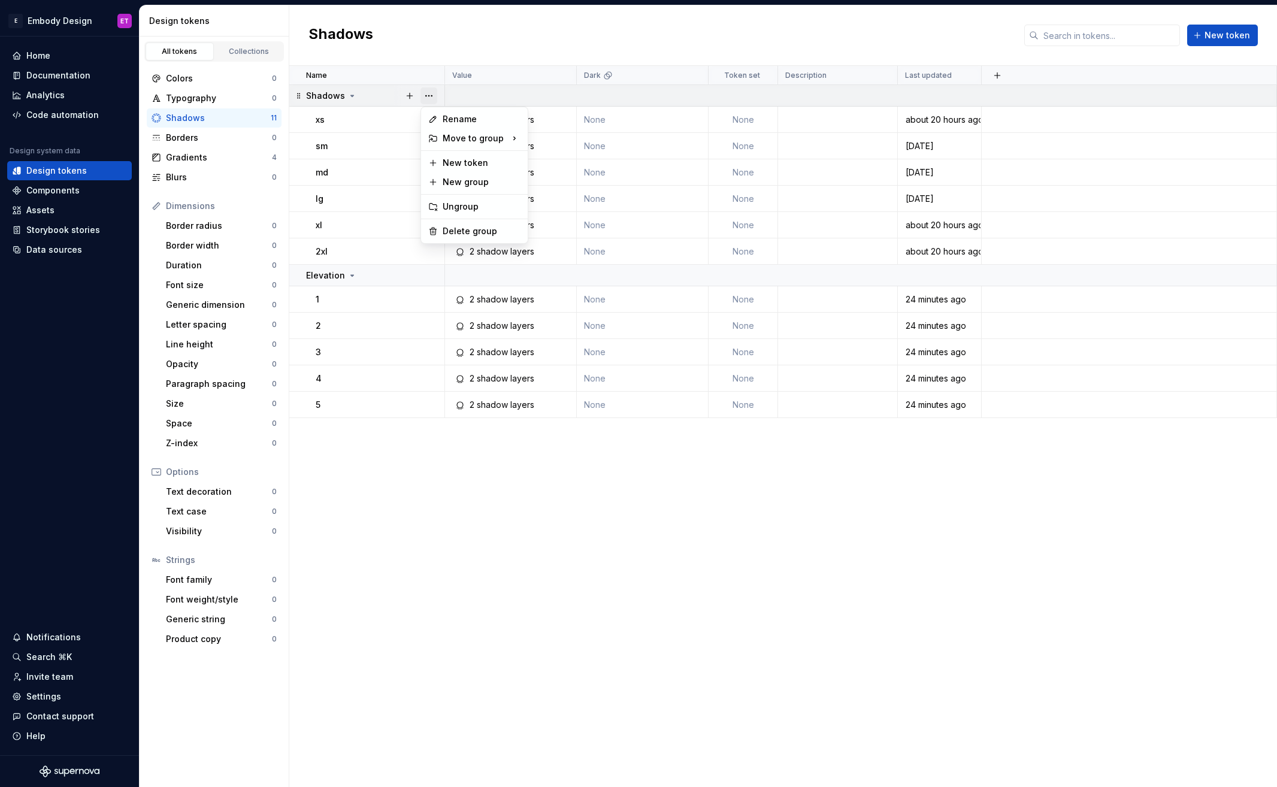
click at [427, 94] on button "button" at bounding box center [428, 95] width 17 height 17
click at [468, 226] on div "Delete group" at bounding box center [482, 231] width 78 height 12
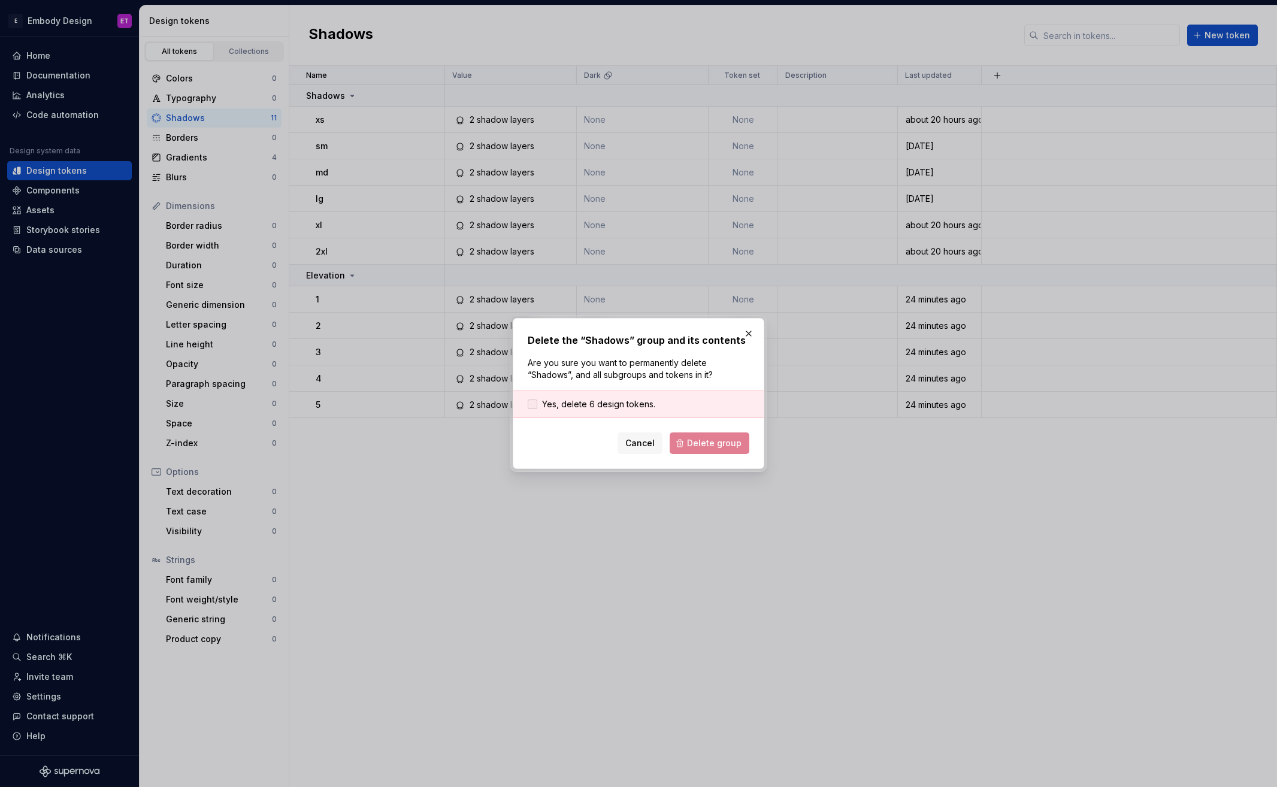
click at [646, 408] on span "Yes, delete 6 design tokens." at bounding box center [598, 404] width 113 height 12
click at [740, 455] on div "Delete the “Shadows” group and its contents Are you sure you want to permanentl…" at bounding box center [639, 393] width 252 height 151
click at [733, 446] on span "Delete group" at bounding box center [714, 443] width 55 height 12
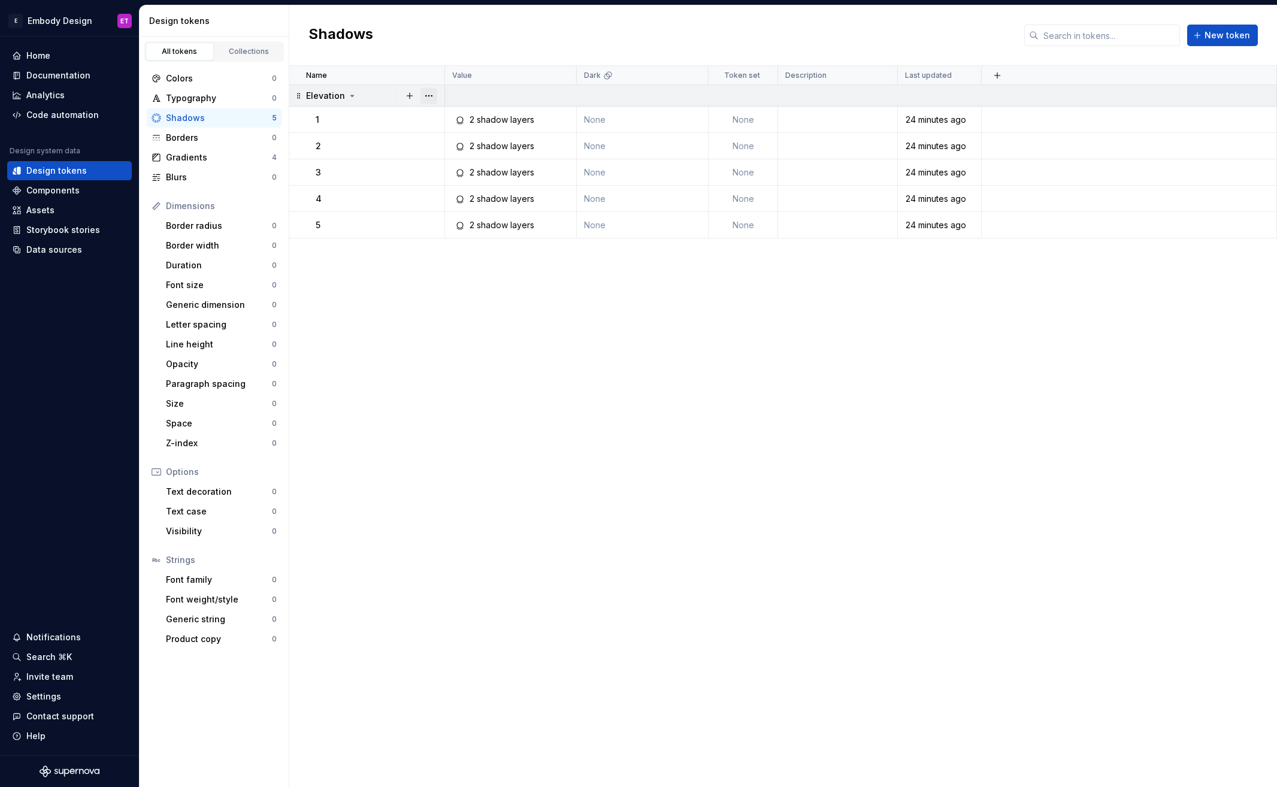
click at [434, 98] on button "button" at bounding box center [428, 95] width 17 height 17
click at [477, 237] on div "Delete group" at bounding box center [474, 231] width 102 height 19
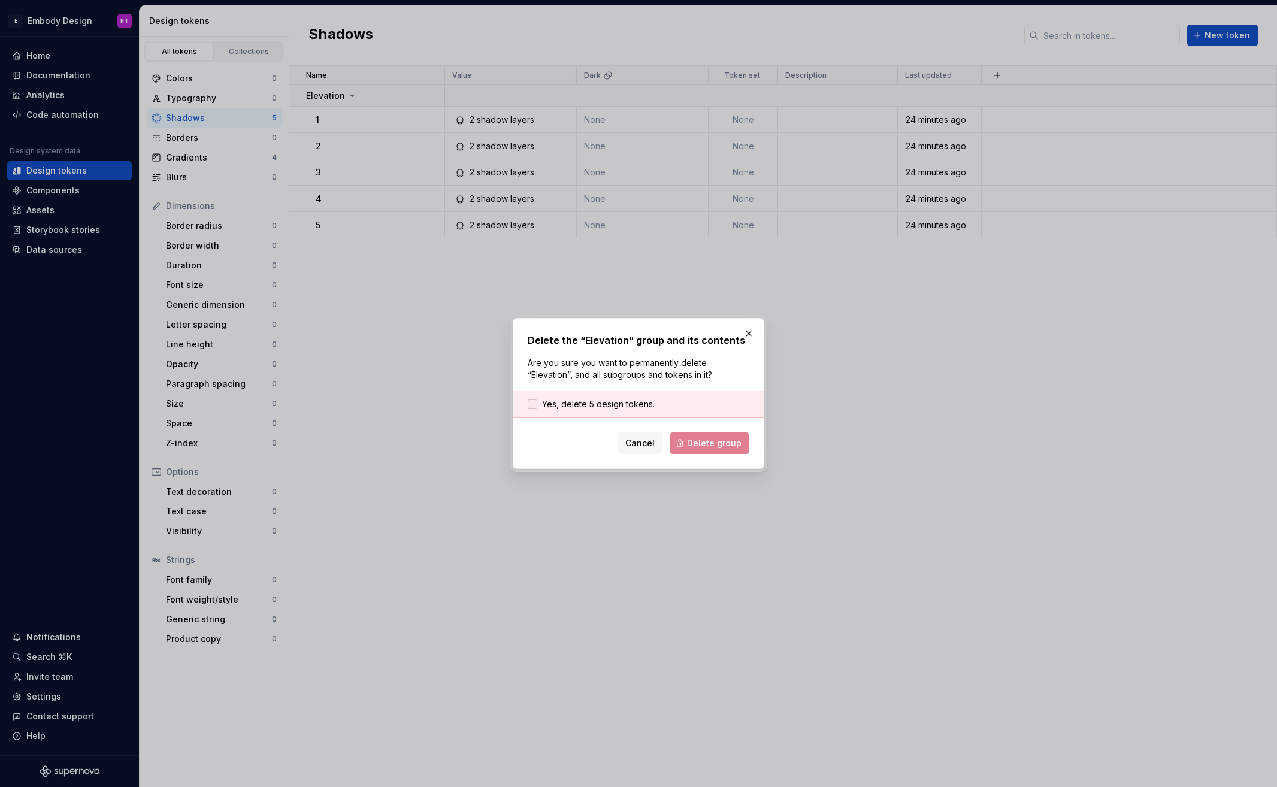
click at [603, 399] on span "Yes, delete 5 design tokens." at bounding box center [598, 404] width 113 height 12
click at [752, 456] on div "Delete the “Elevation” group and its contents Are you sure you want to permanen…" at bounding box center [639, 393] width 252 height 151
click at [724, 444] on span "Delete group" at bounding box center [714, 443] width 55 height 12
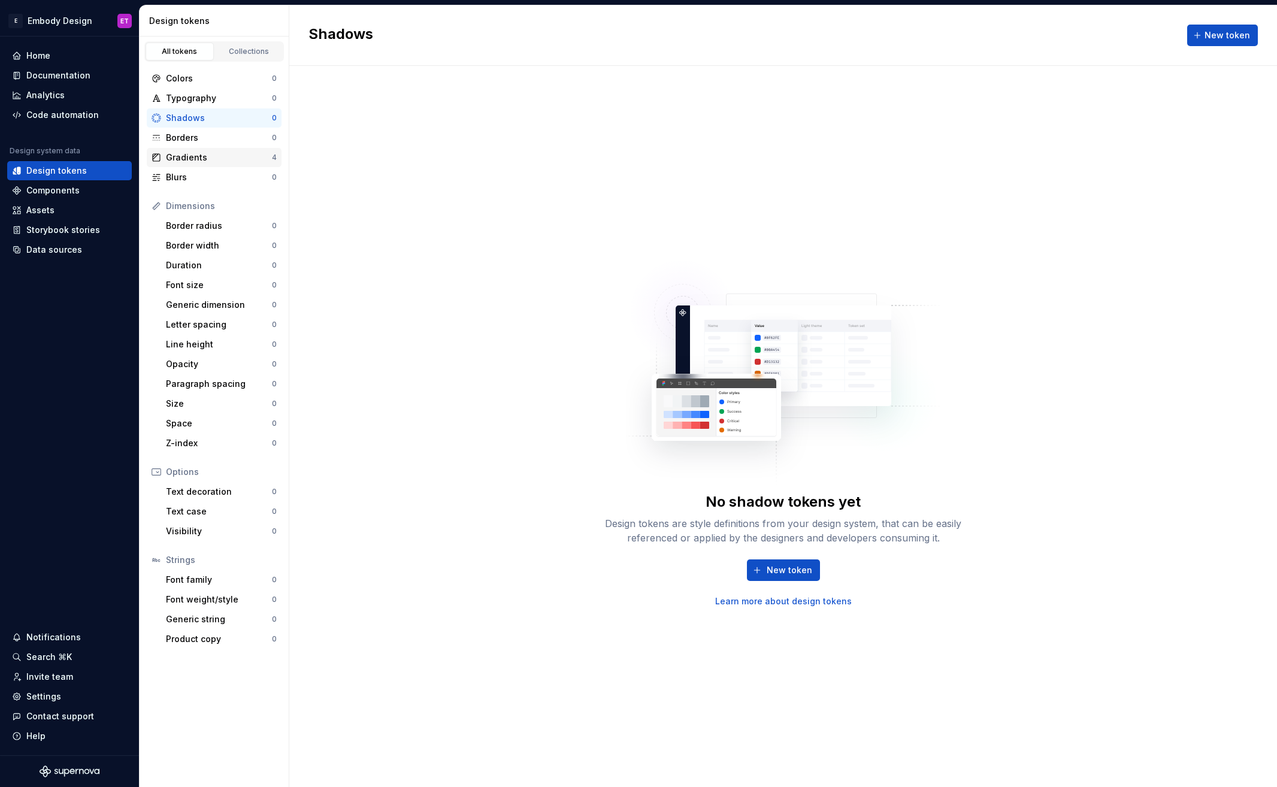
click at [249, 152] on div "Gradients" at bounding box center [219, 158] width 106 height 12
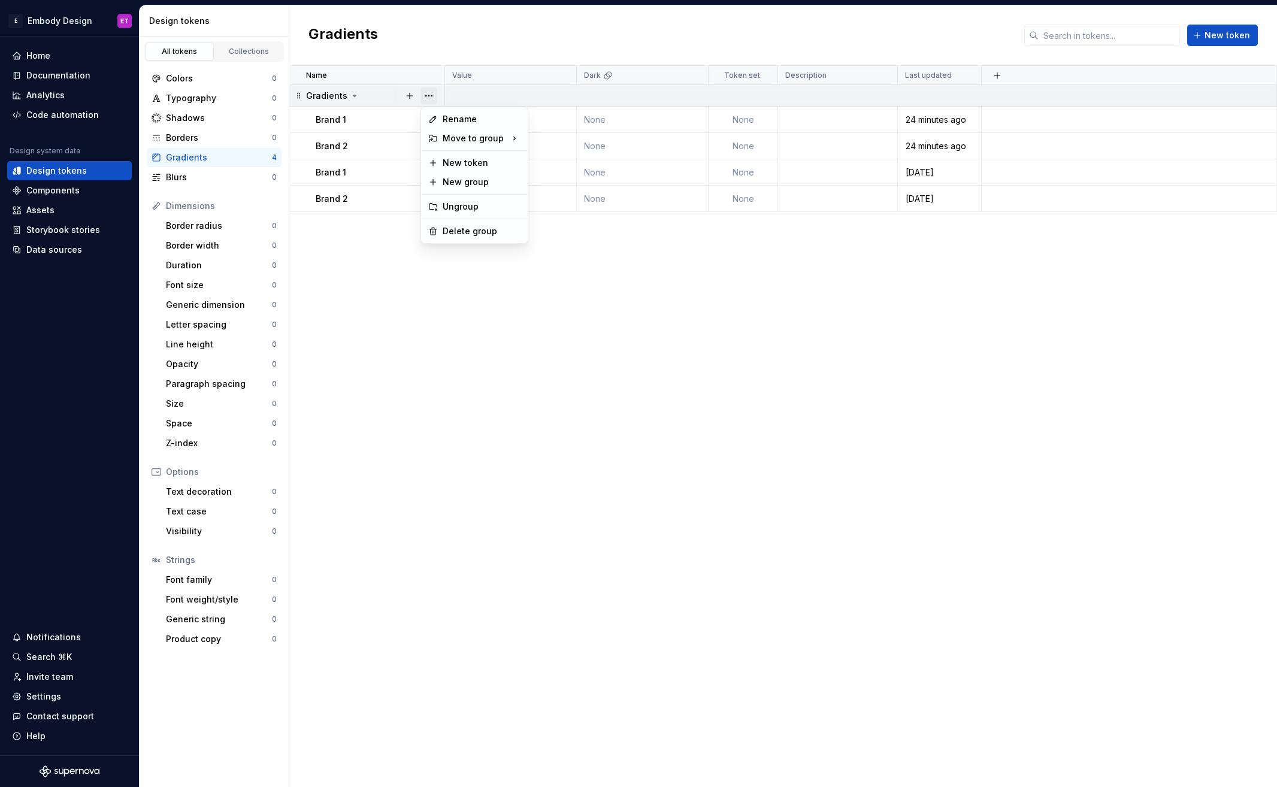
click at [431, 92] on button "button" at bounding box center [428, 95] width 17 height 17
click at [488, 231] on div "Delete group" at bounding box center [482, 231] width 78 height 12
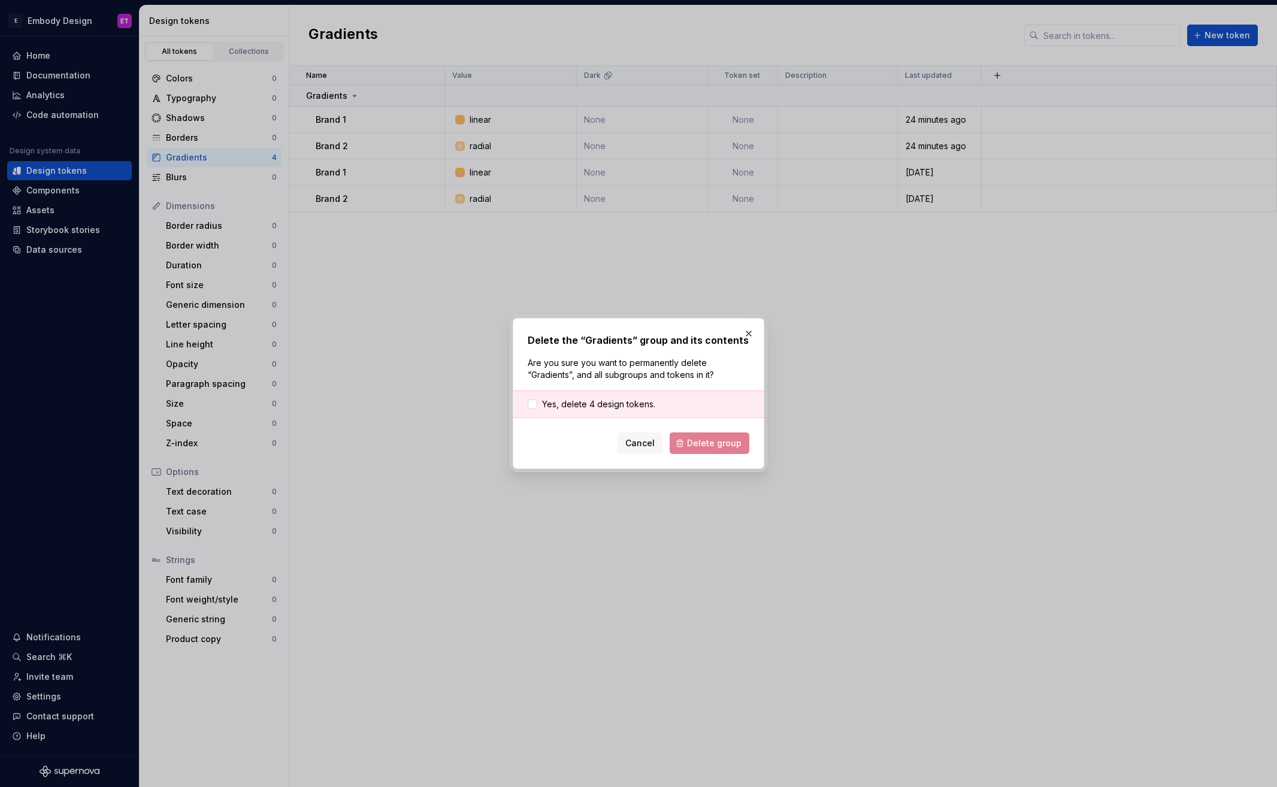
click at [639, 410] on div "Yes, delete 4 design tokens." at bounding box center [638, 405] width 250 height 28
click at [629, 401] on span "Yes, delete 4 design tokens." at bounding box center [598, 404] width 113 height 12
click at [719, 444] on span "Delete group" at bounding box center [714, 443] width 55 height 12
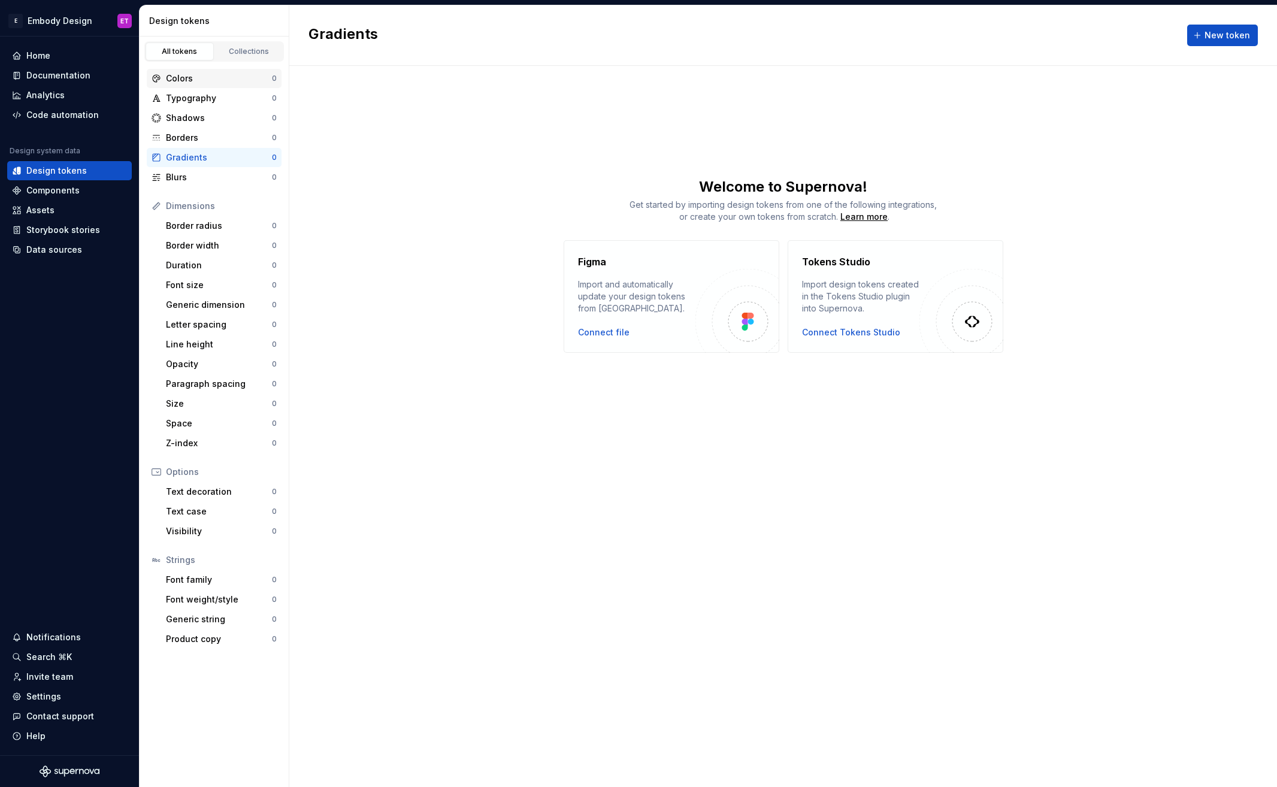
click at [211, 81] on div "Colors" at bounding box center [219, 78] width 106 height 12
click at [220, 100] on div "Typography" at bounding box center [219, 98] width 106 height 12
click at [230, 79] on div "Colors" at bounding box center [219, 78] width 106 height 12
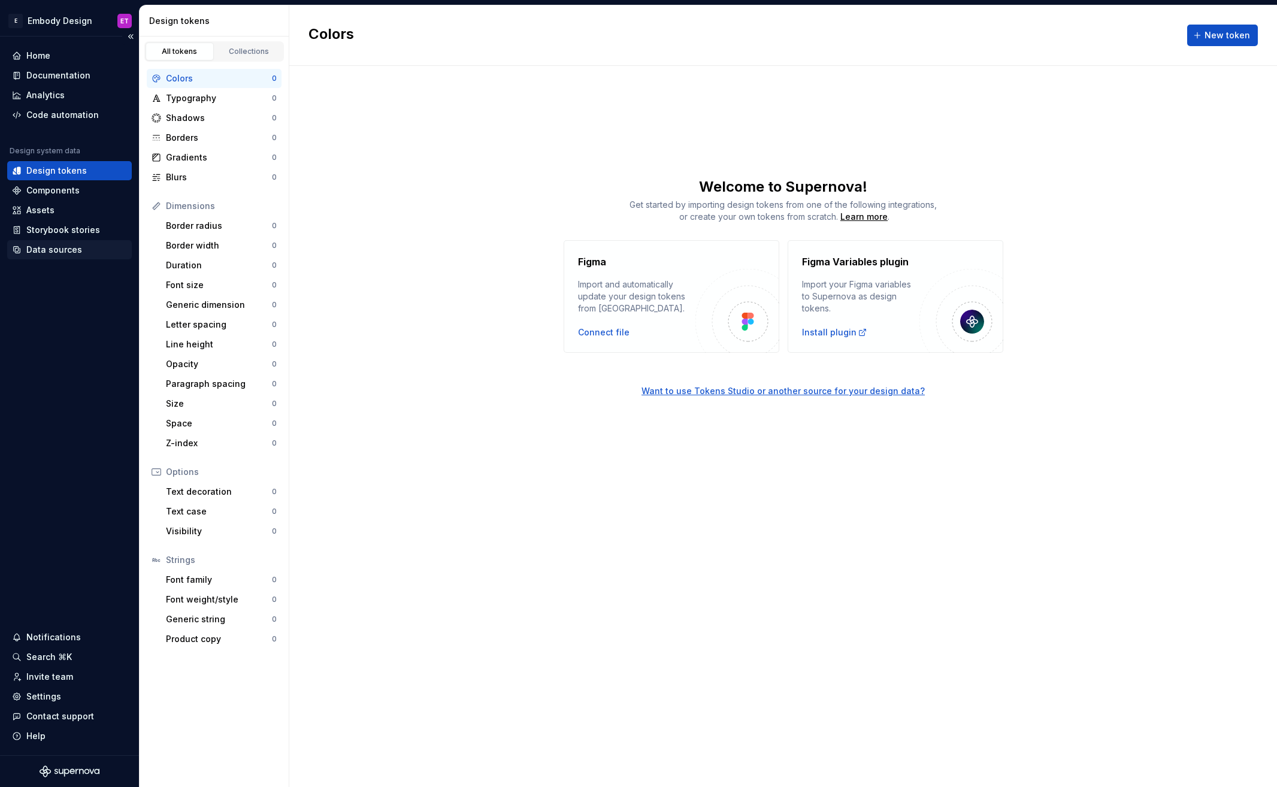
click at [60, 244] on div "Data sources" at bounding box center [54, 250] width 56 height 12
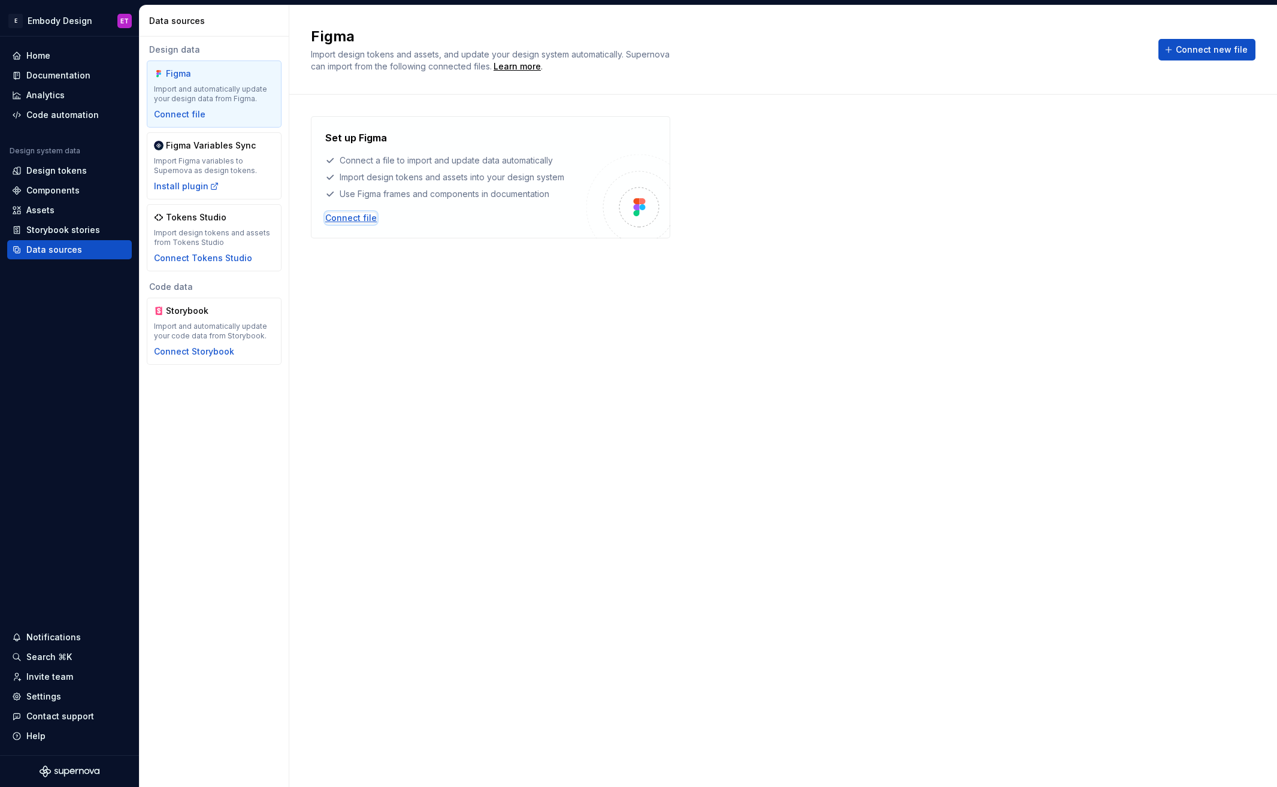
click at [360, 221] on div "Connect file" at bounding box center [351, 218] width 52 height 12
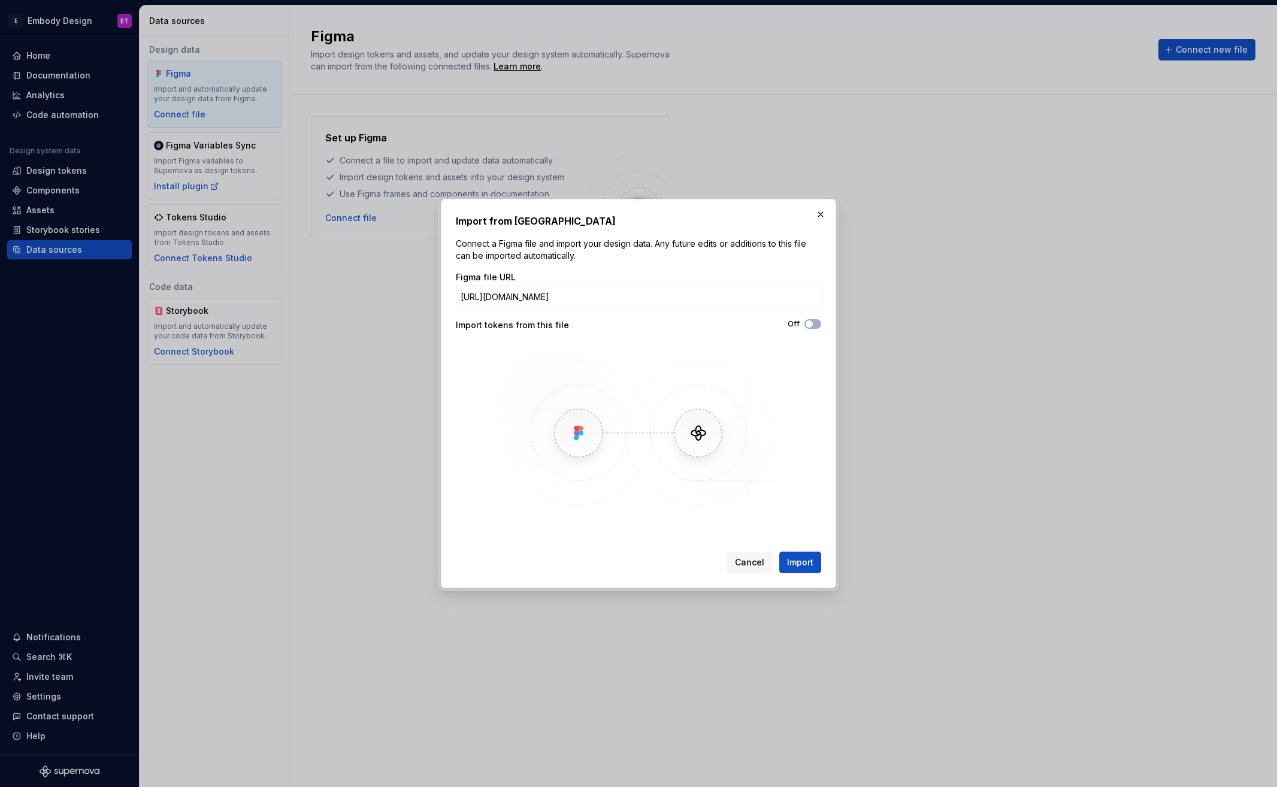
scroll to position [0, 365]
type input "https://www.figma.com/design/zgvYoJ0ZtjOeFe4bYRXONi/%F0%9F%9B%A0%EF%B8%8F-Desig…"
click at [809, 565] on span "Import" at bounding box center [800, 562] width 26 height 12
click at [824, 320] on div "Import from Figma Connect a Figma file and import your design data. Any future …" at bounding box center [638, 393] width 395 height 389
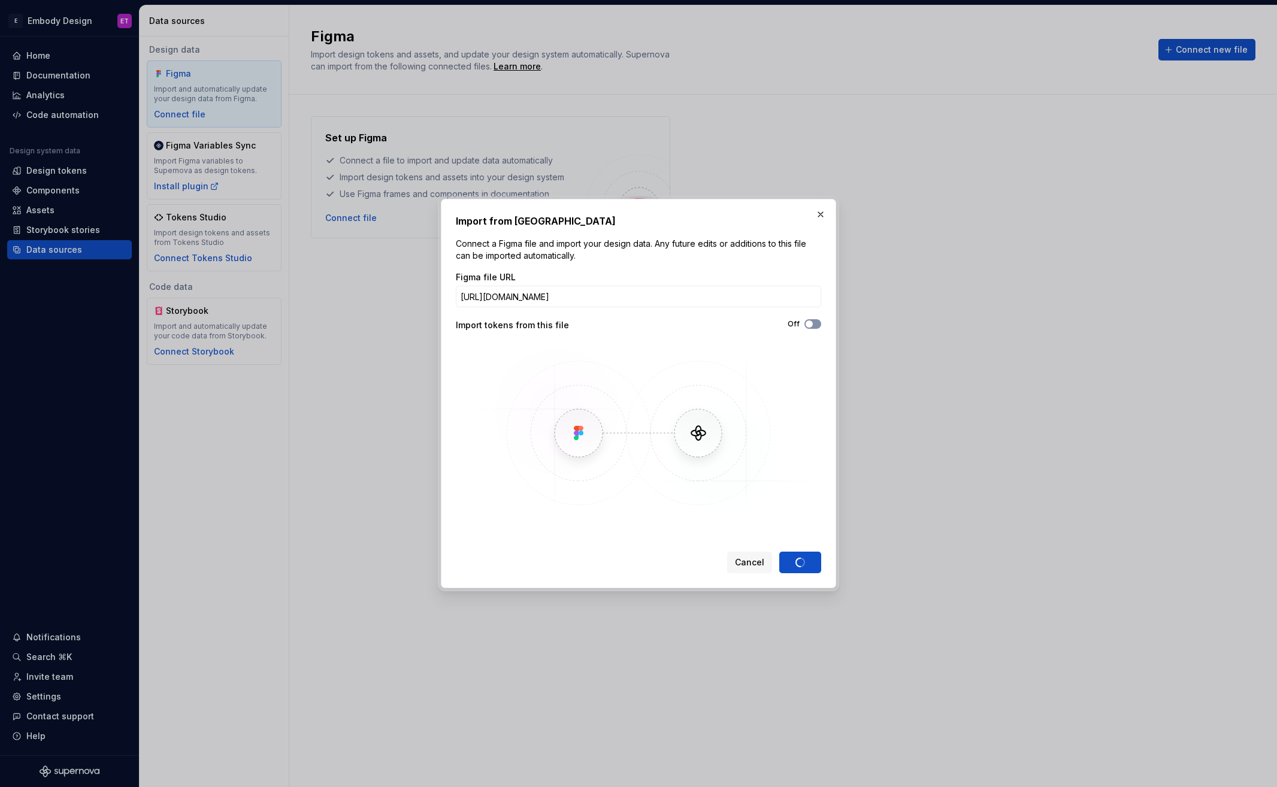
click at [821, 323] on button "Off" at bounding box center [812, 324] width 17 height 10
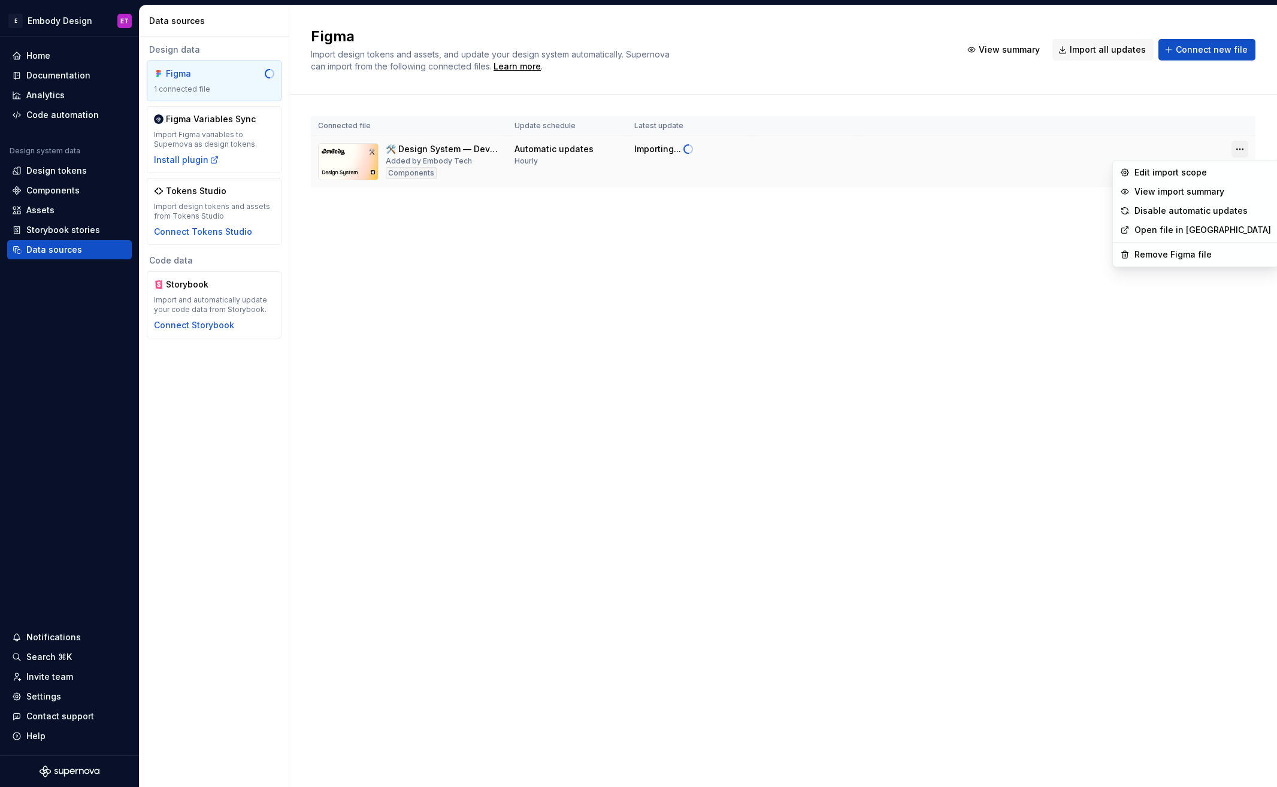
click at [1244, 149] on html "E Embody Design ET Home Documentation Analytics Code automation Design system d…" at bounding box center [638, 393] width 1277 height 787
click at [1199, 168] on div "Edit import scope" at bounding box center [1202, 173] width 137 height 12
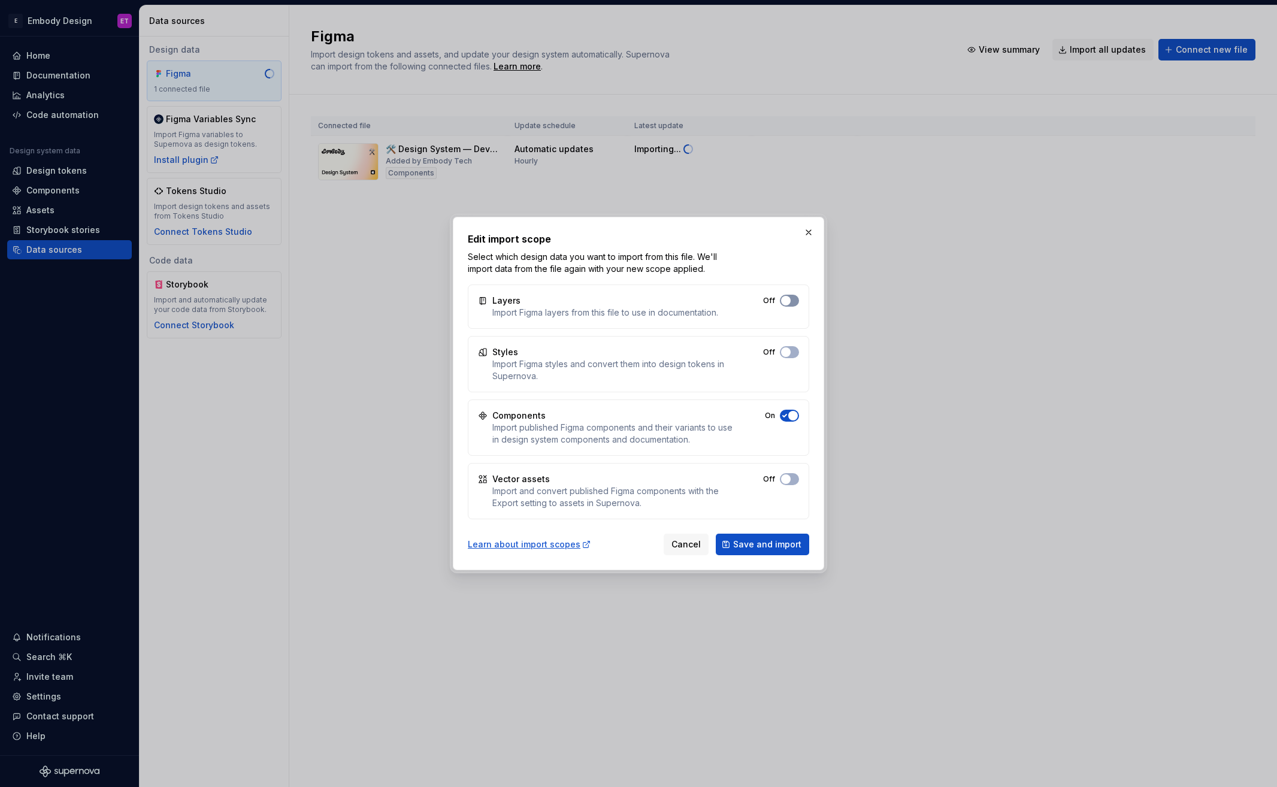
click at [797, 299] on button "Off" at bounding box center [789, 301] width 19 height 12
click at [793, 353] on button "Off" at bounding box center [789, 352] width 19 height 12
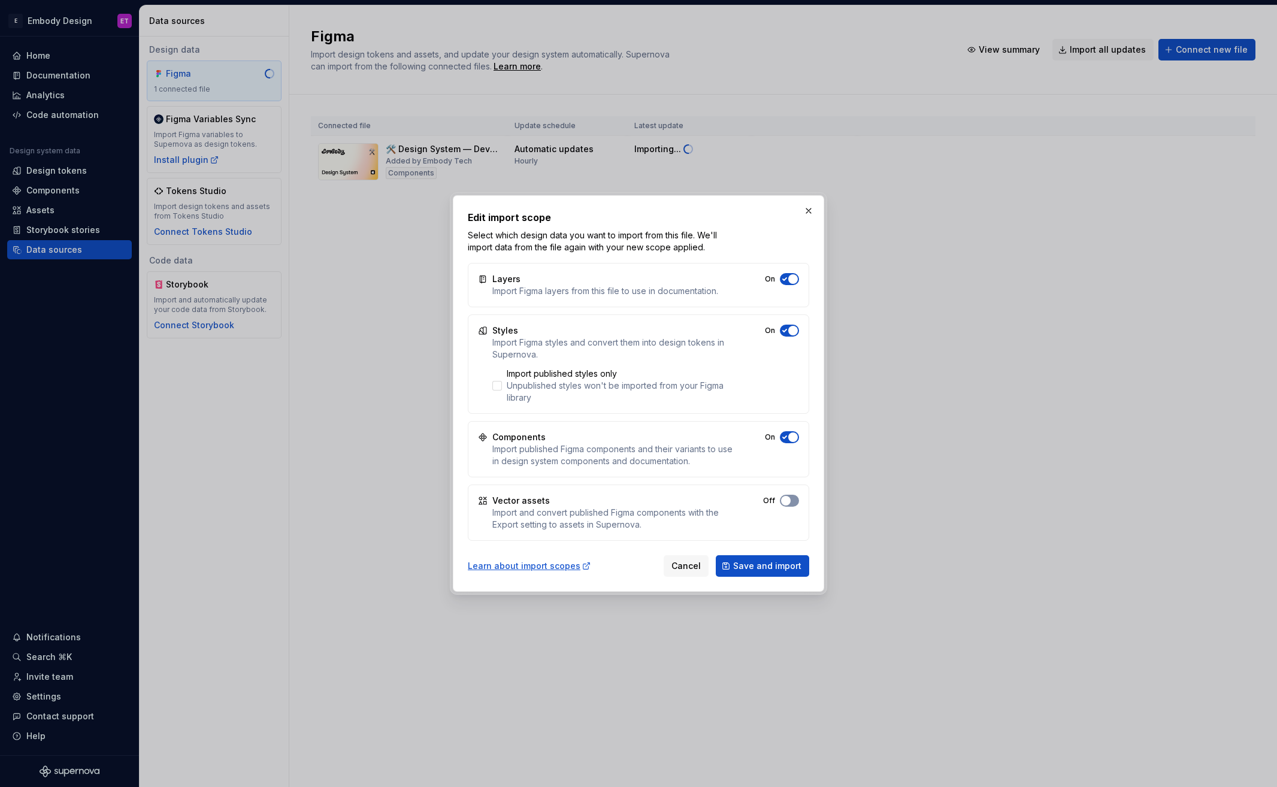
click at [795, 501] on button "On" at bounding box center [789, 501] width 19 height 12
click at [792, 570] on span "Save and import" at bounding box center [767, 566] width 68 height 12
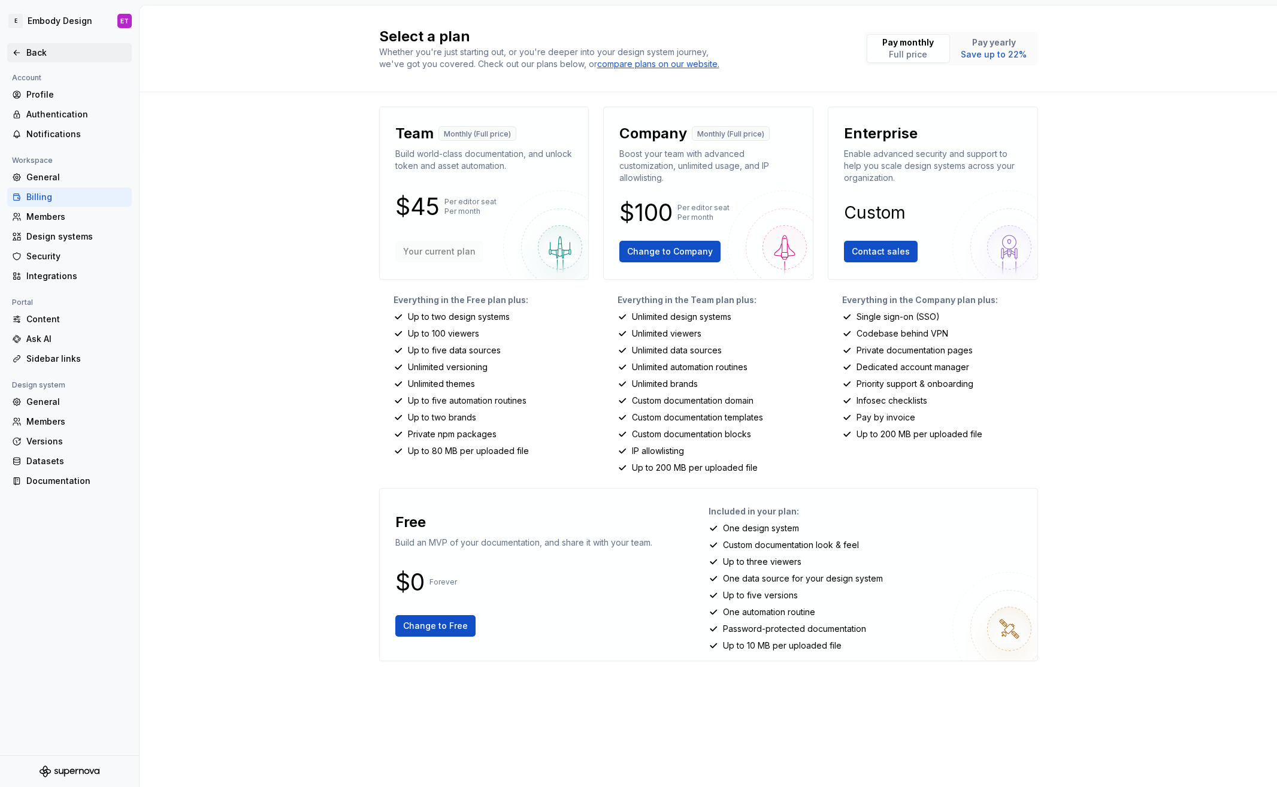
click at [27, 50] on div "Back" at bounding box center [76, 53] width 101 height 12
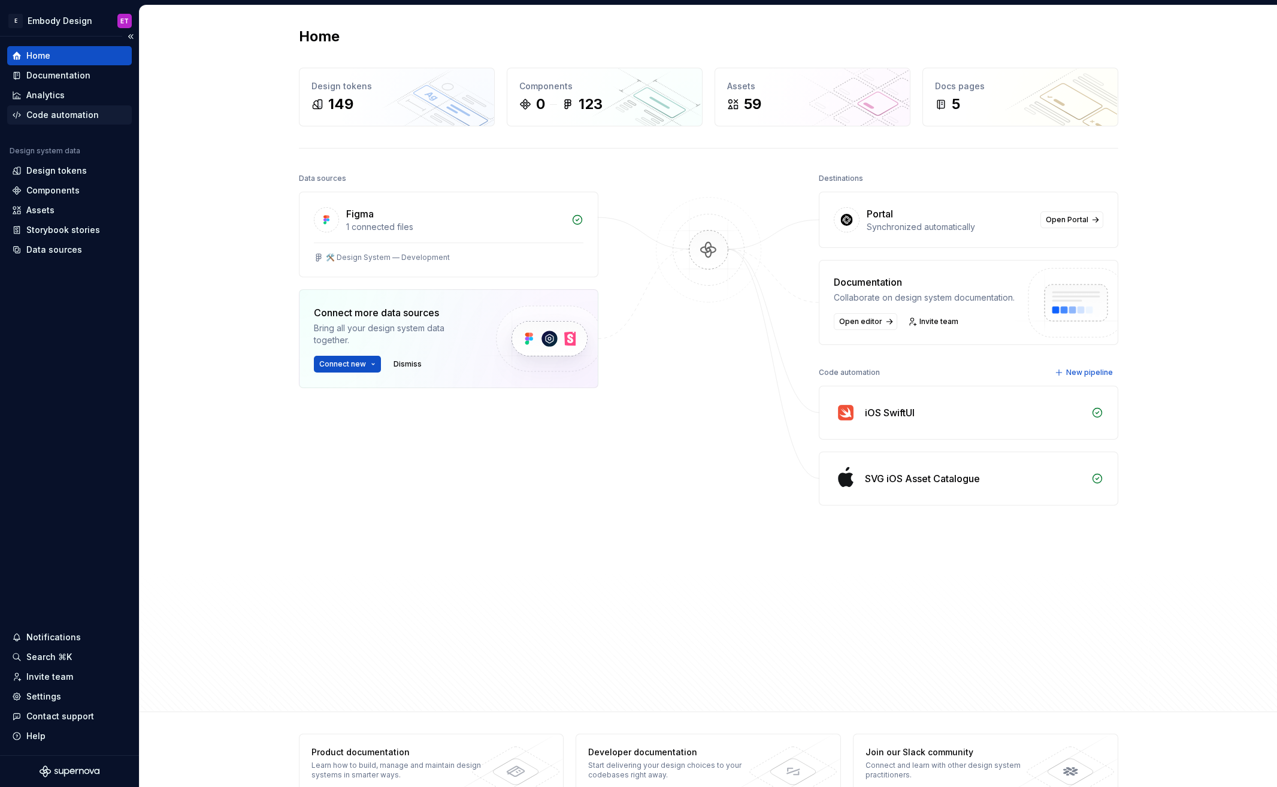
click at [84, 110] on div "Code automation" at bounding box center [62, 115] width 72 height 12
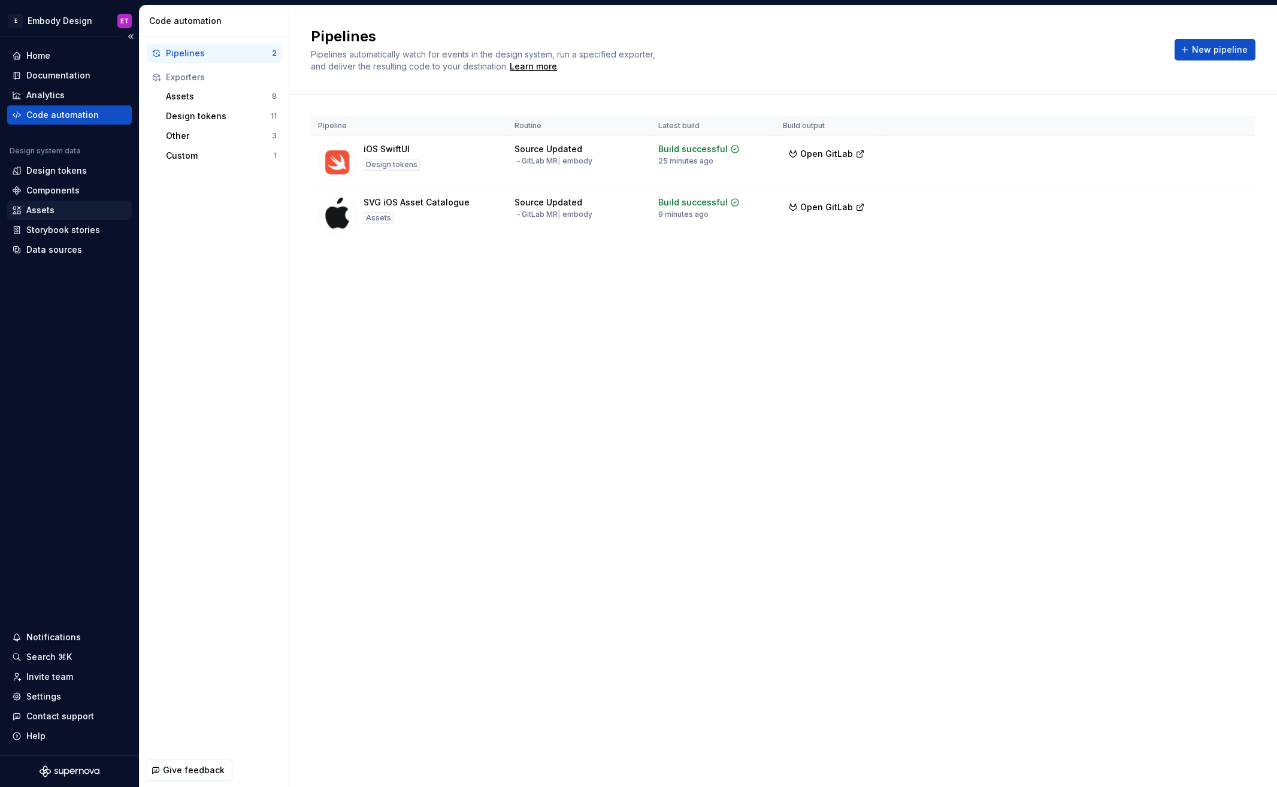
click at [75, 210] on div "Assets" at bounding box center [69, 210] width 115 height 12
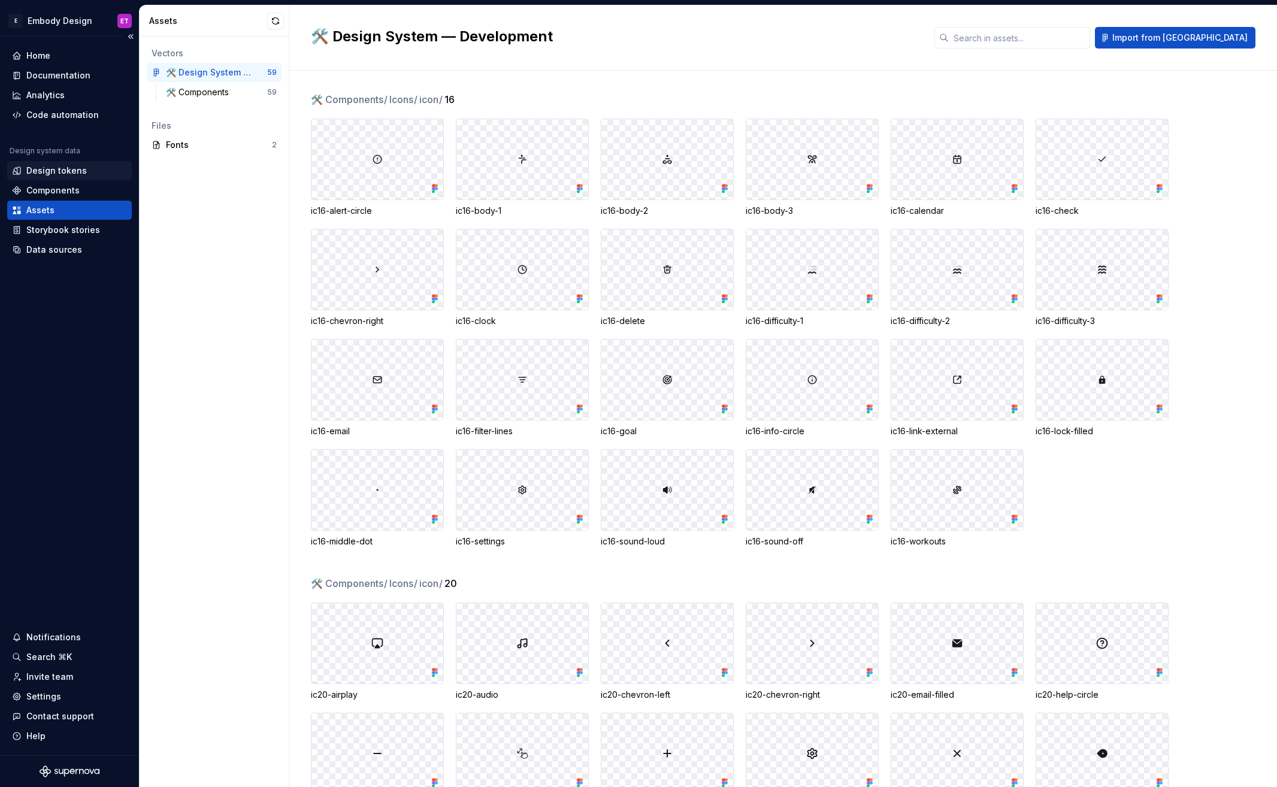
click at [84, 176] on div "Design tokens" at bounding box center [69, 171] width 115 height 12
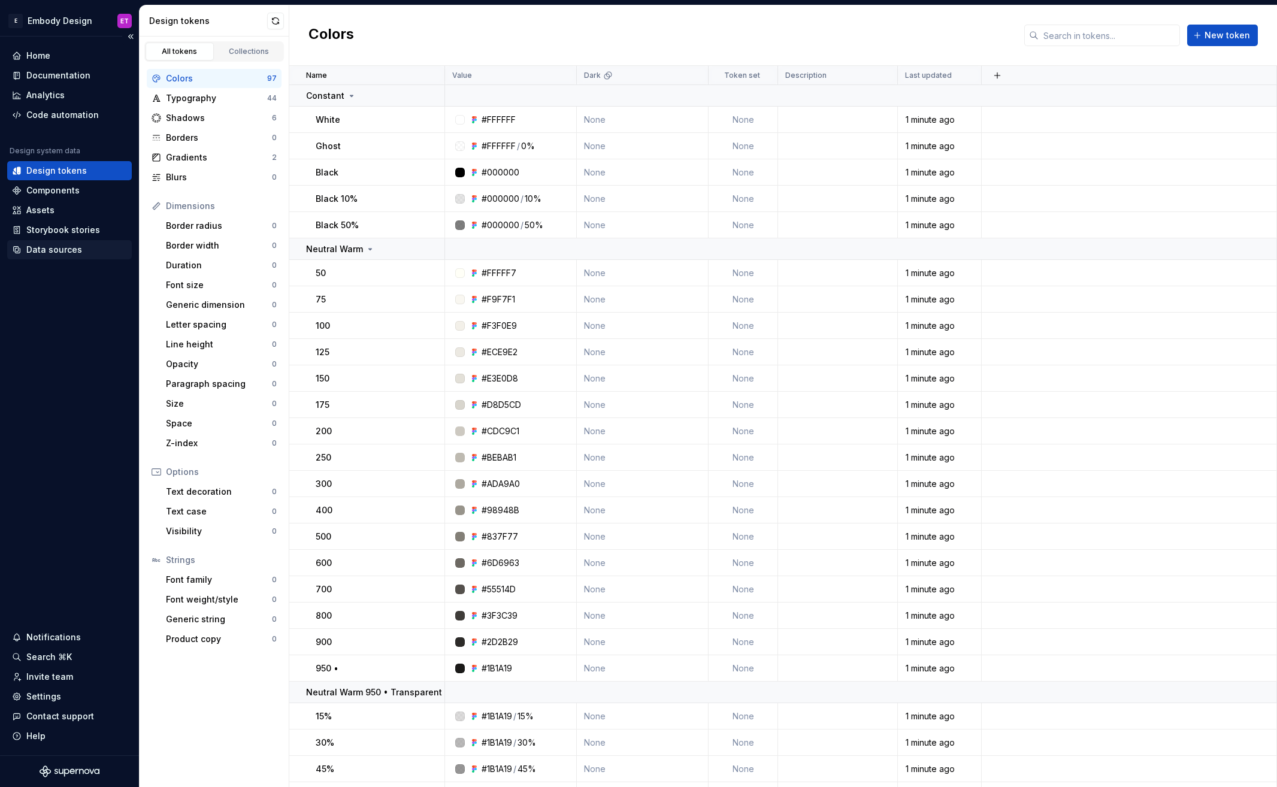
click at [77, 251] on div "Data sources" at bounding box center [54, 250] width 56 height 12
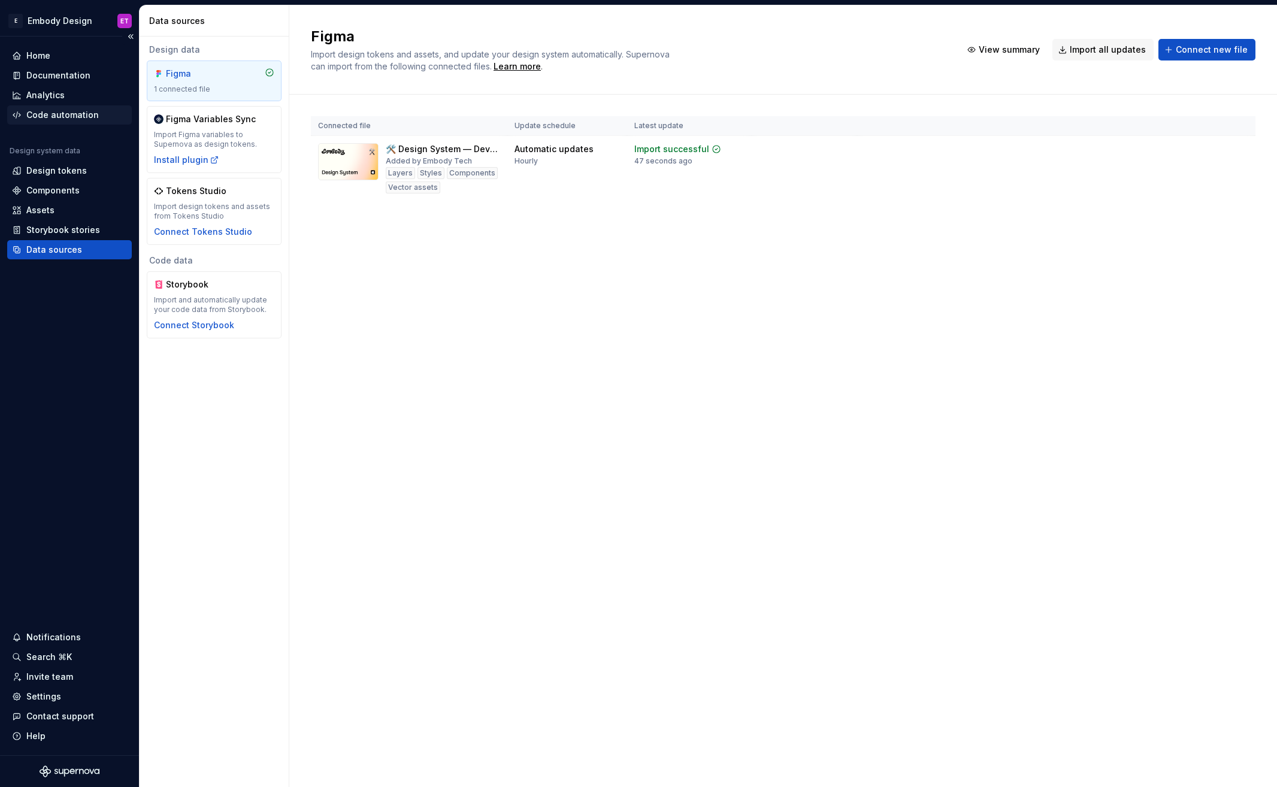
click at [72, 111] on div "Code automation" at bounding box center [62, 115] width 72 height 12
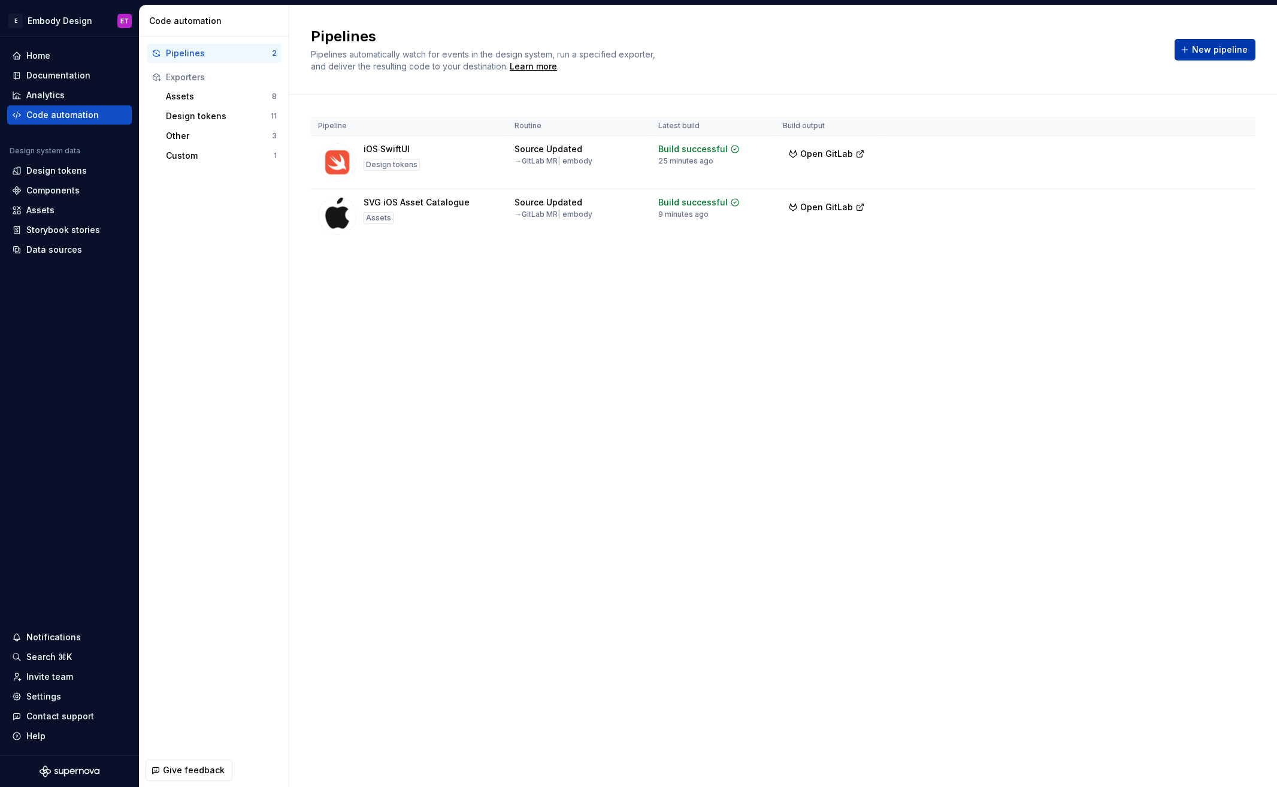
click at [1224, 42] on button "New pipeline" at bounding box center [1215, 50] width 81 height 22
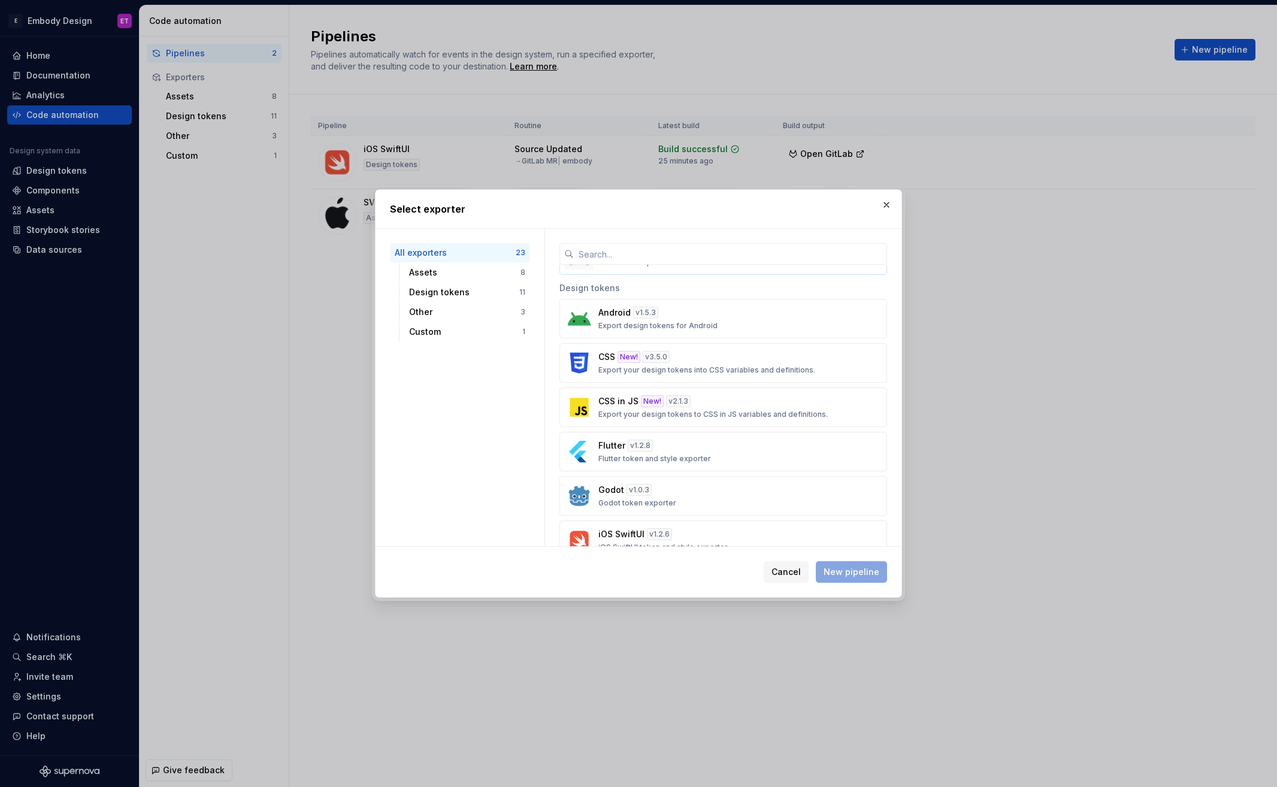
scroll to position [305, 0]
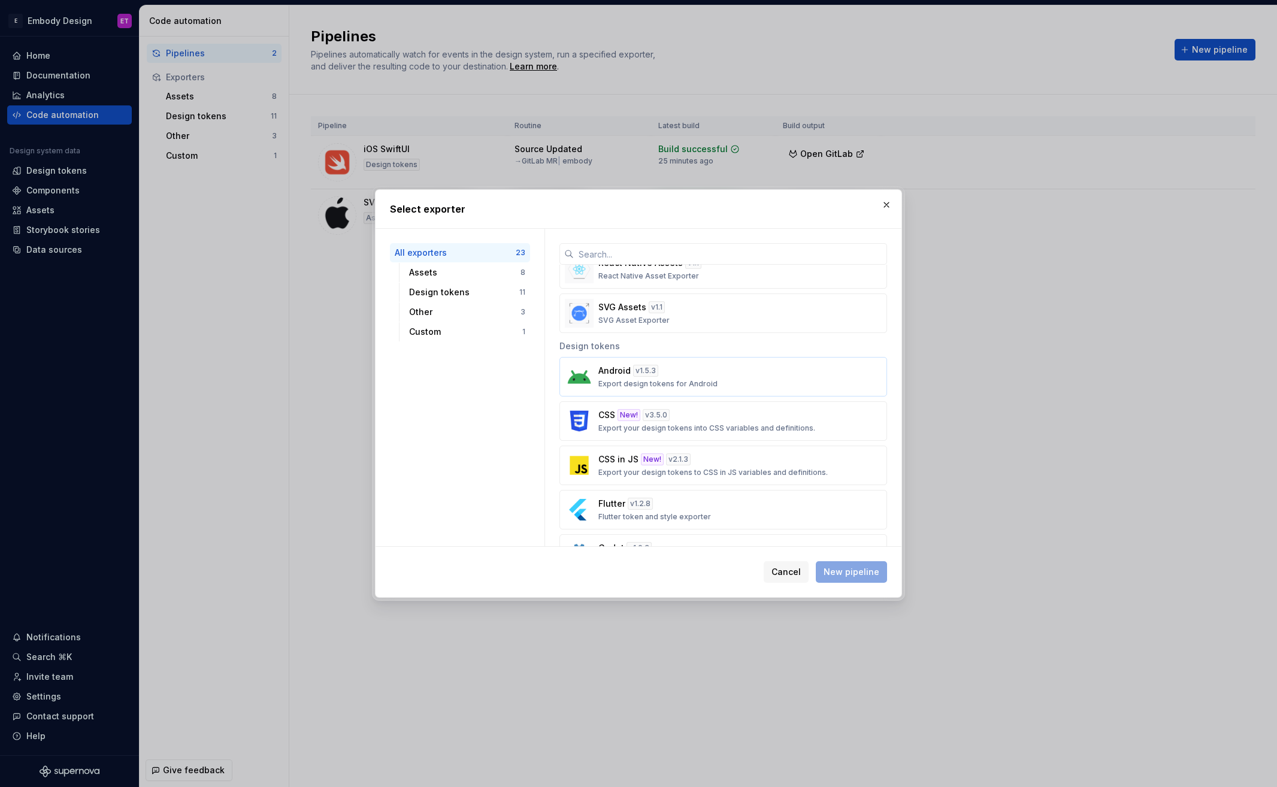
click at [716, 386] on div "Android v 1.5.3 Export design tokens for Android" at bounding box center [719, 377] width 243 height 24
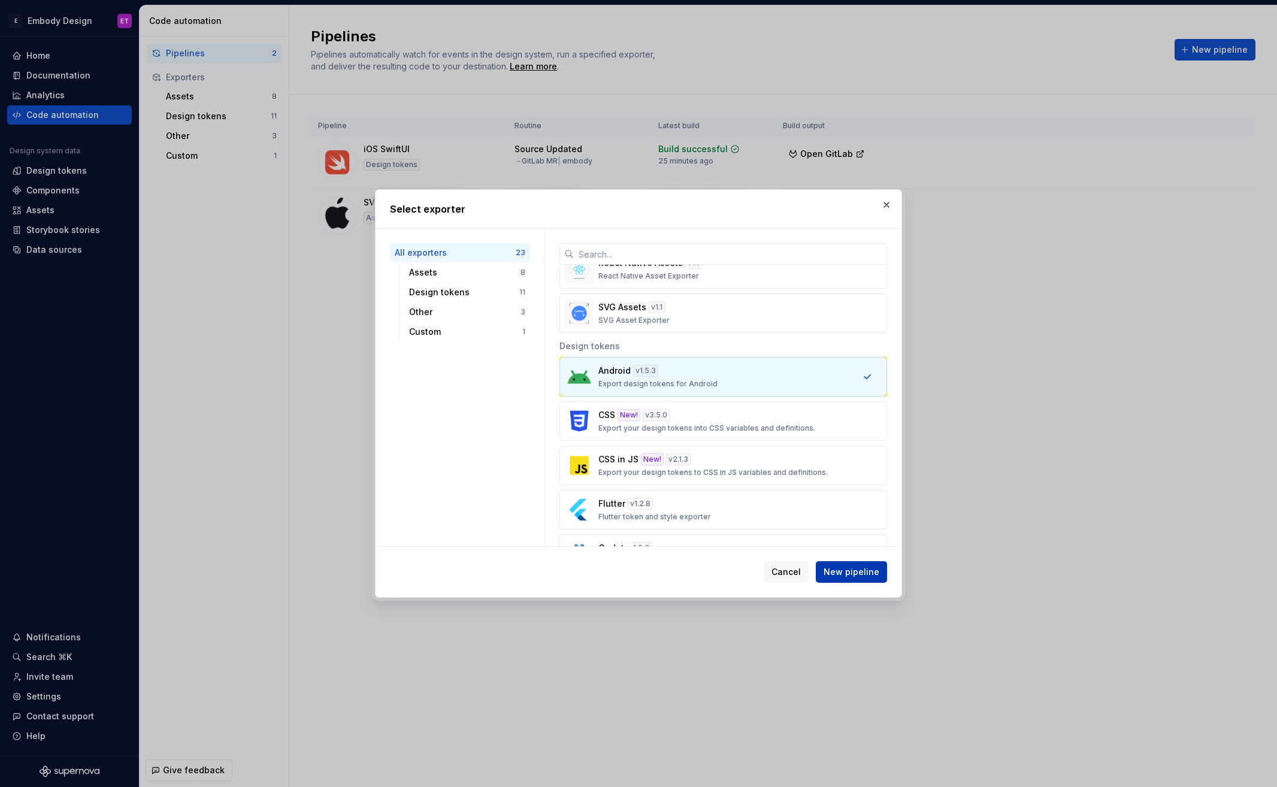
click at [870, 577] on span "New pipeline" at bounding box center [852, 572] width 56 height 12
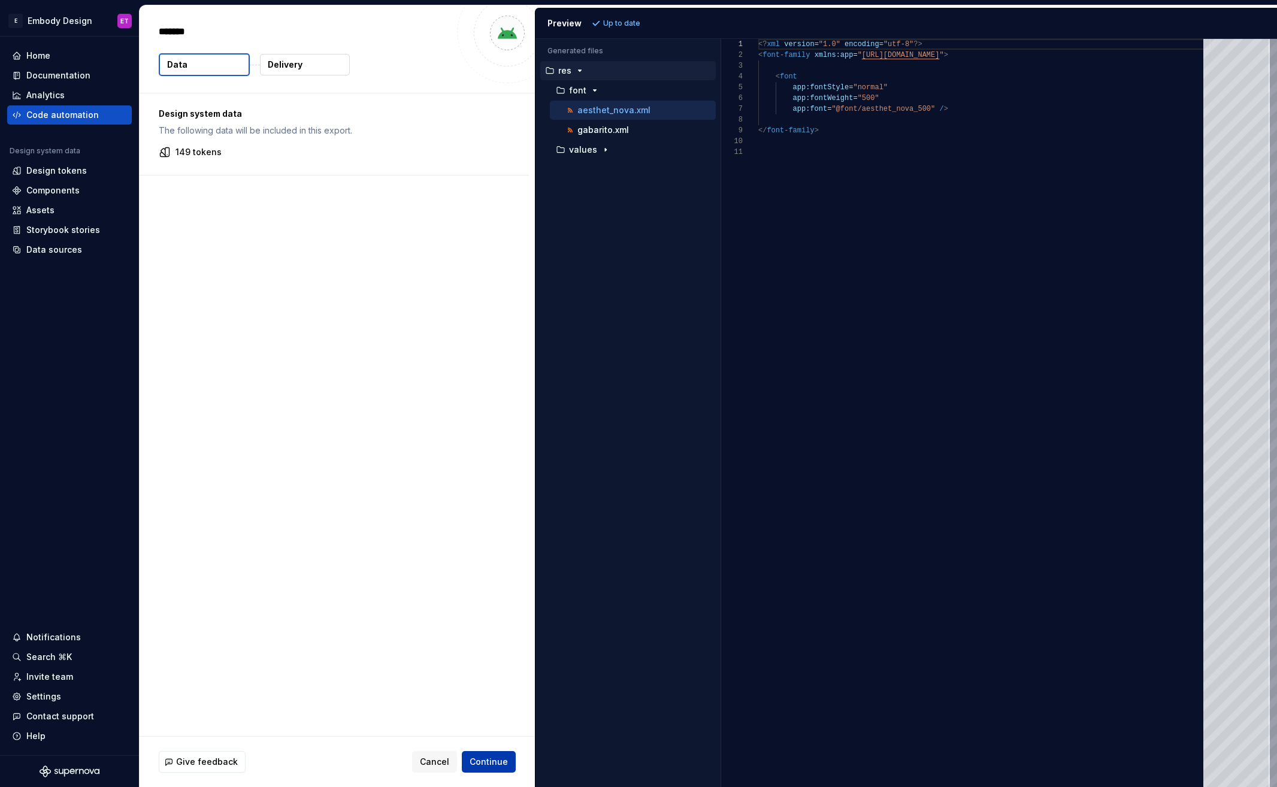
type textarea "*"
click at [598, 153] on div "button" at bounding box center [605, 150] width 14 height 10
click at [639, 192] on p "exported_dimens.xml" at bounding box center [620, 189] width 87 height 10
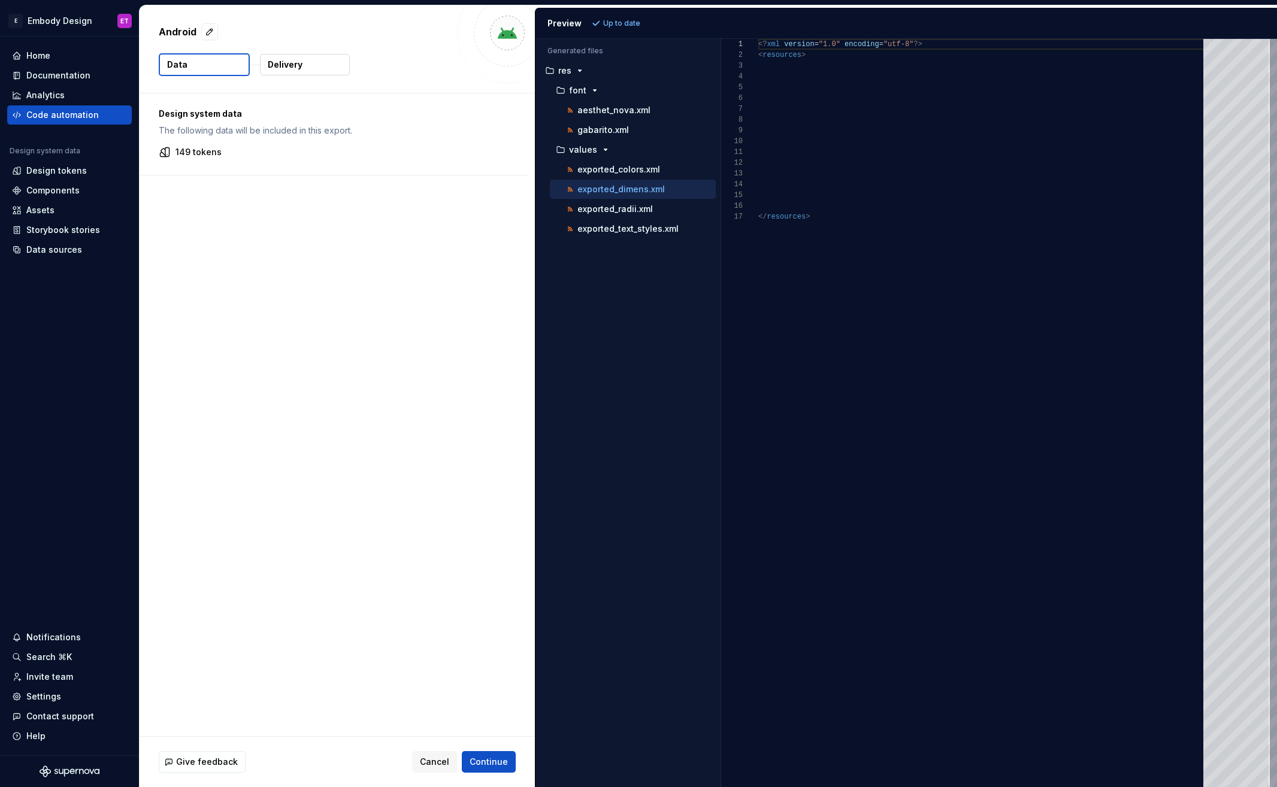
scroll to position [108, 0]
click at [643, 170] on p "exported_colors.xml" at bounding box center [618, 170] width 83 height 10
type textarea "**********"
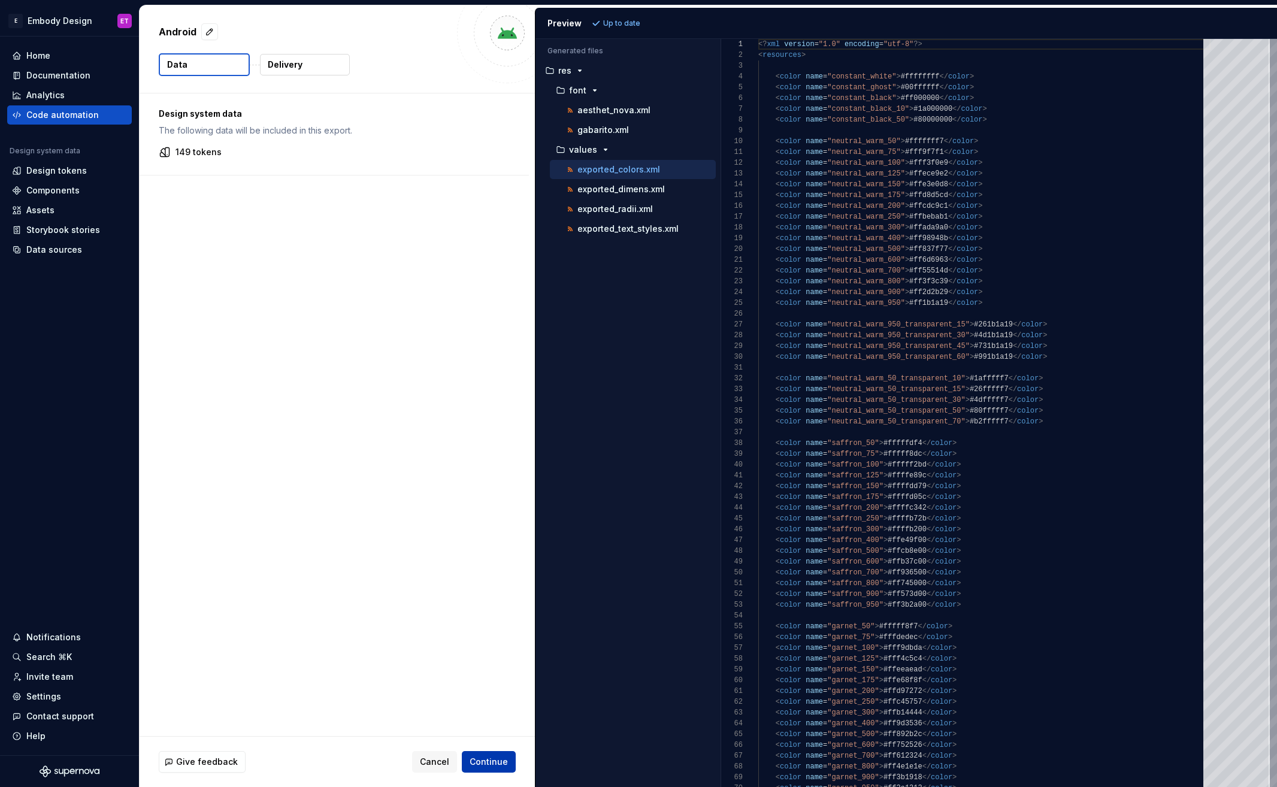
click at [501, 767] on span "Continue" at bounding box center [489, 762] width 38 height 12
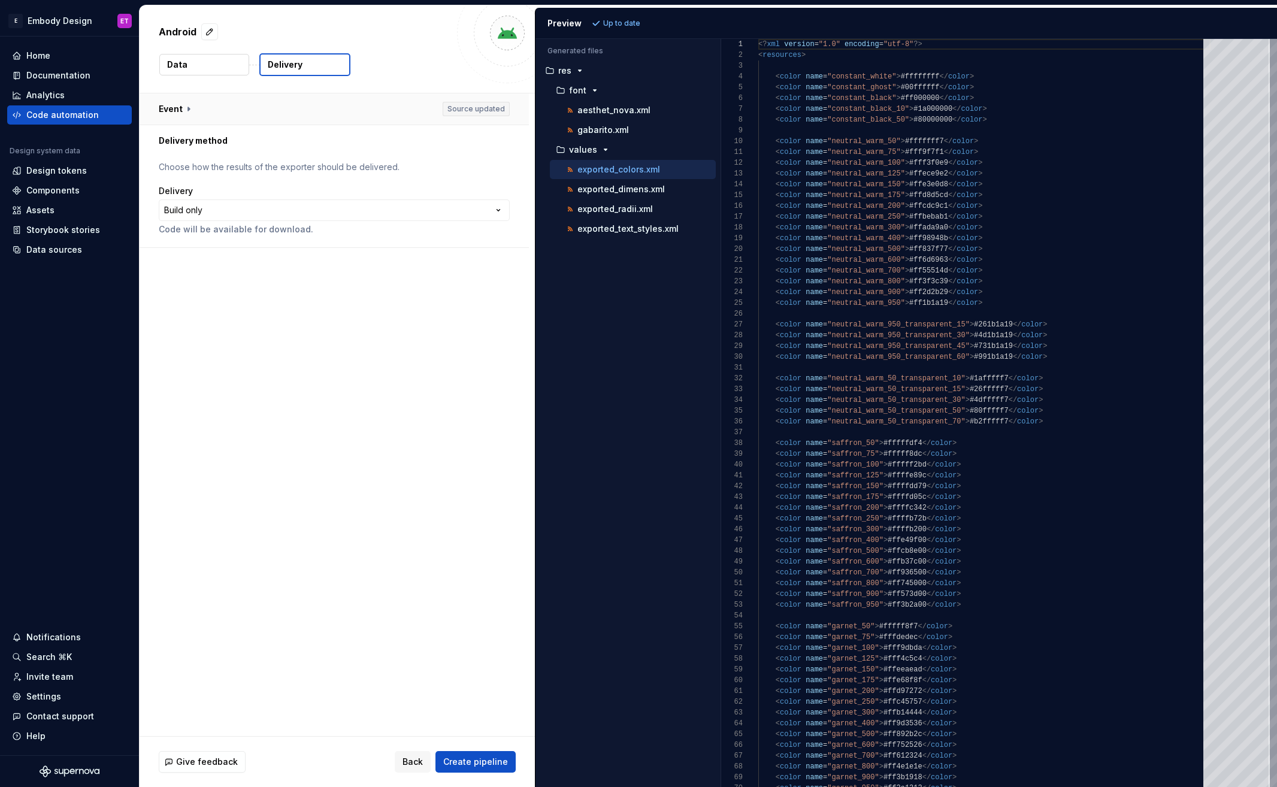
click at [181, 111] on button "button" at bounding box center [334, 108] width 389 height 31
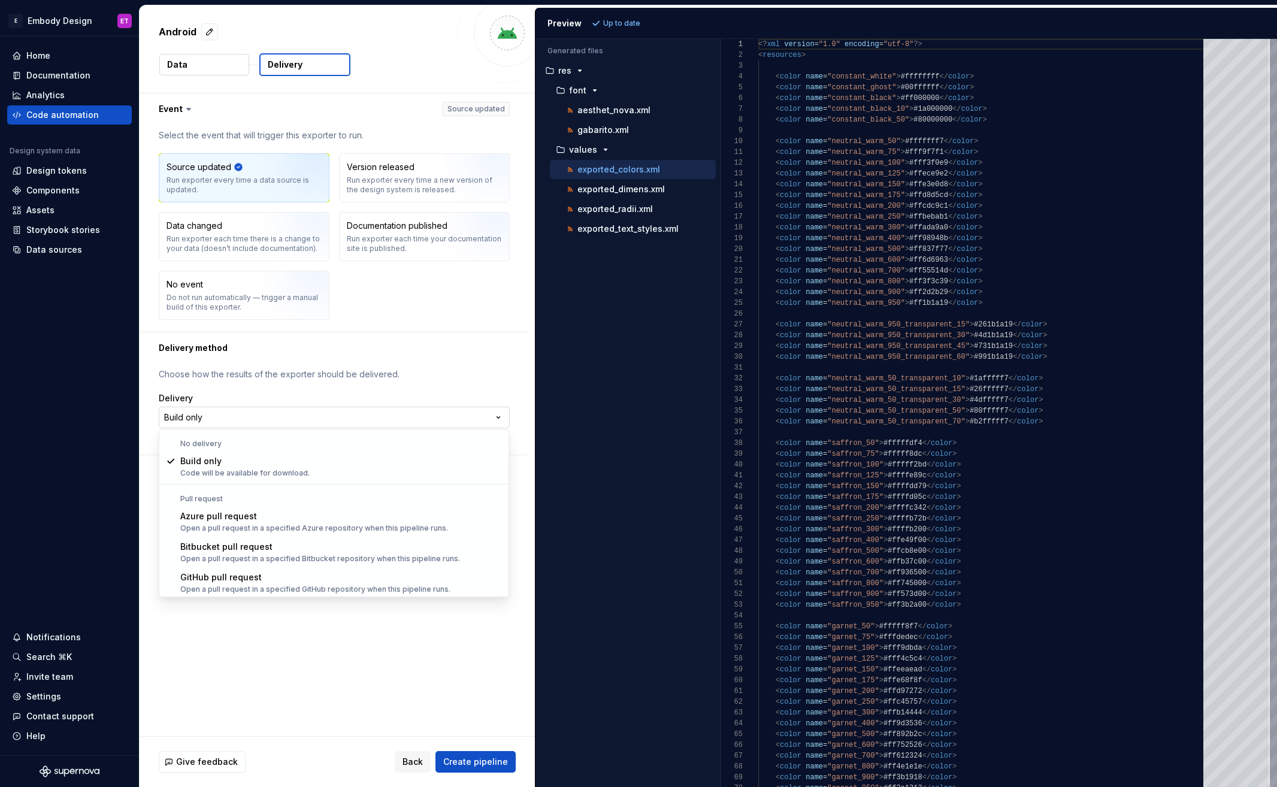
click at [465, 415] on html "**********" at bounding box center [638, 393] width 1277 height 787
click at [471, 421] on html "**********" at bounding box center [638, 393] width 1277 height 787
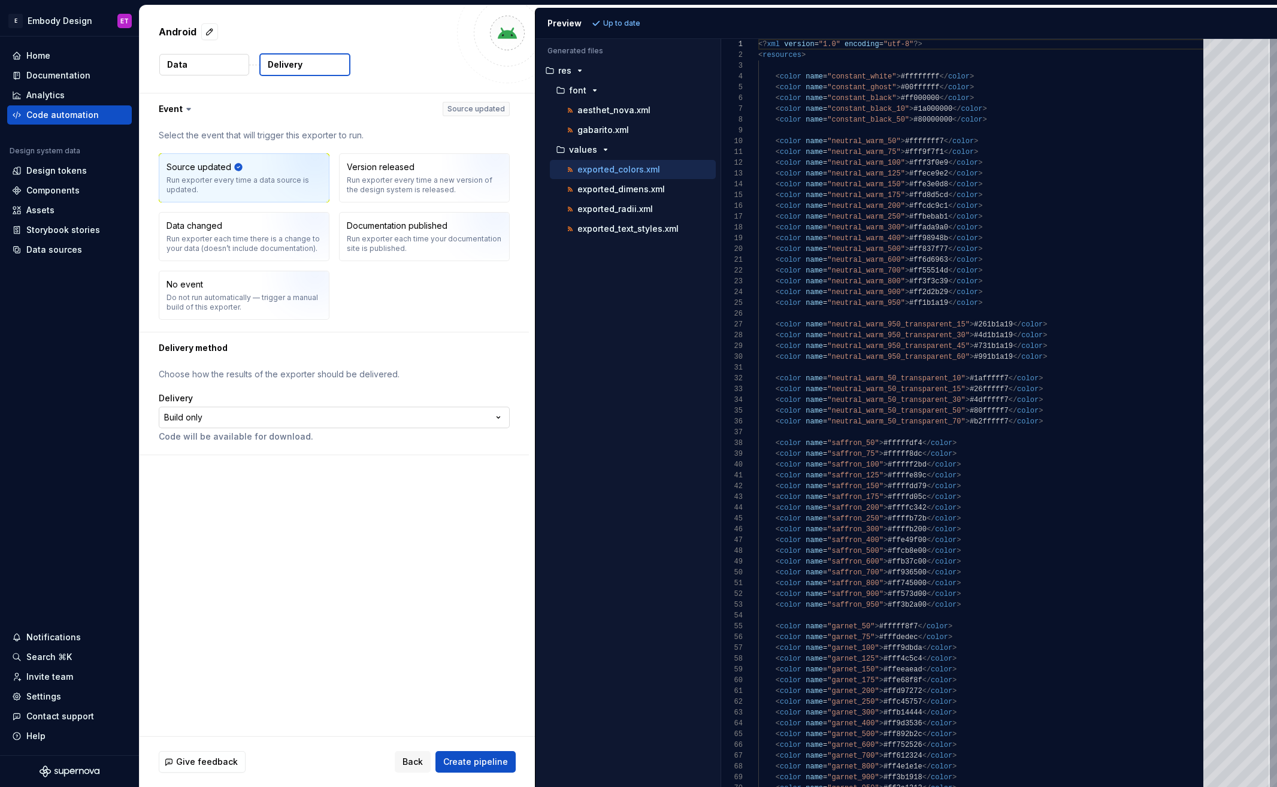
click at [504, 424] on html "**********" at bounding box center [638, 393] width 1277 height 787
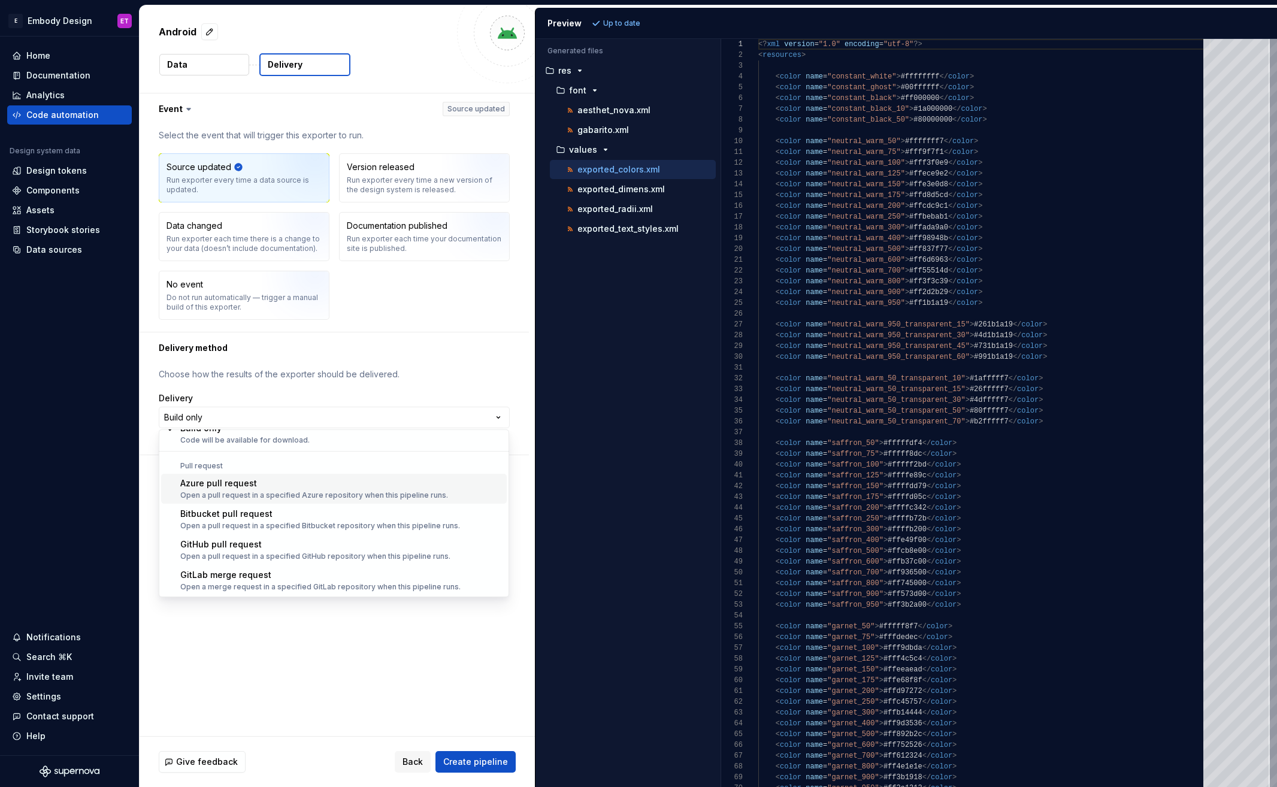
scroll to position [34, 0]
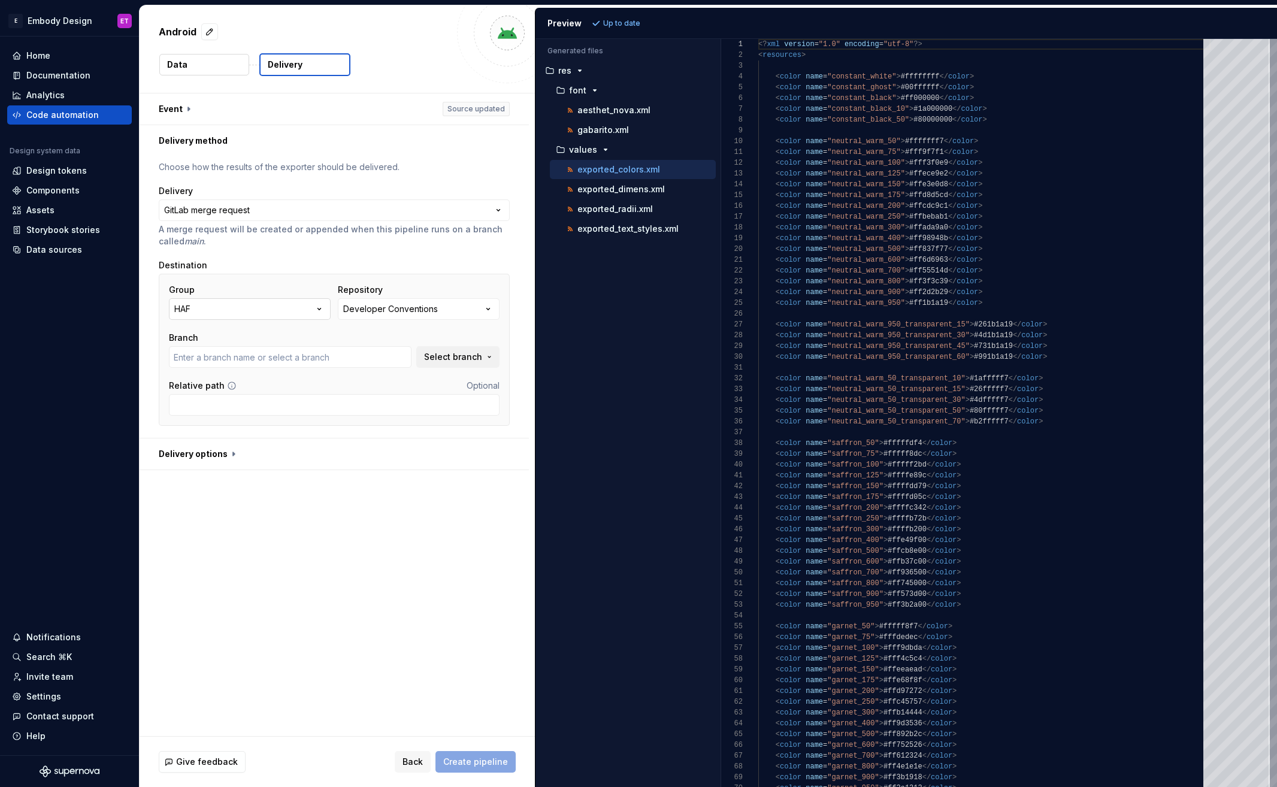
type input "main"
click at [417, 307] on div "Developer Conventions" at bounding box center [390, 309] width 95 height 12
click at [282, 347] on input "main" at bounding box center [290, 357] width 243 height 22
click at [271, 316] on button "HAF" at bounding box center [250, 309] width 162 height 22
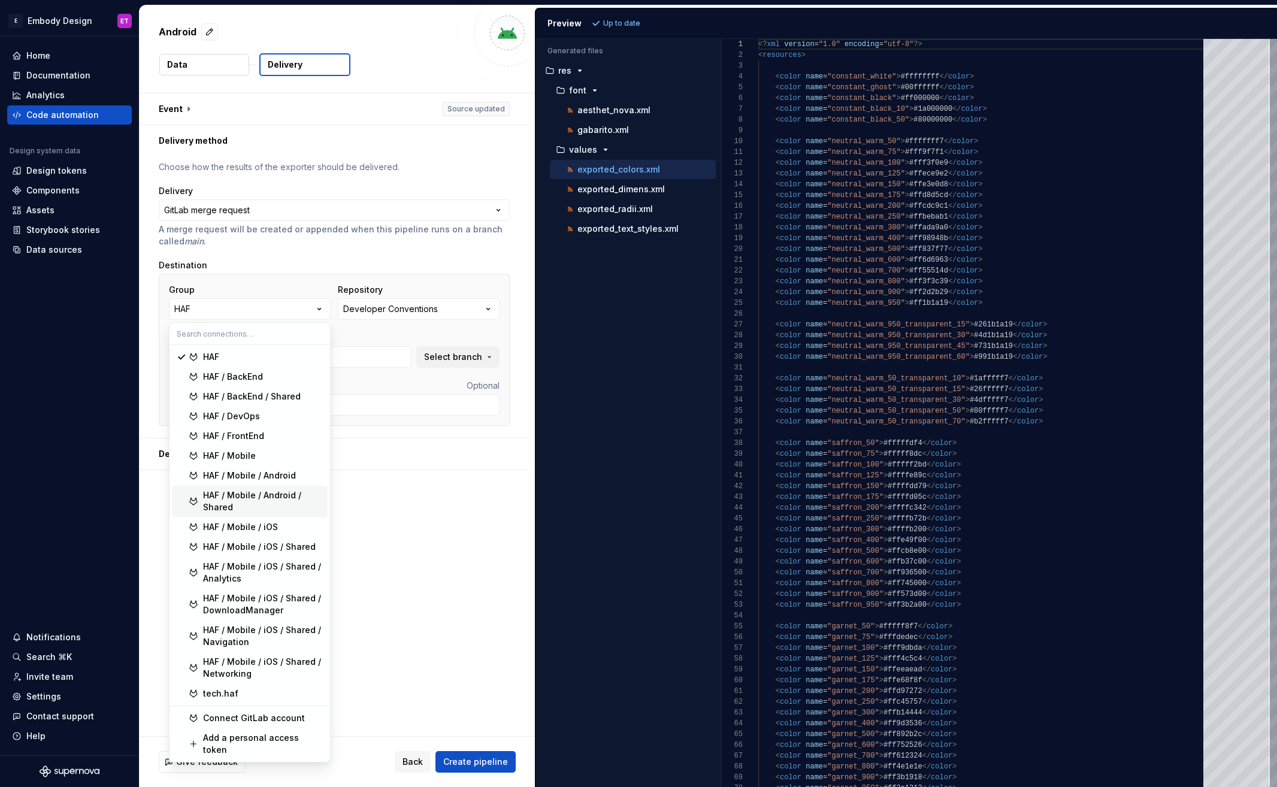
click at [279, 494] on div "HAF / Mobile / Android / Shared" at bounding box center [263, 501] width 120 height 24
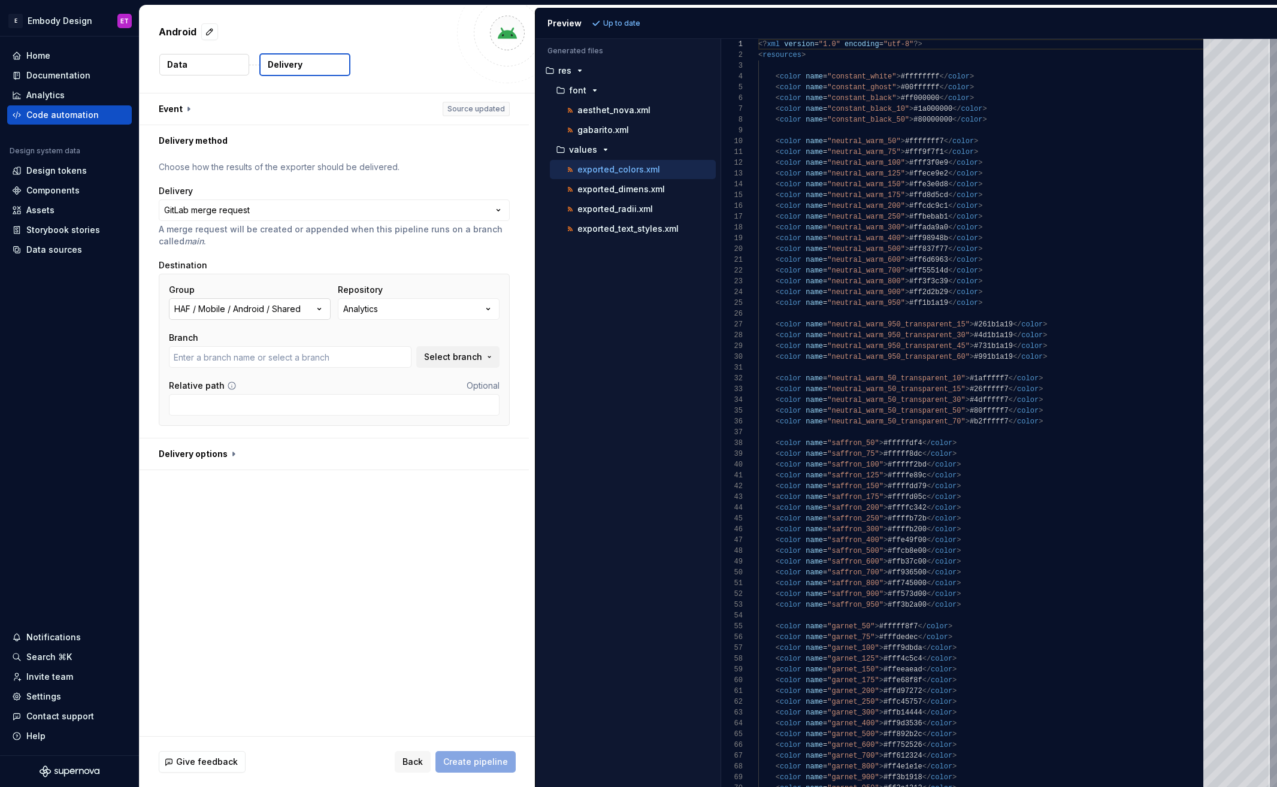
click at [299, 310] on div "HAF / Mobile / Android / Shared" at bounding box center [237, 309] width 126 height 12
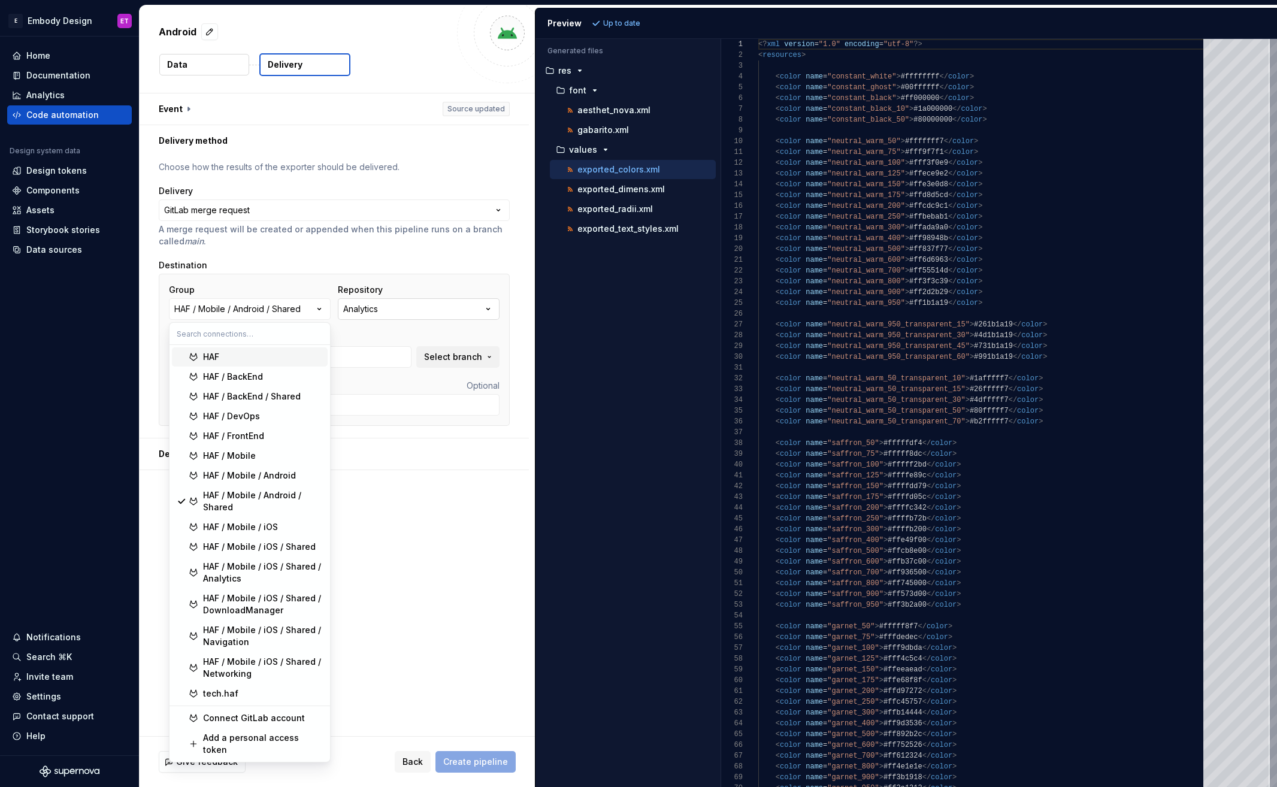
click at [400, 310] on button "Analytics" at bounding box center [419, 309] width 162 height 22
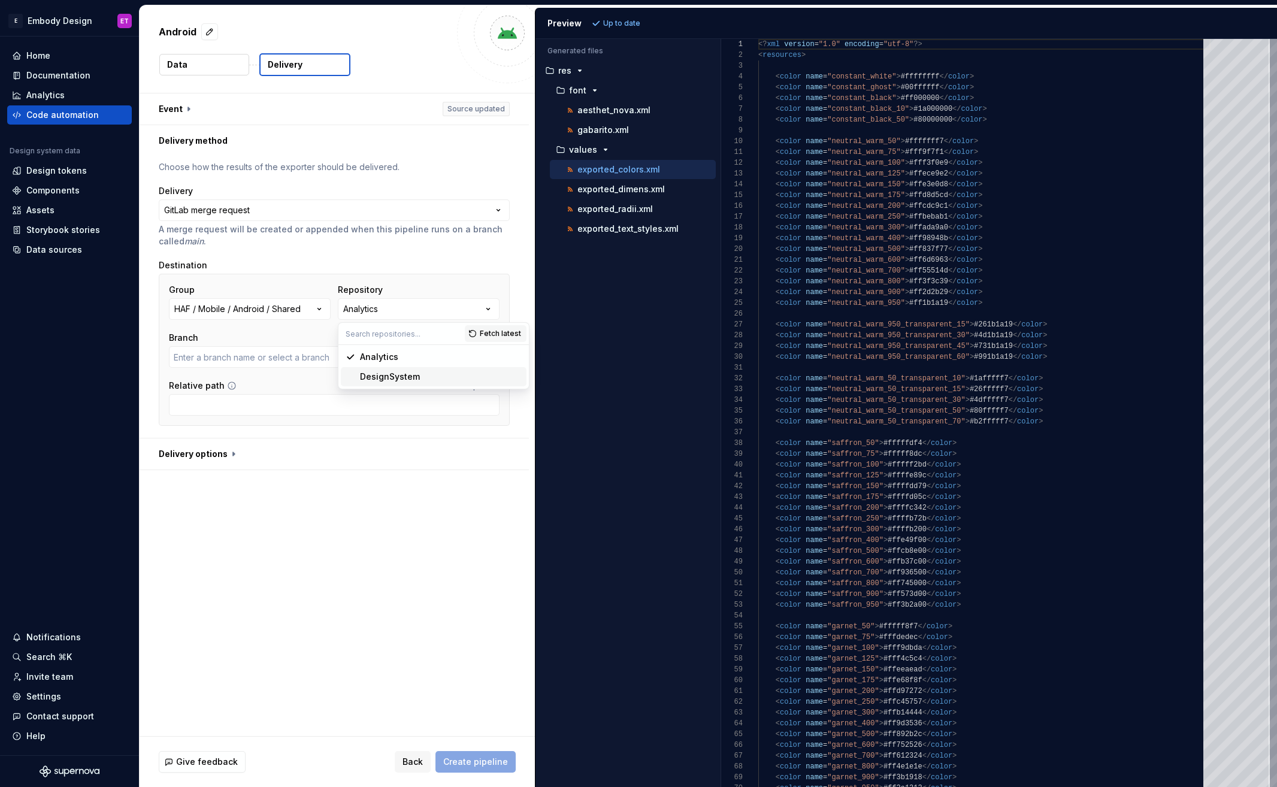
click at [397, 377] on div "DesignSystem" at bounding box center [390, 377] width 60 height 12
click at [341, 350] on input "text" at bounding box center [290, 357] width 243 height 22
click at [467, 353] on span "Select branch" at bounding box center [453, 357] width 58 height 12
click at [362, 506] on div "**********" at bounding box center [337, 414] width 395 height 643
click at [301, 361] on input "text" at bounding box center [290, 357] width 243 height 22
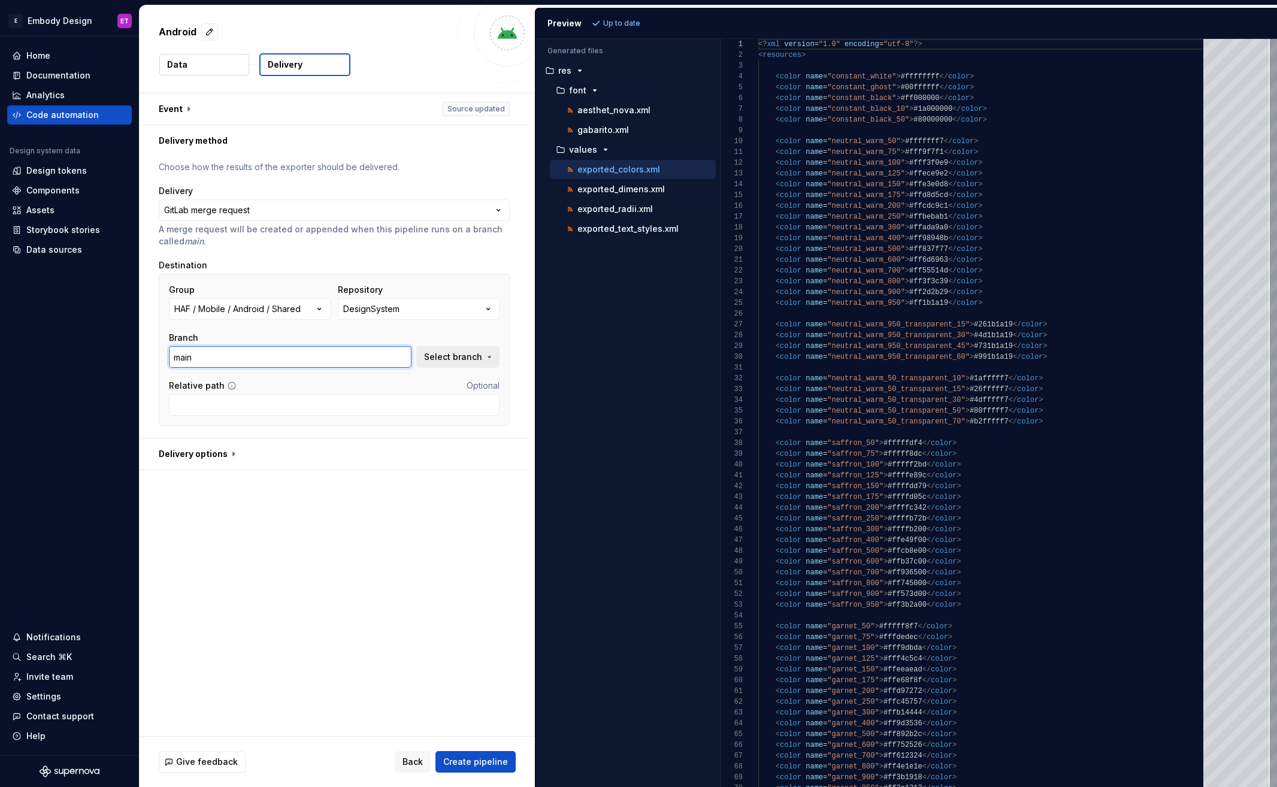
type input "main"
click at [482, 349] on button "Select branch" at bounding box center [457, 357] width 83 height 22
click at [480, 379] on span "Fetch latest" at bounding box center [469, 382] width 41 height 10
click at [337, 403] on div "main" at bounding box center [381, 405] width 222 height 12
click at [449, 410] on input "Relative path" at bounding box center [334, 405] width 331 height 22
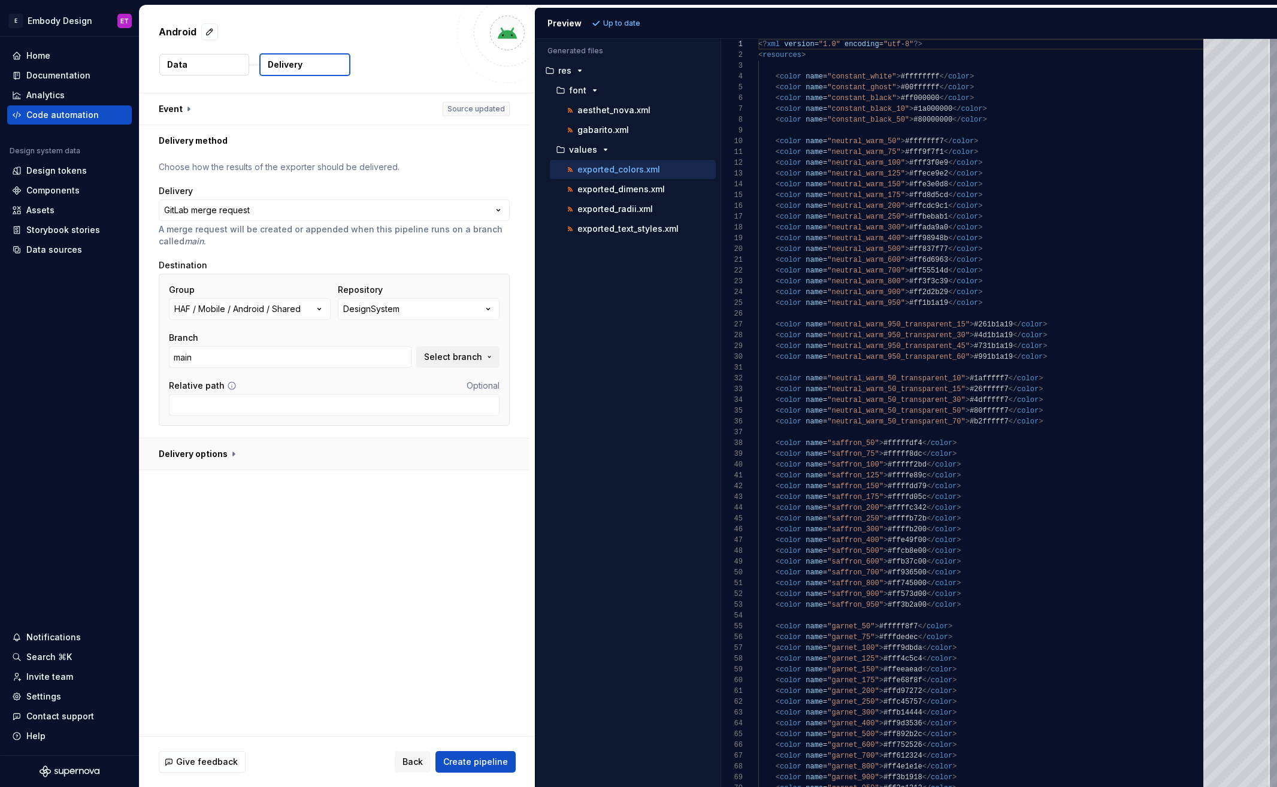
click at [225, 461] on button "button" at bounding box center [334, 453] width 389 height 31
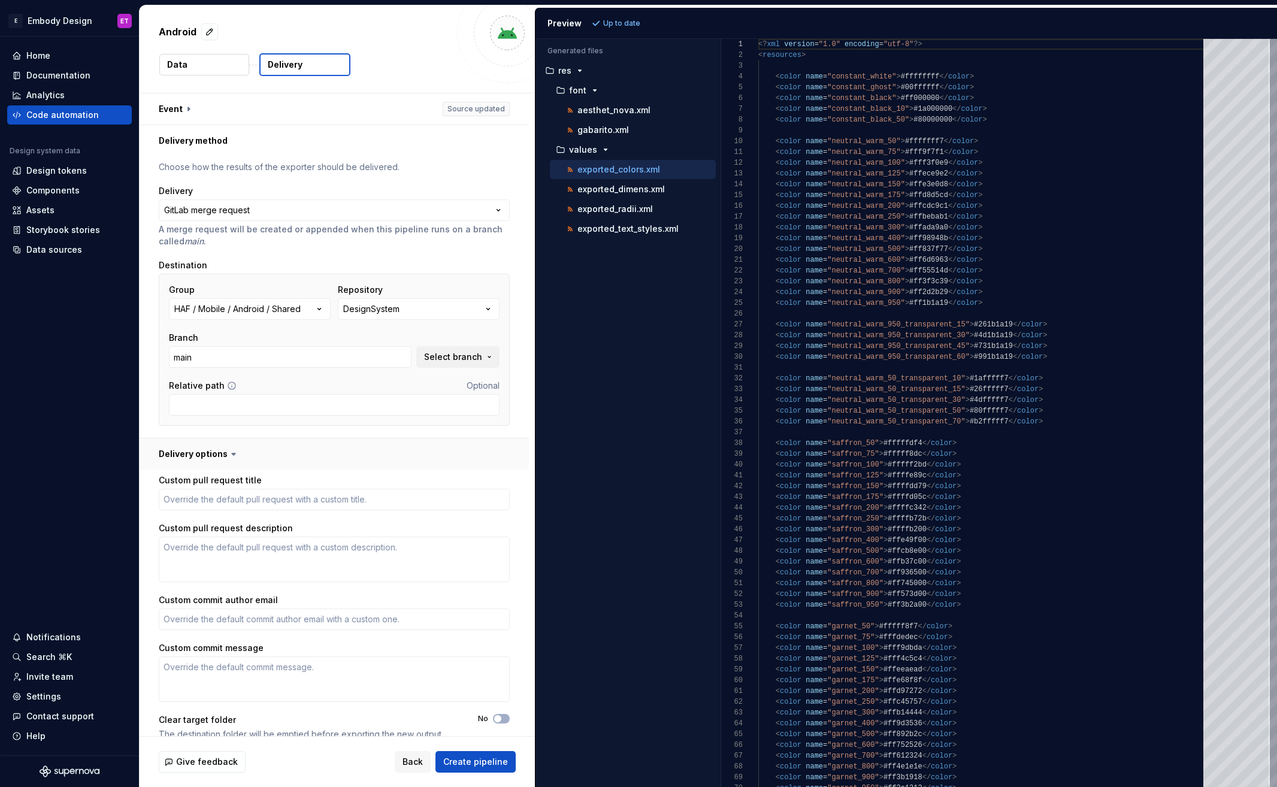
type textarea "*"
click at [222, 456] on button "button" at bounding box center [334, 453] width 389 height 31
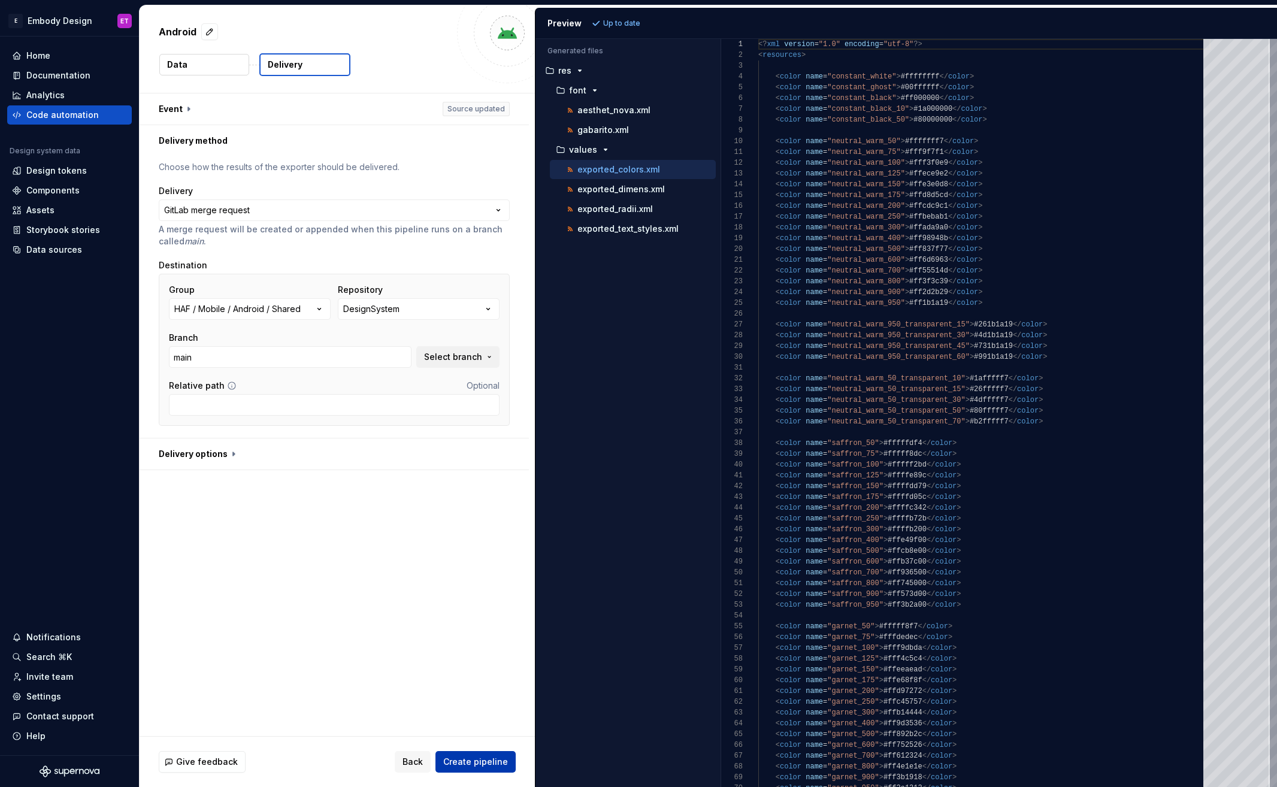
click at [488, 757] on span "Create pipeline" at bounding box center [475, 762] width 65 height 12
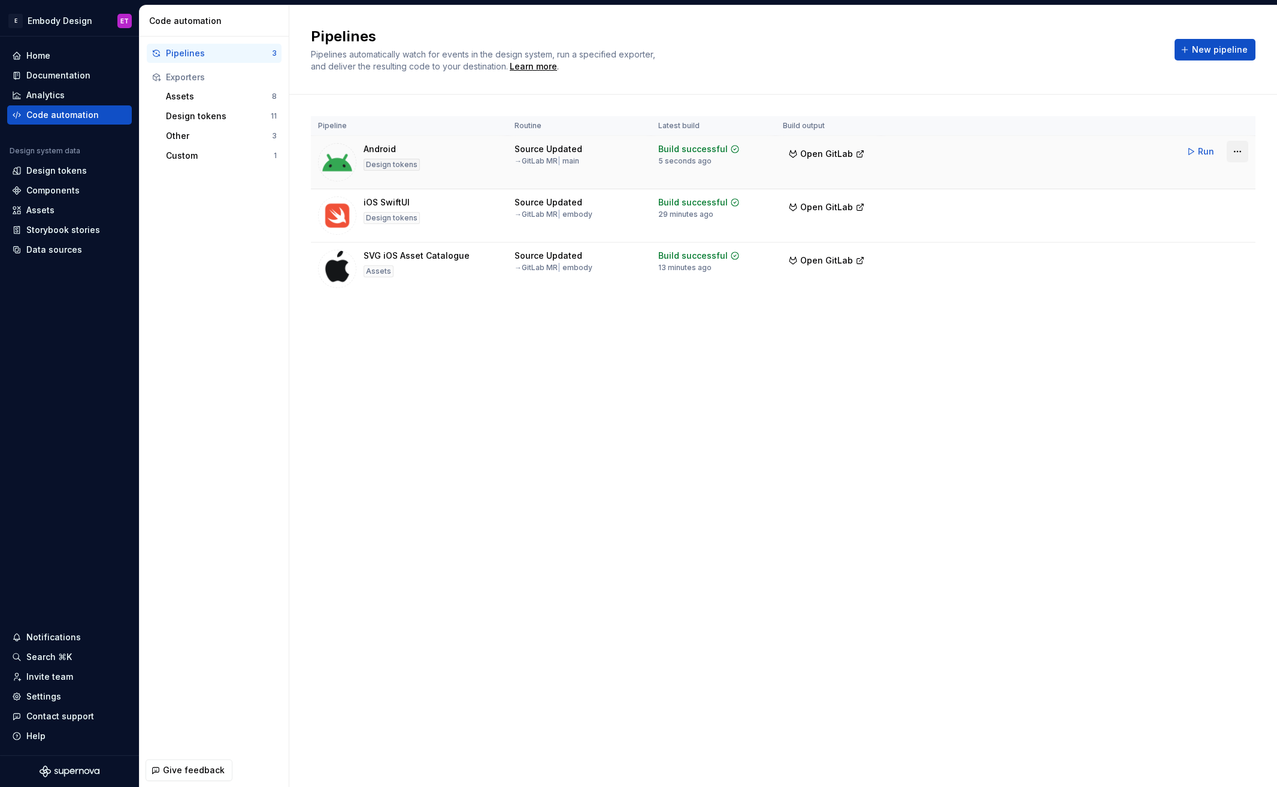
click at [1239, 149] on html "E Embody Design ET Home Documentation Analytics Code automation Design system d…" at bounding box center [638, 393] width 1277 height 787
click at [1240, 177] on div "Edit pipeline" at bounding box center [1222, 177] width 102 height 12
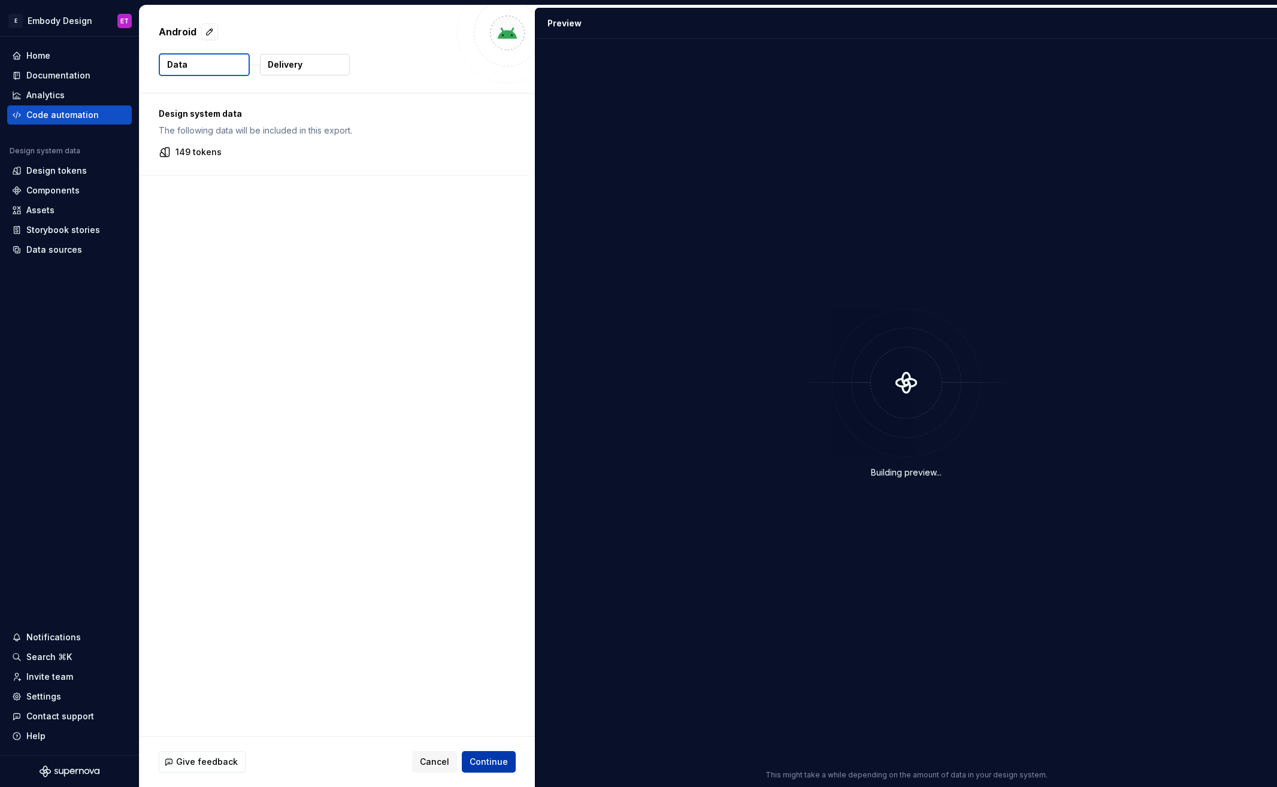
click at [483, 756] on span "Continue" at bounding box center [489, 762] width 38 height 12
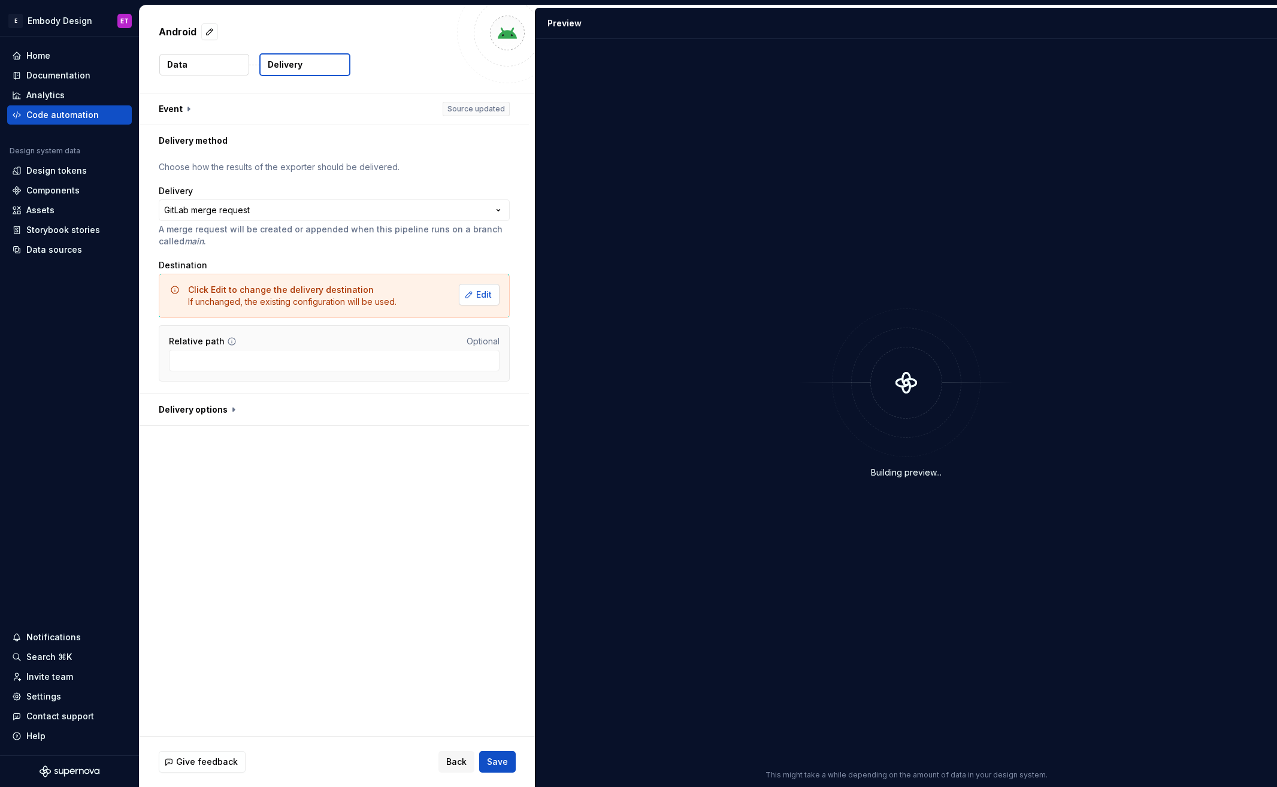
click at [476, 296] on span "Edit" at bounding box center [484, 295] width 16 height 12
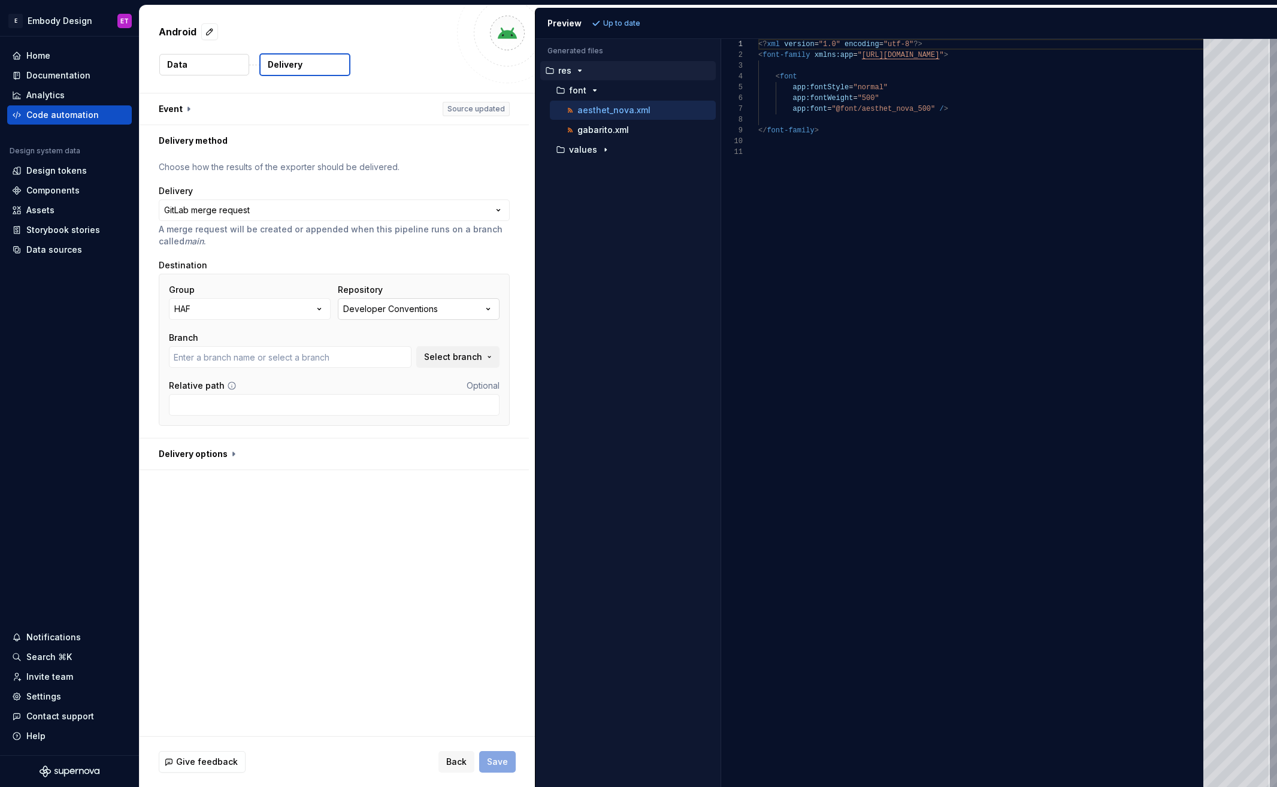
type input "main"
click at [320, 307] on icon "button" at bounding box center [319, 309] width 12 height 12
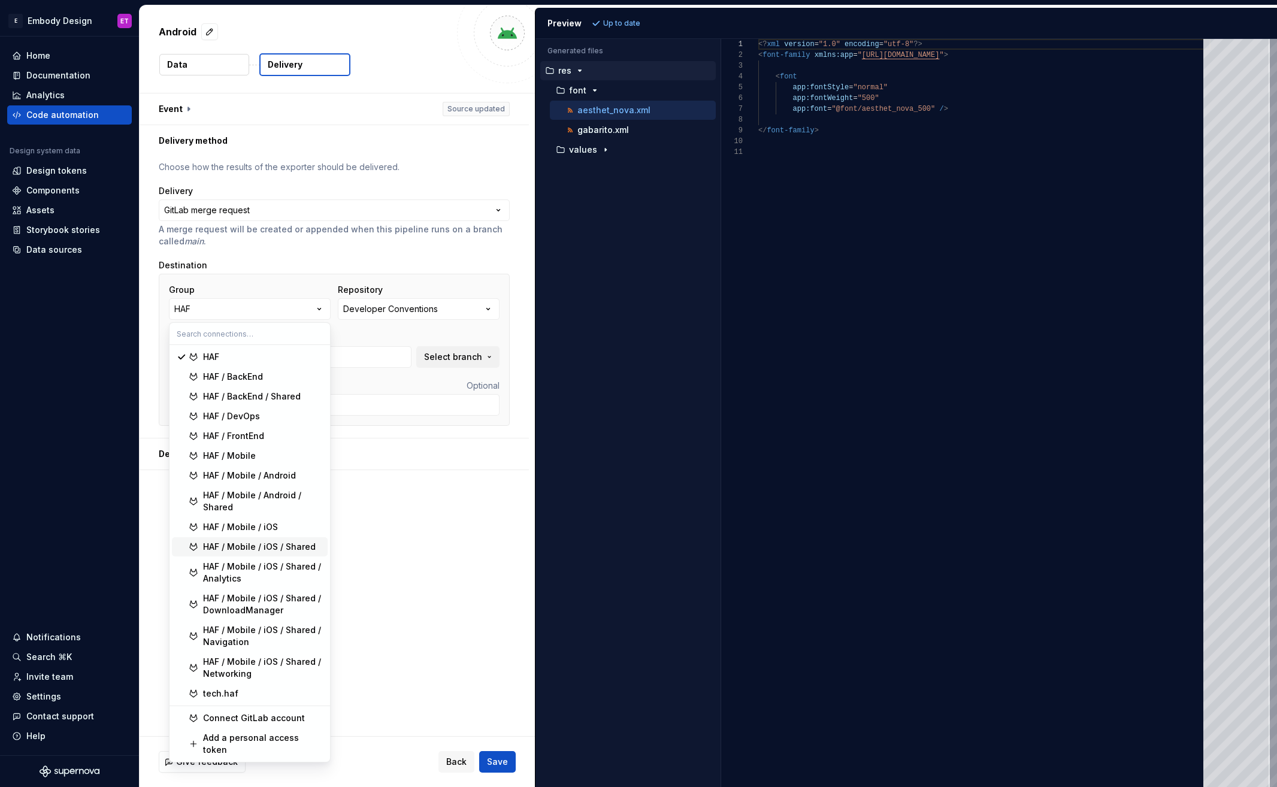
click at [278, 546] on div "HAF / Mobile / iOS / Shared" at bounding box center [259, 547] width 113 height 12
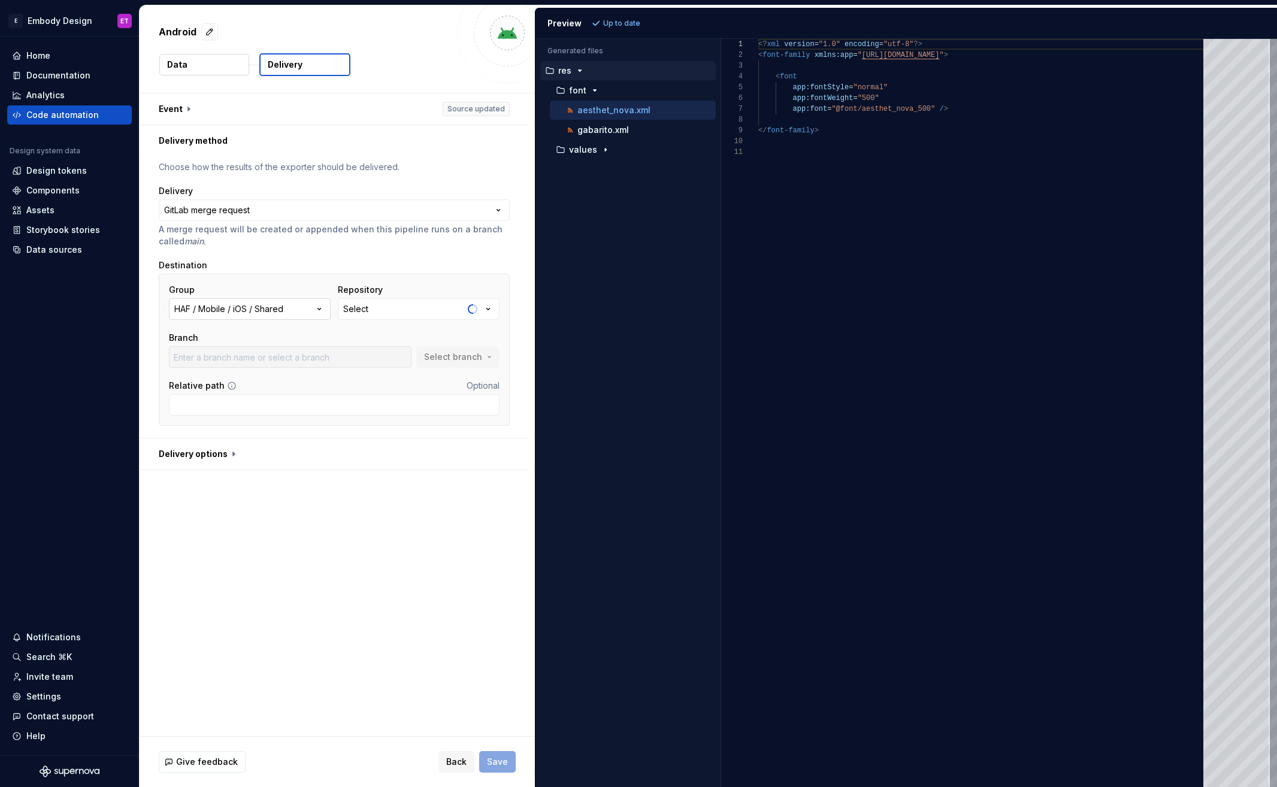
click at [263, 309] on div "HAF / Mobile / iOS / Shared" at bounding box center [228, 309] width 109 height 12
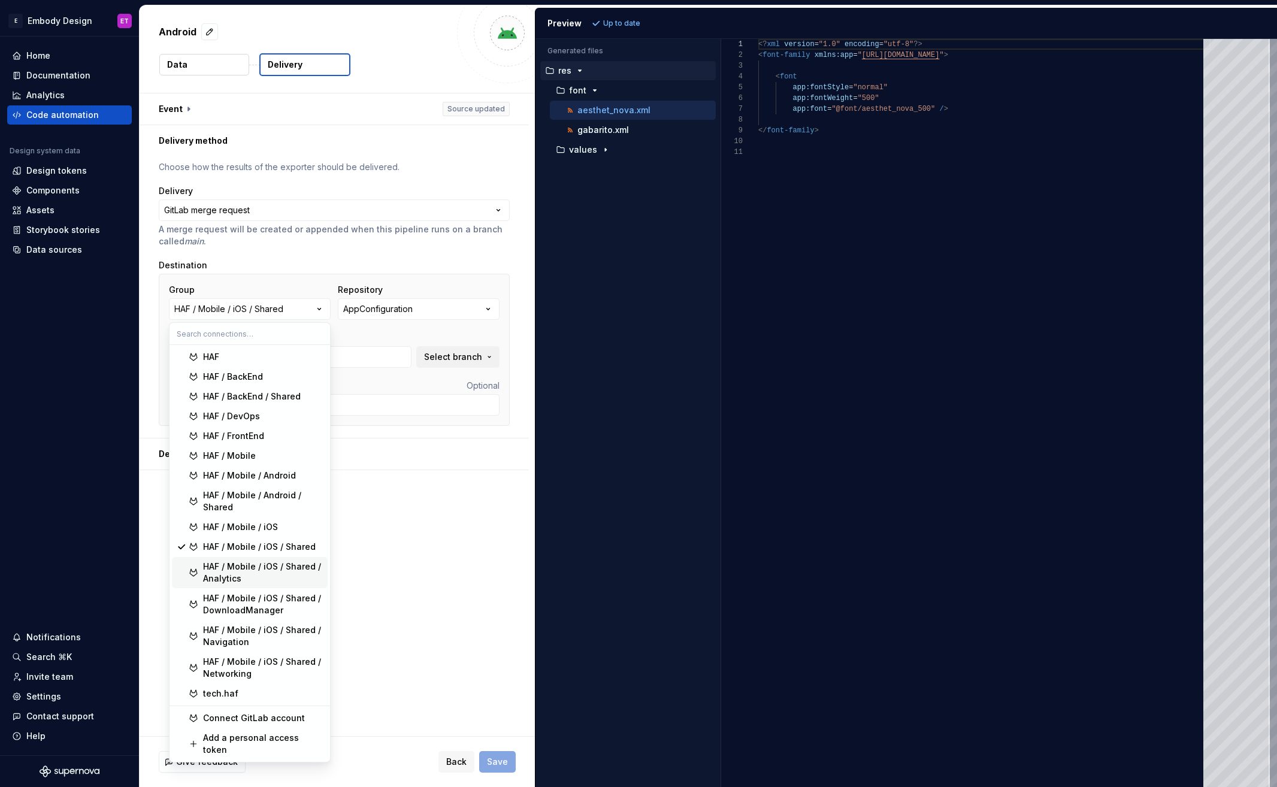
type input "embody"
click at [293, 493] on div "HAF / Mobile / Android / Shared" at bounding box center [263, 501] width 120 height 24
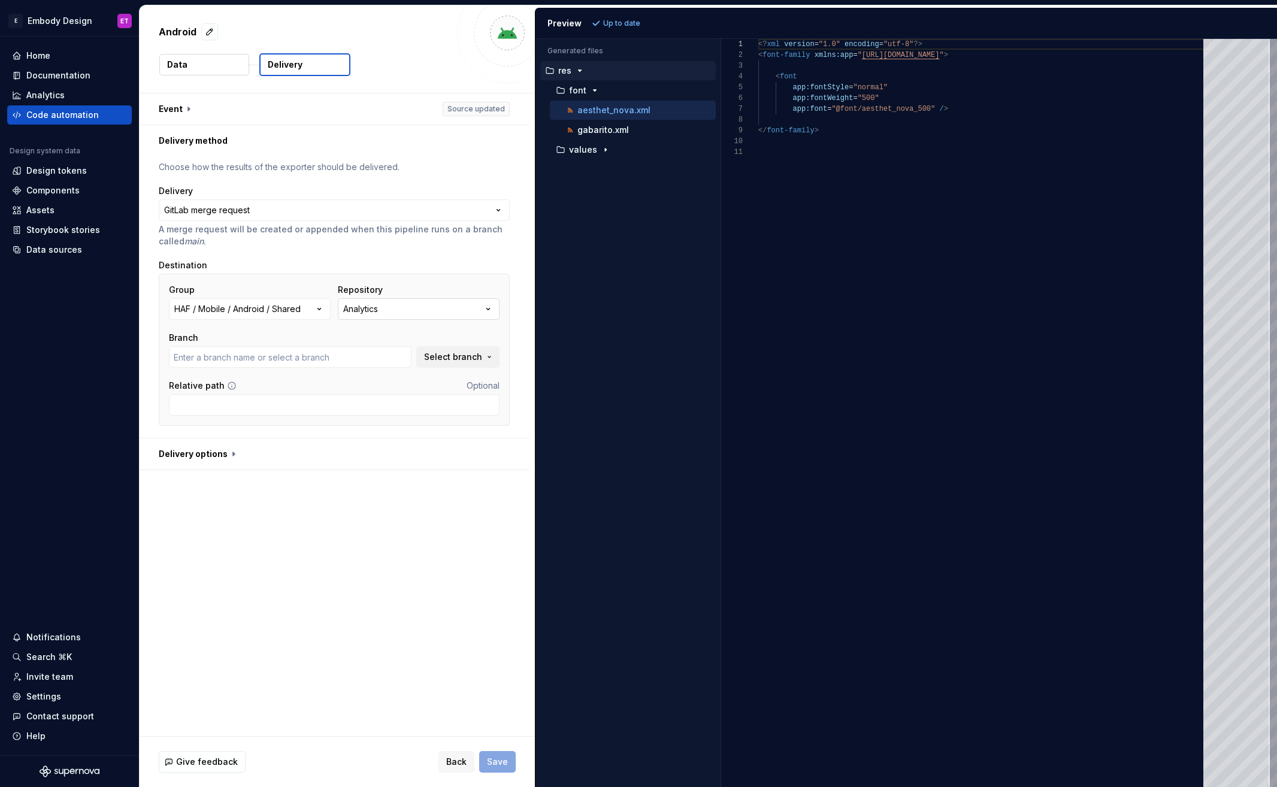
click at [407, 309] on button "Analytics" at bounding box center [419, 309] width 162 height 22
click at [389, 377] on div "DesignSystem" at bounding box center [390, 377] width 60 height 12
type input "embody"
click at [458, 361] on span "Select branch" at bounding box center [453, 357] width 58 height 12
click at [347, 404] on div "embody" at bounding box center [381, 405] width 222 height 12
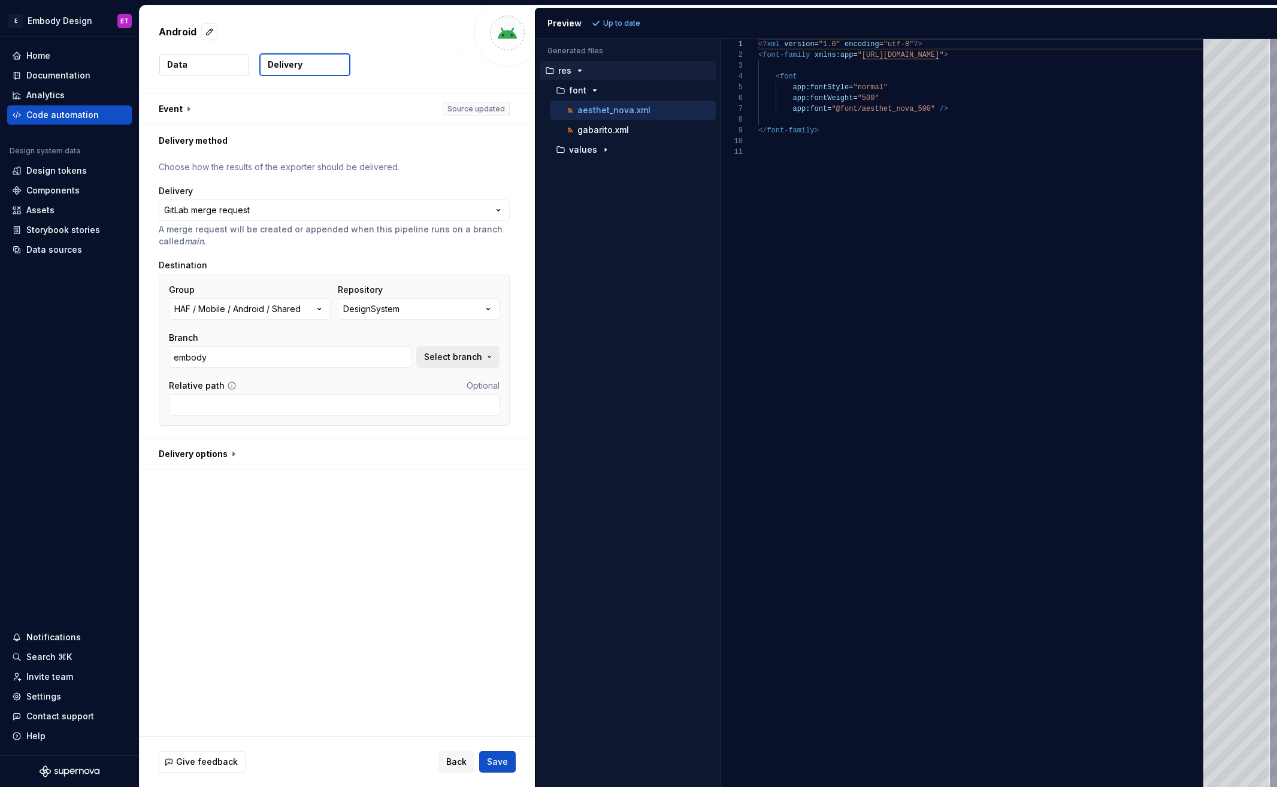
click at [470, 357] on span "Select branch" at bounding box center [453, 357] width 58 height 12
click at [344, 536] on div "**********" at bounding box center [337, 414] width 395 height 643
click at [497, 760] on span "Save" at bounding box center [497, 762] width 21 height 12
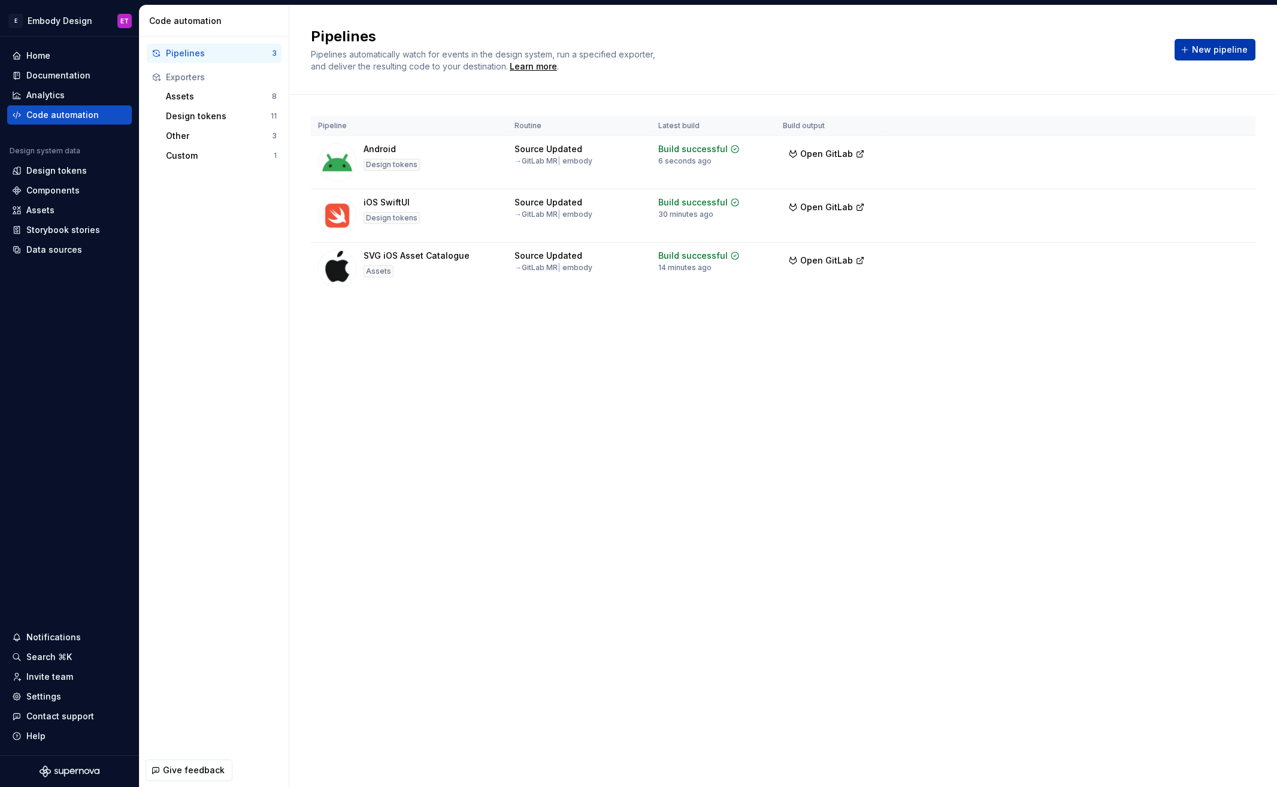
click at [1223, 55] on span "New pipeline" at bounding box center [1220, 50] width 56 height 12
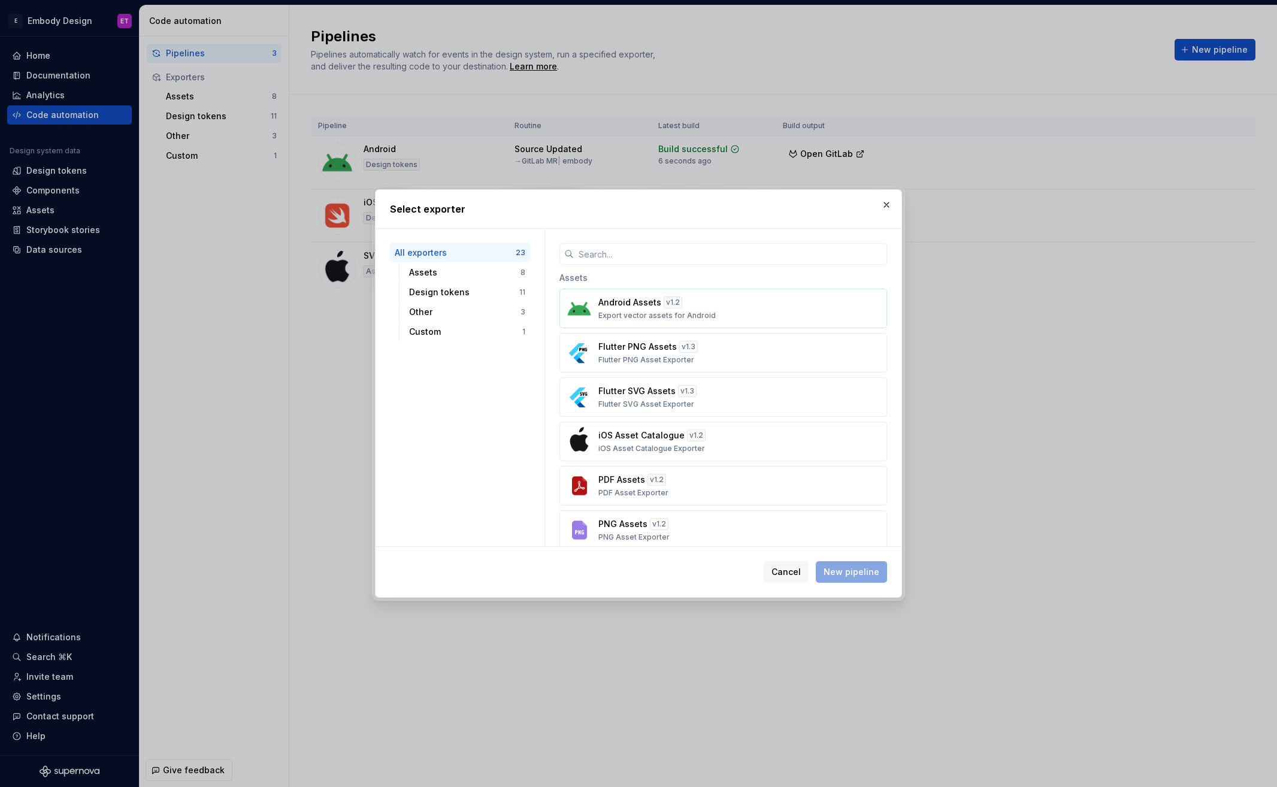
click at [705, 312] on p "Export vector assets for Android" at bounding box center [656, 316] width 117 height 10
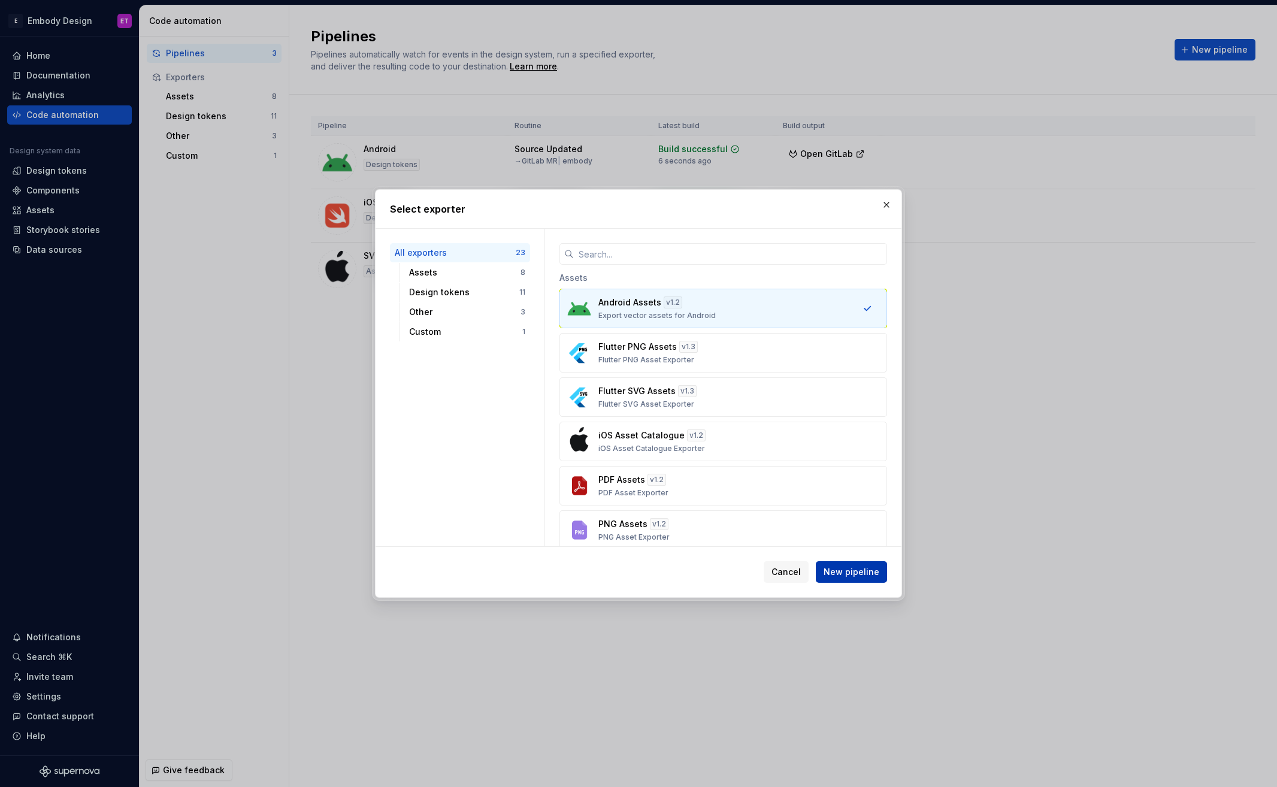
click at [864, 580] on button "New pipeline" at bounding box center [851, 572] width 71 height 22
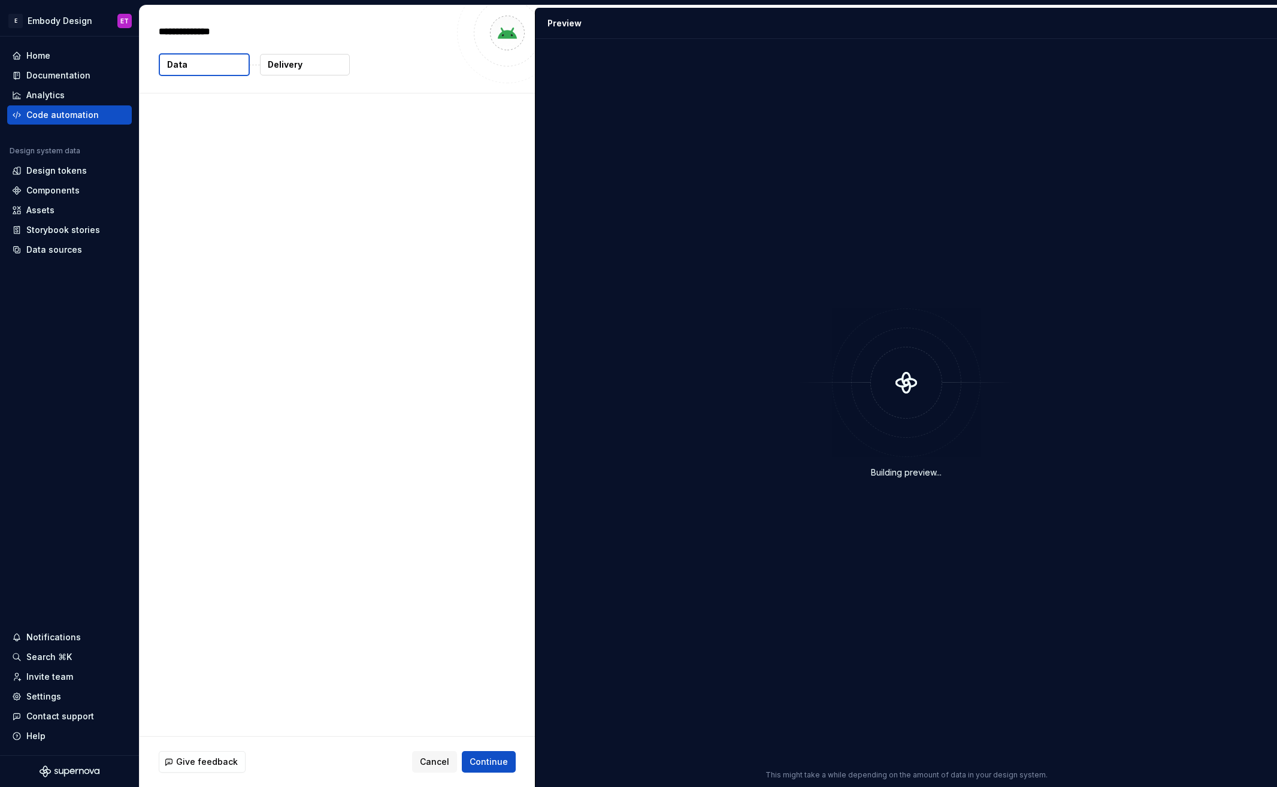
type textarea "*"
click at [214, 151] on p "59 vector assets" at bounding box center [210, 152] width 69 height 12
click at [297, 66] on p "Delivery" at bounding box center [285, 65] width 35 height 12
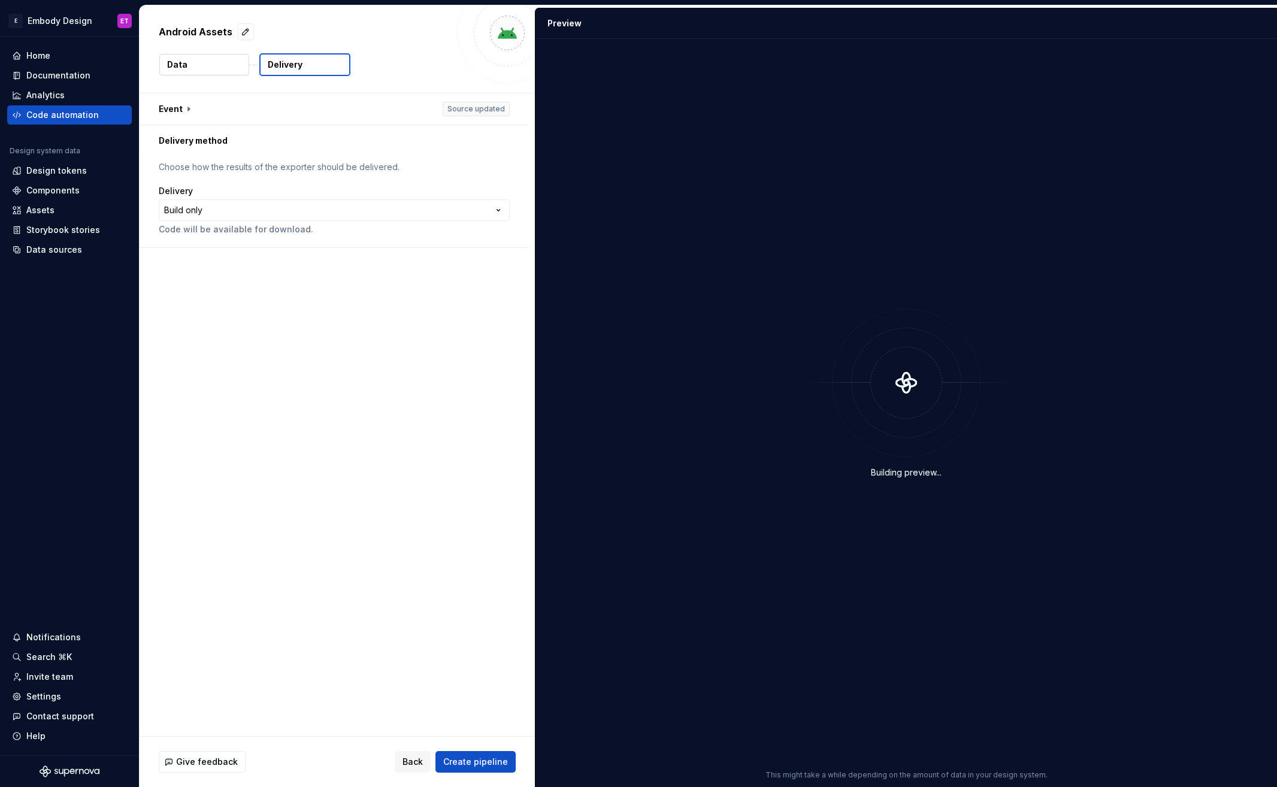
click at [509, 210] on div "**********" at bounding box center [334, 201] width 389 height 91
click at [496, 212] on html "**********" at bounding box center [638, 393] width 1277 height 787
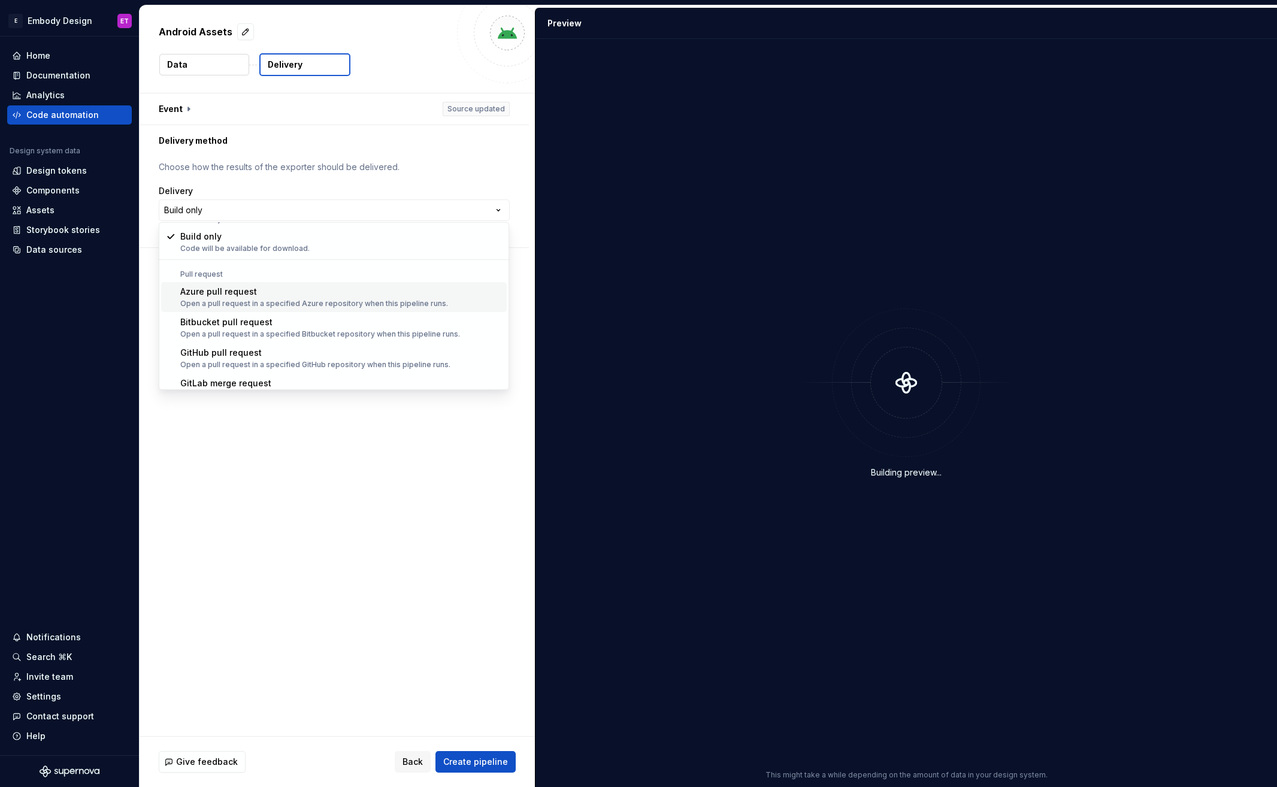
scroll to position [34, 0]
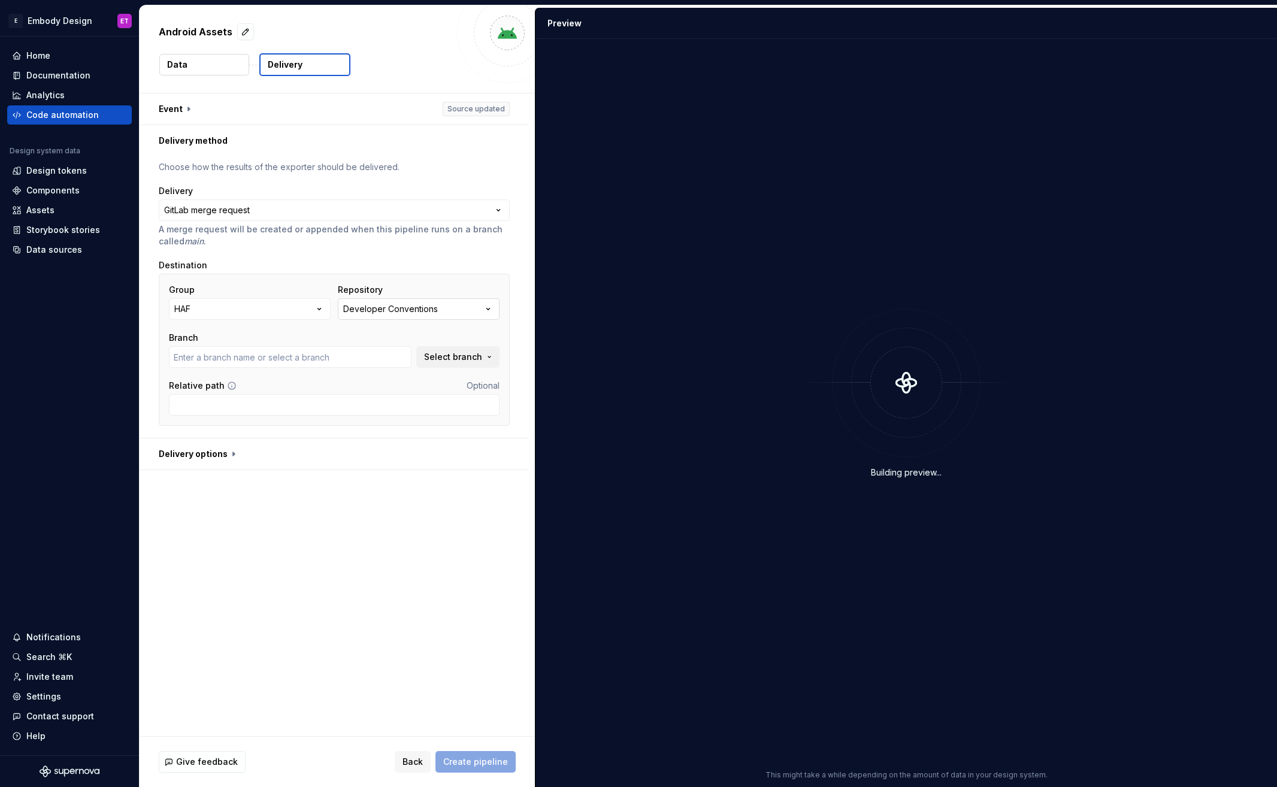
type input "main"
click at [307, 310] on button "HAF" at bounding box center [250, 309] width 162 height 22
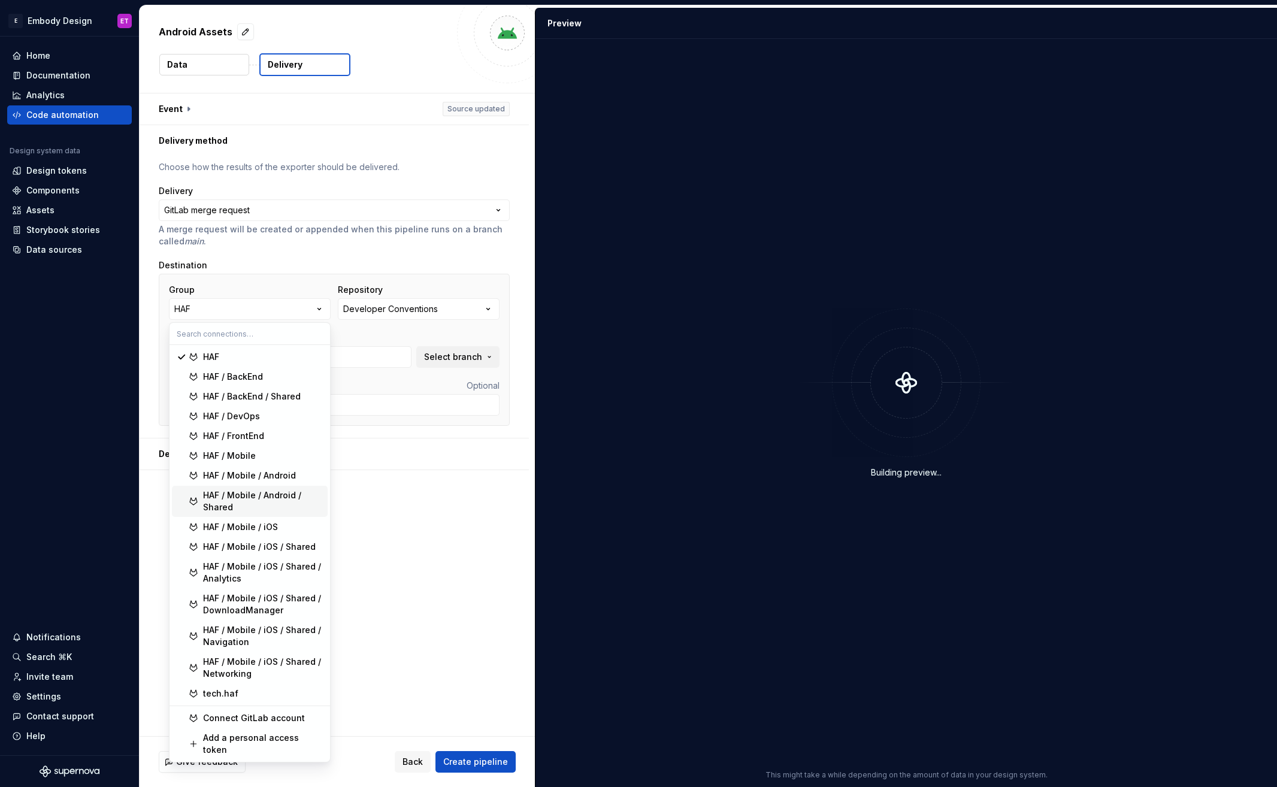
click at [258, 493] on div "HAF / Mobile / Android / Shared" at bounding box center [263, 501] width 120 height 24
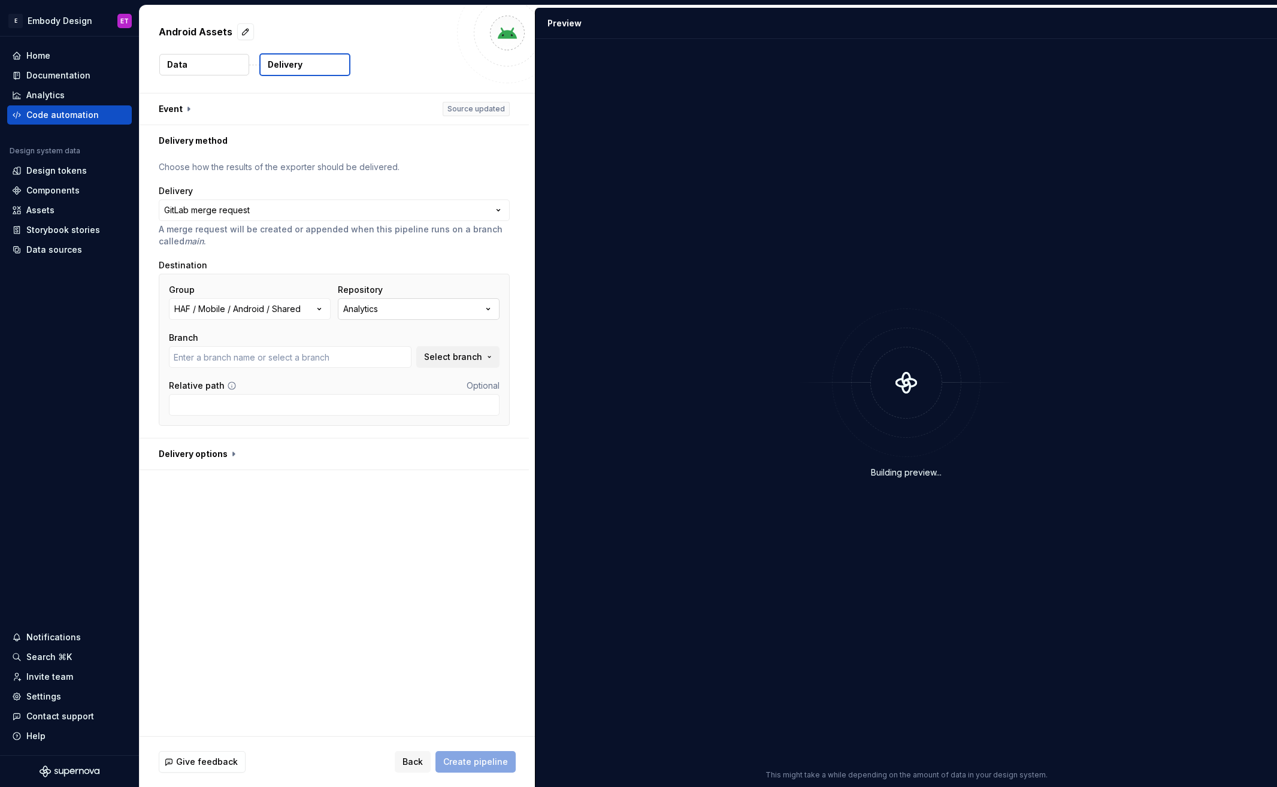
click at [476, 304] on button "Analytics" at bounding box center [419, 309] width 162 height 22
click at [392, 374] on div "DesignSystem" at bounding box center [390, 377] width 60 height 12
type input "embody"
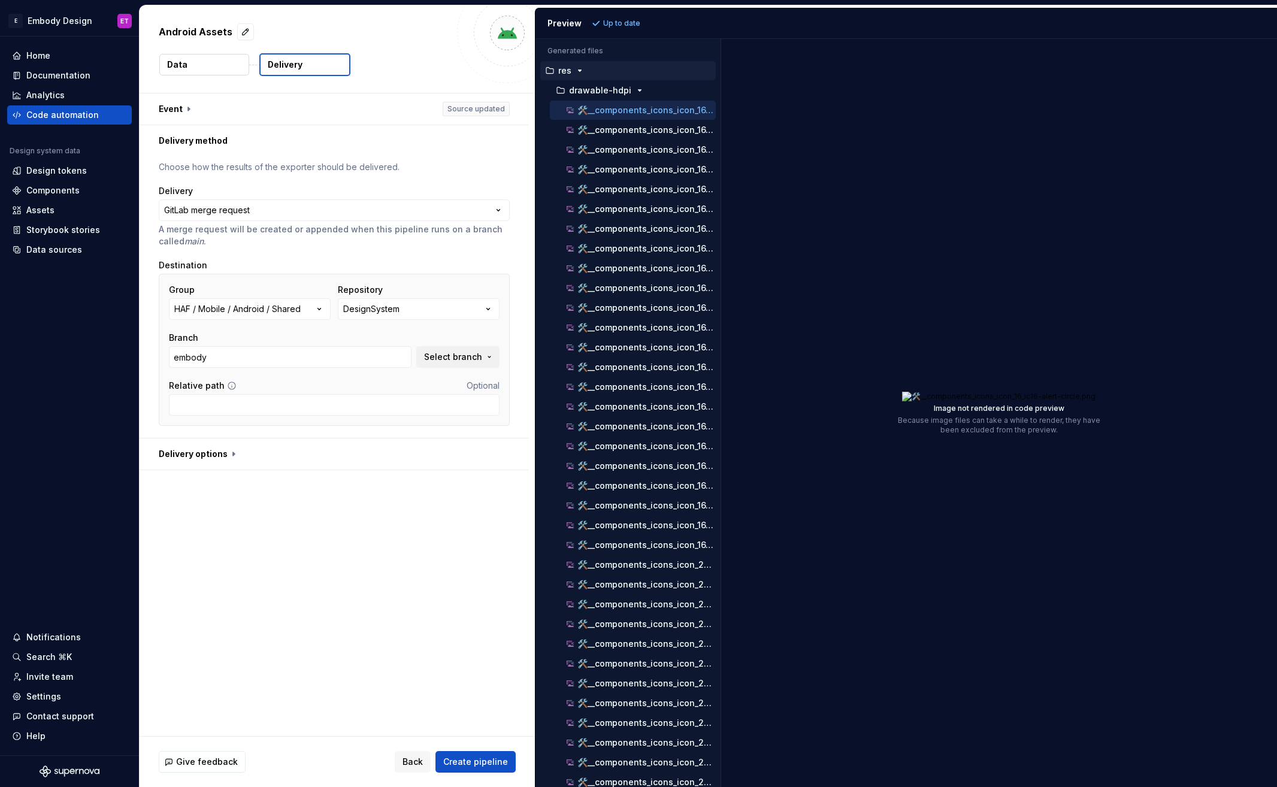
scroll to position [2, 0]
click at [649, 264] on p "🛠️__components_icons_icon_16_ic16-delete.png" at bounding box center [646, 266] width 138 height 10
click at [627, 111] on p "🛠️__components_icons_icon_16_ic16-alert-circle.png" at bounding box center [646, 108] width 138 height 10
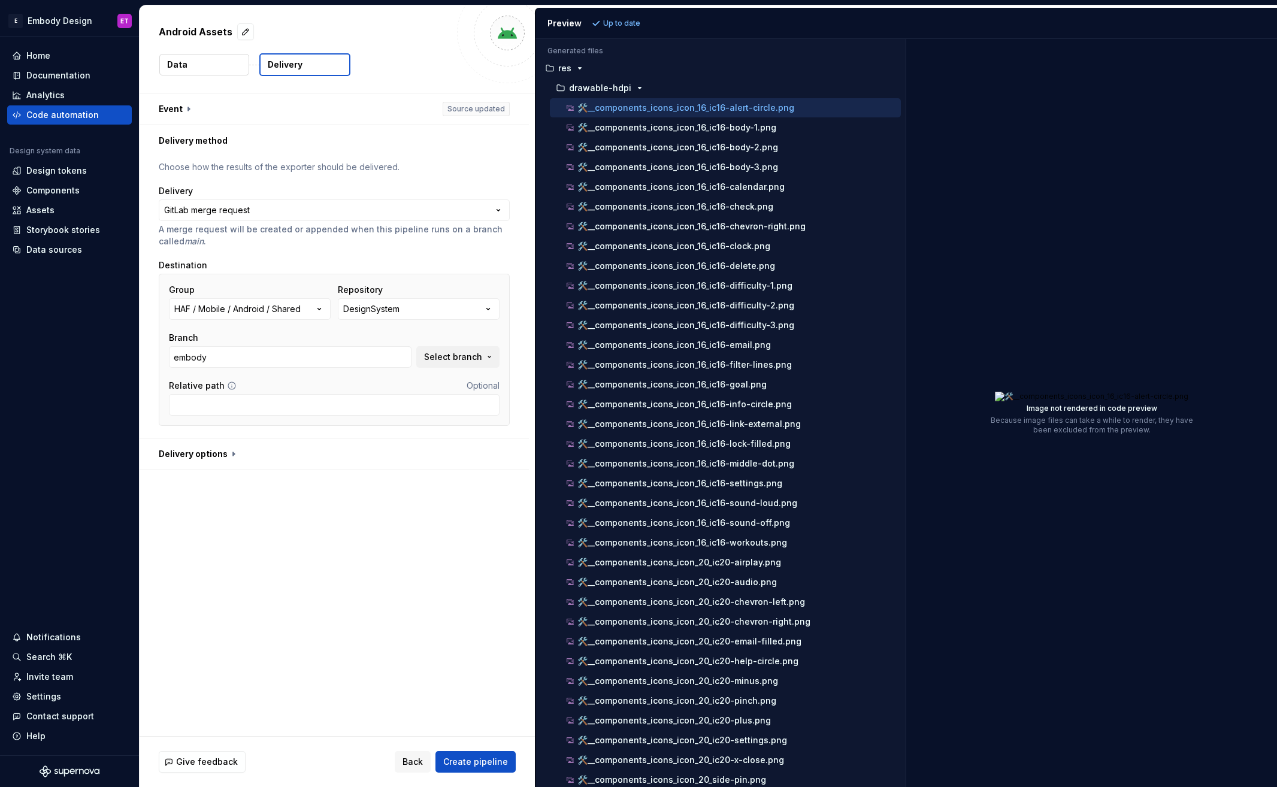
click at [907, 446] on div "Generated files Accessibility guide for tree . Navigate the tree with the arrow…" at bounding box center [906, 413] width 742 height 748
click at [695, 320] on p "🛠️__components_icons_icon_16_ic16-difficulty-3.png" at bounding box center [685, 325] width 217 height 10
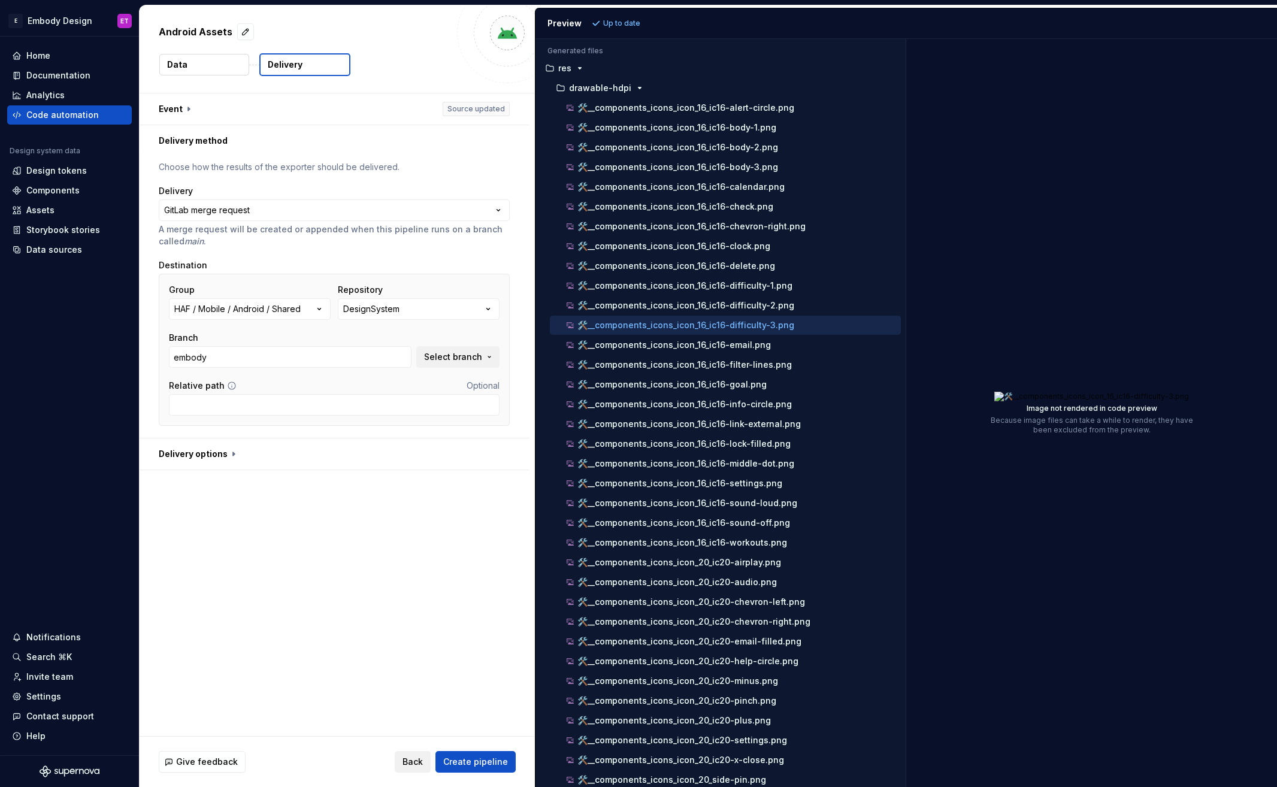
click at [415, 751] on button "Back" at bounding box center [413, 762] width 36 height 22
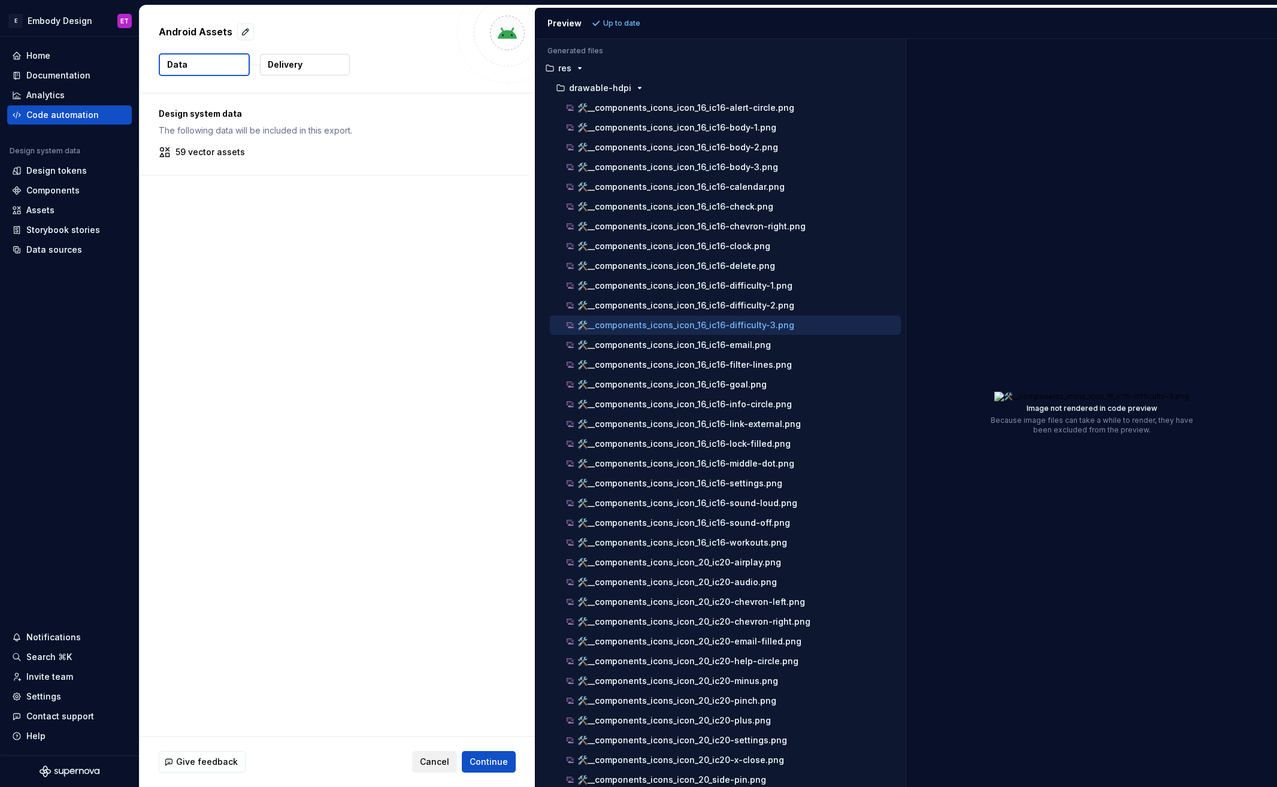
click at [418, 762] on button "Cancel" at bounding box center [434, 762] width 45 height 22
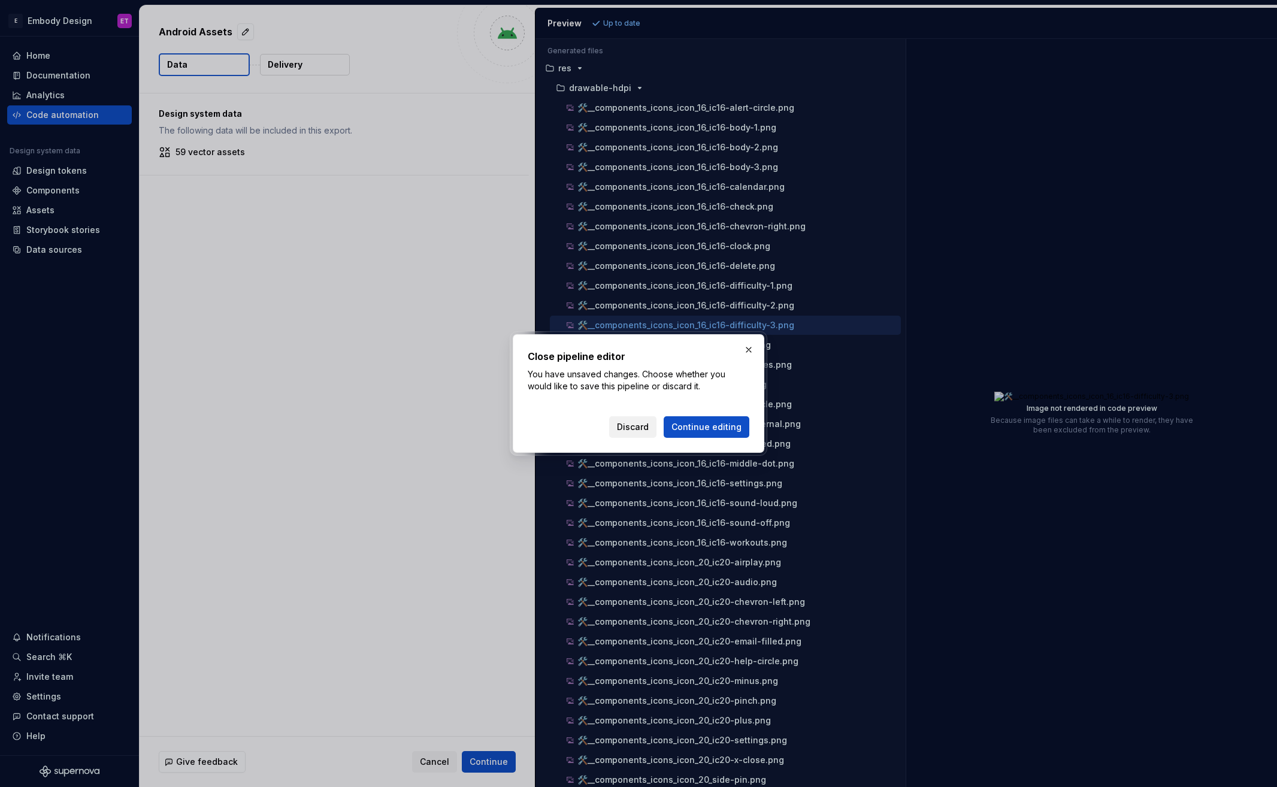
click at [646, 423] on span "Discard" at bounding box center [633, 427] width 32 height 12
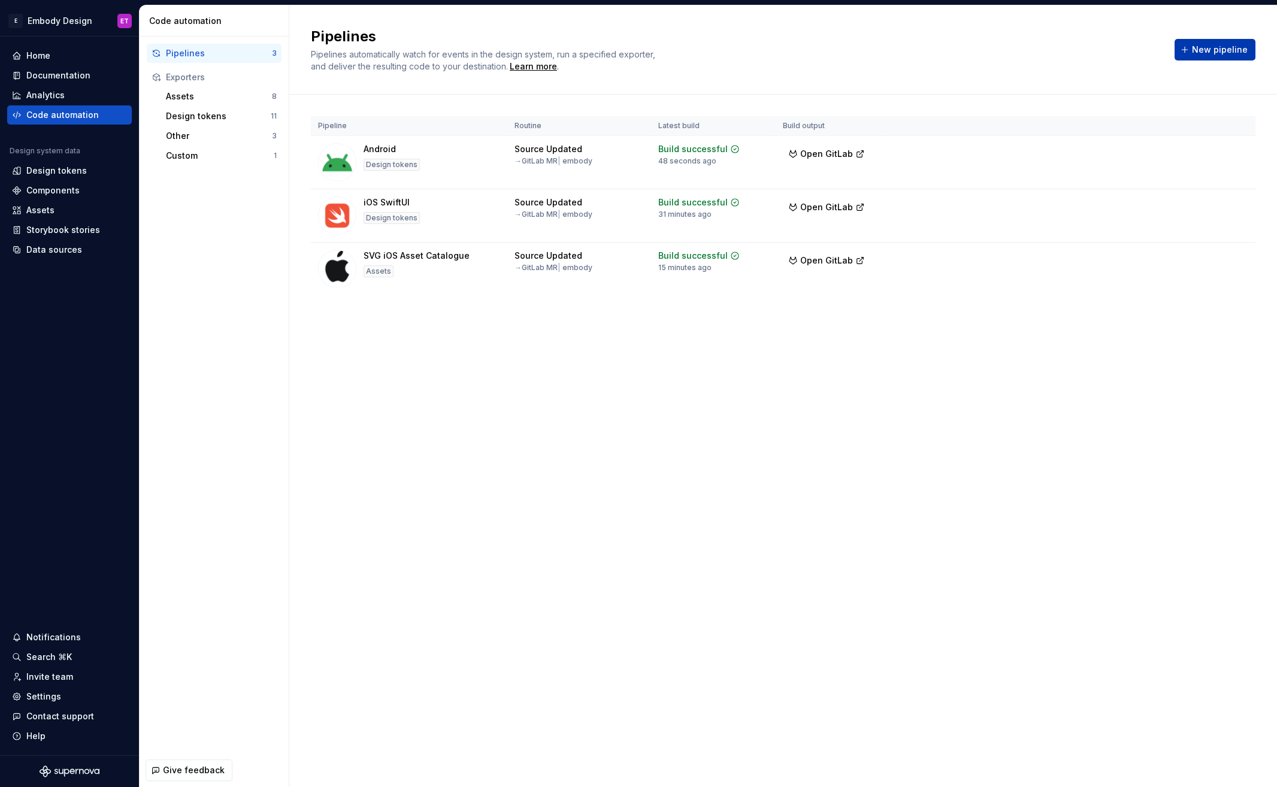
click at [1246, 48] on span "New pipeline" at bounding box center [1220, 50] width 56 height 12
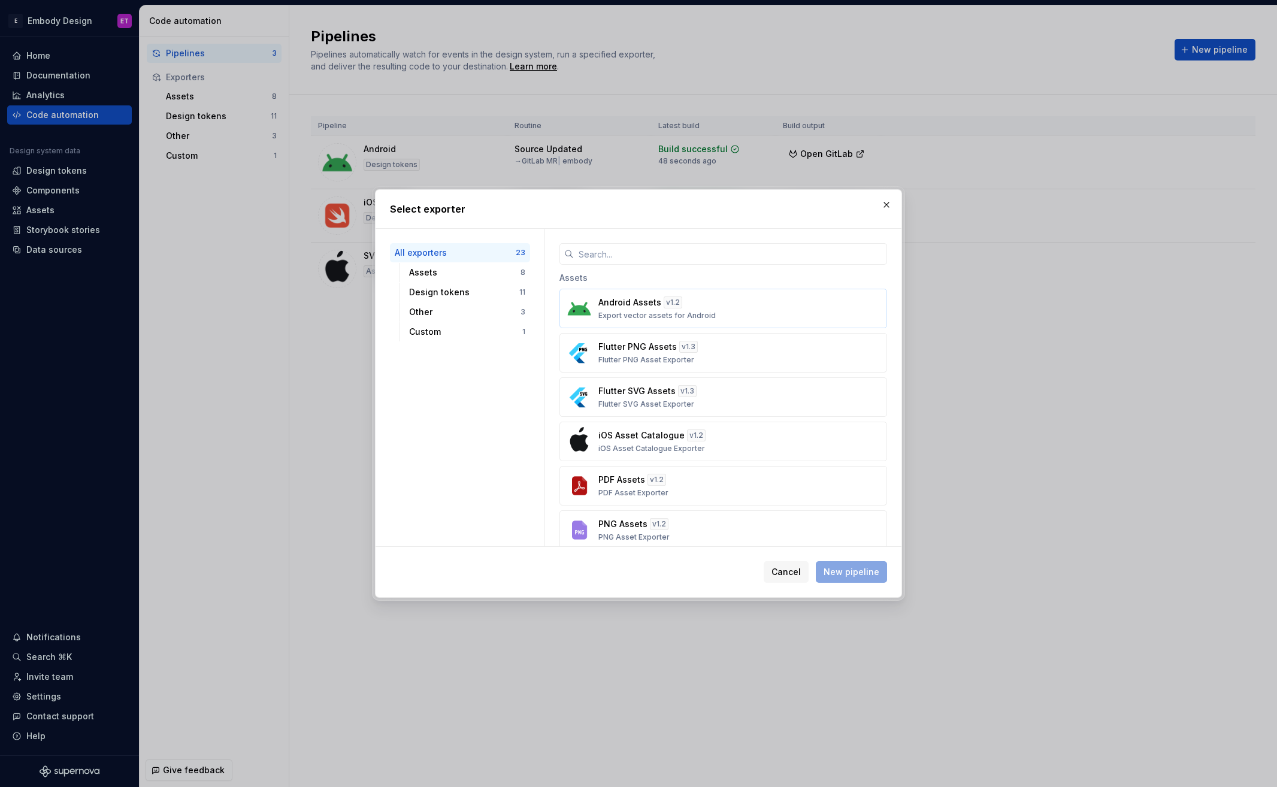
click at [770, 310] on div "Android Assets v 1.2 Export vector assets for Android" at bounding box center [719, 308] width 243 height 24
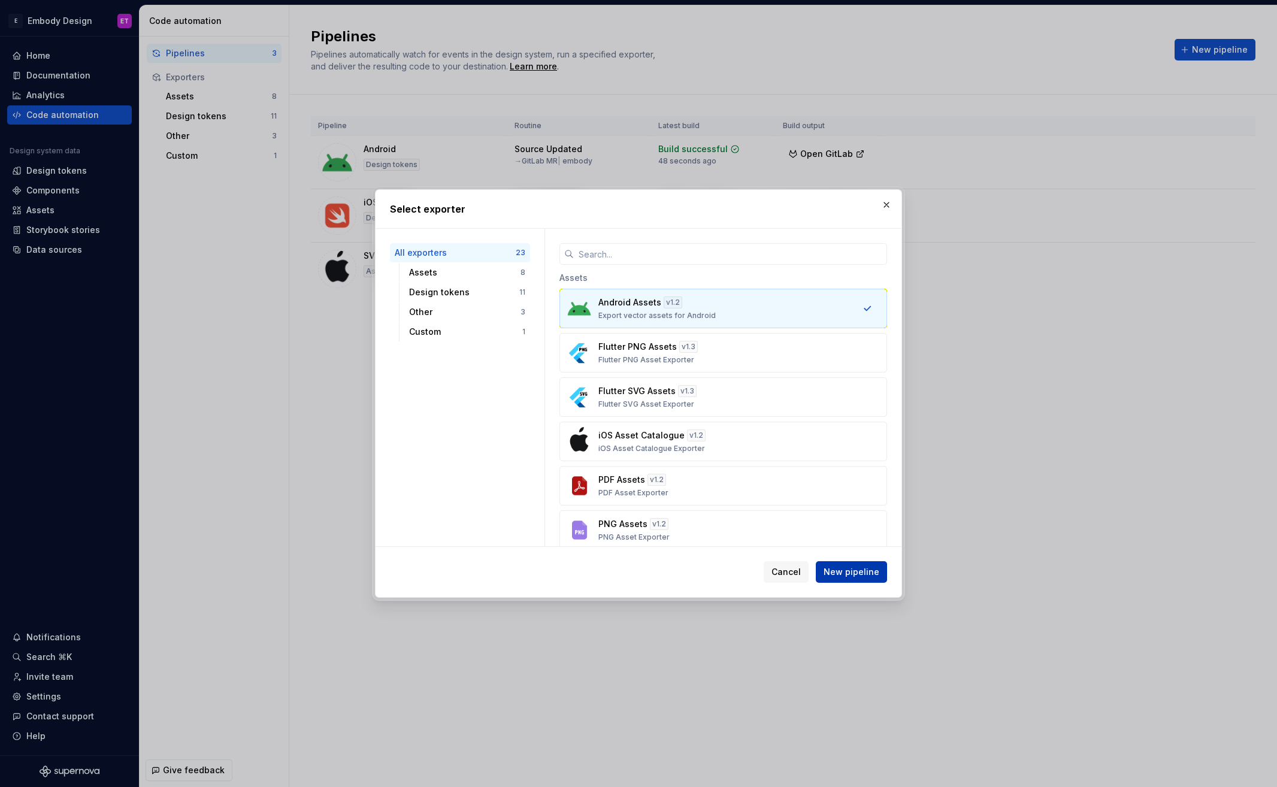
click at [873, 574] on span "New pipeline" at bounding box center [852, 572] width 56 height 12
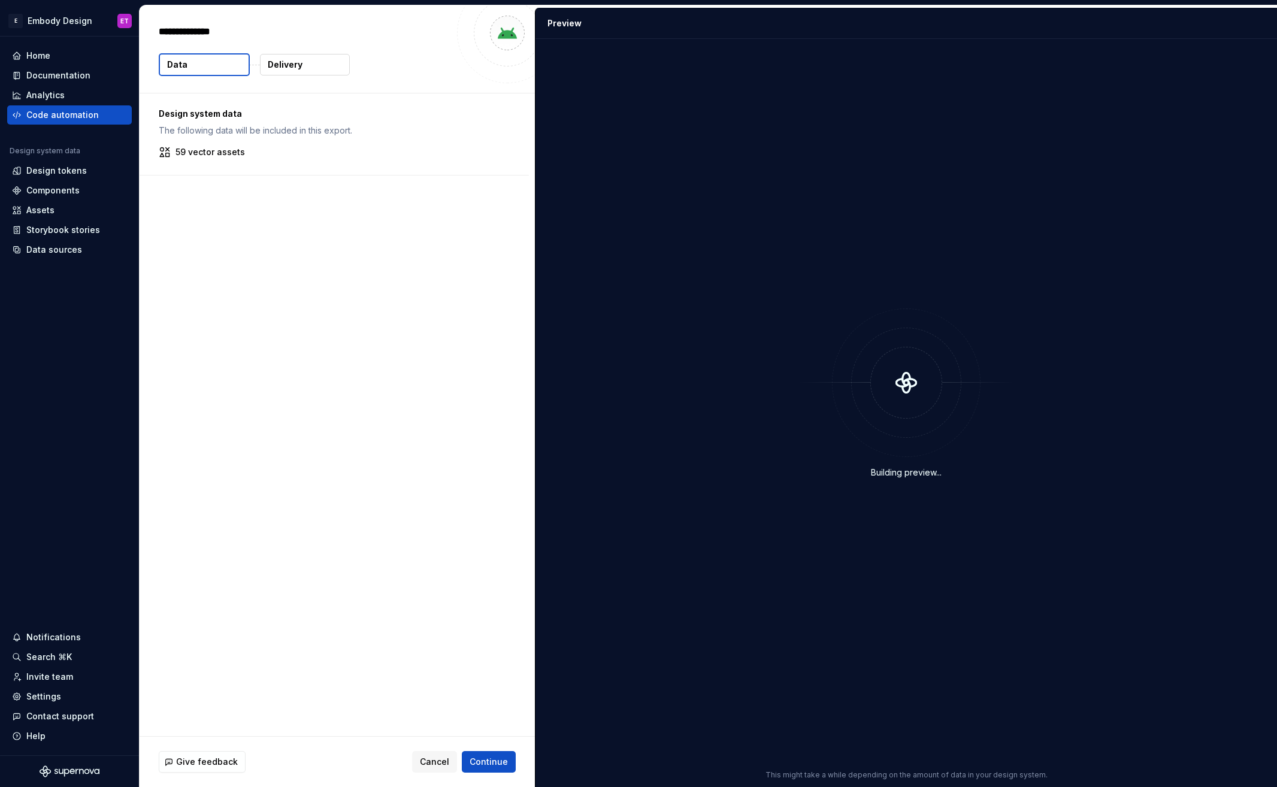
type textarea "*"
click at [327, 71] on button "Delivery" at bounding box center [305, 65] width 90 height 22
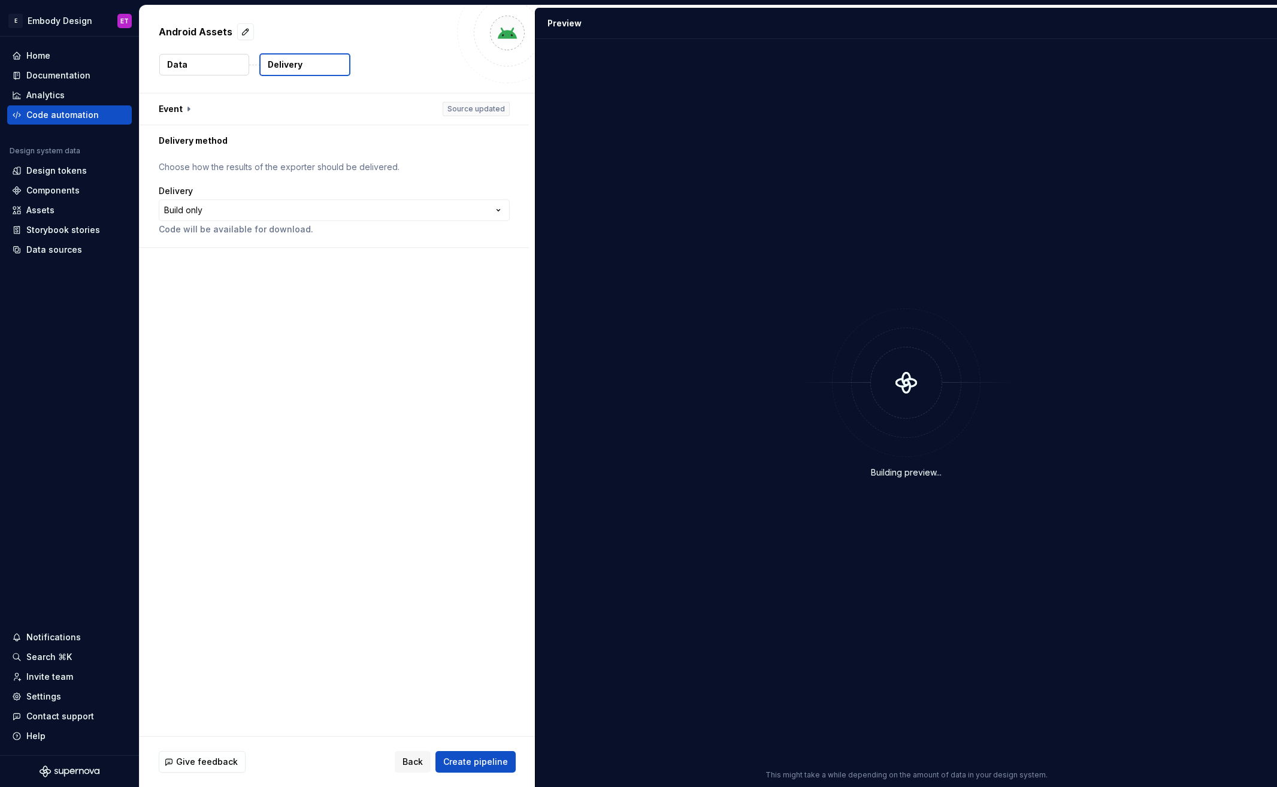
click at [322, 169] on p "Choose how the results of the exporter should be delivered." at bounding box center [334, 167] width 351 height 12
click at [483, 210] on html "**********" at bounding box center [638, 393] width 1277 height 787
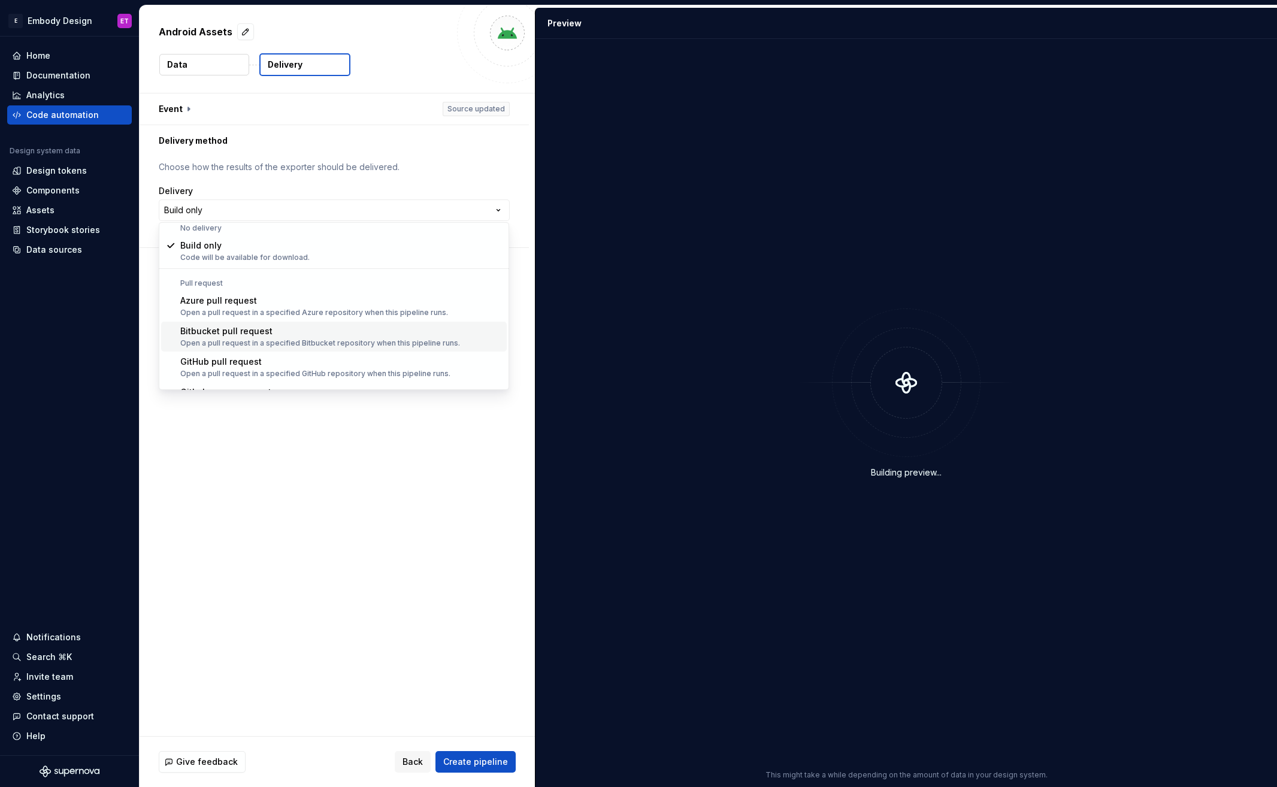
scroll to position [34, 0]
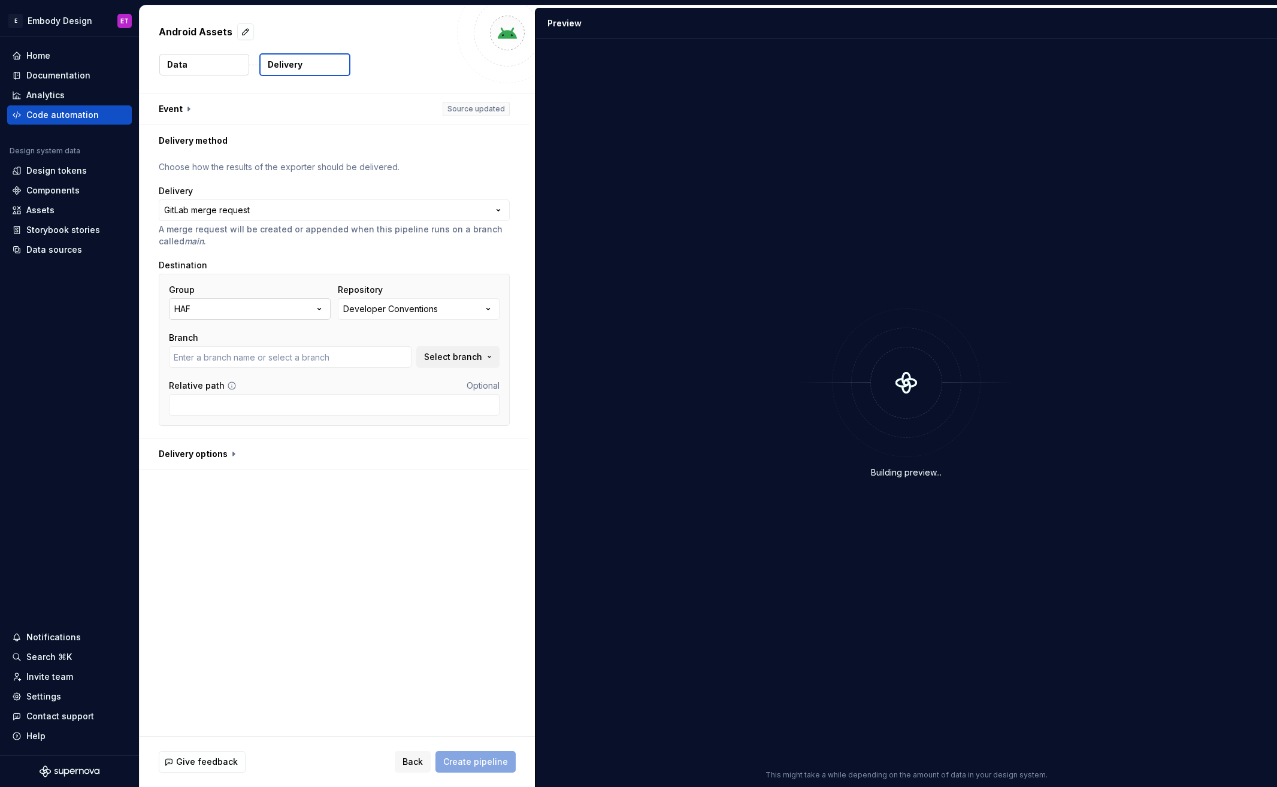
type input "main"
click at [313, 304] on icon "button" at bounding box center [319, 309] width 12 height 12
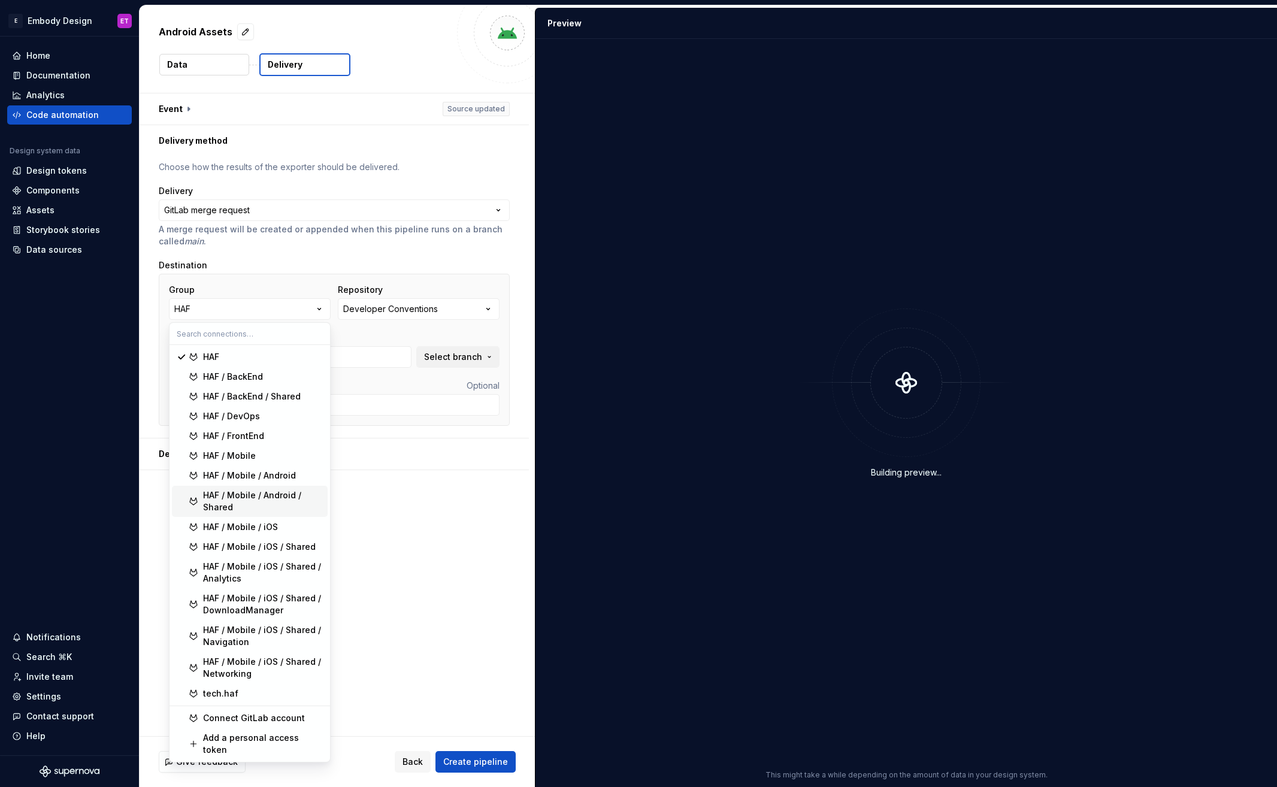
click at [295, 501] on div "HAF / Mobile / Android / Shared" at bounding box center [263, 501] width 120 height 24
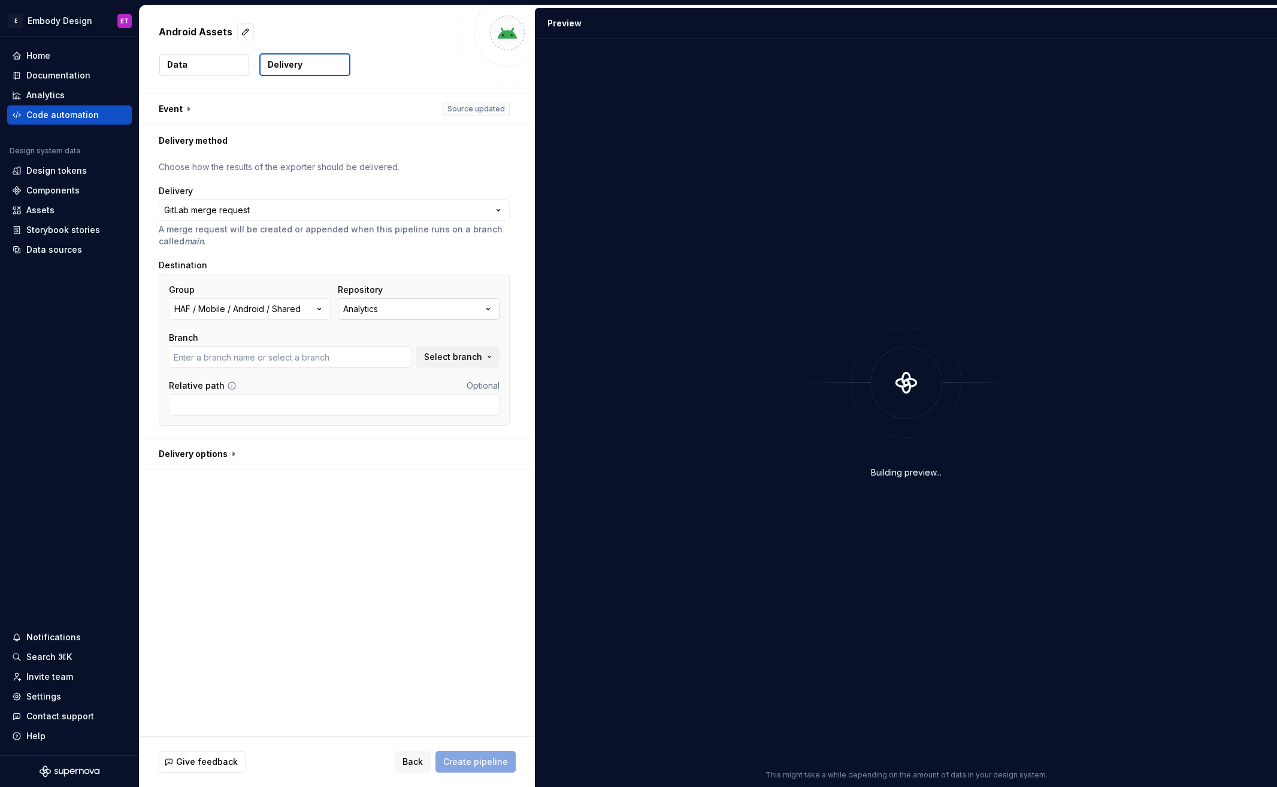
click at [432, 313] on button "Analytics" at bounding box center [419, 309] width 162 height 22
click at [407, 377] on div "DesignSystem" at bounding box center [390, 377] width 60 height 12
type input "embody"
click at [468, 760] on span "Create pipeline" at bounding box center [475, 762] width 65 height 12
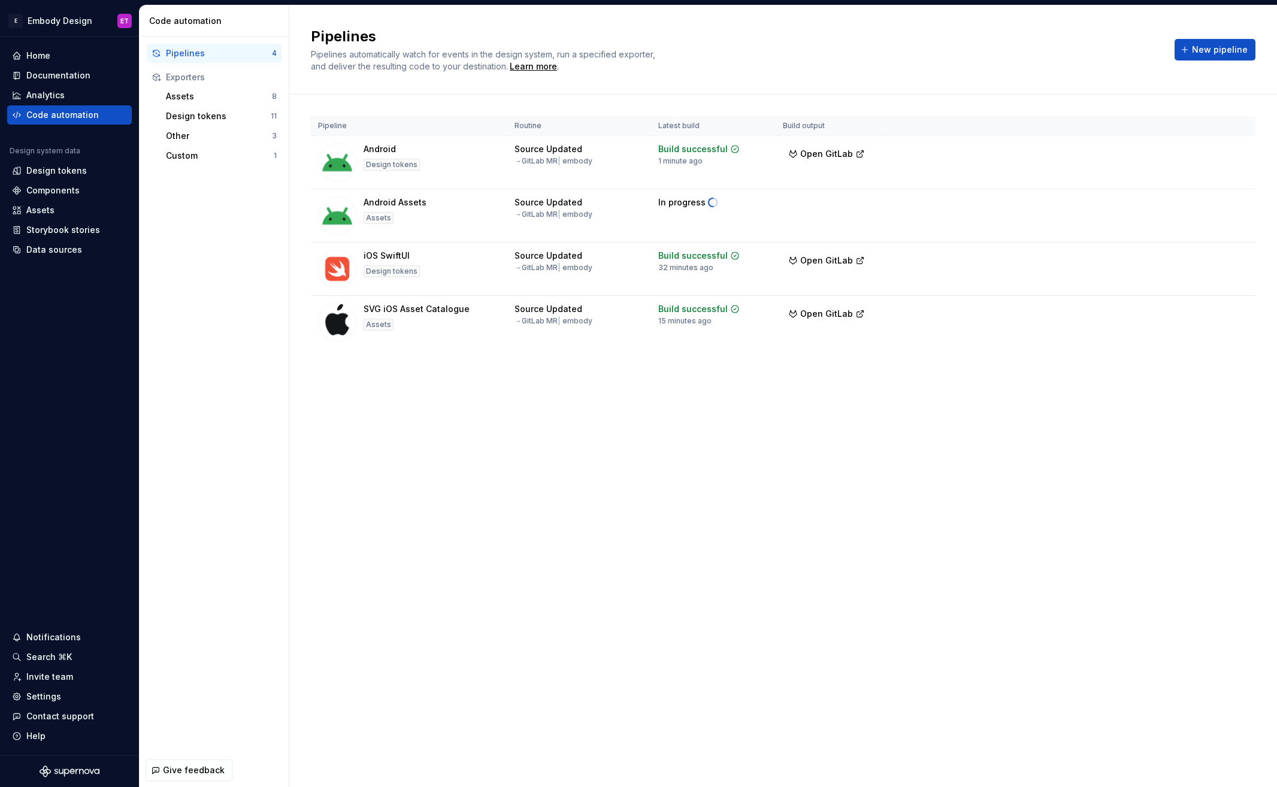
click at [762, 522] on div "Pipelines Pipelines automatically watch for events in the design system, run a …" at bounding box center [783, 396] width 988 height 782
click at [655, 527] on div "Pipelines Pipelines automatically watch for events in the design system, run a …" at bounding box center [783, 396] width 988 height 782
click at [448, 510] on div "Pipelines Pipelines automatically watch for events in the design system, run a …" at bounding box center [783, 396] width 988 height 782
click at [828, 153] on span "Open GitLab" at bounding box center [826, 154] width 53 height 12
